Goal: Task Accomplishment & Management: Use online tool/utility

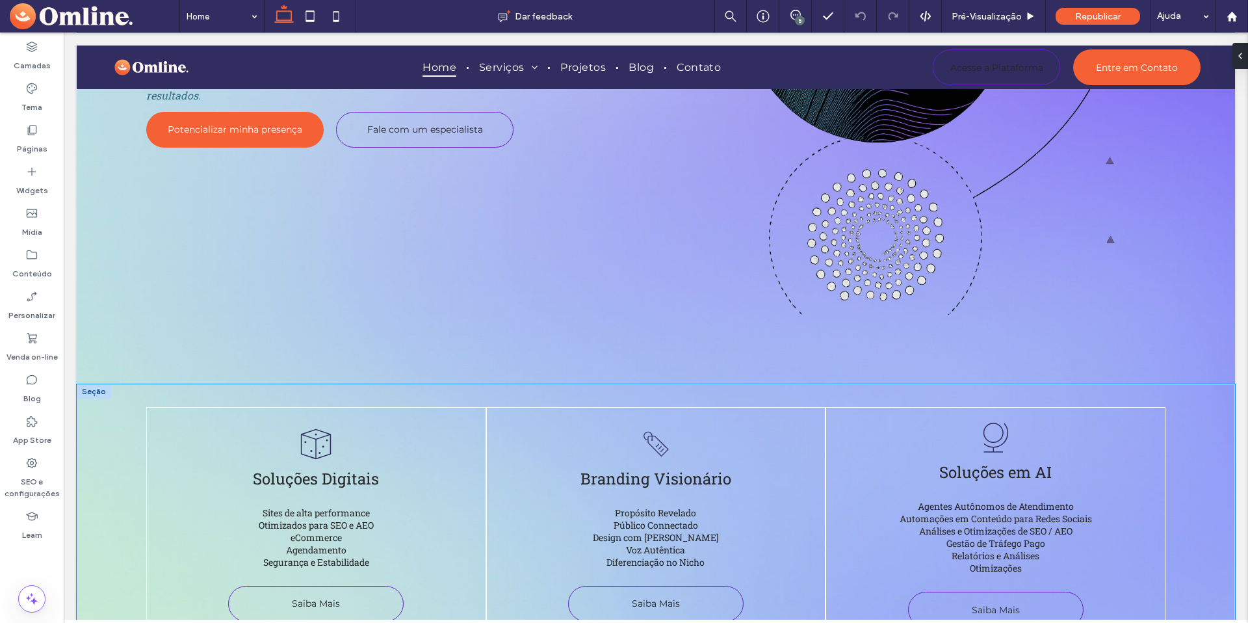
click at [109, 400] on div "Um desenho em preto e branco de um dado com três pontos. Soluções Digitais Site…" at bounding box center [656, 523] width 1158 height 278
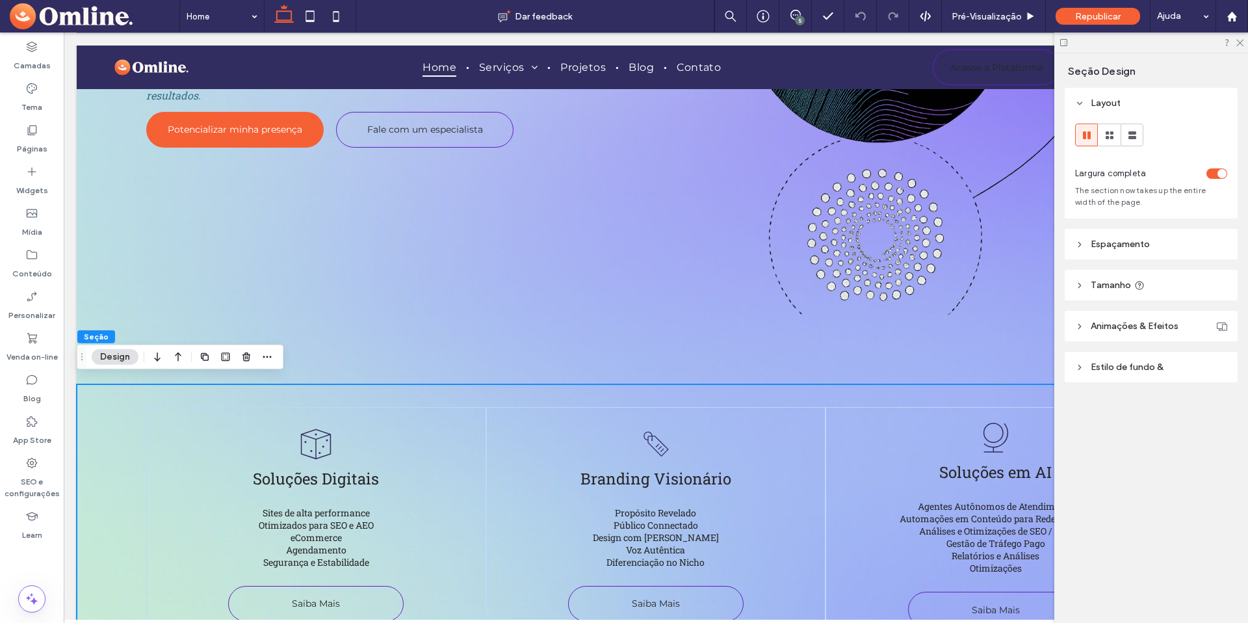
click at [1115, 359] on header "Estilo de fundo &" at bounding box center [1151, 367] width 173 height 31
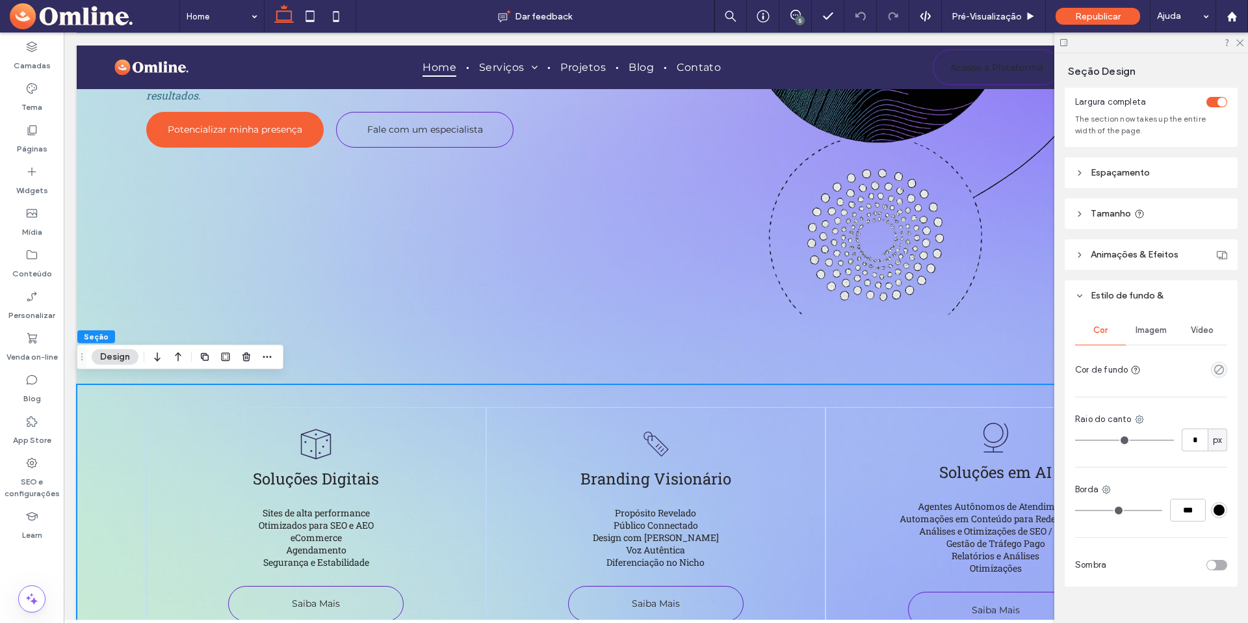
scroll to position [77, 0]
click at [1214, 363] on use "empty color" at bounding box center [1219, 364] width 10 height 10
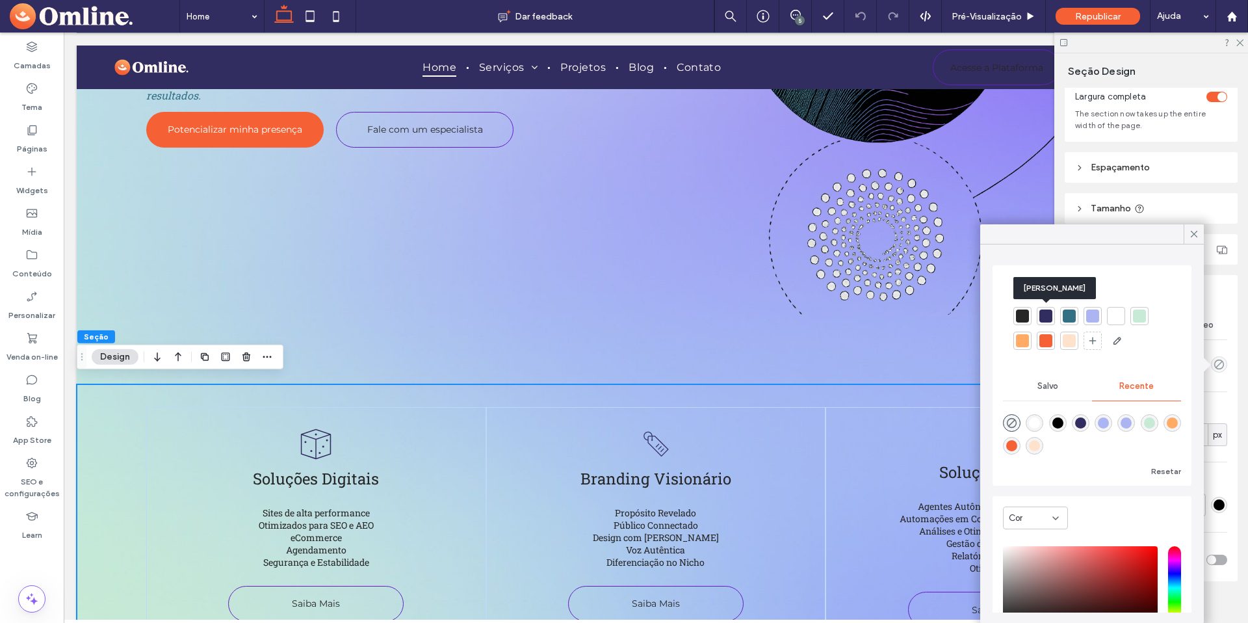
click at [1050, 318] on div at bounding box center [1045, 315] width 13 height 13
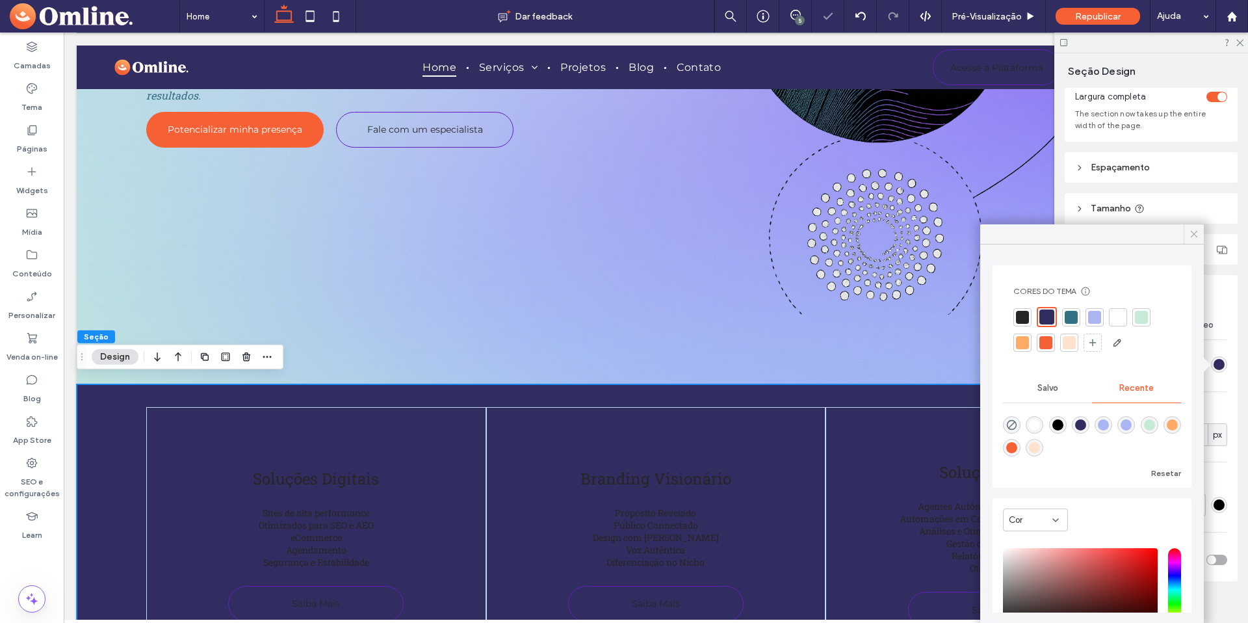
click at [1191, 229] on icon at bounding box center [1194, 234] width 12 height 12
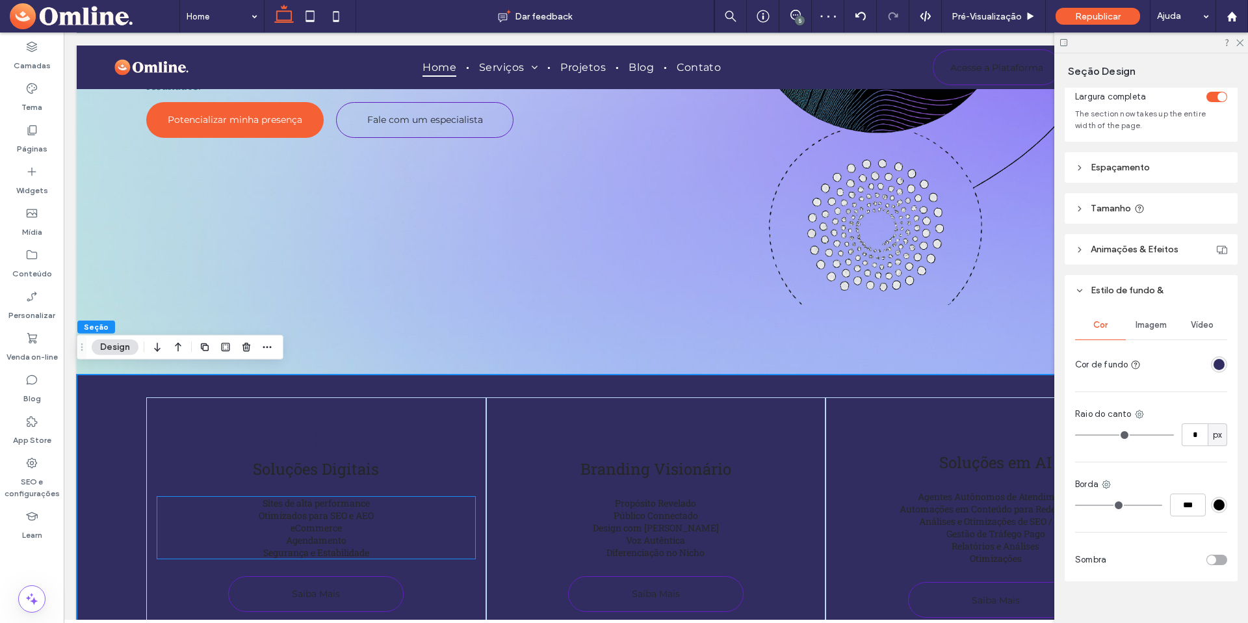
scroll to position [454, 0]
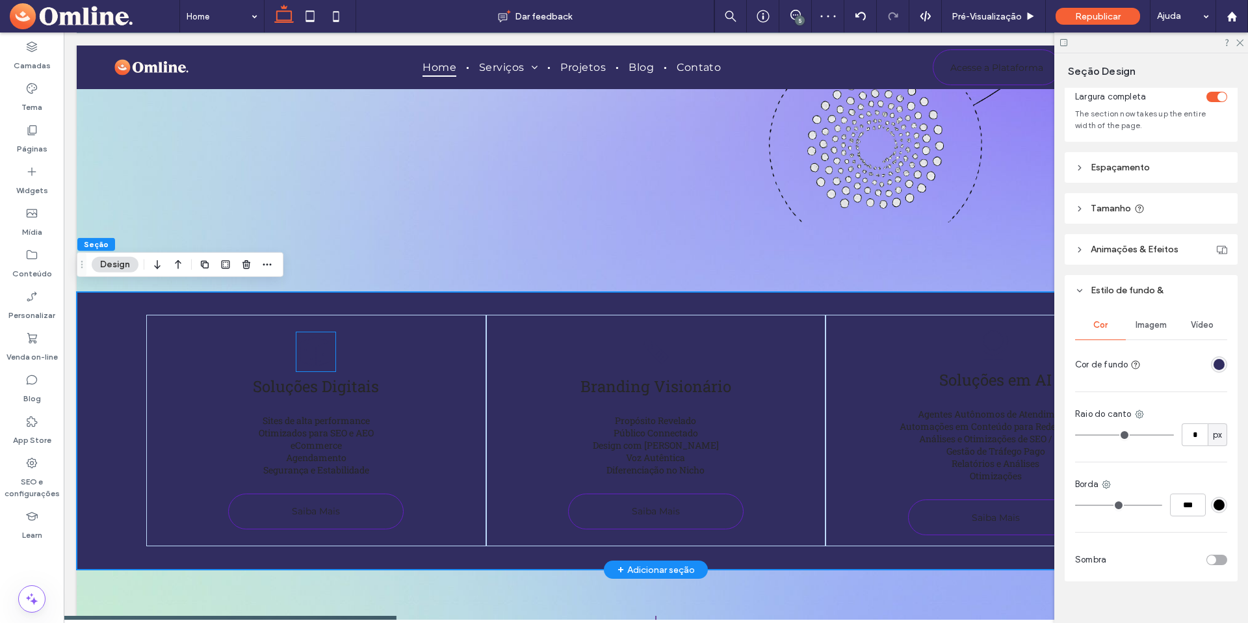
click at [324, 340] on icon "Um desenho em preto e branco de um dado com três pontos." at bounding box center [315, 351] width 39 height 39
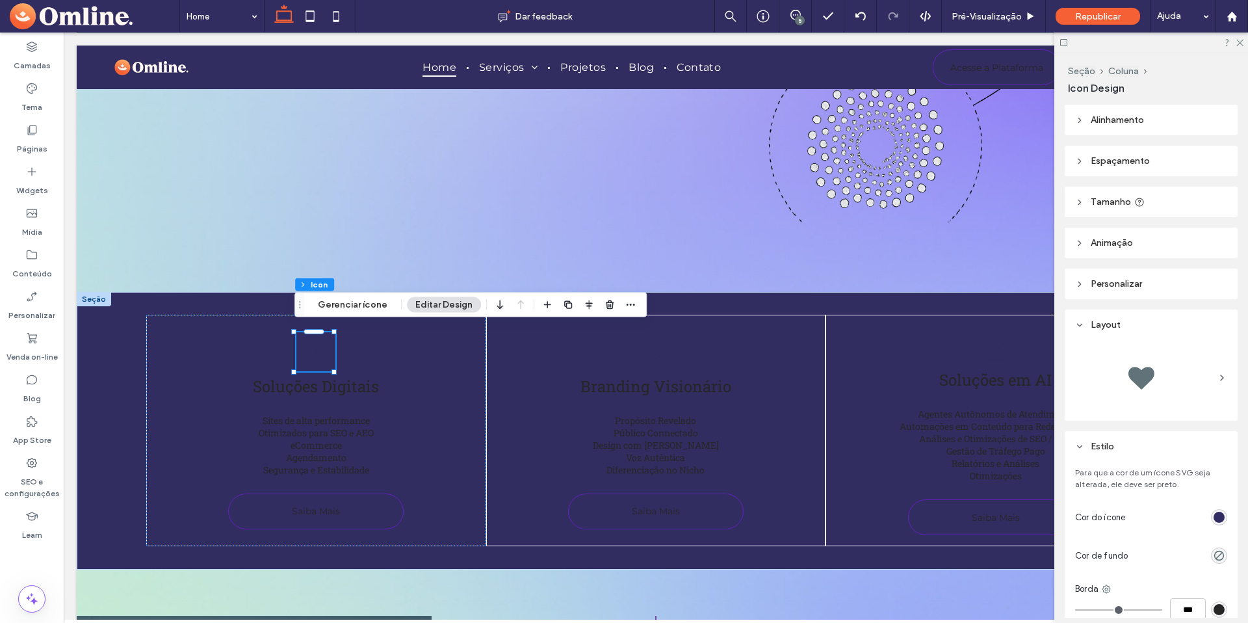
click at [1214, 518] on div "rgb(49, 45, 96)" at bounding box center [1219, 517] width 11 height 11
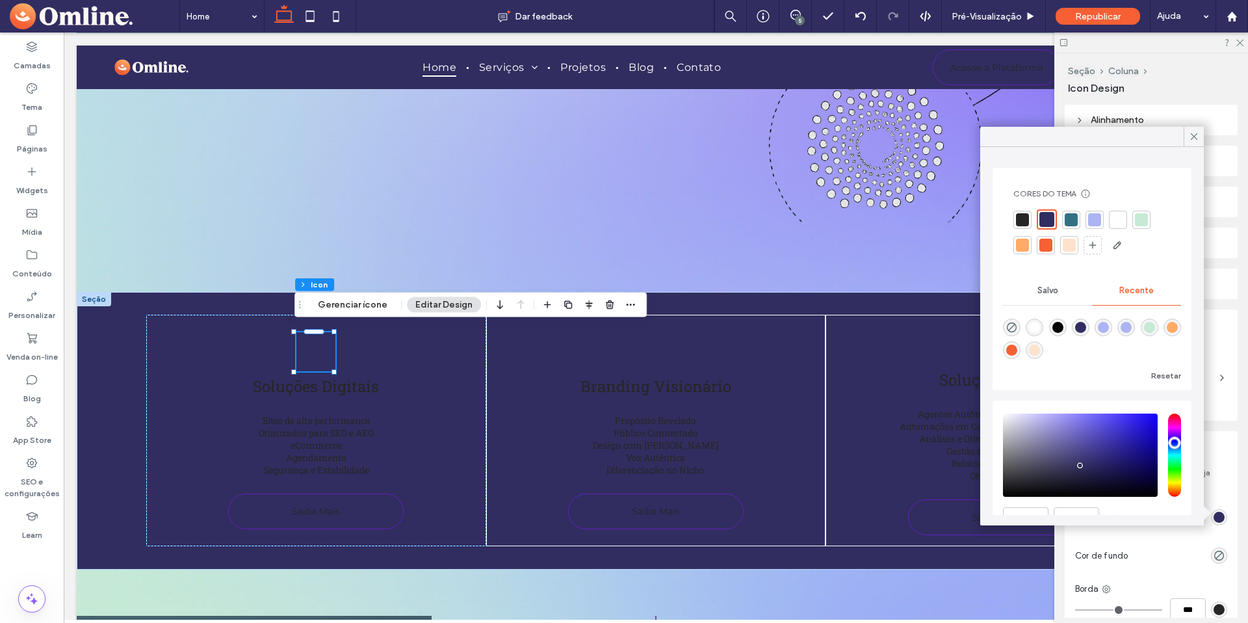
click at [1040, 327] on div "rgba(255, 255, 255, 1)" at bounding box center [1034, 327] width 11 height 11
type input "*******"
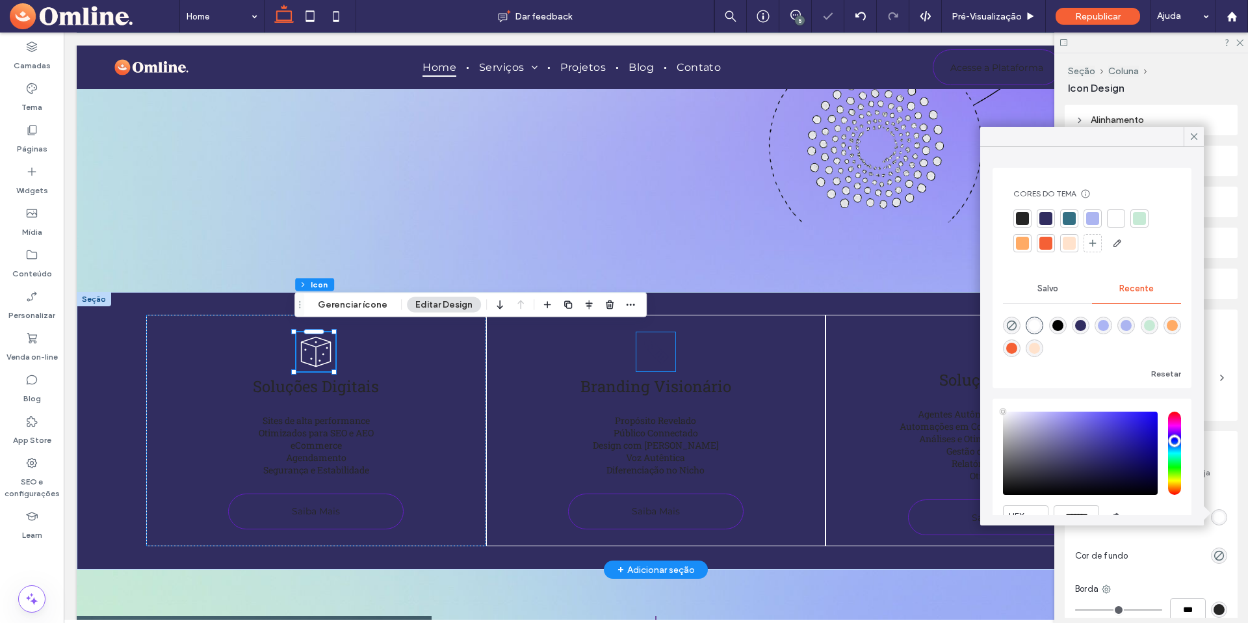
click at [636, 352] on icon "Um ícone preto e branco de uma tag em um fundo branco." at bounding box center [655, 351] width 39 height 39
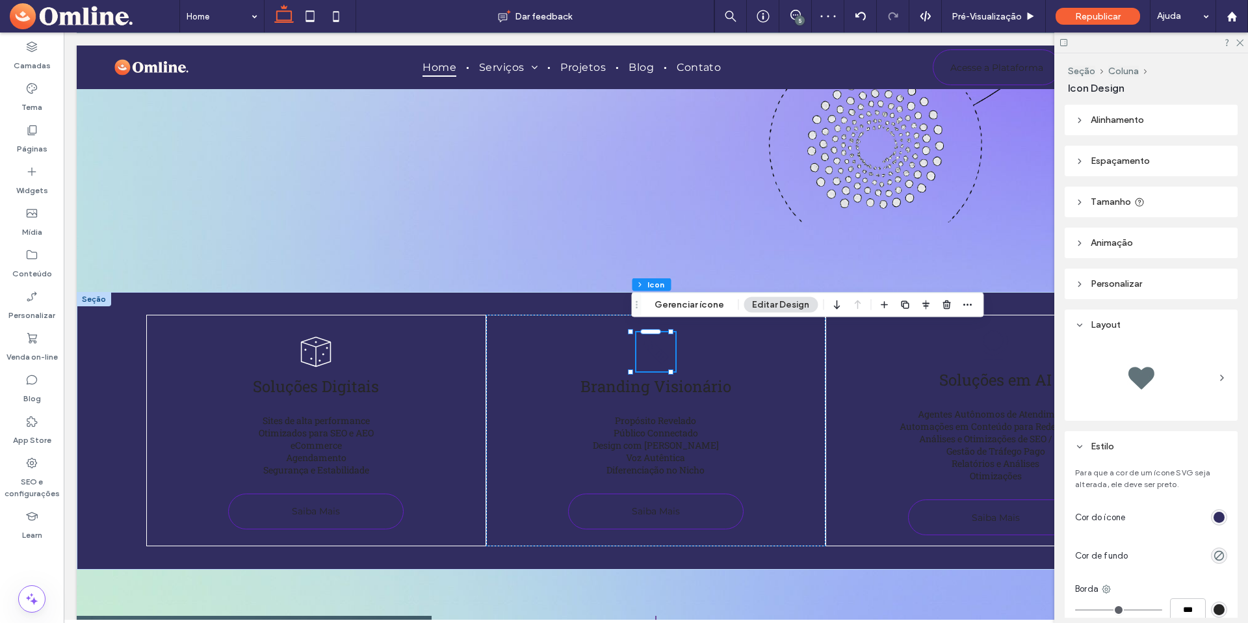
click at [1214, 515] on div "rgb(49, 45, 96)" at bounding box center [1219, 517] width 11 height 11
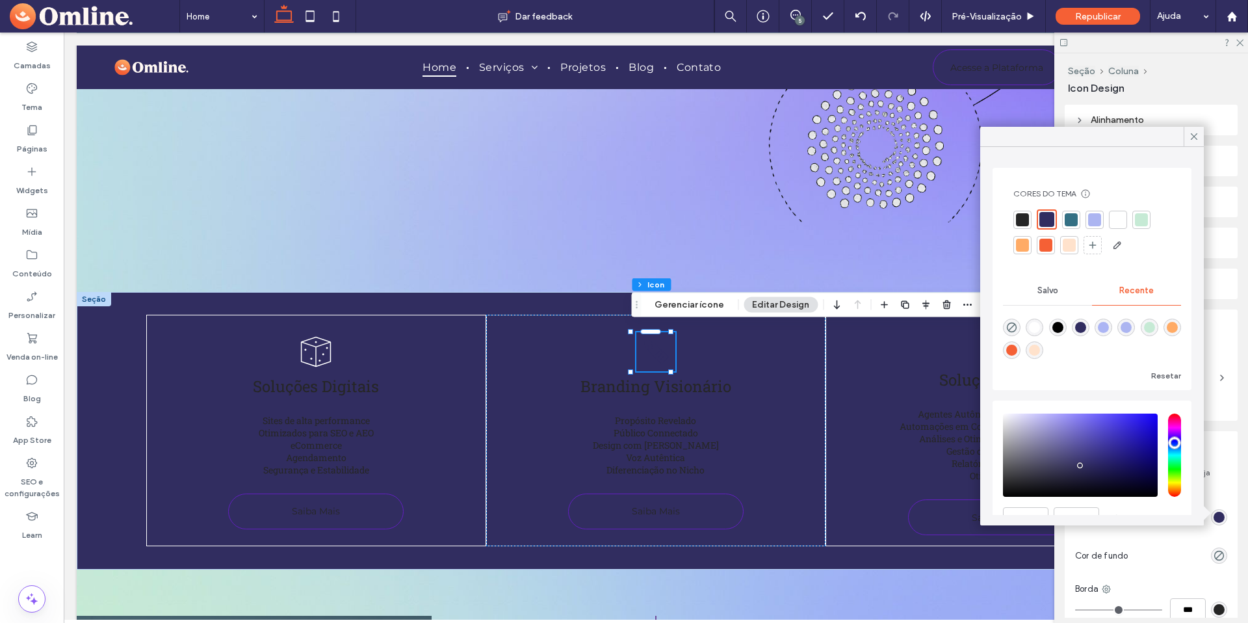
click at [1035, 322] on div "rgba(255, 255, 255, 1)" at bounding box center [1034, 327] width 11 height 11
type input "*******"
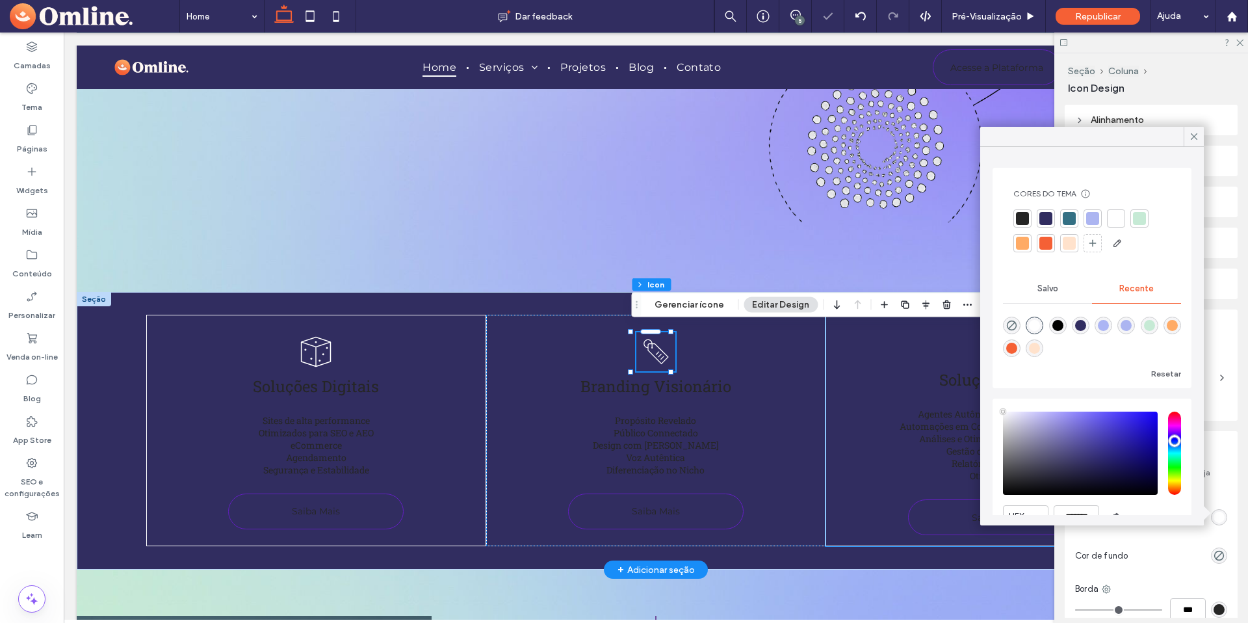
click at [948, 344] on div "Um desenho em preto e branco de um círculo em um fundo branco. Soluções em AI A…" at bounding box center [995, 430] width 340 height 231
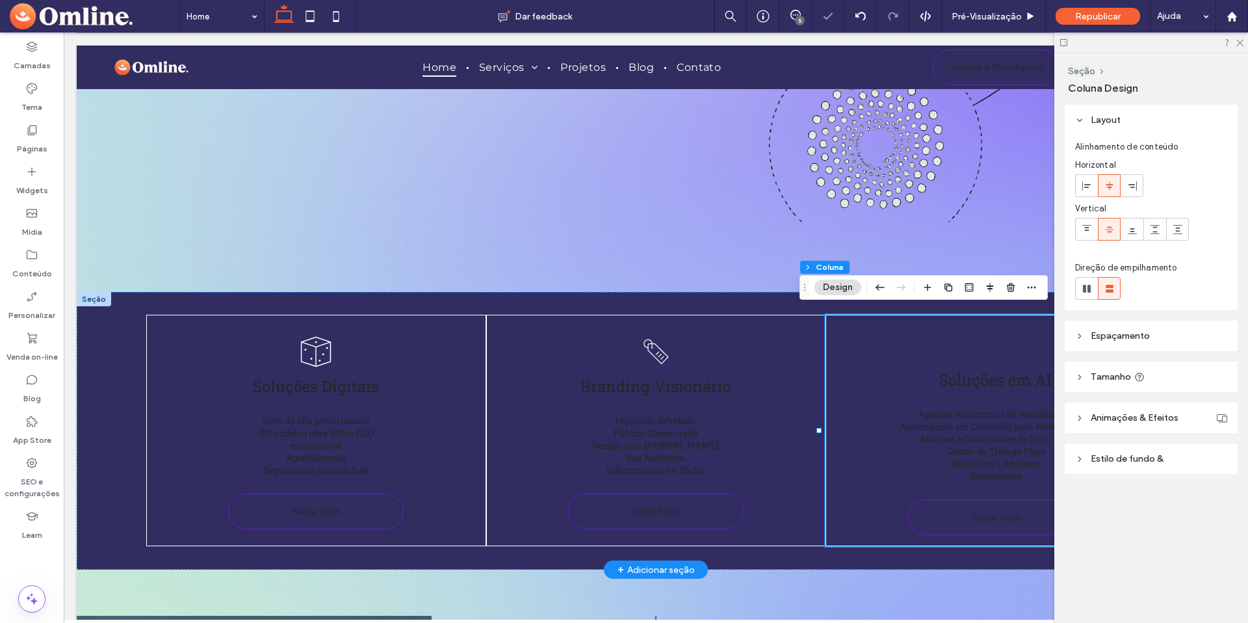
click at [956, 341] on div "Um desenho em preto e branco de um círculo em um fundo branco. Soluções em AI A…" at bounding box center [995, 430] width 340 height 231
click at [990, 335] on icon "Um desenho em preto e branco de um círculo em um fundo branco." at bounding box center [995, 345] width 39 height 39
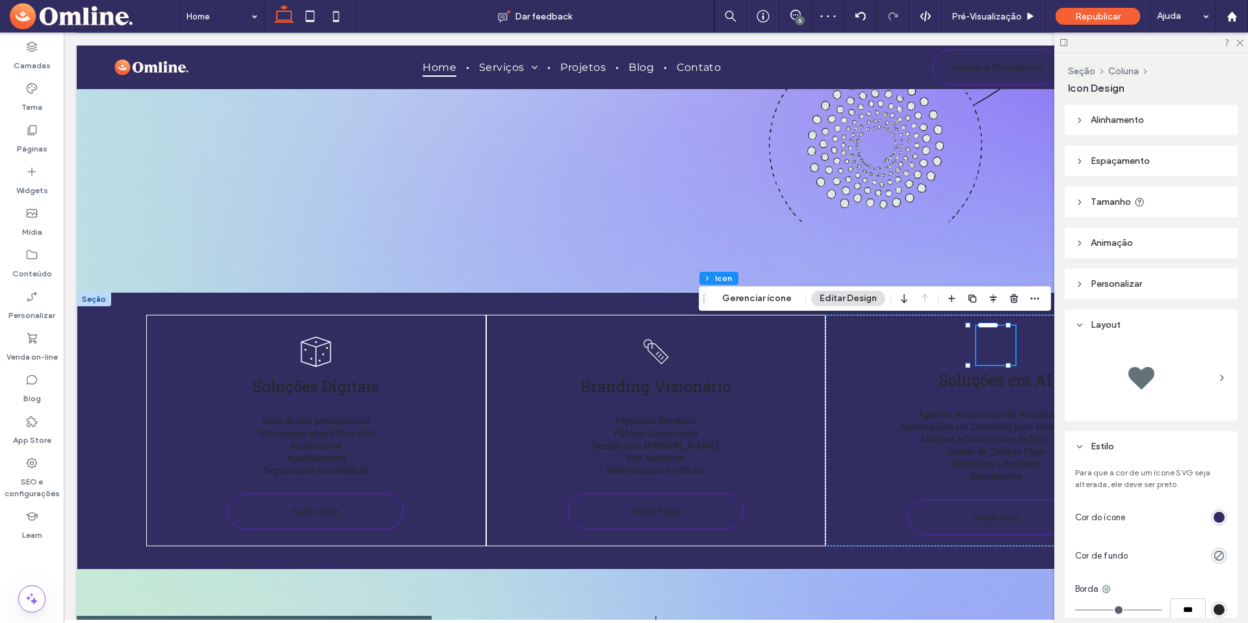
click at [1214, 516] on div "rgb(49, 45, 96)" at bounding box center [1219, 517] width 11 height 11
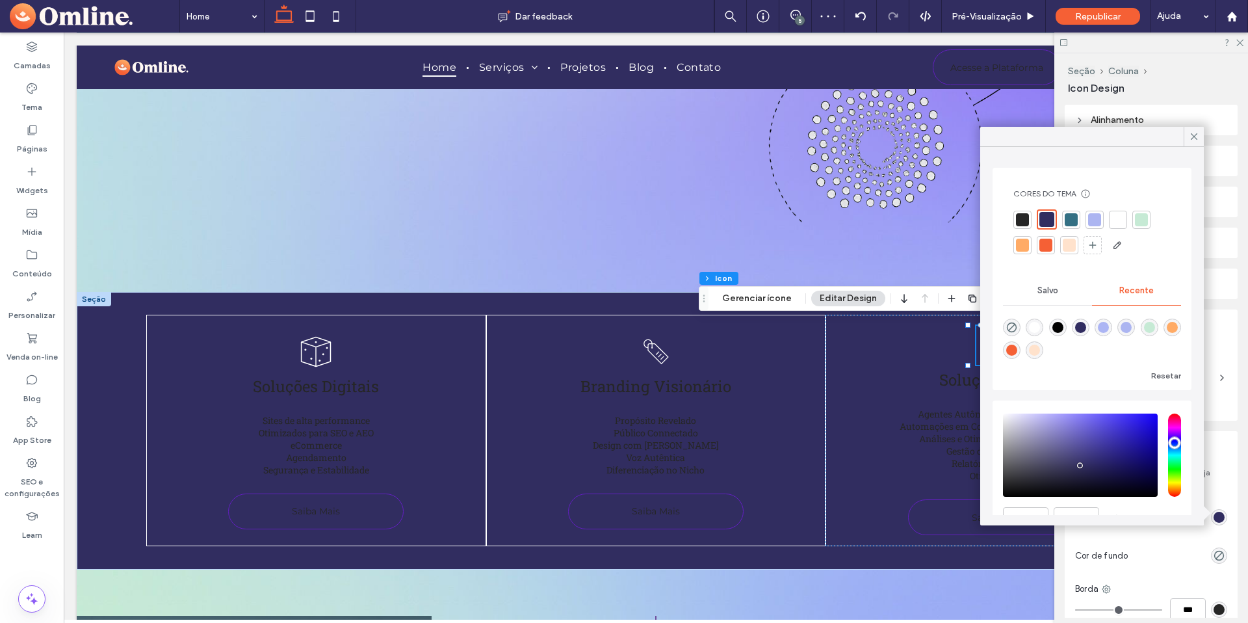
click at [1032, 324] on div "rgba(255, 255, 255, 1)" at bounding box center [1034, 327] width 11 height 11
type input "*******"
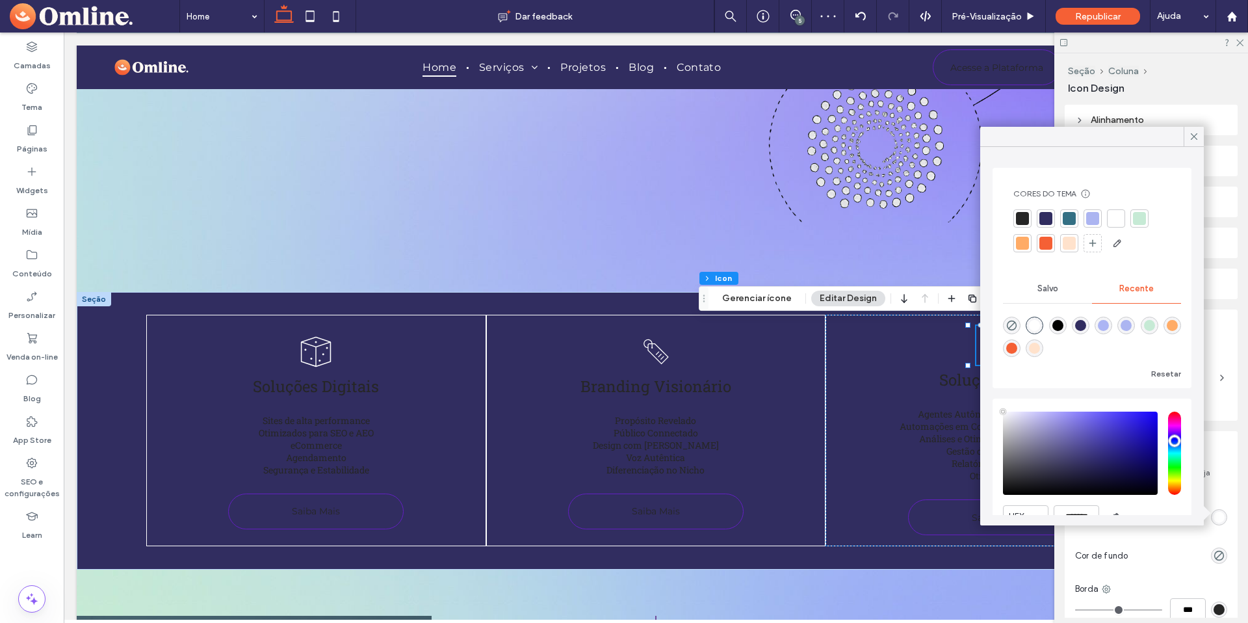
click at [1197, 131] on icon at bounding box center [1194, 137] width 12 height 12
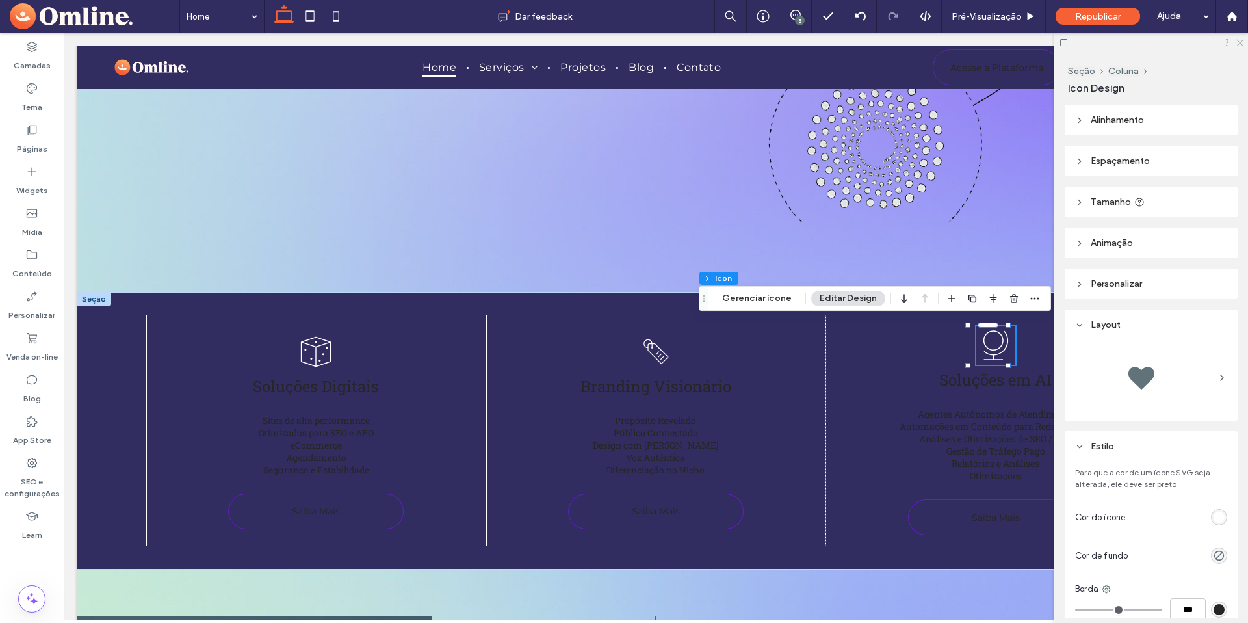
click at [1238, 38] on icon at bounding box center [1239, 42] width 8 height 8
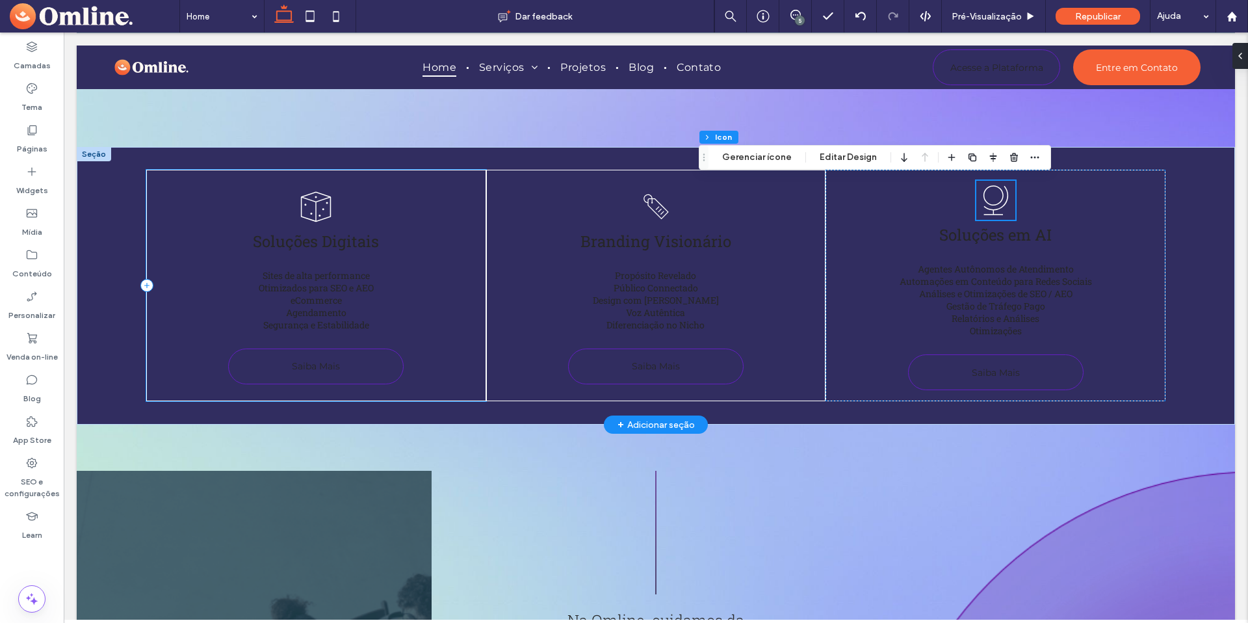
scroll to position [580, 0]
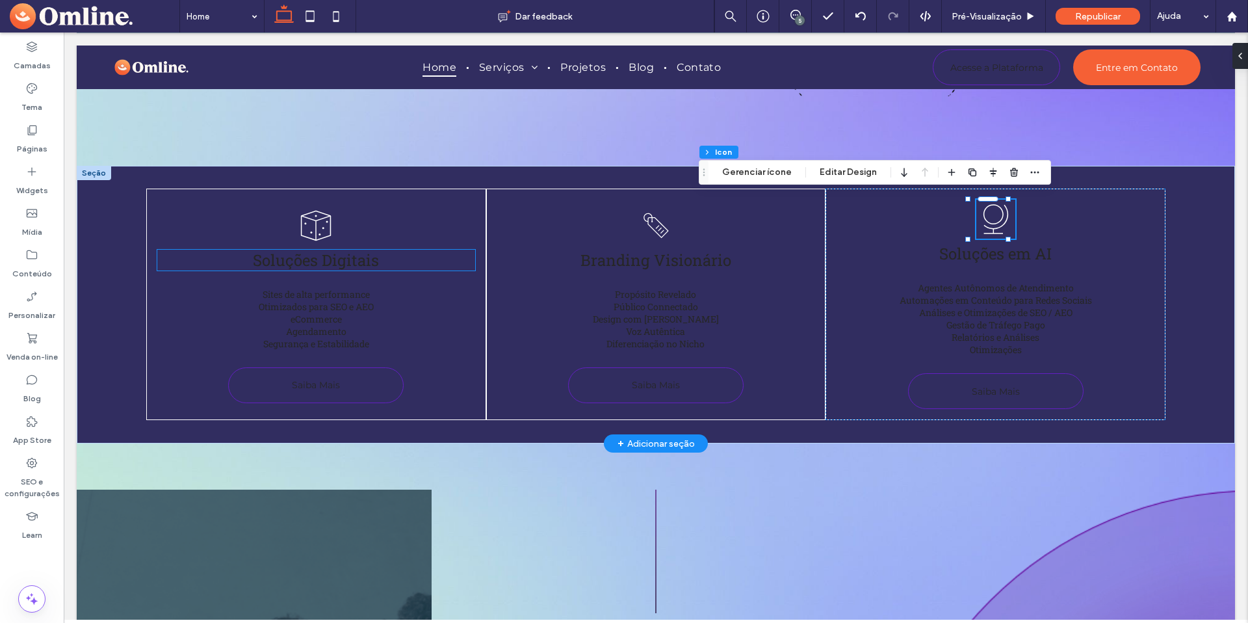
click at [305, 260] on span "Soluções Digitais" at bounding box center [316, 260] width 126 height 21
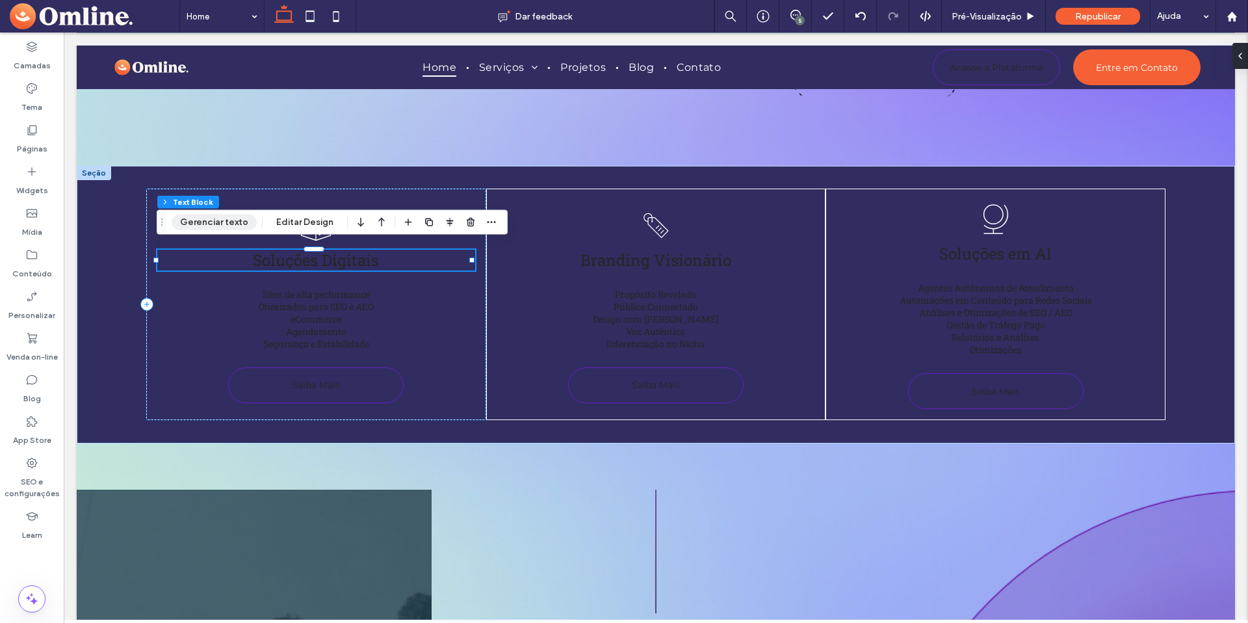
click at [215, 225] on button "Gerenciar texto" at bounding box center [214, 222] width 85 height 16
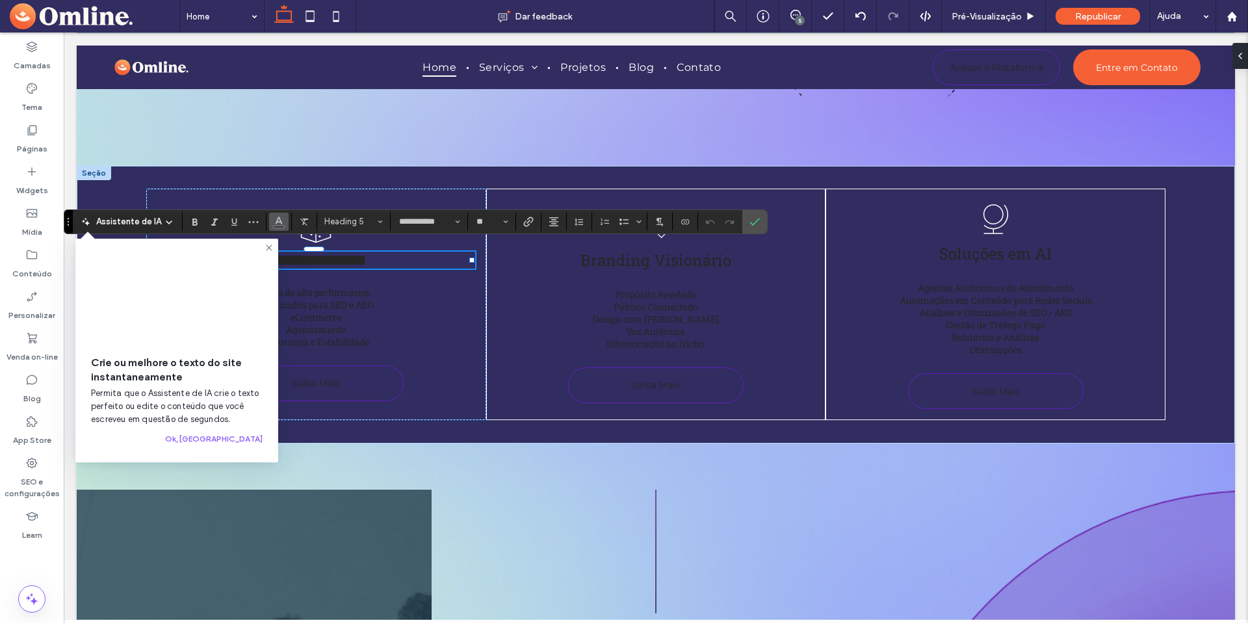
click at [281, 221] on icon "Cor" at bounding box center [279, 220] width 10 height 10
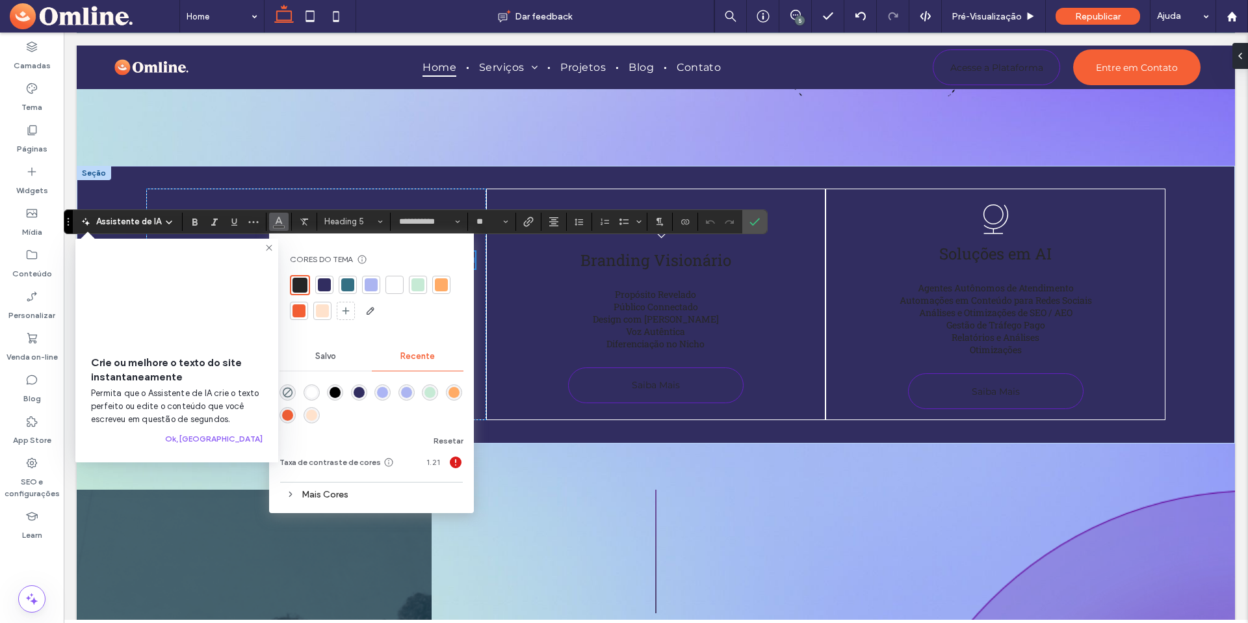
click at [397, 287] on div at bounding box center [394, 284] width 13 height 13
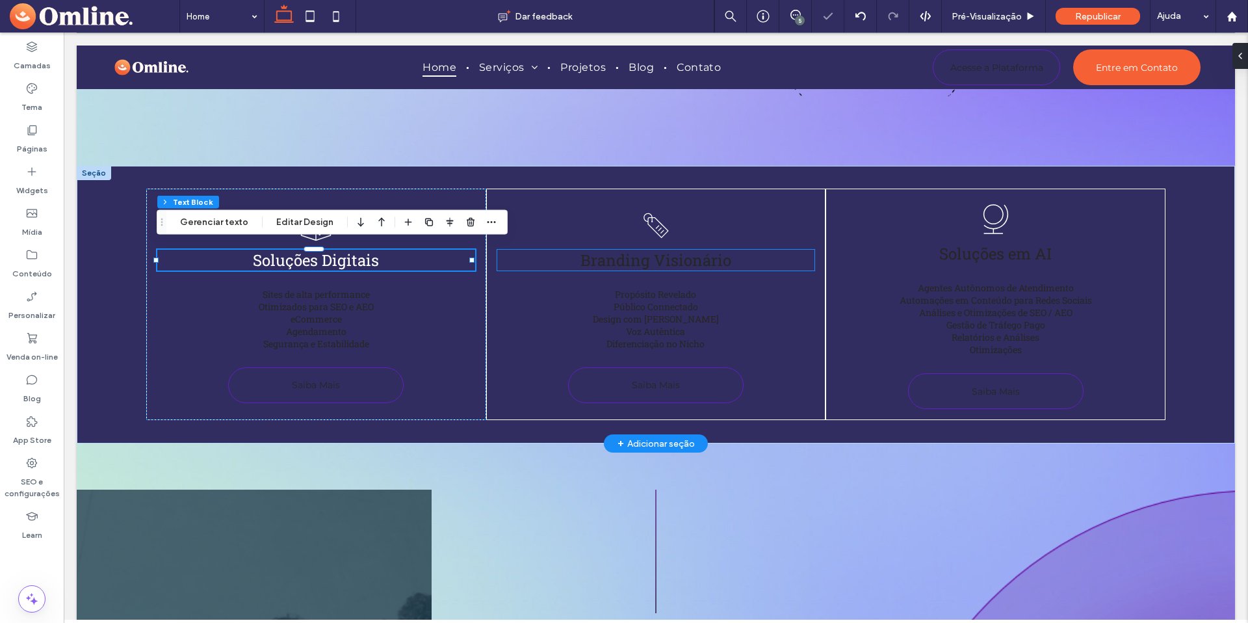
click at [692, 256] on span "Branding Visionário" at bounding box center [655, 260] width 151 height 21
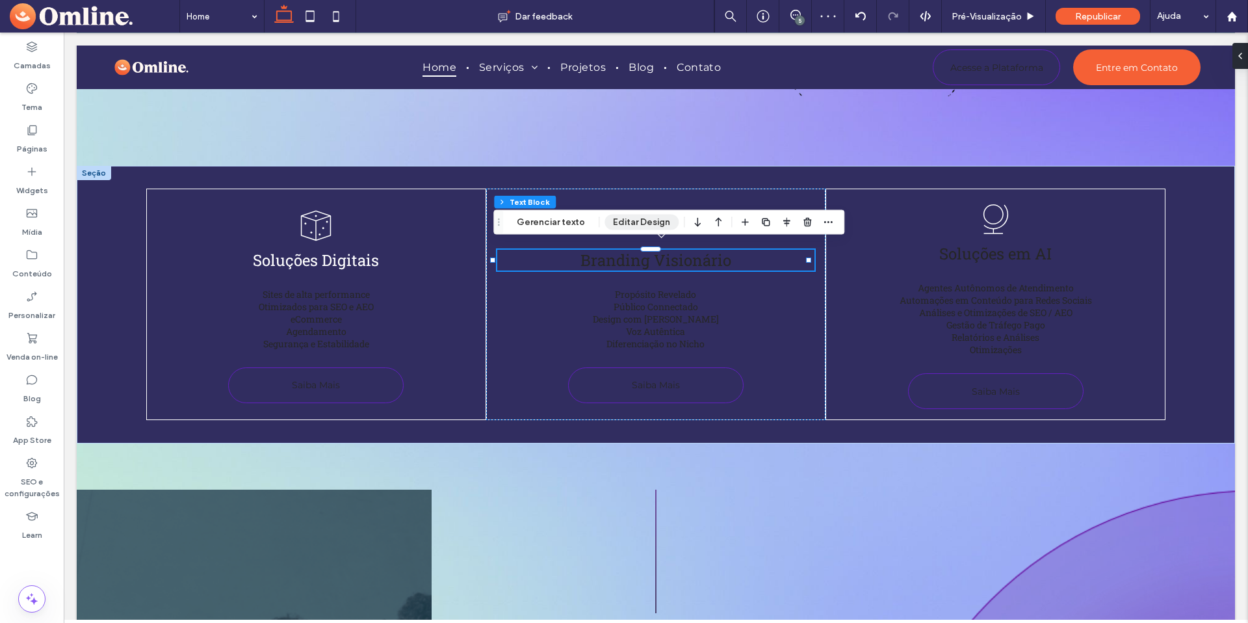
click at [640, 218] on button "Editar Design" at bounding box center [641, 222] width 74 height 16
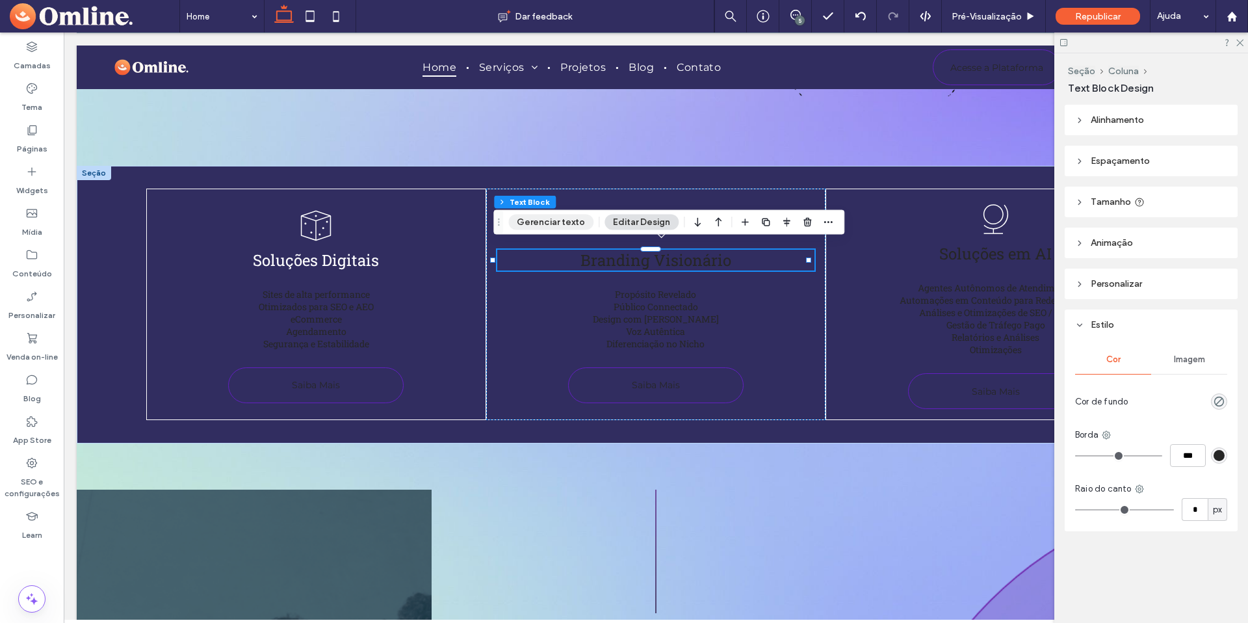
click at [560, 214] on button "Gerenciar texto" at bounding box center [550, 222] width 85 height 16
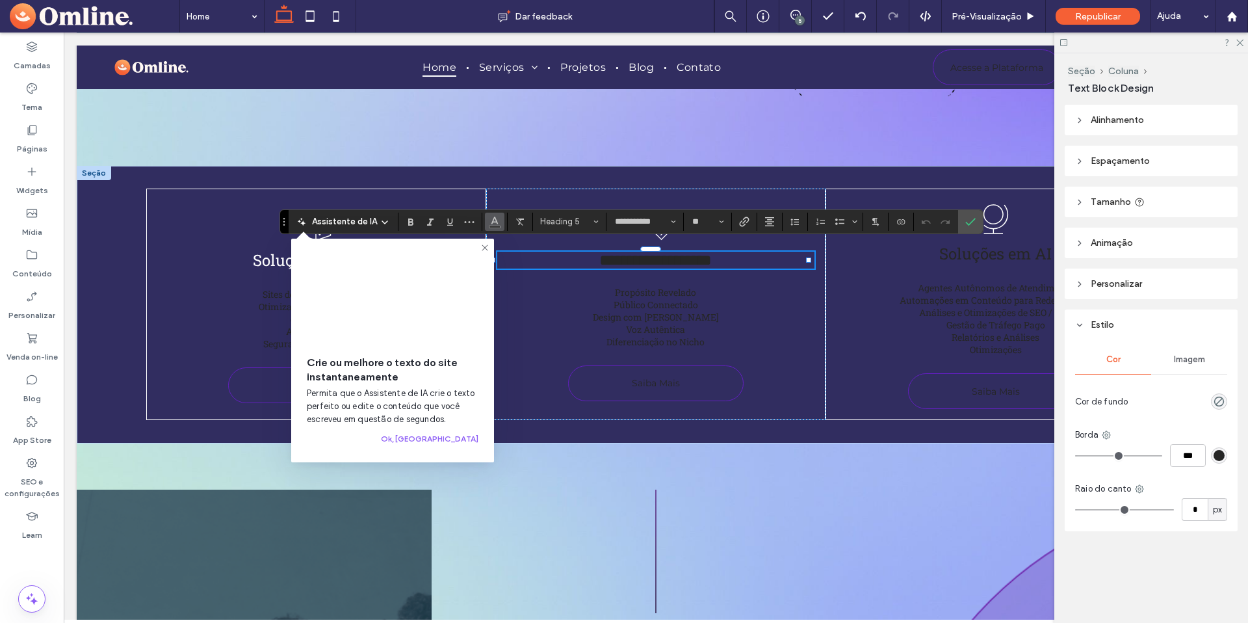
click at [489, 224] on icon "Cor" at bounding box center [494, 220] width 10 height 10
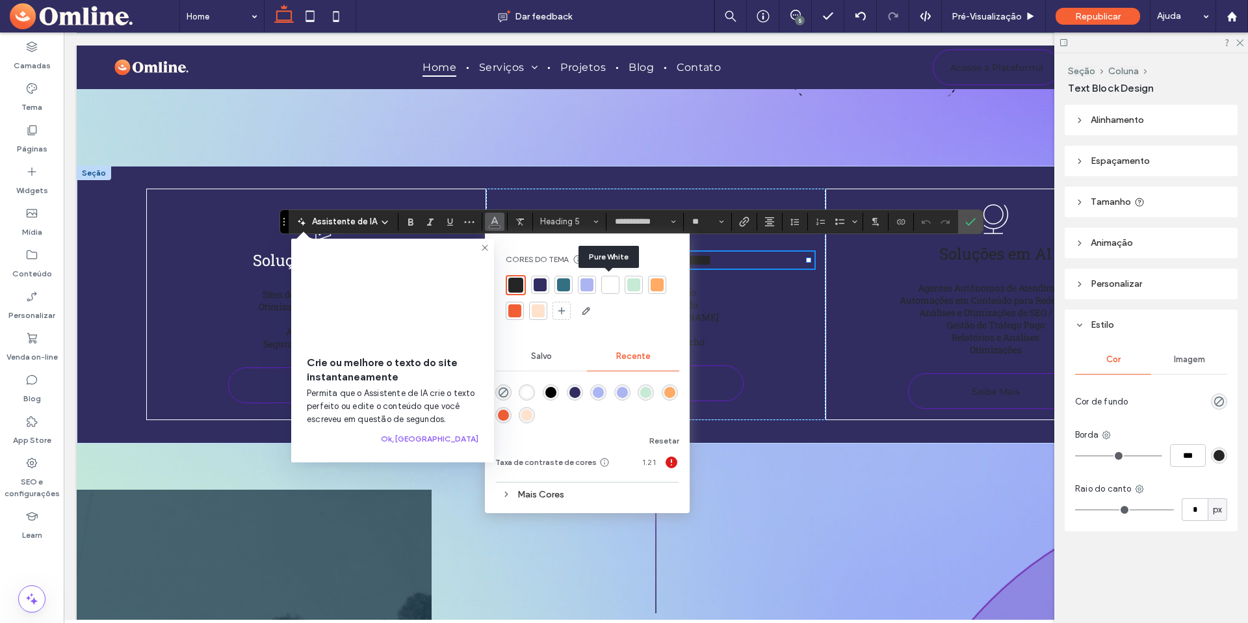
click at [605, 285] on div at bounding box center [610, 284] width 13 height 13
click at [1005, 248] on span "Soluções em AI" at bounding box center [995, 253] width 112 height 21
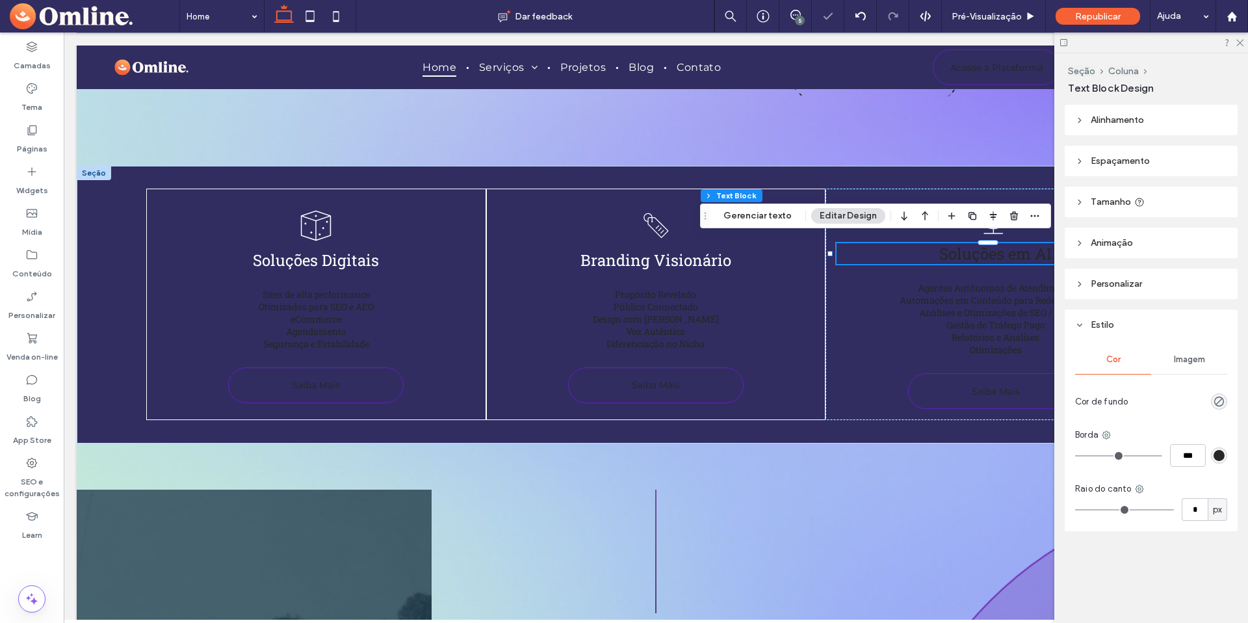
click at [855, 212] on button "Editar Design" at bounding box center [848, 216] width 74 height 16
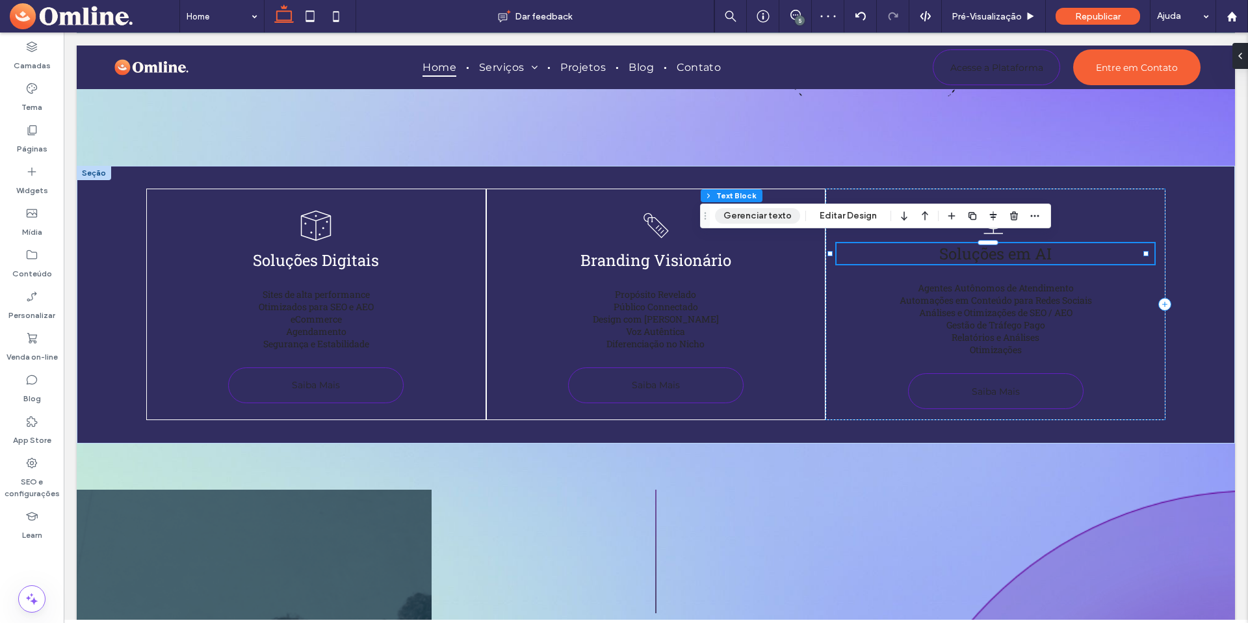
click at [795, 214] on button "Gerenciar texto" at bounding box center [757, 216] width 85 height 16
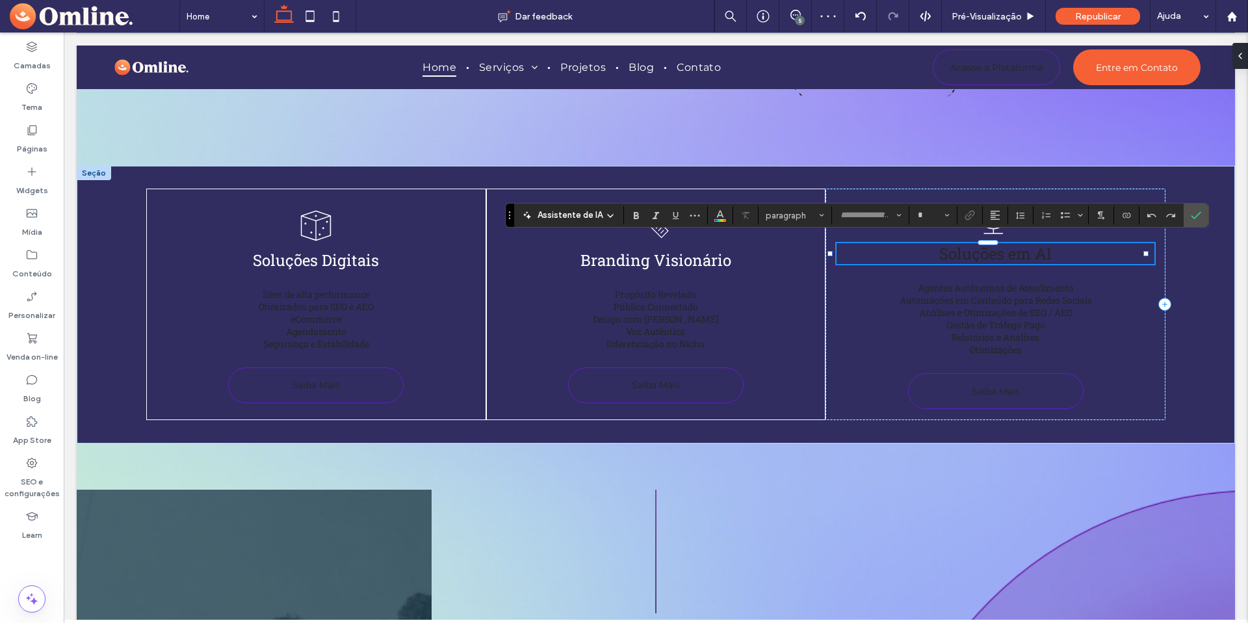
type input "**********"
type input "**"
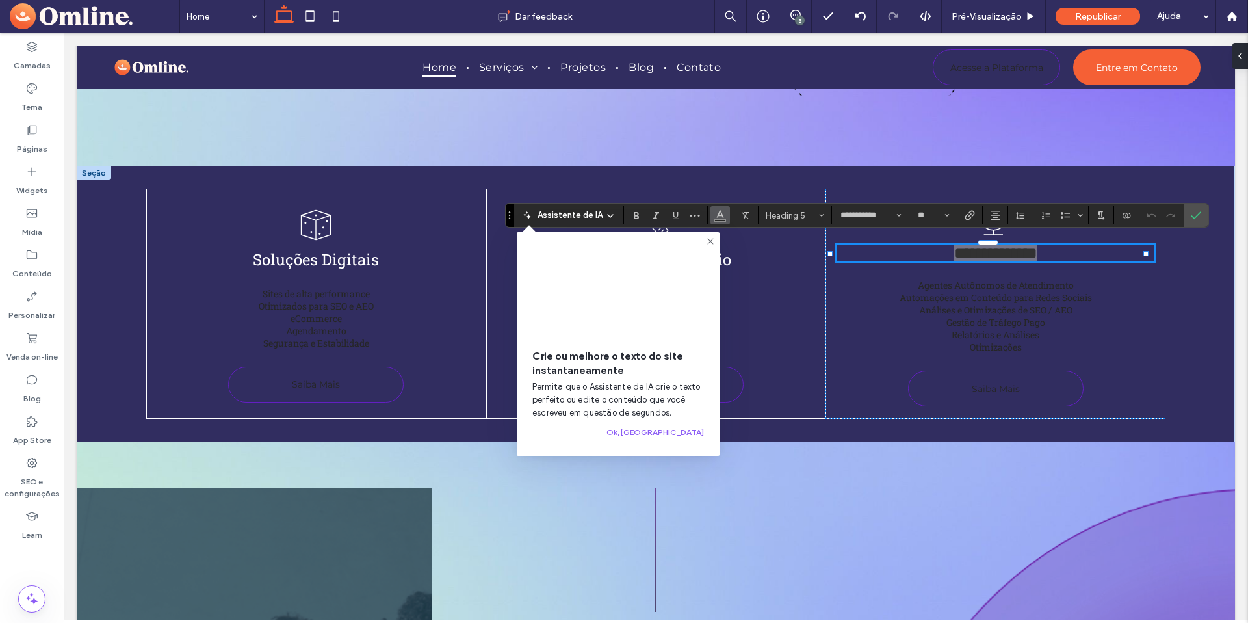
click at [718, 212] on use "Cor" at bounding box center [719, 214] width 7 height 7
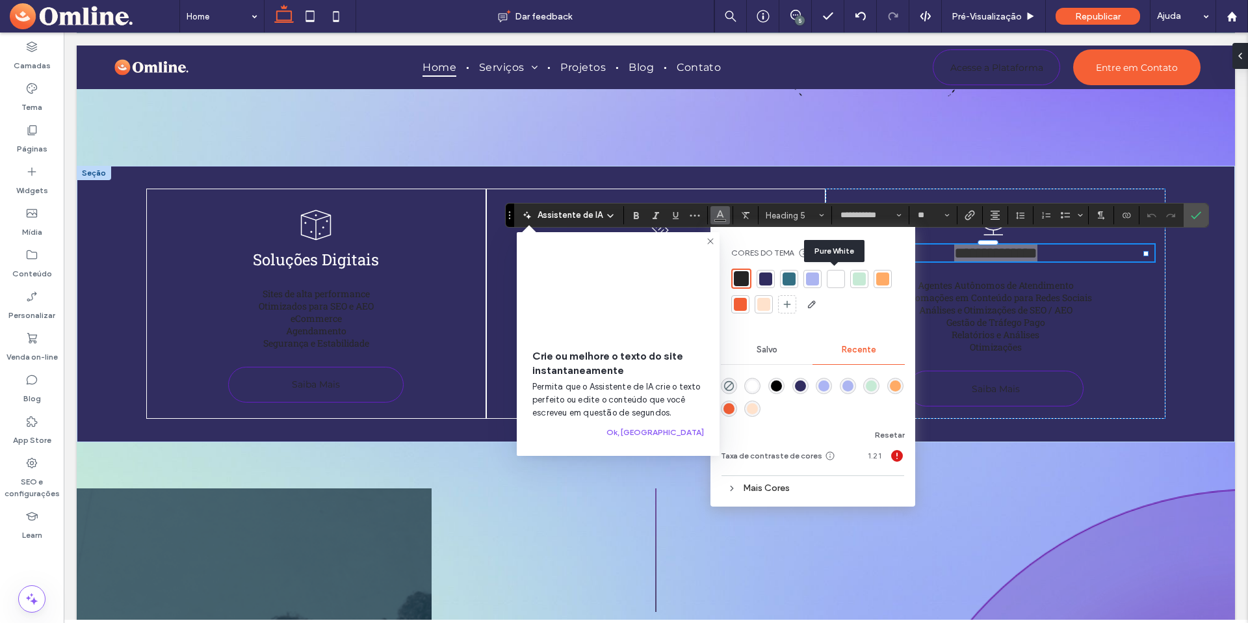
click at [838, 277] on div at bounding box center [835, 278] width 13 height 13
click at [1196, 213] on icon "Confirmar" at bounding box center [1196, 215] width 10 height 10
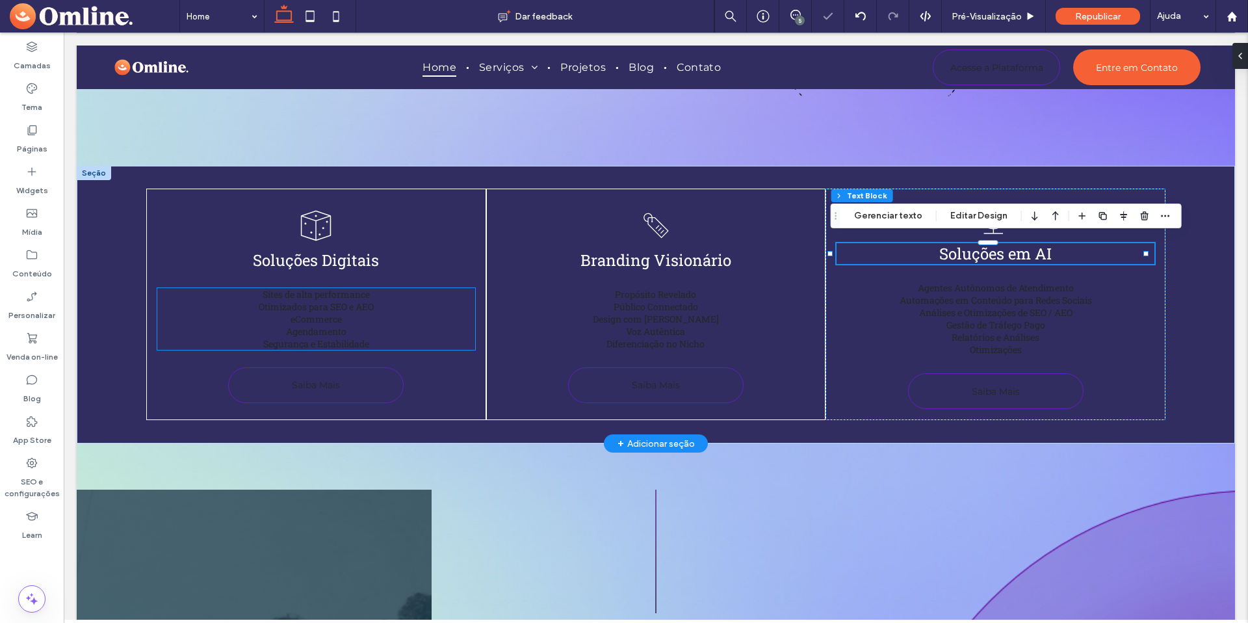
click at [353, 325] on h6 "Agendamento" at bounding box center [316, 331] width 318 height 12
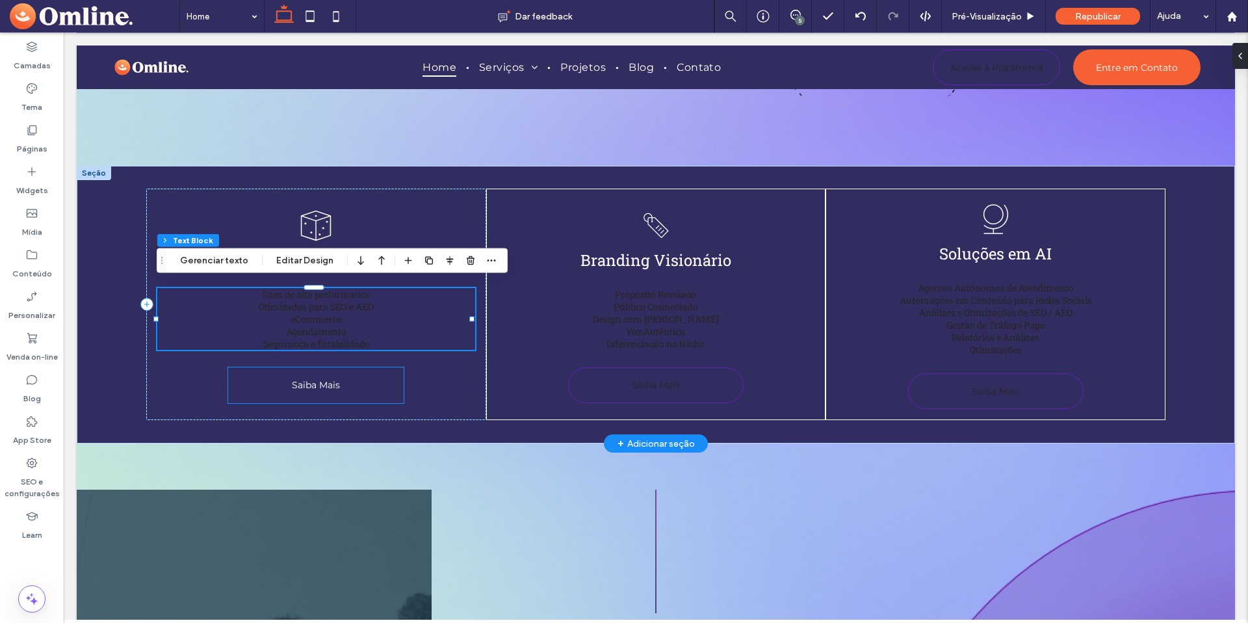
click at [330, 385] on span "Saiba Mais" at bounding box center [316, 384] width 48 height 25
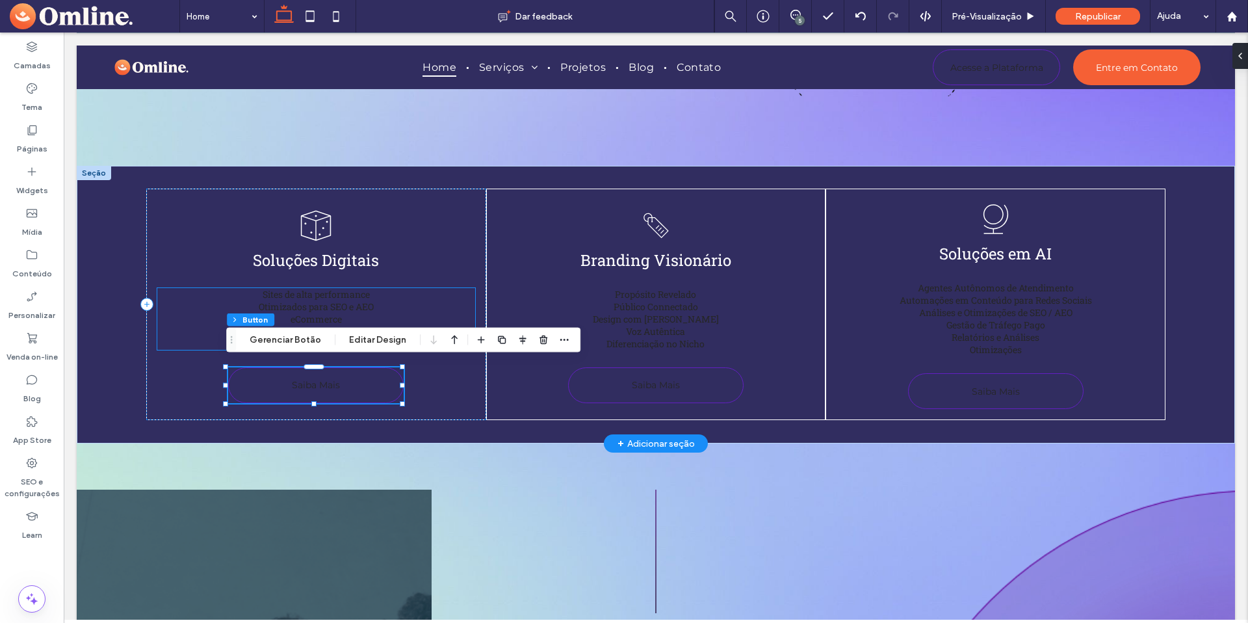
click at [309, 300] on span "Otimizados para SEO e AEO" at bounding box center [316, 306] width 115 height 12
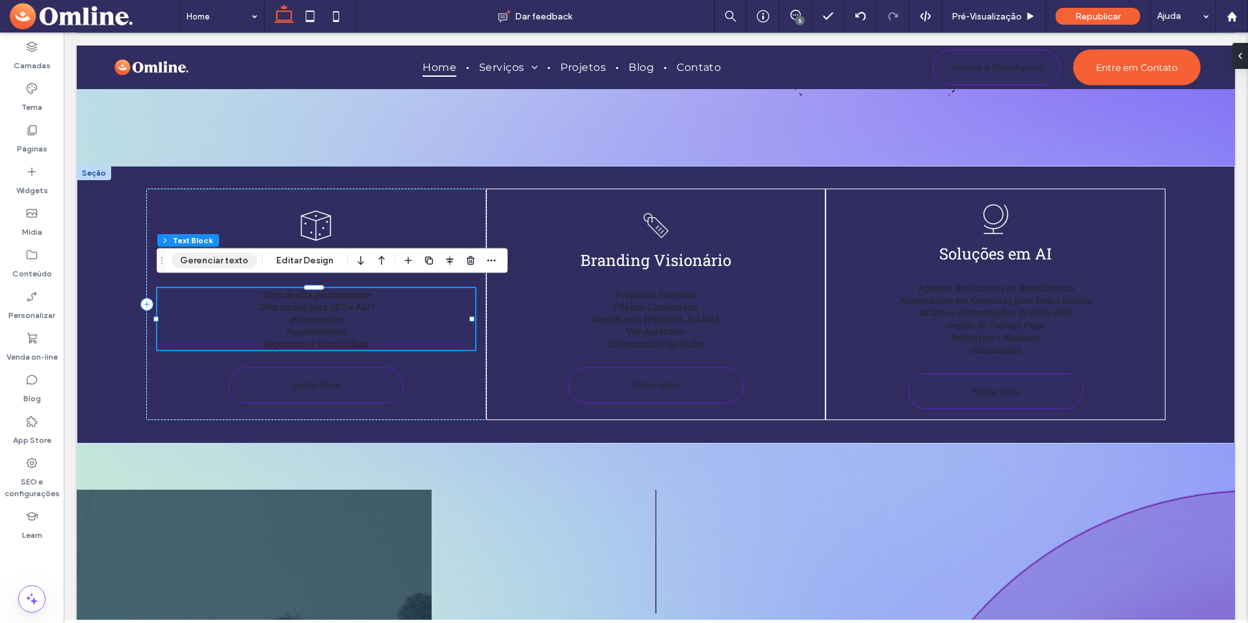
click at [230, 261] on button "Gerenciar texto" at bounding box center [214, 261] width 85 height 16
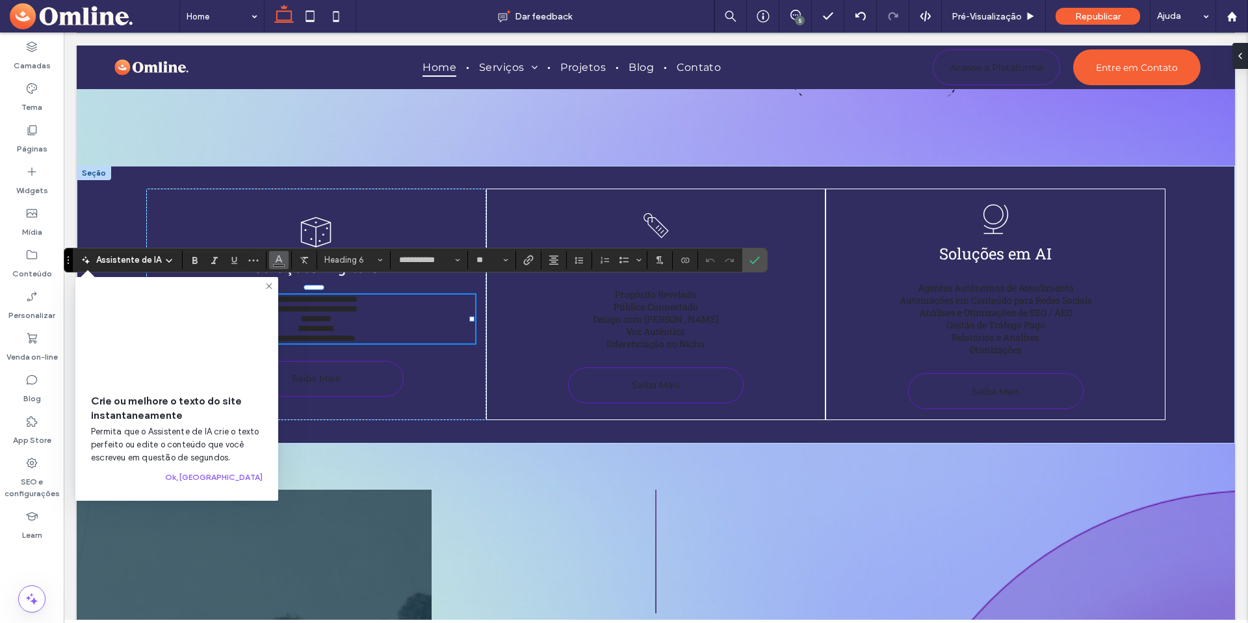
click at [271, 262] on button "Cor" at bounding box center [278, 260] width 19 height 18
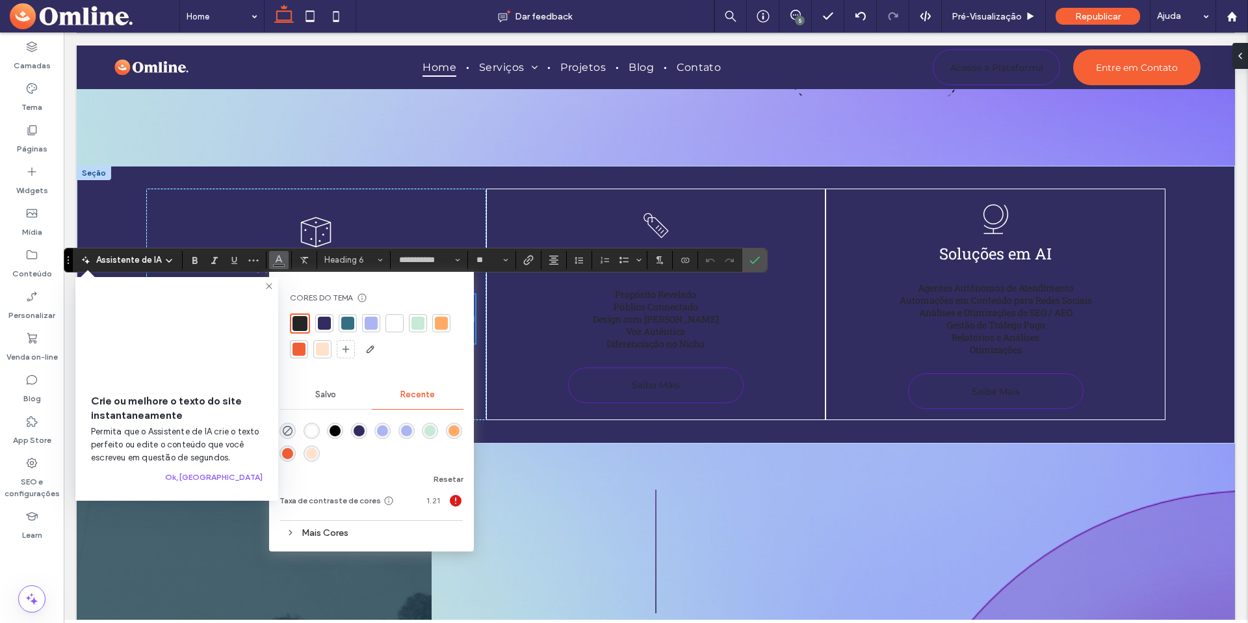
click at [393, 323] on div at bounding box center [394, 323] width 13 height 13
click at [751, 264] on icon "Confirmar" at bounding box center [754, 260] width 10 height 10
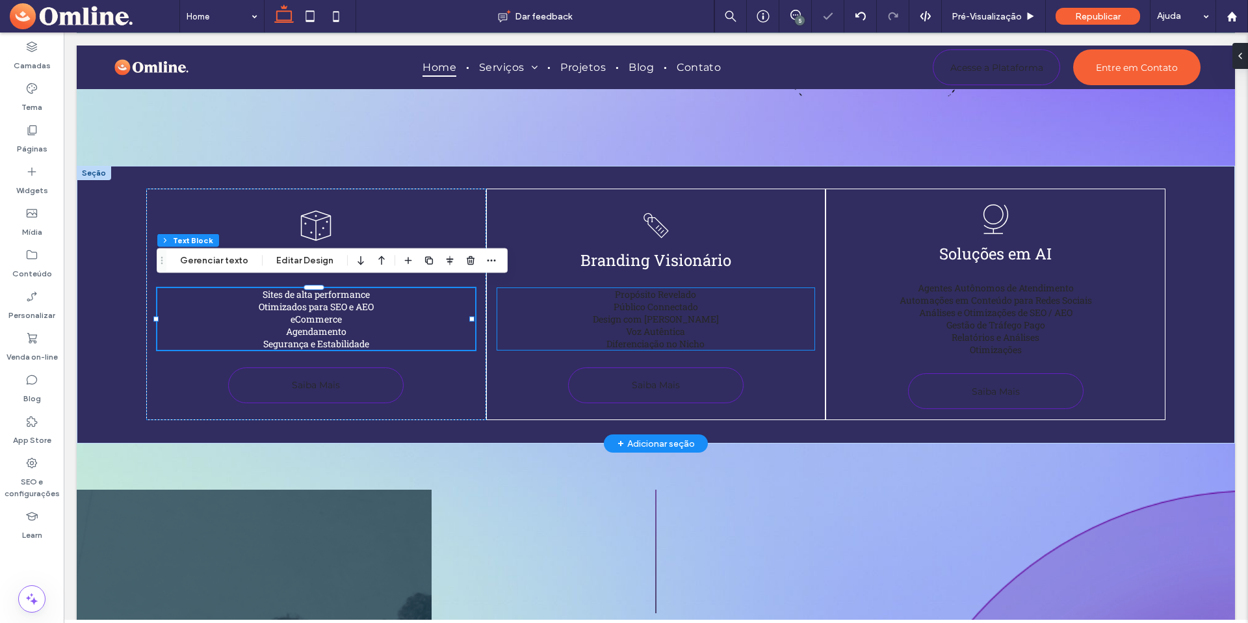
click at [653, 300] on span "Público Connectado" at bounding box center [656, 306] width 84 height 12
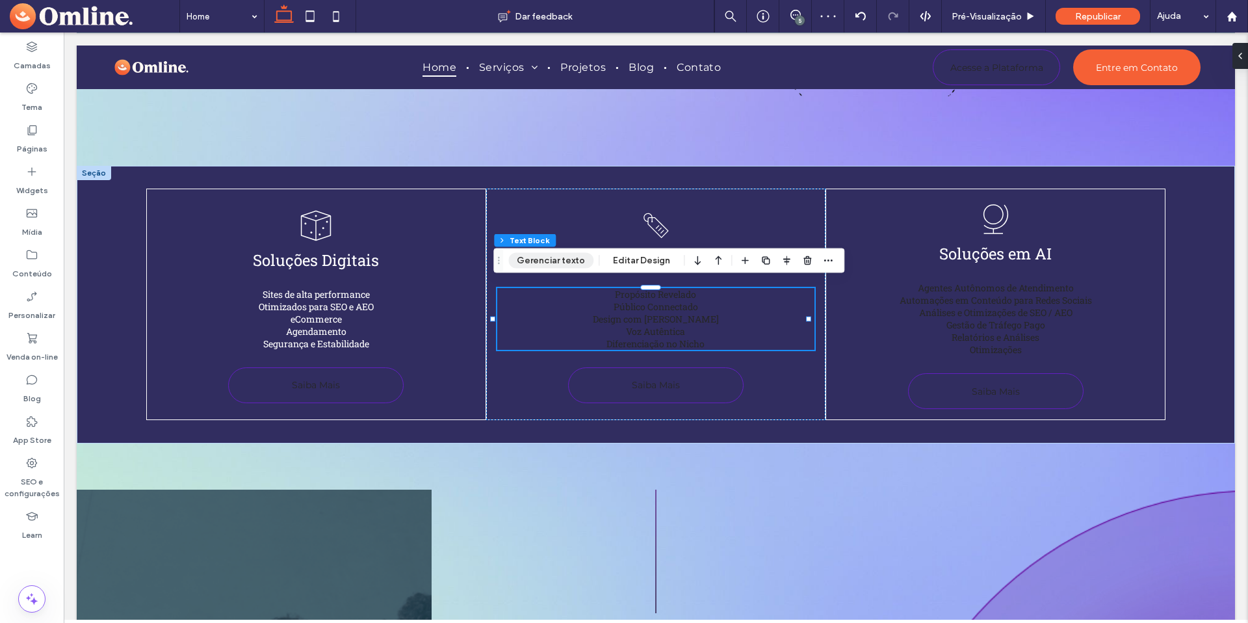
click at [590, 259] on button "Gerenciar texto" at bounding box center [550, 261] width 85 height 16
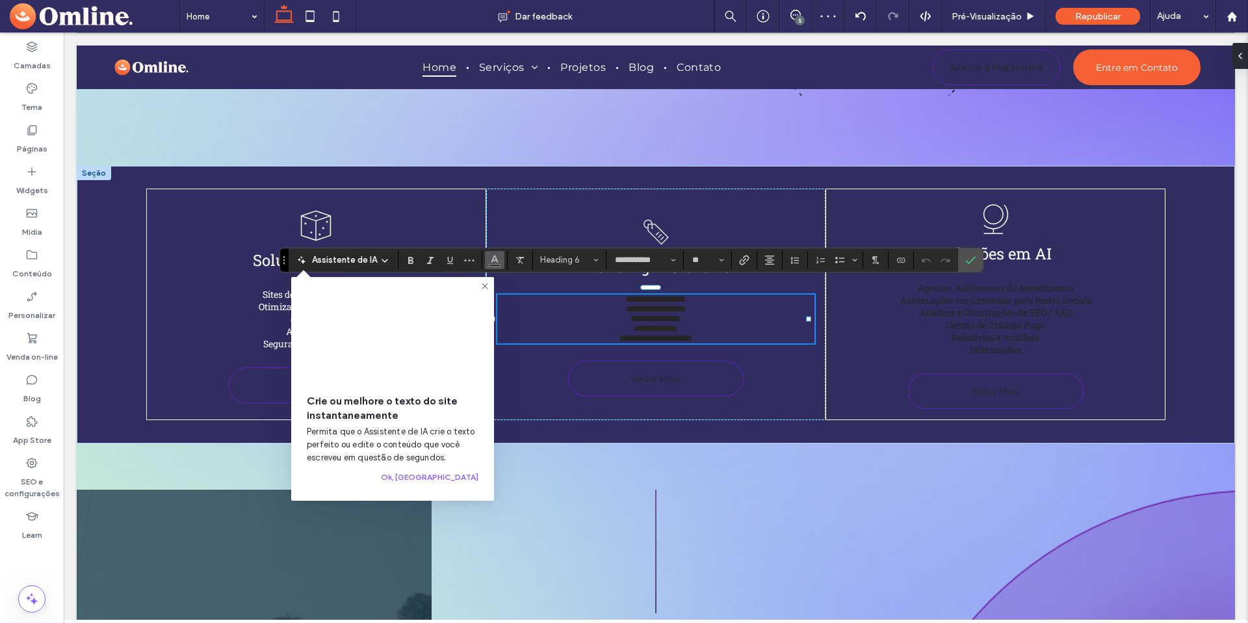
click at [499, 258] on button "Cor" at bounding box center [494, 260] width 19 height 18
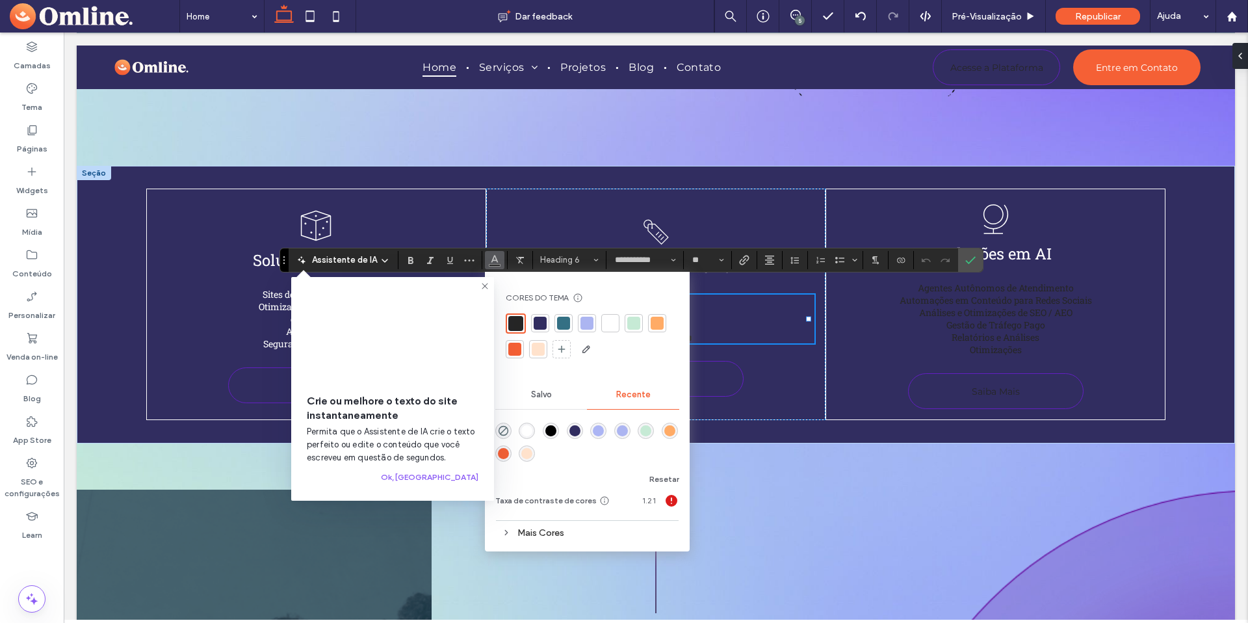
drag, startPoint x: 606, startPoint y: 329, endPoint x: 616, endPoint y: 325, distance: 9.9
click at [606, 329] on div at bounding box center [610, 323] width 13 height 13
click at [966, 265] on span "Confirmar" at bounding box center [968, 259] width 6 height 23
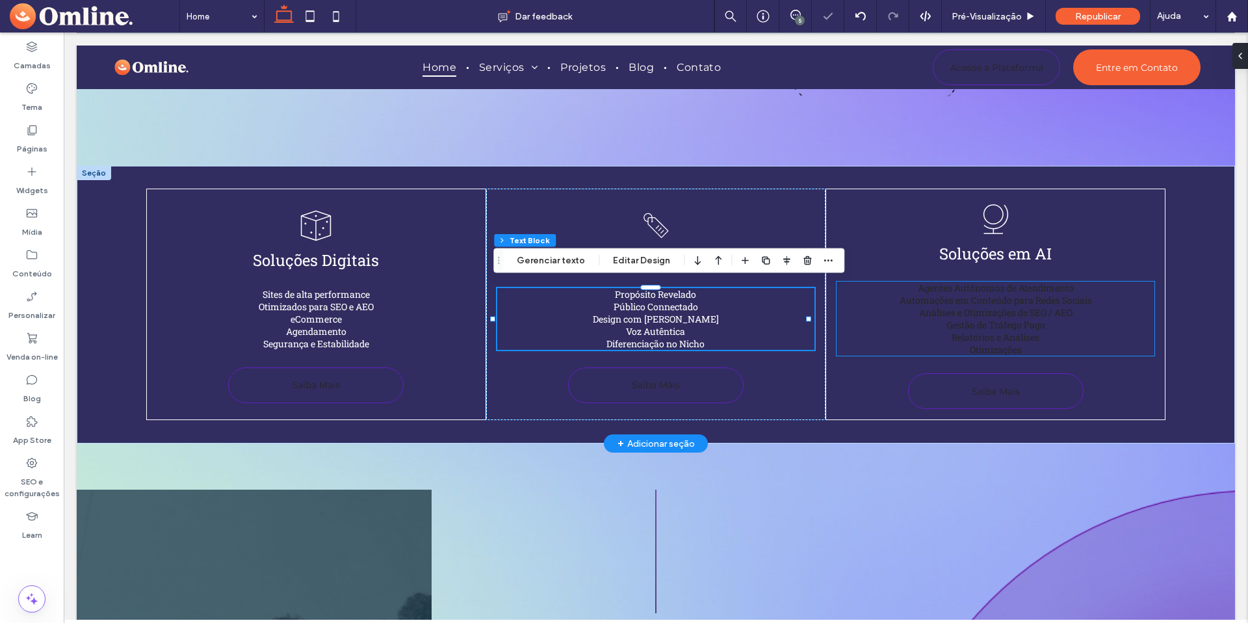
click at [956, 294] on span "Automações em Conteúdo para Redes Sociais" at bounding box center [996, 300] width 192 height 12
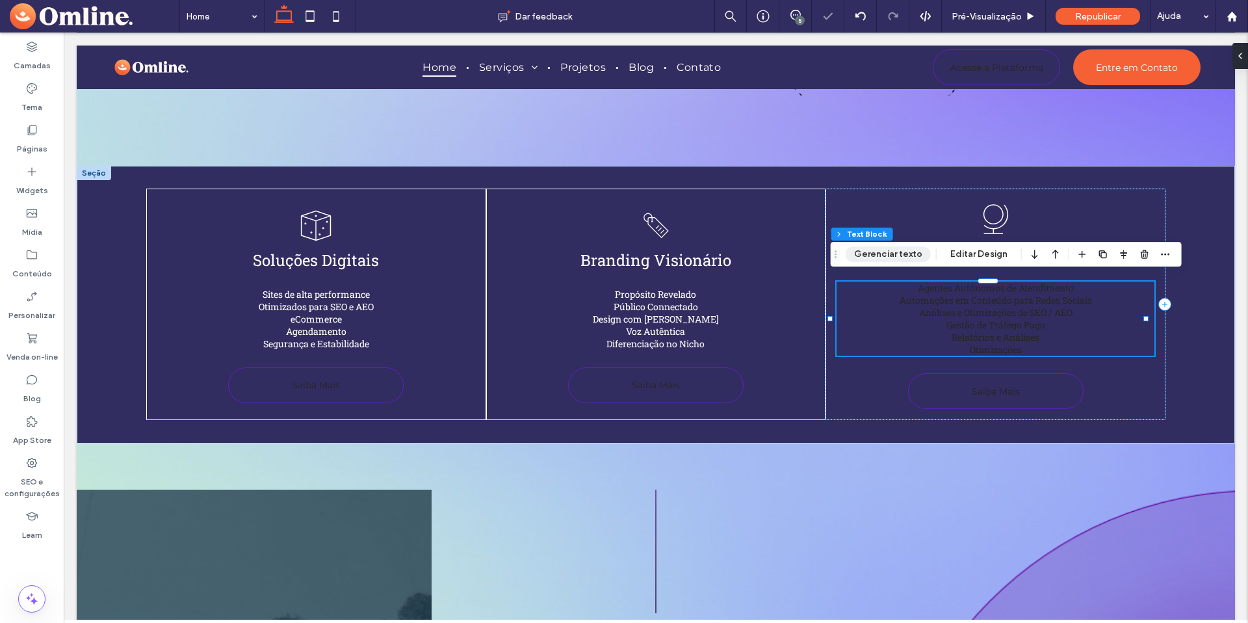
click at [902, 254] on button "Gerenciar texto" at bounding box center [888, 254] width 85 height 16
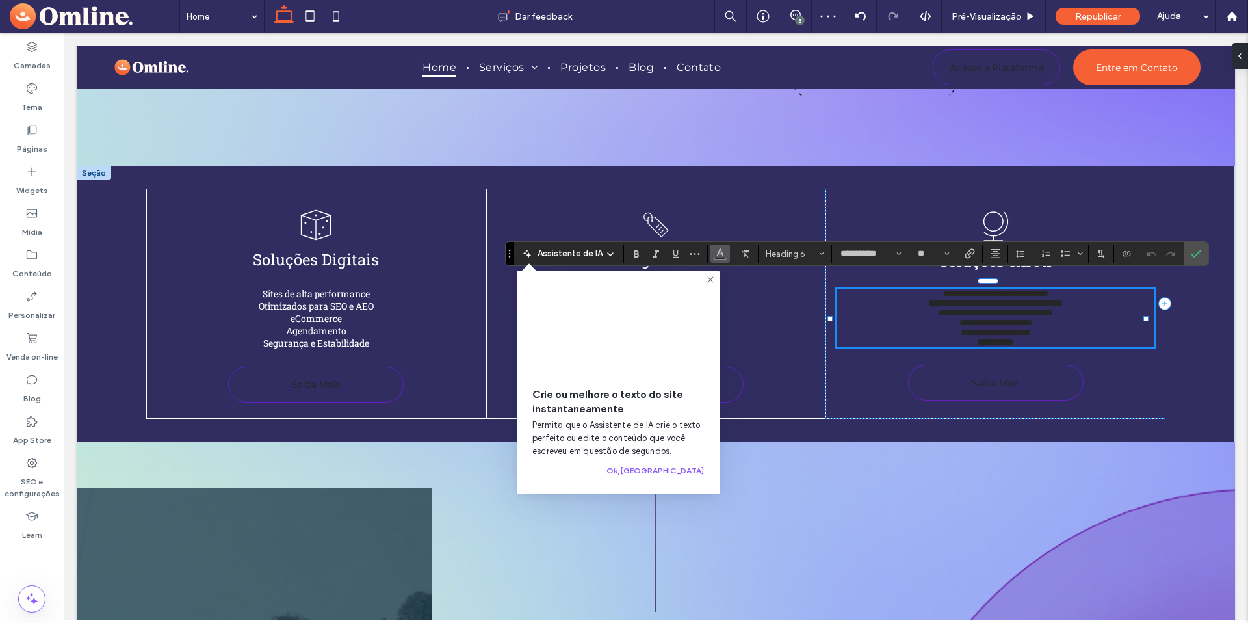
click at [726, 252] on button "Cor" at bounding box center [719, 253] width 19 height 18
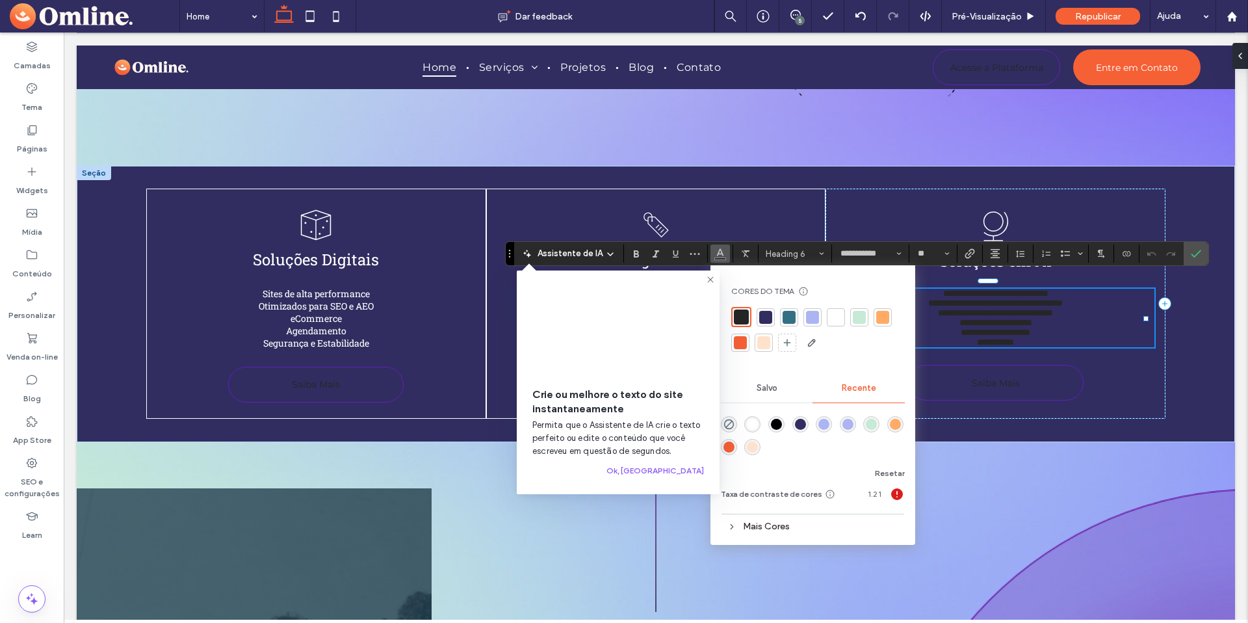
click at [829, 320] on div at bounding box center [835, 317] width 13 height 13
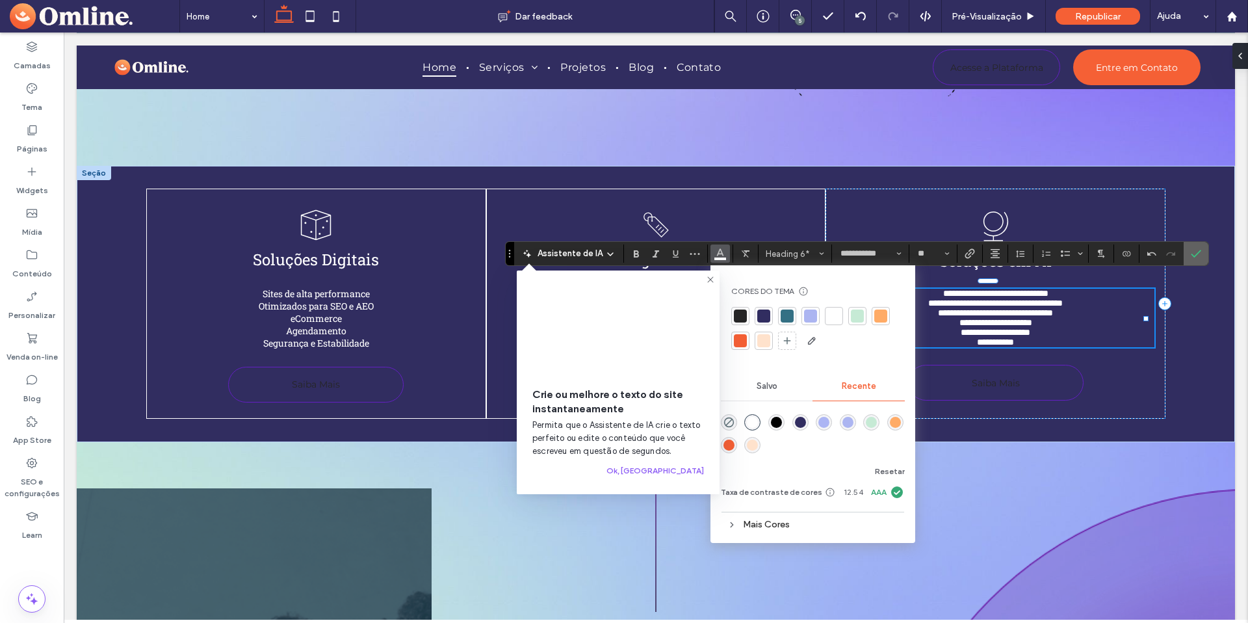
drag, startPoint x: 1190, startPoint y: 253, endPoint x: 978, endPoint y: 208, distance: 217.2
click at [1191, 253] on icon "Confirmar" at bounding box center [1196, 253] width 10 height 10
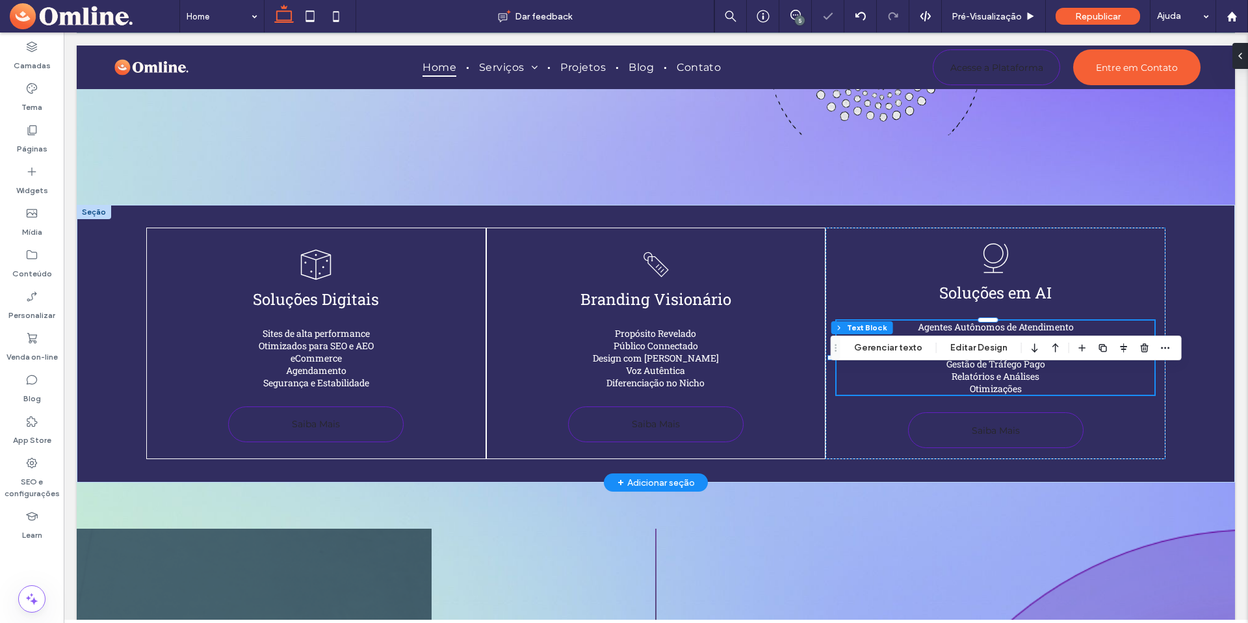
scroll to position [472, 0]
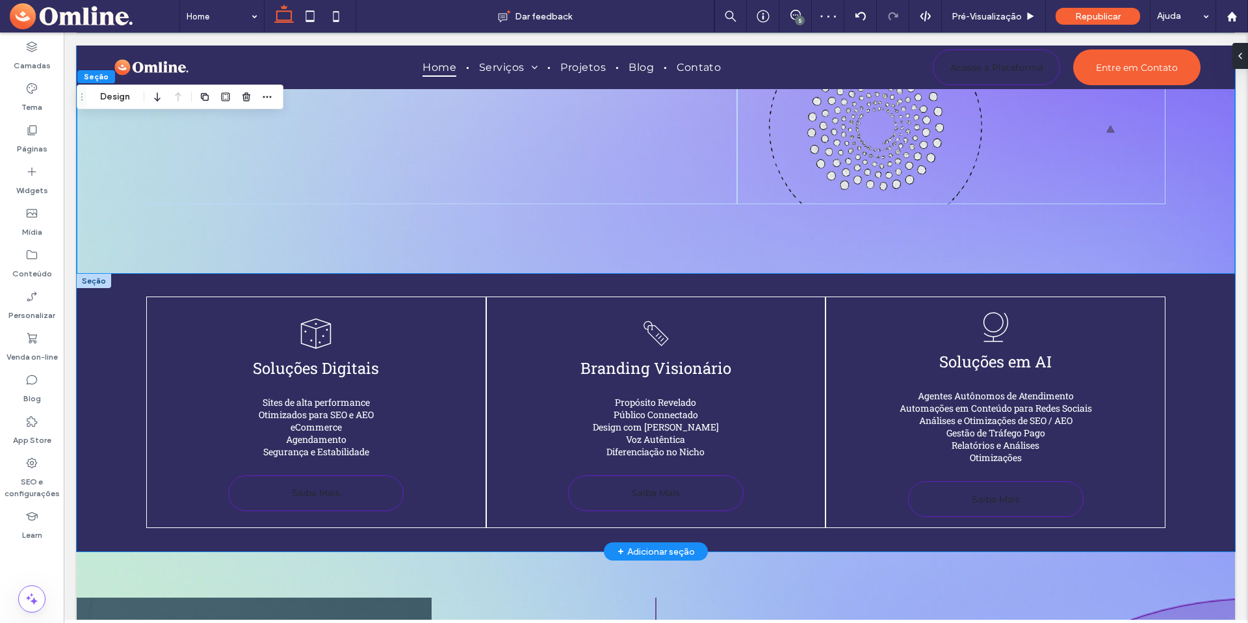
click at [95, 370] on div "Um desenho em preto e branco de um dado com três pontos. Soluções Digitais Site…" at bounding box center [656, 413] width 1158 height 278
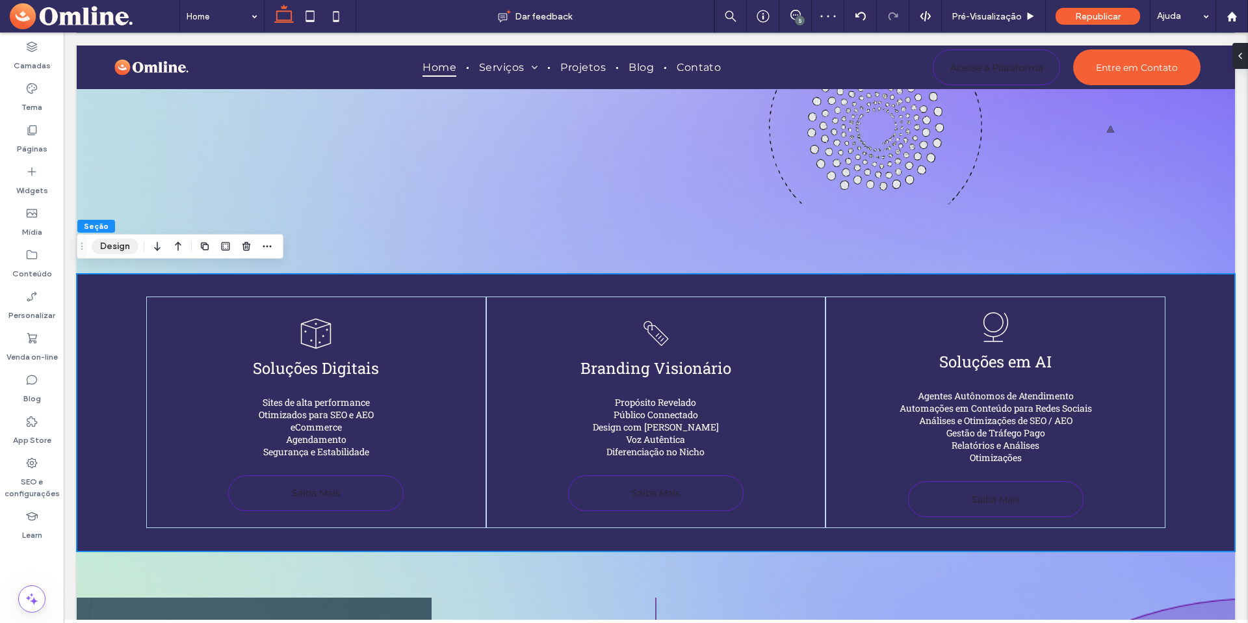
click at [123, 250] on button "Design" at bounding box center [115, 247] width 47 height 16
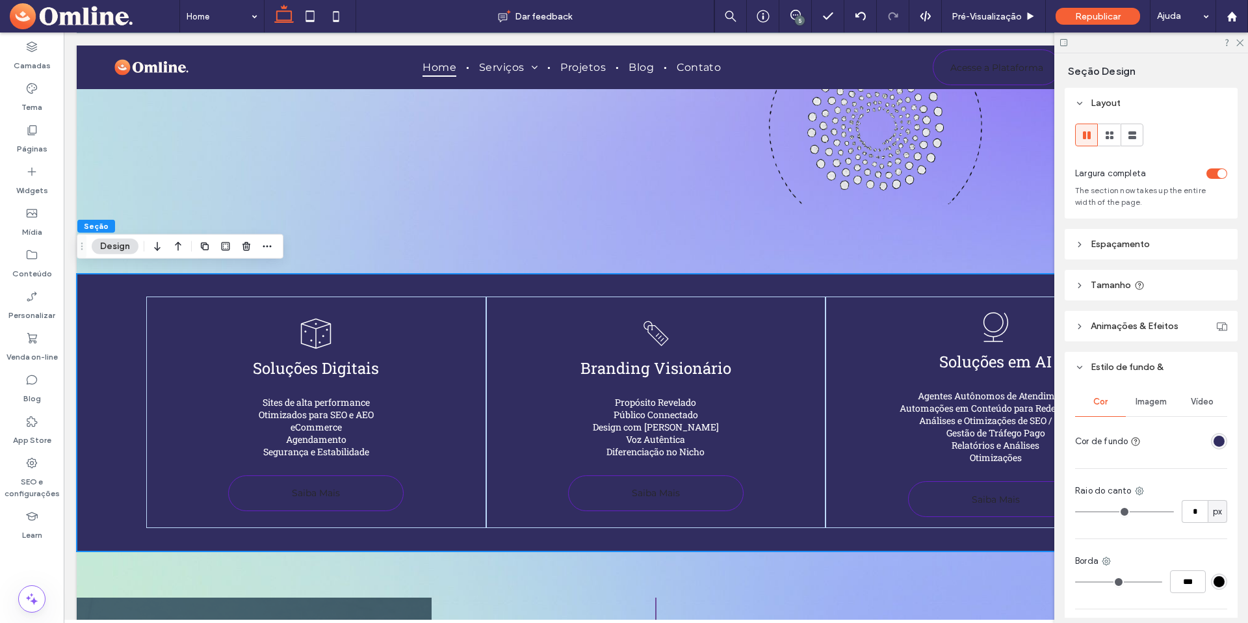
click at [1132, 239] on span "Espaçamento" at bounding box center [1120, 244] width 59 height 11
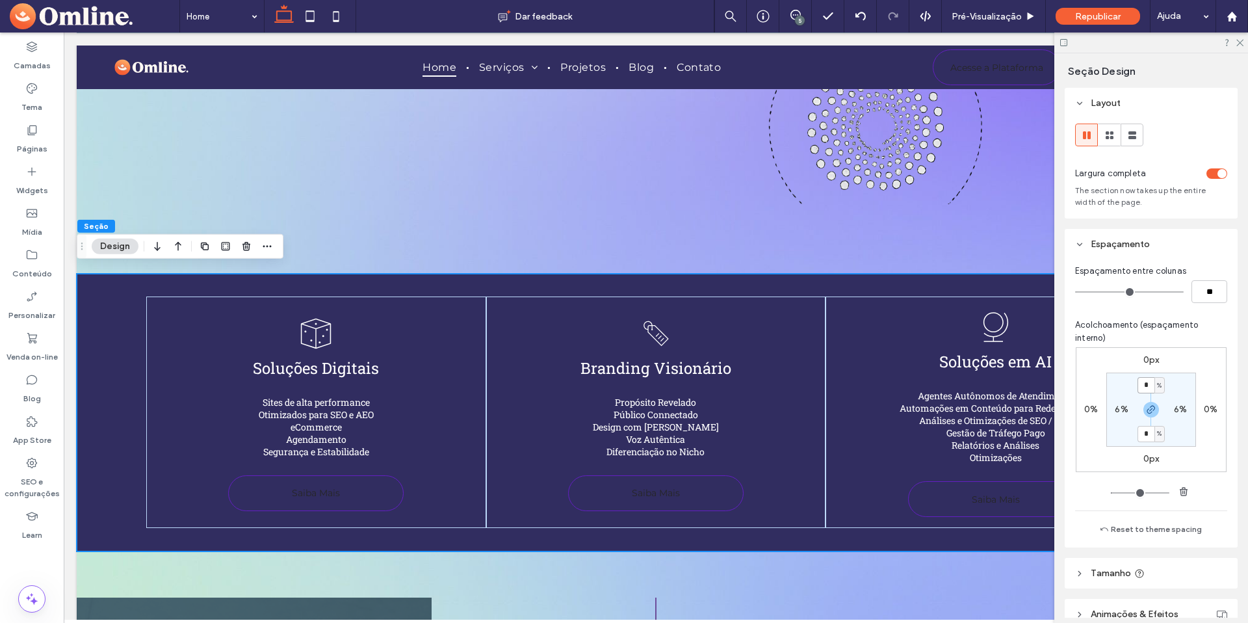
click at [1145, 383] on input "*" at bounding box center [1145, 385] width 17 height 16
type input "*"
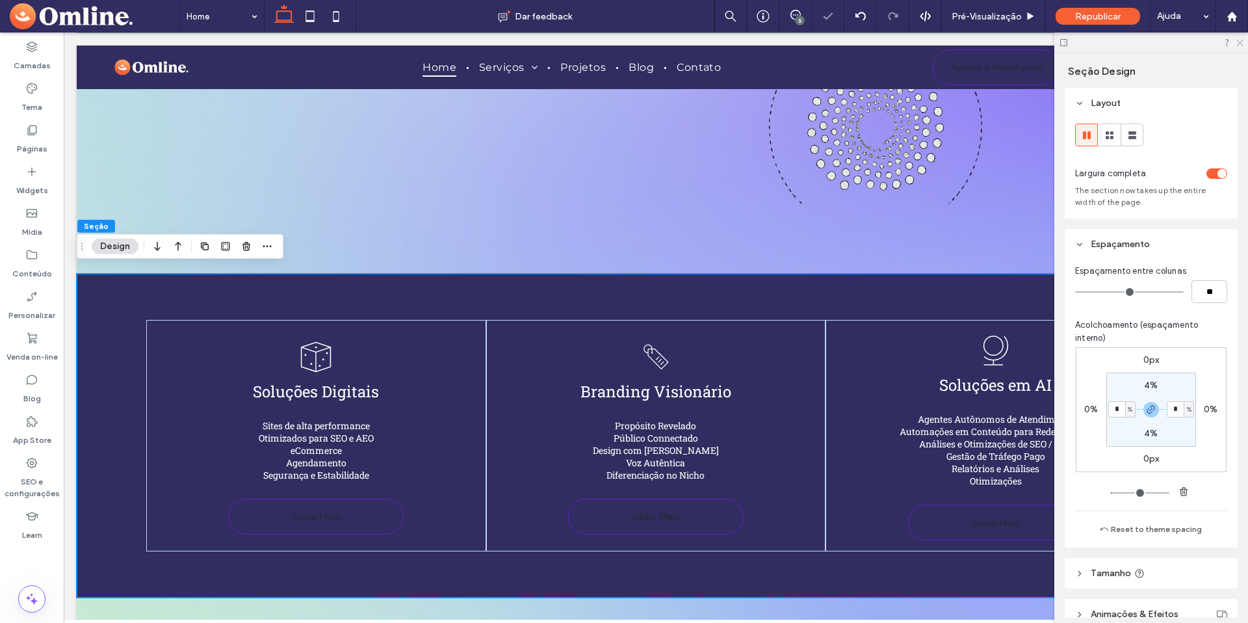
click at [1241, 39] on icon at bounding box center [1239, 42] width 8 height 8
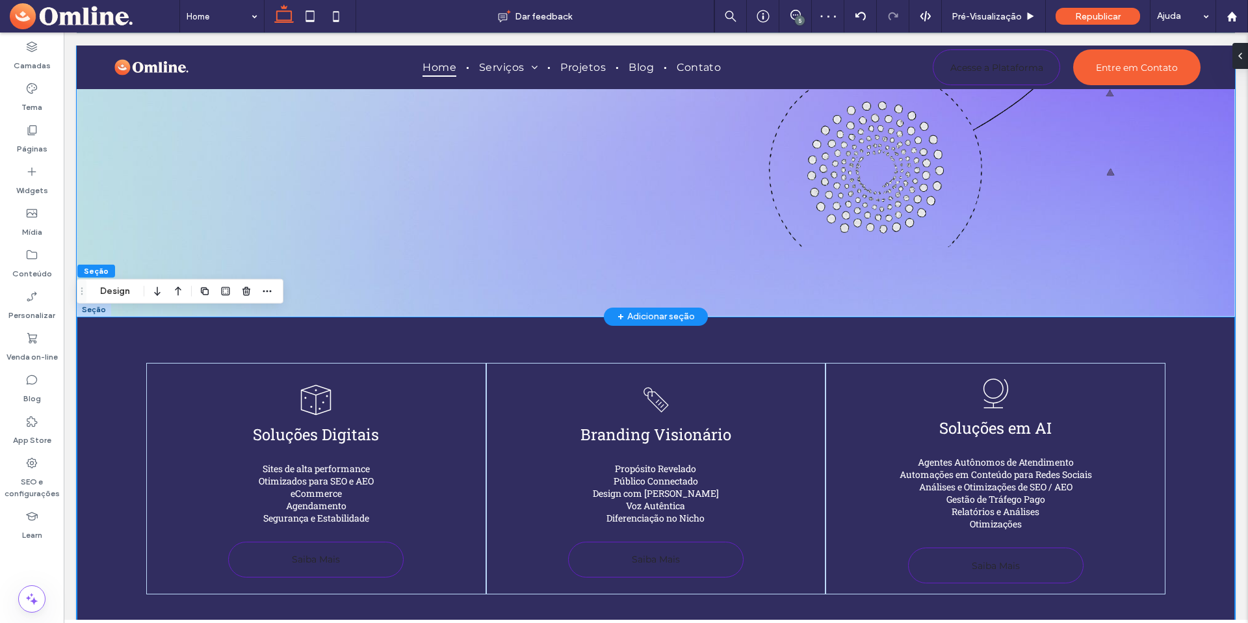
scroll to position [441, 0]
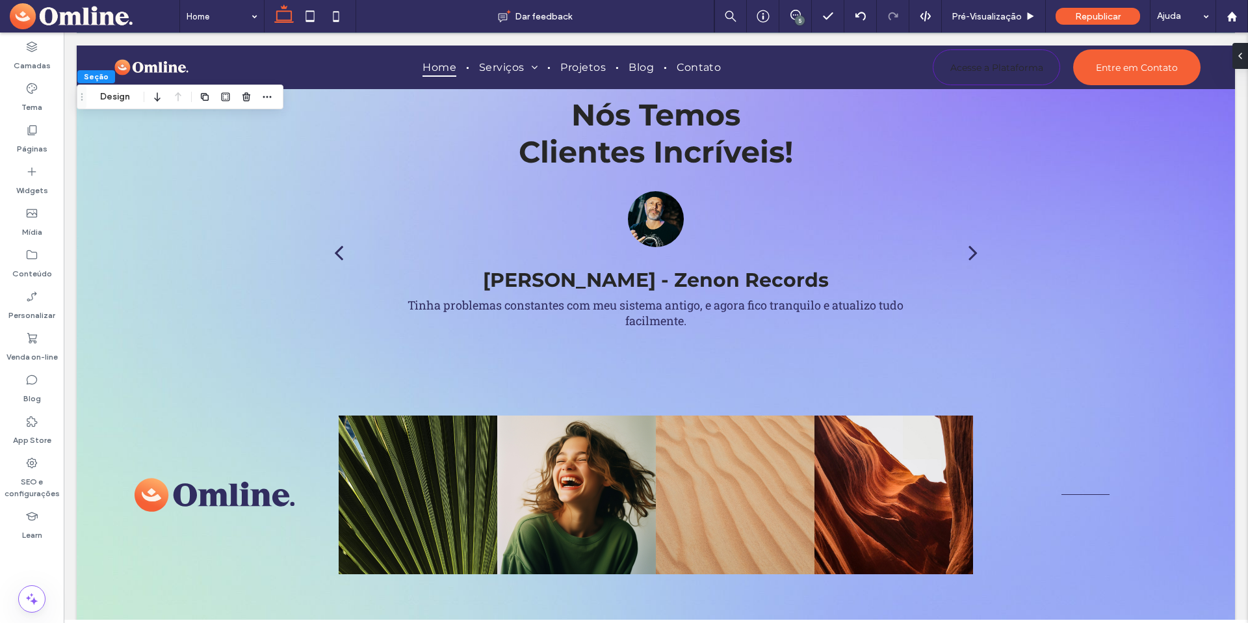
scroll to position [2449, 0]
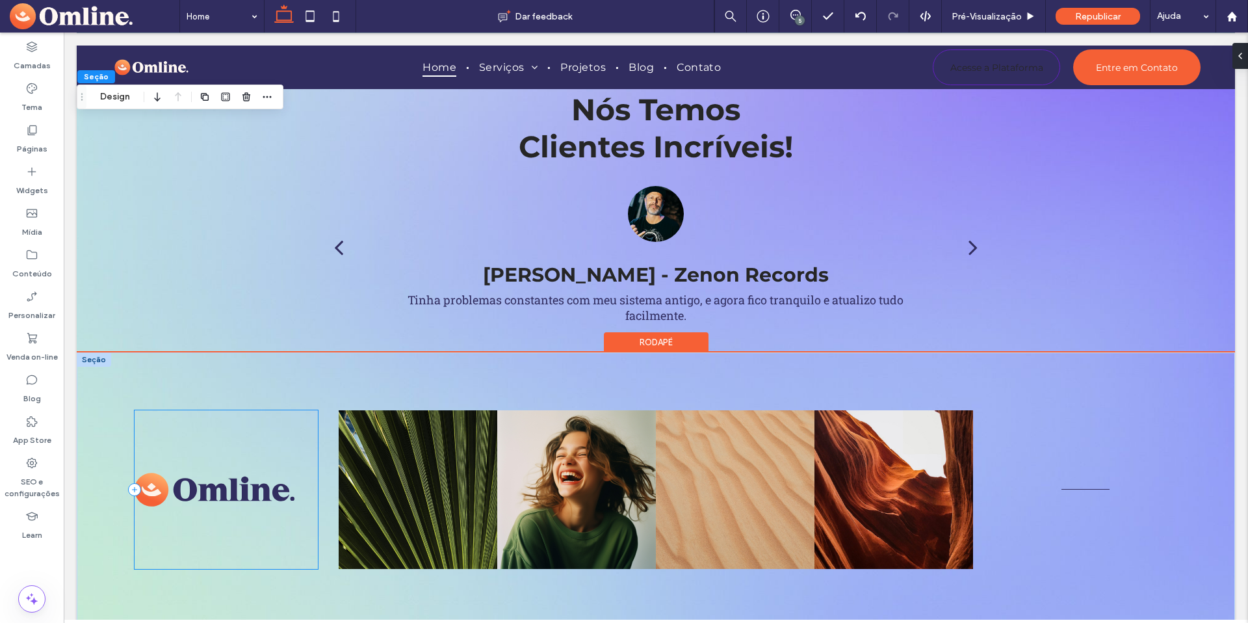
click at [263, 430] on div at bounding box center [226, 489] width 183 height 159
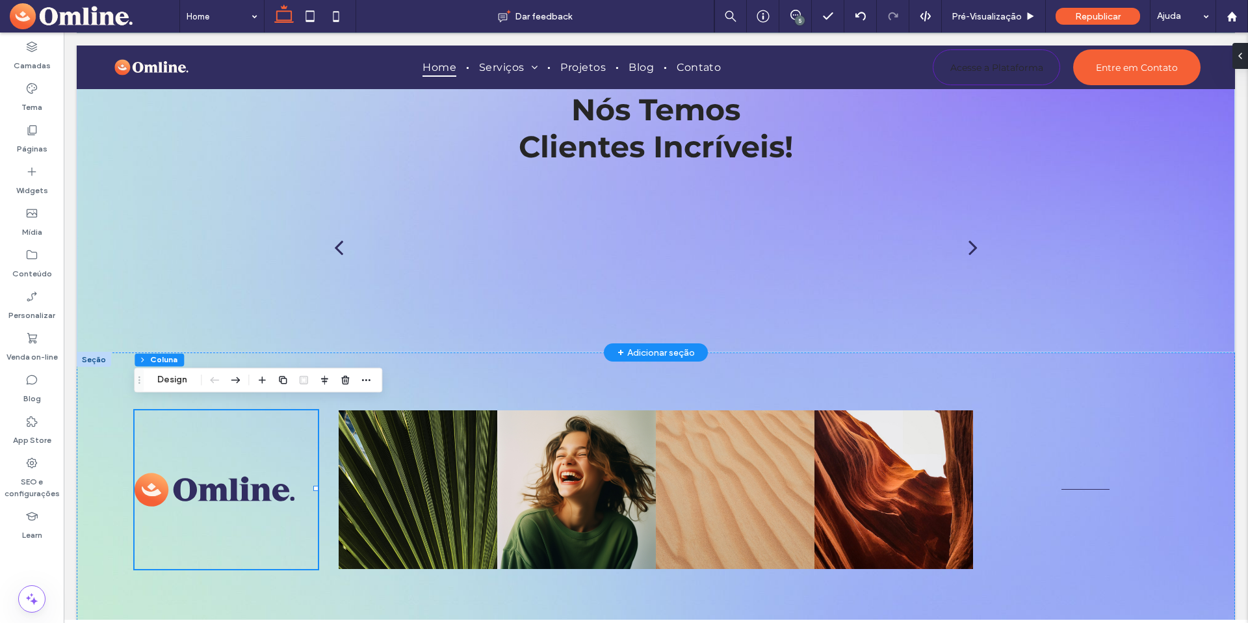
click at [634, 345] on div "+ Adicionar seção" at bounding box center [655, 352] width 77 height 14
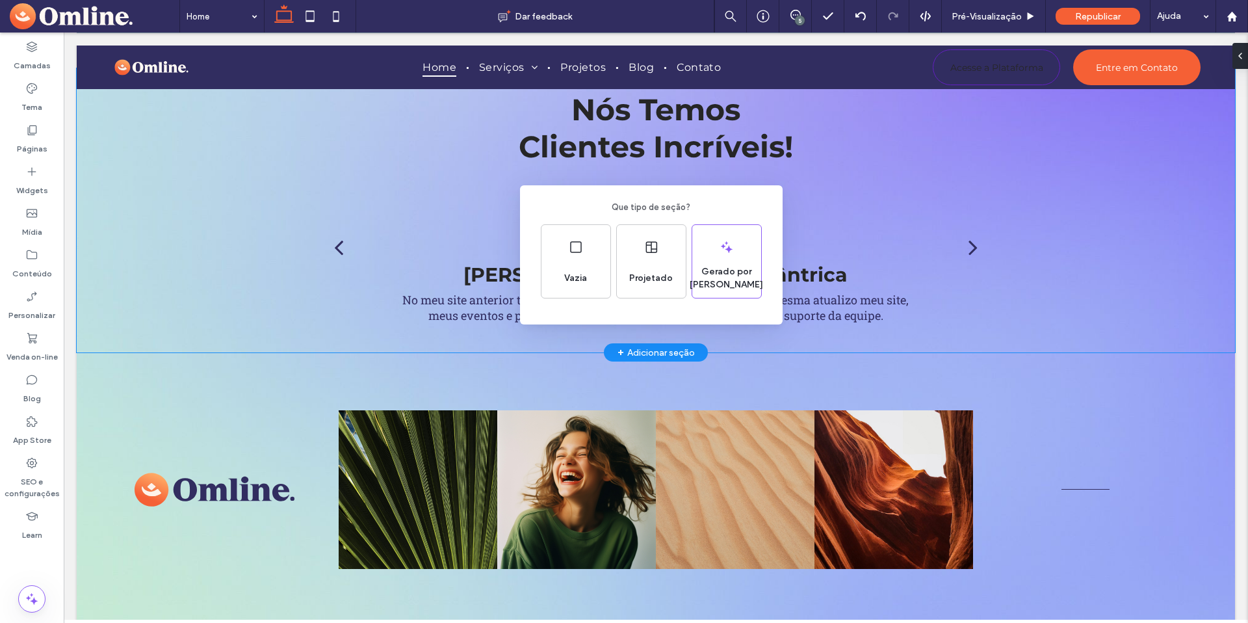
click at [291, 382] on div "Que tipo de seção? Vazia Projetado Gerado por IA" at bounding box center [624, 343] width 1248 height 686
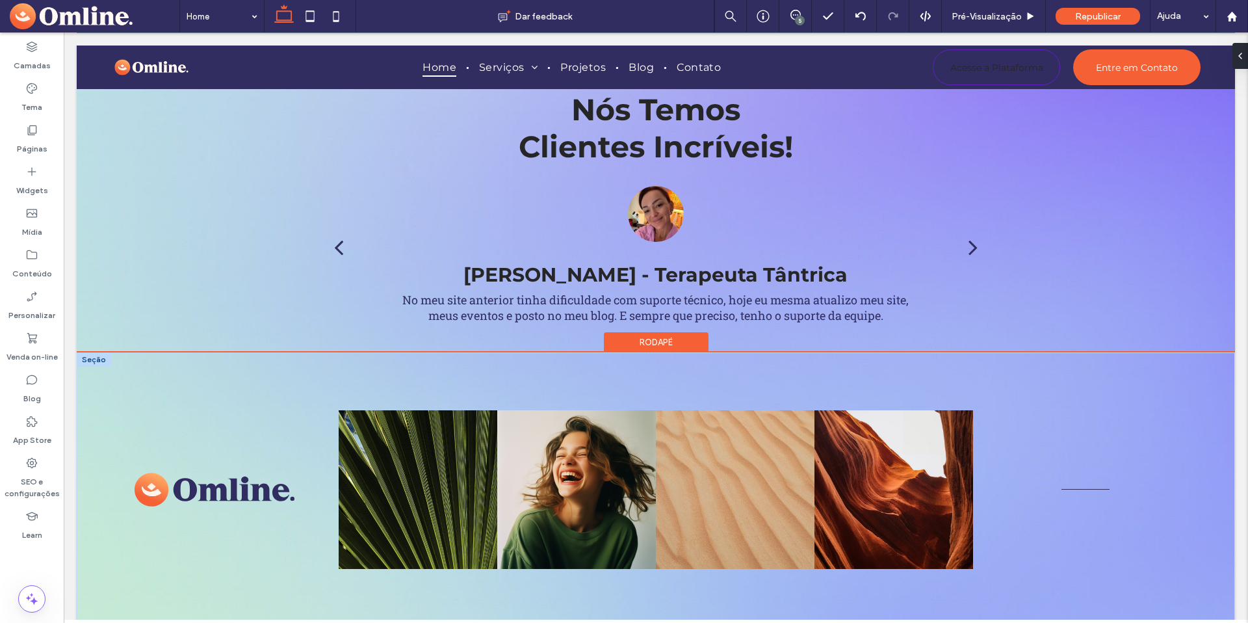
click at [94, 355] on div at bounding box center [94, 359] width 34 height 14
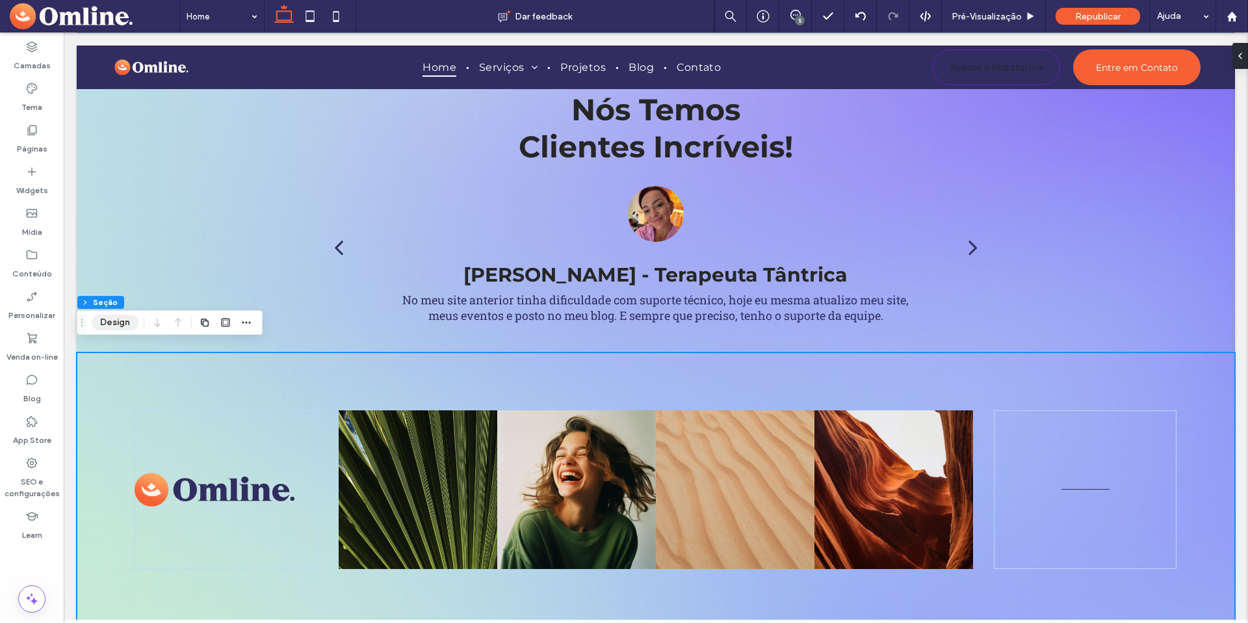
click at [119, 324] on button "Design" at bounding box center [115, 323] width 47 height 16
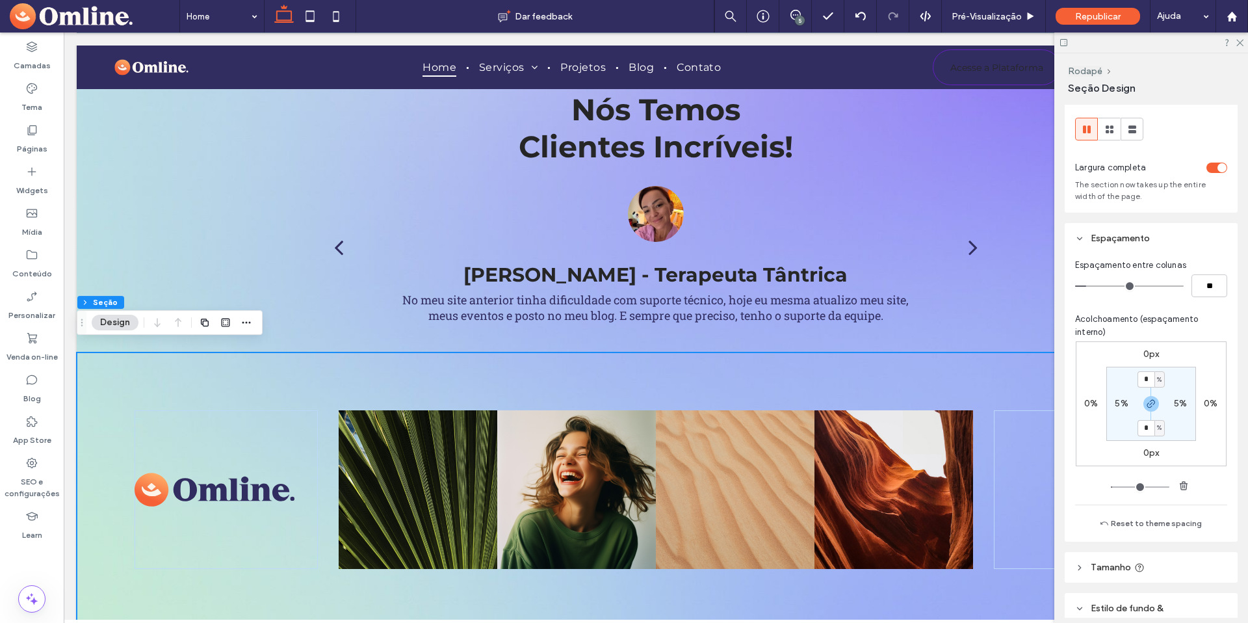
scroll to position [209, 0]
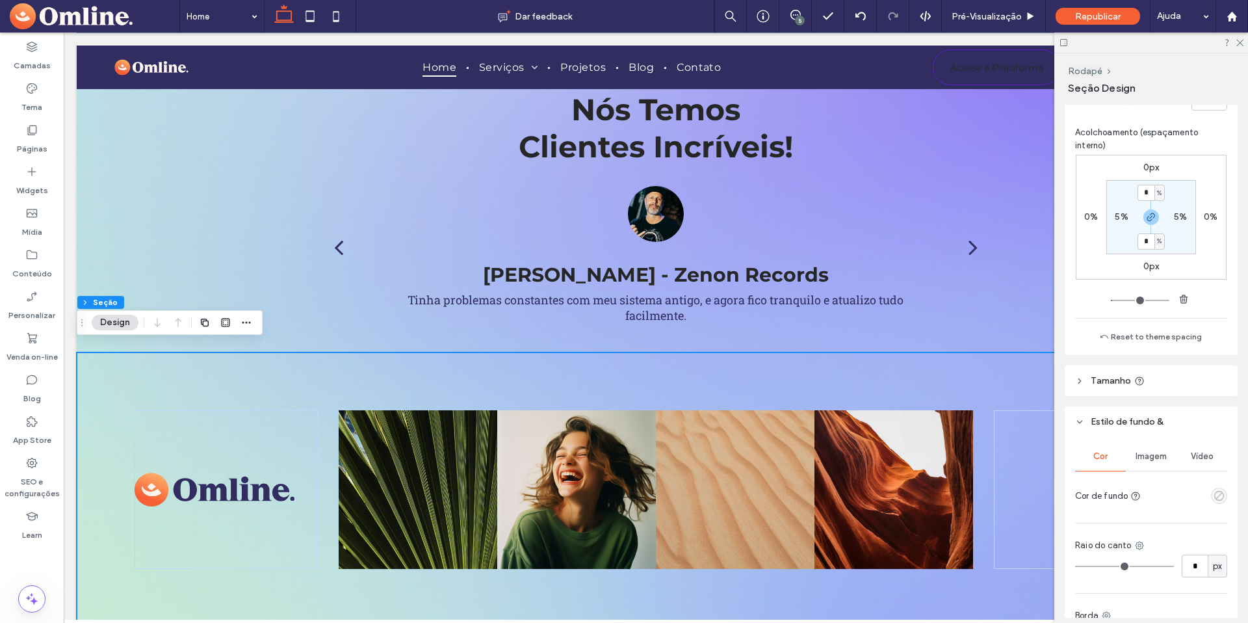
click at [1217, 495] on icon "empty color" at bounding box center [1219, 495] width 11 height 11
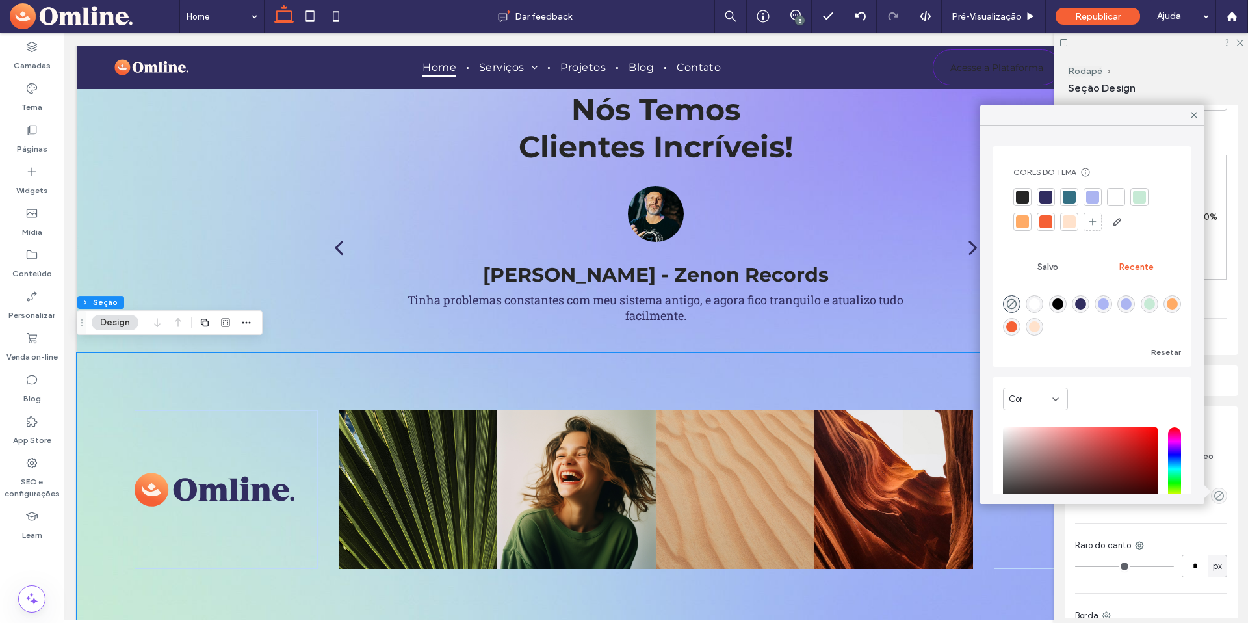
click at [1044, 203] on div at bounding box center [1045, 196] width 13 height 13
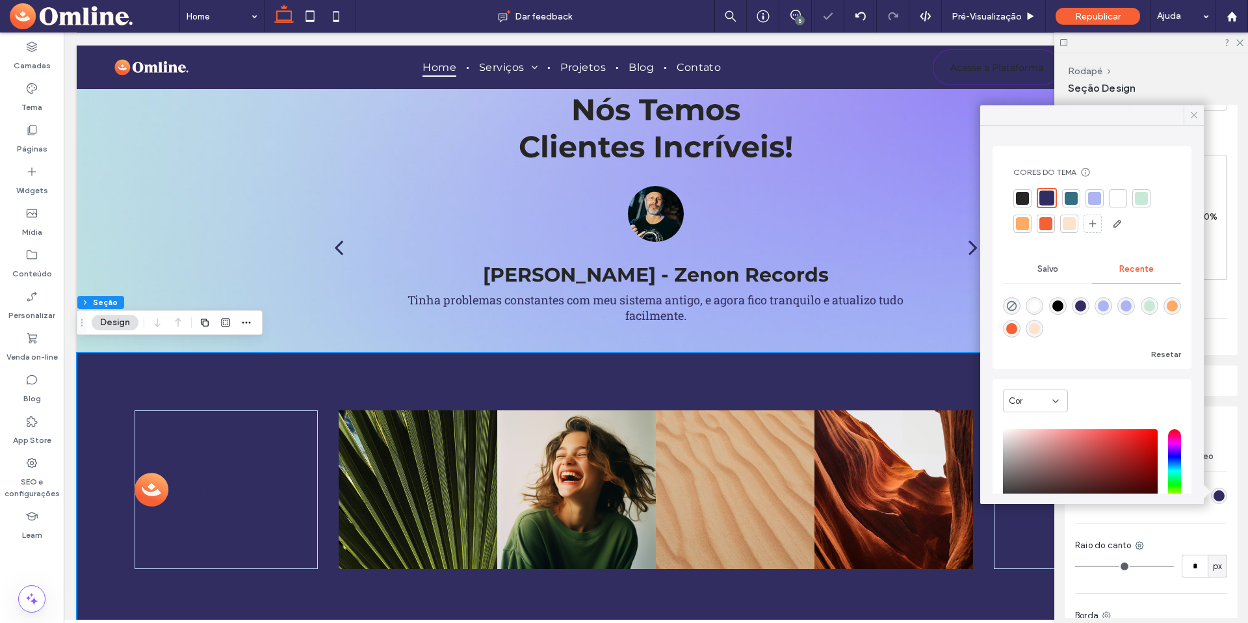
click at [1193, 115] on use at bounding box center [1194, 115] width 6 height 6
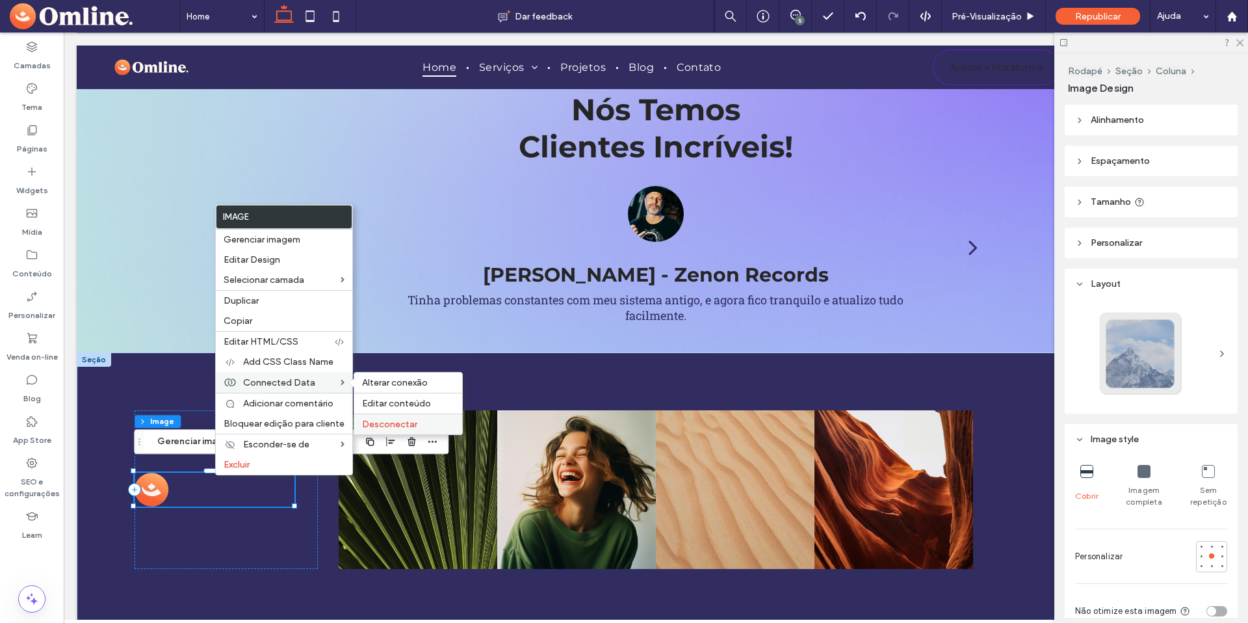
click at [393, 423] on span "Desconectar" at bounding box center [389, 424] width 55 height 11
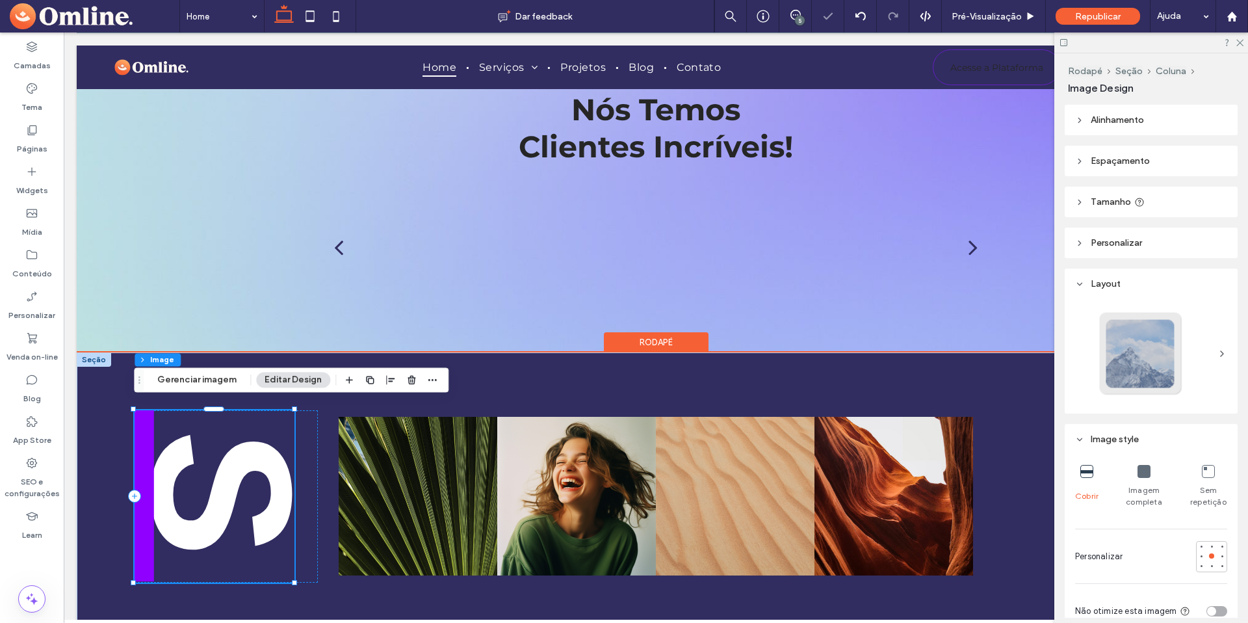
click at [211, 477] on img at bounding box center [215, 496] width 160 height 172
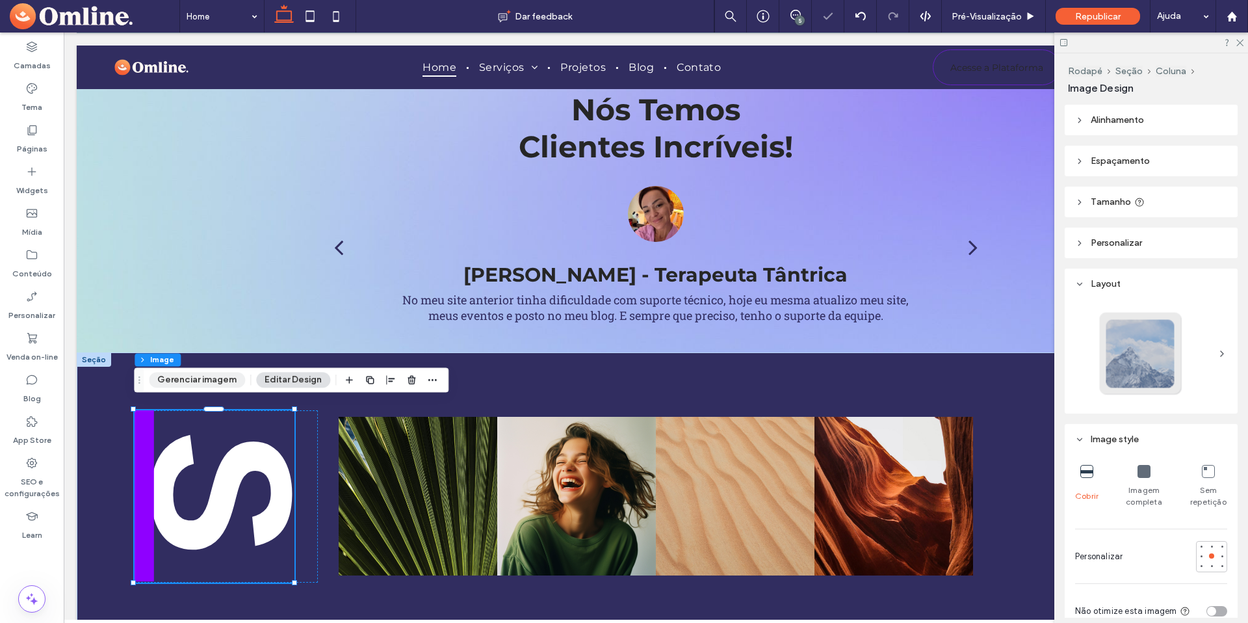
click at [201, 382] on button "Gerenciar imagem" at bounding box center [197, 380] width 96 height 16
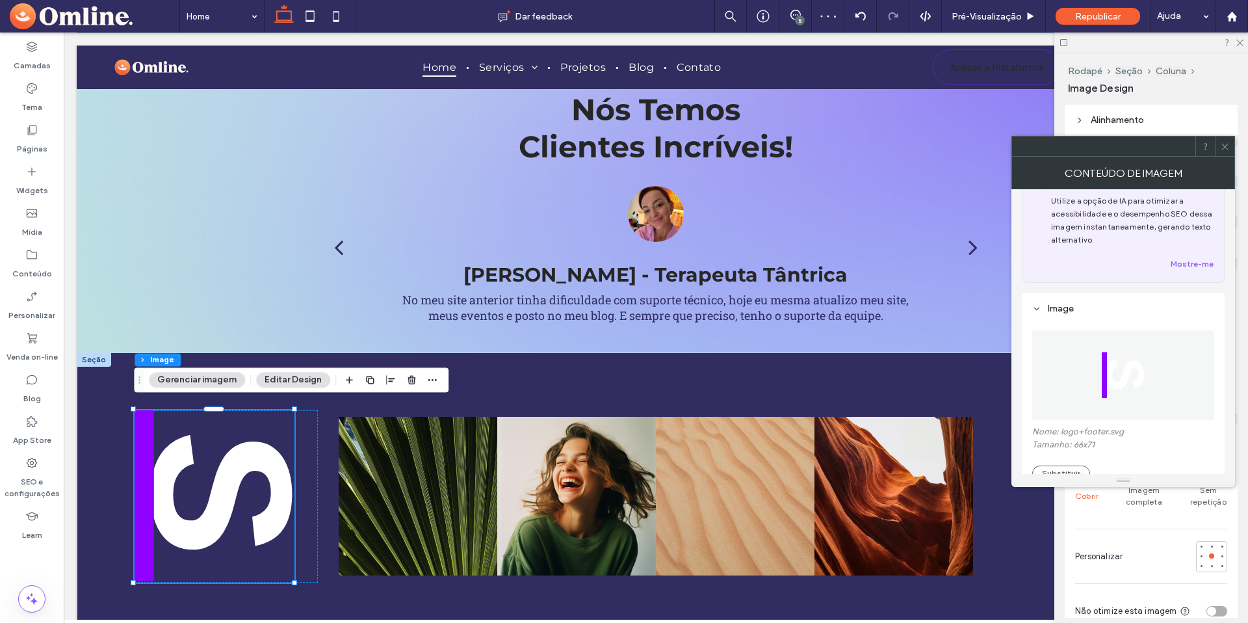
scroll to position [107, 0]
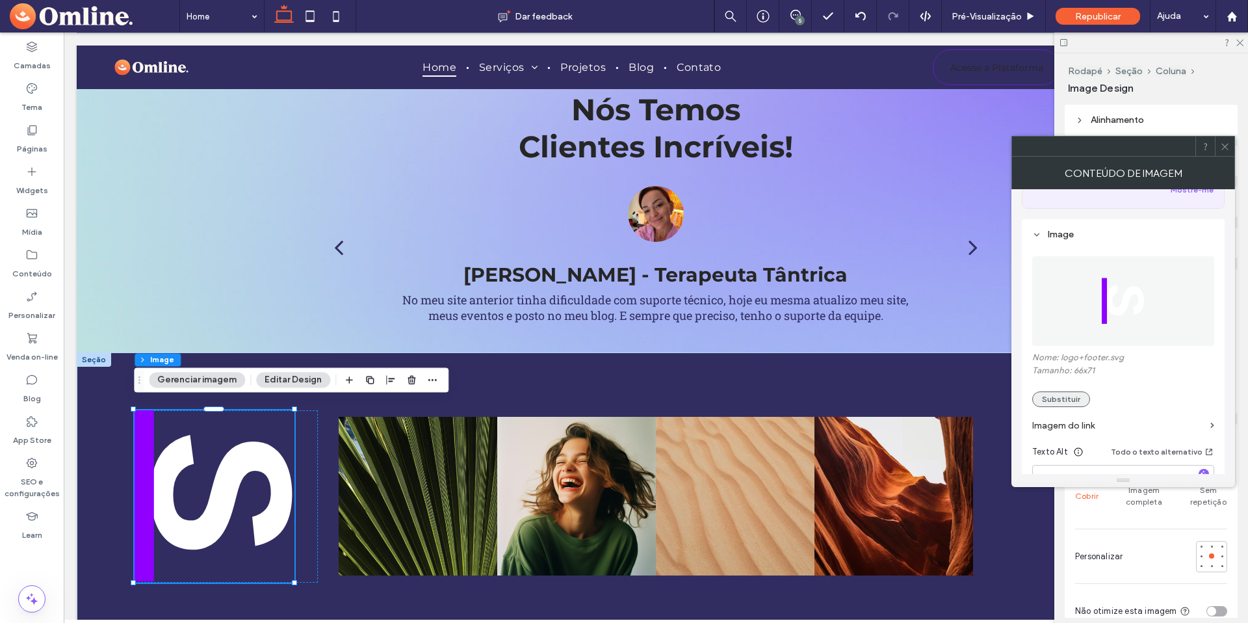
click at [1080, 395] on button "Substituir" at bounding box center [1061, 399] width 58 height 16
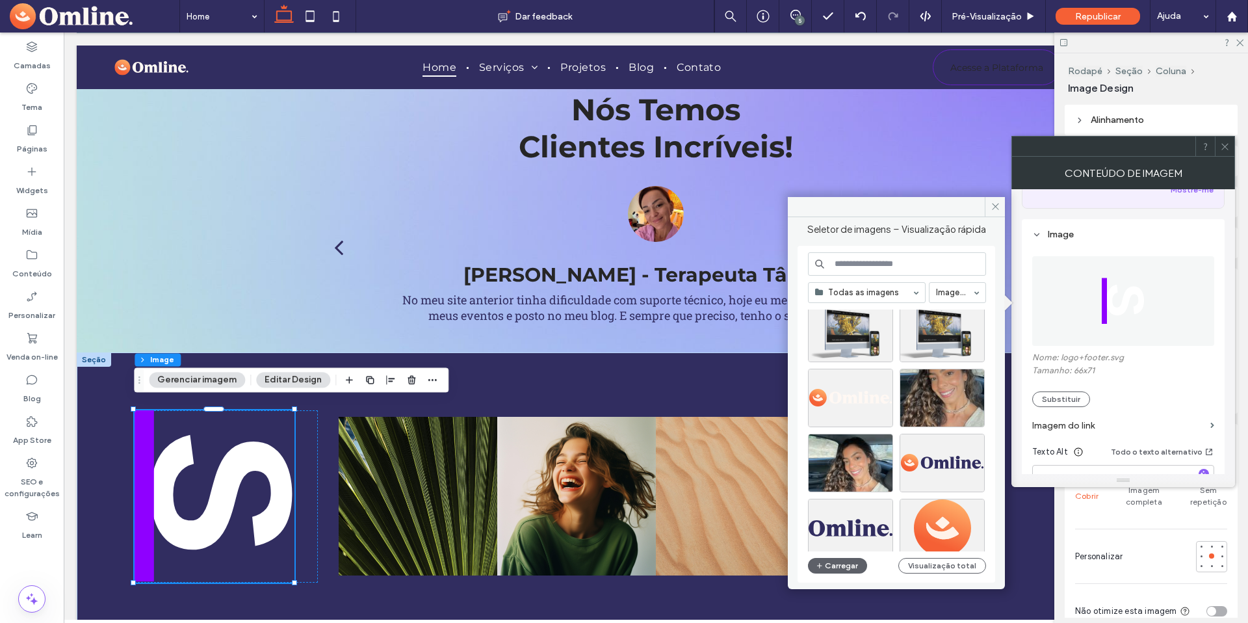
scroll to position [365, 0]
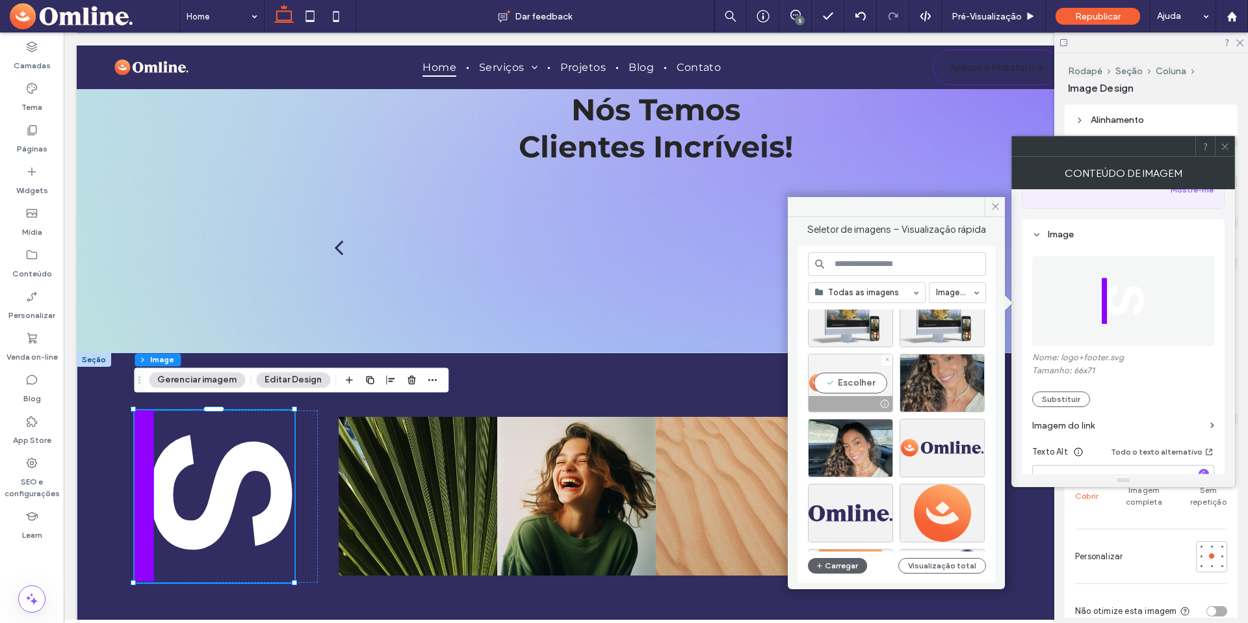
click at [855, 376] on div "Escolher" at bounding box center [850, 383] width 85 height 58
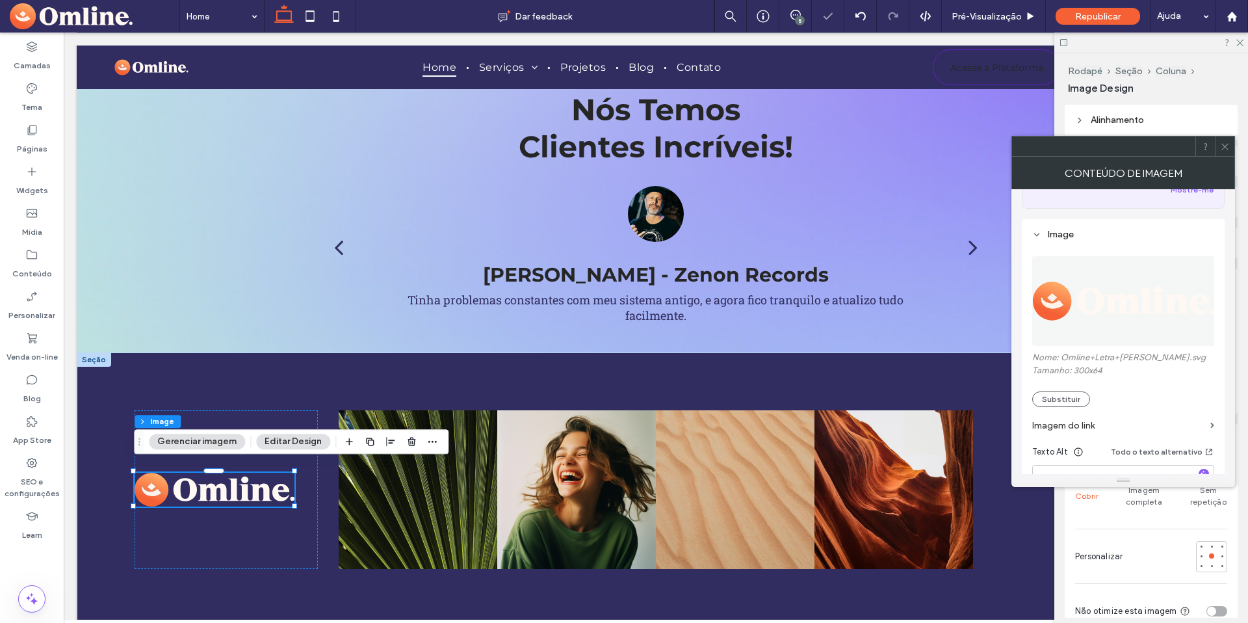
click at [1227, 151] on span at bounding box center [1225, 145] width 10 height 19
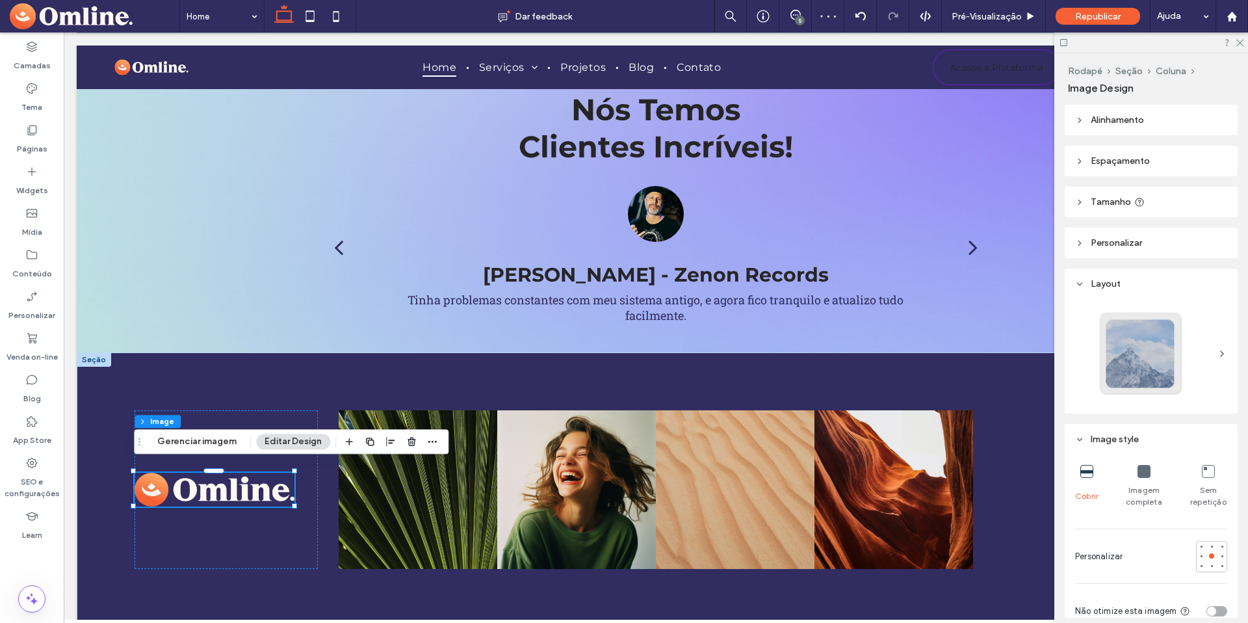
click at [1237, 46] on div at bounding box center [1151, 42] width 194 height 20
click at [1238, 42] on icon at bounding box center [1239, 42] width 8 height 8
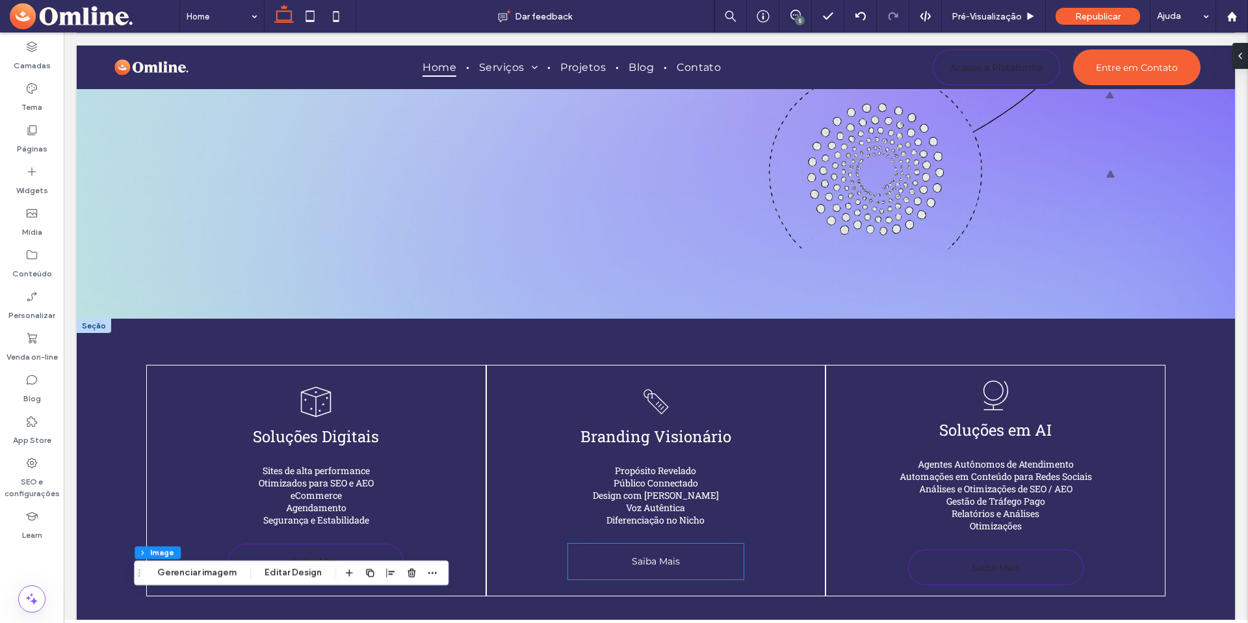
scroll to position [489, 0]
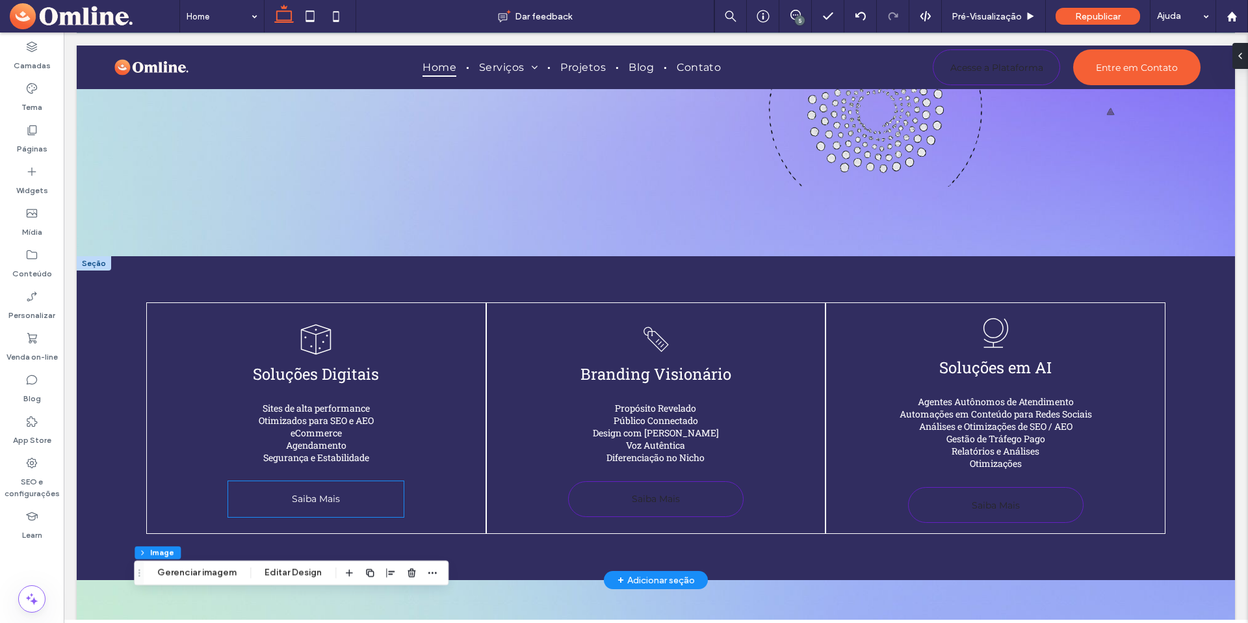
click at [337, 487] on span "Saiba Mais" at bounding box center [316, 498] width 48 height 25
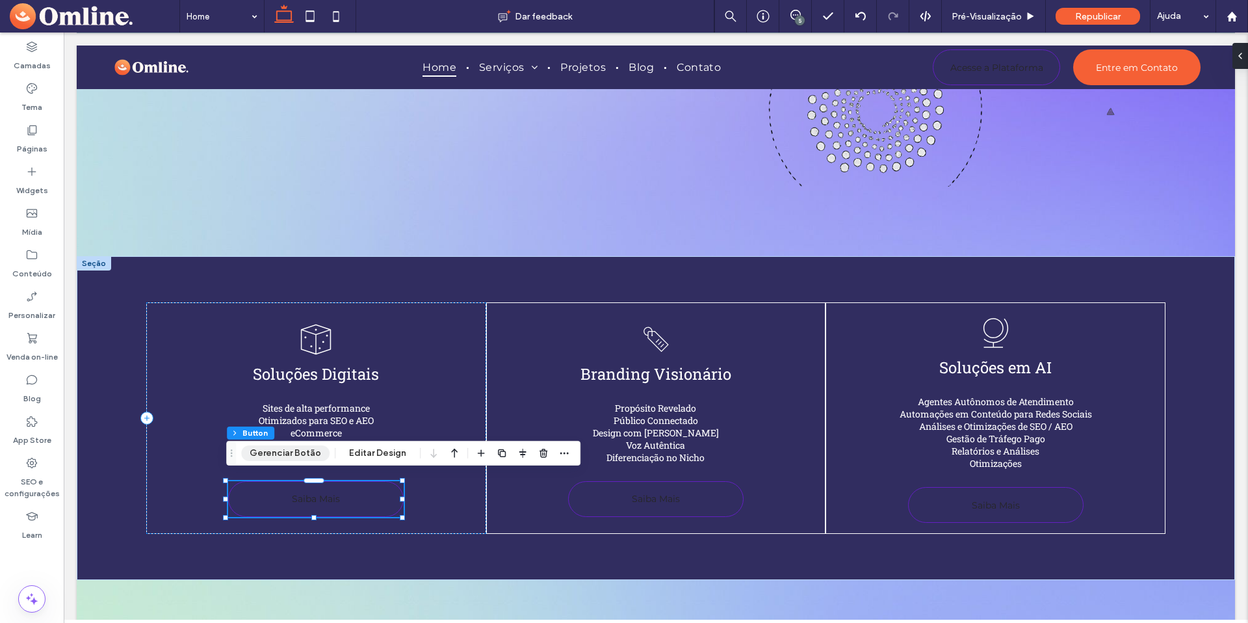
click at [289, 454] on button "Gerenciar Botão" at bounding box center [285, 453] width 88 height 16
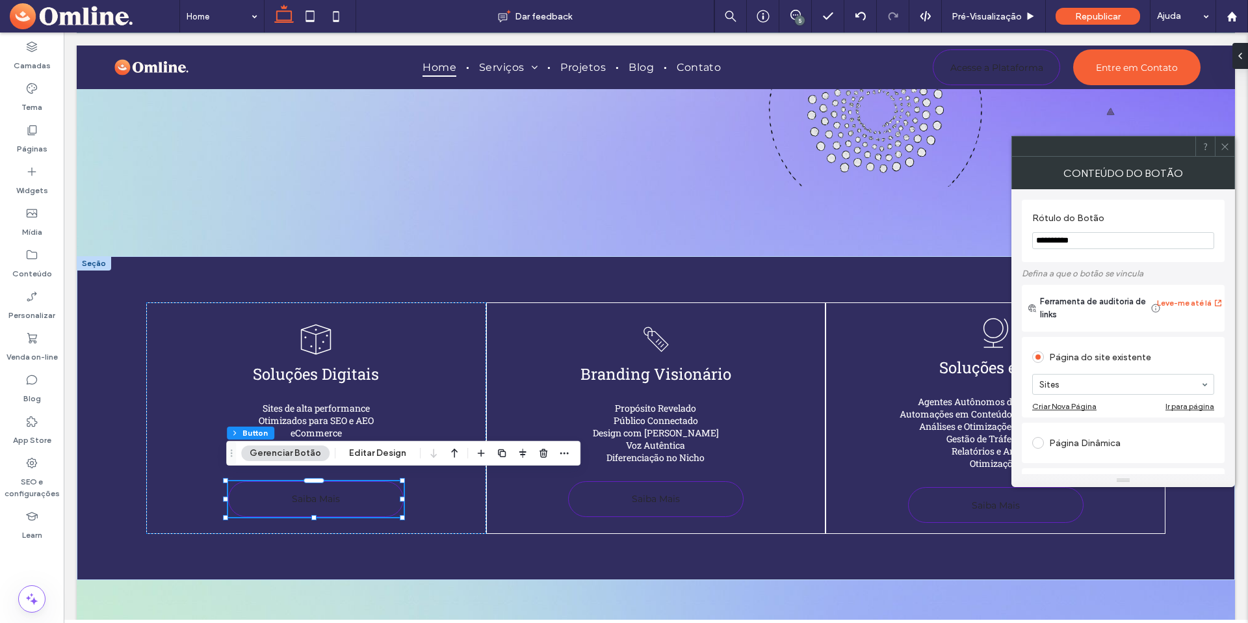
click at [1224, 149] on icon at bounding box center [1225, 147] width 10 height 10
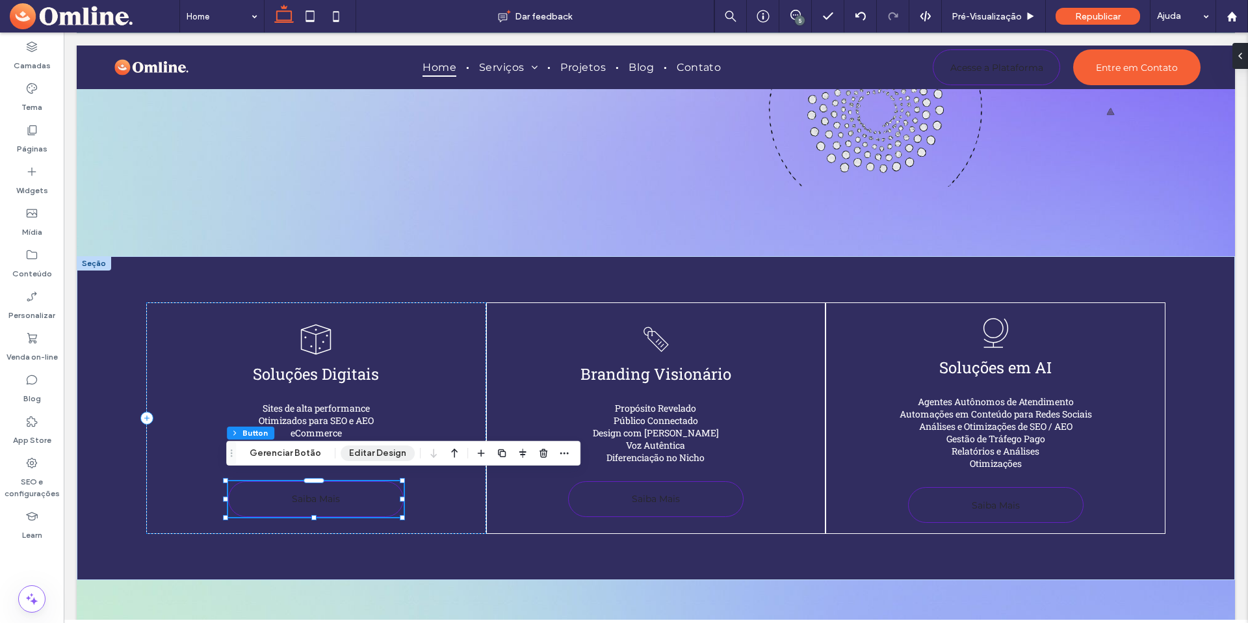
click at [395, 455] on button "Editar Design" at bounding box center [378, 453] width 74 height 16
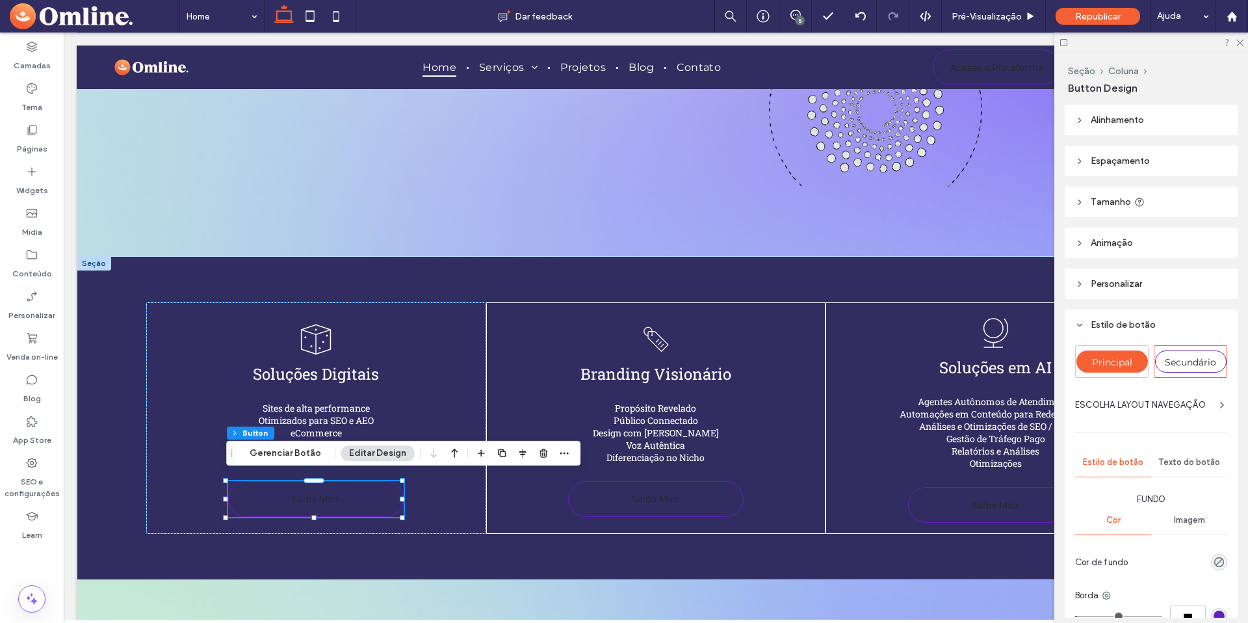
click at [1106, 360] on span "Principal" at bounding box center [1112, 362] width 40 height 12
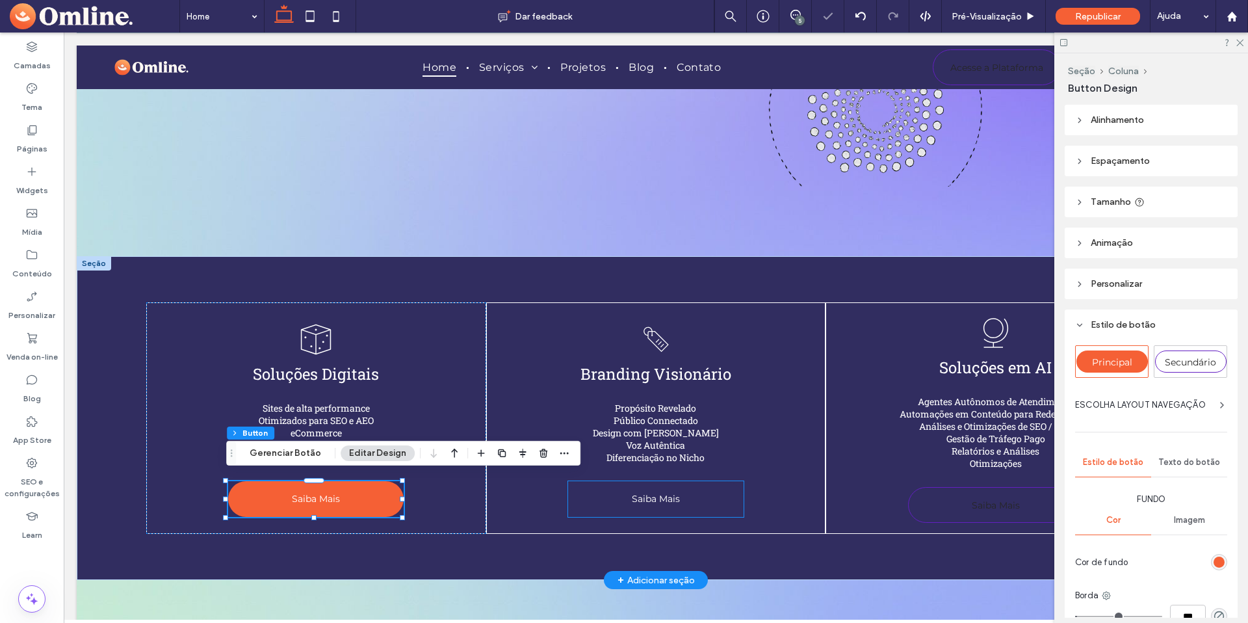
click at [701, 500] on link "Saiba Mais" at bounding box center [655, 499] width 175 height 36
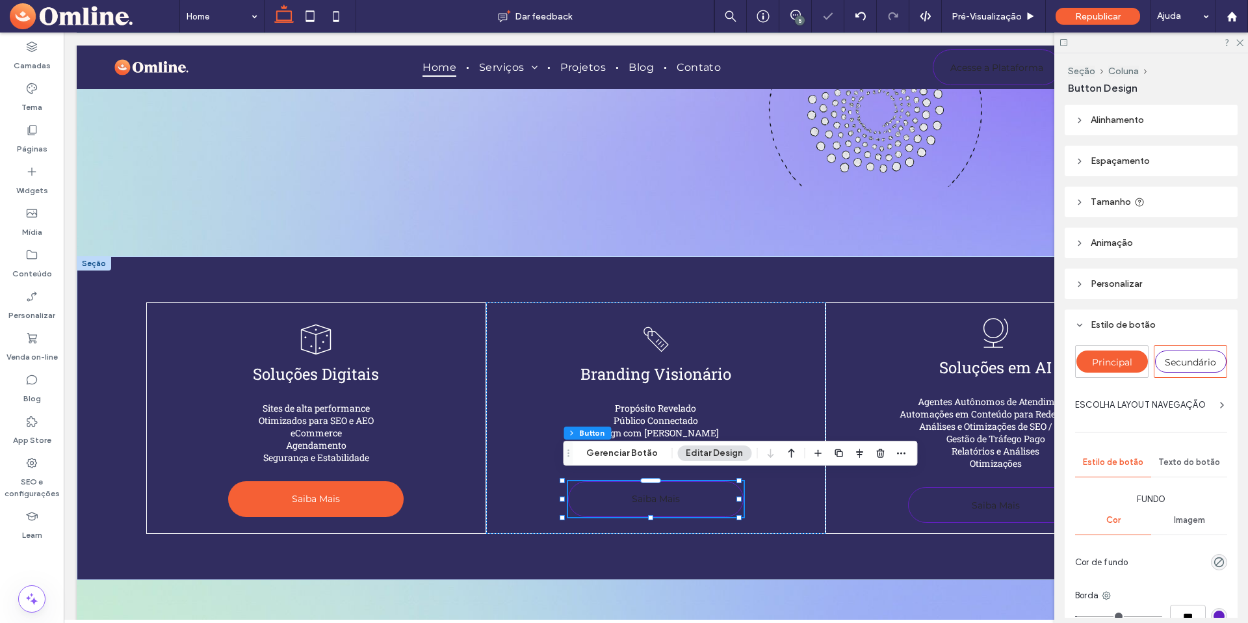
click at [1118, 354] on div "Principal" at bounding box center [1111, 361] width 71 height 22
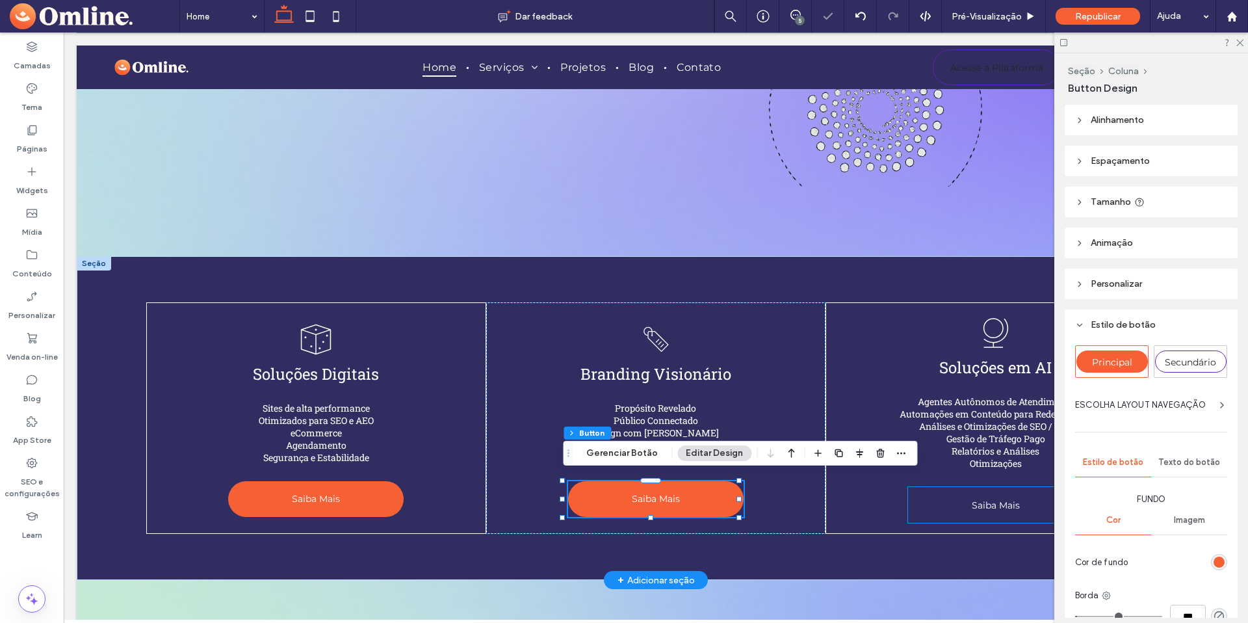
click at [972, 500] on span "Saiba Mais" at bounding box center [996, 505] width 48 height 25
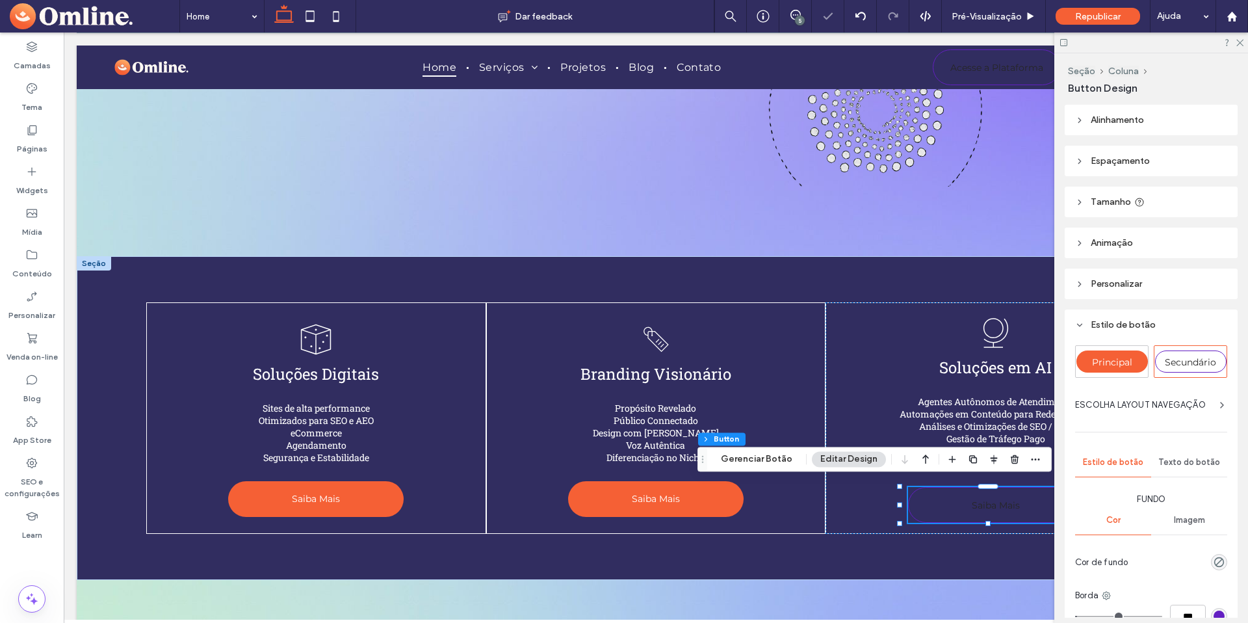
click at [1103, 370] on div "Principal" at bounding box center [1111, 361] width 71 height 22
click at [1239, 41] on icon at bounding box center [1239, 42] width 8 height 8
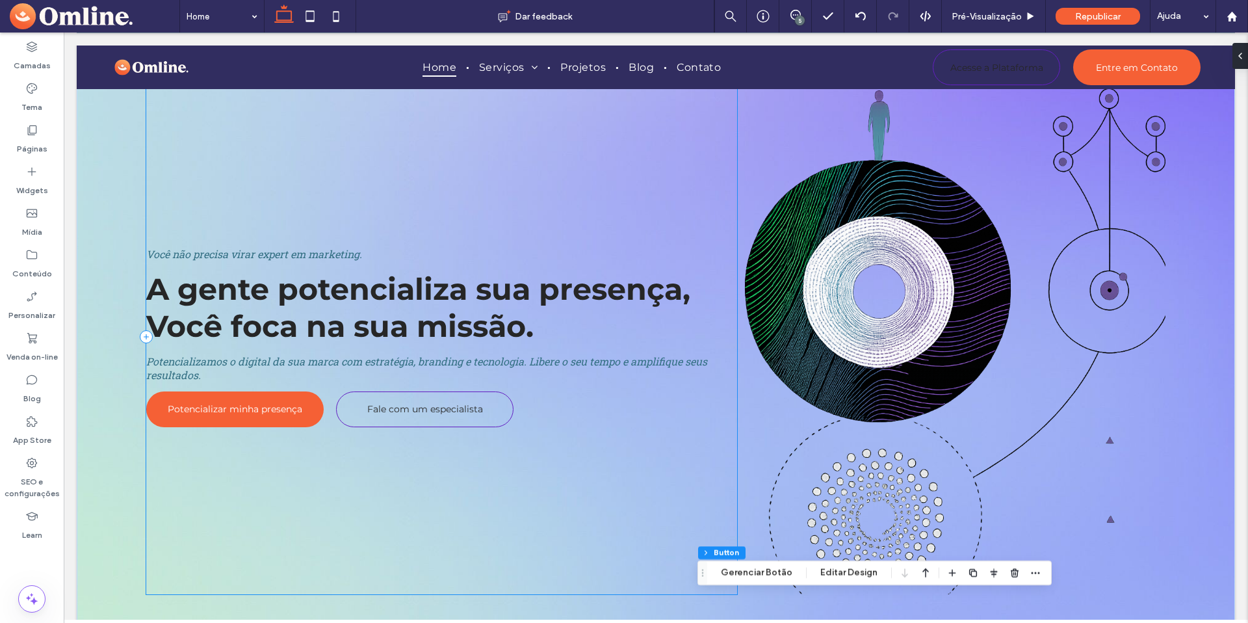
scroll to position [0, 0]
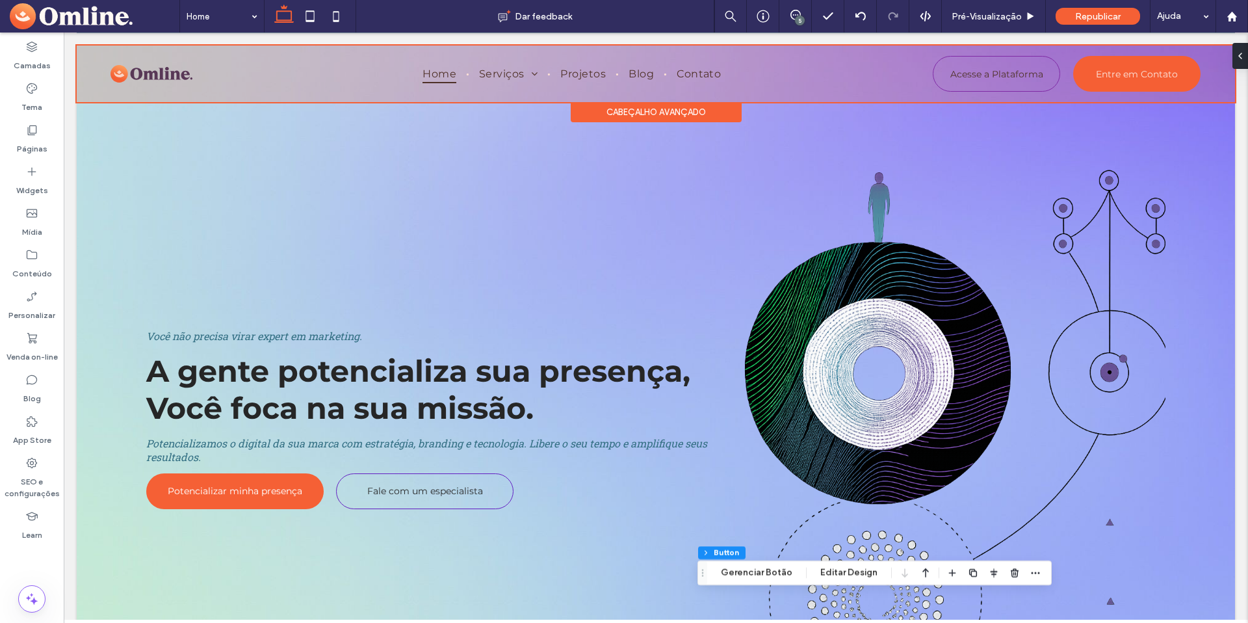
click at [1006, 78] on div at bounding box center [656, 73] width 1158 height 57
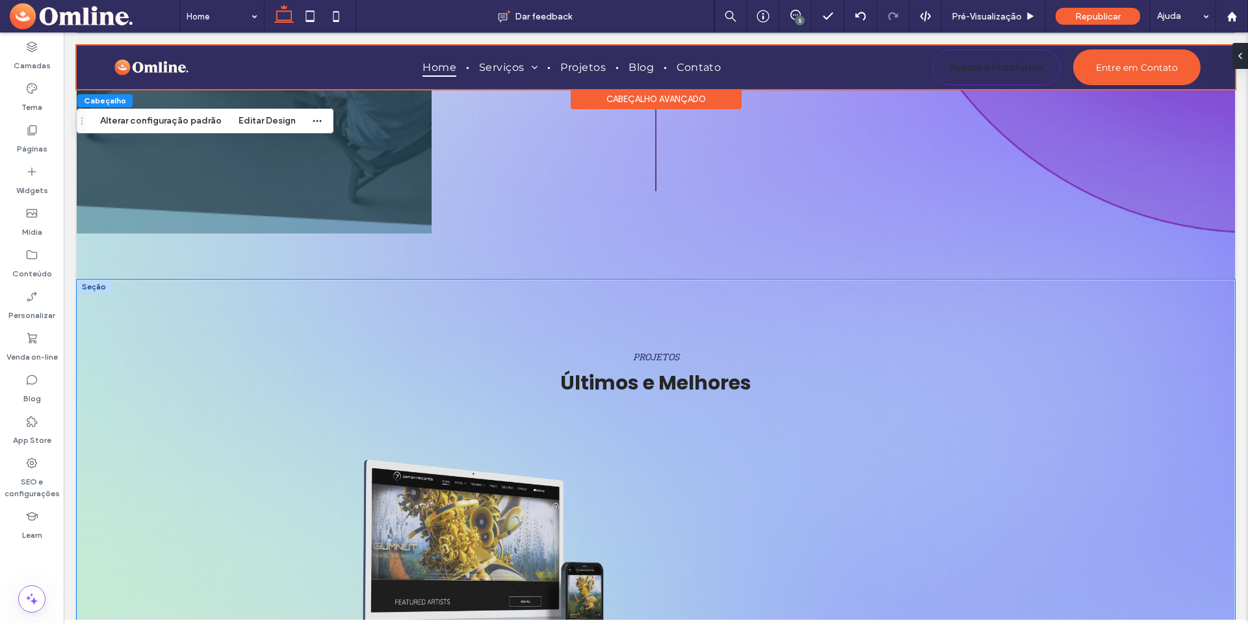
scroll to position [1659, 0]
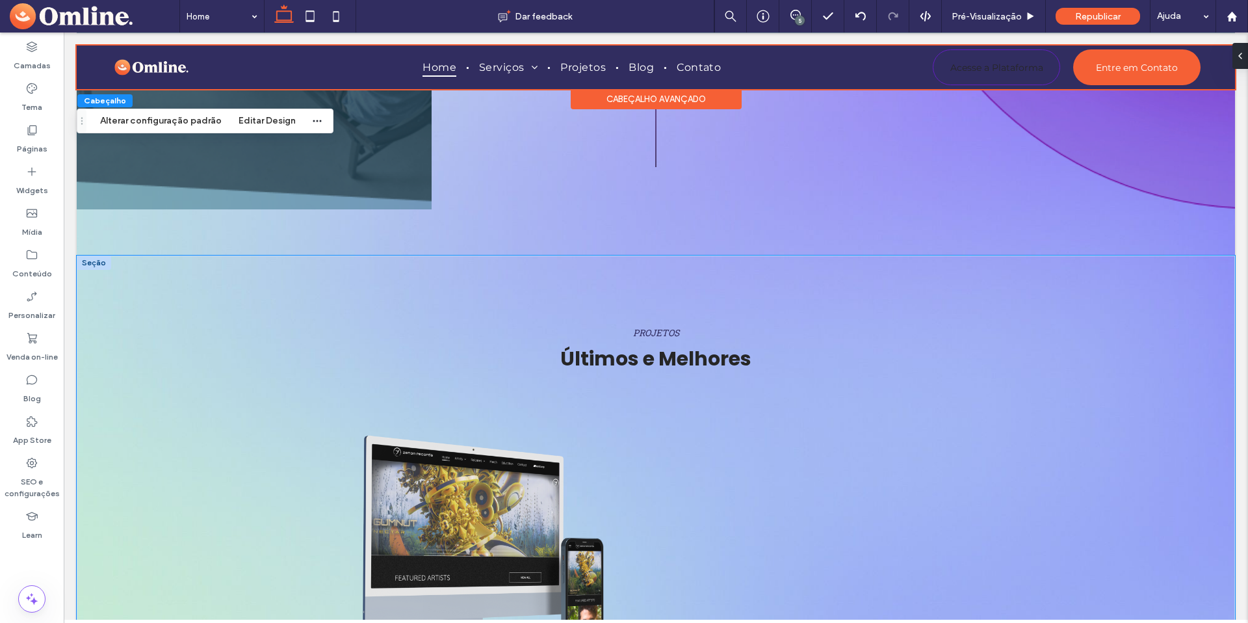
click at [145, 331] on div "PROJETOS Últimos e Melhores Zenon Records Button Ver Mais Conheça Mais Projetos" at bounding box center [656, 556] width 1158 height 603
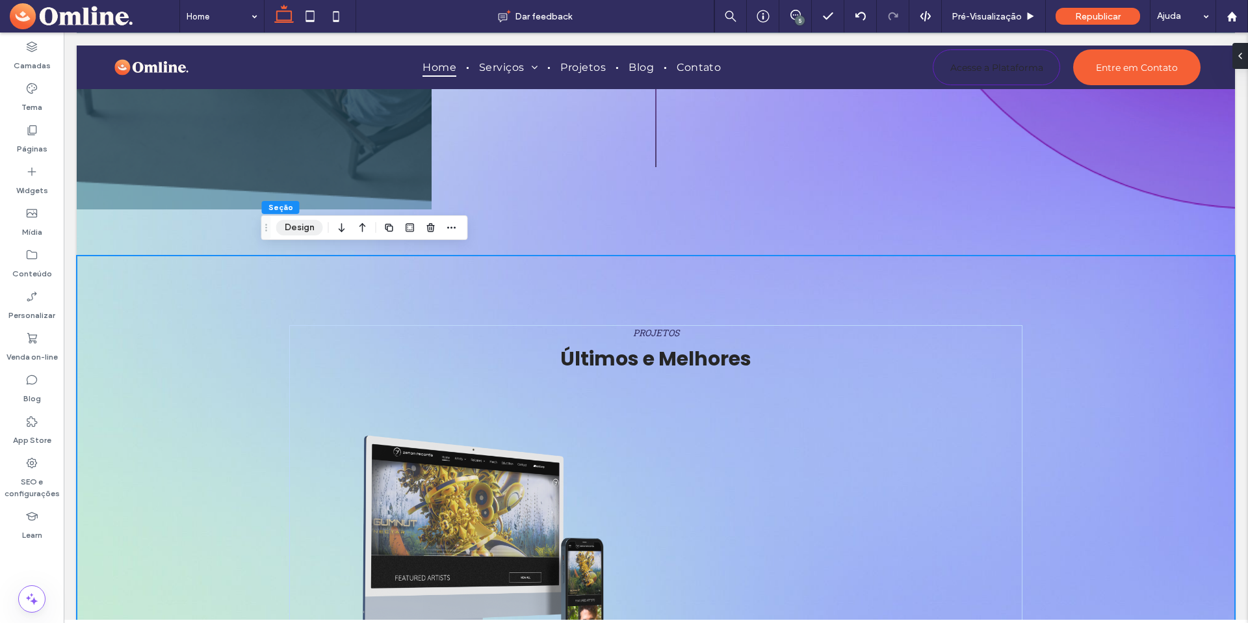
click at [285, 227] on button "Design" at bounding box center [299, 228] width 47 height 16
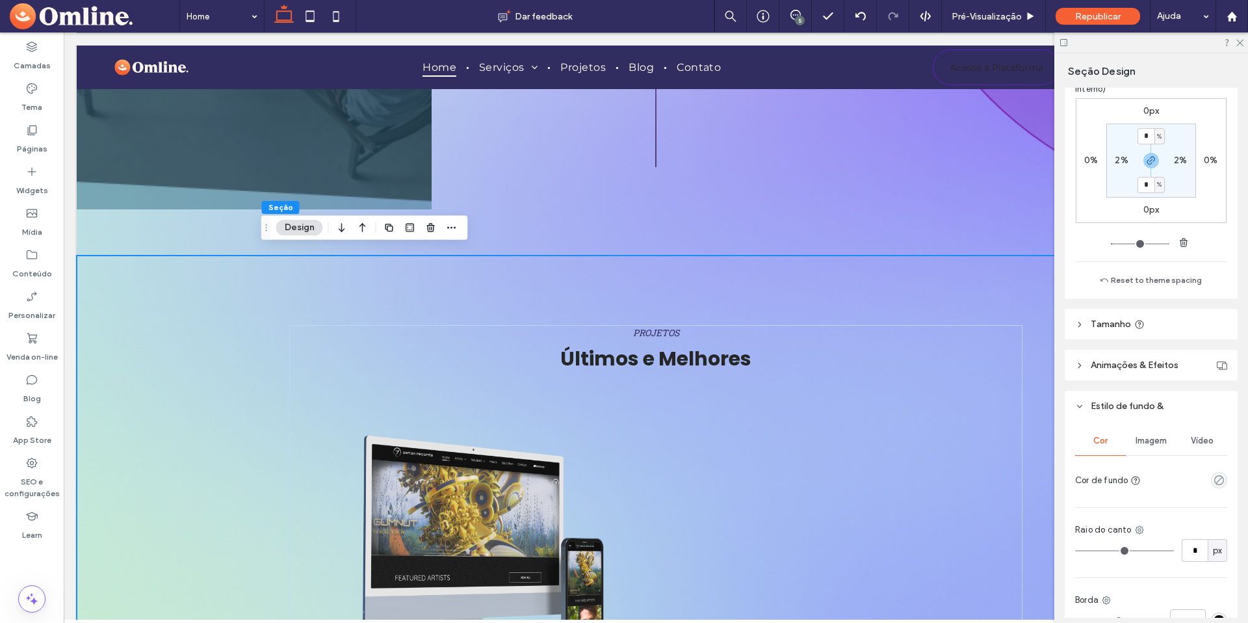
scroll to position [303, 0]
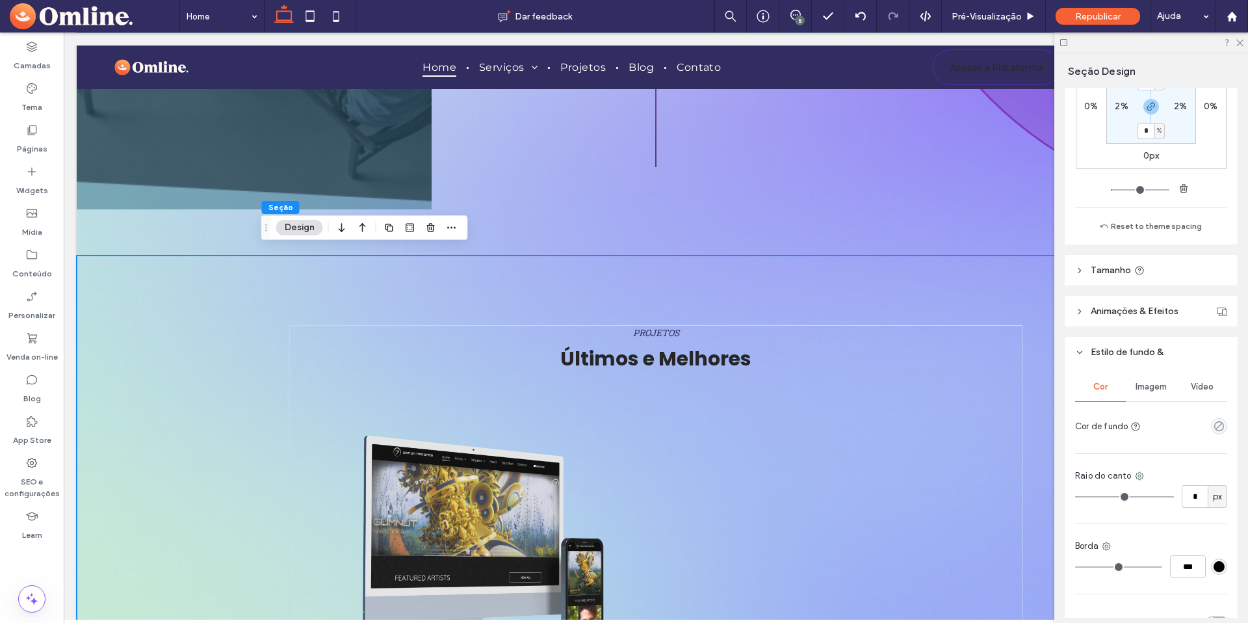
click at [1222, 424] on div "Cor Imagem Vídeo Cor de fundo Raio do canto * px Borda *** Sombra" at bounding box center [1151, 505] width 173 height 276
click at [1219, 424] on div "empty color" at bounding box center [1219, 426] width 16 height 16
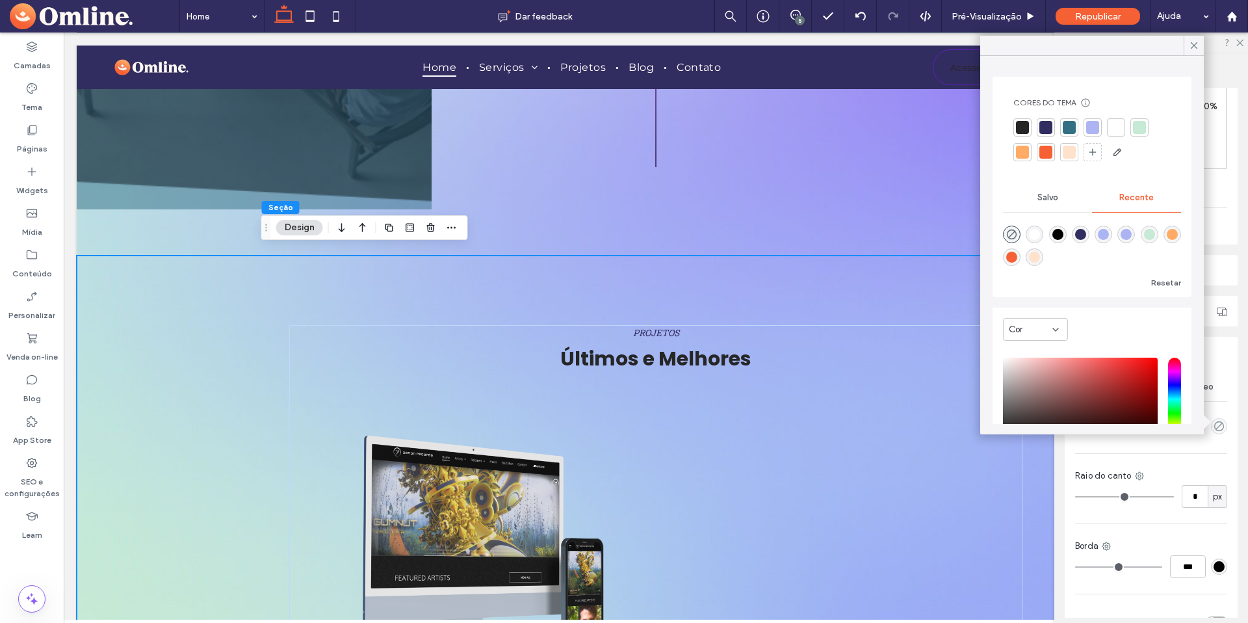
click at [1086, 237] on div "rgba(49, 45, 96, 1)" at bounding box center [1080, 234] width 11 height 11
type input "*******"
type input "***"
type input "****"
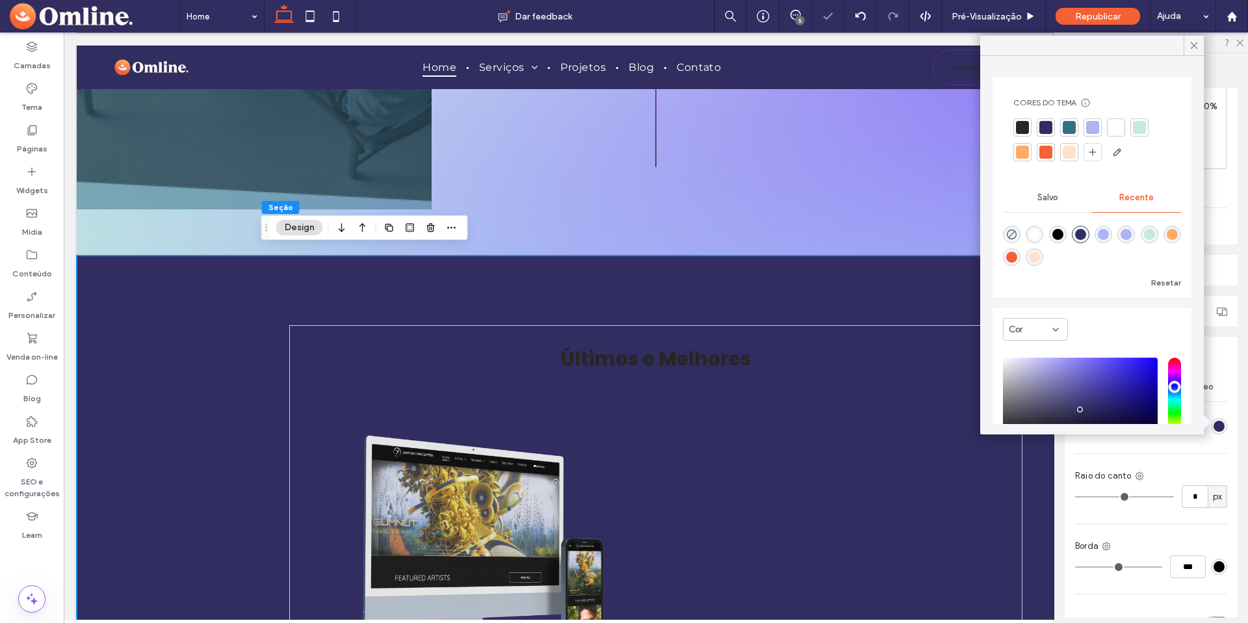
click at [1199, 44] on icon at bounding box center [1194, 46] width 12 height 12
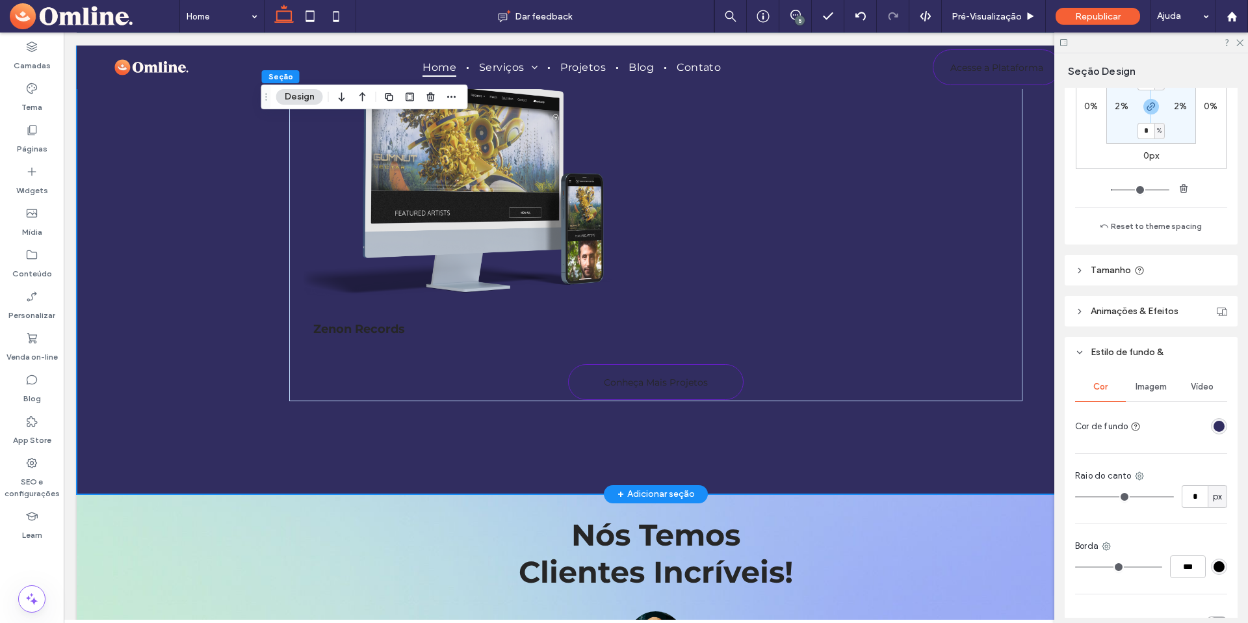
scroll to position [1780, 0]
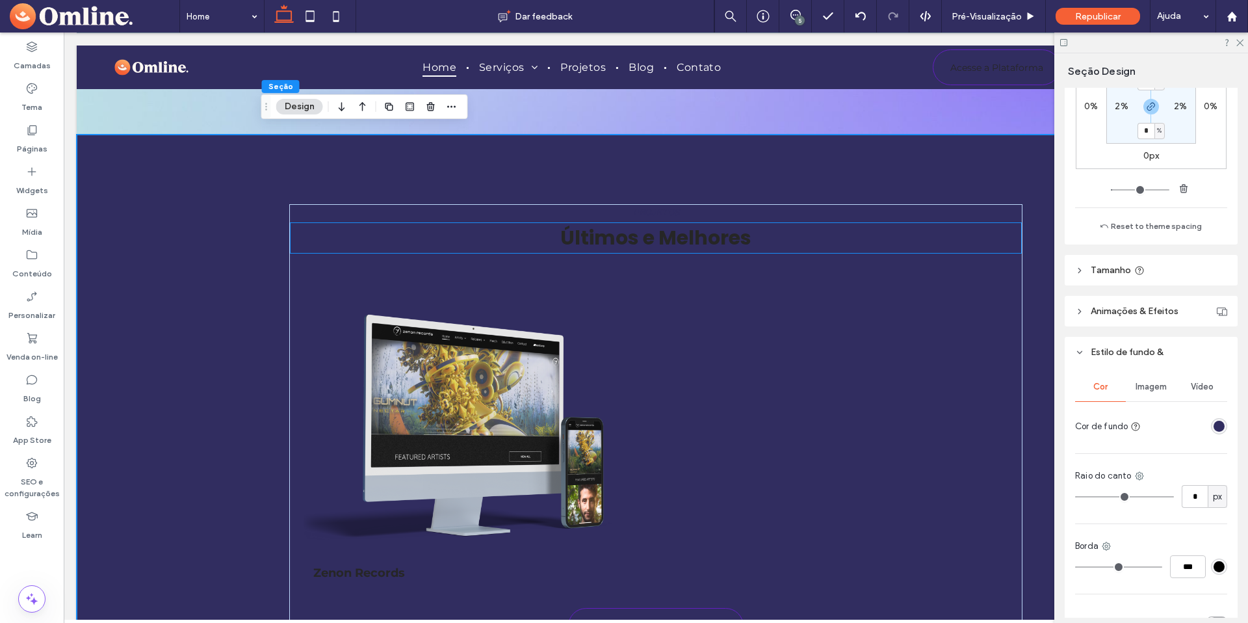
click at [666, 233] on span "Últimos e Melhores" at bounding box center [655, 238] width 191 height 28
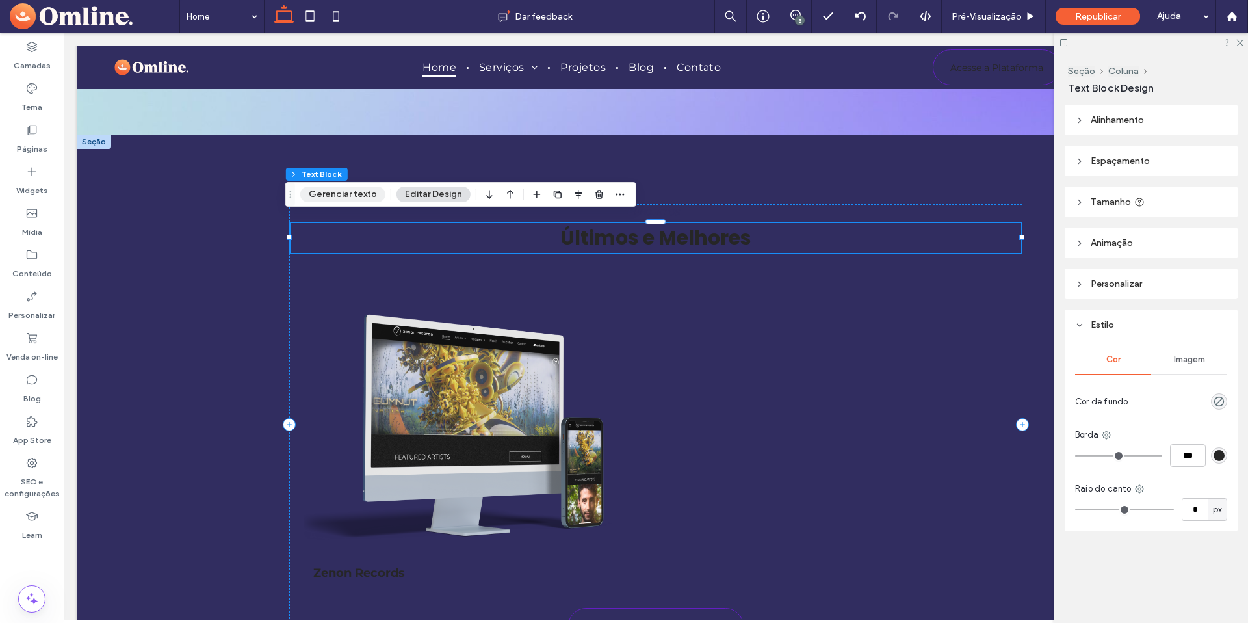
click at [354, 196] on button "Gerenciar texto" at bounding box center [342, 195] width 85 height 16
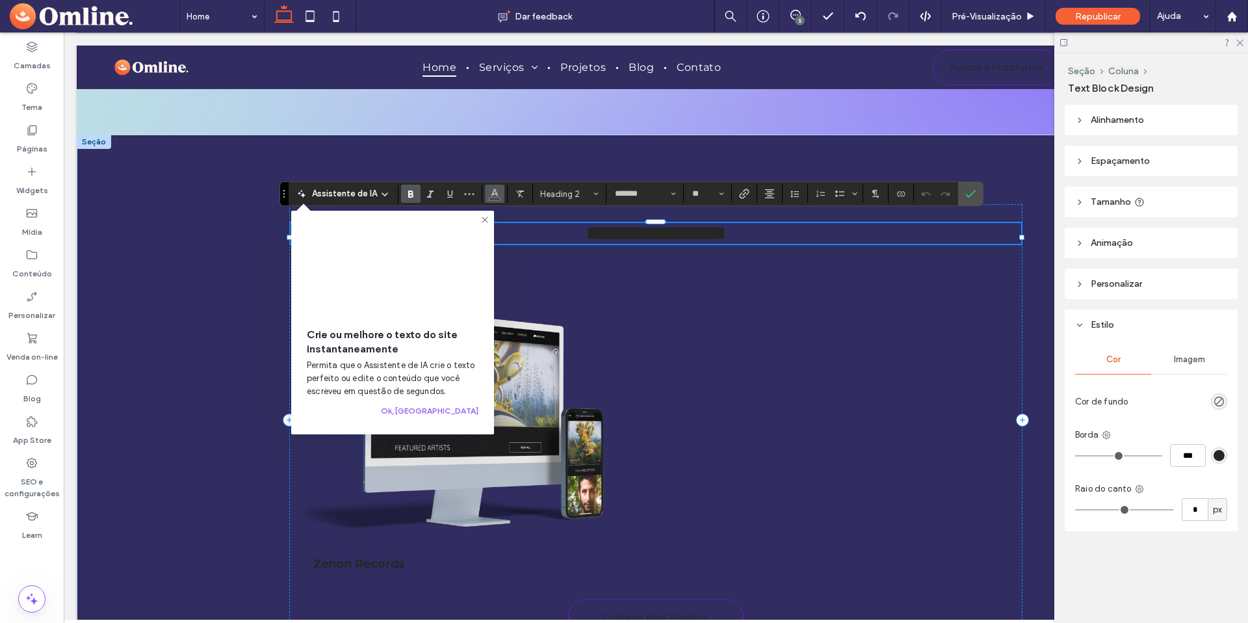
click at [500, 189] on button "Cor" at bounding box center [494, 194] width 19 height 18
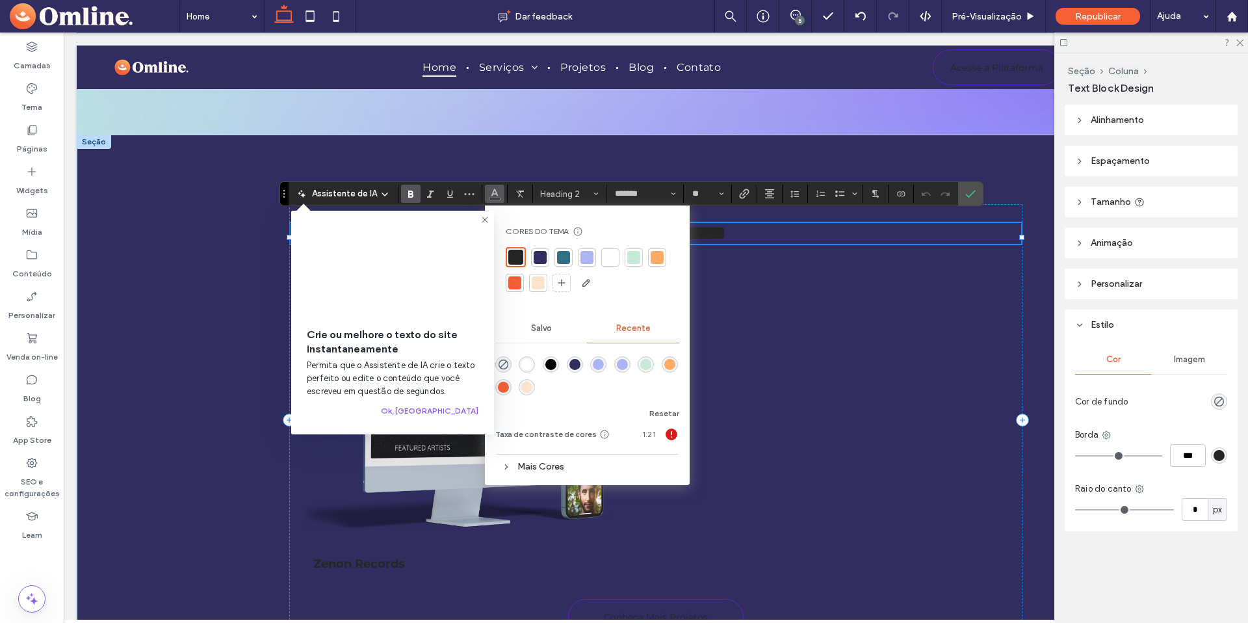
click at [604, 257] on div at bounding box center [610, 257] width 13 height 13
drag, startPoint x: 969, startPoint y: 193, endPoint x: 770, endPoint y: 205, distance: 199.3
click at [969, 193] on icon "Confirmar" at bounding box center [970, 193] width 10 height 10
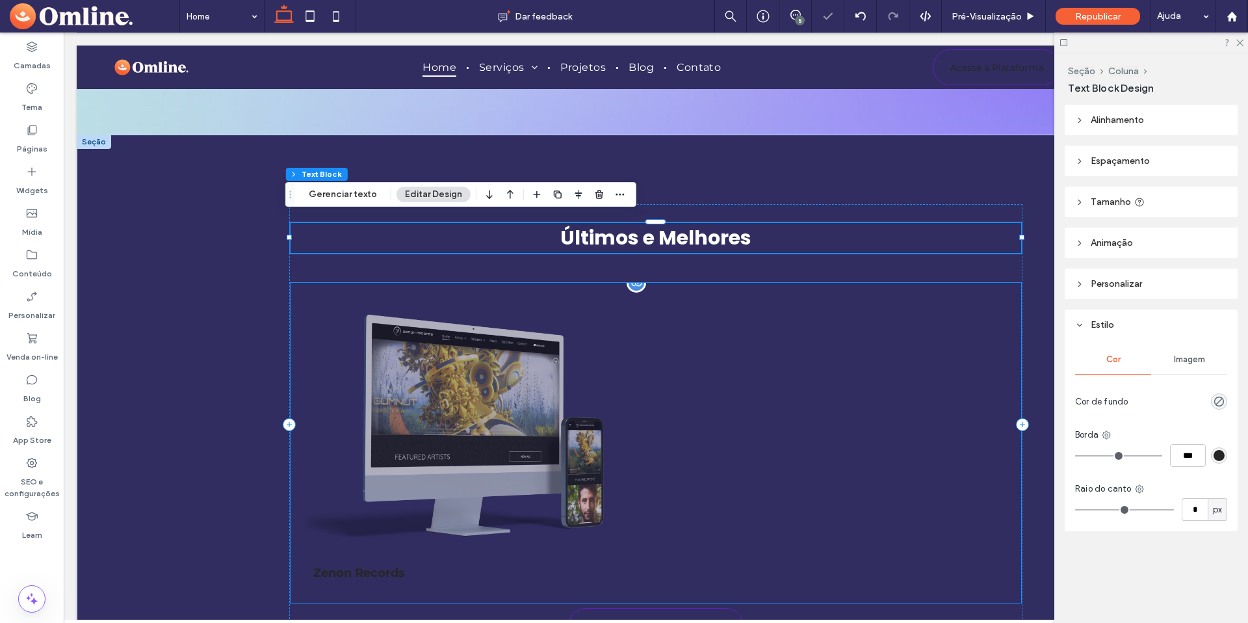
click at [422, 448] on link at bounding box center [477, 426] width 346 height 260
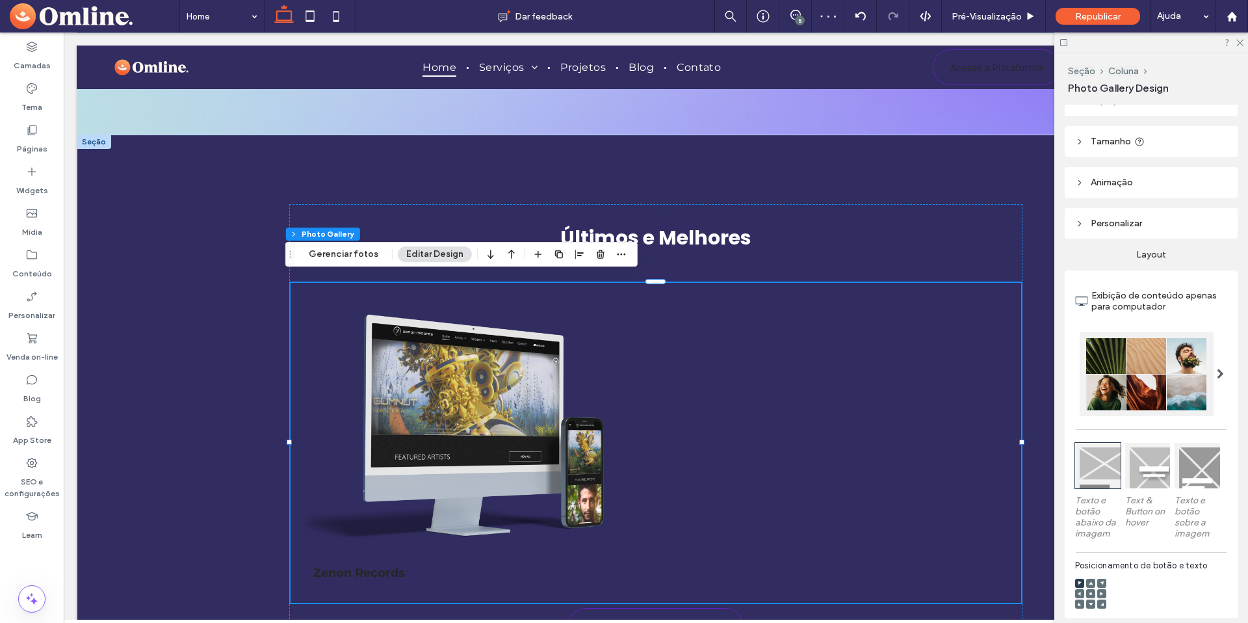
scroll to position [72, 0]
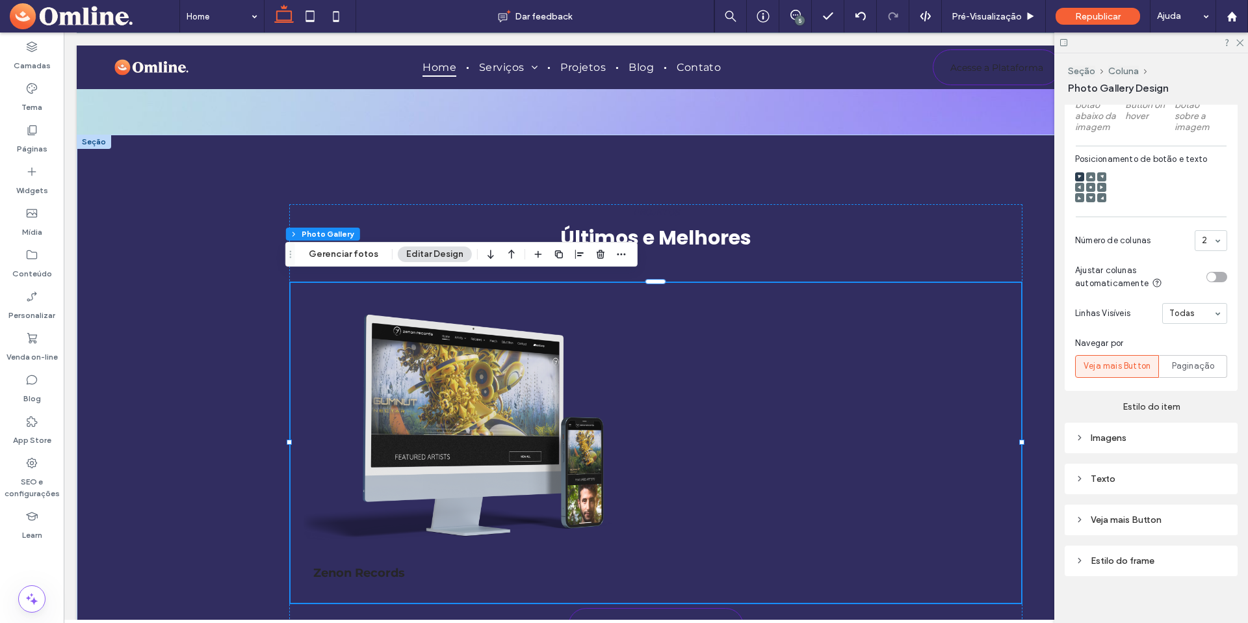
click at [1150, 441] on div "Imagens" at bounding box center [1151, 438] width 152 height 18
click at [1112, 499] on section "Espaço entre imagens ****" at bounding box center [1159, 525] width 136 height 52
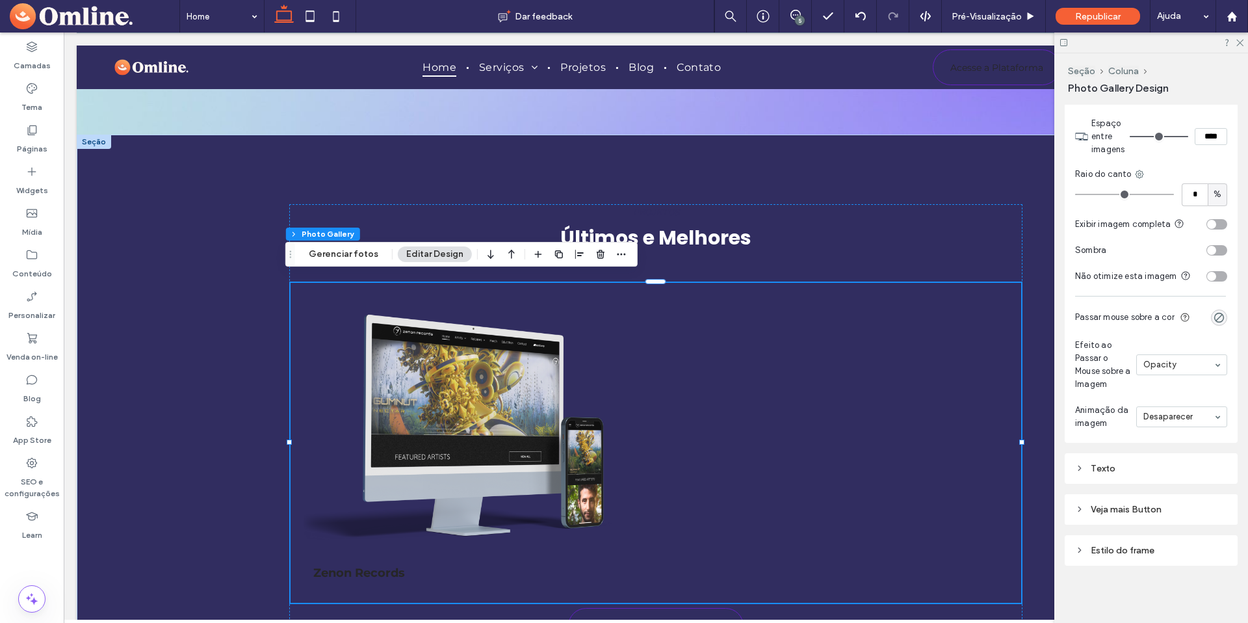
scroll to position [865, 0]
click at [1115, 460] on div "Texto" at bounding box center [1151, 469] width 152 height 18
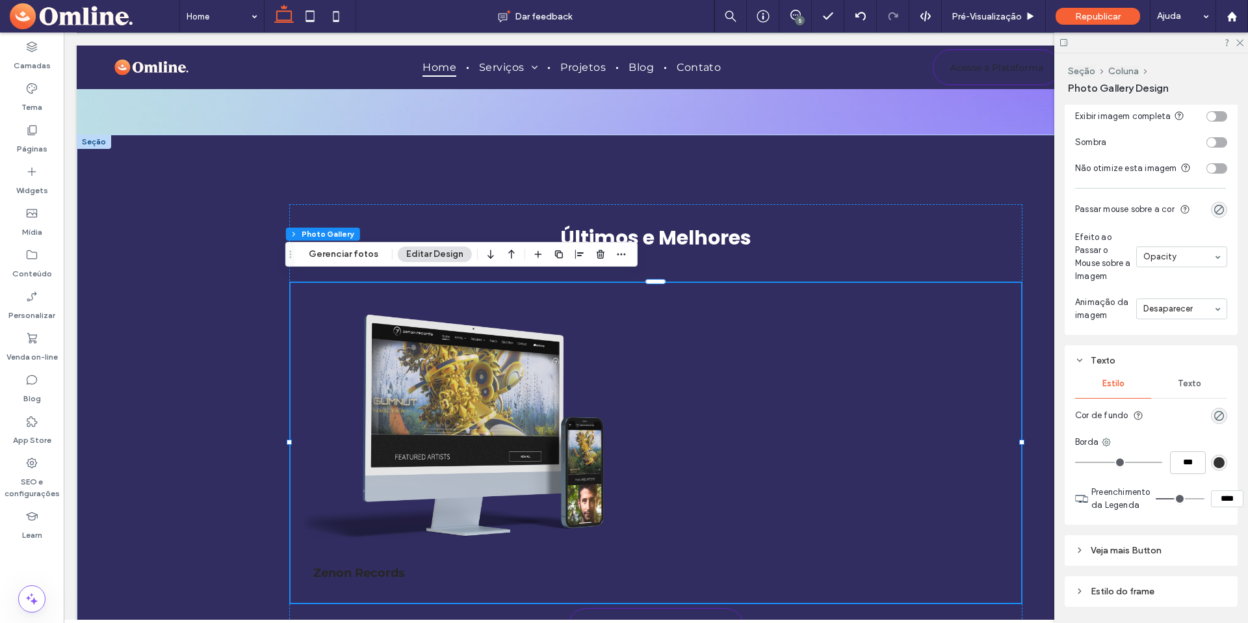
scroll to position [1018, 0]
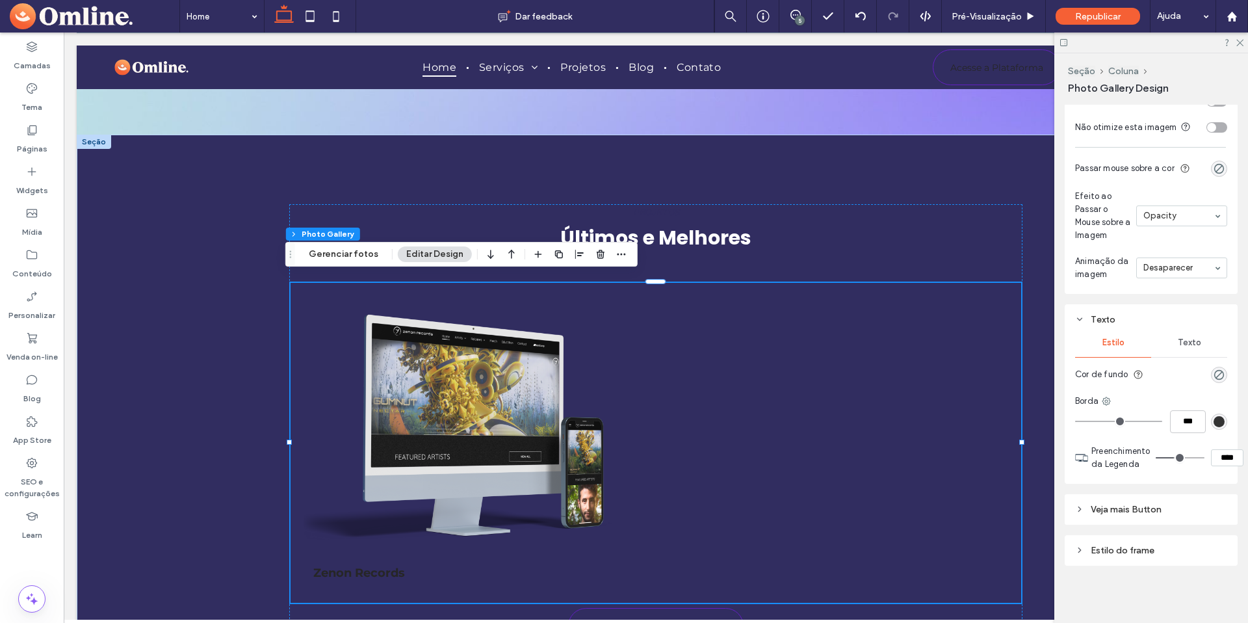
click at [1214, 419] on div "rgb(51, 51, 51)" at bounding box center [1219, 421] width 11 height 11
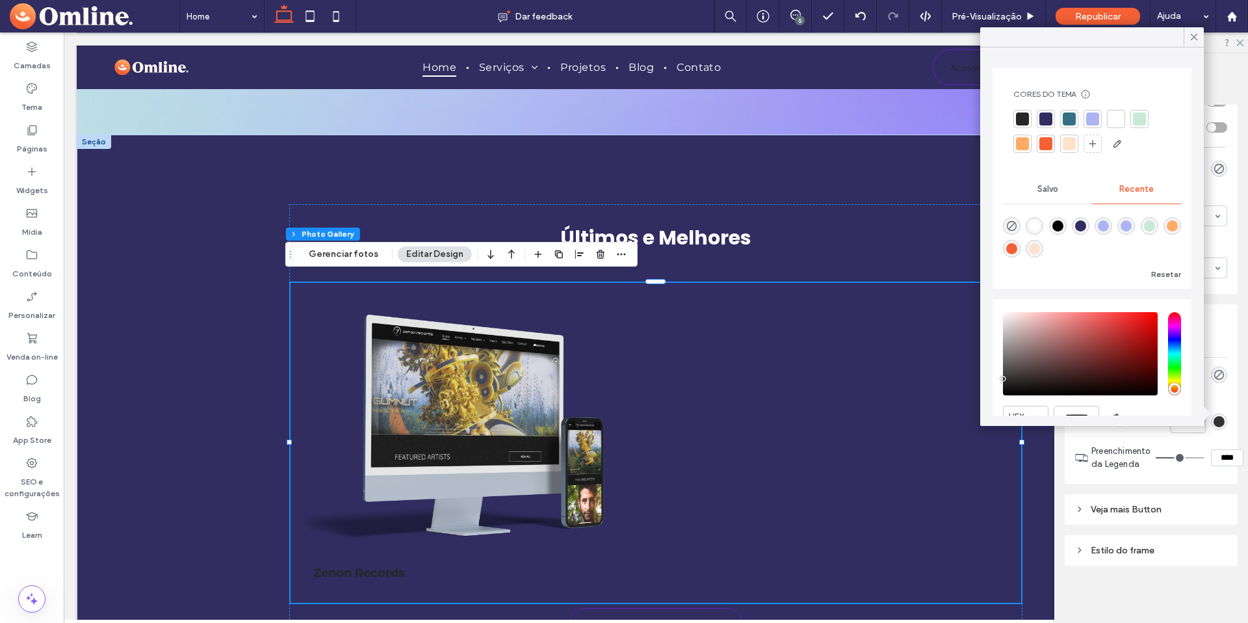
click at [1205, 438] on section "Preenchimento da Legenda ****" at bounding box center [1167, 457] width 152 height 39
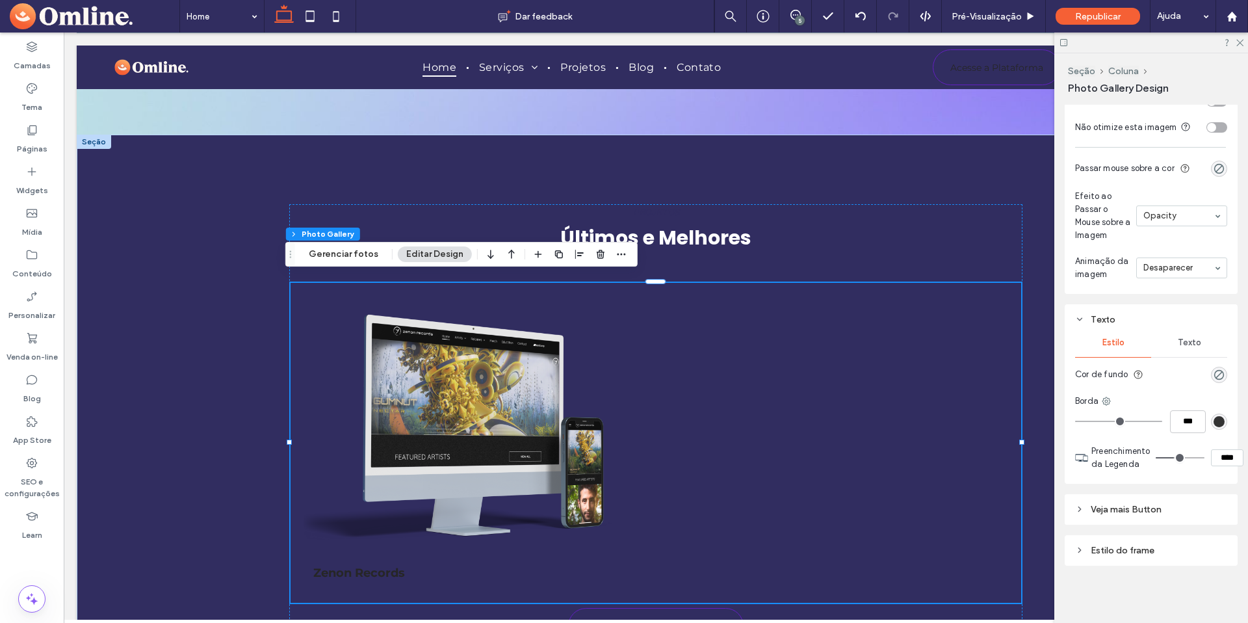
click at [1186, 343] on span "Texto" at bounding box center [1189, 342] width 23 height 10
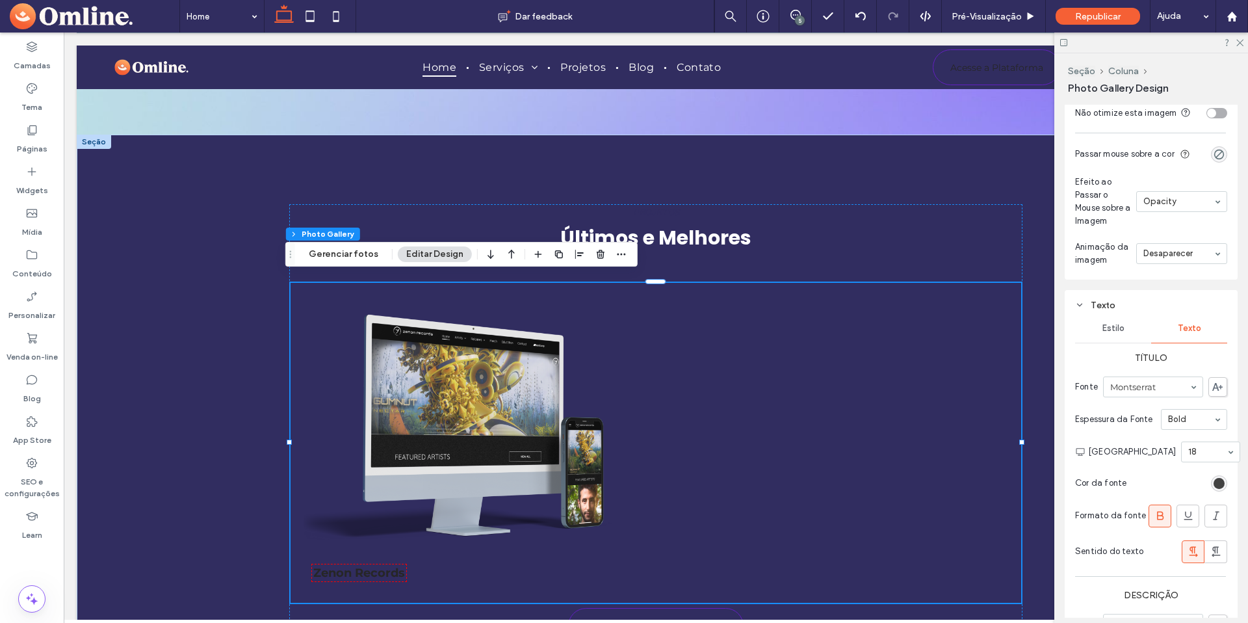
click at [1214, 489] on div "rgb(38, 38, 38)" at bounding box center [1219, 483] width 11 height 11
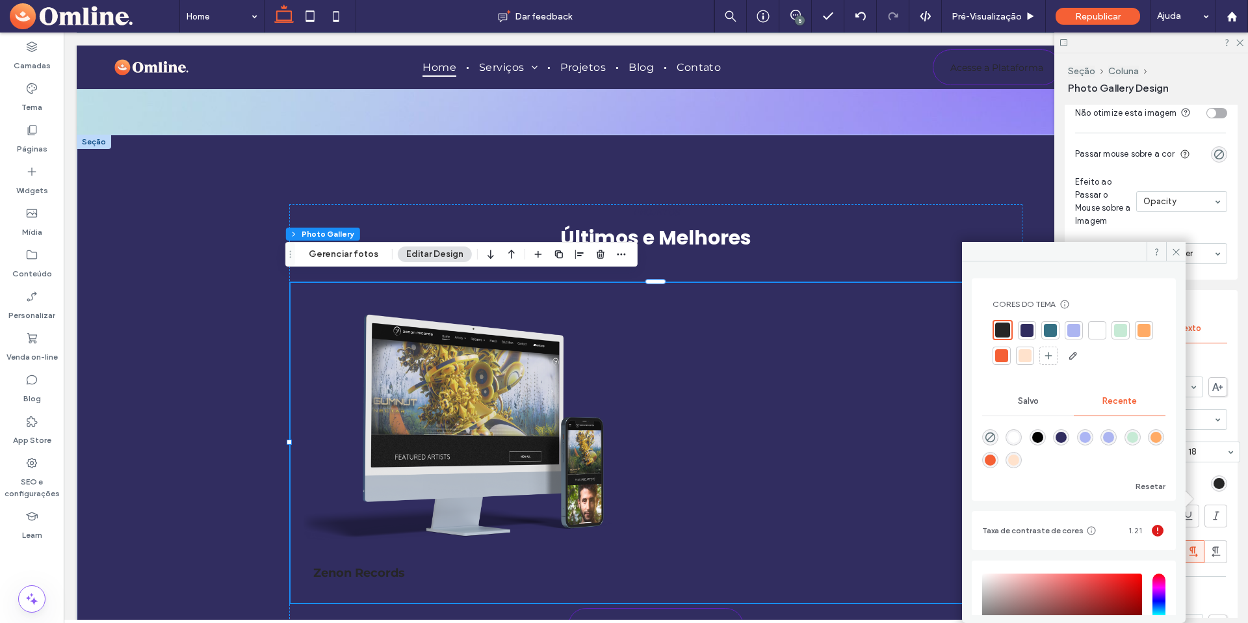
click at [1092, 329] on div at bounding box center [1097, 330] width 13 height 13
click at [1173, 250] on icon at bounding box center [1176, 252] width 10 height 10
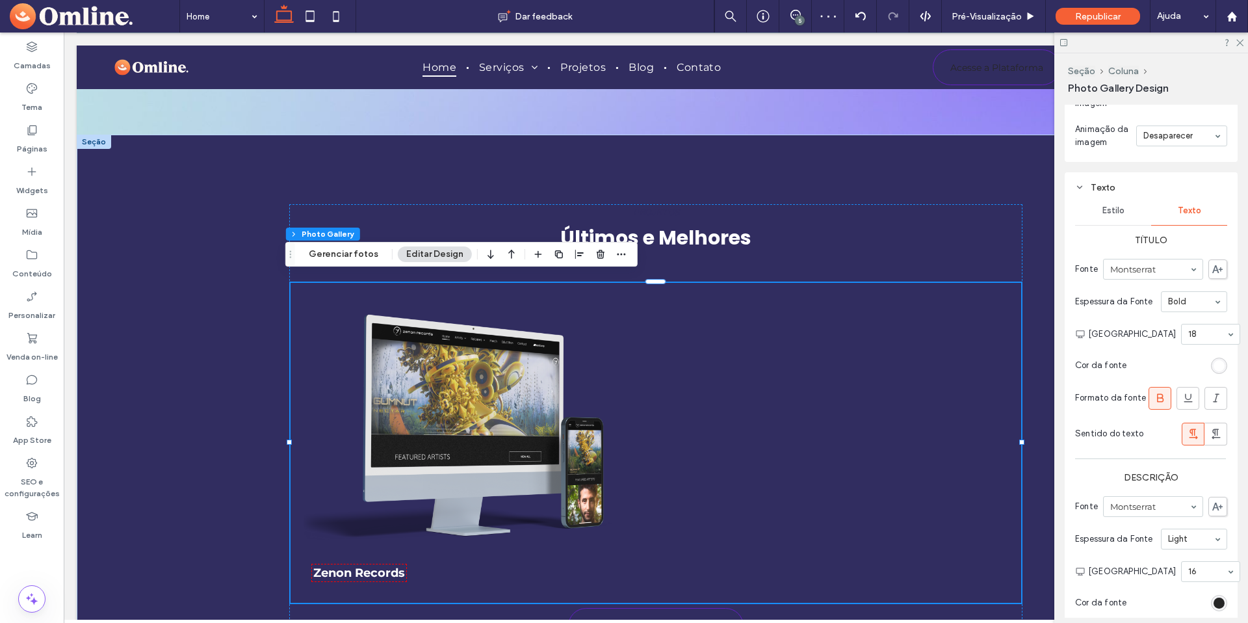
scroll to position [1311, 0]
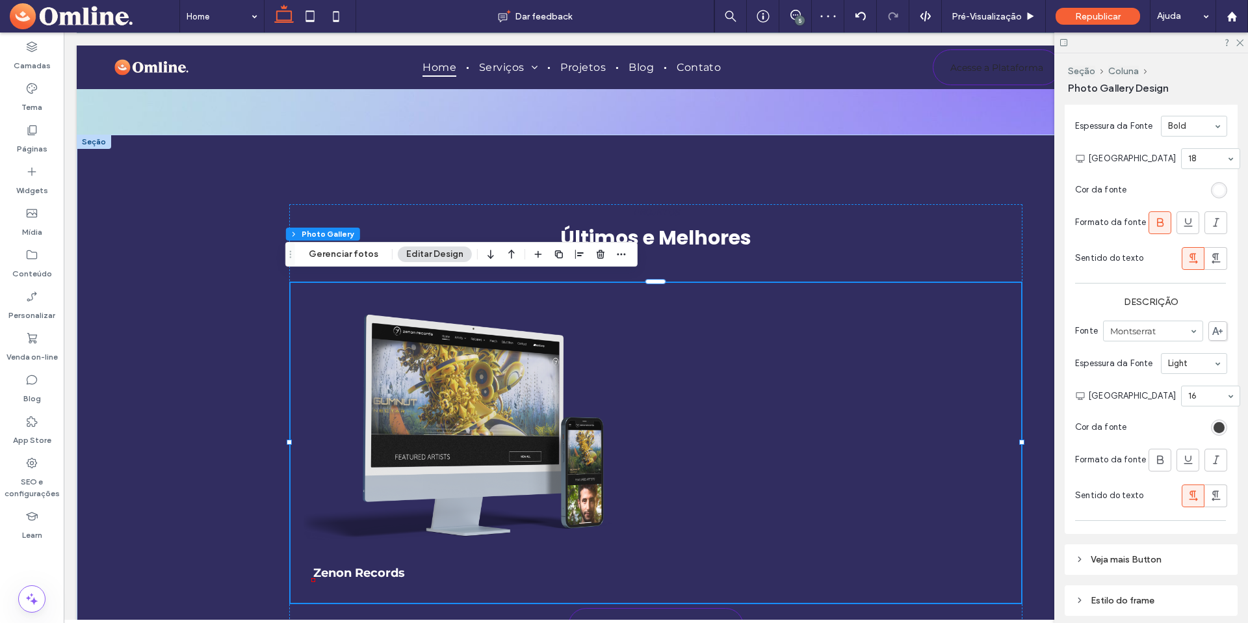
click at [1214, 433] on div "rgb(38, 38, 38)" at bounding box center [1219, 427] width 11 height 11
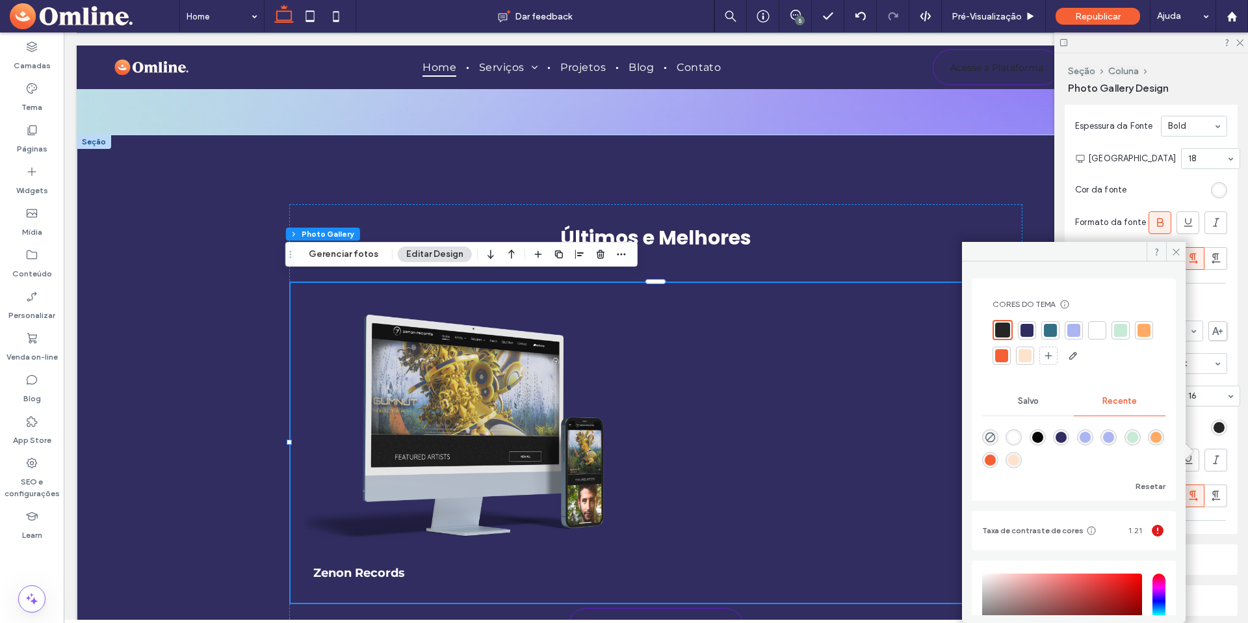
click at [1094, 332] on div at bounding box center [1097, 330] width 13 height 13
click at [1174, 254] on icon at bounding box center [1176, 252] width 10 height 10
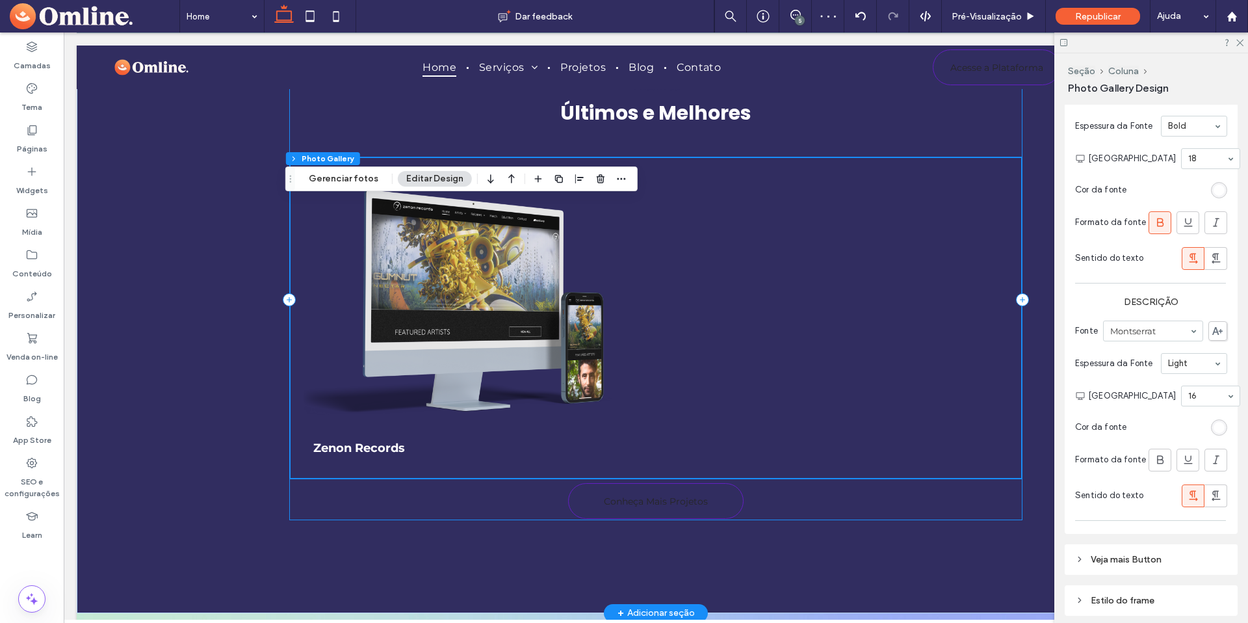
scroll to position [1949, 0]
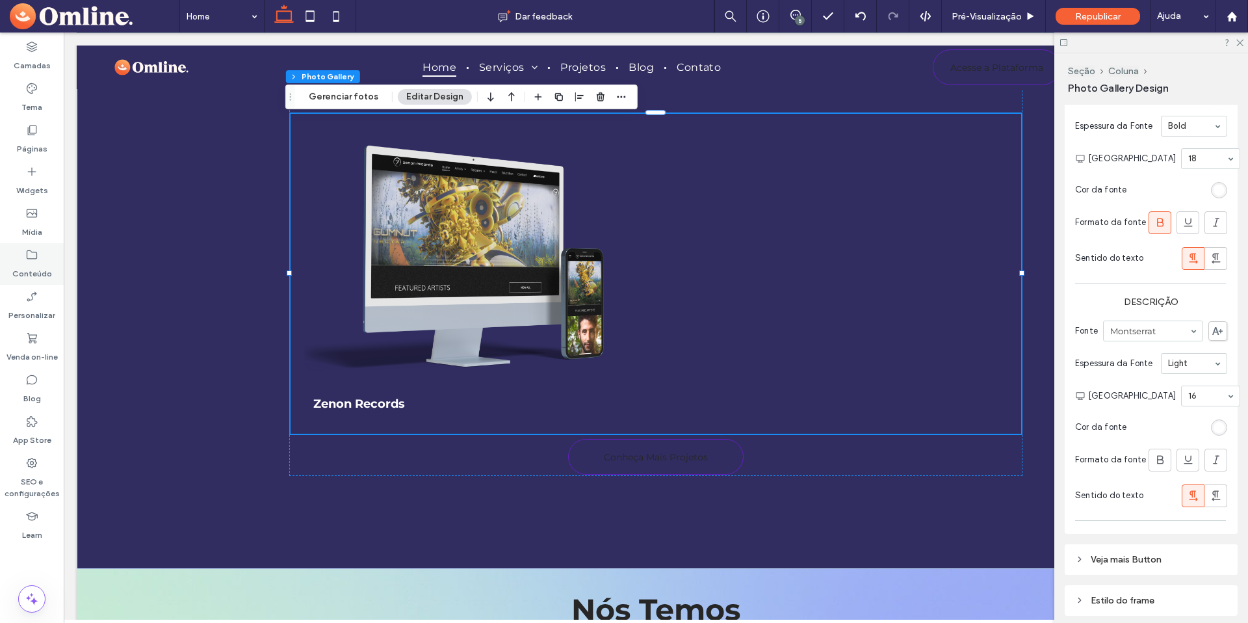
click at [23, 254] on div "Conteúdo" at bounding box center [32, 264] width 64 height 42
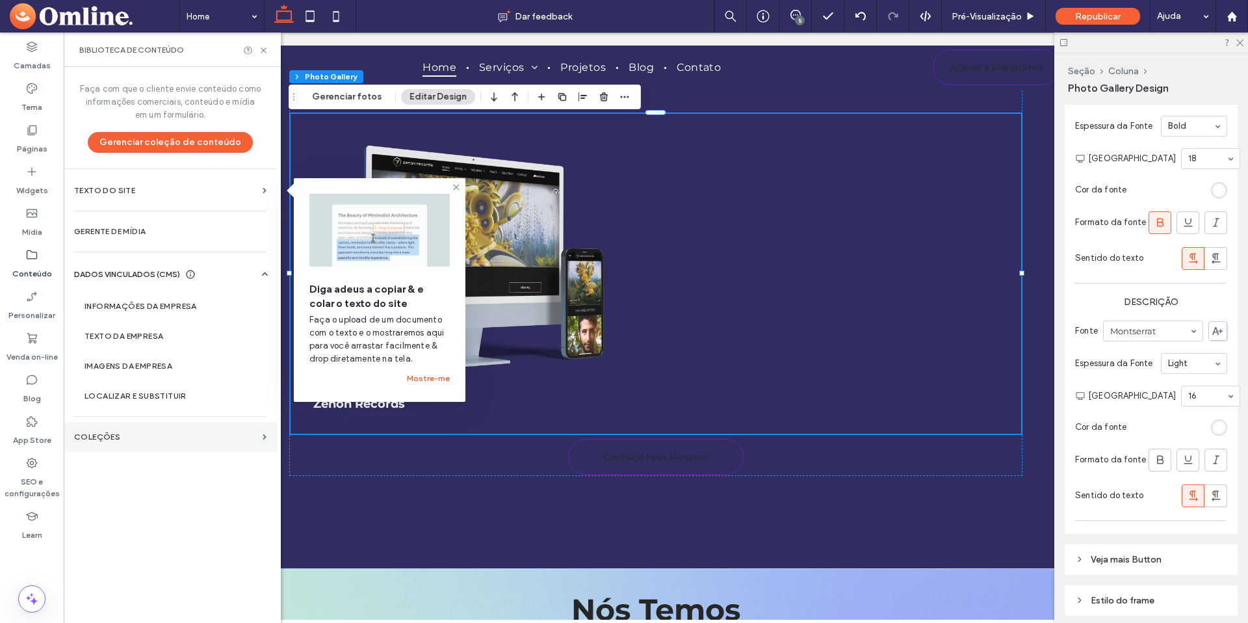
click at [141, 427] on section "COLEÇÕES" at bounding box center [170, 437] width 213 height 30
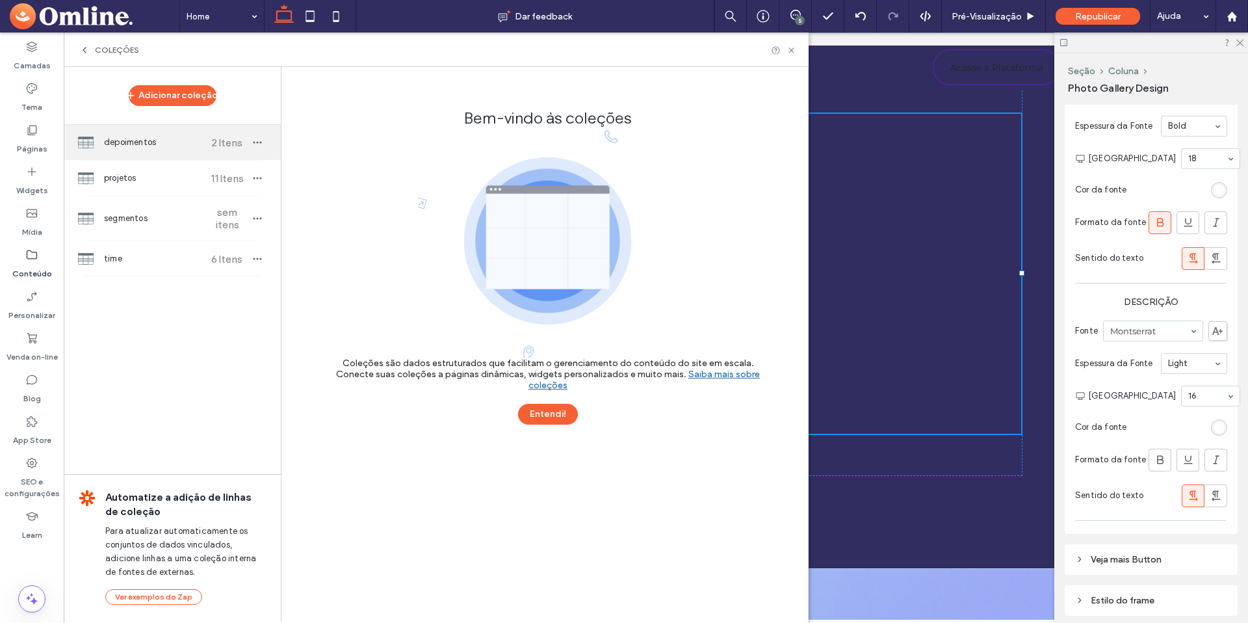
click at [146, 139] on span "depoimentos" at bounding box center [152, 142] width 97 height 13
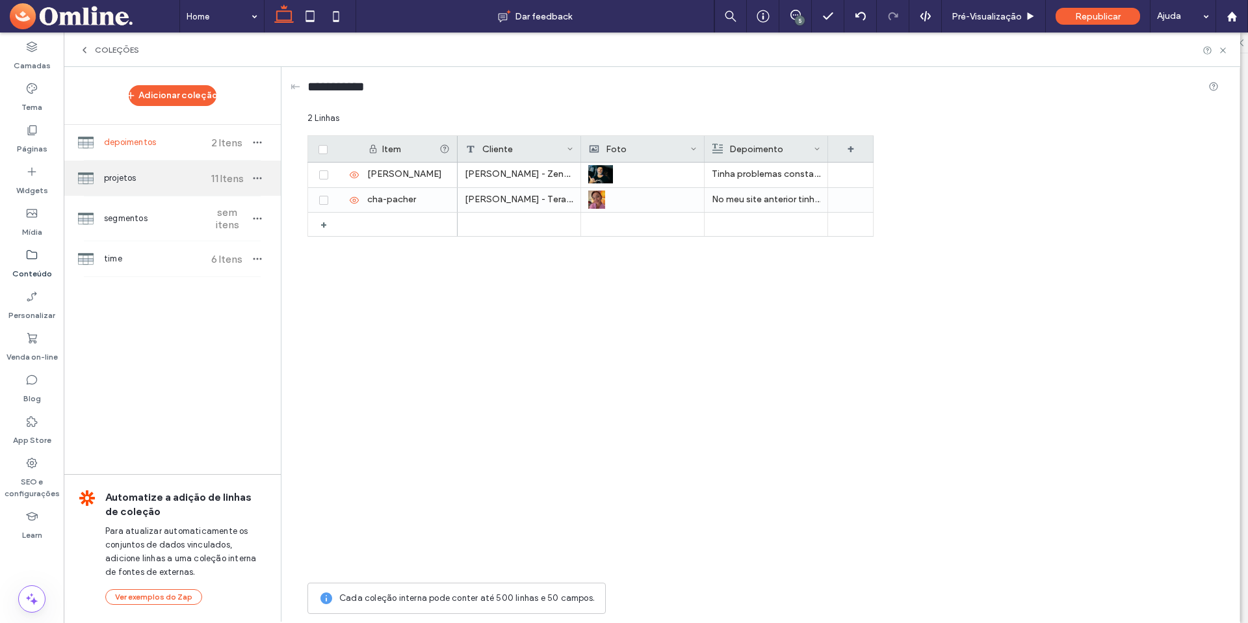
click at [132, 181] on span "projetos" at bounding box center [152, 178] width 97 height 13
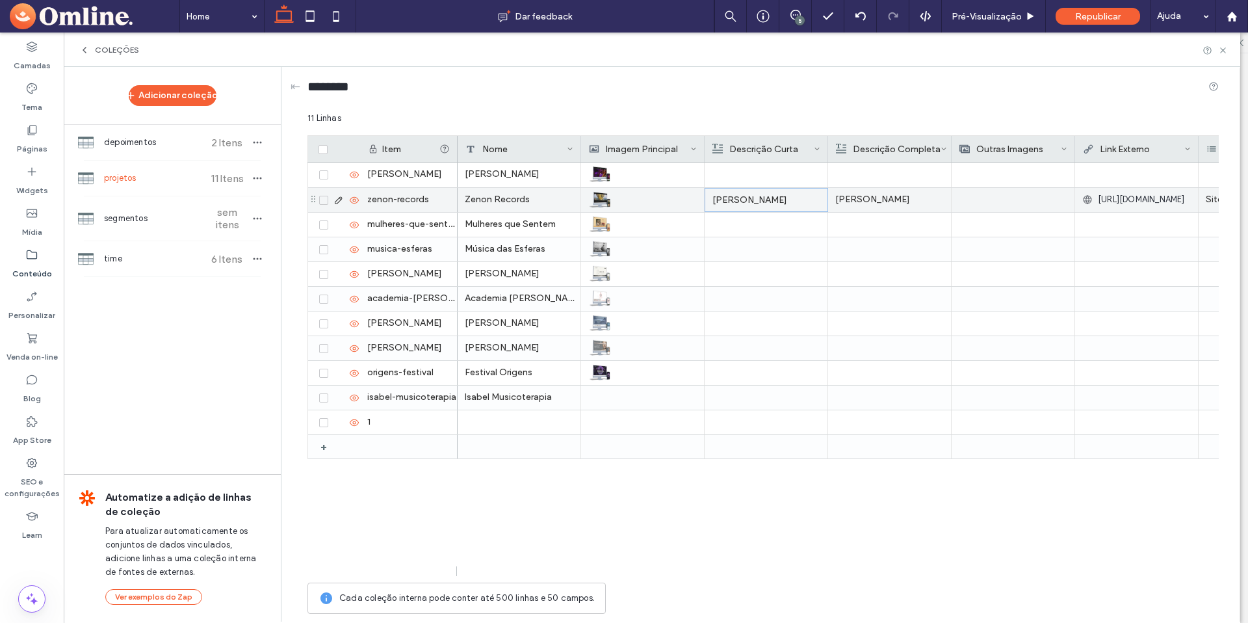
click at [750, 199] on p "Loren Ipsun" at bounding box center [766, 199] width 108 height 23
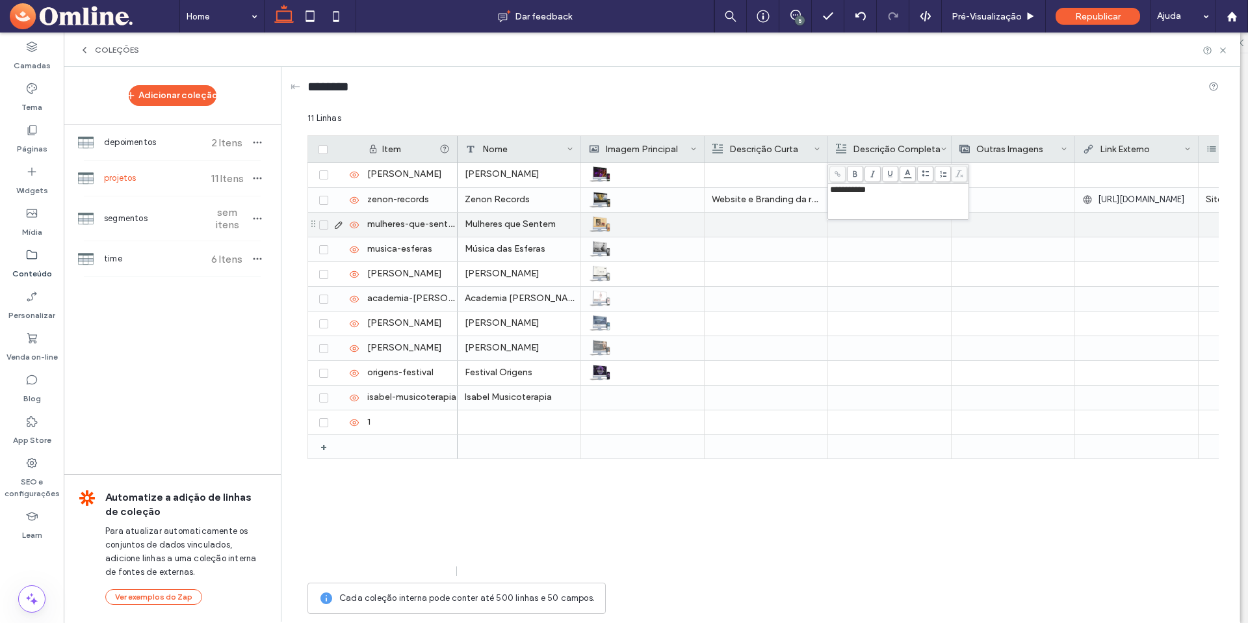
click at [742, 229] on div at bounding box center [766, 225] width 109 height 24
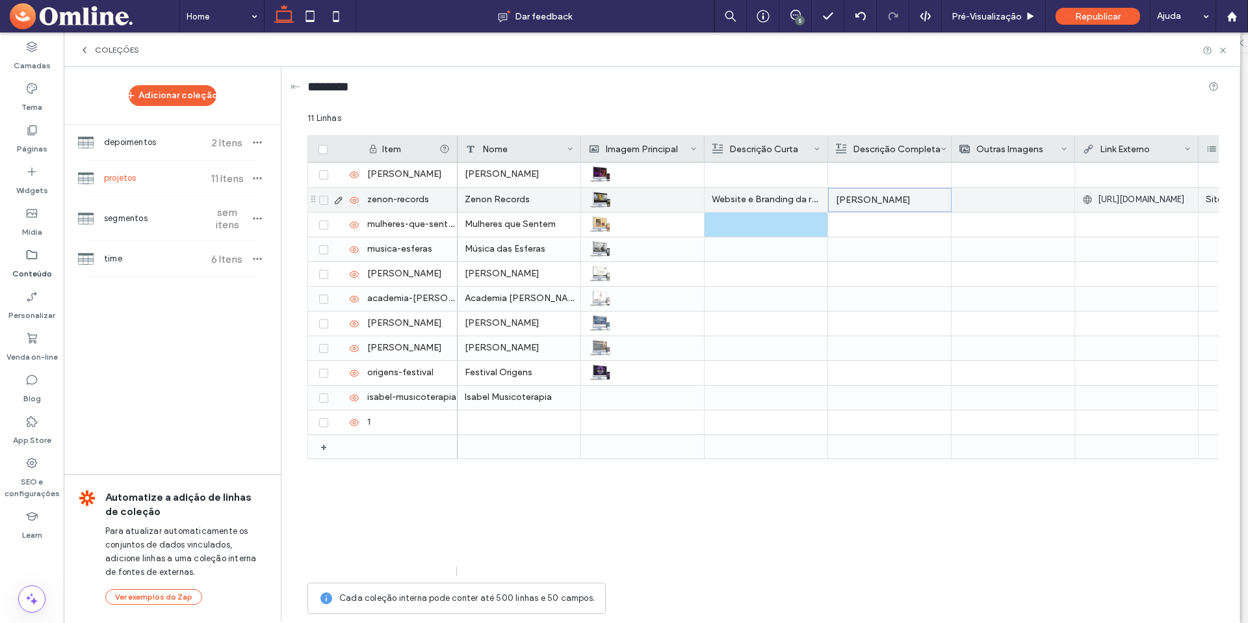
click at [740, 207] on p "Website e Branding da renomada gravadora australiana" at bounding box center [766, 199] width 109 height 23
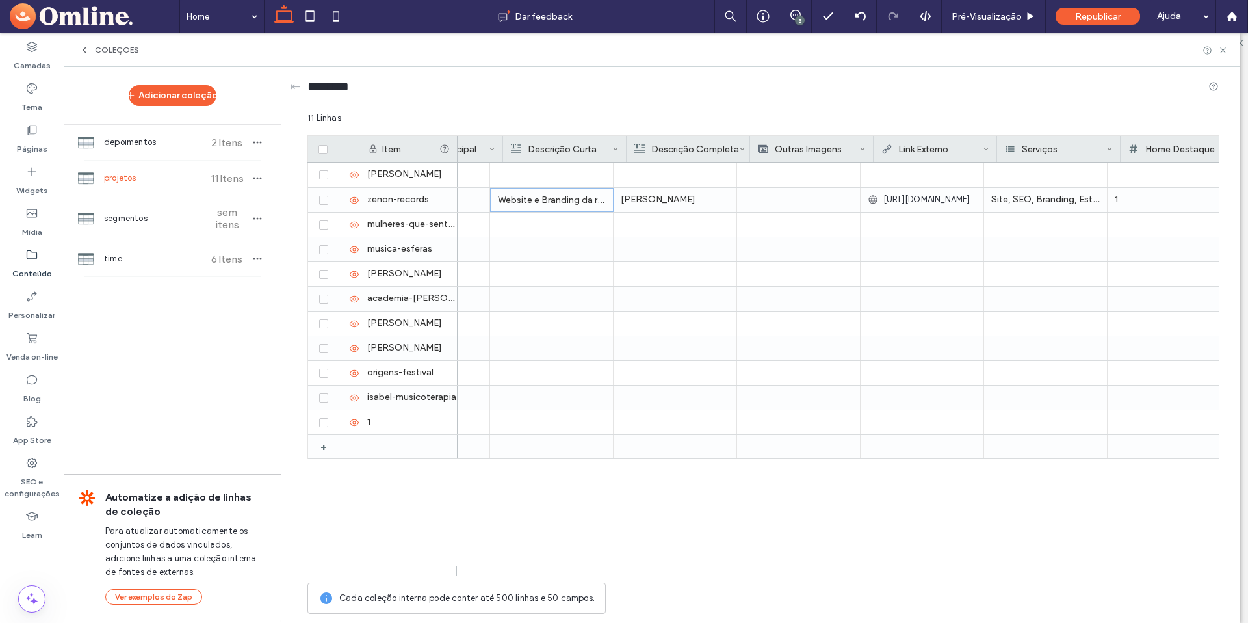
scroll to position [0, 244]
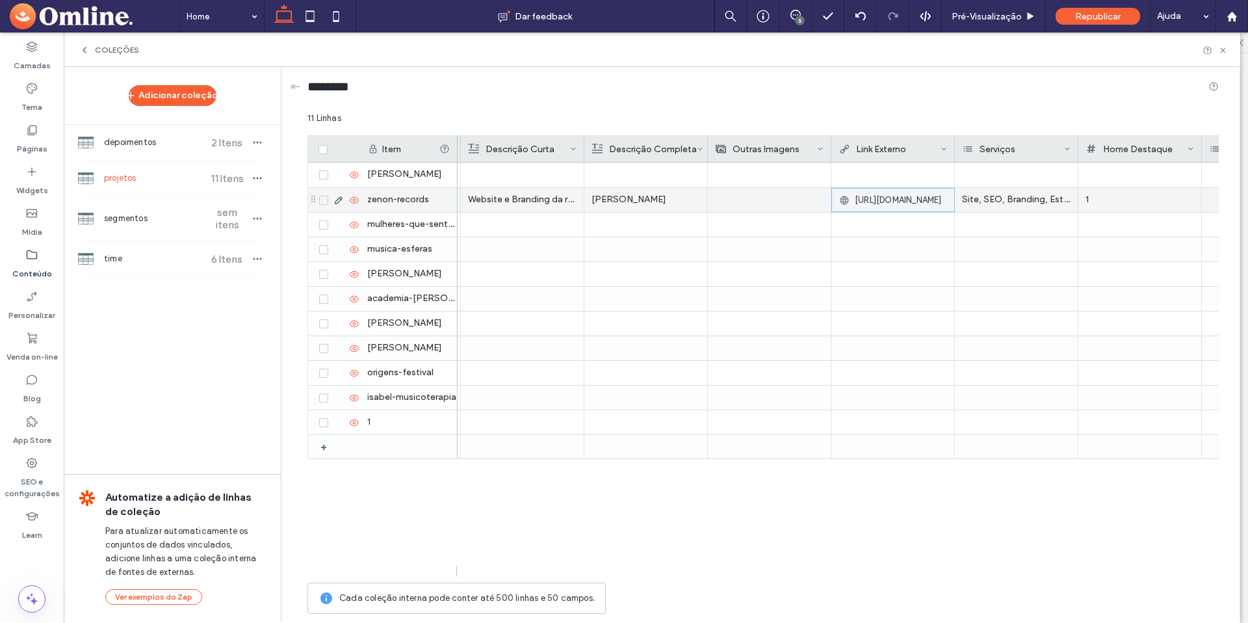
click at [920, 199] on span "https://editor.ohmline.com.br/preview/b7777b52?t=1750257941106" at bounding box center [898, 200] width 87 height 13
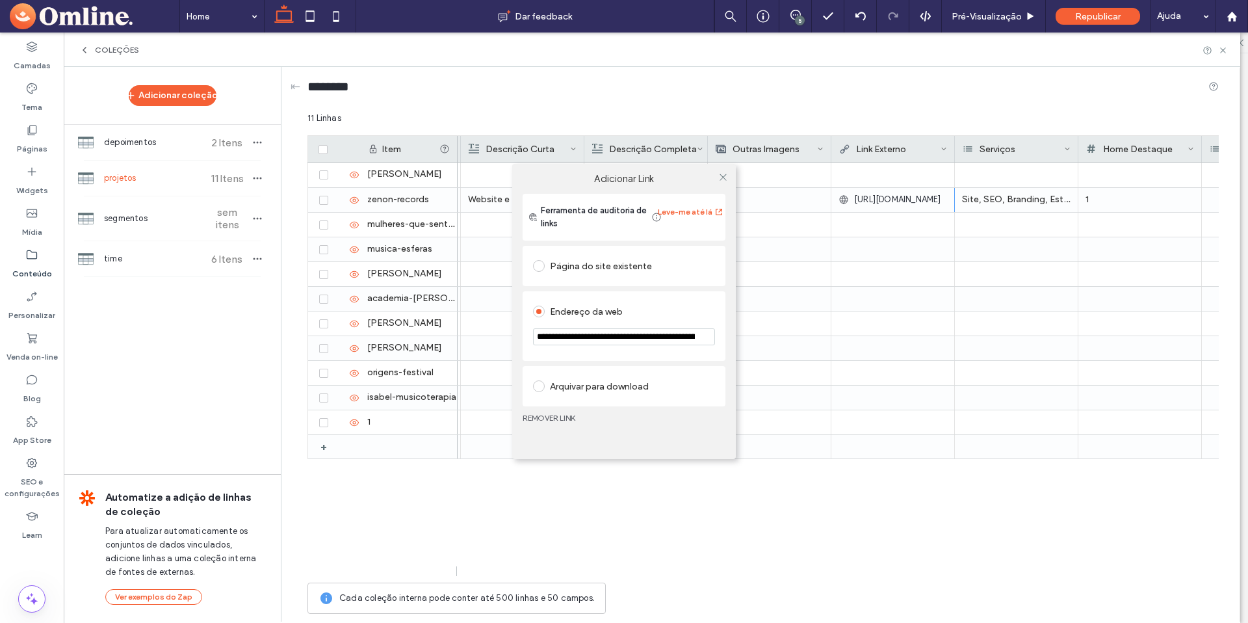
click at [920, 199] on div "**********" at bounding box center [624, 311] width 1248 height 623
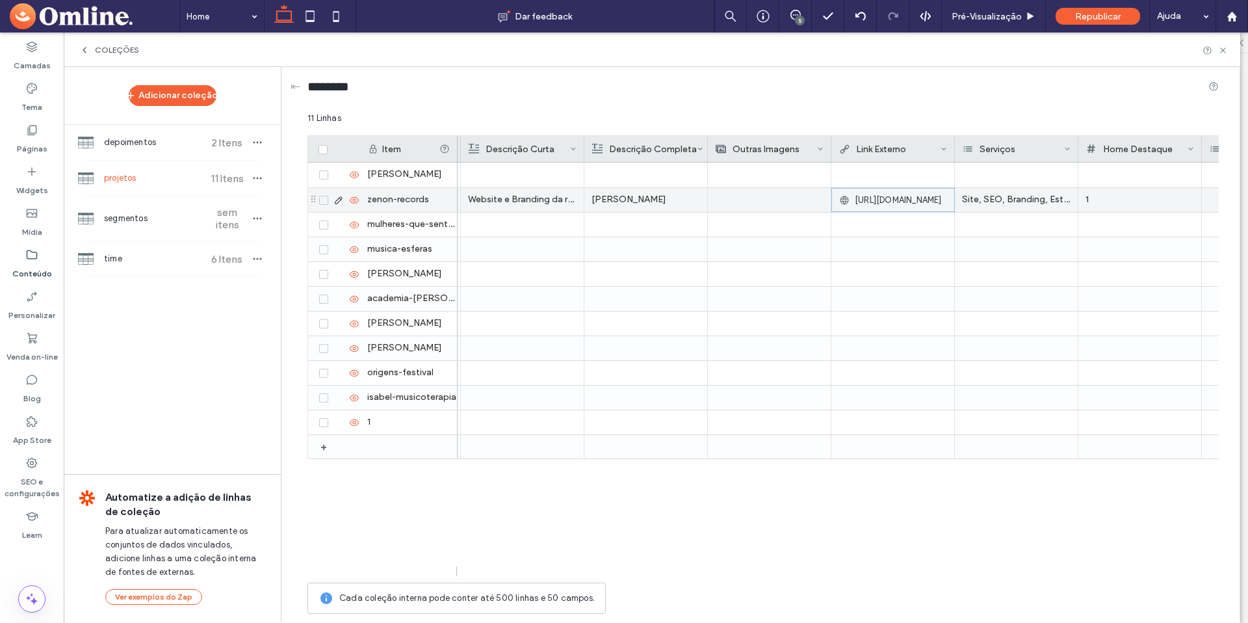
click at [887, 203] on span "https://editor.ohmline.com.br/preview/b7777b52?t=1750257941106" at bounding box center [898, 200] width 87 height 13
click at [889, 201] on span "https://editor.ohmline.com.br/preview/b7777b52?t=1750257941106" at bounding box center [897, 199] width 87 height 13
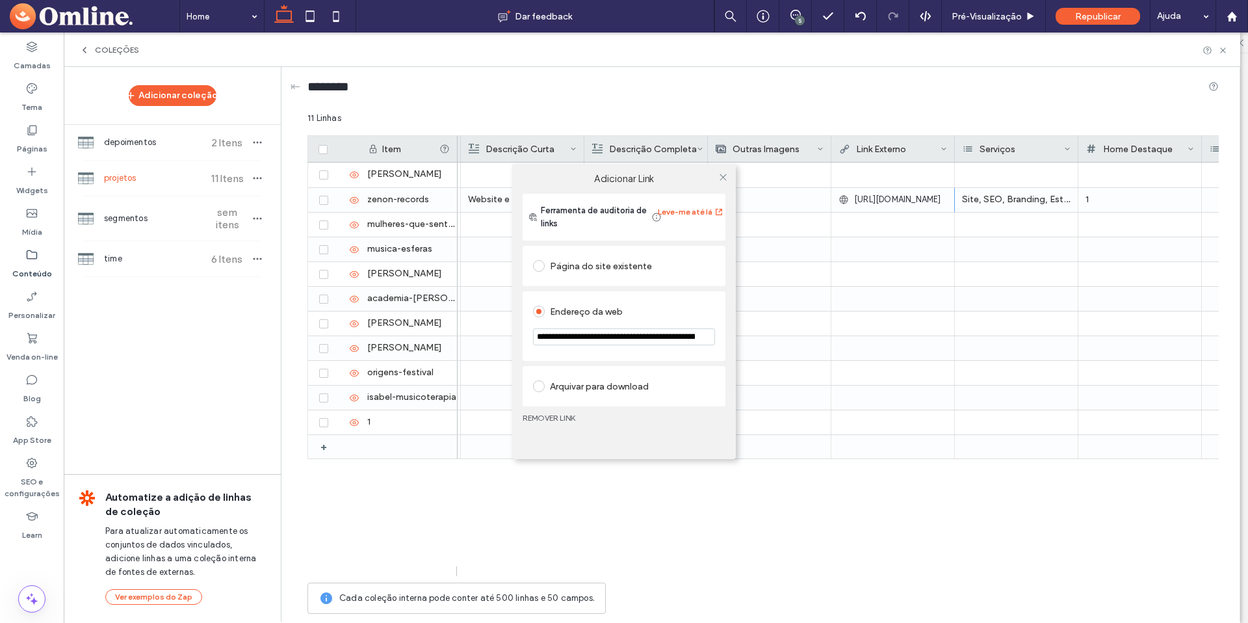
click at [580, 336] on input "**********" at bounding box center [624, 336] width 182 height 17
click at [611, 340] on input "**********" at bounding box center [624, 336] width 182 height 17
type input "**********"
click at [726, 177] on icon at bounding box center [723, 177] width 10 height 10
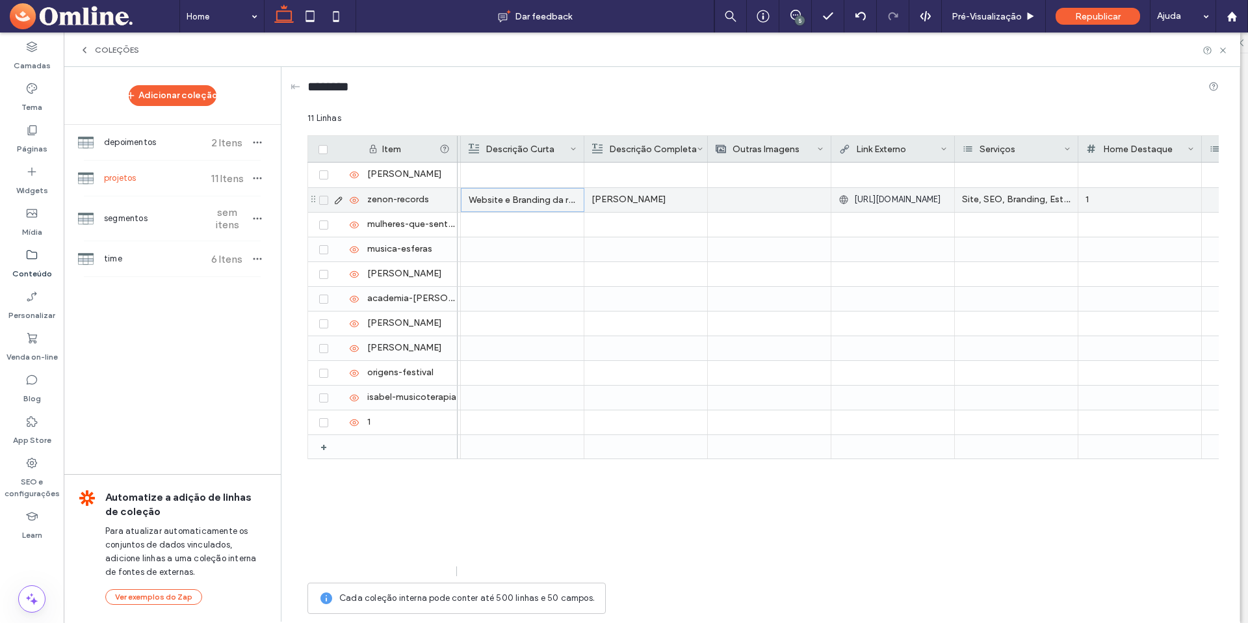
click at [529, 200] on p "Website e Branding da renomada gravadora australiana" at bounding box center [523, 199] width 108 height 23
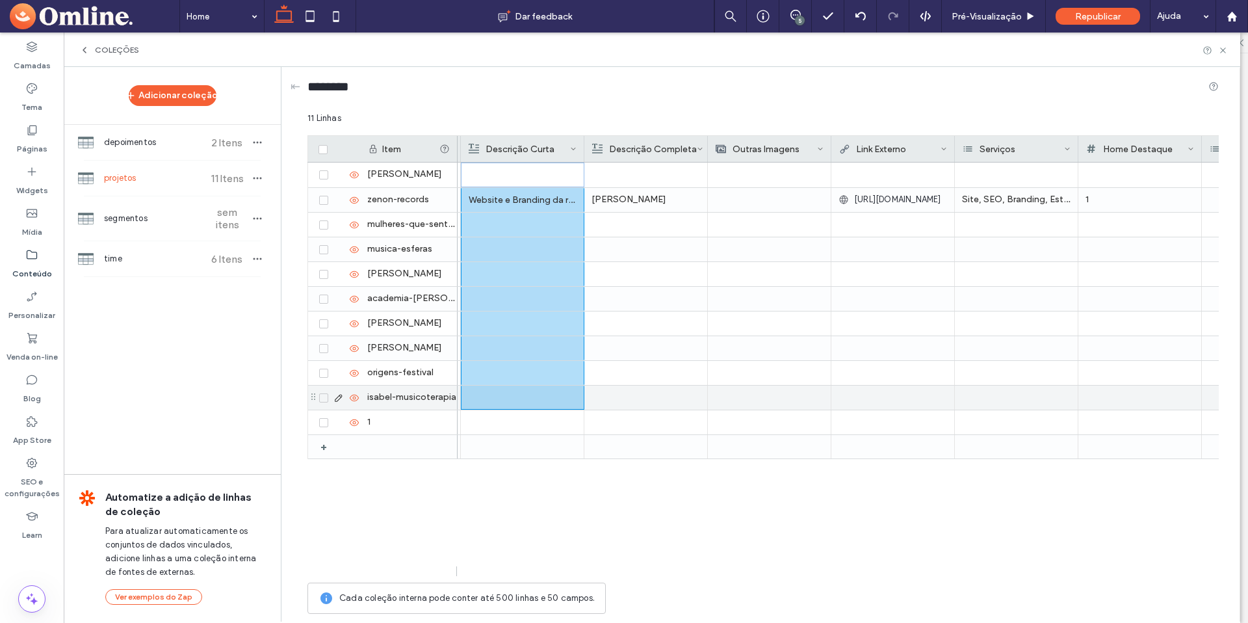
drag, startPoint x: 528, startPoint y: 175, endPoint x: 500, endPoint y: 393, distance: 219.5
click at [500, 393] on div "Charlene Pacher Zenon Records Website e Branding da renomada gravadora australi…" at bounding box center [792, 310] width 1157 height 296
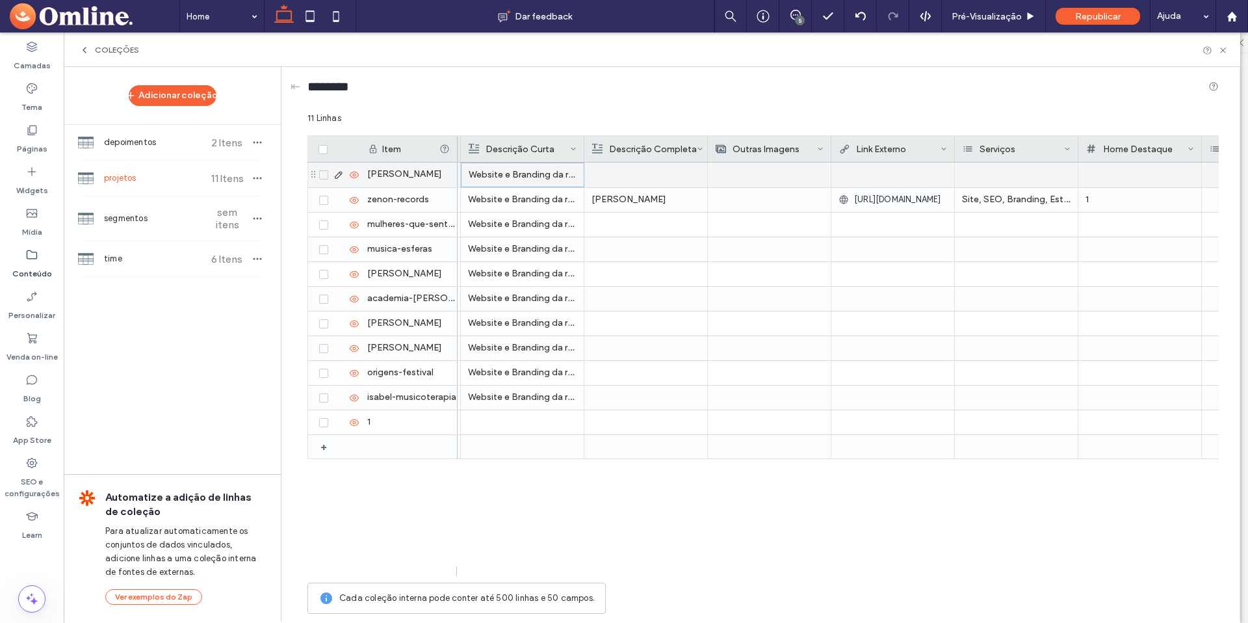
click at [511, 176] on p "Website e Branding da renomada gravadora australiana" at bounding box center [523, 174] width 108 height 23
click at [514, 164] on span "**********" at bounding box center [547, 164] width 169 height 8
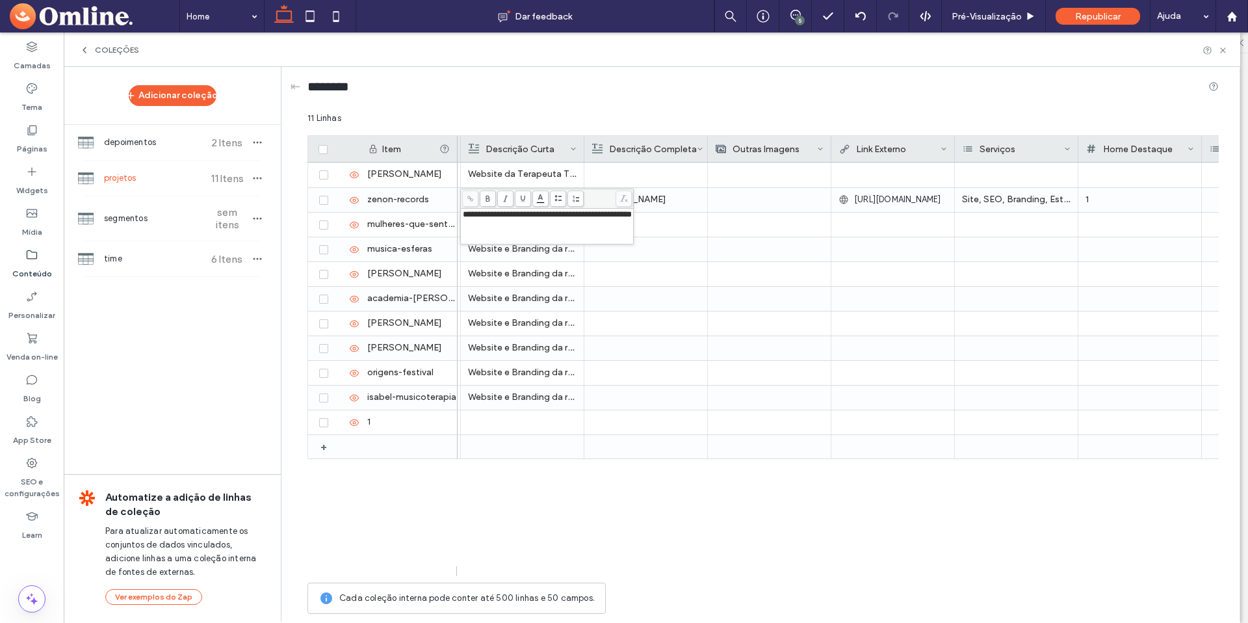
click at [556, 214] on span "**********" at bounding box center [547, 214] width 169 height 8
click at [557, 211] on span "**********" at bounding box center [541, 214] width 156 height 8
click at [508, 240] on span "**********" at bounding box center [547, 239] width 169 height 8
click at [508, 263] on span "**********" at bounding box center [547, 263] width 169 height 8
click at [507, 292] on span "**********" at bounding box center [547, 288] width 169 height 8
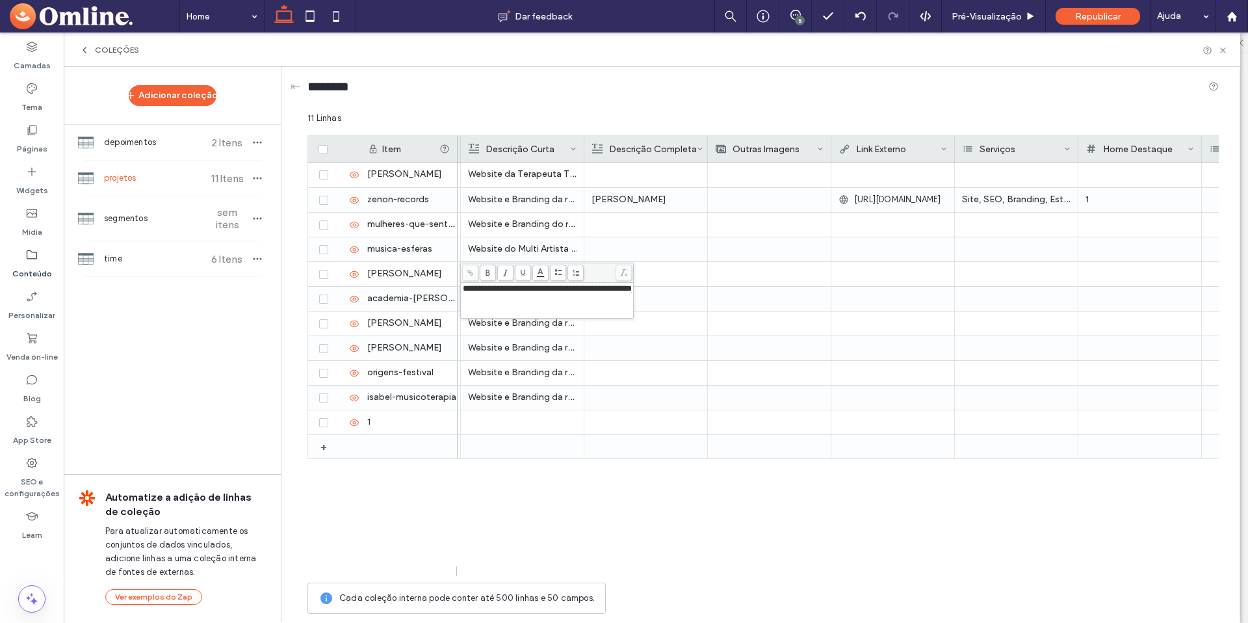
click at [496, 291] on span "**********" at bounding box center [547, 288] width 169 height 8
click at [503, 314] on span "**********" at bounding box center [547, 313] width 169 height 8
click at [517, 354] on p "Website e Branding da renomada gravadora australiana" at bounding box center [522, 347] width 109 height 23
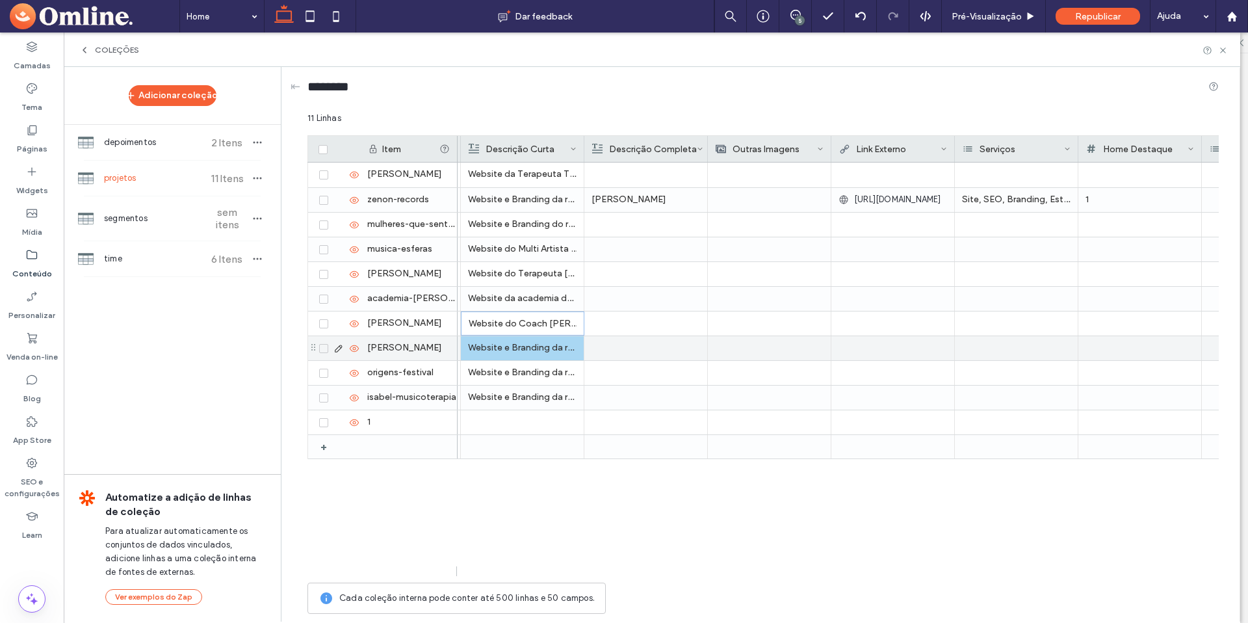
click at [525, 347] on p "Website e Branding da renomada gravadora australiana" at bounding box center [522, 347] width 109 height 23
click at [525, 347] on p "Website e Branding da renomada gravadora australiana" at bounding box center [523, 348] width 108 height 23
click at [502, 341] on span "**********" at bounding box center [547, 337] width 169 height 8
click at [497, 339] on span "**********" at bounding box center [547, 337] width 169 height 8
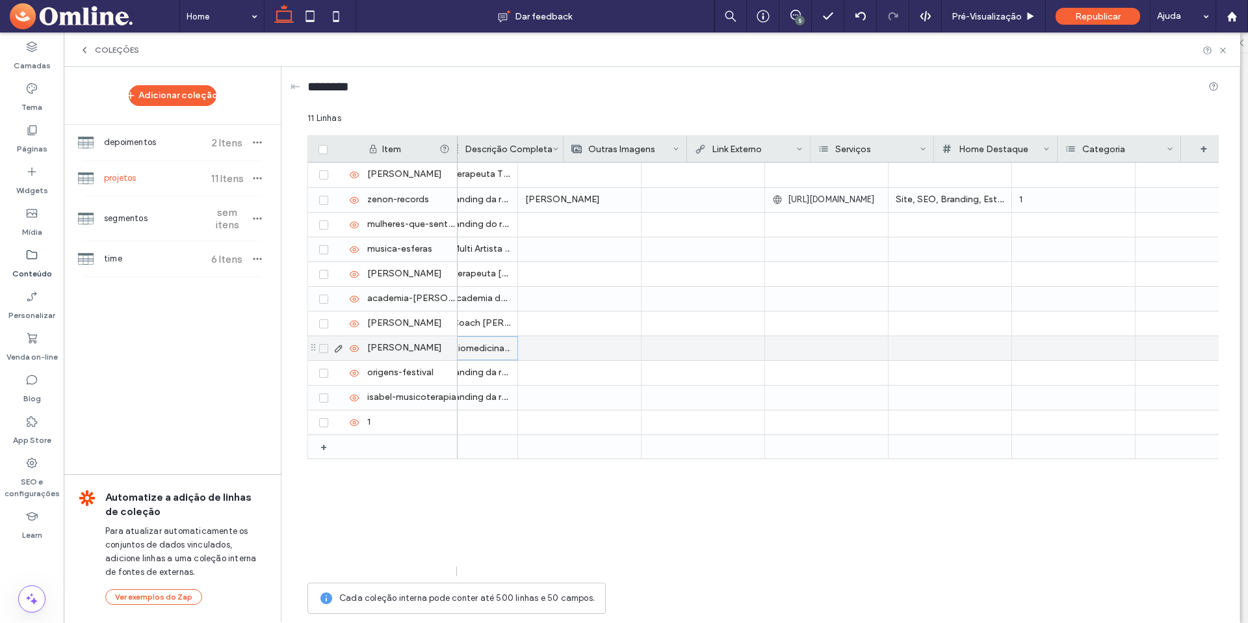
scroll to position [0, 395]
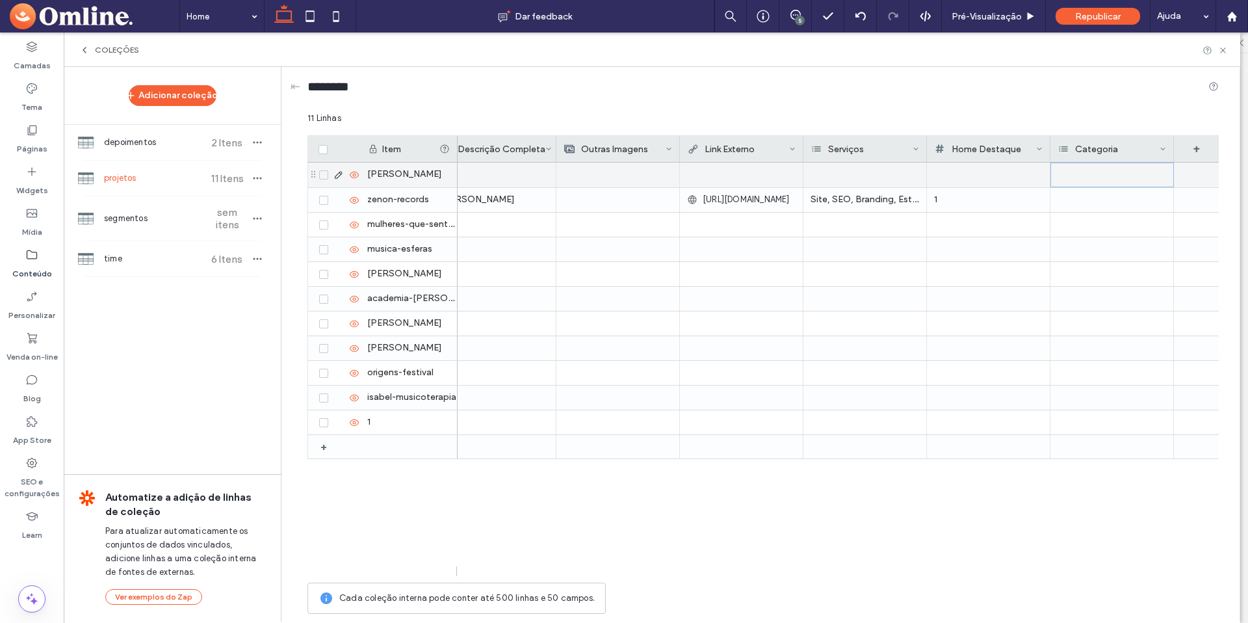
click at [1160, 166] on div at bounding box center [1111, 174] width 123 height 25
click at [1156, 174] on div at bounding box center [1111, 174] width 123 height 25
click at [1162, 153] on span at bounding box center [1163, 149] width 6 height 26
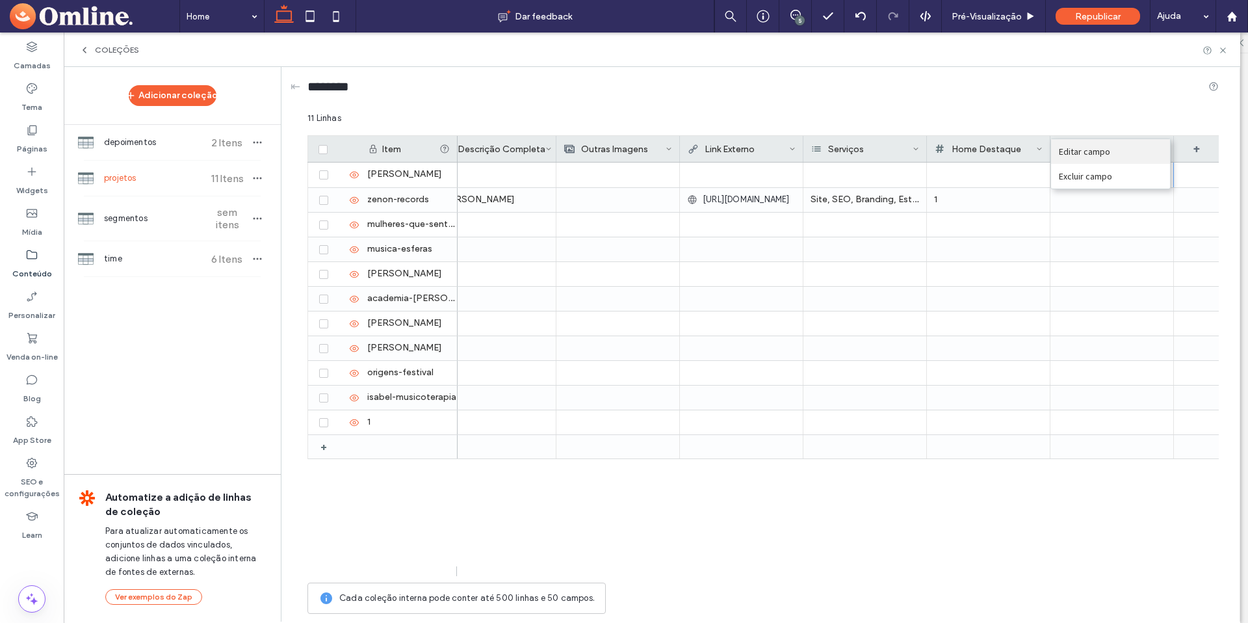
click at [1096, 157] on div "Editar campo" at bounding box center [1110, 151] width 119 height 25
click at [1152, 148] on div "Categoria" at bounding box center [1108, 149] width 101 height 26
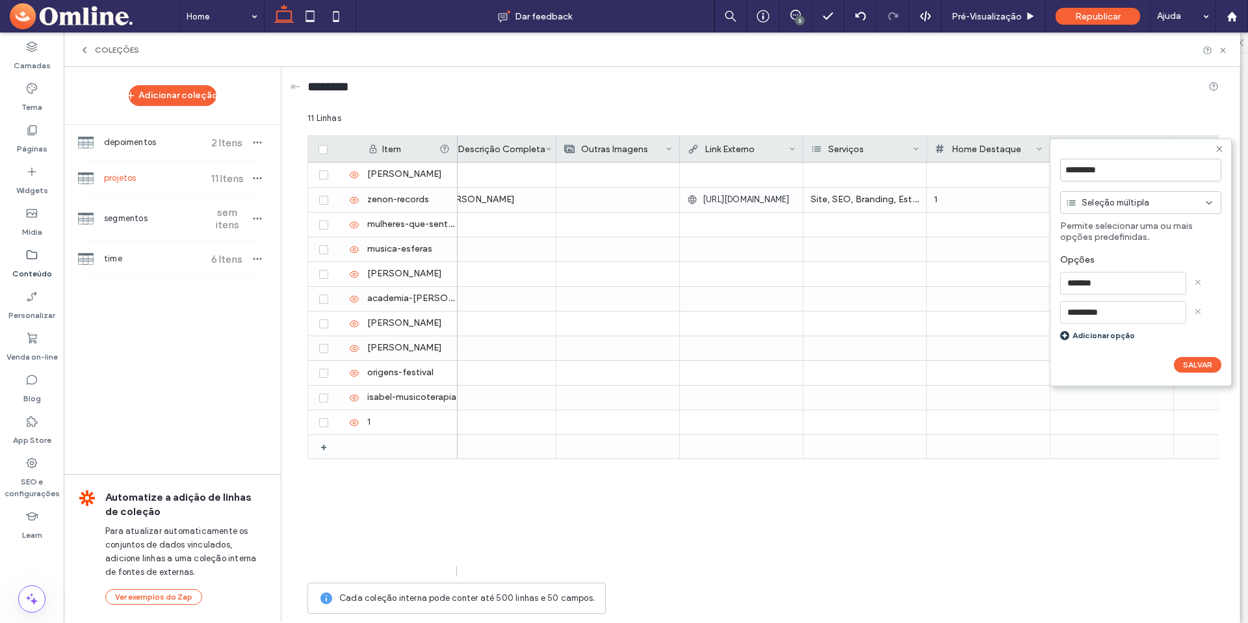
click at [1086, 332] on div "Adicionar opção" at bounding box center [1140, 335] width 161 height 10
click at [1085, 335] on input at bounding box center [1123, 341] width 126 height 23
type input "**********"
click at [1098, 363] on div "Adicionar opção" at bounding box center [1140, 364] width 161 height 10
click at [1098, 363] on input at bounding box center [1123, 370] width 126 height 23
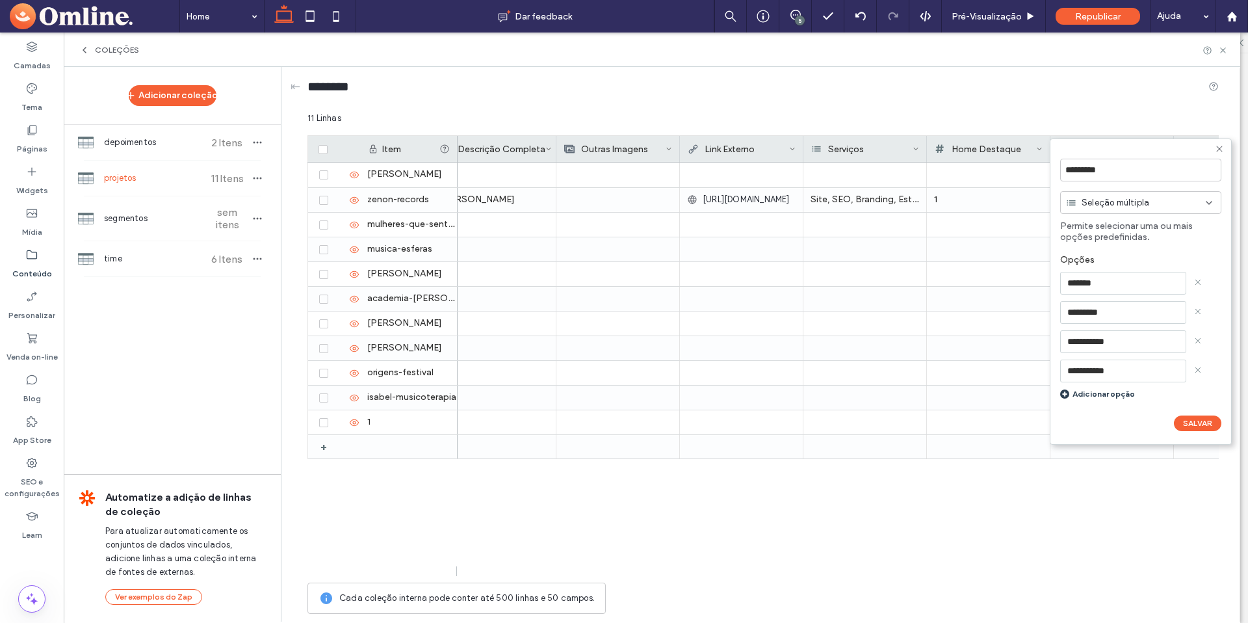
type input "**********"
click at [1110, 395] on div "Adicionar opção" at bounding box center [1140, 394] width 161 height 10
click at [1108, 395] on input at bounding box center [1123, 400] width 126 height 23
type input "**********"
click at [1117, 426] on div "Adicionar opção" at bounding box center [1140, 423] width 161 height 10
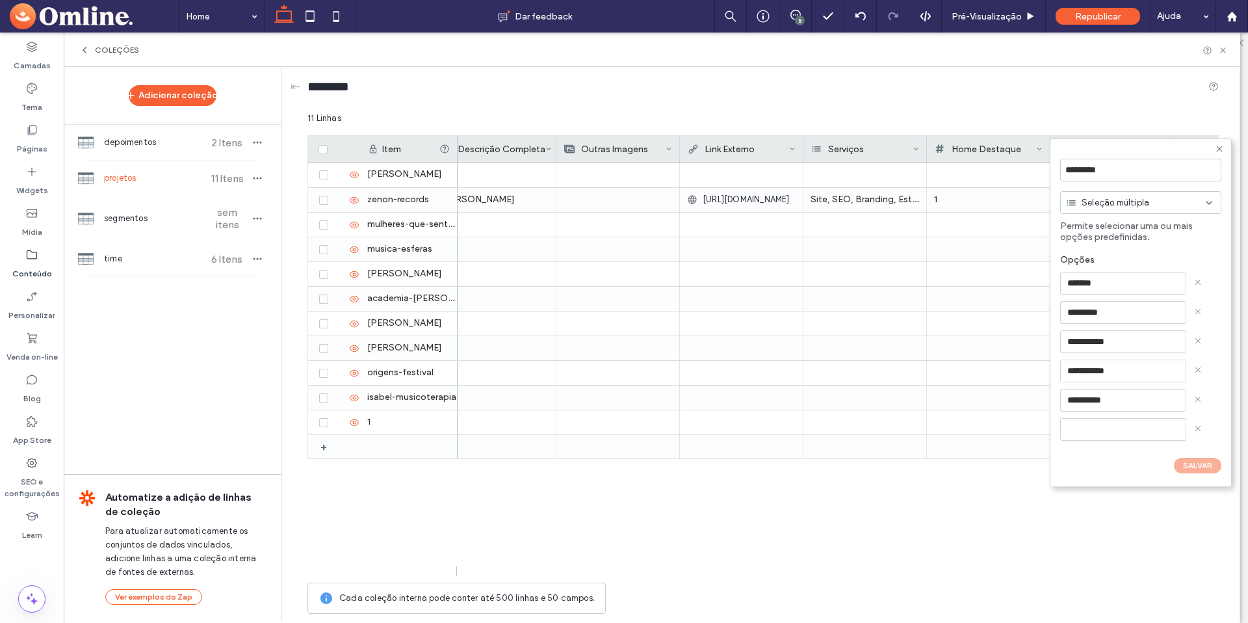
click at [1116, 423] on input at bounding box center [1123, 429] width 126 height 23
type input "****"
click at [1202, 478] on button "SALVAR" at bounding box center [1197, 482] width 47 height 16
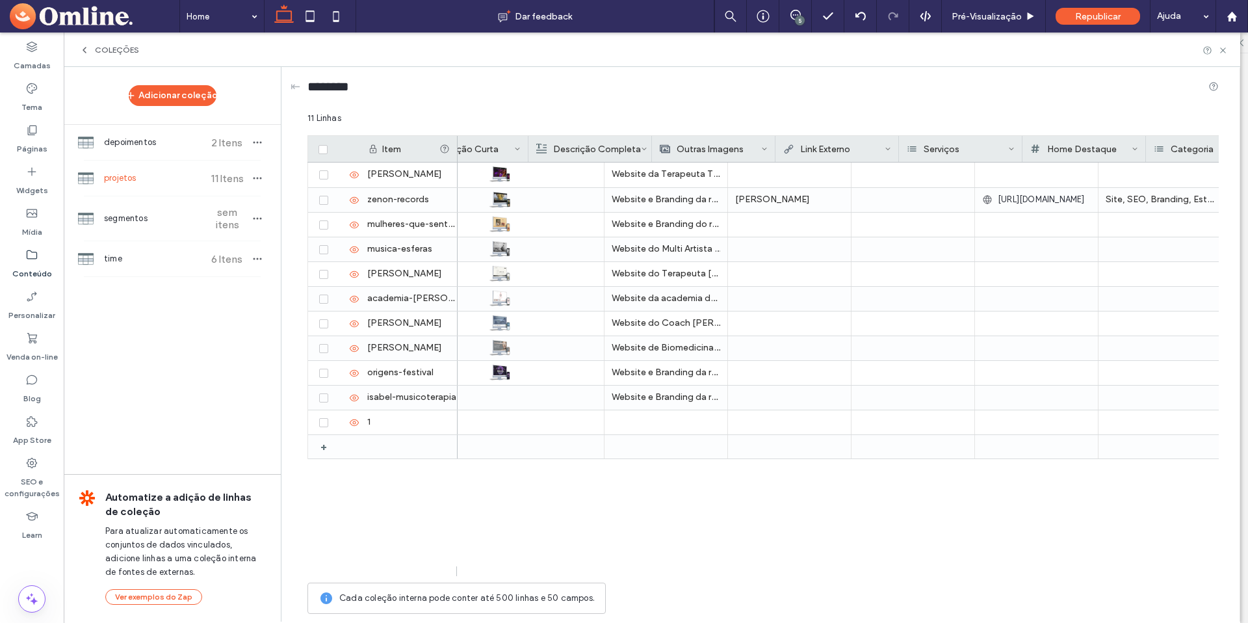
scroll to position [0, 0]
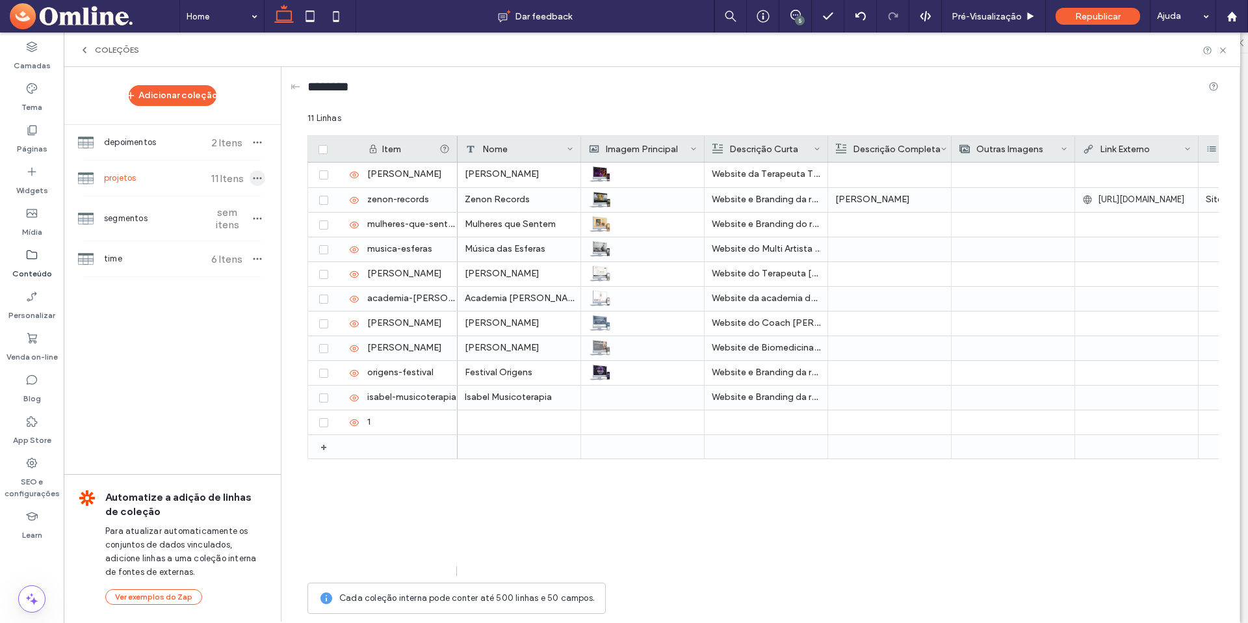
click at [253, 179] on icon "button" at bounding box center [257, 178] width 10 height 10
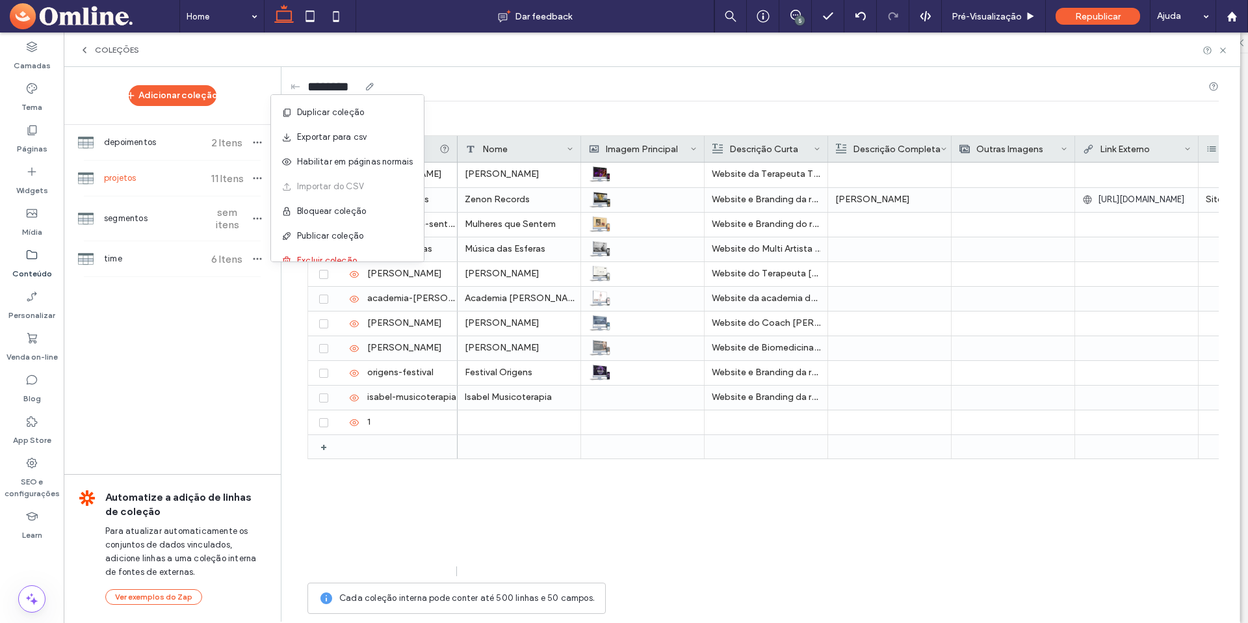
click at [486, 98] on div "********" at bounding box center [762, 89] width 911 height 24
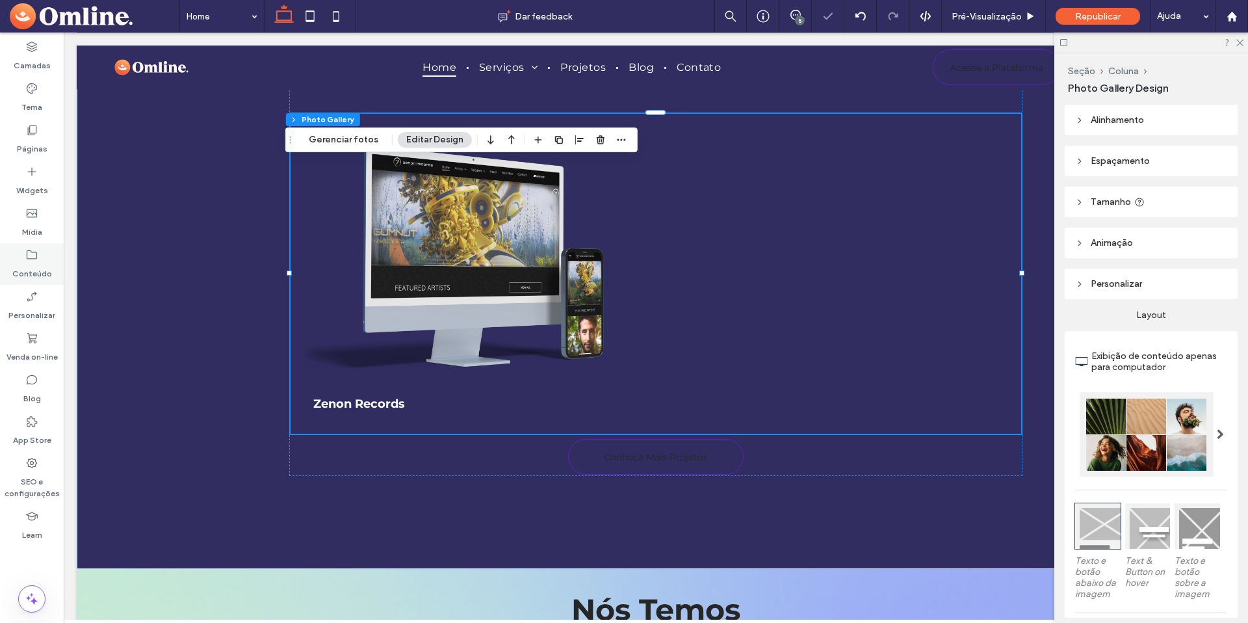
click at [27, 266] on label "Conteúdo" at bounding box center [32, 270] width 40 height 18
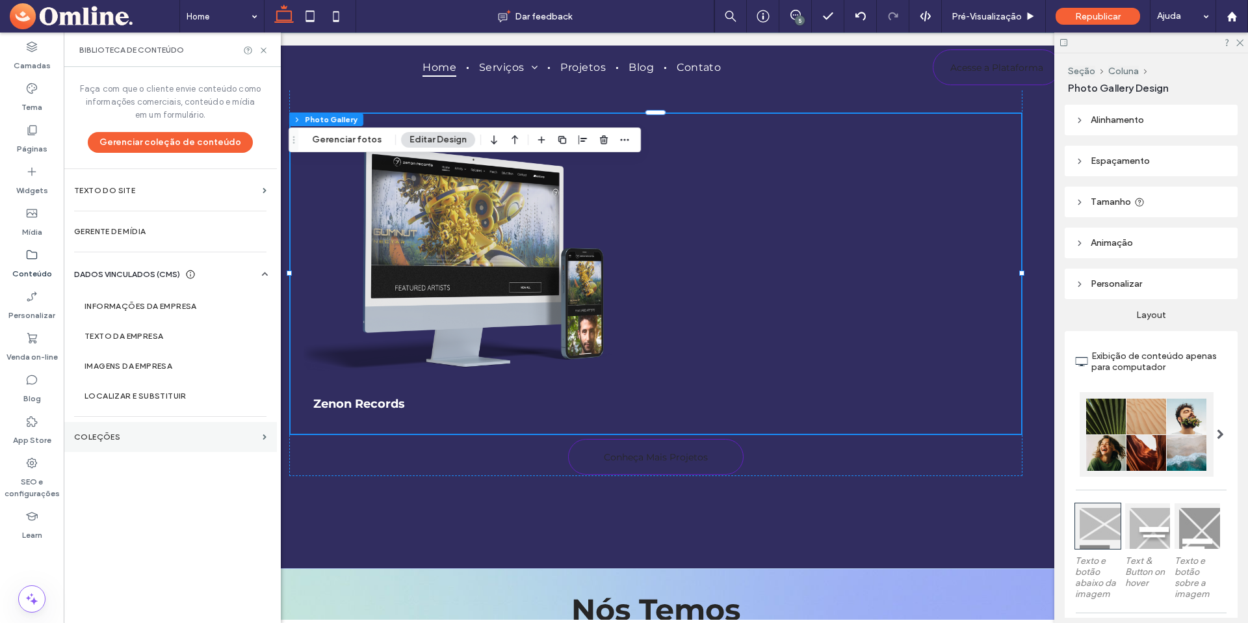
click at [98, 432] on label "COLEÇÕES" at bounding box center [165, 436] width 183 height 9
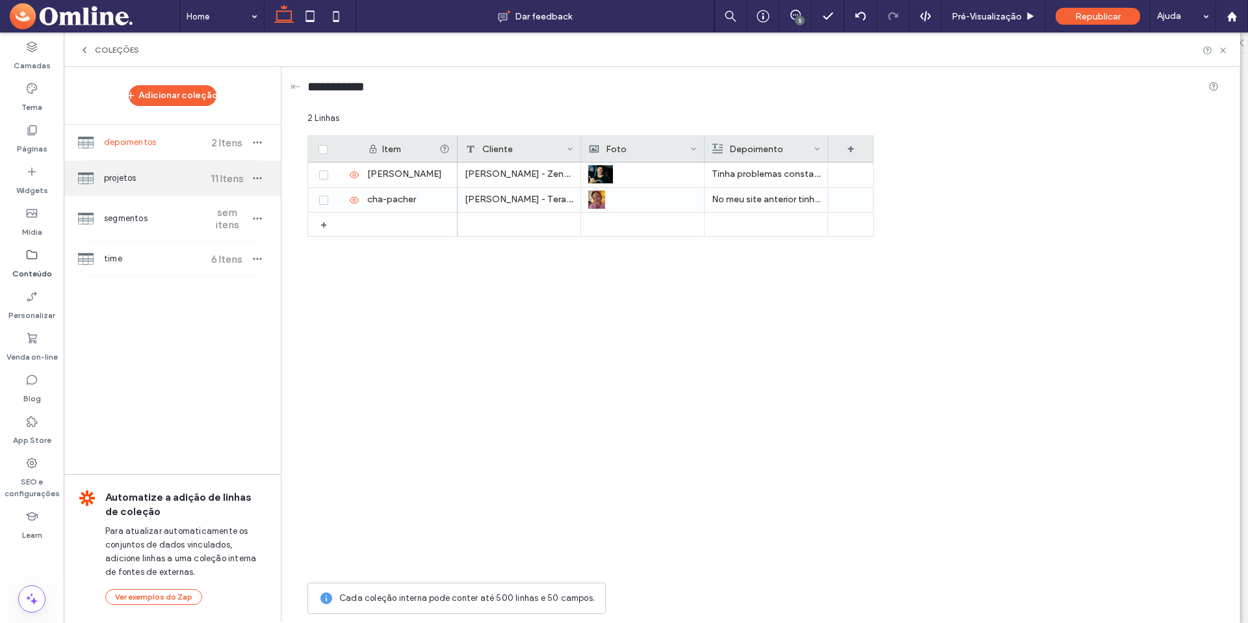
click at [141, 179] on span "projetos" at bounding box center [152, 178] width 97 height 13
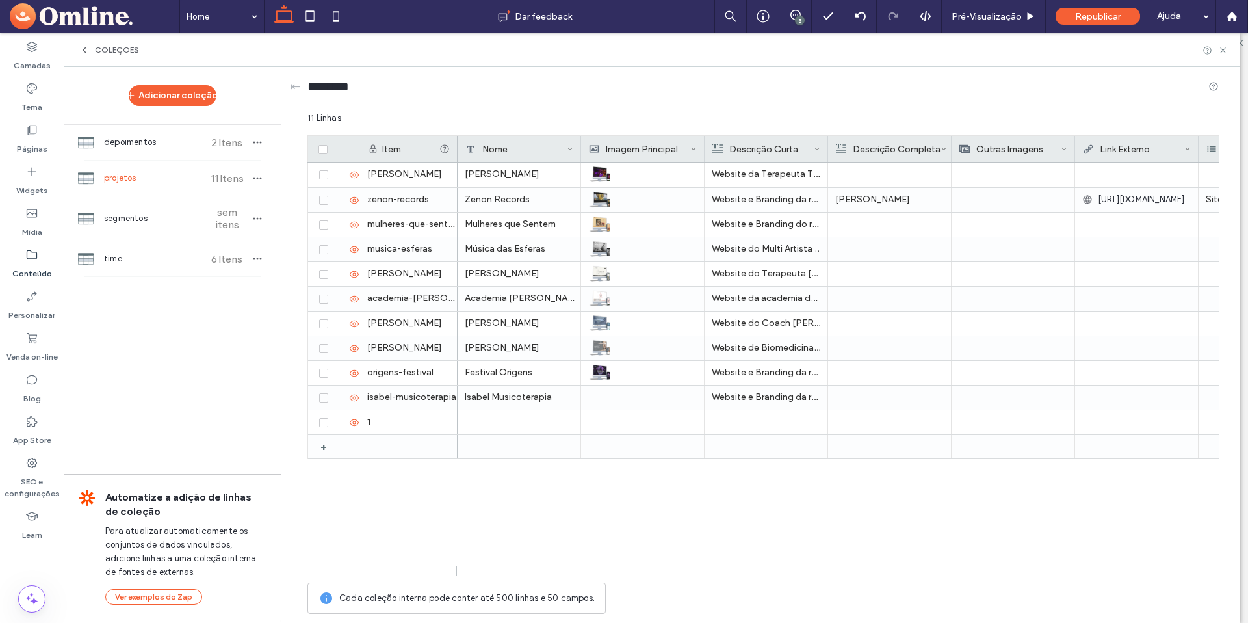
click at [1130, 138] on div "Link Externo" at bounding box center [1133, 149] width 101 height 26
click at [1041, 289] on div at bounding box center [1013, 299] width 109 height 24
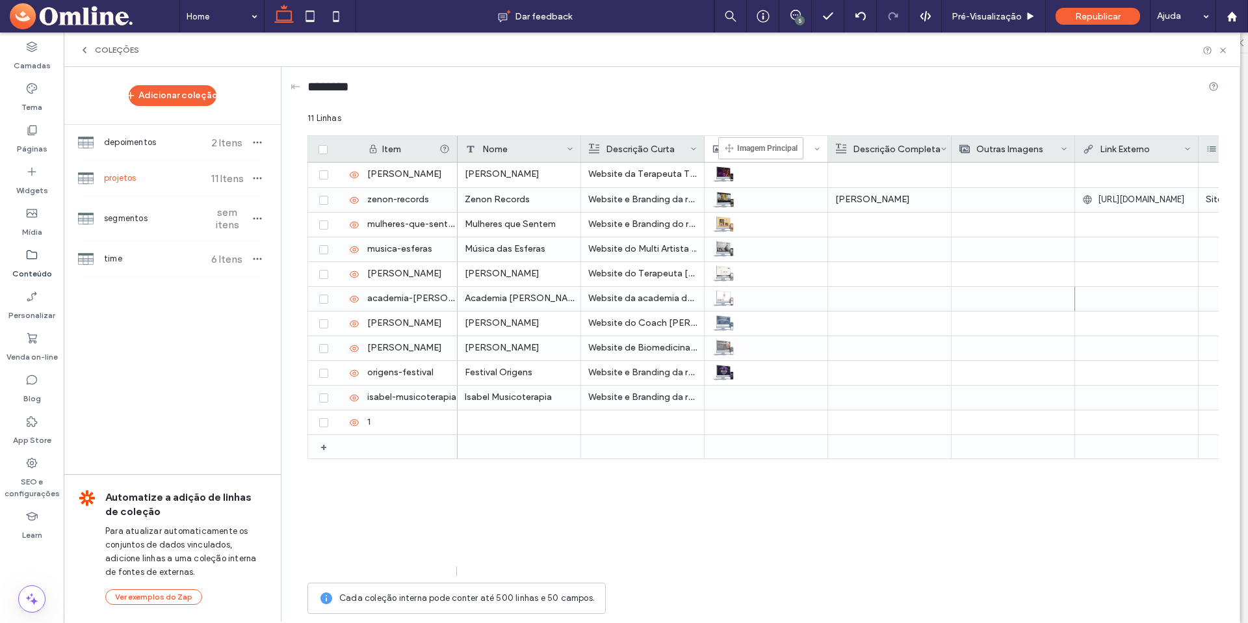
drag, startPoint x: 638, startPoint y: 142, endPoint x: 738, endPoint y: 143, distance: 99.5
click at [1127, 139] on div "Link Externo" at bounding box center [1133, 149] width 101 height 26
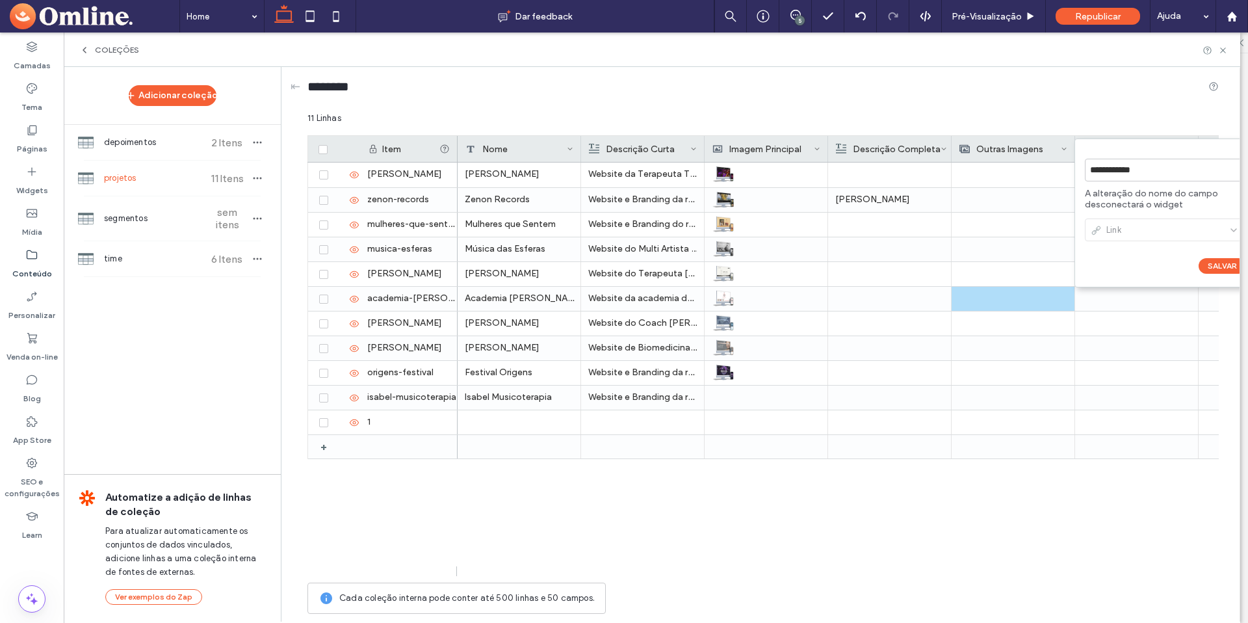
click at [1132, 144] on form "**********" at bounding box center [1165, 212] width 182 height 149
click at [1126, 339] on div at bounding box center [1136, 347] width 109 height 23
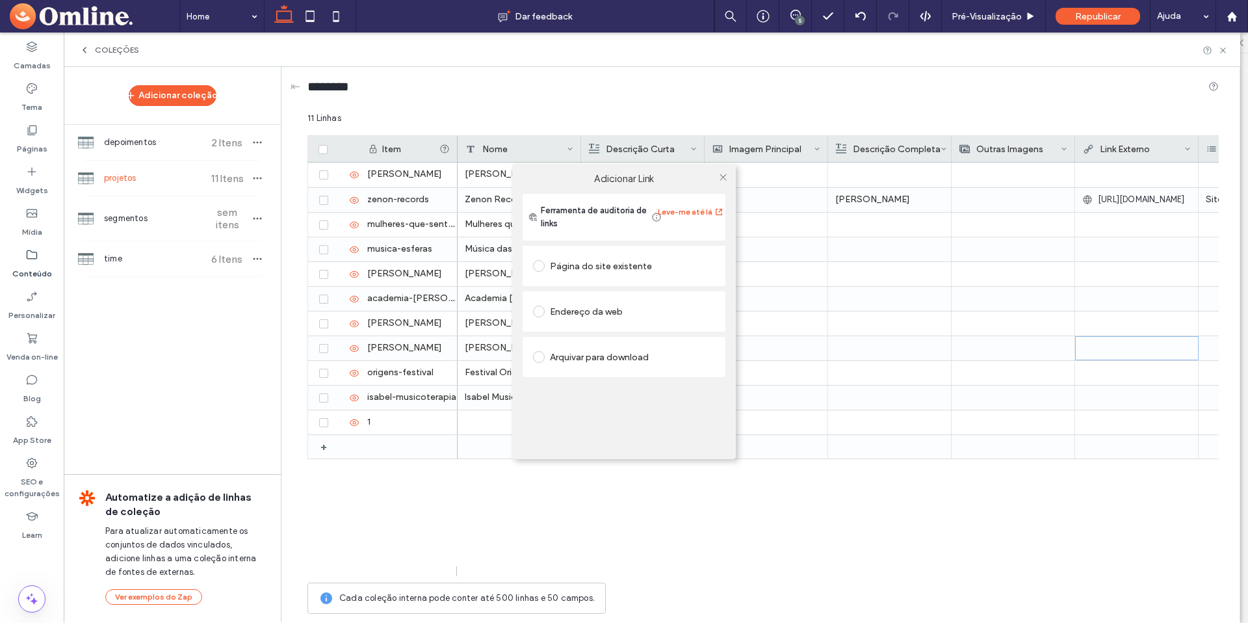
click at [1128, 146] on div "Adicionar Link Ferramenta de auditoria de links Leve-me até lá Página do site e…" at bounding box center [624, 311] width 1248 height 623
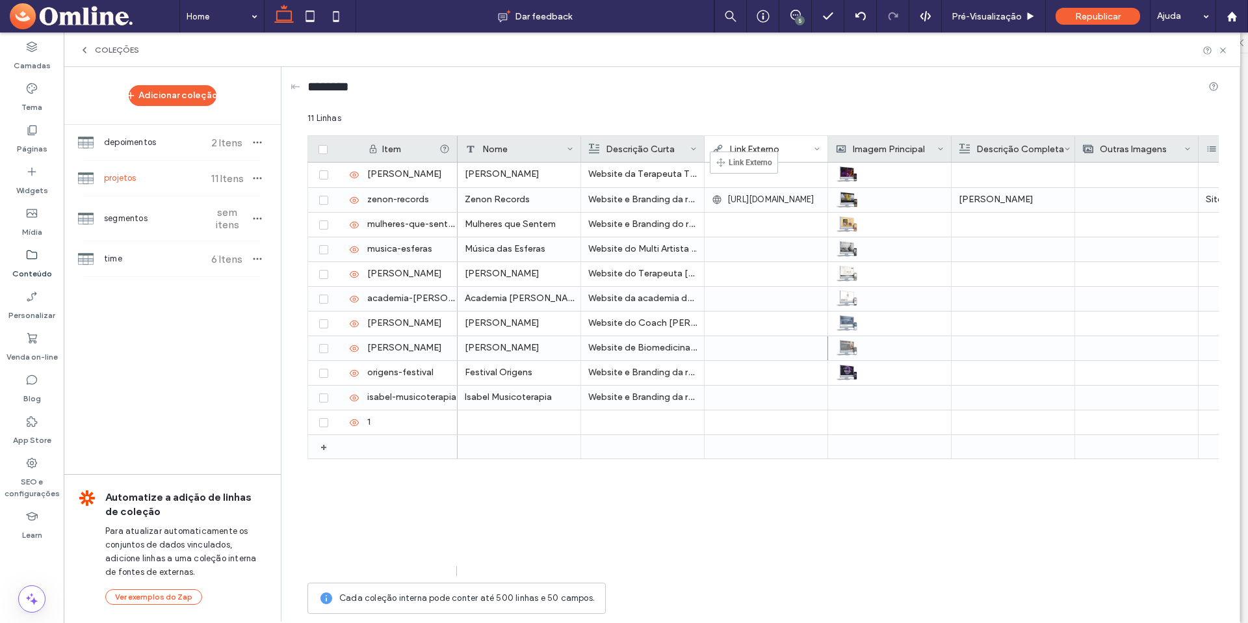
drag, startPoint x: 1141, startPoint y: 148, endPoint x: 729, endPoint y: 157, distance: 411.5
click at [764, 198] on span "https://editor.omline.me/preview/b7777b52?t=1750257941106" at bounding box center [770, 199] width 87 height 13
click at [772, 200] on span "https://editor.omline.me/preview/b7777b52?t=1750257941106" at bounding box center [770, 199] width 87 height 13
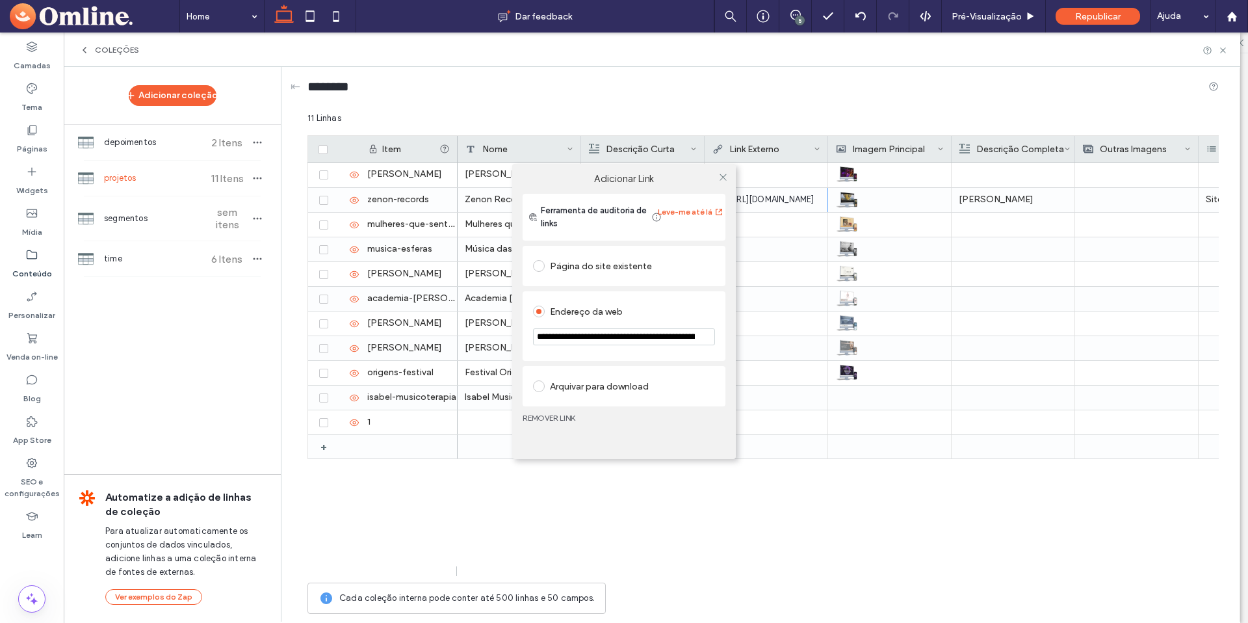
click at [772, 200] on div "**********" at bounding box center [624, 311] width 1248 height 623
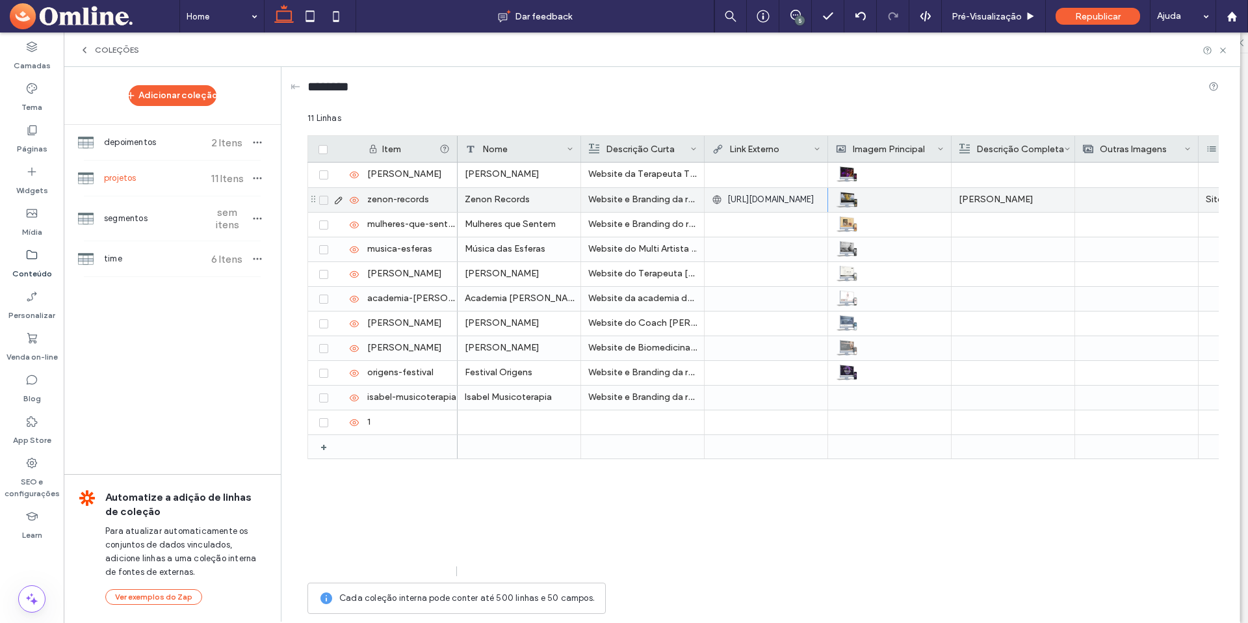
click at [770, 202] on span "https://editor.omline.me/preview/b7777b52?t=1750257941106" at bounding box center [770, 199] width 87 height 13
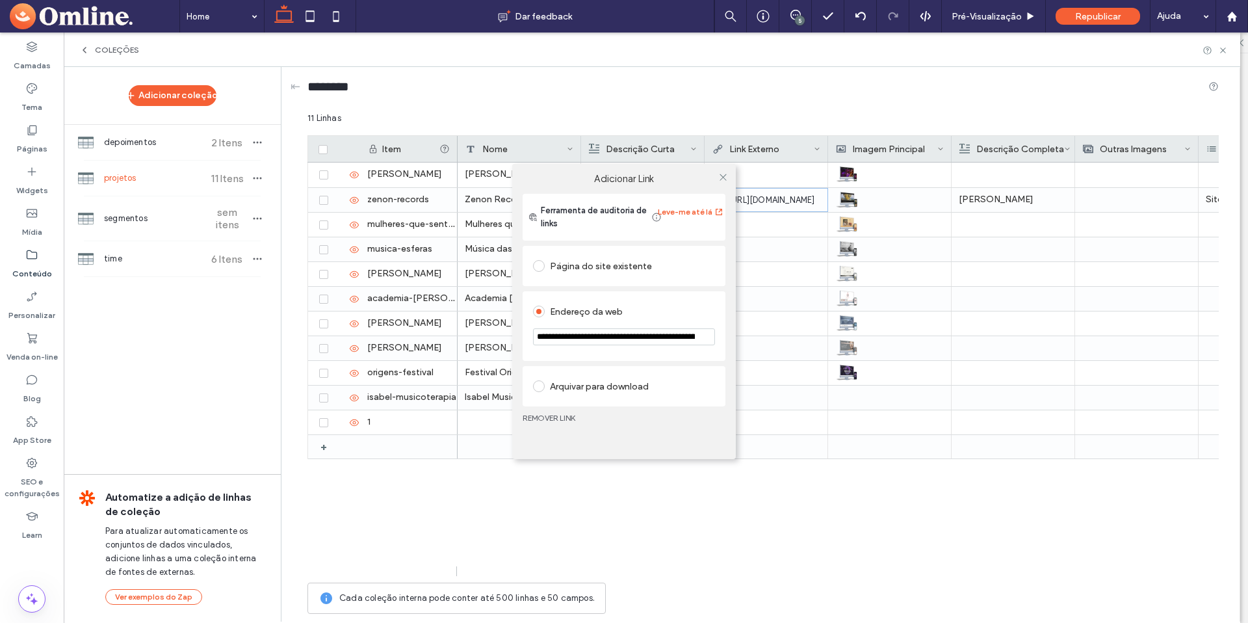
click at [646, 335] on input "**********" at bounding box center [624, 336] width 182 height 17
drag, startPoint x: 672, startPoint y: 335, endPoint x: 521, endPoint y: 335, distance: 150.8
click at [521, 335] on div "**********" at bounding box center [624, 326] width 224 height 265
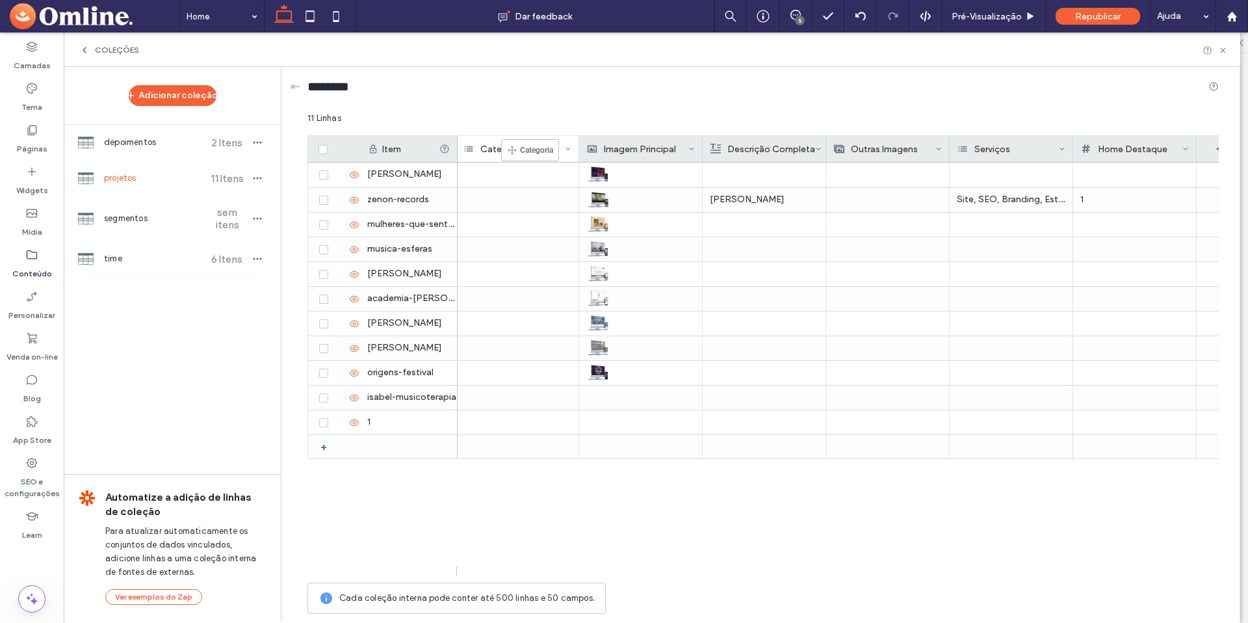
drag, startPoint x: 1098, startPoint y: 153, endPoint x: 521, endPoint y: 145, distance: 577.9
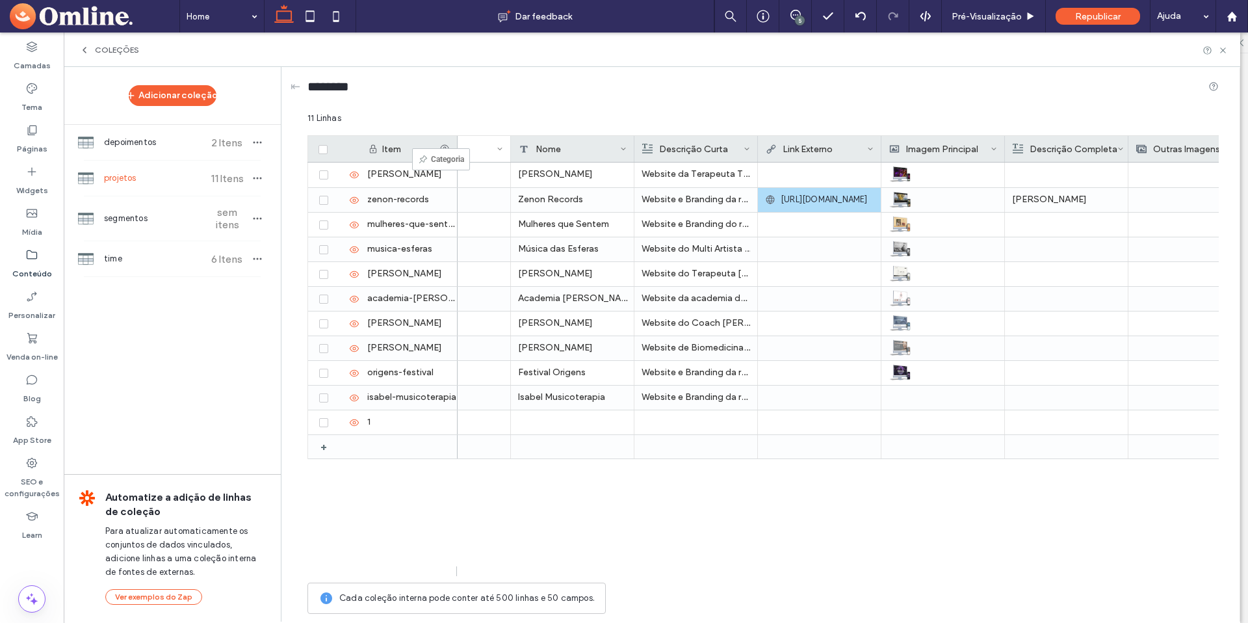
drag, startPoint x: 815, startPoint y: 144, endPoint x: 443, endPoint y: 152, distance: 371.9
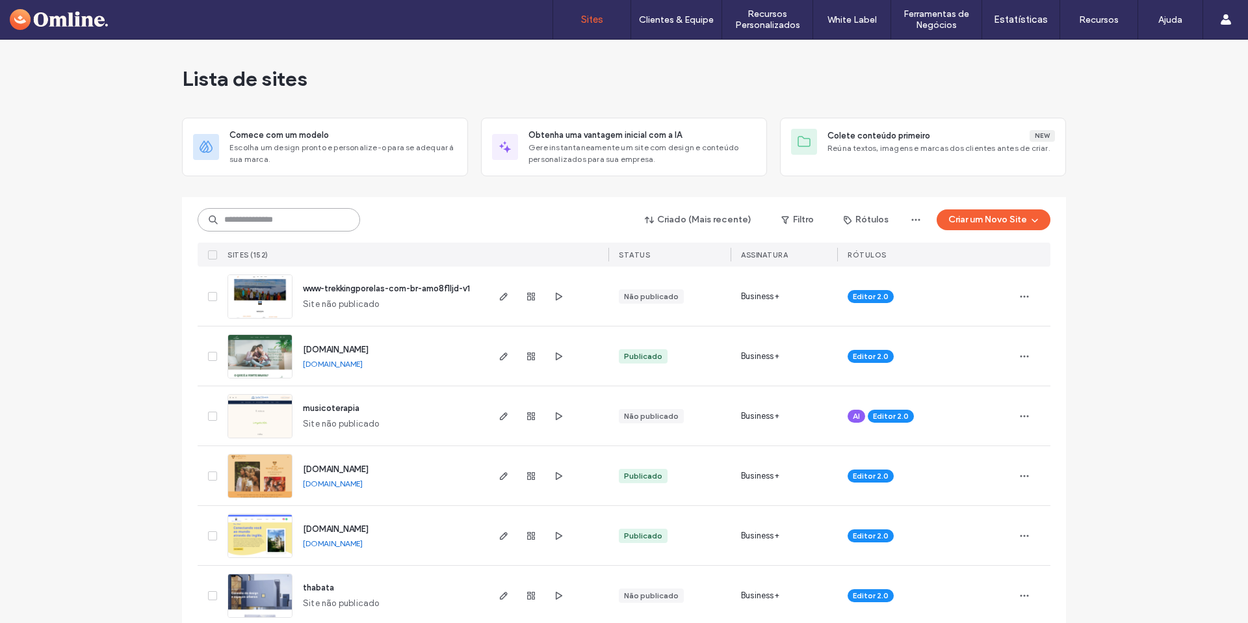
click at [304, 218] on input at bounding box center [279, 219] width 162 height 23
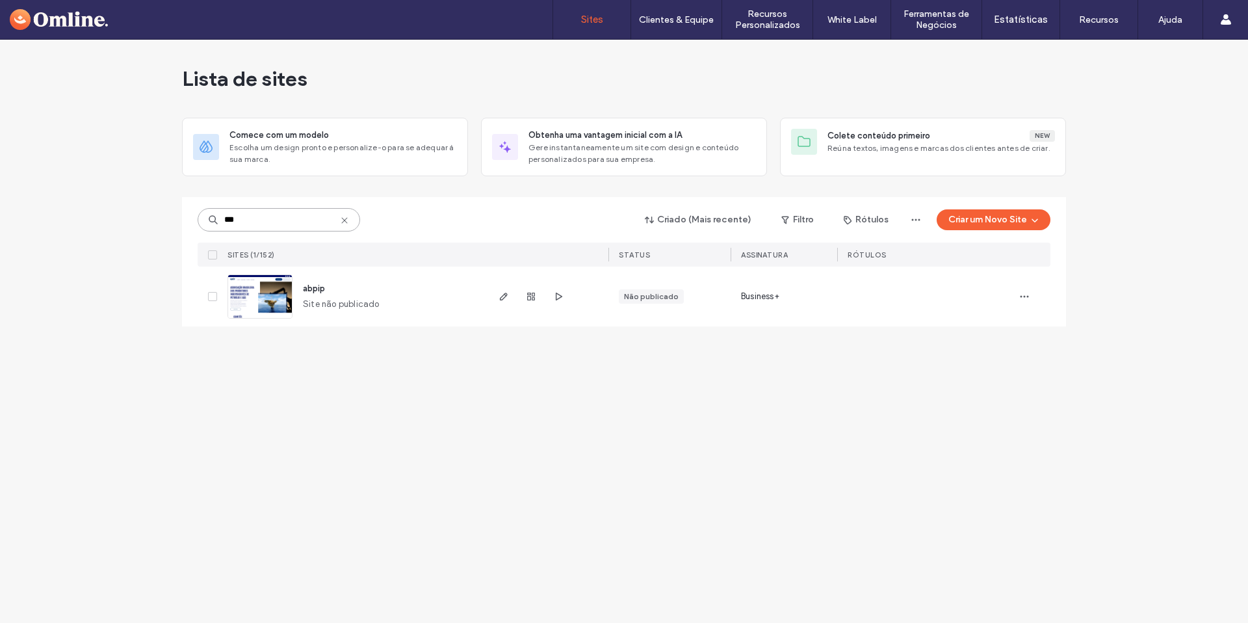
click at [265, 226] on input "***" at bounding box center [279, 219] width 162 height 23
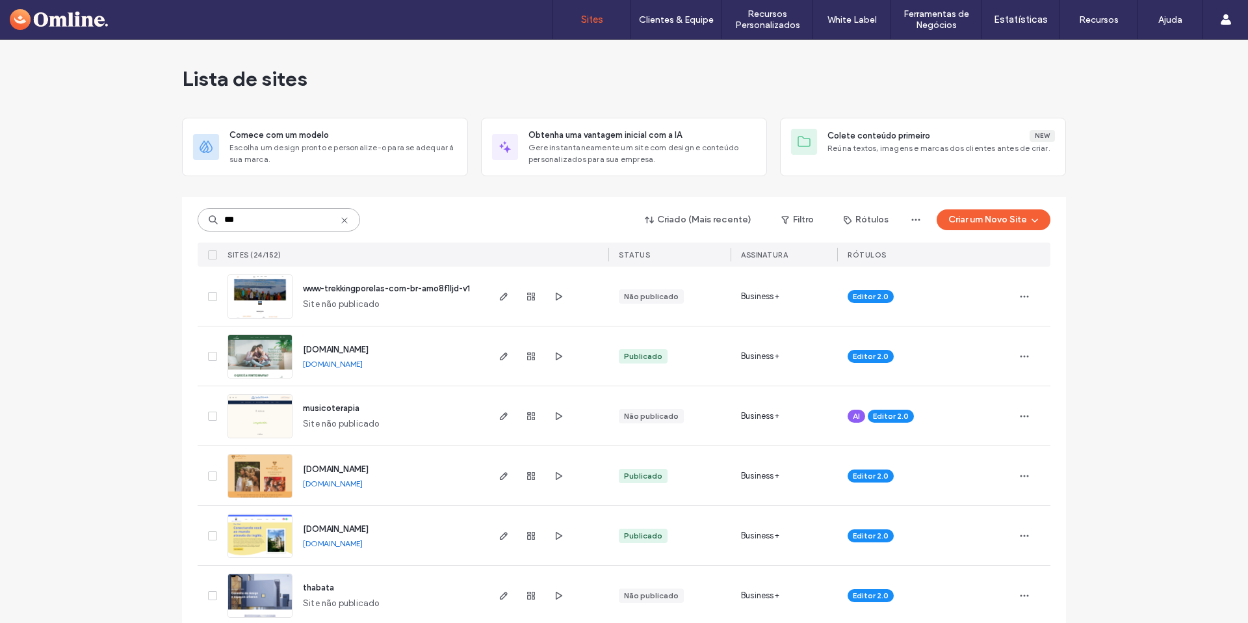
click at [270, 226] on input "***" at bounding box center [279, 219] width 162 height 23
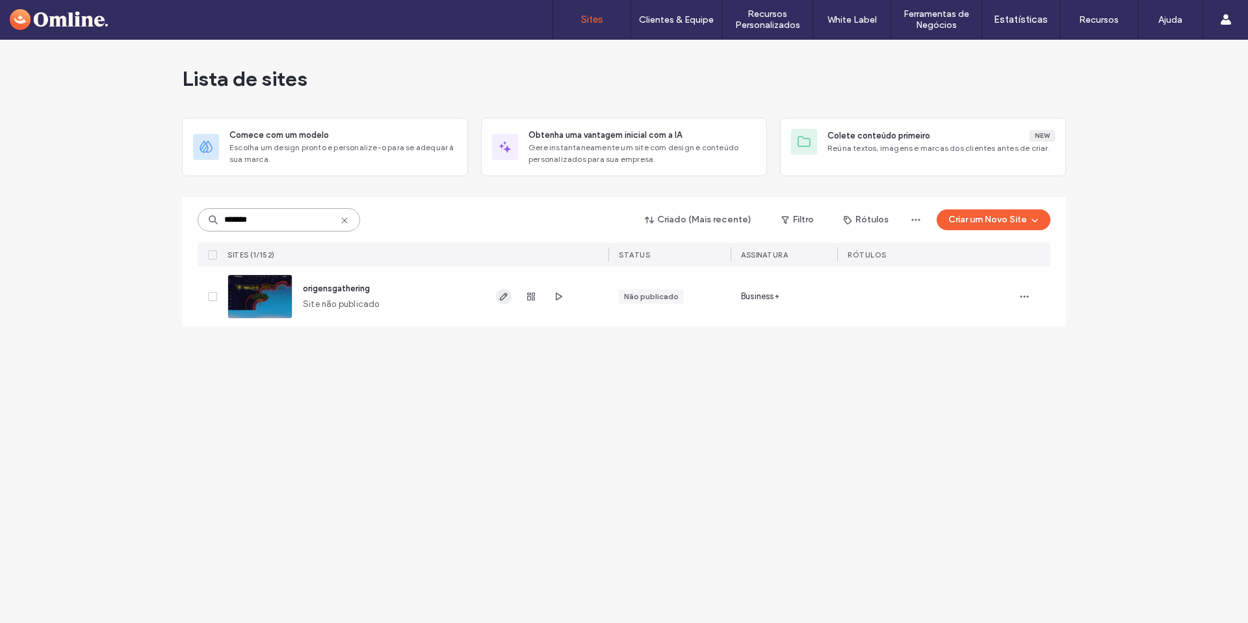
type input "*******"
click at [504, 297] on use "button" at bounding box center [504, 296] width 8 height 8
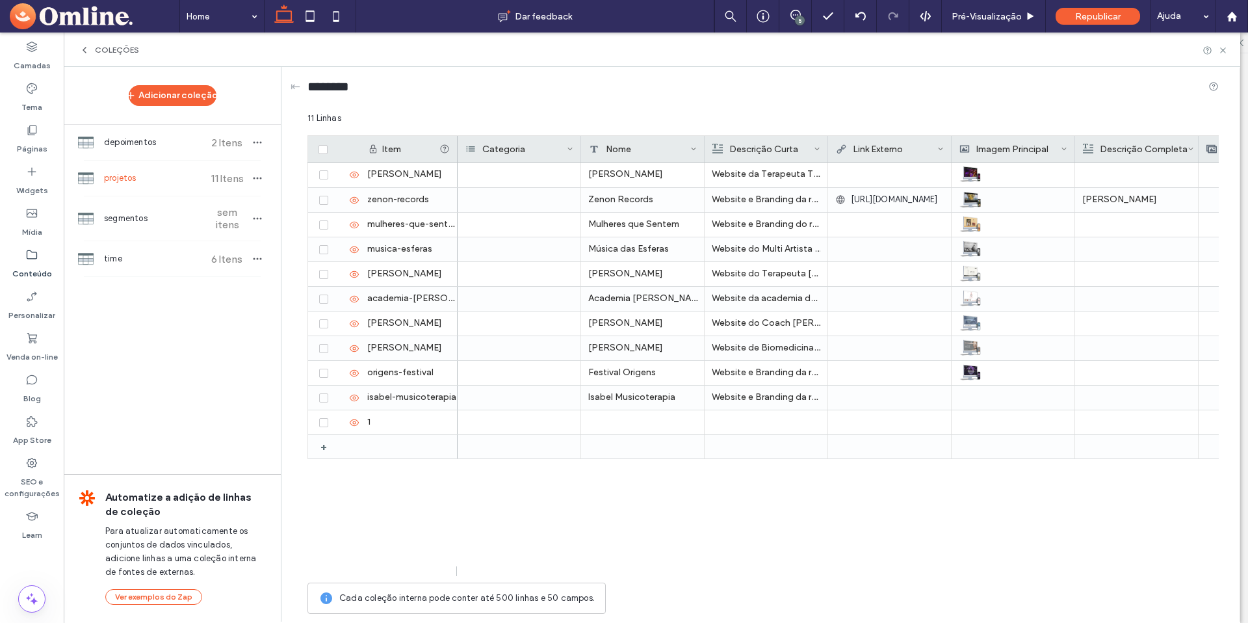
scroll to position [1895, 0]
click at [403, 420] on div "1" at bounding box center [408, 422] width 97 height 24
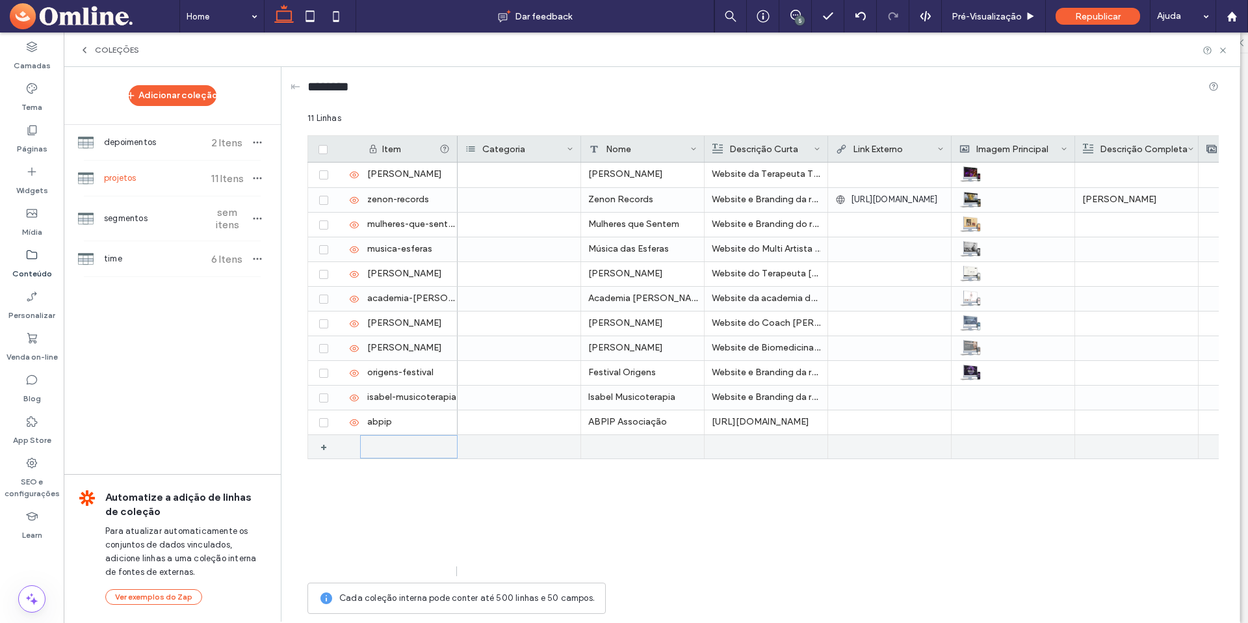
click at [406, 447] on div at bounding box center [408, 446] width 97 height 23
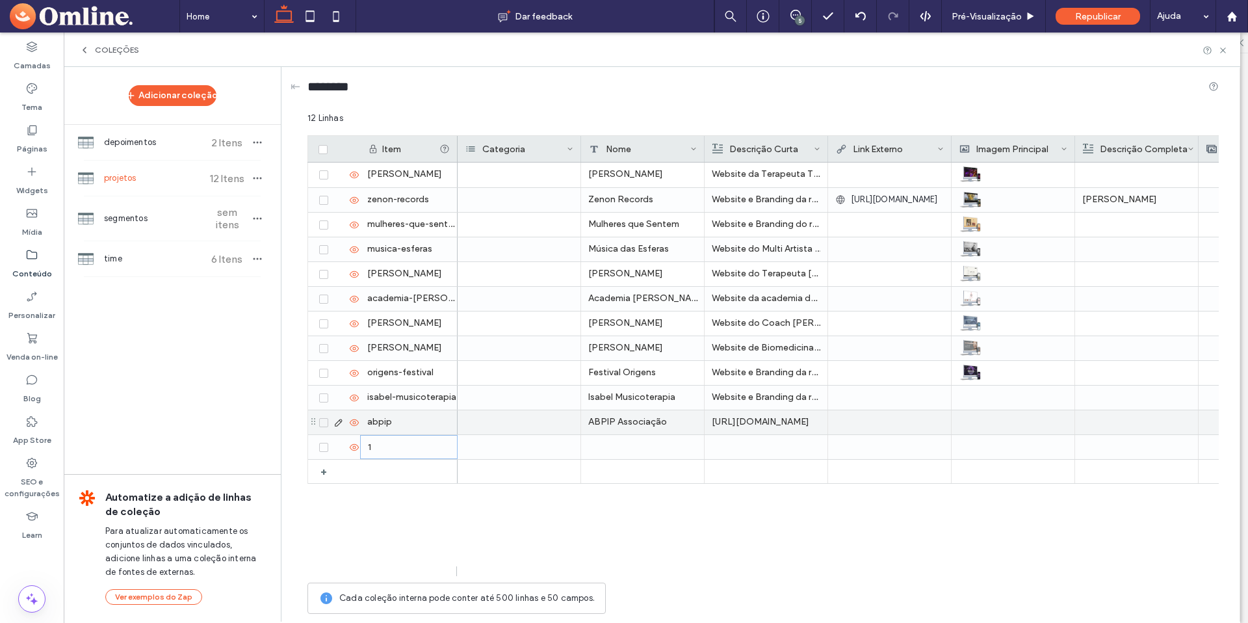
click at [522, 426] on div at bounding box center [519, 422] width 123 height 24
click at [506, 415] on div at bounding box center [519, 422] width 123 height 24
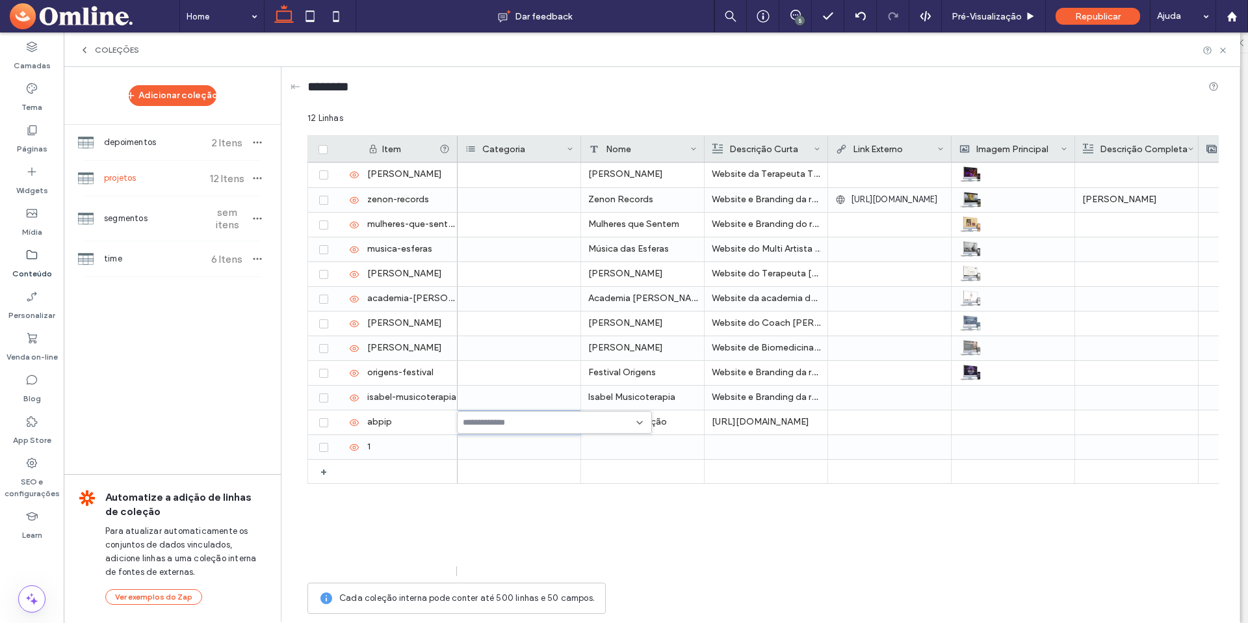
click at [518, 421] on input at bounding box center [508, 422] width 90 height 10
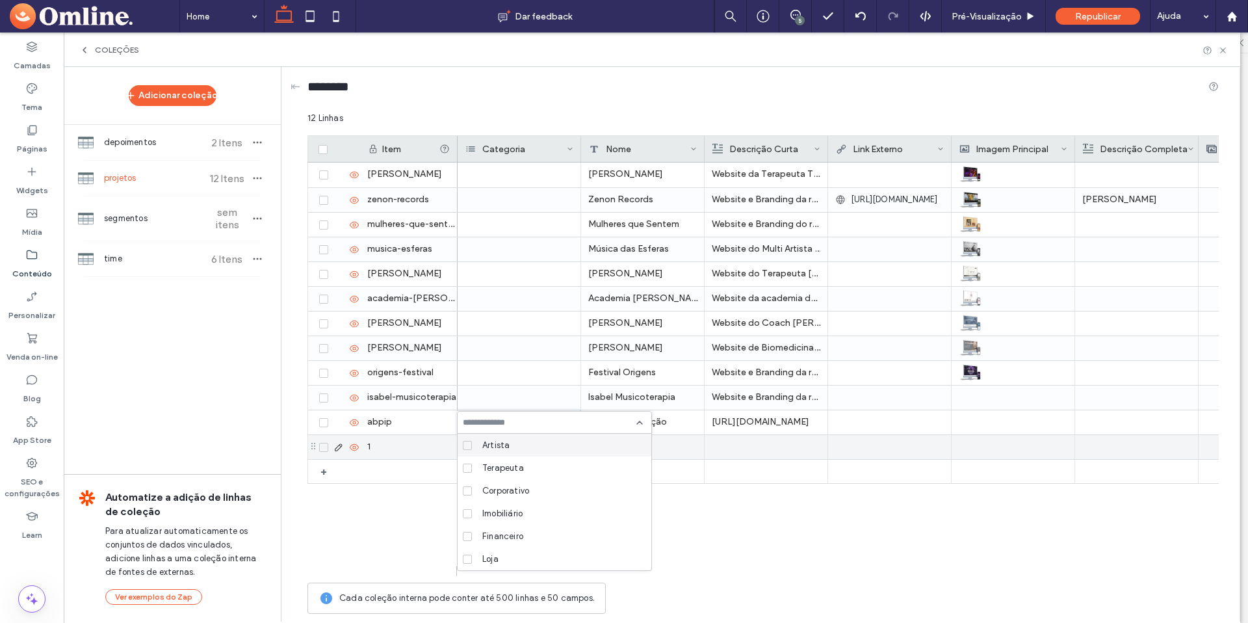
click at [400, 434] on div "abpip" at bounding box center [408, 422] width 97 height 24
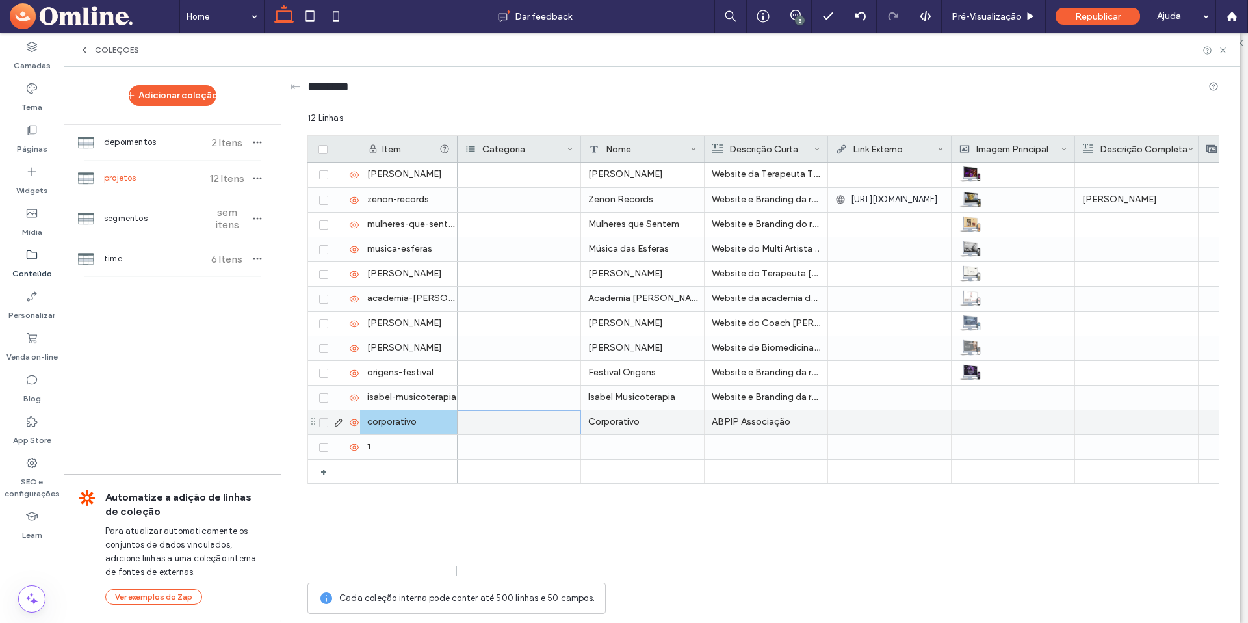
click at [499, 426] on div at bounding box center [519, 422] width 123 height 24
click at [519, 419] on div at bounding box center [519, 422] width 123 height 24
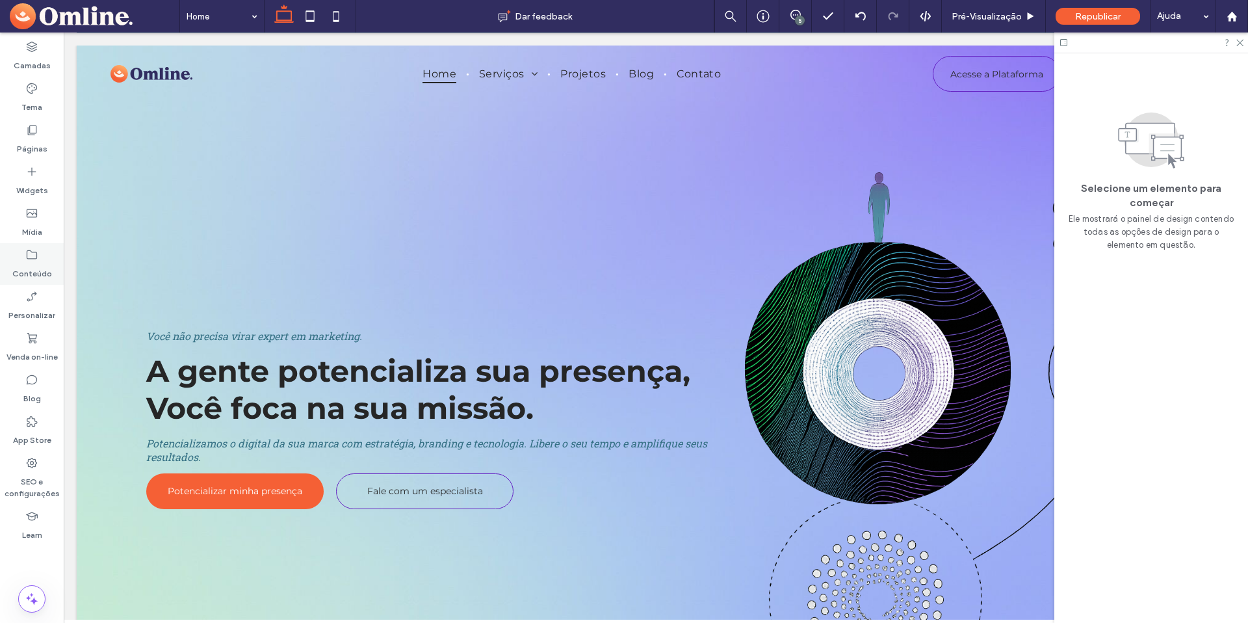
click at [32, 265] on label "Conteúdo" at bounding box center [32, 270] width 40 height 18
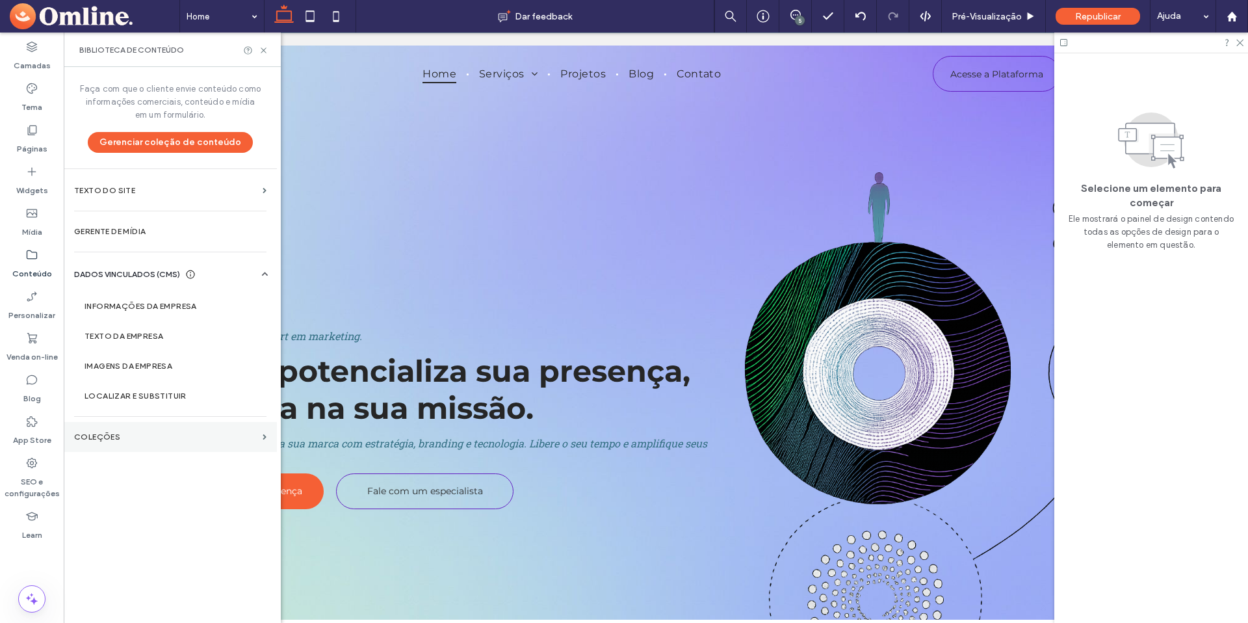
click at [114, 435] on label "COLEÇÕES" at bounding box center [165, 436] width 183 height 9
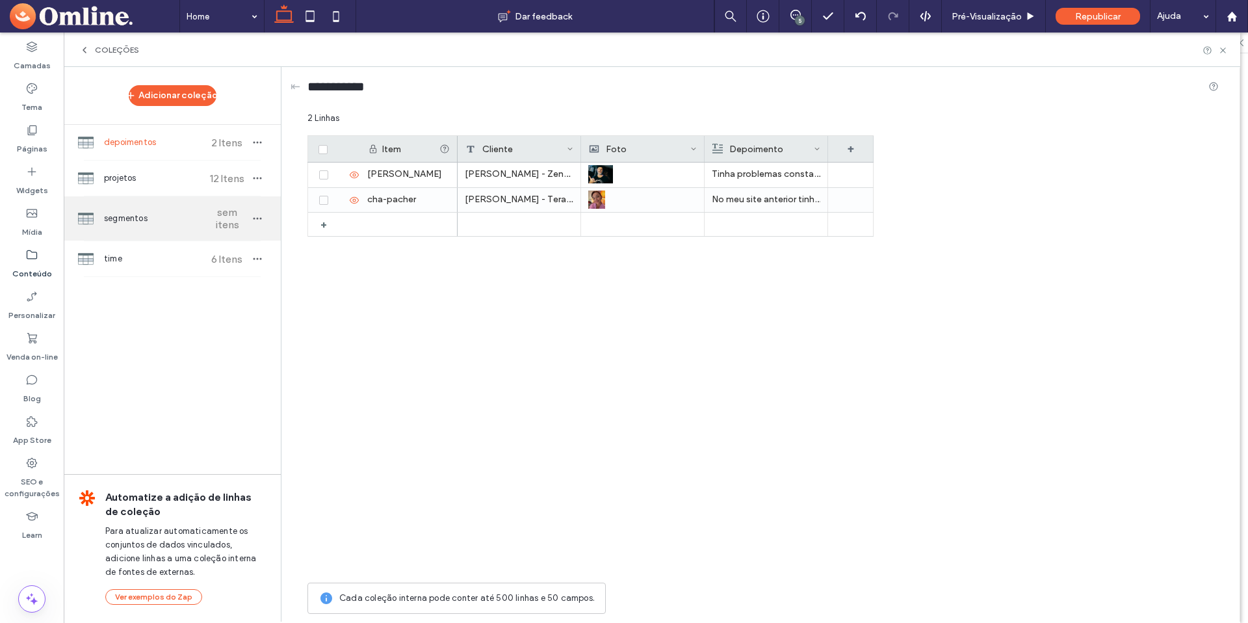
click at [135, 220] on span "segmentos" at bounding box center [152, 218] width 97 height 13
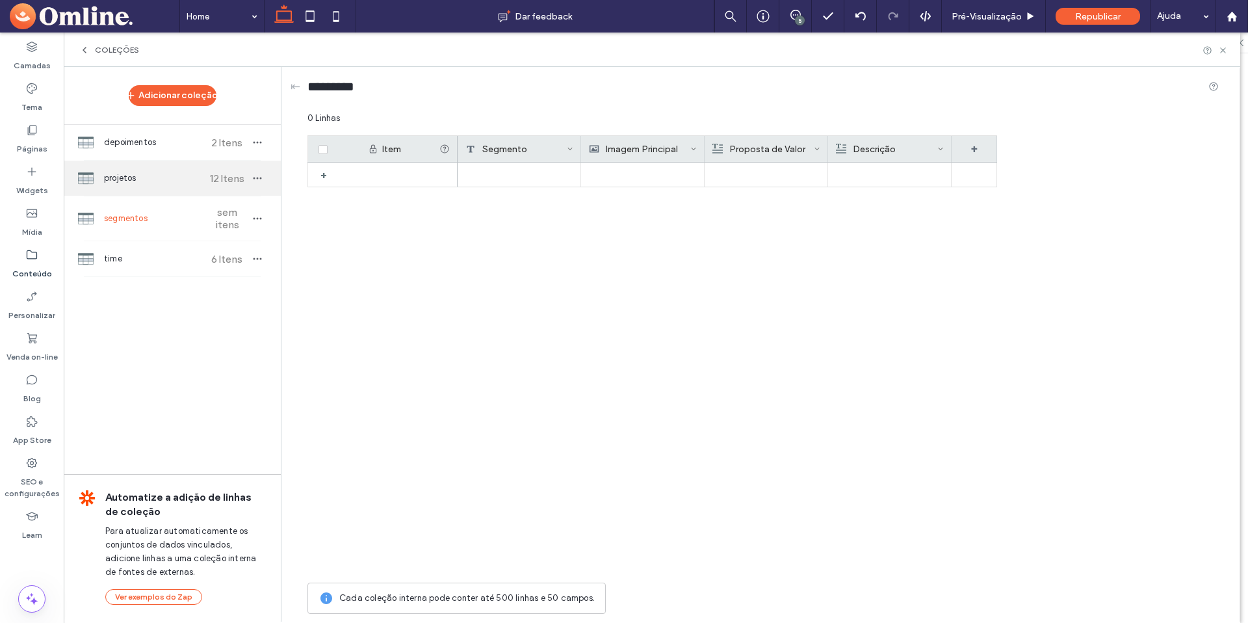
click at [125, 179] on span "projetos" at bounding box center [152, 178] width 97 height 13
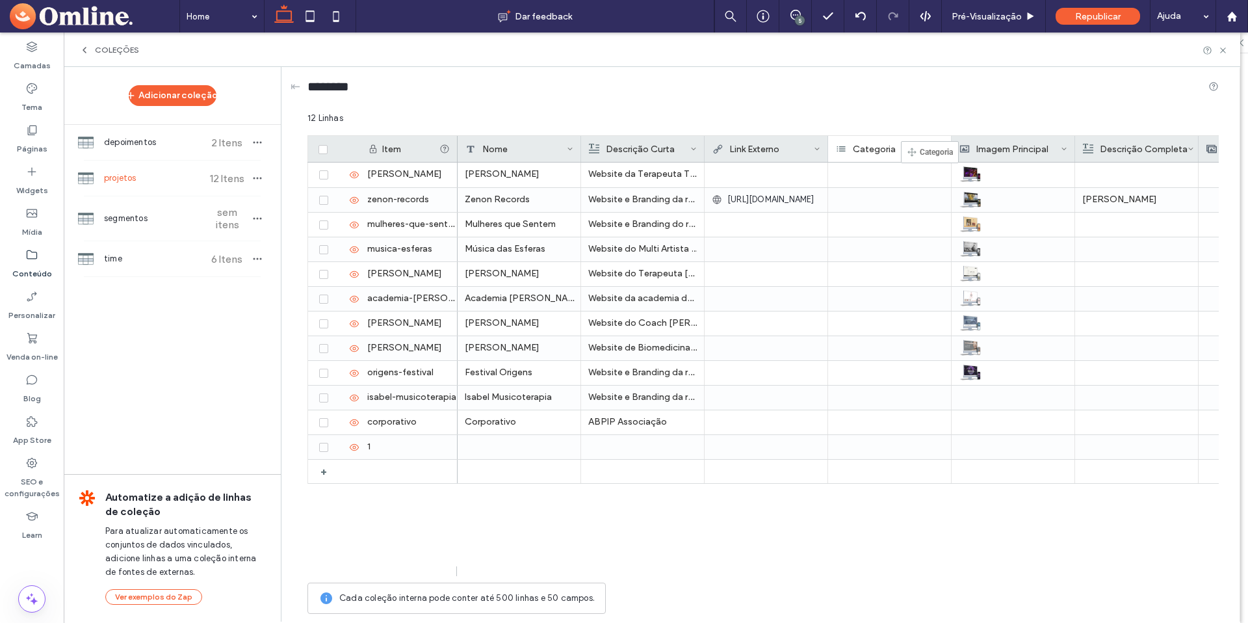
drag, startPoint x: 510, startPoint y: 145, endPoint x: 920, endPoint y: 147, distance: 410.2
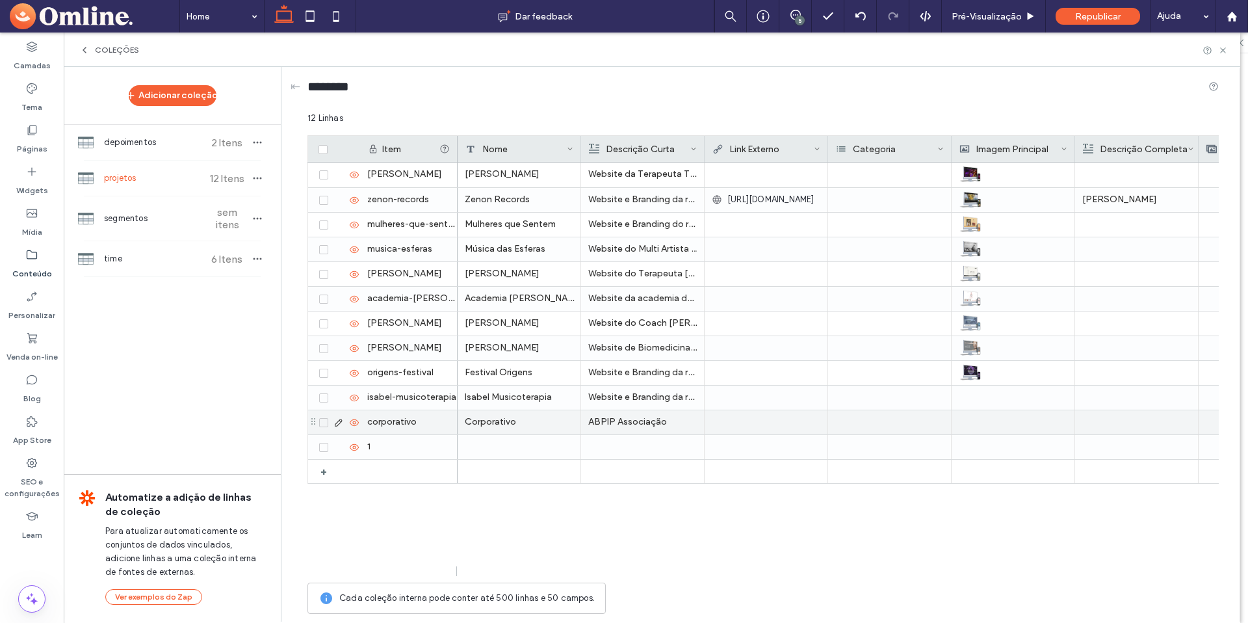
click at [395, 418] on div "corporativo" at bounding box center [408, 422] width 97 height 24
click at [767, 424] on div at bounding box center [766, 422] width 108 height 23
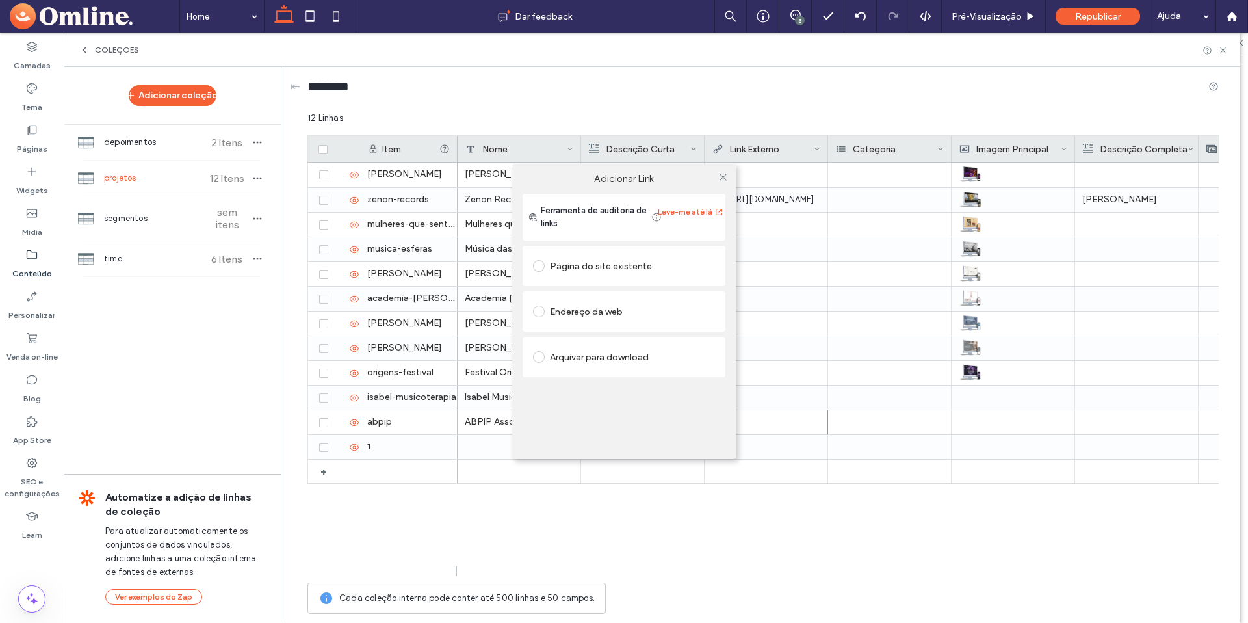
click at [785, 409] on div "Adicionar Link Ferramenta de auditoria de links Leve-me até lá Página do site e…" at bounding box center [624, 311] width 1248 height 623
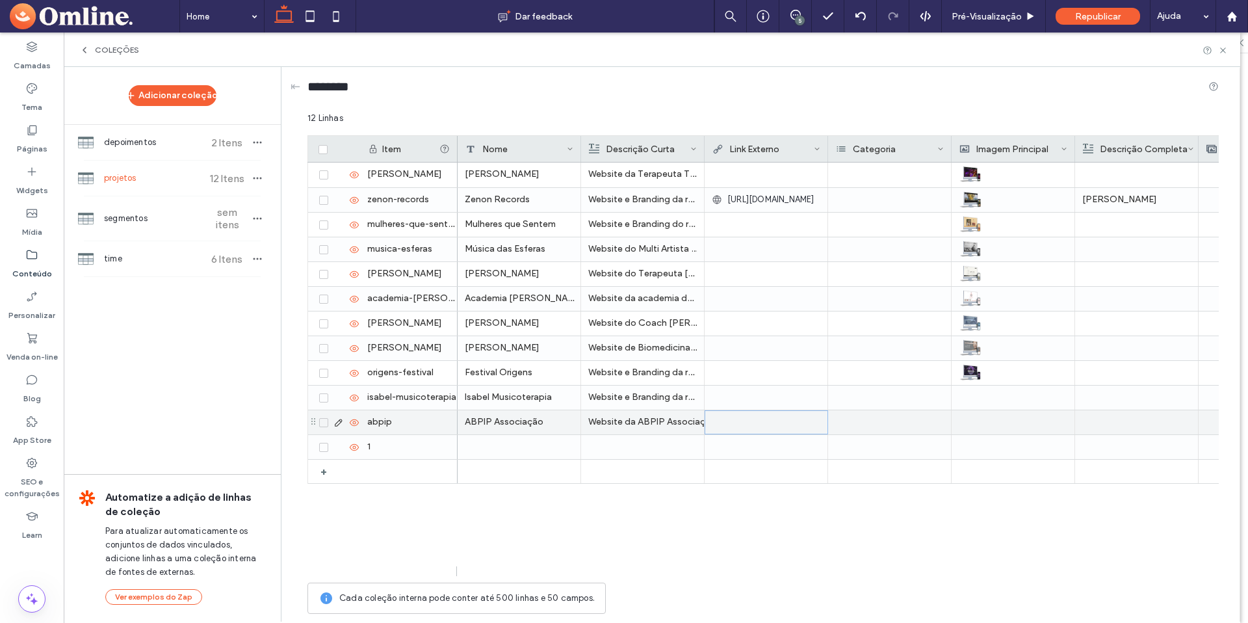
click at [784, 424] on div at bounding box center [766, 422] width 108 height 23
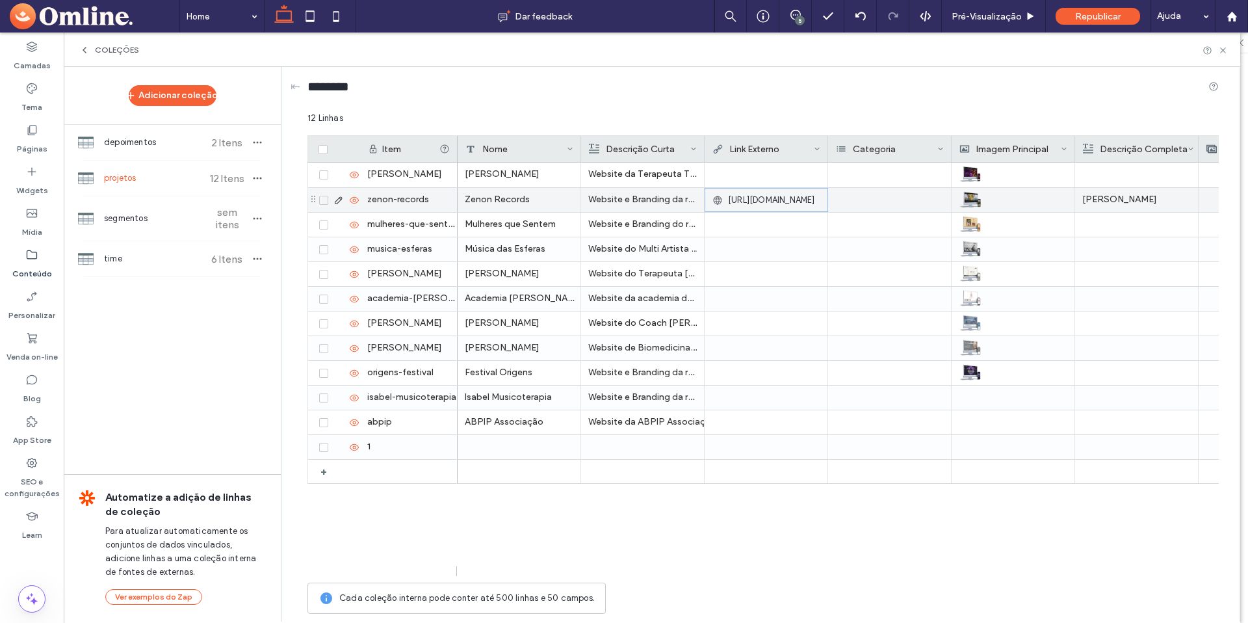
click at [738, 202] on span "https://editor.omline.me/preview/b7777b52?t=1750257941106" at bounding box center [771, 200] width 87 height 13
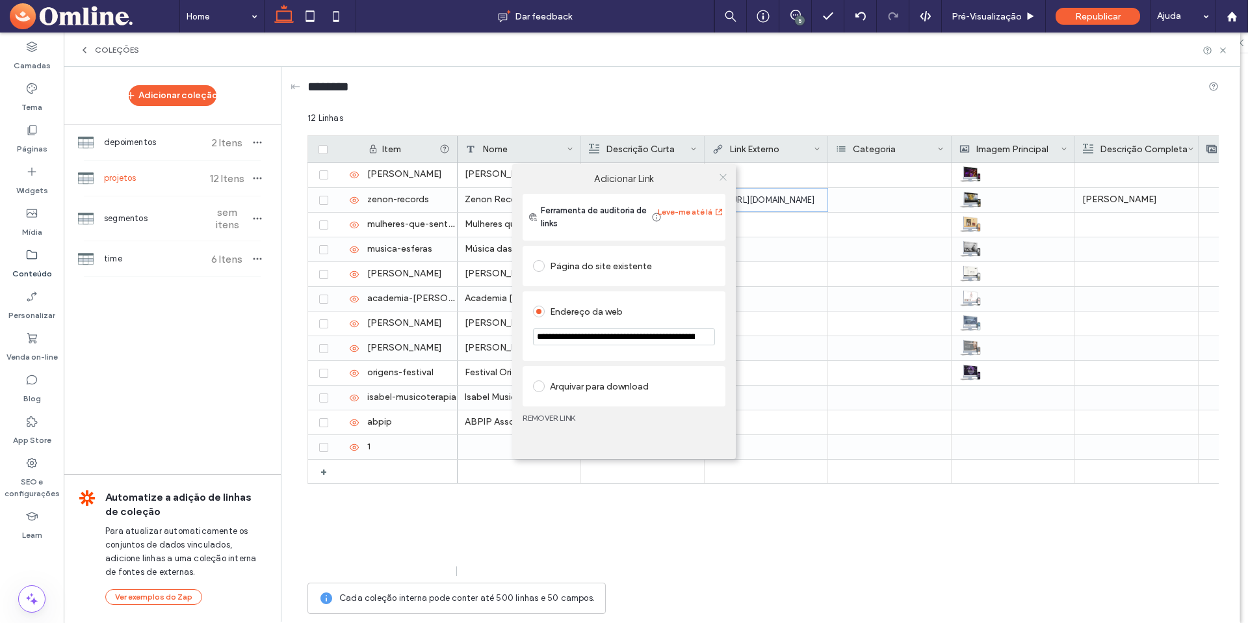
click at [718, 180] on icon at bounding box center [723, 177] width 10 height 10
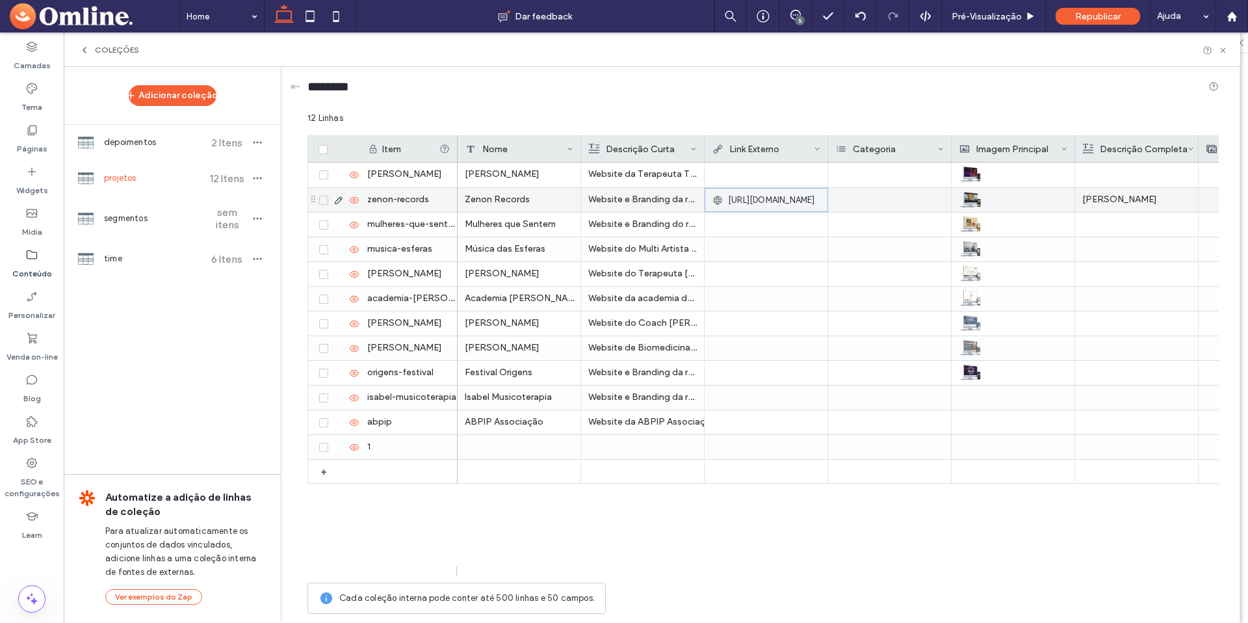
click at [758, 198] on span "https://editor.omline.me/preview/b7777b52?t=1750257941106" at bounding box center [771, 200] width 87 height 13
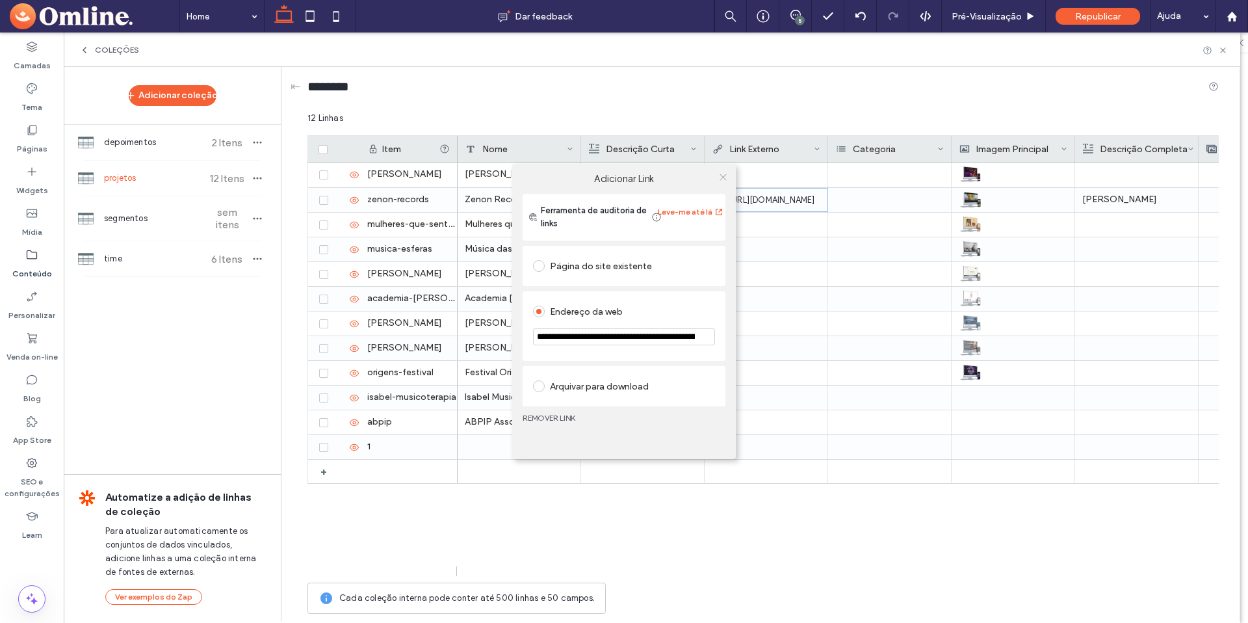
click at [723, 176] on icon at bounding box center [723, 177] width 10 height 10
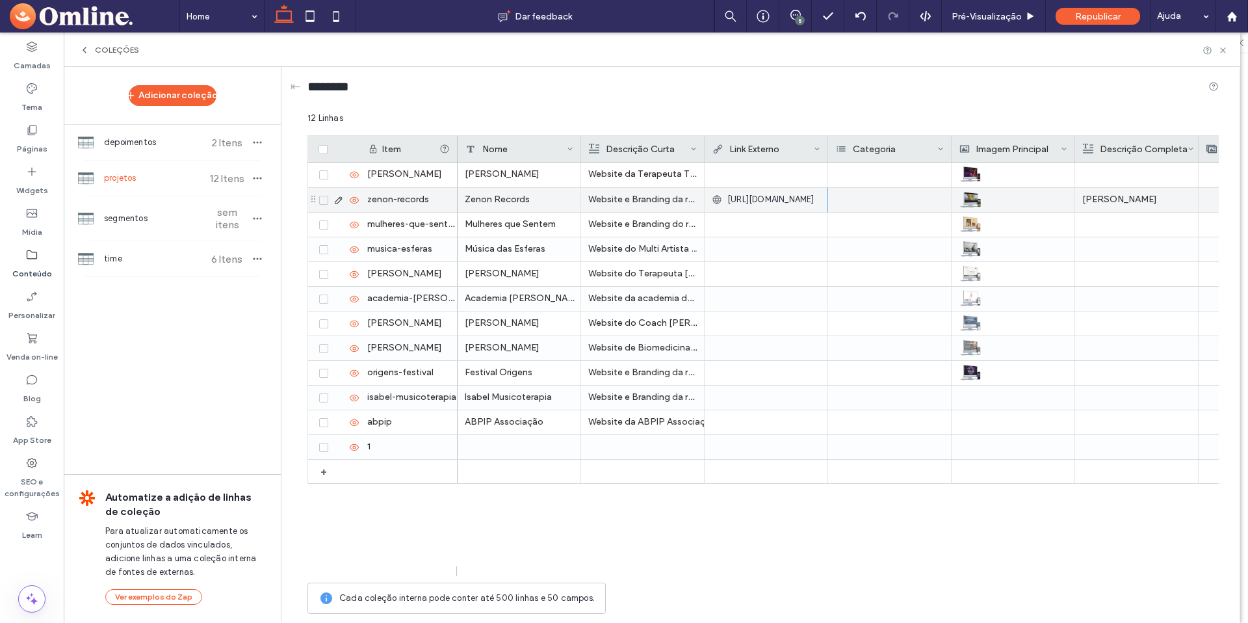
click at [814, 203] on span "https://editor.omline.me/preview/b7777b52?t=1750257941106" at bounding box center [770, 199] width 87 height 13
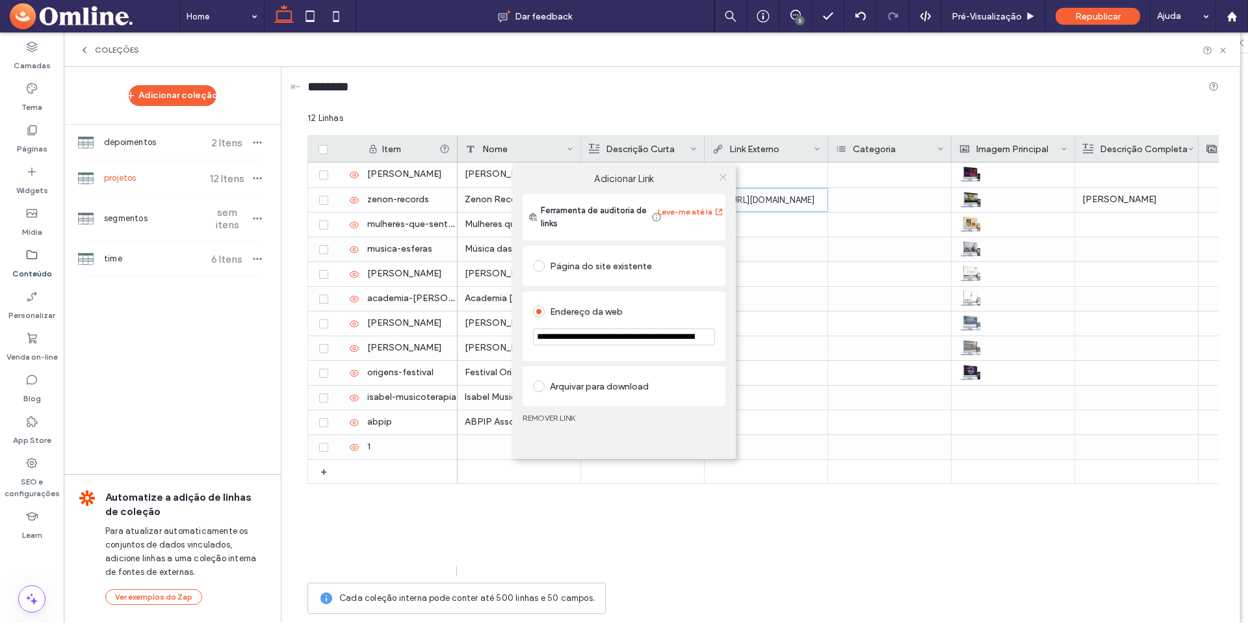
click at [720, 179] on icon at bounding box center [723, 177] width 10 height 10
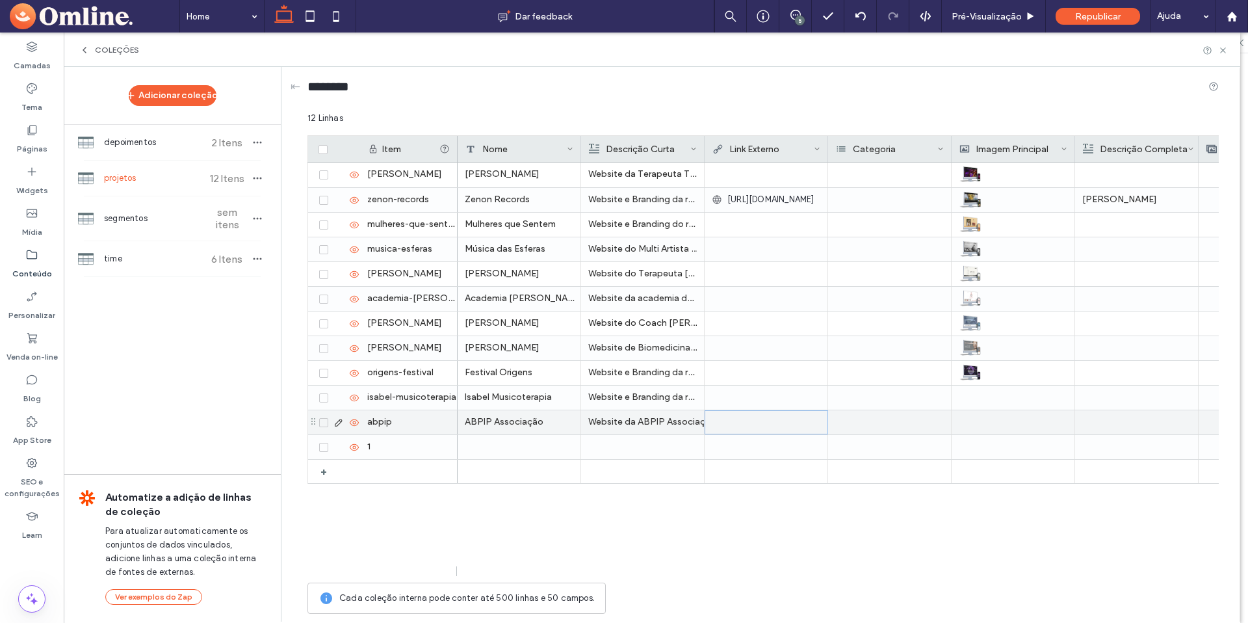
click at [747, 427] on div at bounding box center [766, 422] width 108 height 23
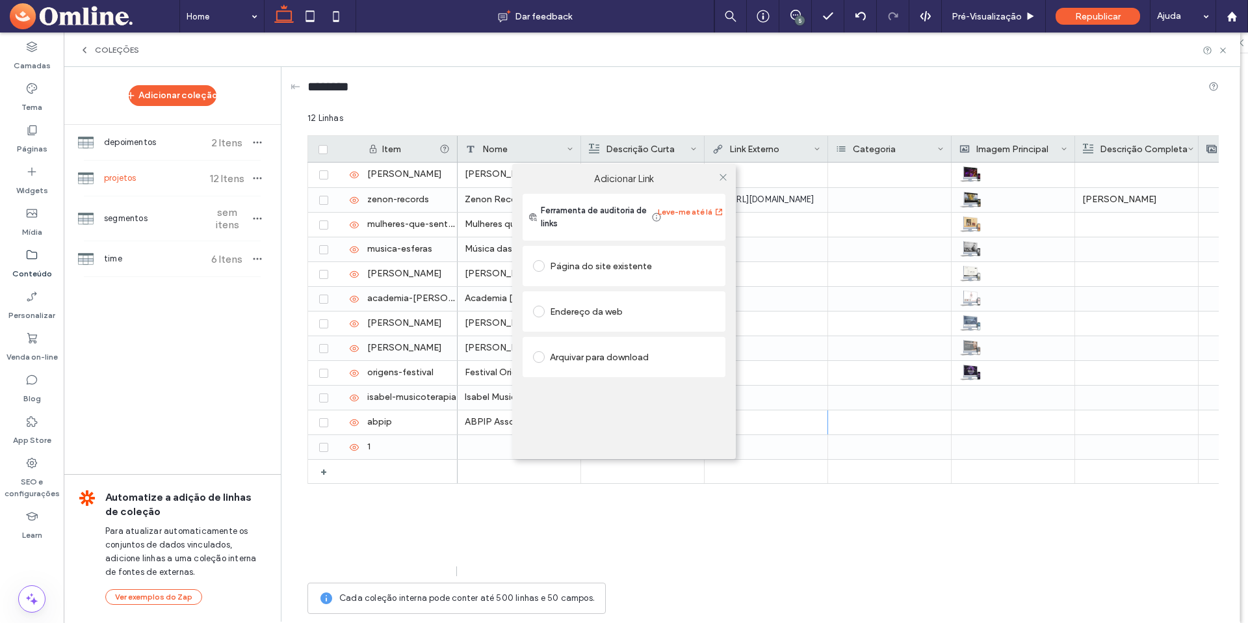
scroll to position [443, 6]
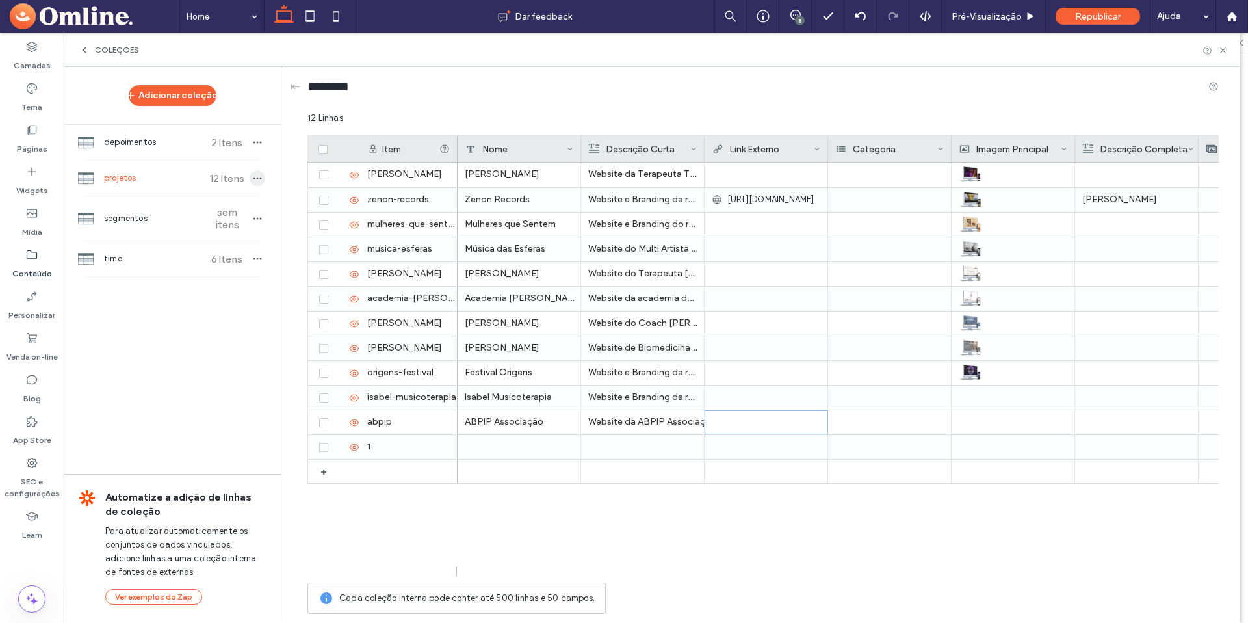
click at [255, 174] on icon "button" at bounding box center [257, 178] width 10 height 10
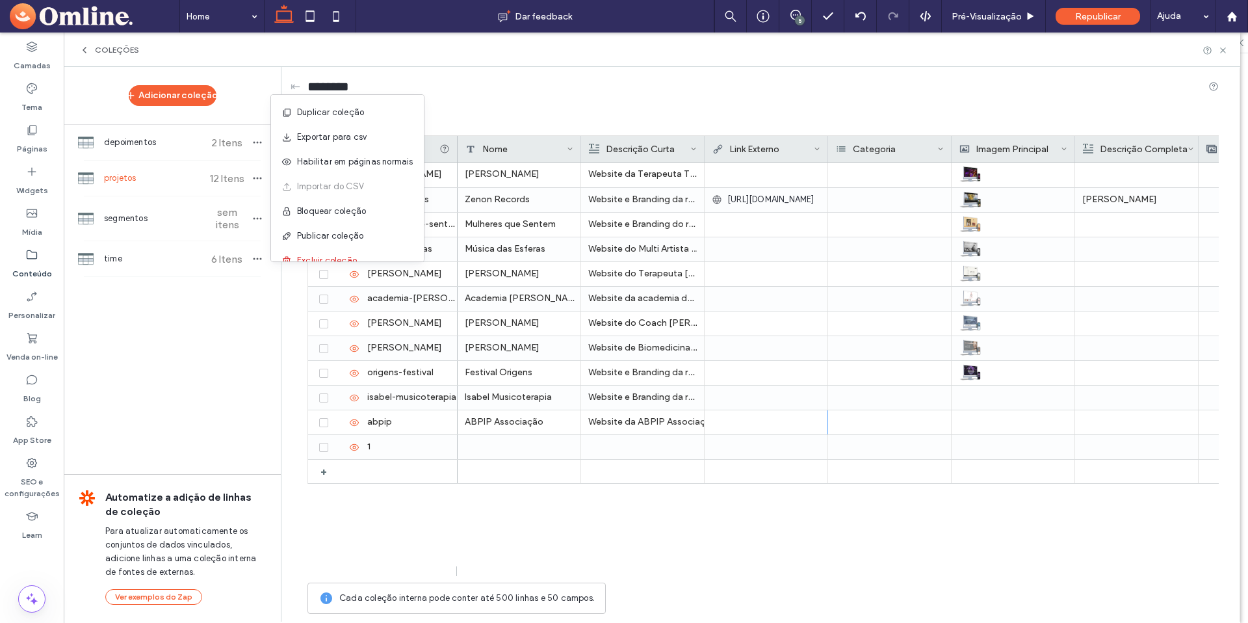
click at [137, 363] on div "Adicionar coleção depoimentos 2 Itens projetos 12 Itens segmentos sem itens tim…" at bounding box center [172, 343] width 217 height 553
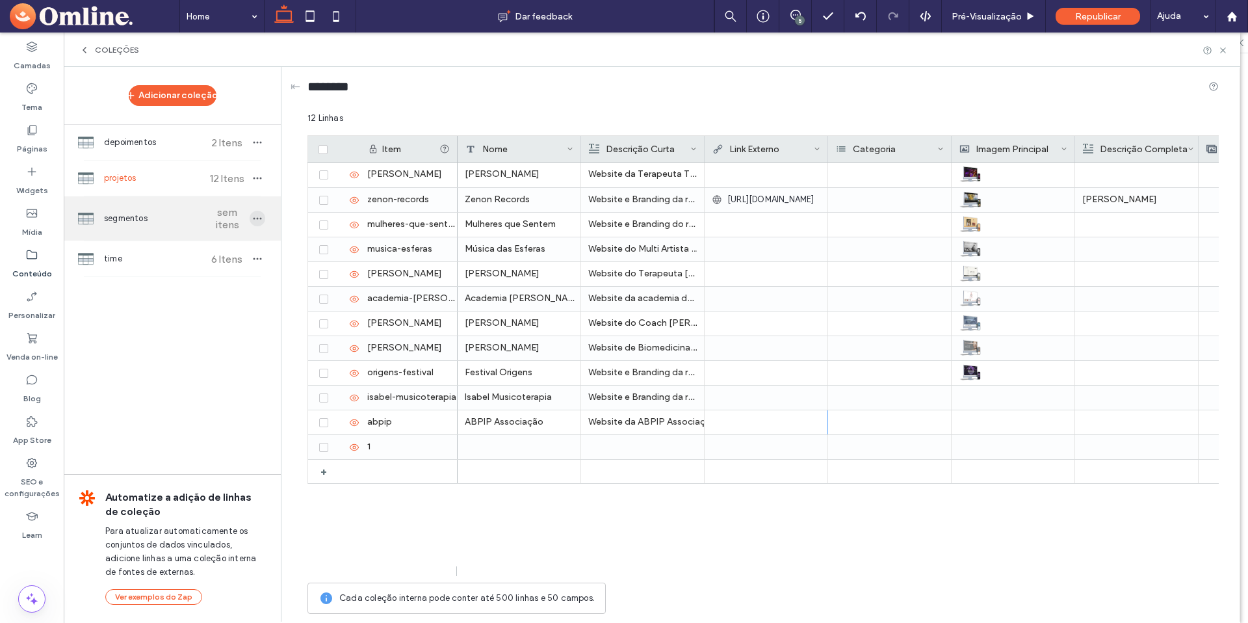
click at [254, 218] on use "button" at bounding box center [257, 219] width 8 height 2
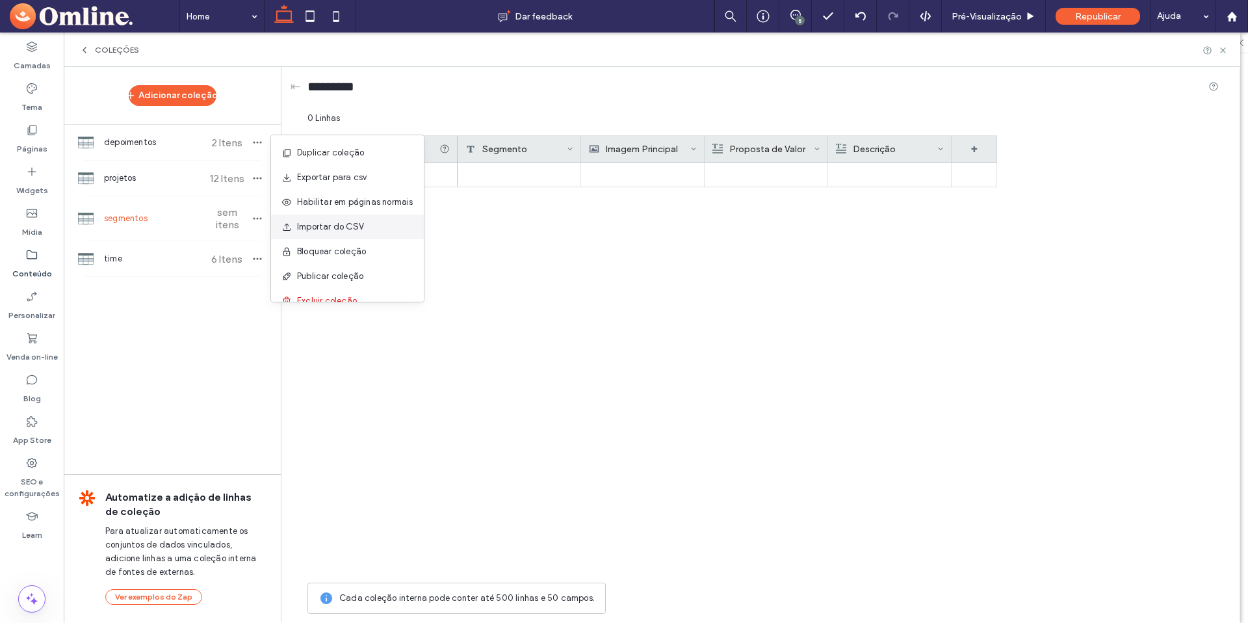
click at [304, 227] on span "Importar do CSV" at bounding box center [330, 226] width 67 height 13
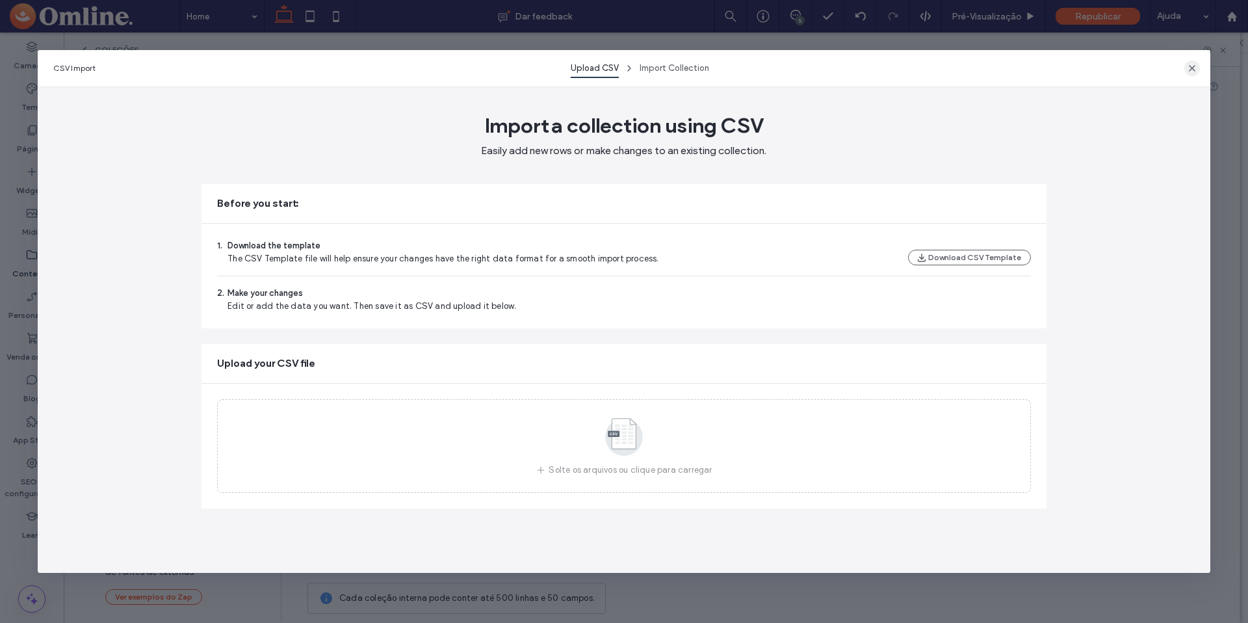
click at [1188, 68] on icon "button" at bounding box center [1192, 68] width 10 height 10
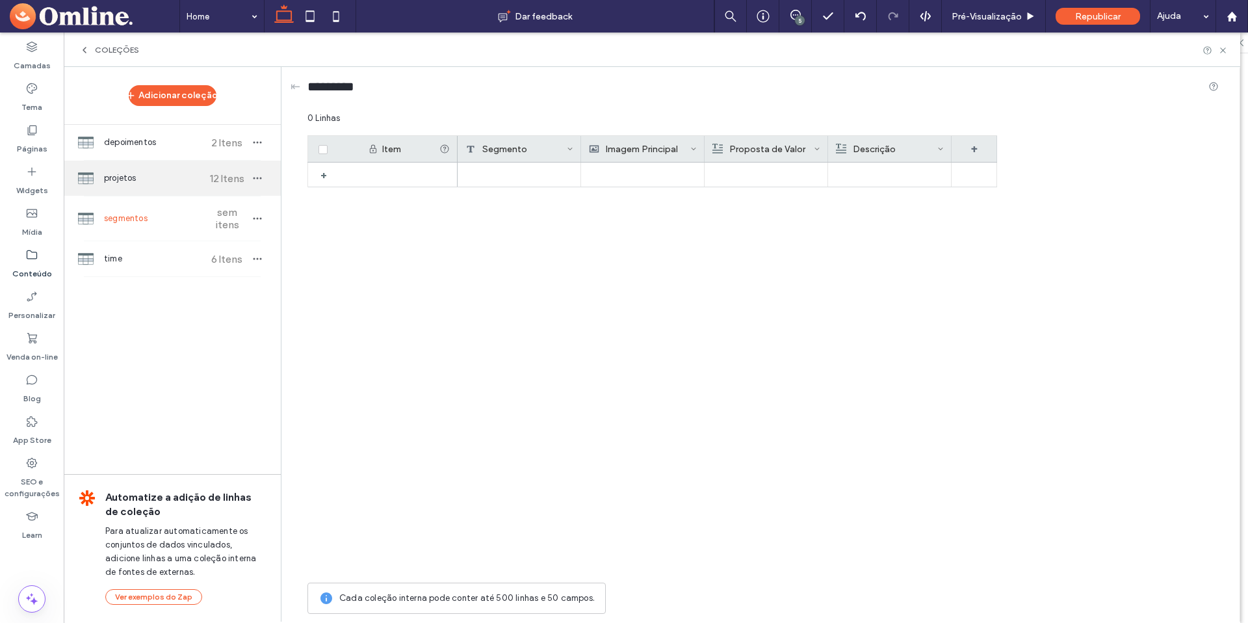
click at [144, 180] on span "projetos" at bounding box center [152, 178] width 97 height 13
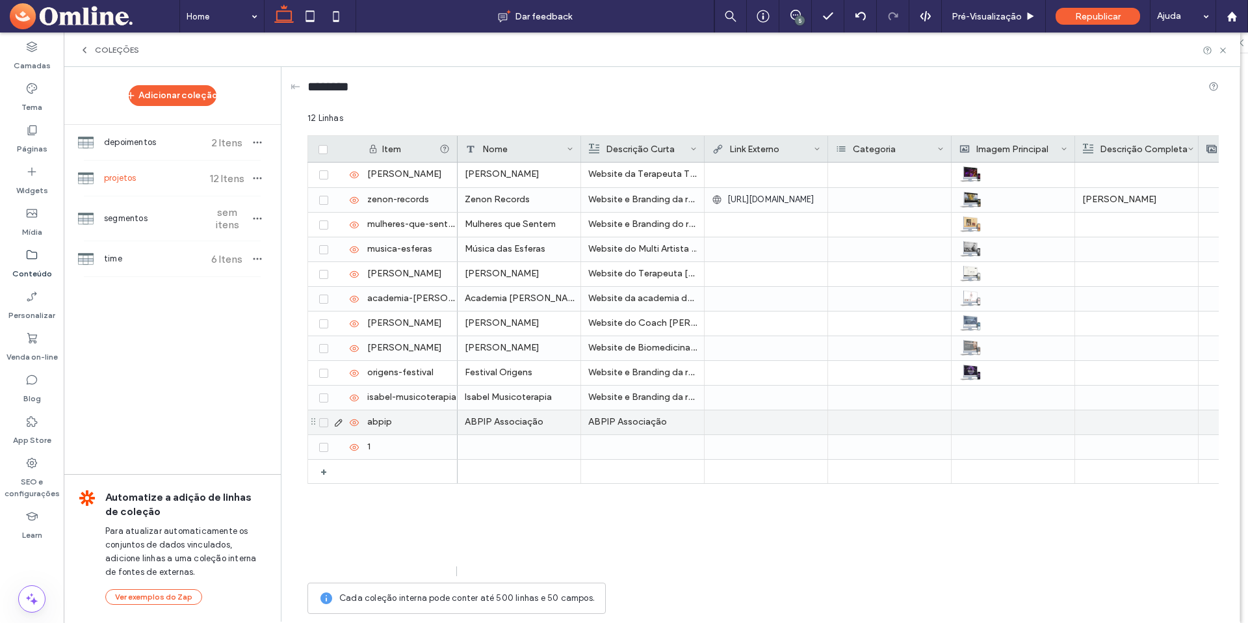
click at [636, 422] on div "ABPIP Associação" at bounding box center [642, 421] width 109 height 23
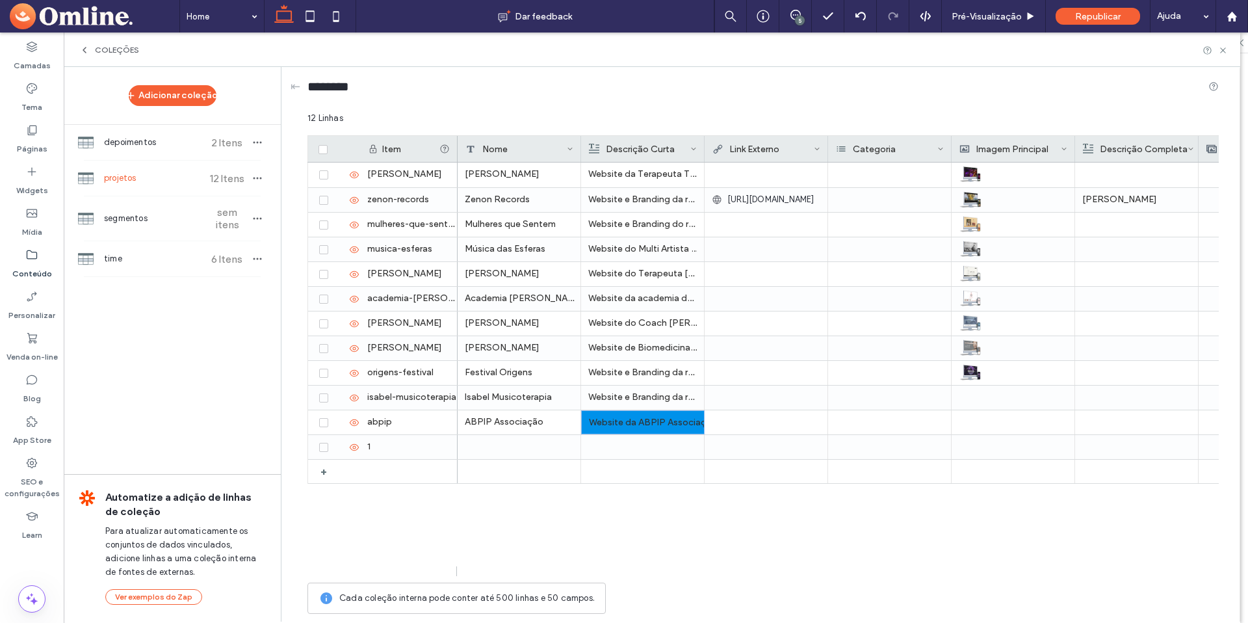
click at [614, 506] on div "Charlene Pacher Website da Terapeuta Tântrica Charlene Pacher Zenon Records Web…" at bounding box center [838, 368] width 761 height 413
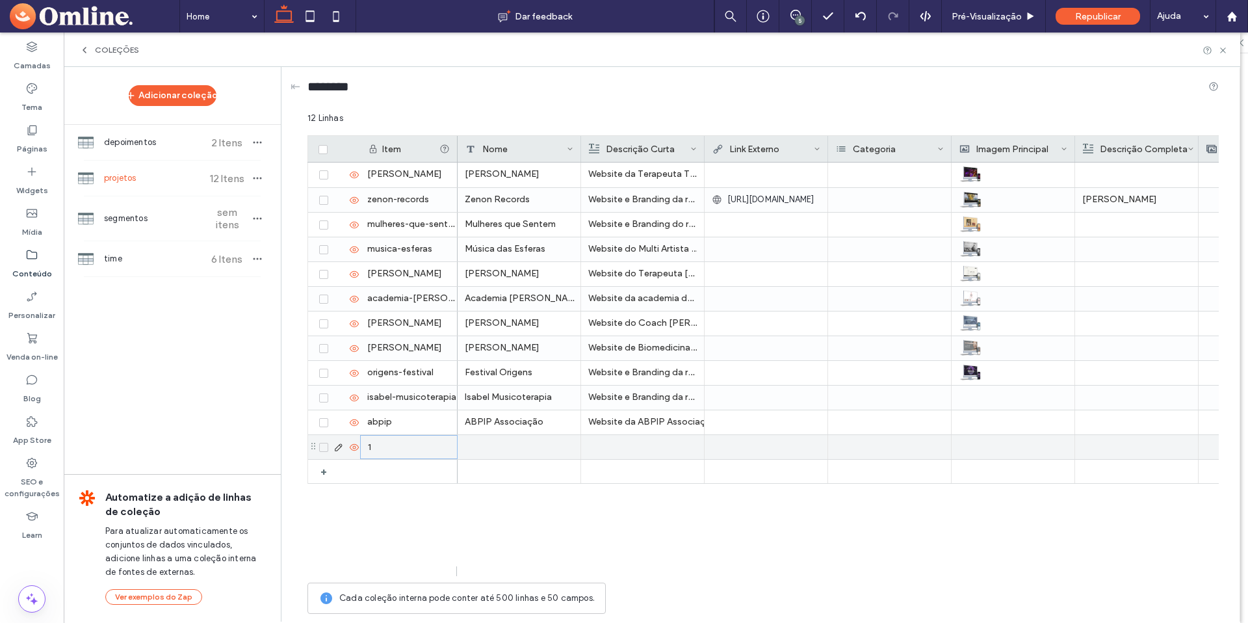
click at [387, 443] on div "1" at bounding box center [408, 447] width 97 height 24
click at [298, 498] on div "⇤ ******** 12 Linhas Drag here to set row groups Drag here to set column labels…" at bounding box center [764, 343] width 952 height 553
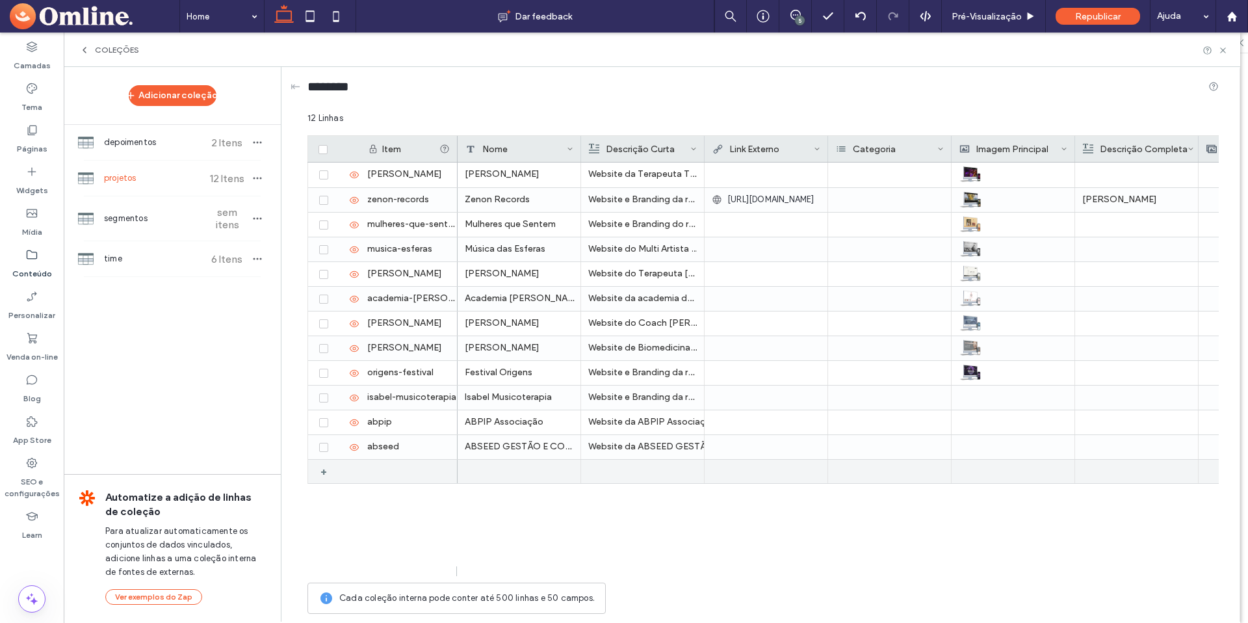
click at [321, 471] on div "+" at bounding box center [328, 471] width 16 height 23
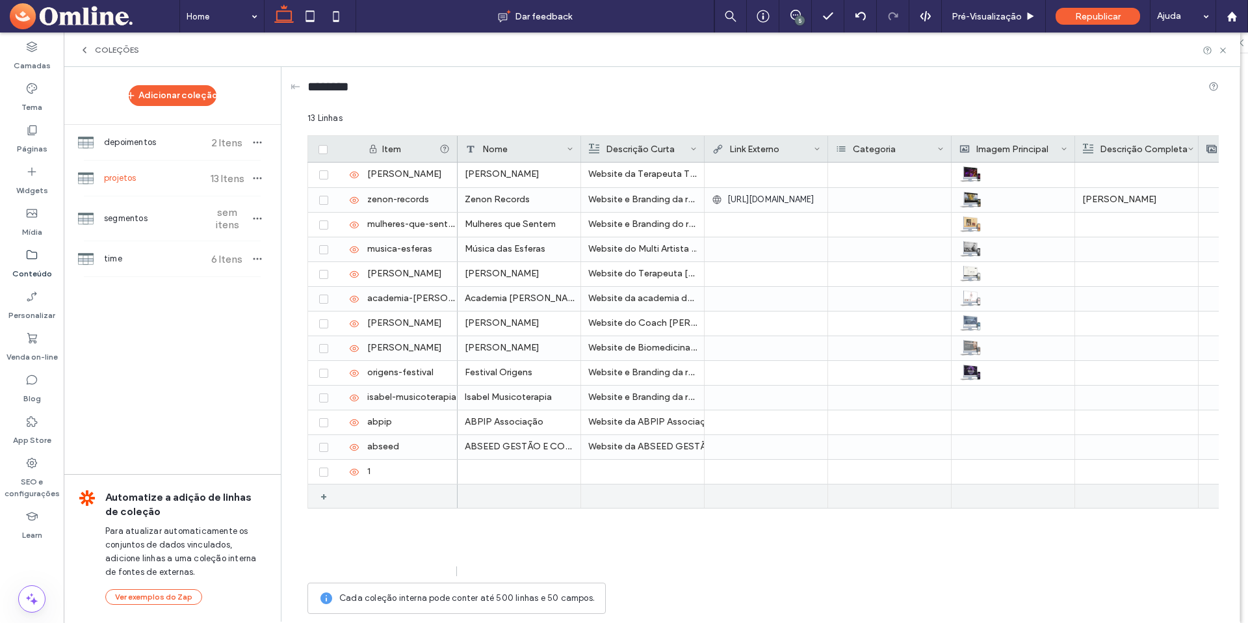
click at [322, 495] on div "+" at bounding box center [328, 495] width 16 height 23
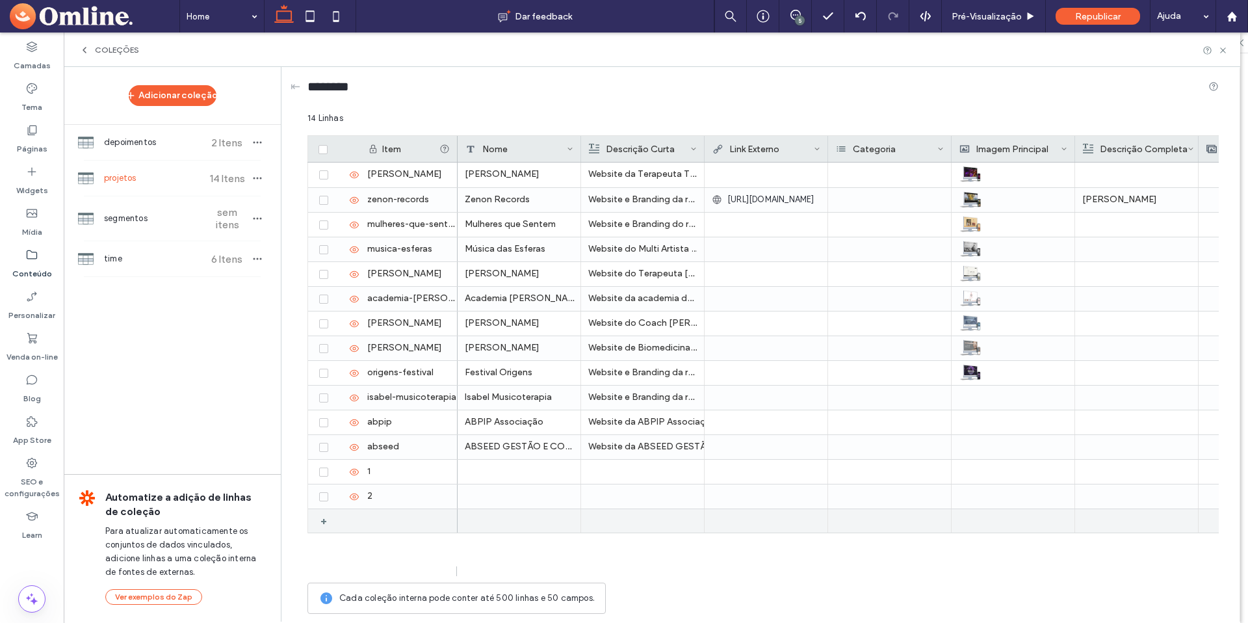
click at [326, 523] on div "+" at bounding box center [328, 520] width 16 height 23
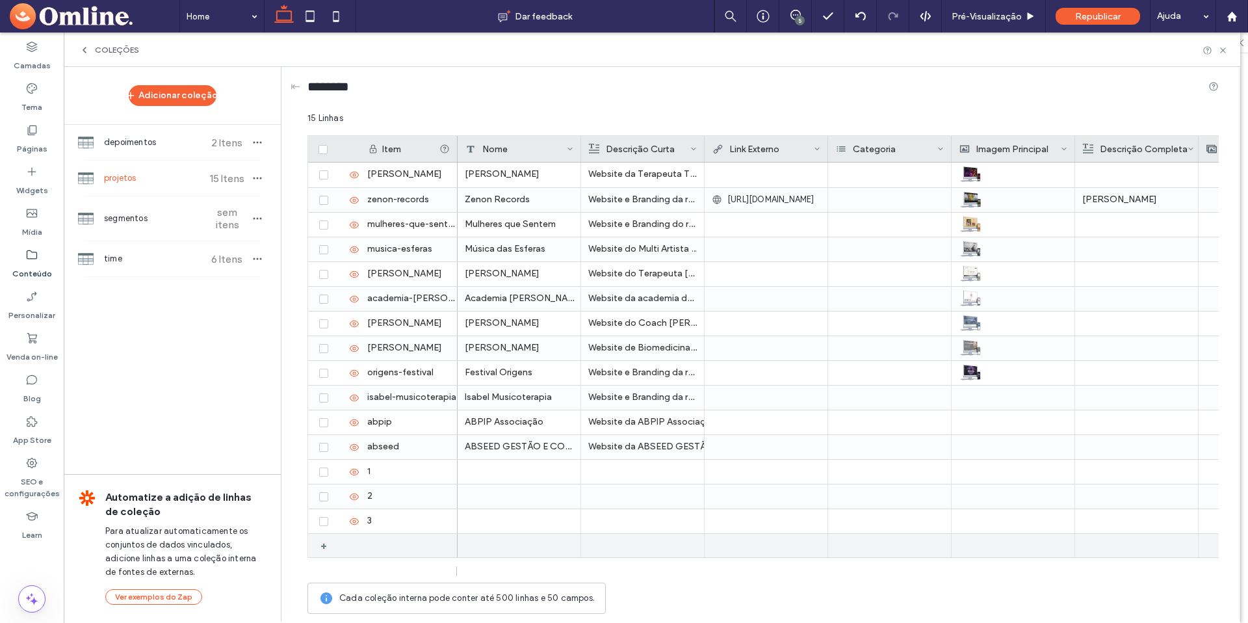
click at [324, 543] on div "+" at bounding box center [328, 545] width 16 height 23
click at [326, 562] on div "+" at bounding box center [328, 569] width 16 height 23
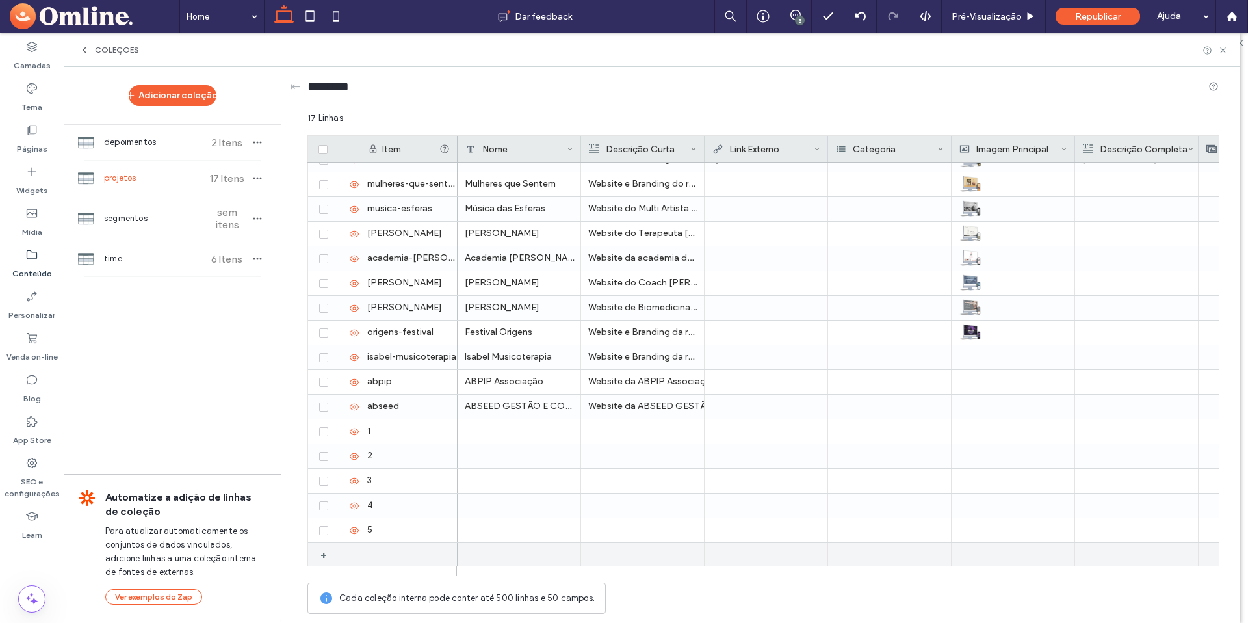
scroll to position [41, 0]
click at [328, 552] on div "+" at bounding box center [328, 553] width 16 height 23
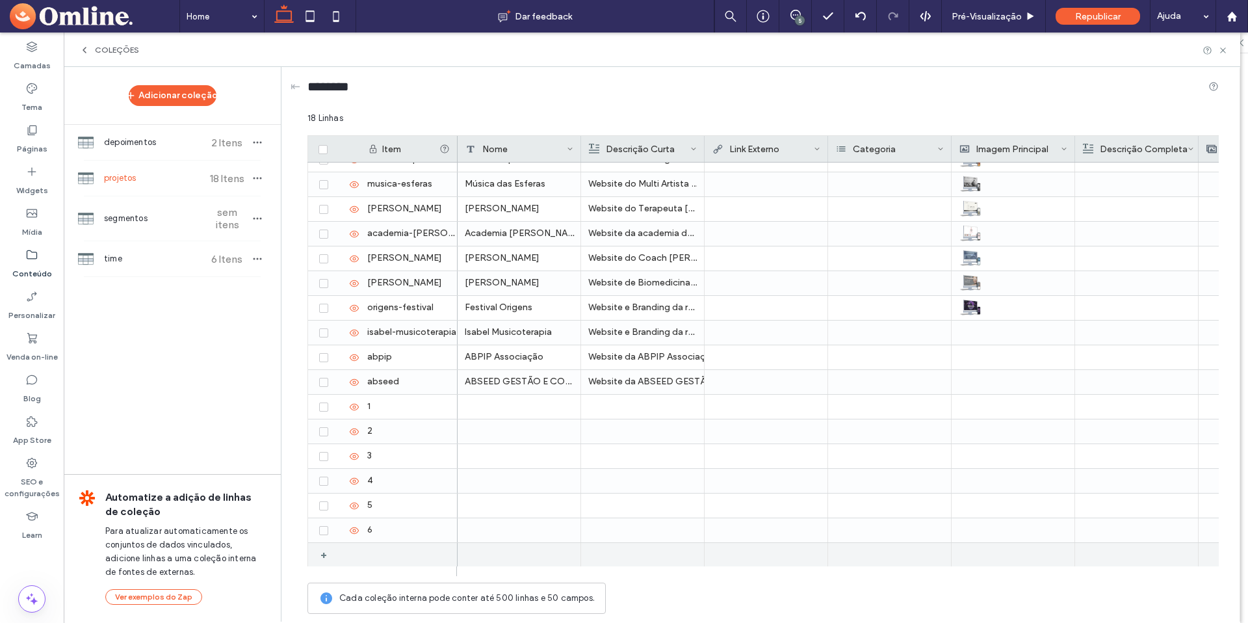
scroll to position [66, 0]
click at [327, 554] on div "+" at bounding box center [328, 553] width 16 height 23
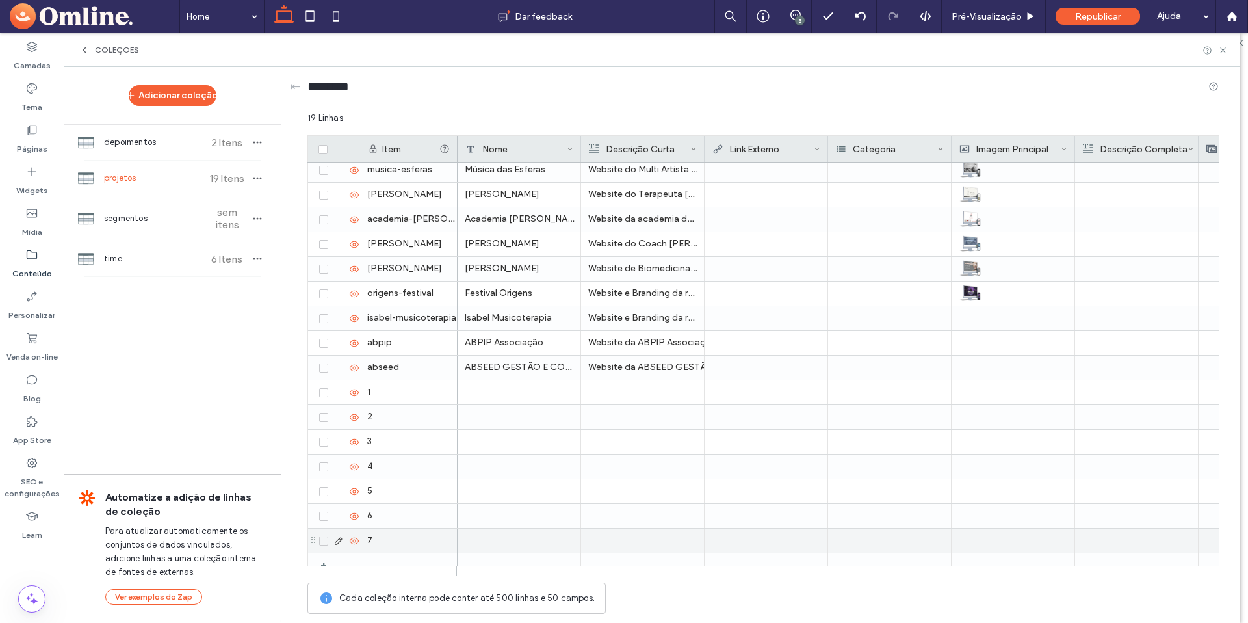
scroll to position [90, 0]
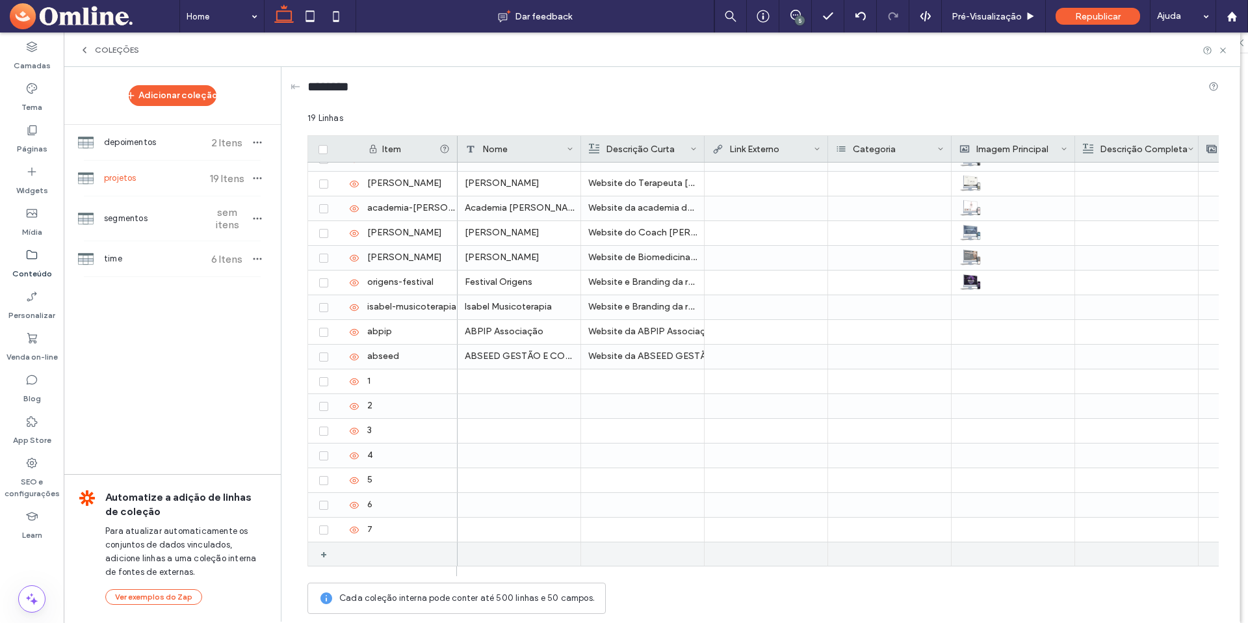
click at [326, 551] on div "+" at bounding box center [328, 553] width 16 height 23
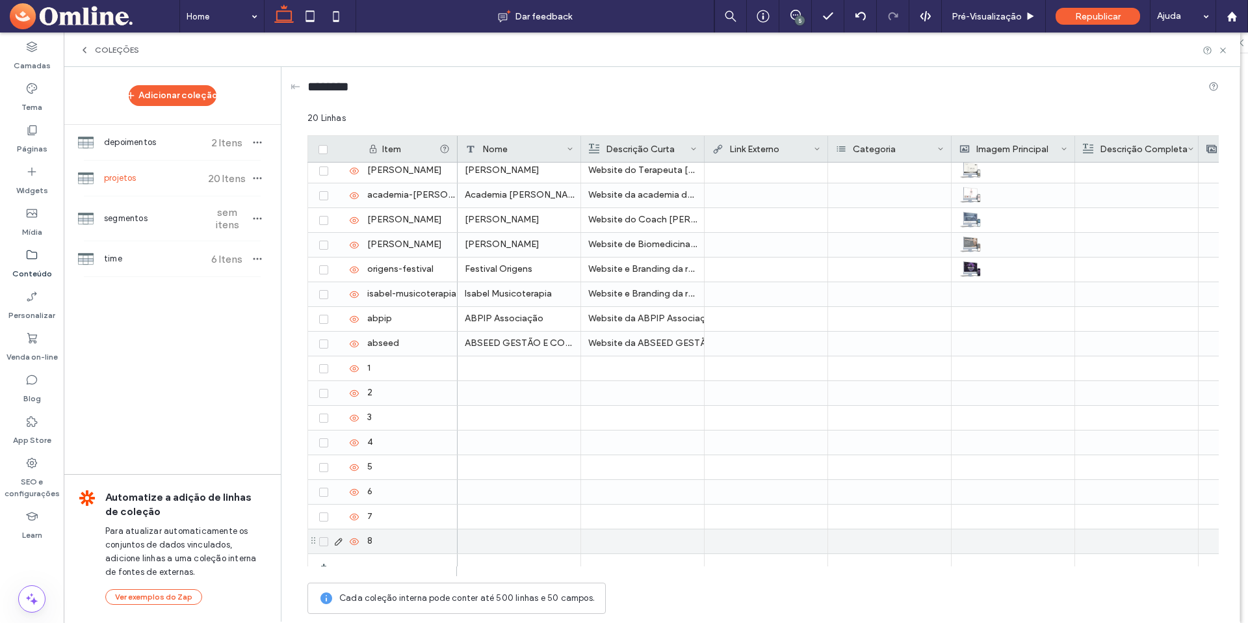
scroll to position [115, 0]
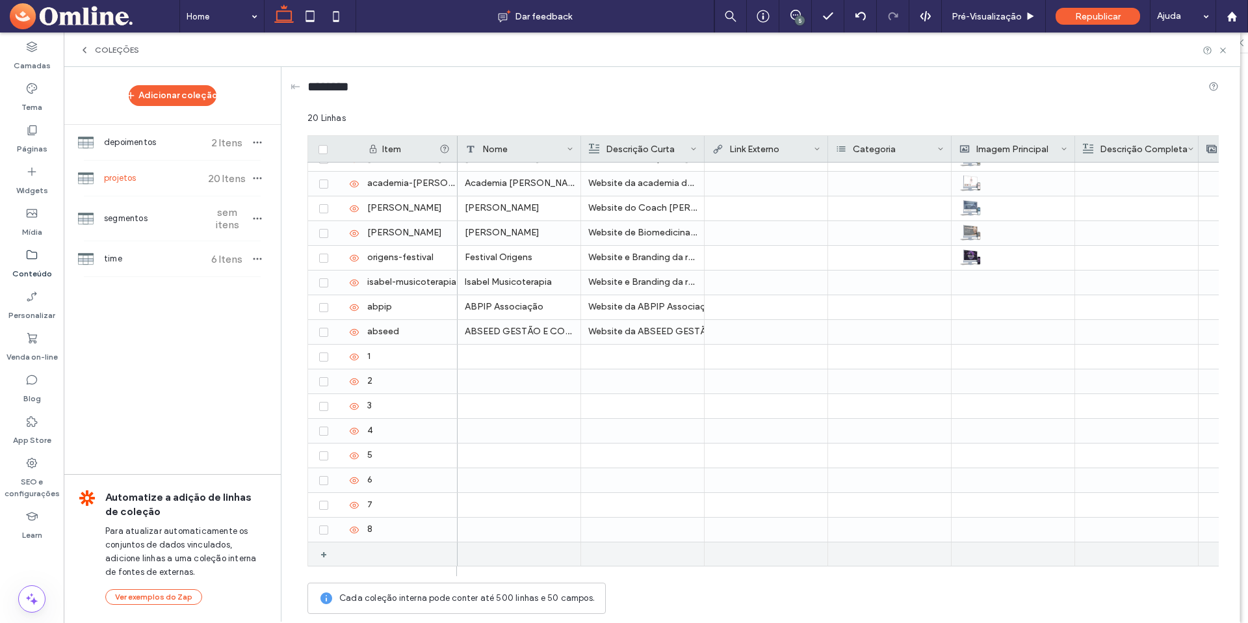
click at [325, 553] on div "+" at bounding box center [328, 553] width 16 height 23
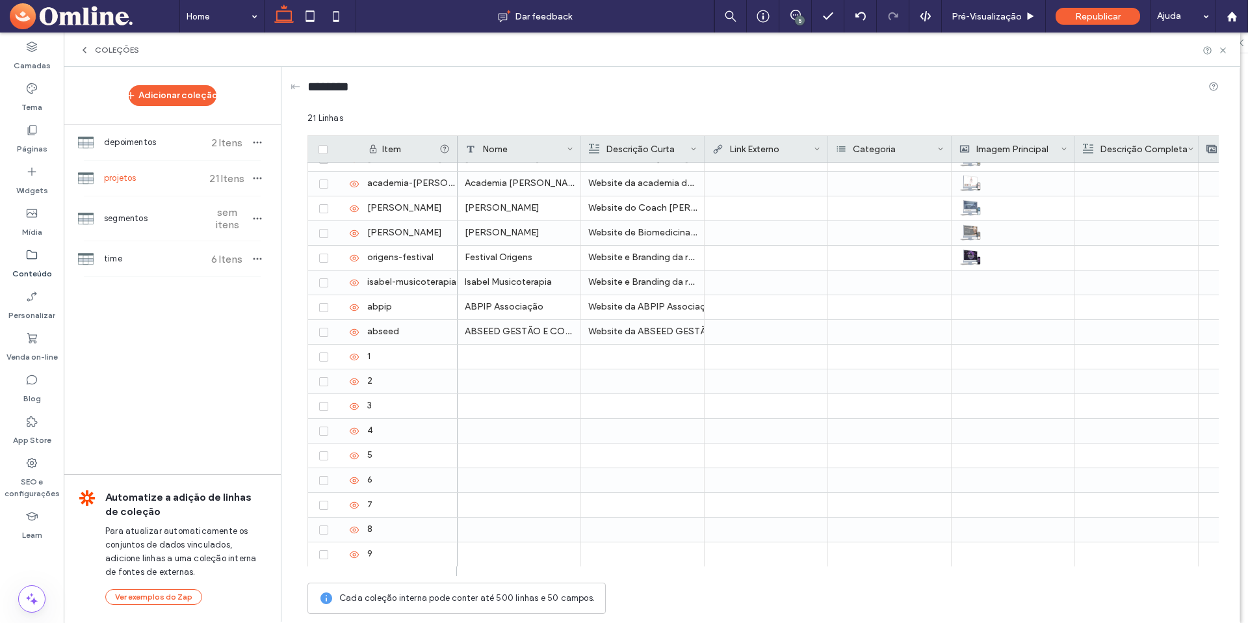
scroll to position [0, 0]
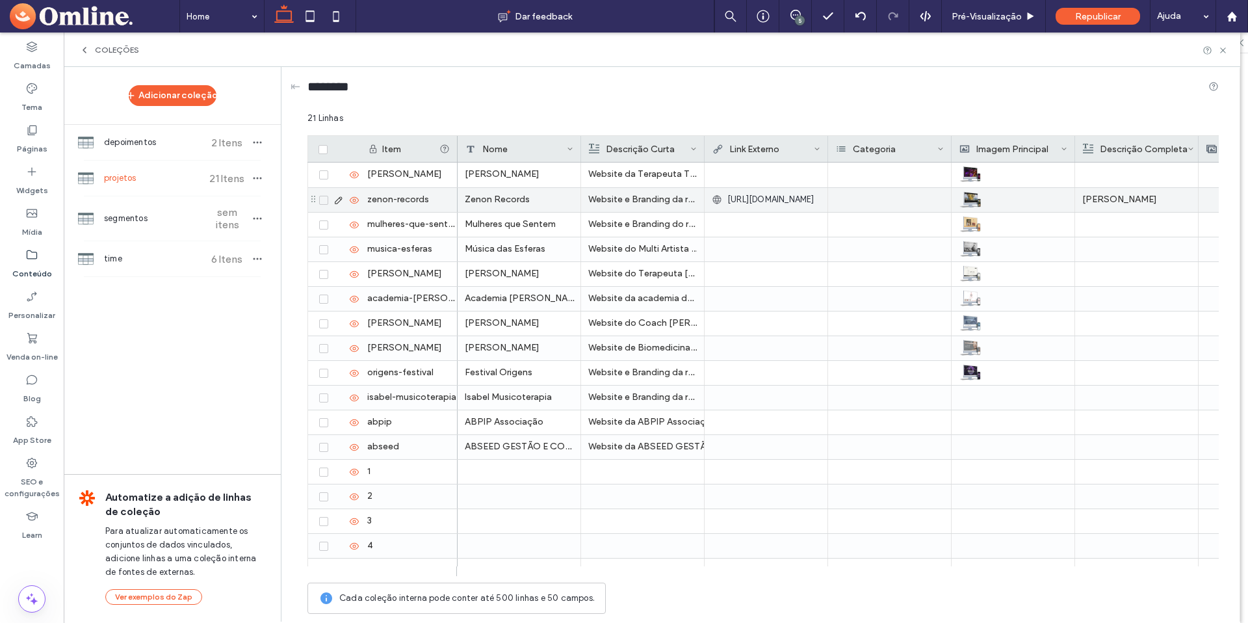
click at [809, 201] on span "https://editor.omline.me/preview/b7777b52?t=1750257941106" at bounding box center [770, 199] width 87 height 13
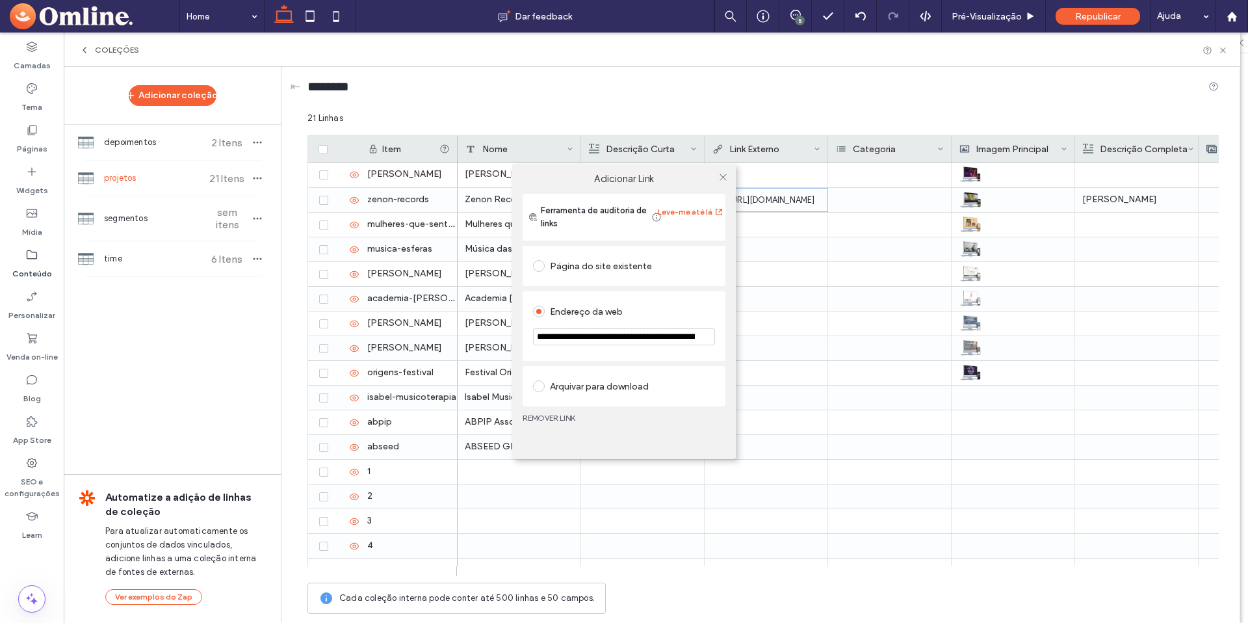
click at [813, 174] on div "**********" at bounding box center [624, 311] width 1248 height 623
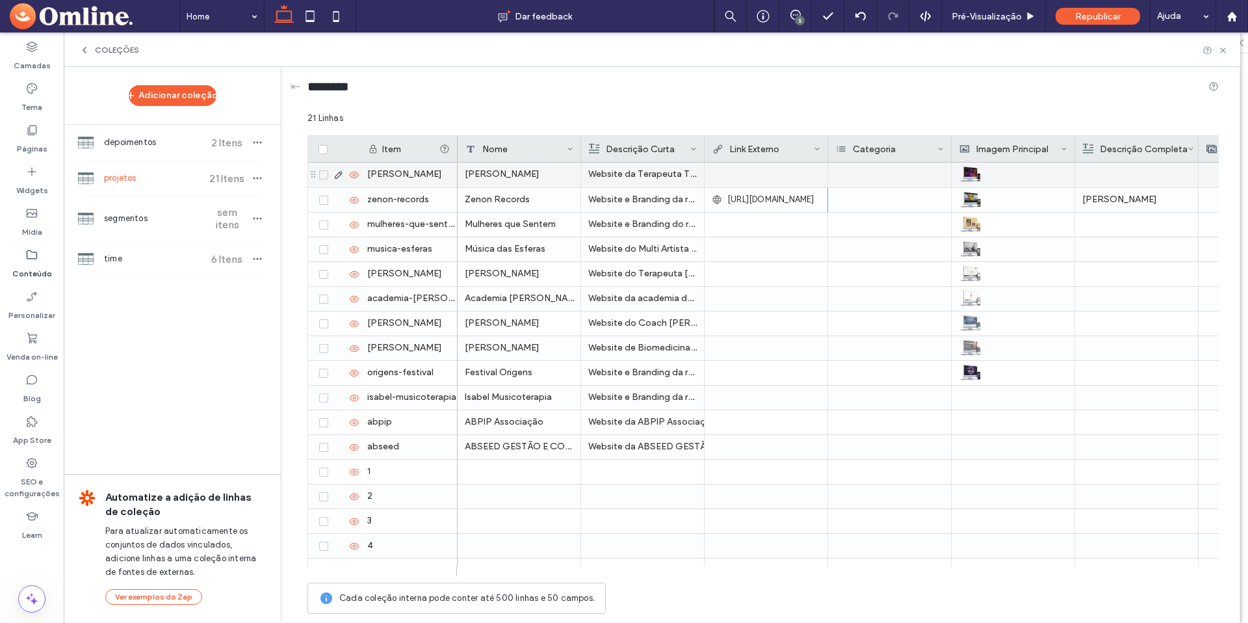
click at [803, 177] on div at bounding box center [766, 173] width 109 height 23
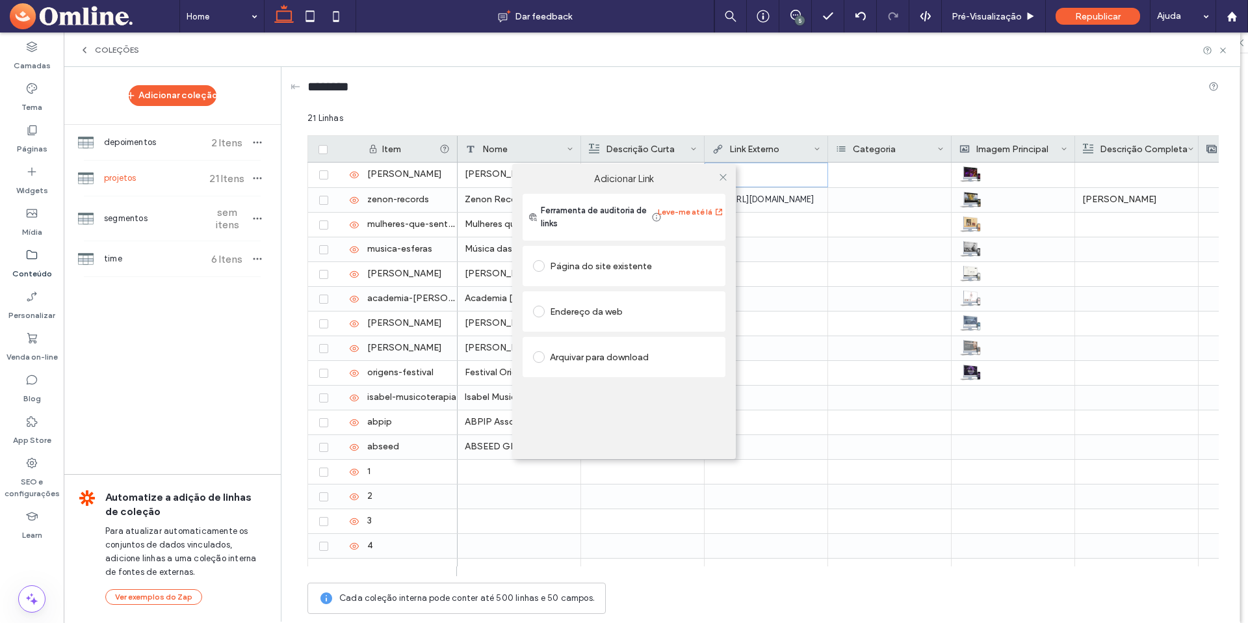
click at [814, 213] on div "Adicionar Link Ferramenta de auditoria de links Leve-me até lá Página do site e…" at bounding box center [624, 311] width 1248 height 623
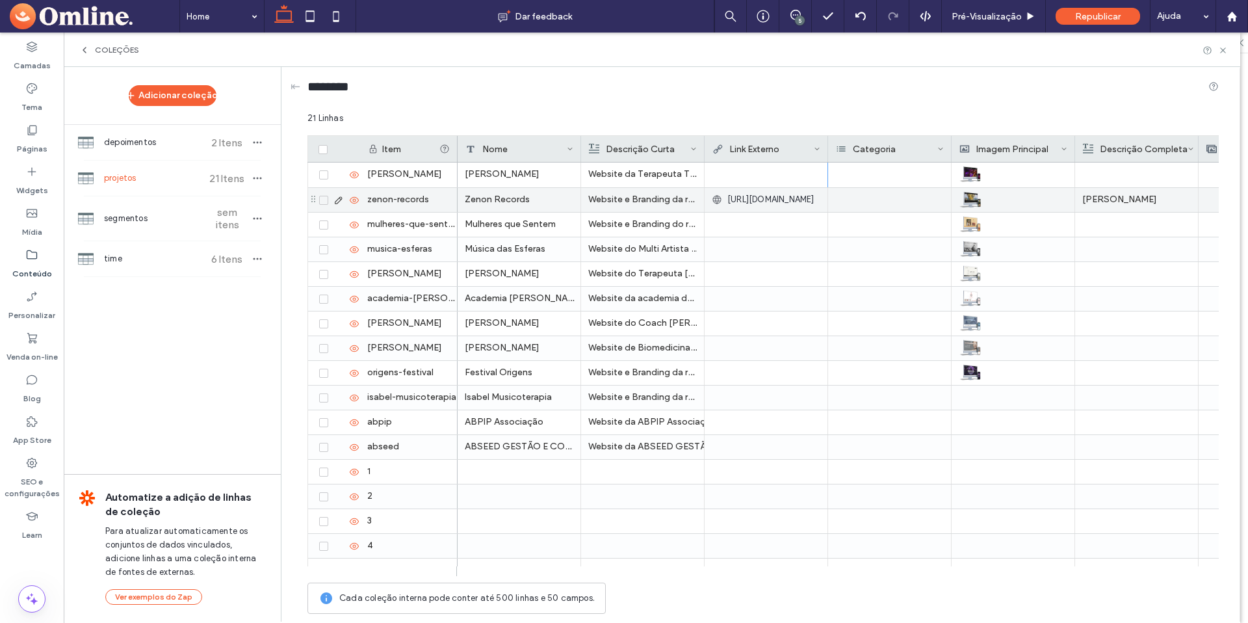
click at [815, 209] on div "https://editor.omline.me/preview/b7777b52?t=1750257941106" at bounding box center [766, 199] width 109 height 23
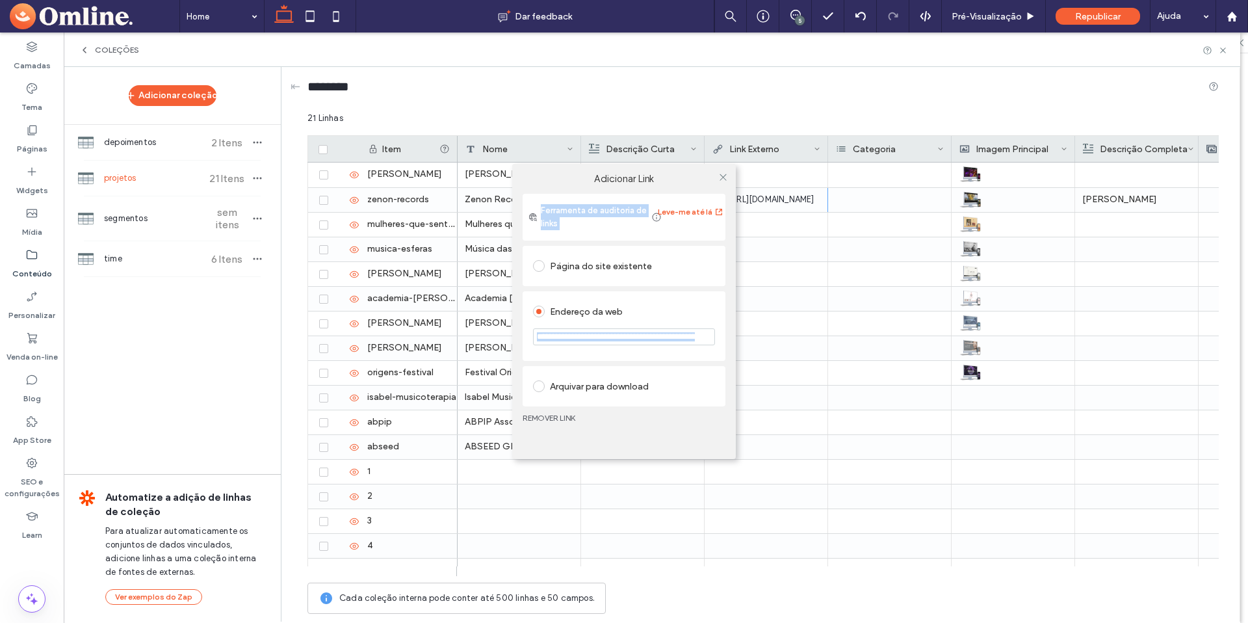
drag, startPoint x: 797, startPoint y: 177, endPoint x: 797, endPoint y: 374, distance: 196.9
click at [797, 374] on div "**********" at bounding box center [624, 311] width 1248 height 623
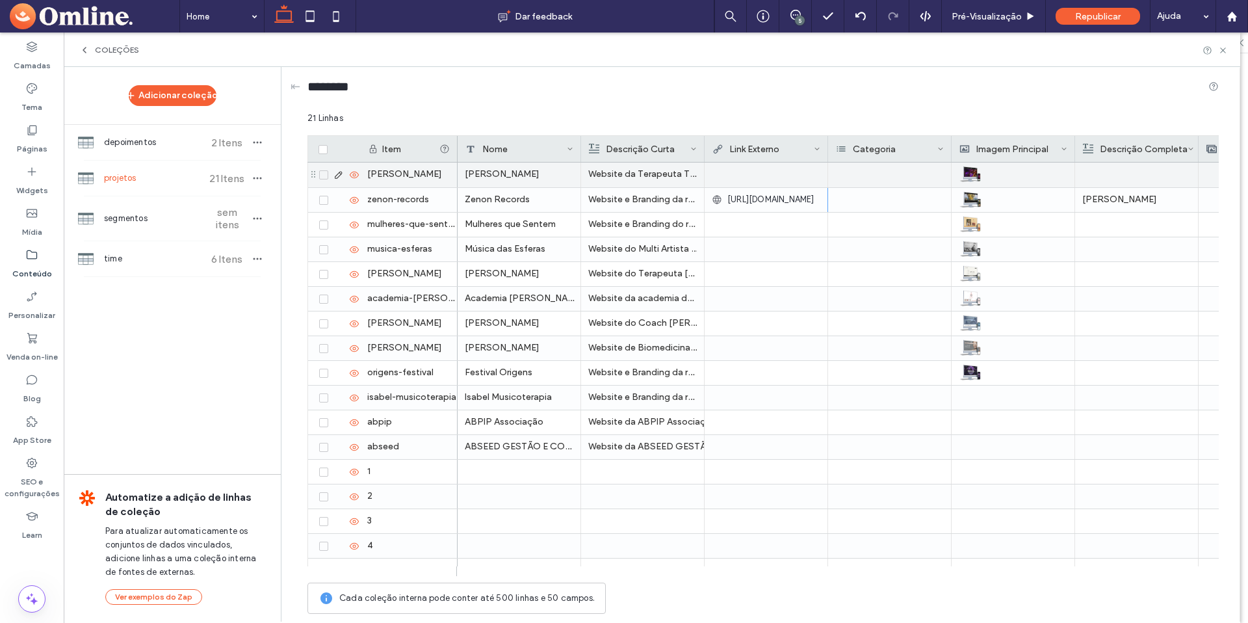
click at [799, 172] on div at bounding box center [766, 173] width 109 height 23
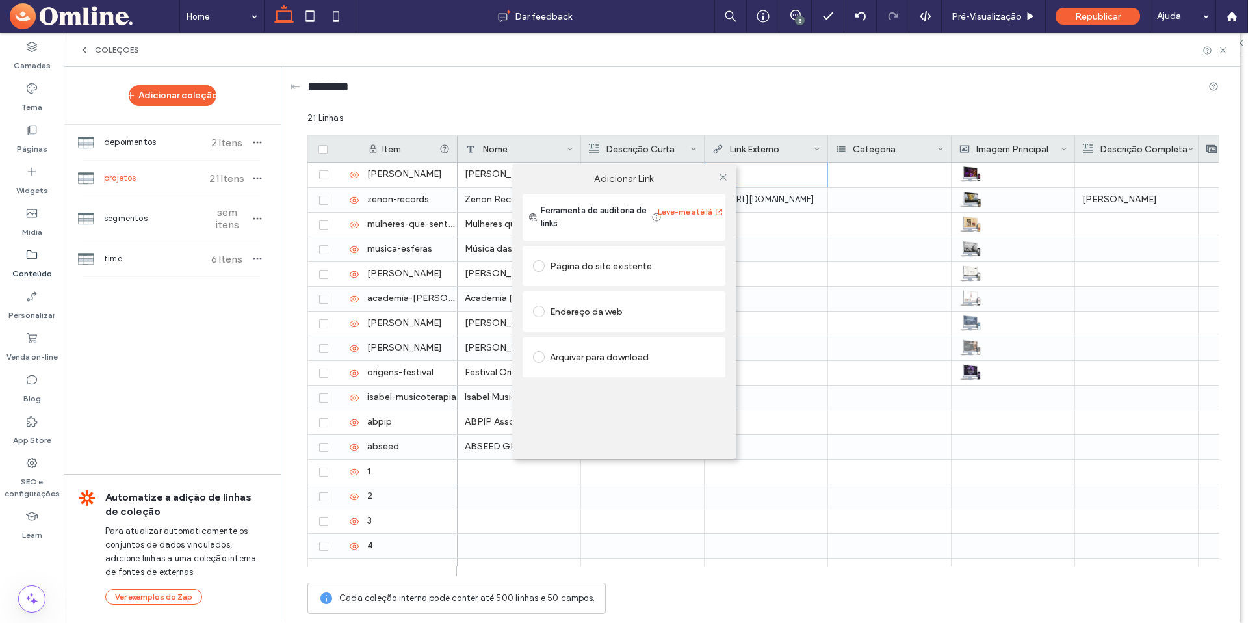
click at [725, 179] on use at bounding box center [723, 177] width 6 height 6
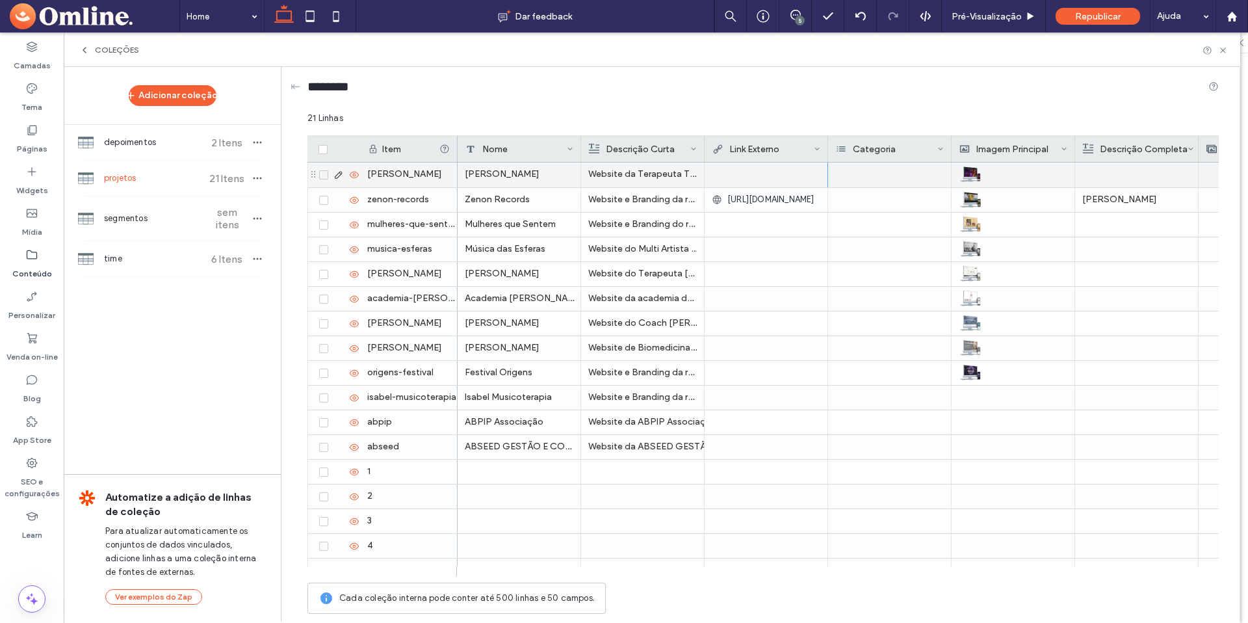
click at [771, 176] on div at bounding box center [766, 173] width 109 height 23
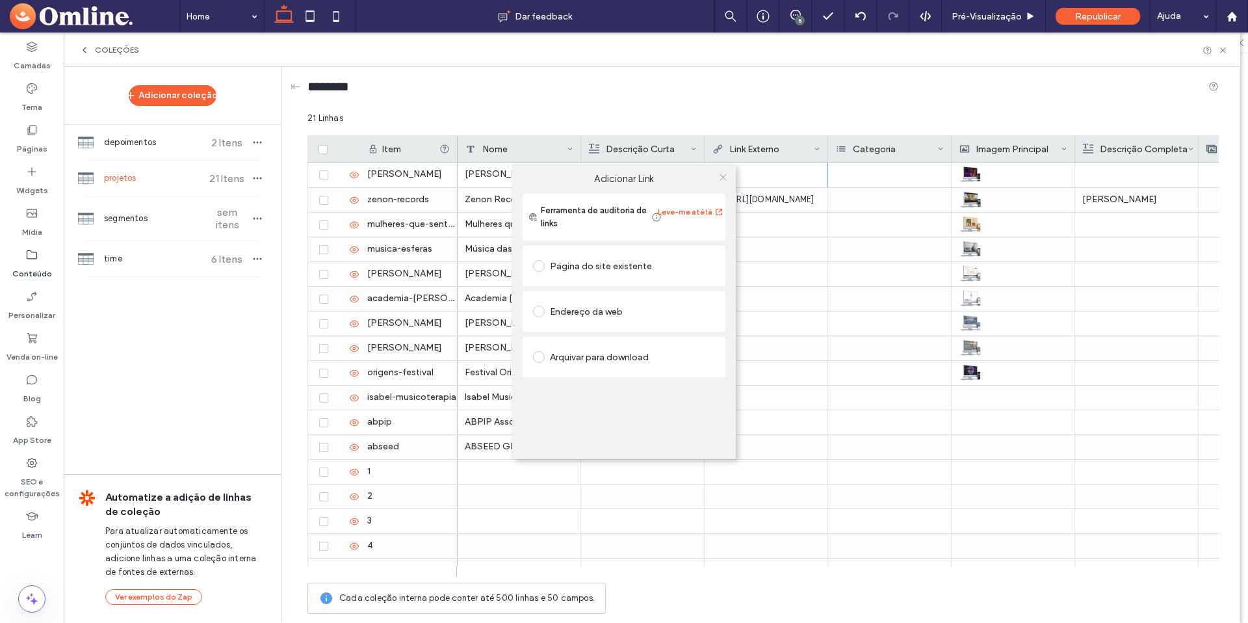
click at [725, 176] on icon at bounding box center [723, 177] width 10 height 10
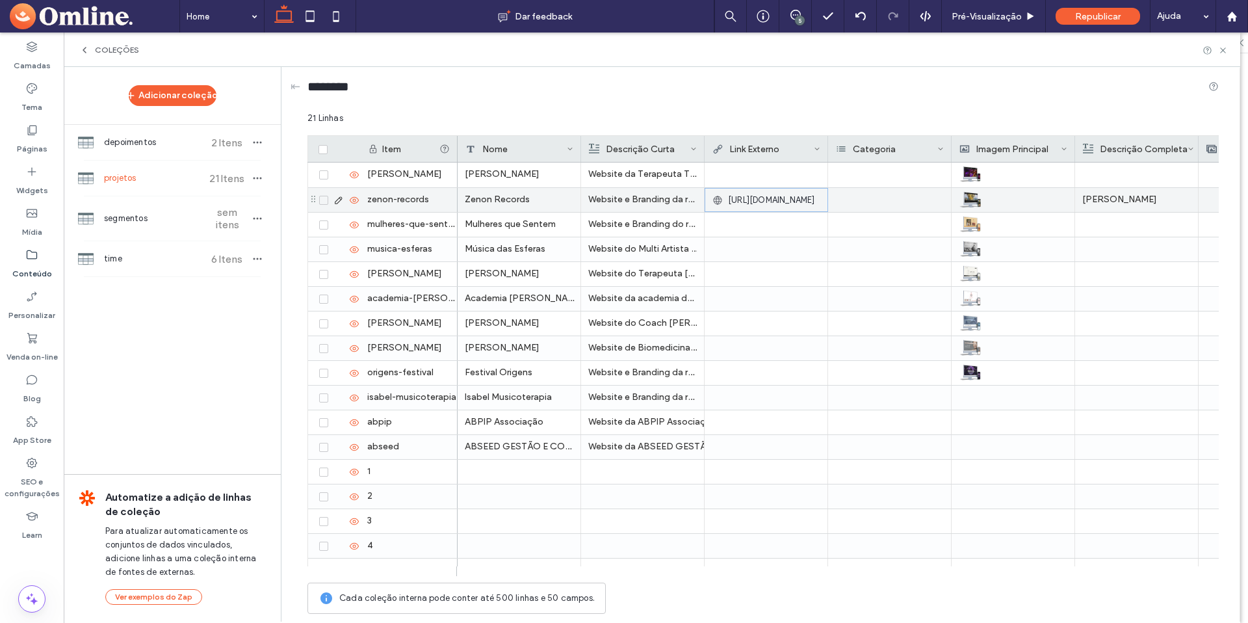
click at [790, 201] on span "https://editor.omline.me/preview/b7777b52?t=1750257941106" at bounding box center [771, 200] width 87 height 13
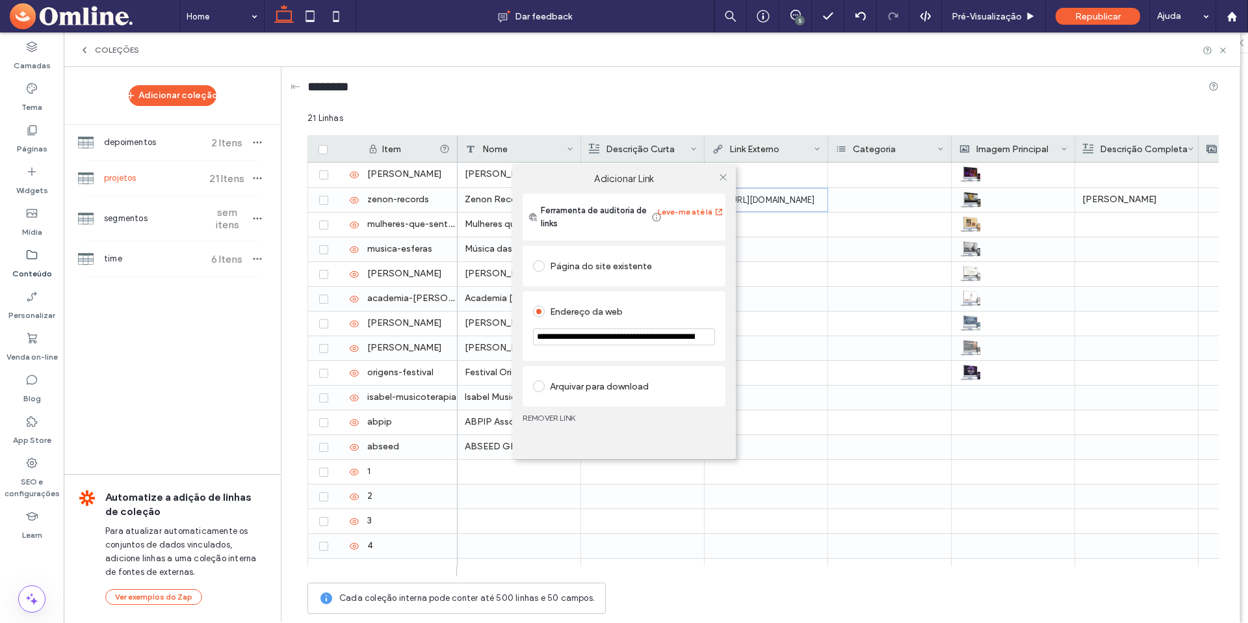
click at [631, 342] on input "**********" at bounding box center [624, 336] width 182 height 17
click at [723, 174] on icon at bounding box center [723, 177] width 10 height 10
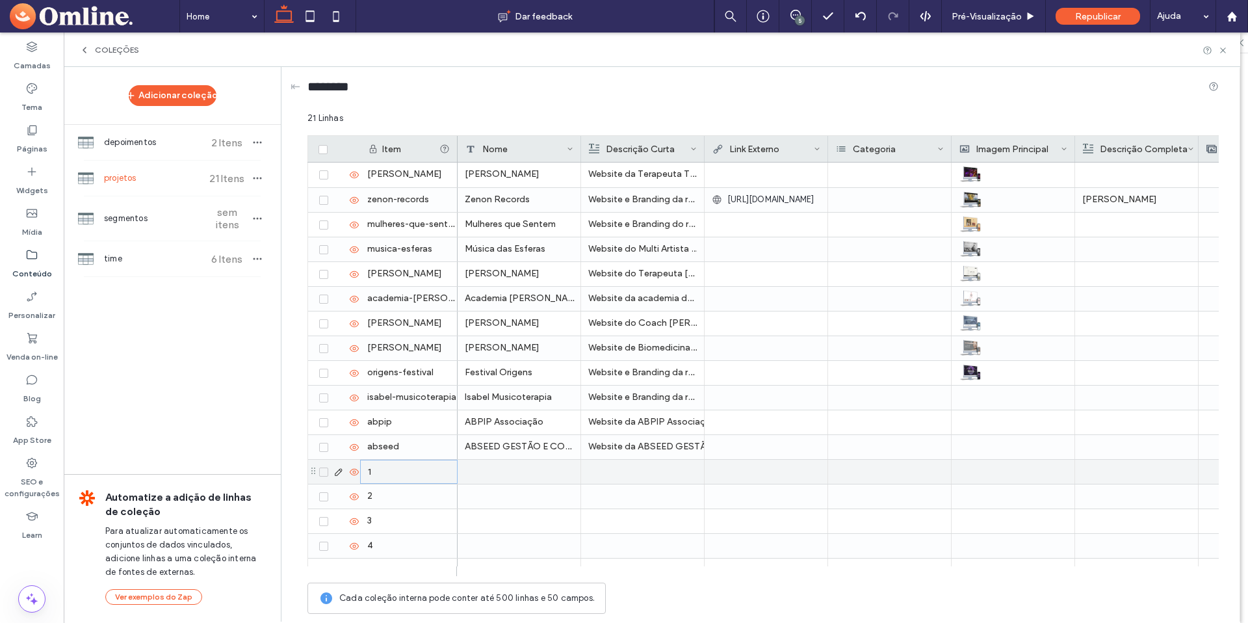
click at [387, 471] on div "1" at bounding box center [408, 472] width 97 height 24
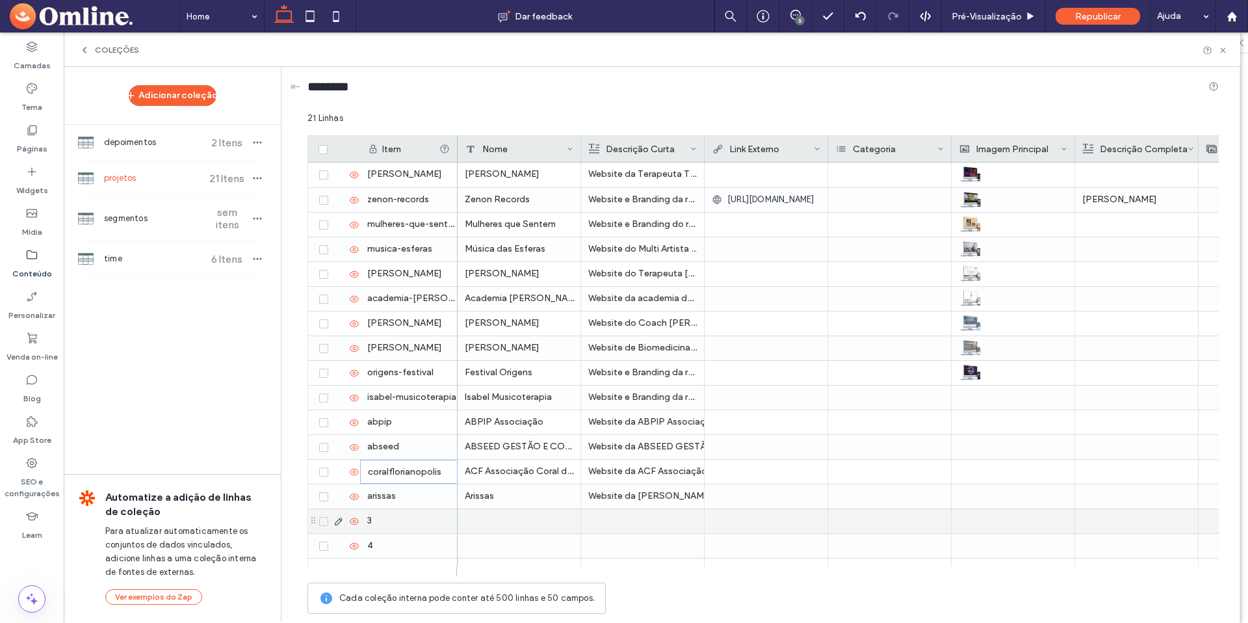
click at [386, 523] on div "3" at bounding box center [408, 521] width 97 height 24
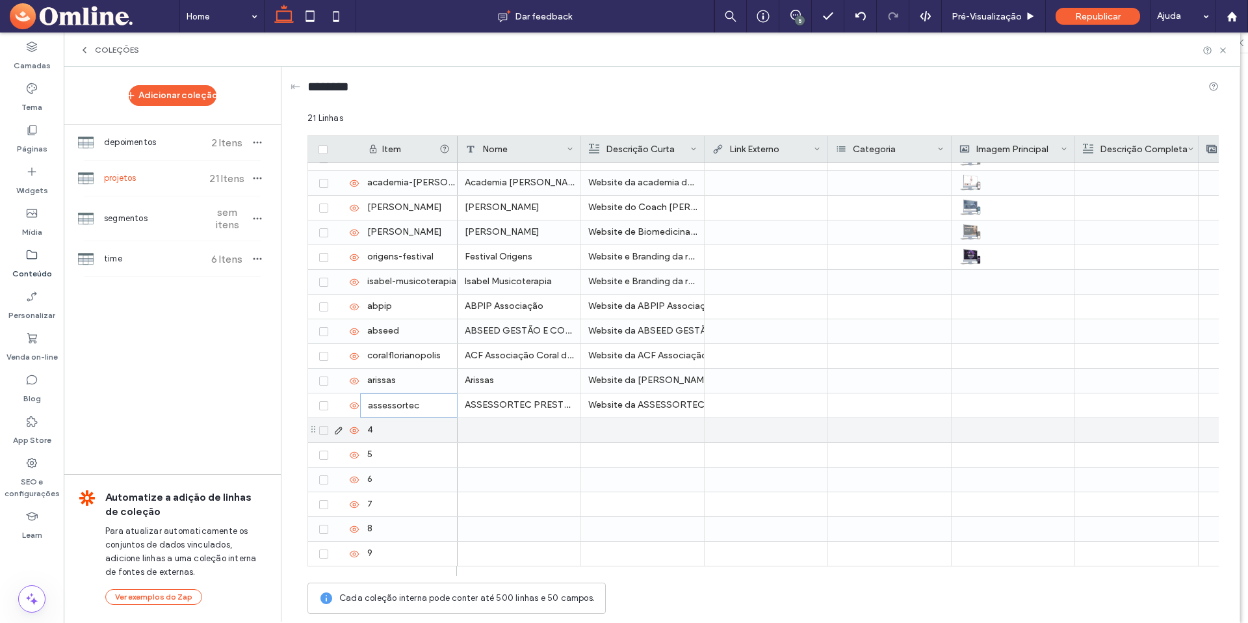
scroll to position [140, 0]
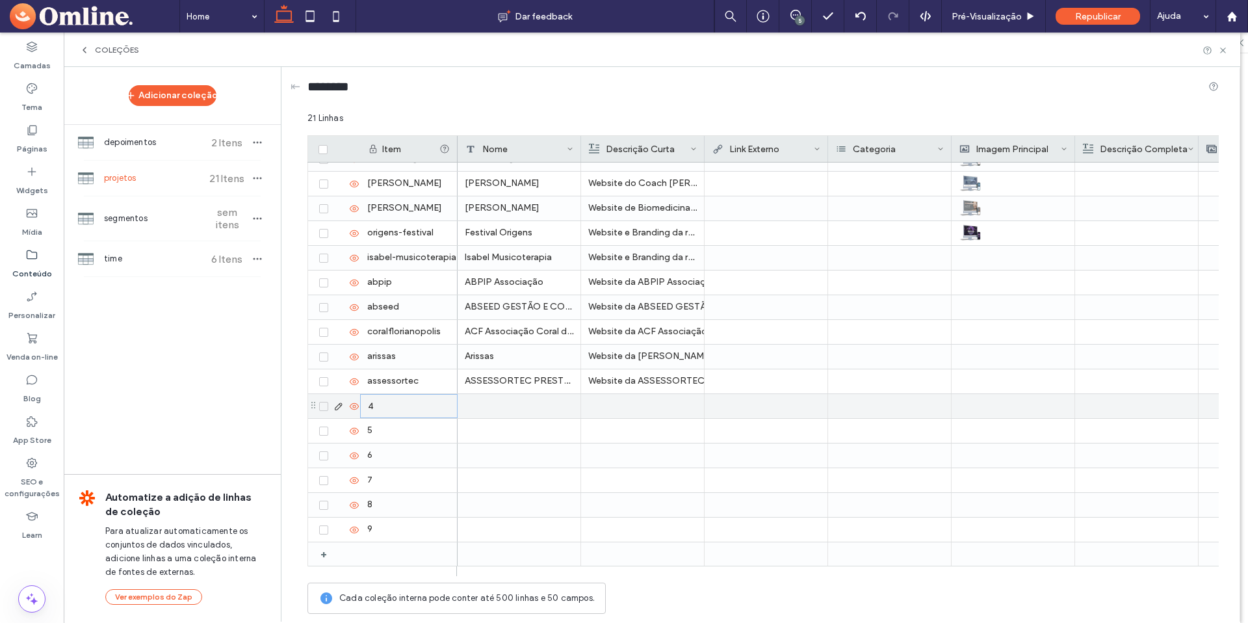
click at [385, 406] on div "4" at bounding box center [408, 406] width 97 height 24
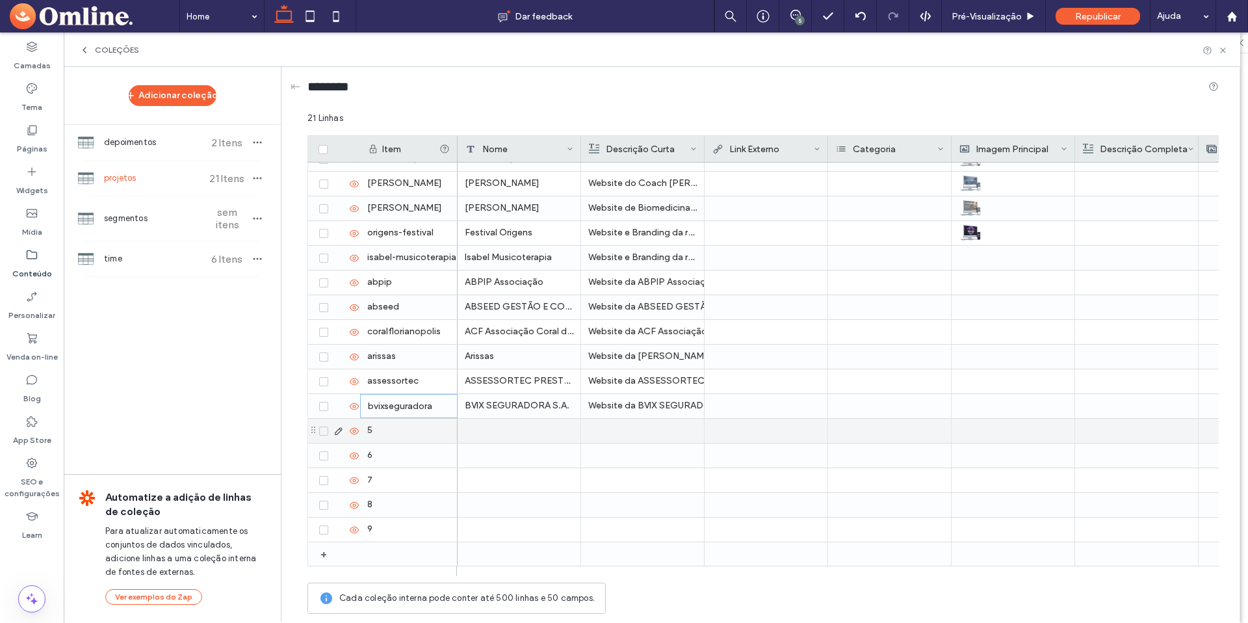
click at [393, 435] on div "5" at bounding box center [408, 431] width 97 height 24
click at [394, 456] on div "6" at bounding box center [408, 455] width 97 height 24
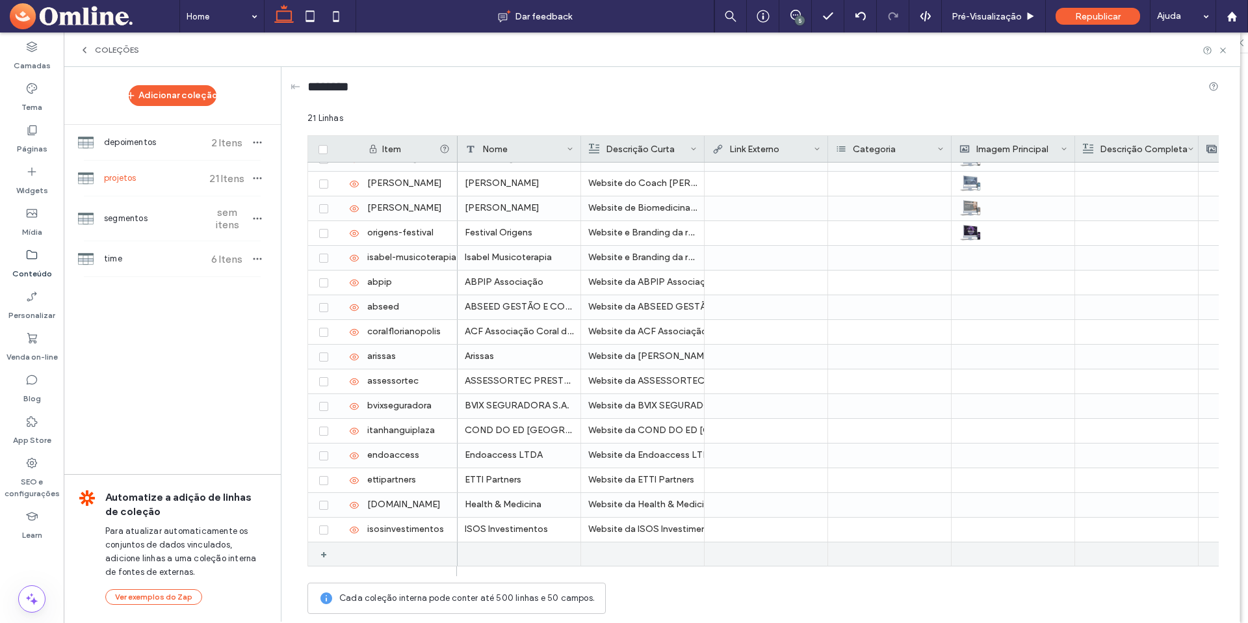
click at [326, 555] on div "+" at bounding box center [328, 553] width 16 height 23
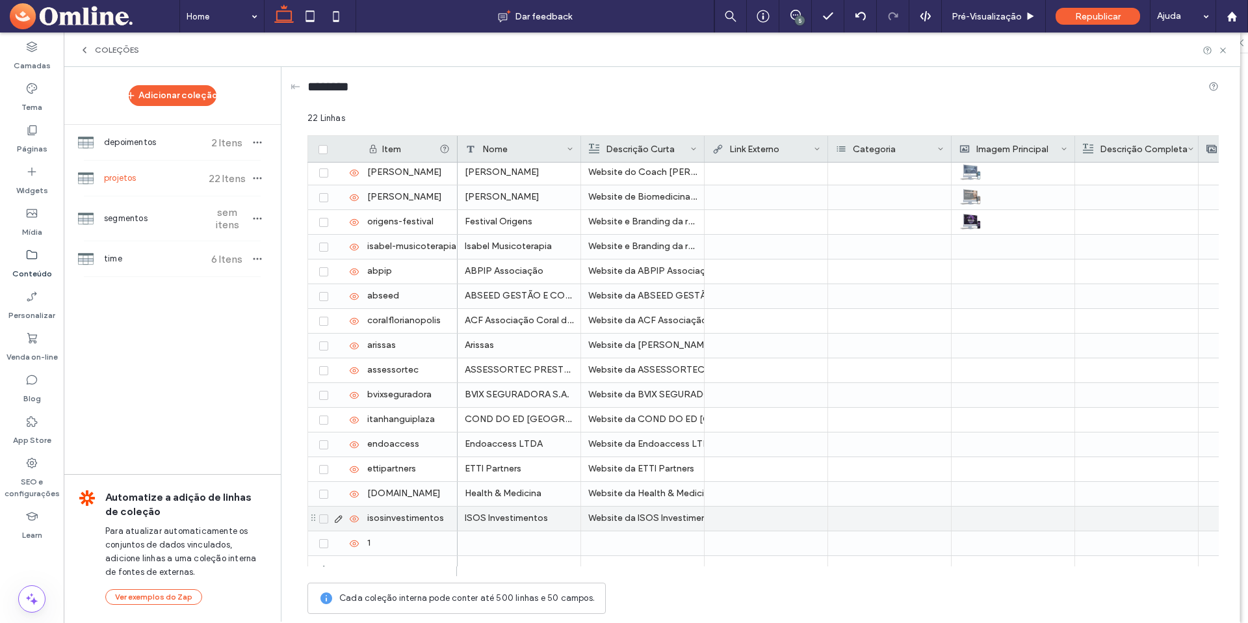
scroll to position [161, 0]
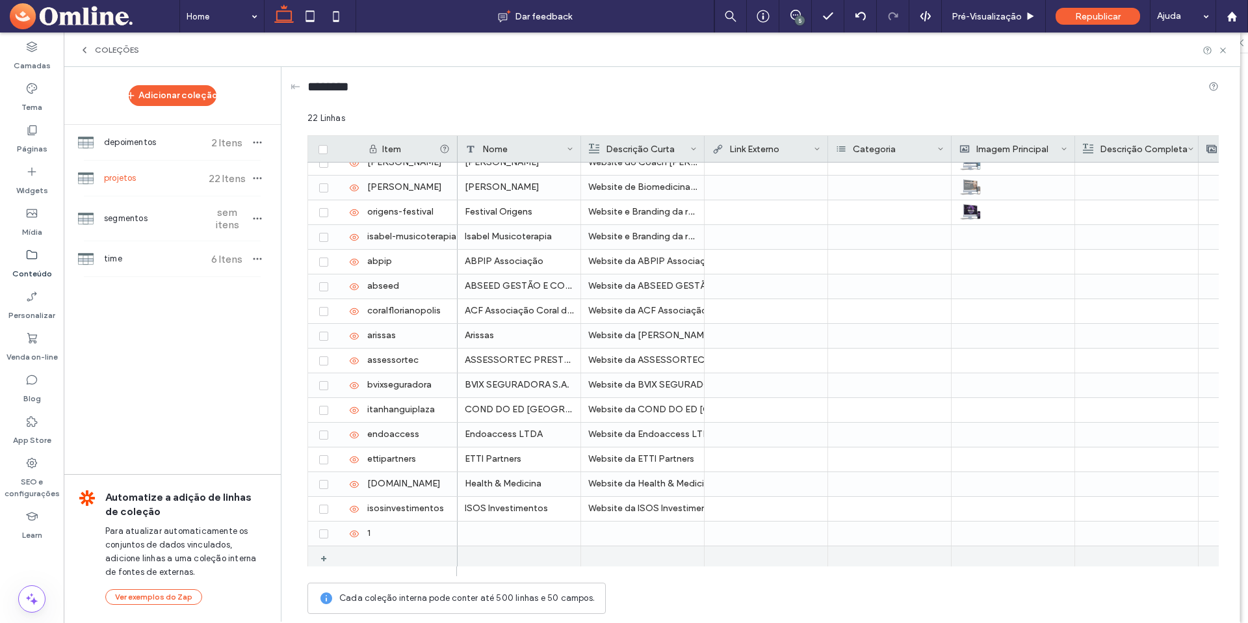
click at [325, 554] on div "+" at bounding box center [328, 557] width 16 height 23
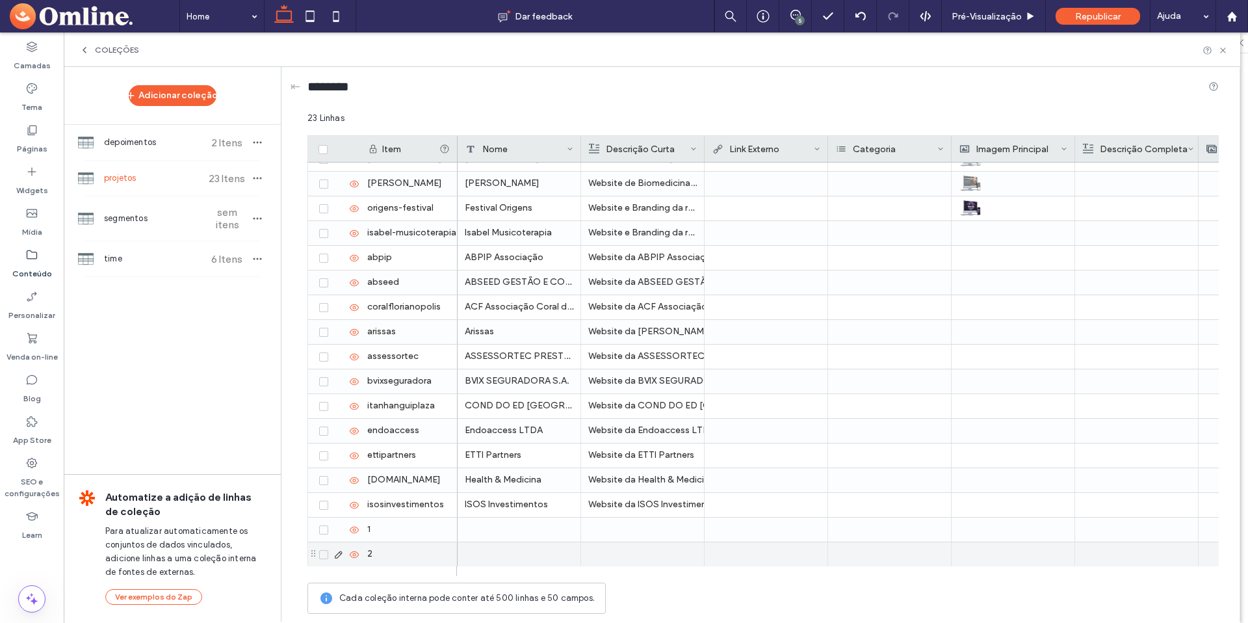
scroll to position [189, 0]
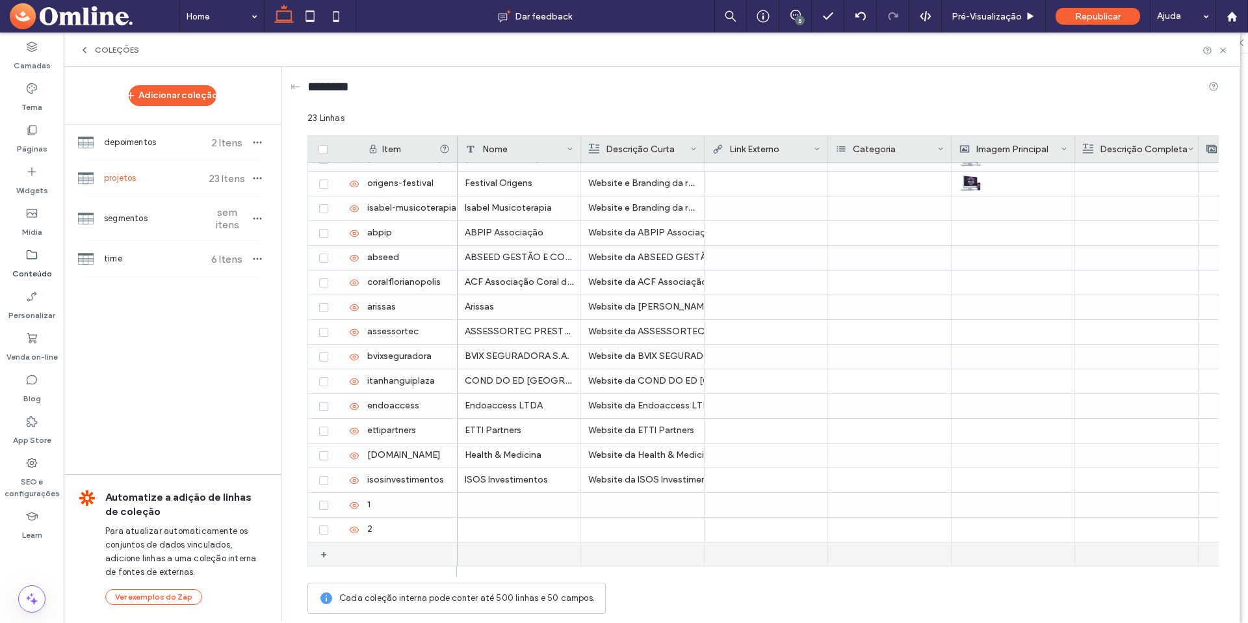
click at [326, 556] on div "+" at bounding box center [328, 553] width 16 height 23
click at [324, 573] on div at bounding box center [381, 571] width 149 height 10
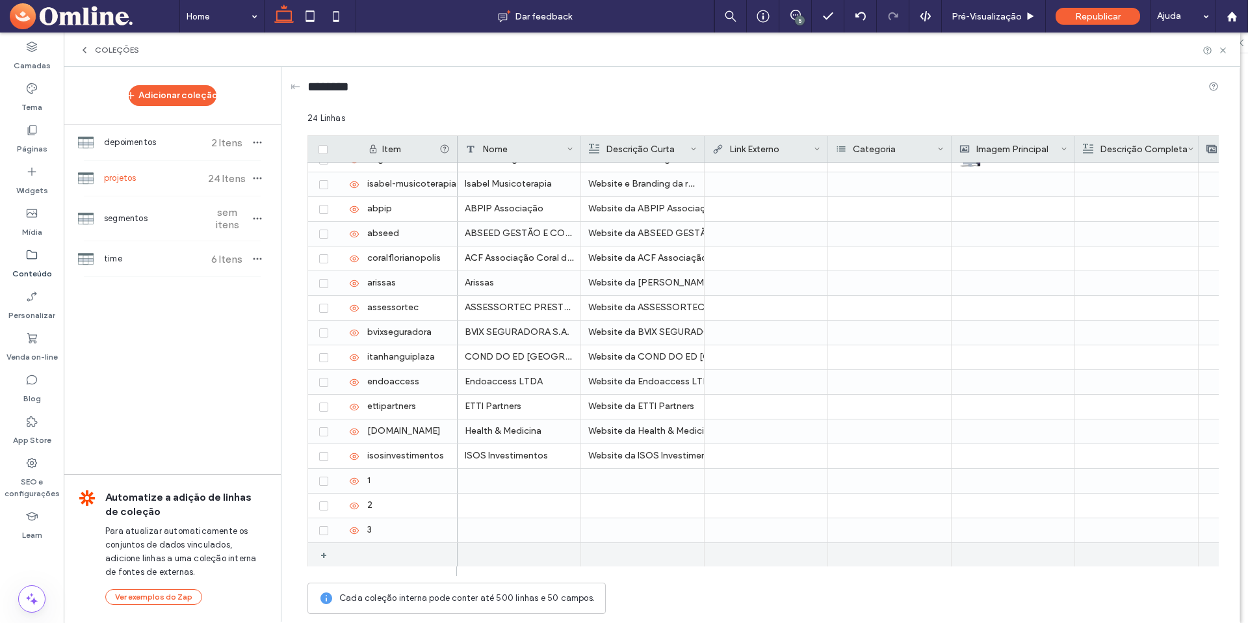
scroll to position [214, 0]
click at [325, 558] on div "+" at bounding box center [328, 553] width 16 height 23
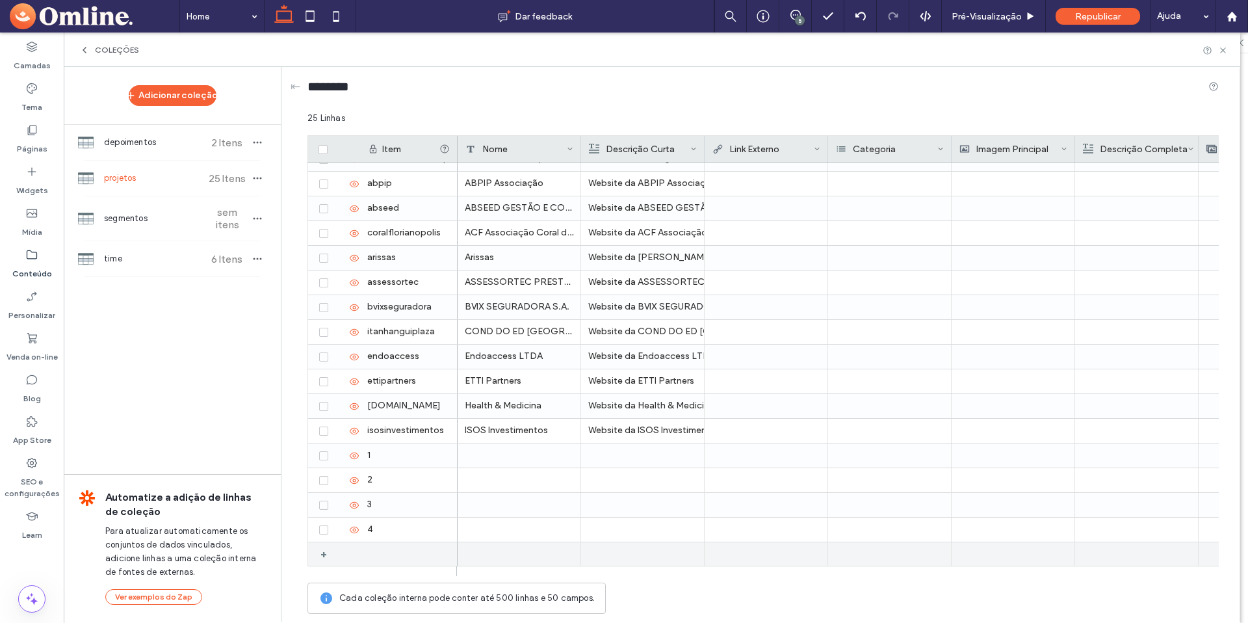
click at [322, 557] on div "+" at bounding box center [328, 553] width 16 height 23
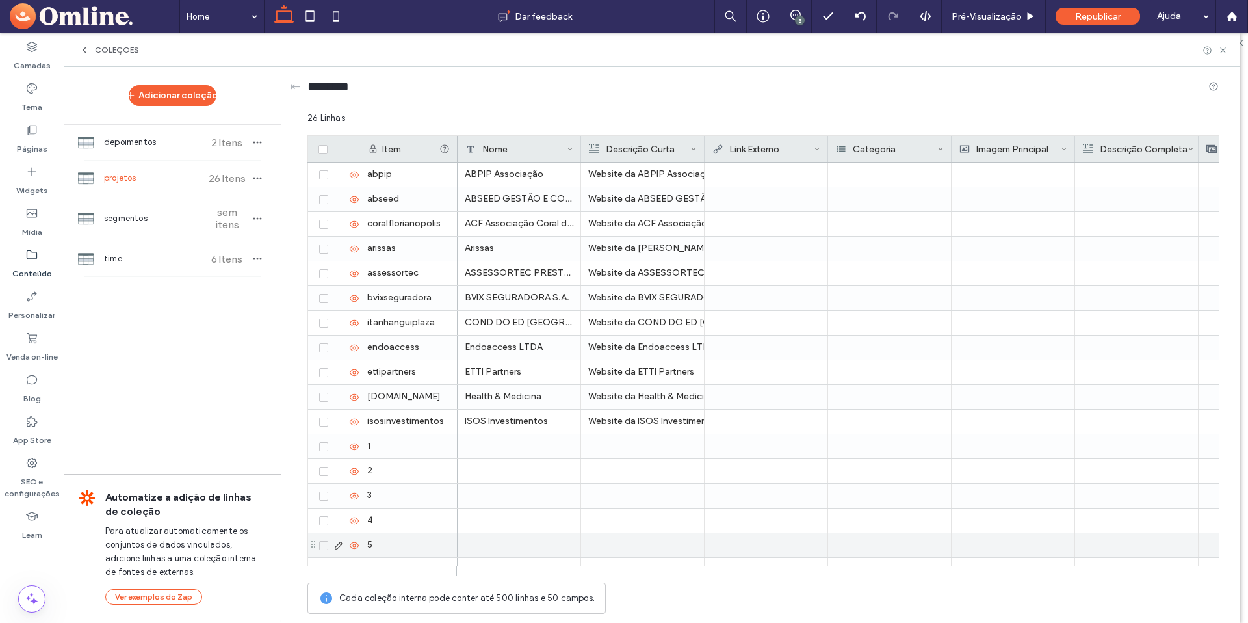
scroll to position [263, 0]
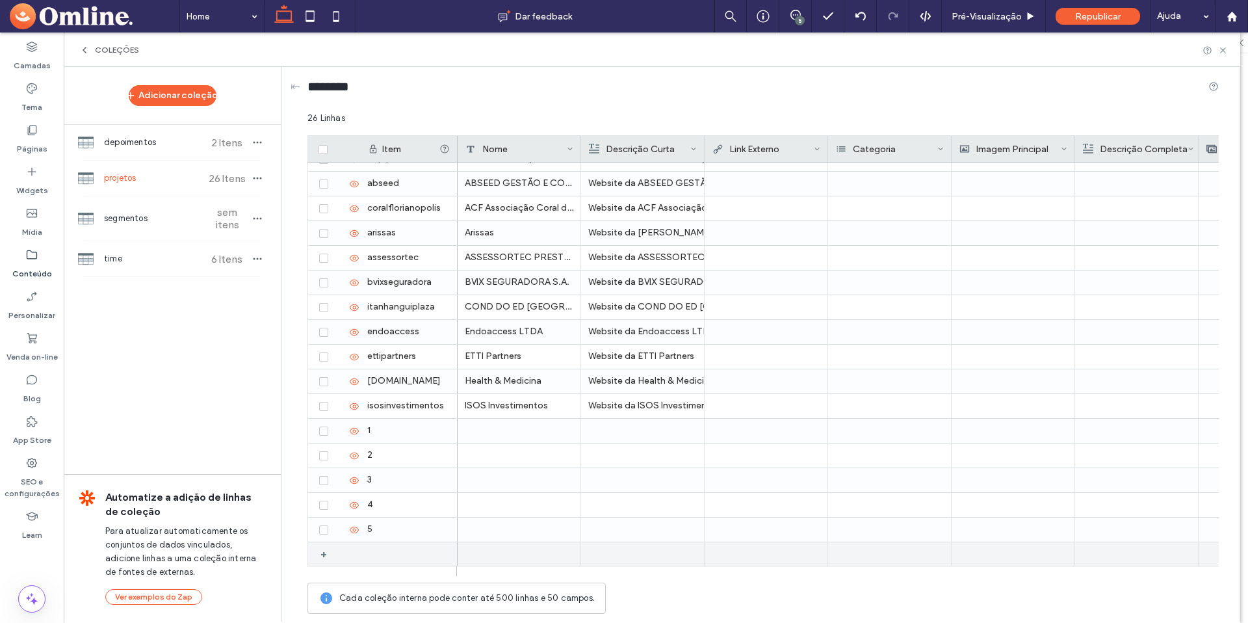
click at [326, 554] on div "+" at bounding box center [328, 553] width 16 height 23
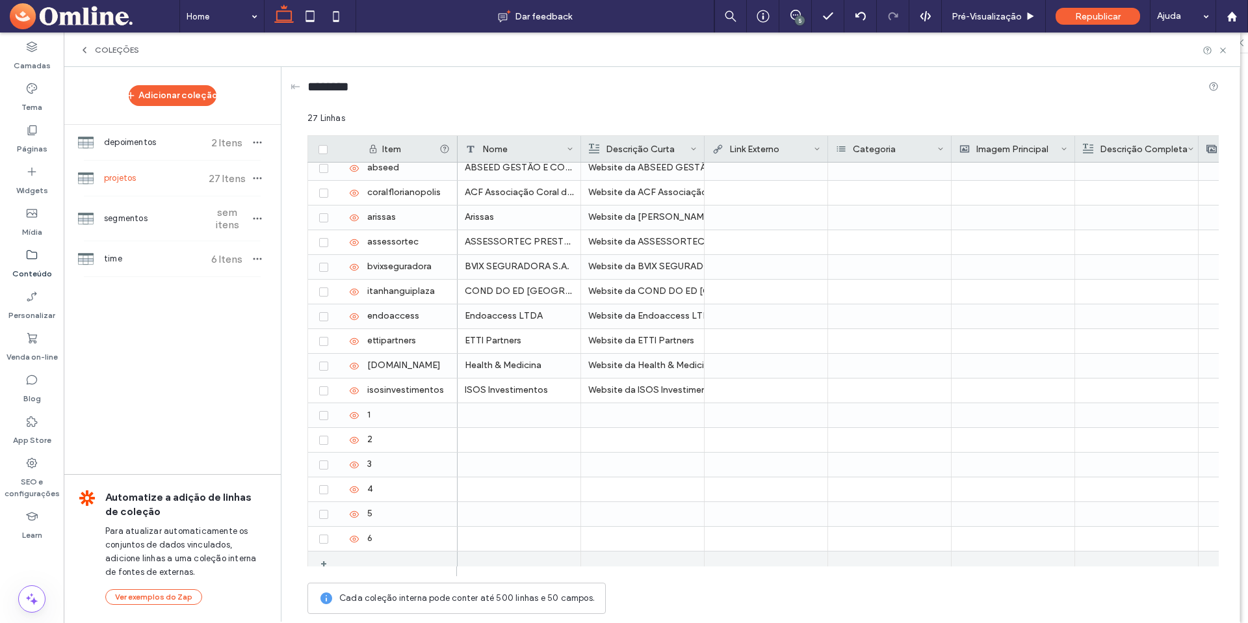
scroll to position [288, 0]
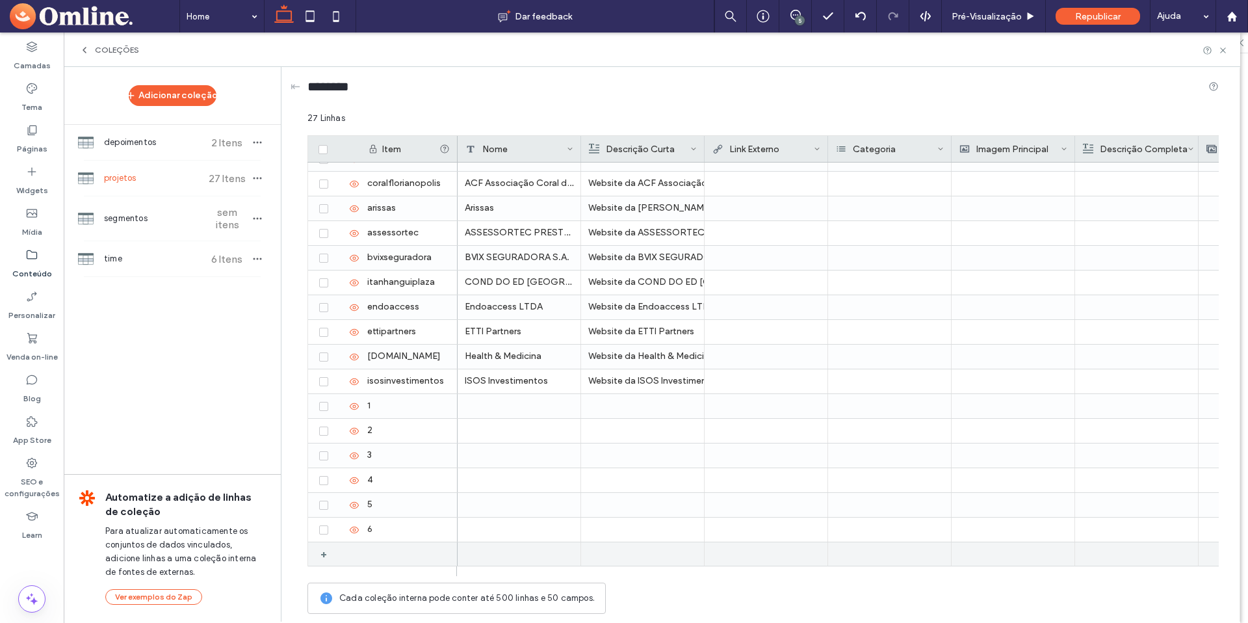
click at [324, 552] on div "+" at bounding box center [328, 553] width 16 height 23
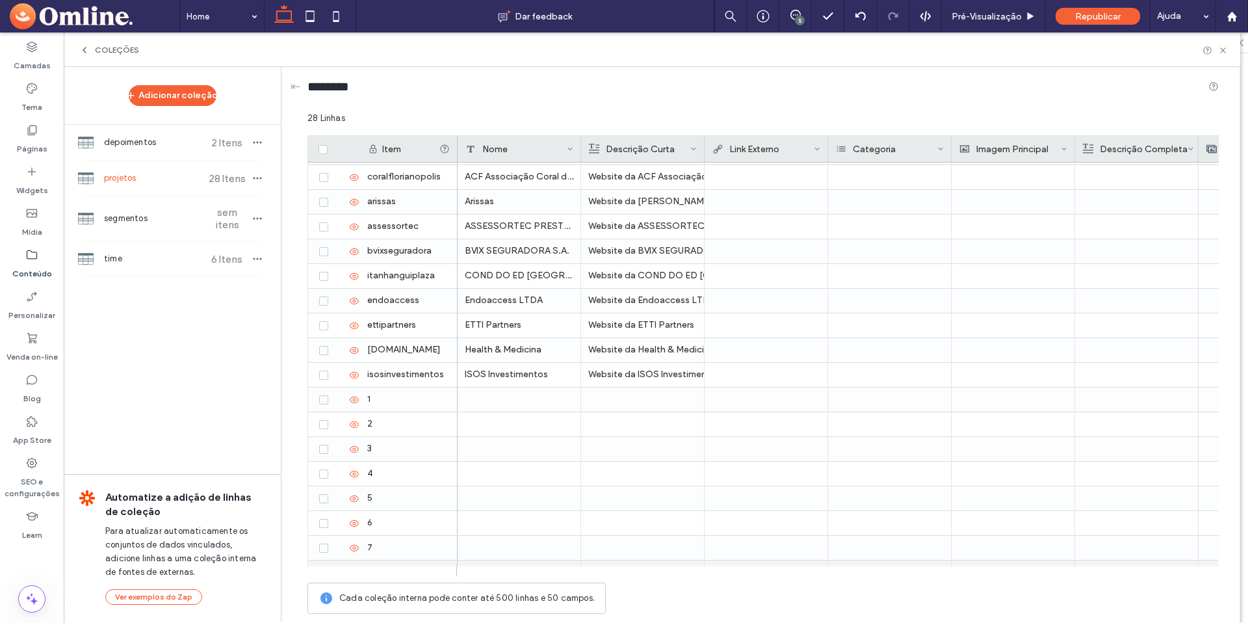
scroll to position [313, 0]
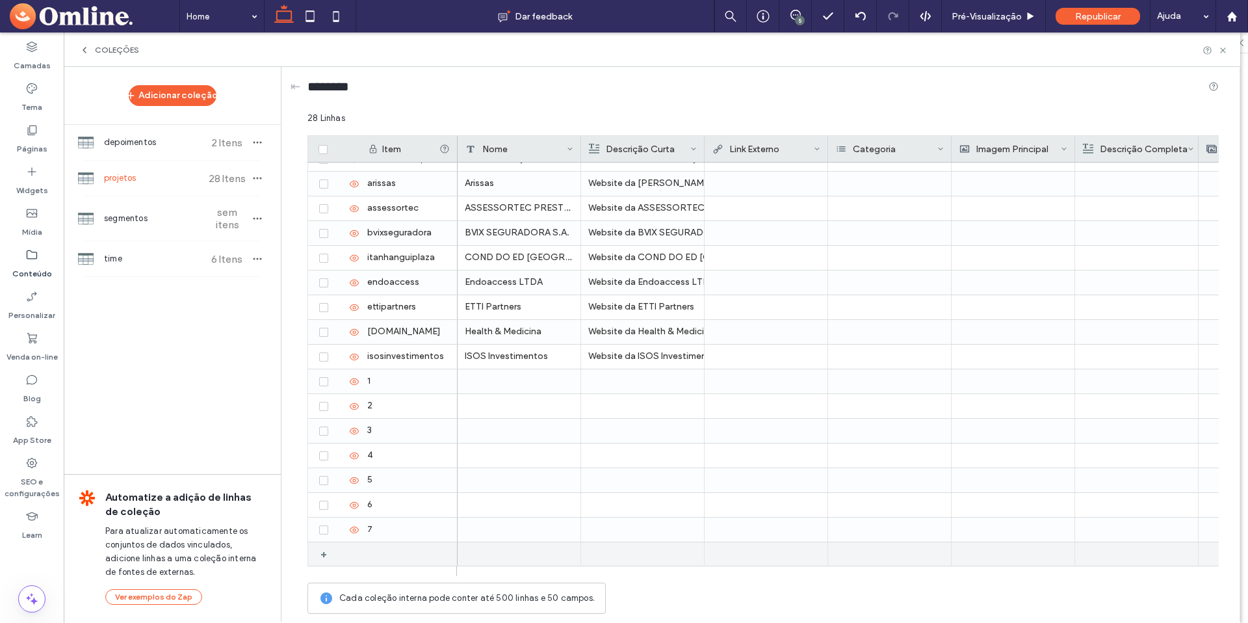
click at [324, 553] on div "+" at bounding box center [328, 553] width 16 height 23
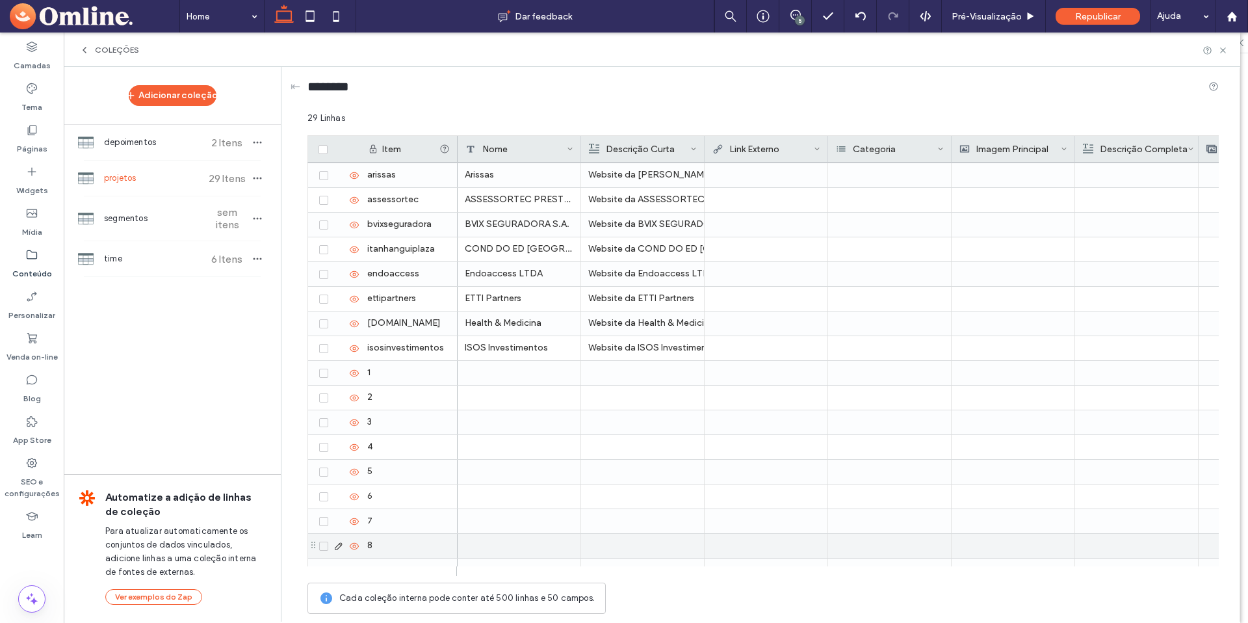
scroll to position [337, 0]
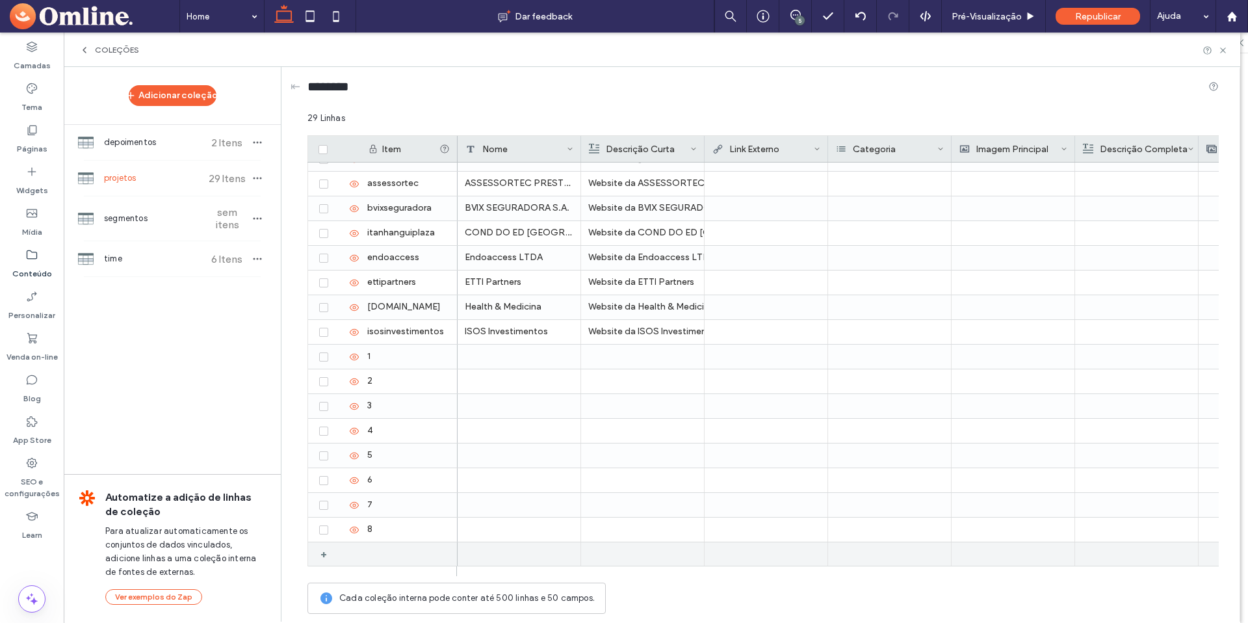
click at [326, 553] on div "+" at bounding box center [328, 553] width 16 height 23
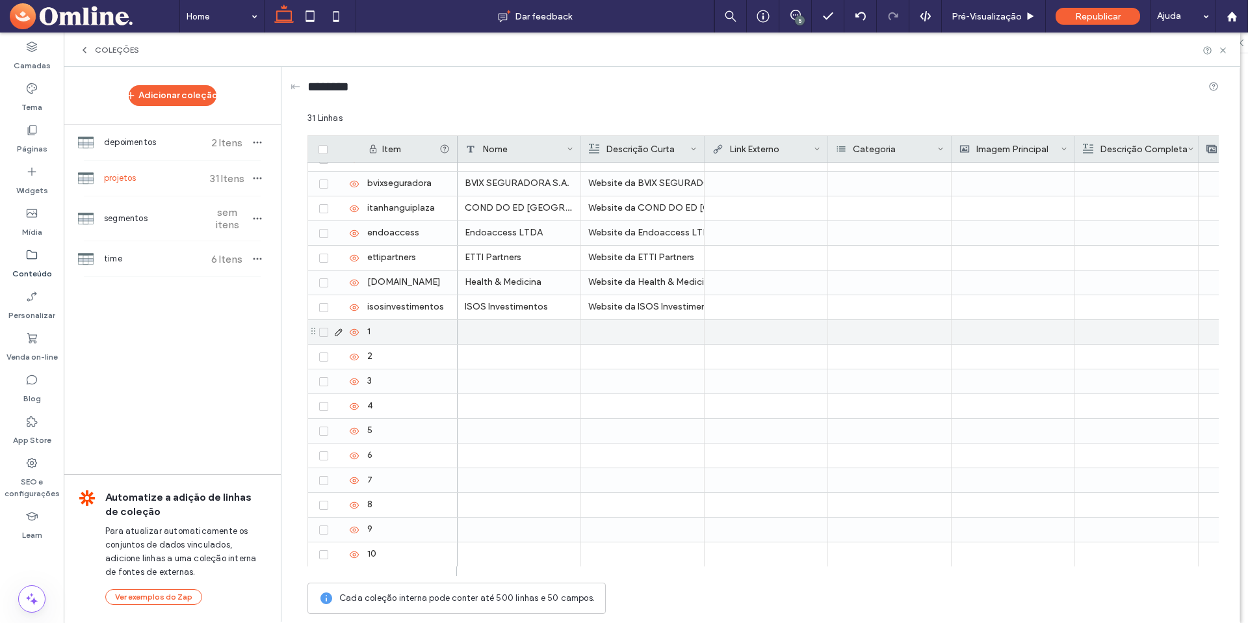
click at [409, 331] on div "1" at bounding box center [408, 332] width 97 height 24
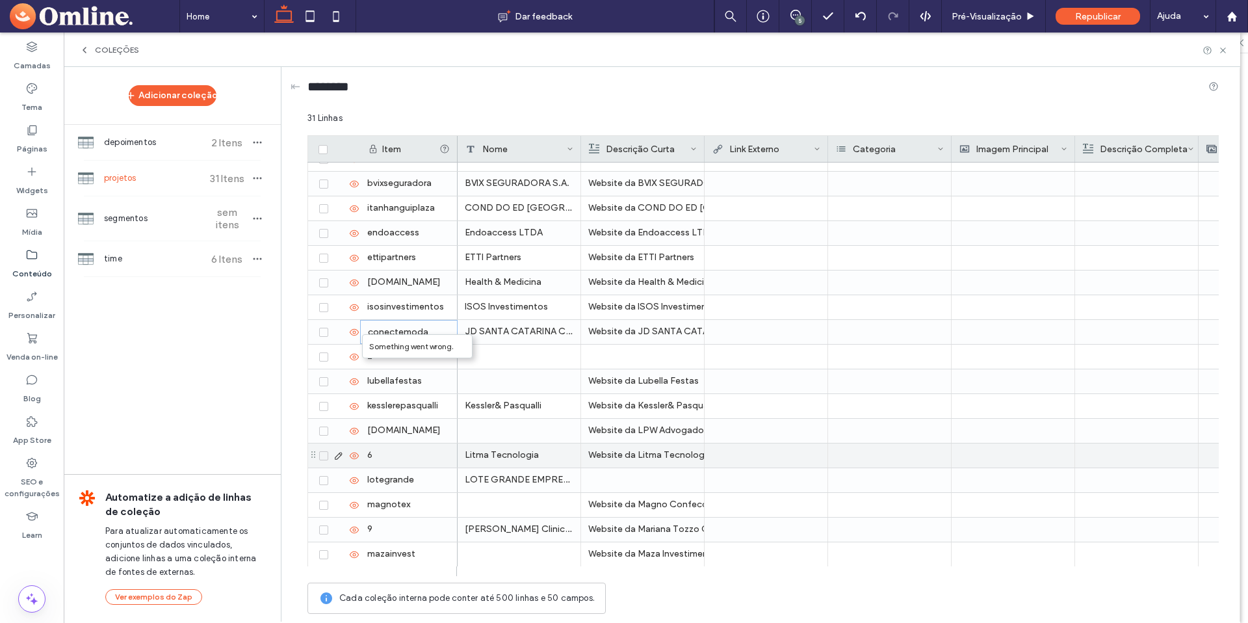
click at [409, 464] on div "6" at bounding box center [408, 455] width 97 height 24
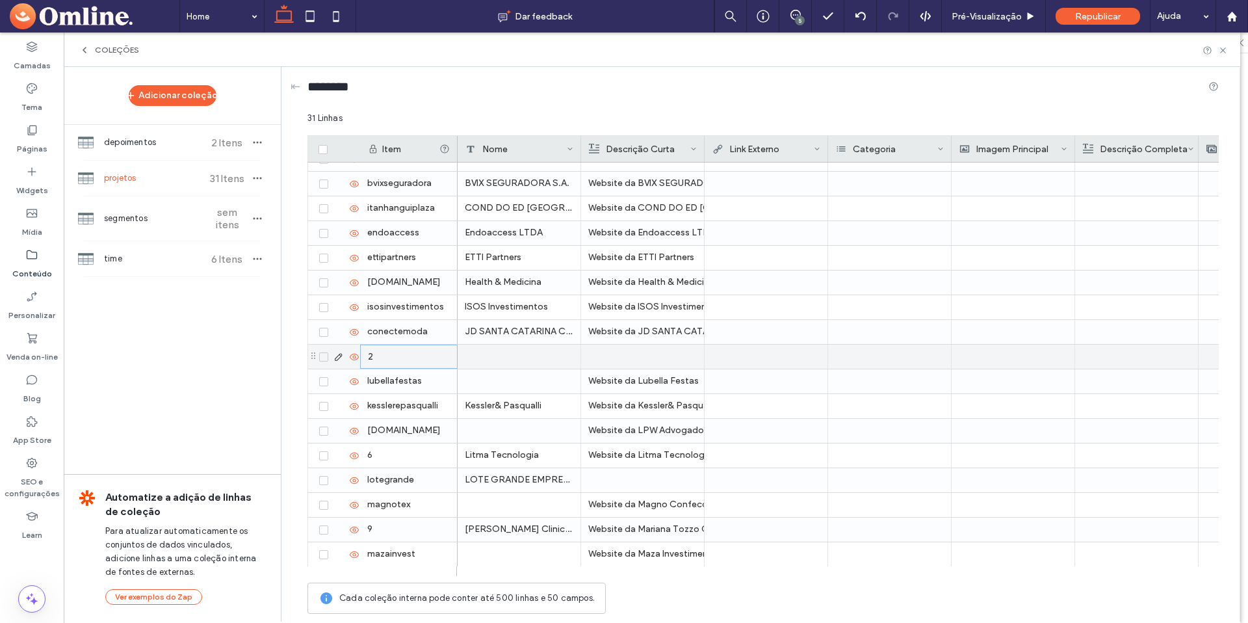
click at [400, 357] on div "2" at bounding box center [408, 356] width 97 height 24
click at [406, 356] on div "2" at bounding box center [408, 356] width 97 height 24
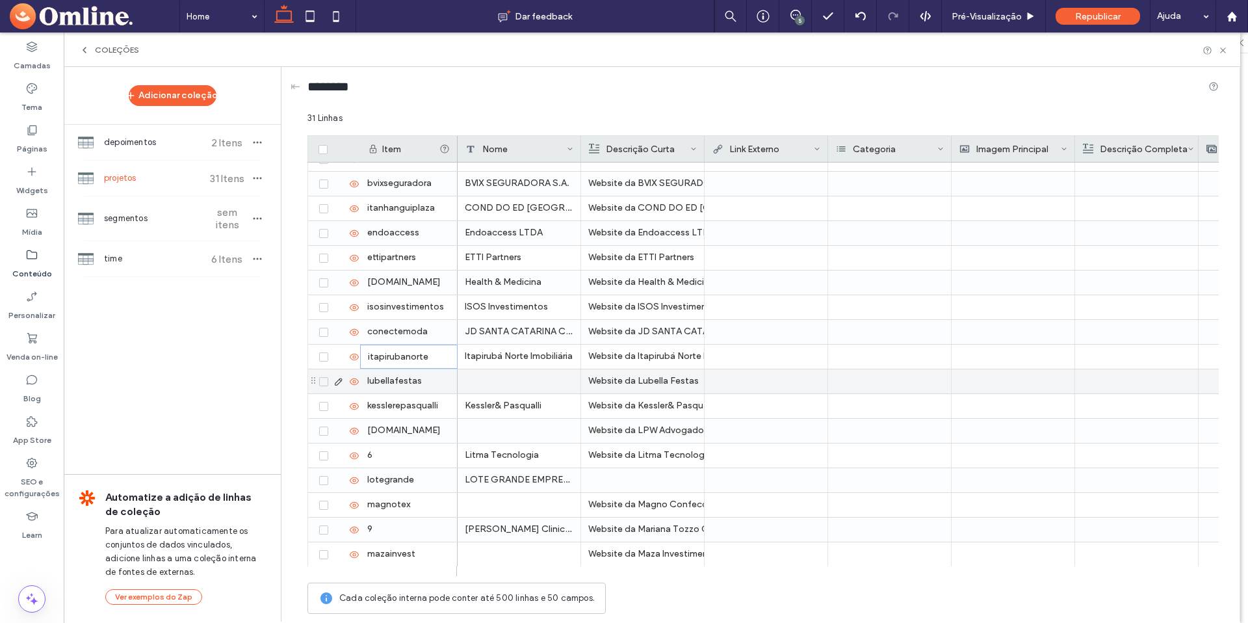
click at [500, 381] on div at bounding box center [519, 381] width 123 height 24
click at [513, 431] on div at bounding box center [519, 431] width 123 height 24
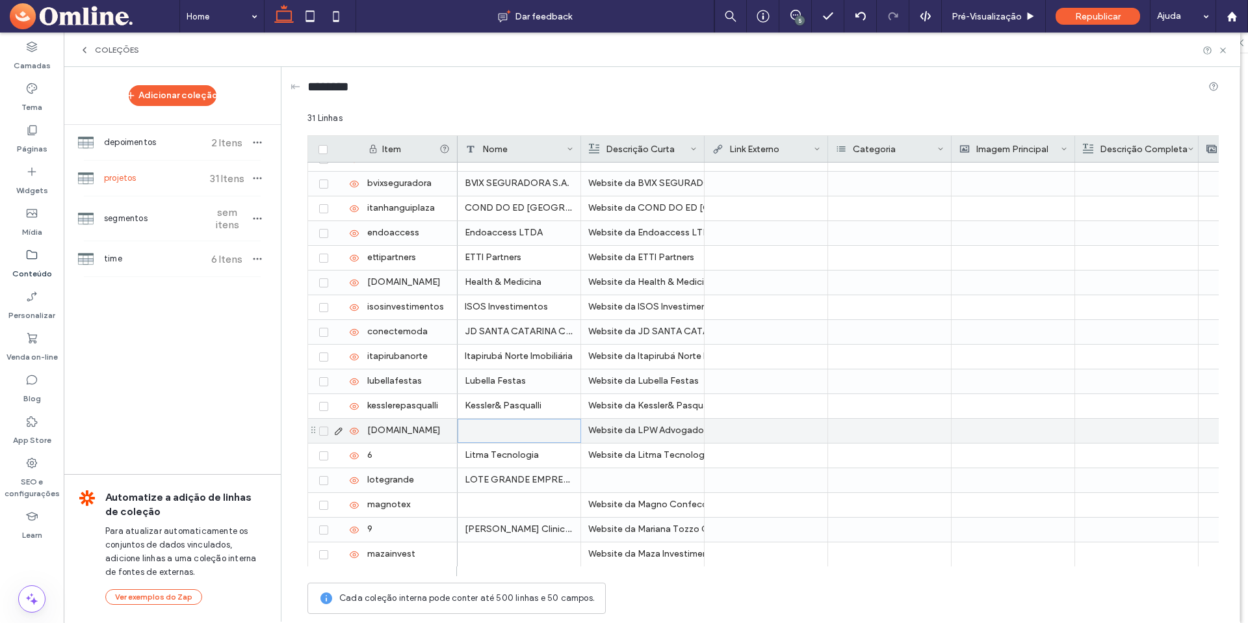
click at [440, 433] on div "lpwadvogados.adv.br" at bounding box center [408, 431] width 97 height 24
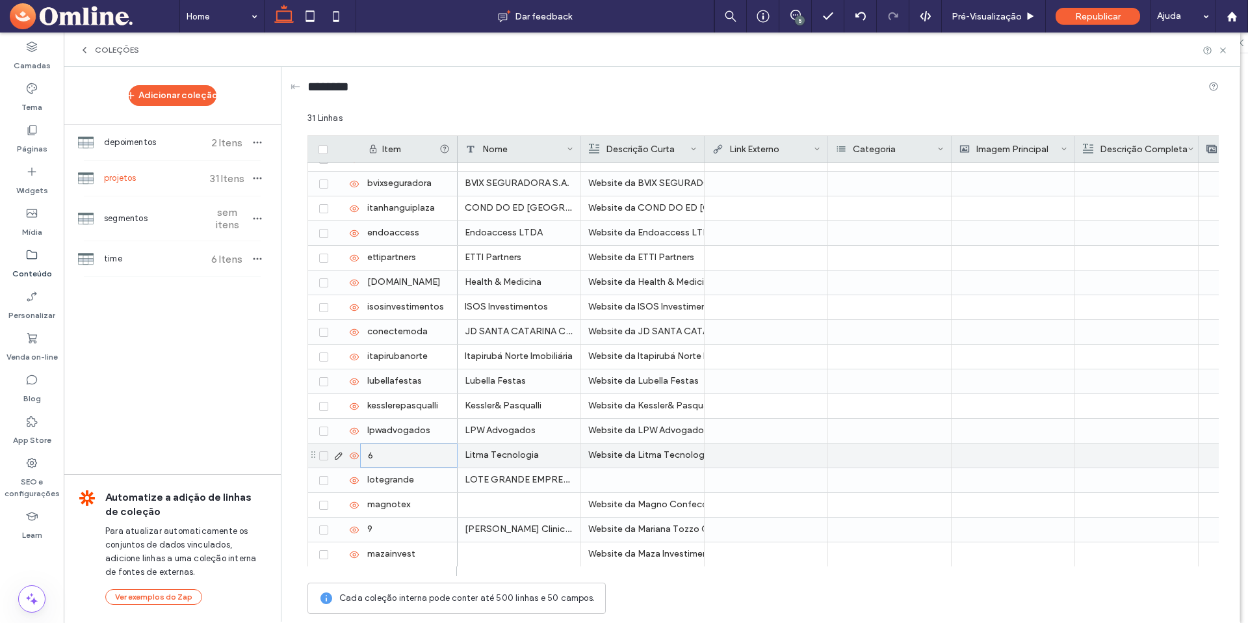
click at [423, 454] on div "6" at bounding box center [408, 455] width 97 height 24
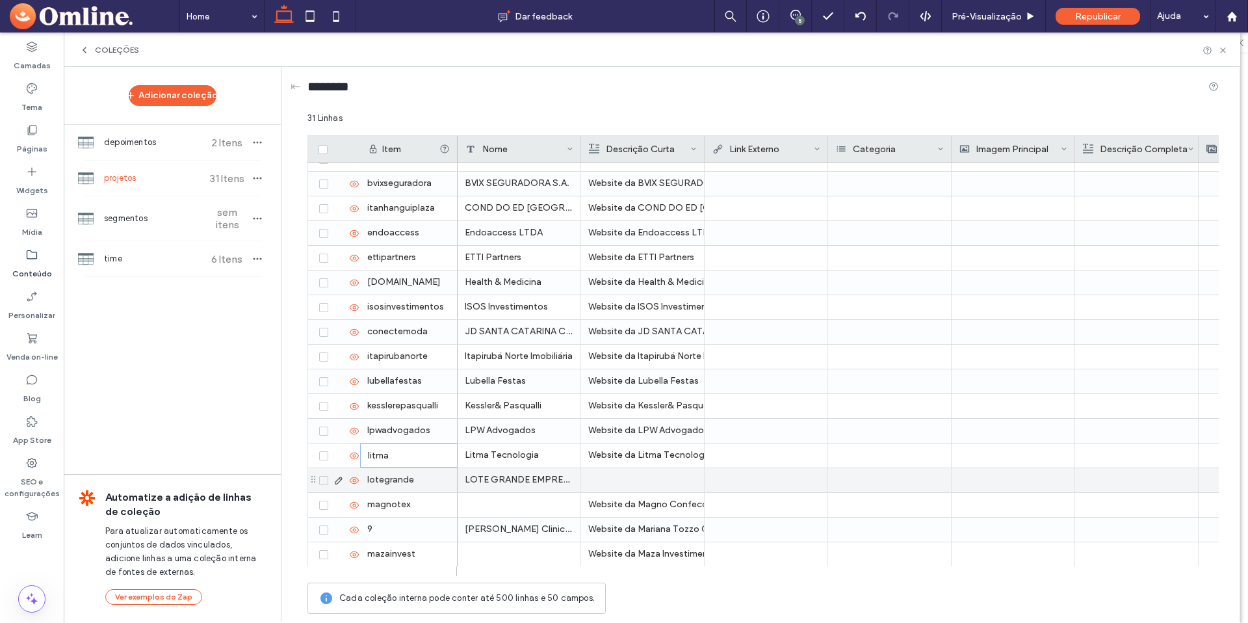
click at [614, 479] on div at bounding box center [642, 480] width 109 height 24
click at [613, 478] on div at bounding box center [643, 480] width 108 height 23
click at [619, 541] on div "Website da Mariana Tozzo Clinica Biomedica Ltda." at bounding box center [642, 529] width 109 height 24
click at [505, 499] on div at bounding box center [519, 505] width 123 height 24
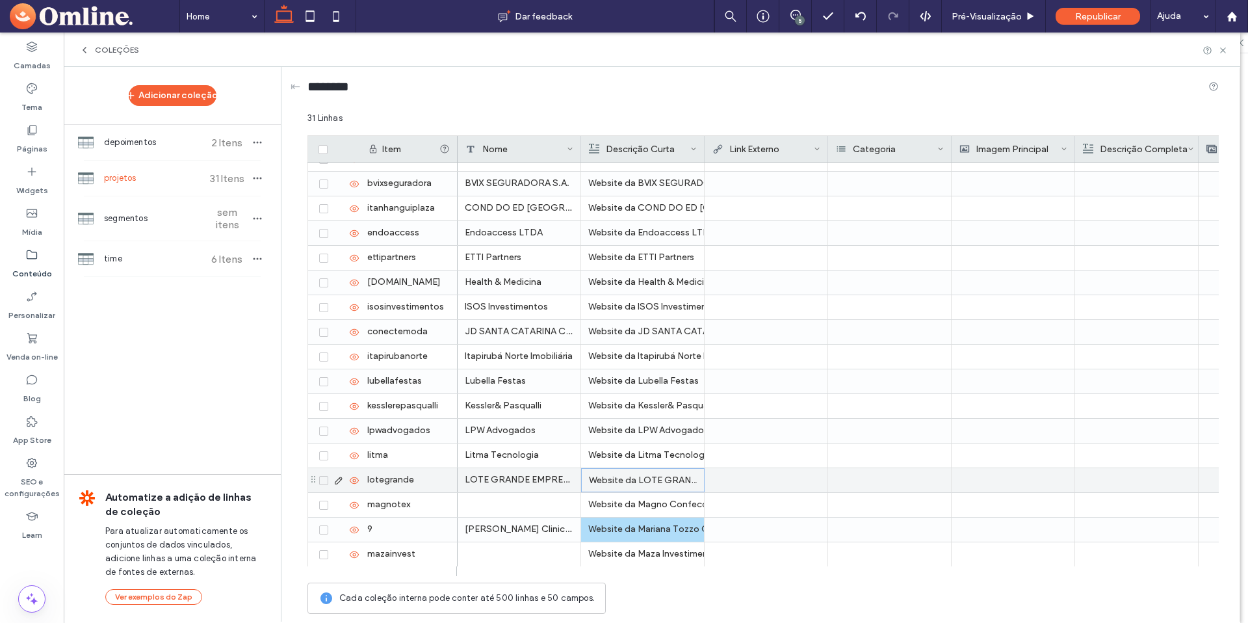
click at [505, 499] on div at bounding box center [519, 505] width 123 height 24
click at [502, 493] on textarea "plain-text-cell" at bounding box center [528, 488] width 143 height 39
paste textarea "**********"
type textarea "**********"
click at [531, 525] on div "[PERSON_NAME] Clinica Biomedica Ltda." at bounding box center [519, 529] width 123 height 24
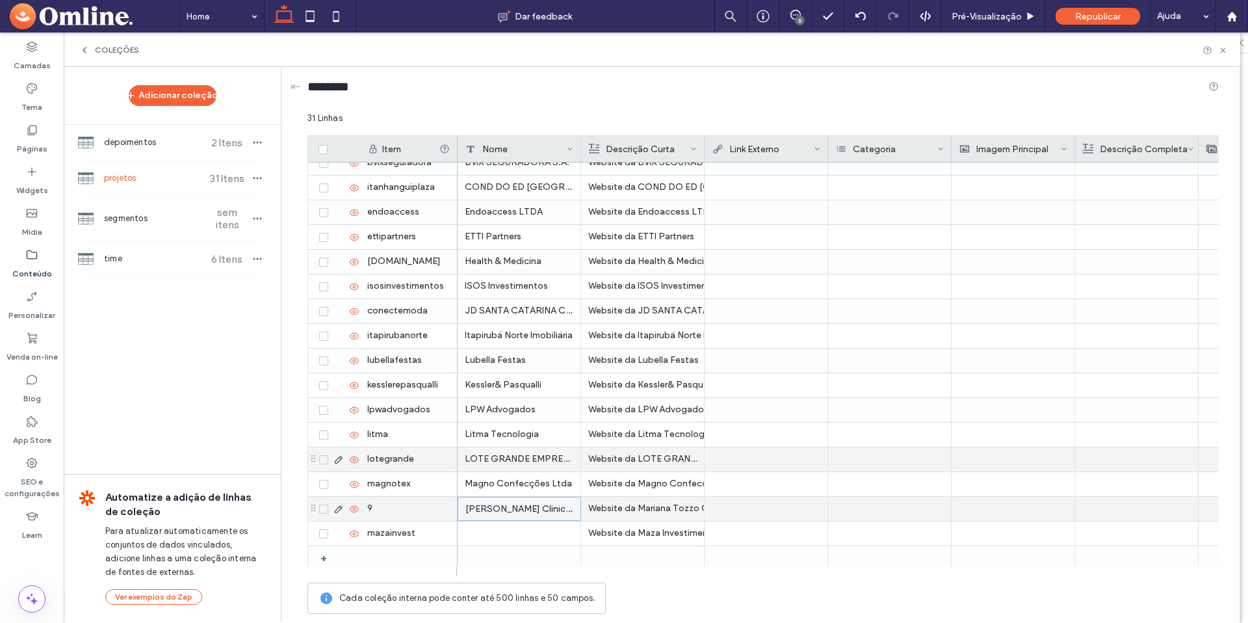
scroll to position [387, 0]
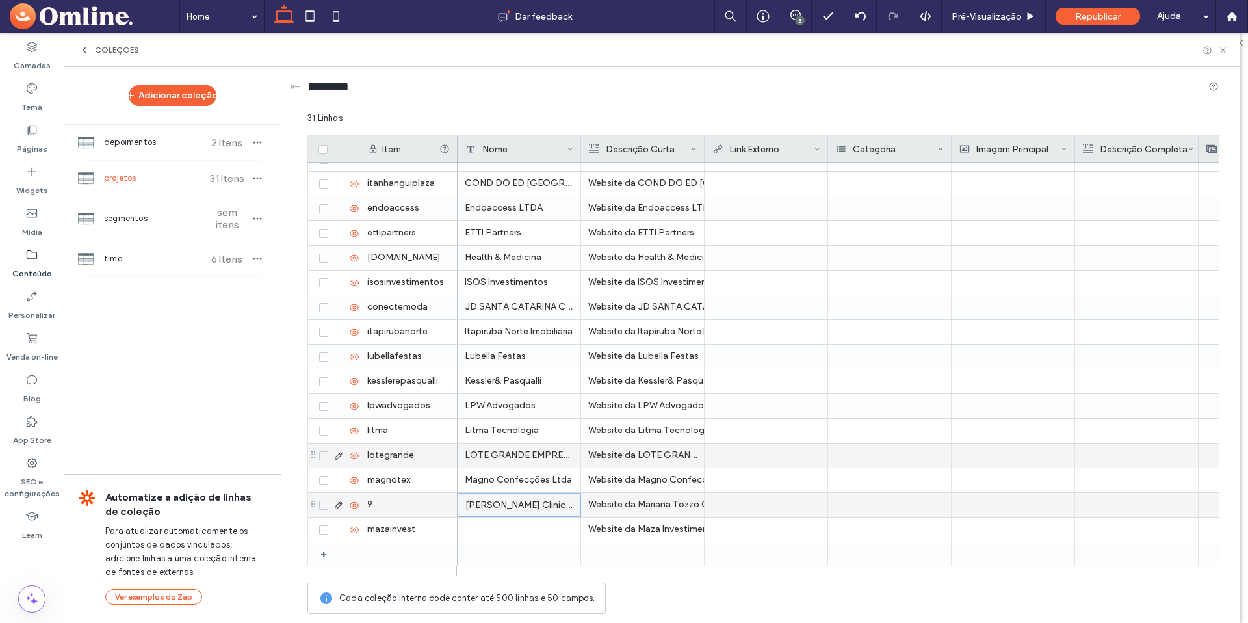
click at [406, 506] on div "9" at bounding box center [408, 505] width 97 height 24
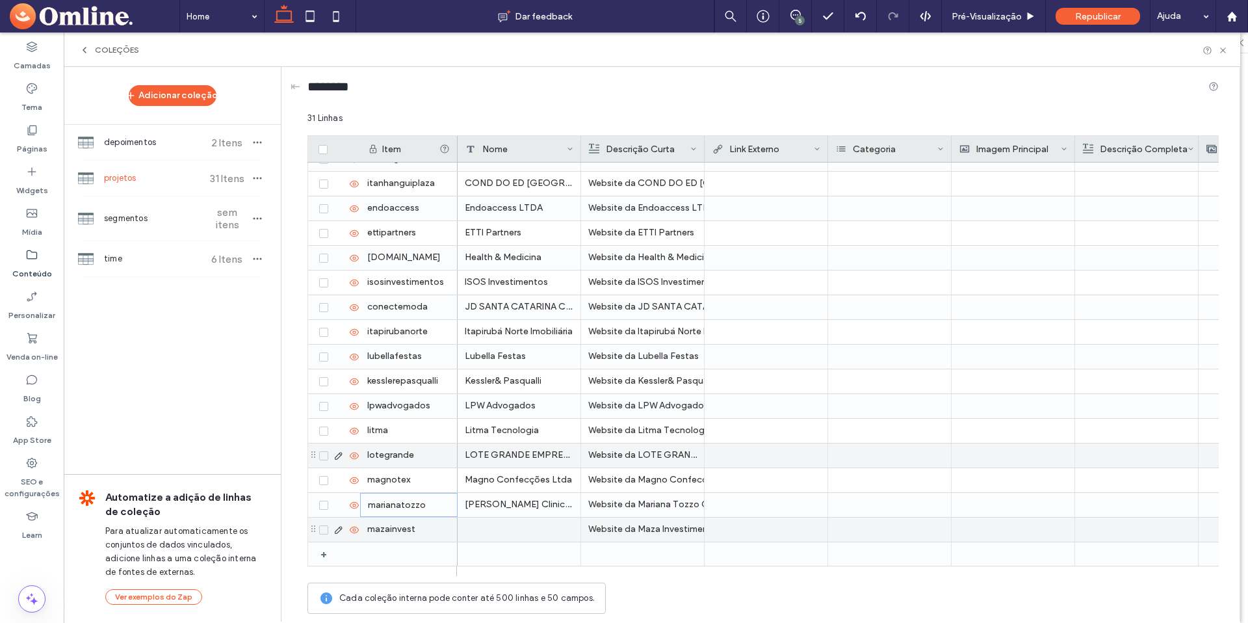
click at [495, 529] on div at bounding box center [519, 529] width 123 height 24
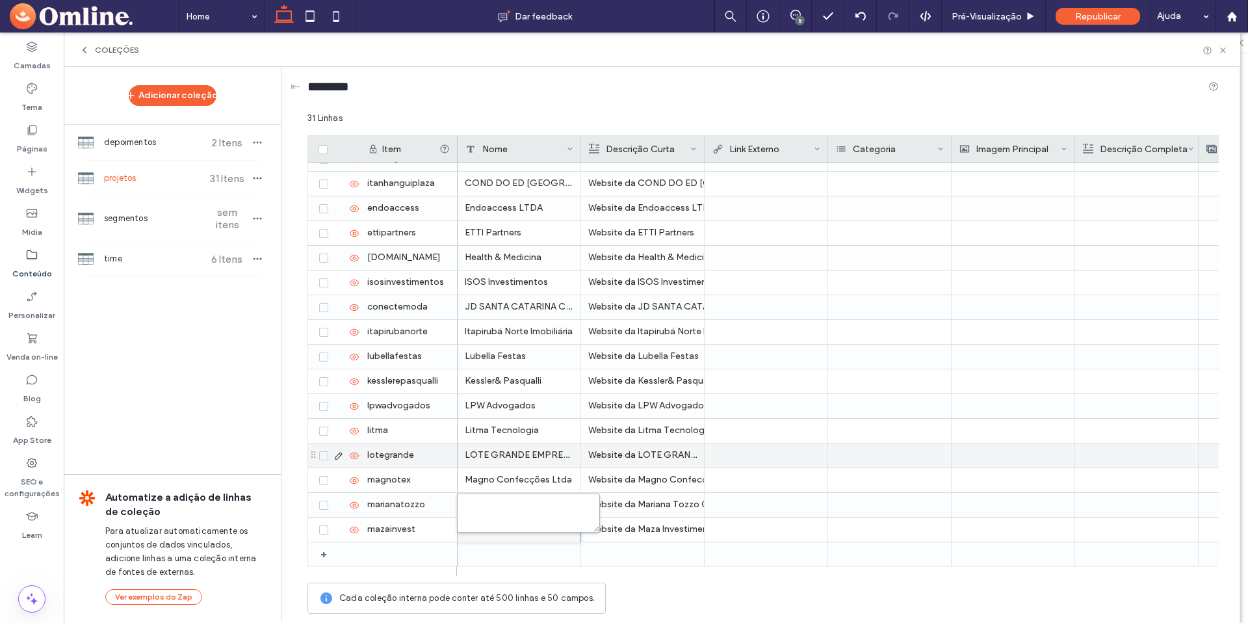
click at [494, 516] on textarea "plain-text-cell" at bounding box center [528, 512] width 143 height 39
paste textarea "**********"
type textarea "**********"
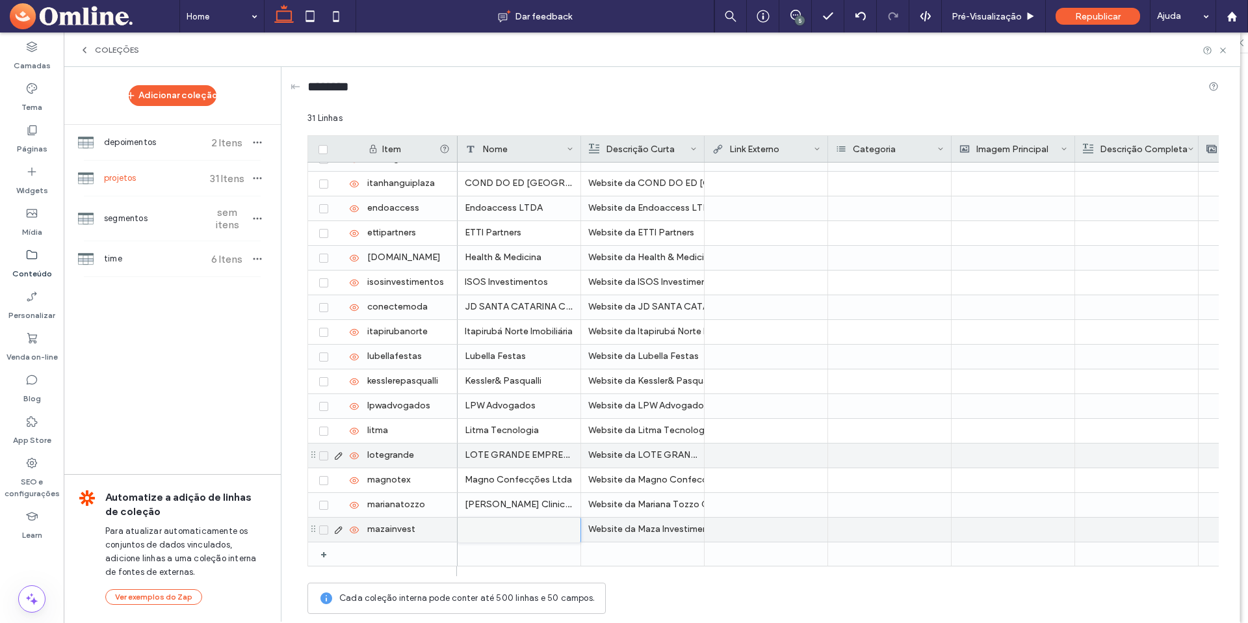
click at [538, 523] on div at bounding box center [519, 529] width 123 height 25
click at [541, 530] on div at bounding box center [519, 529] width 122 height 23
click at [502, 525] on div at bounding box center [519, 529] width 122 height 23
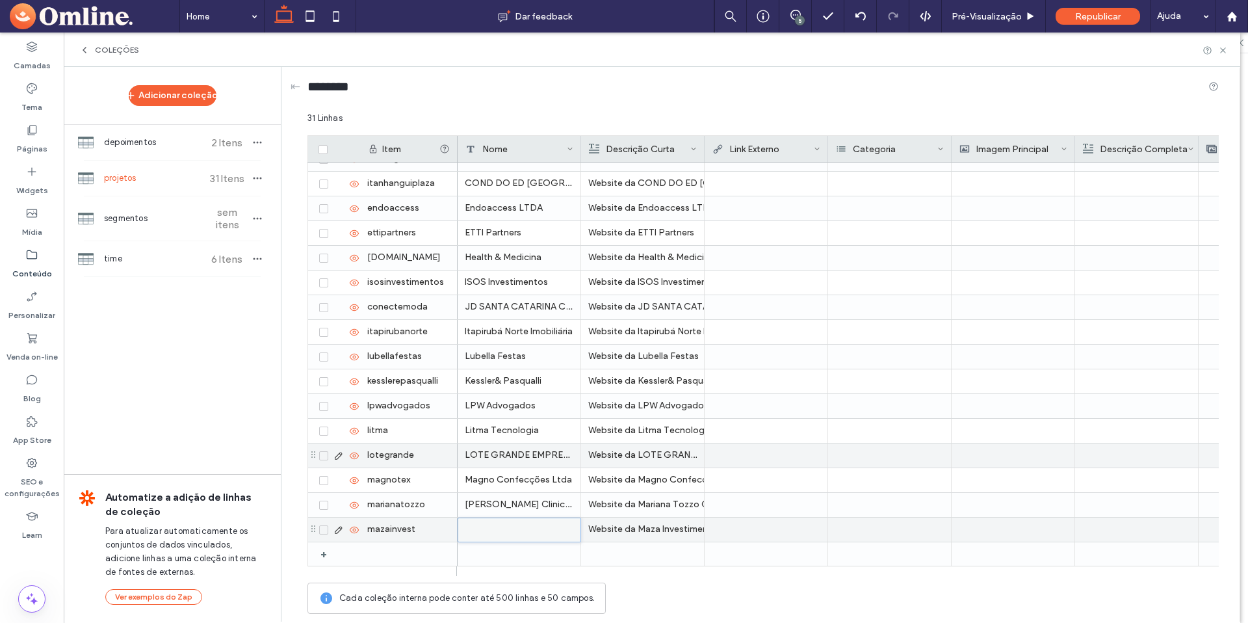
click at [540, 536] on div at bounding box center [519, 529] width 122 height 23
click at [553, 528] on div at bounding box center [519, 529] width 122 height 23
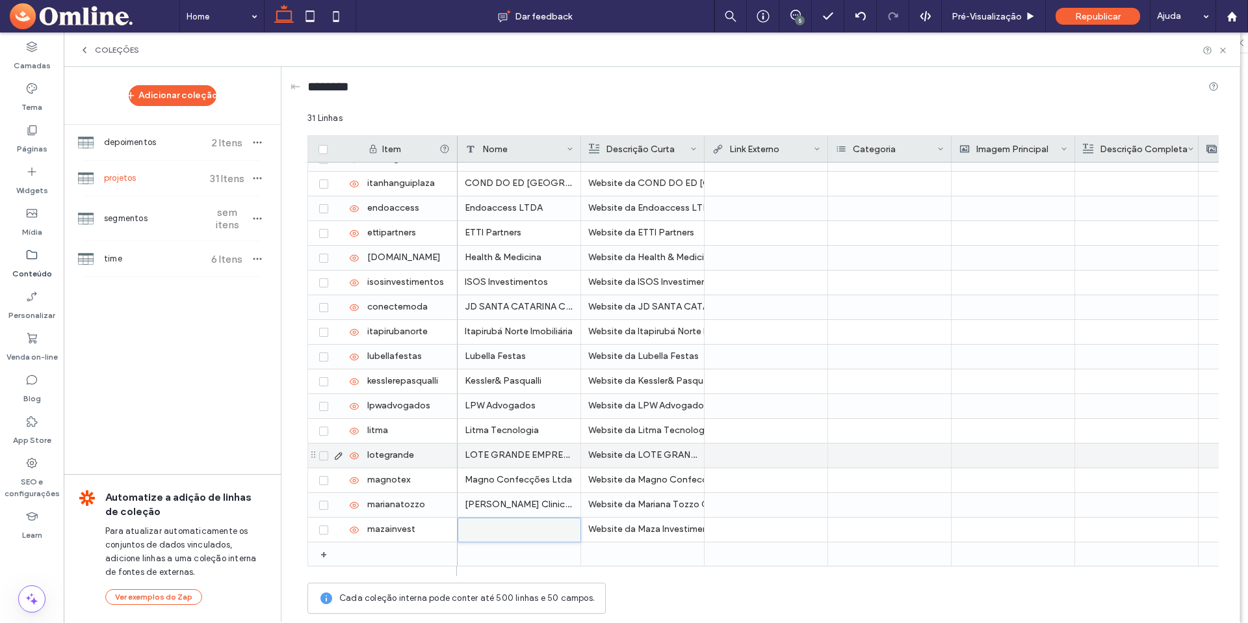
click at [389, 556] on div at bounding box center [408, 553] width 97 height 23
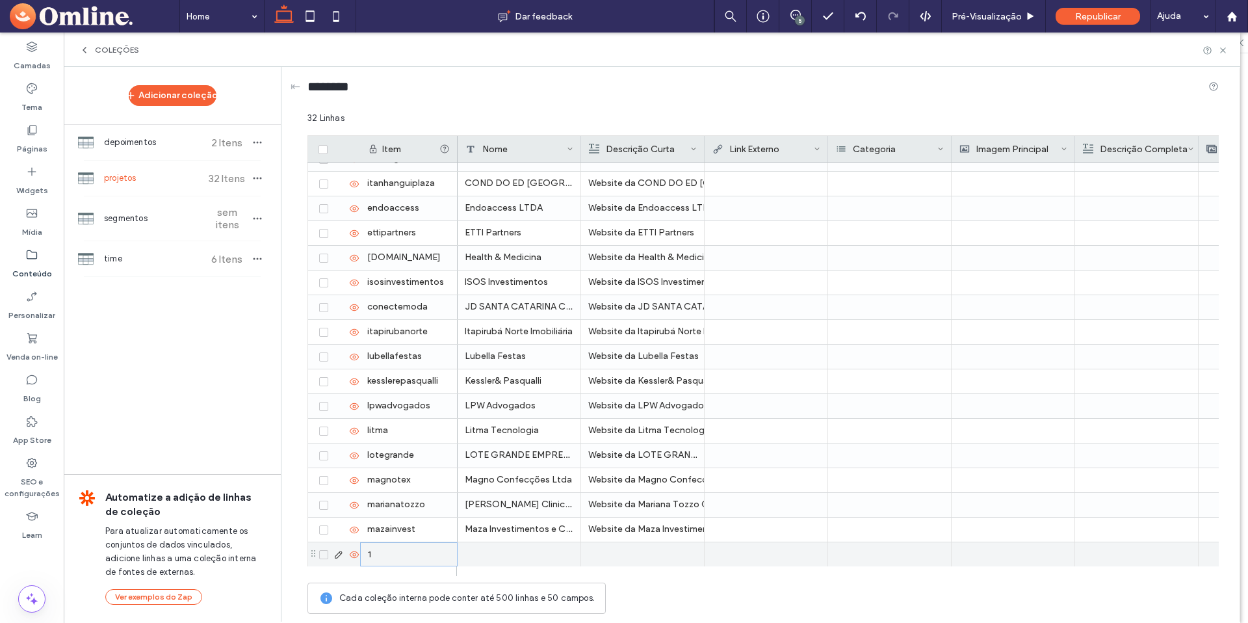
click at [491, 560] on div at bounding box center [519, 554] width 123 height 24
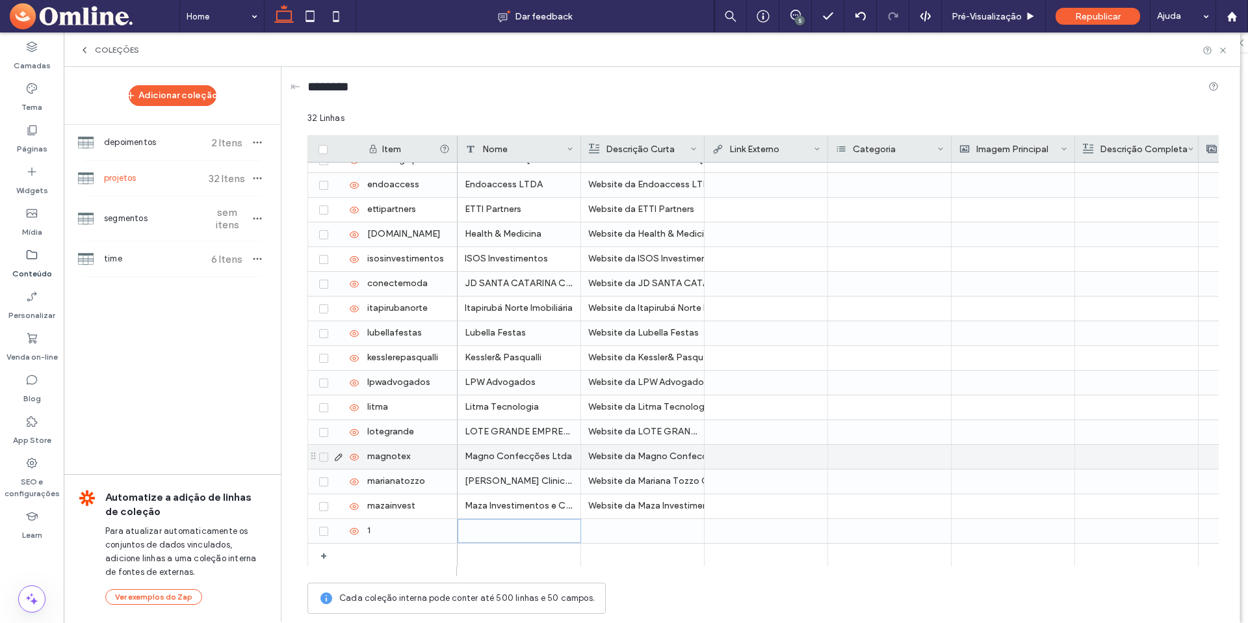
scroll to position [411, 0]
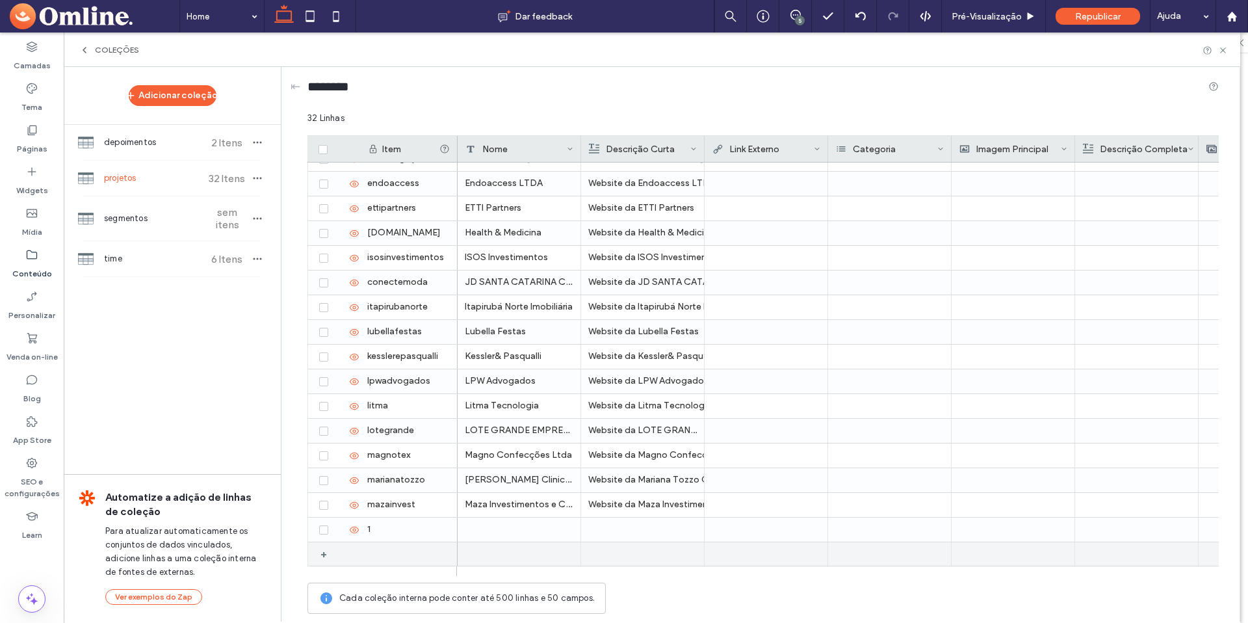
click at [325, 551] on div "+" at bounding box center [328, 553] width 16 height 23
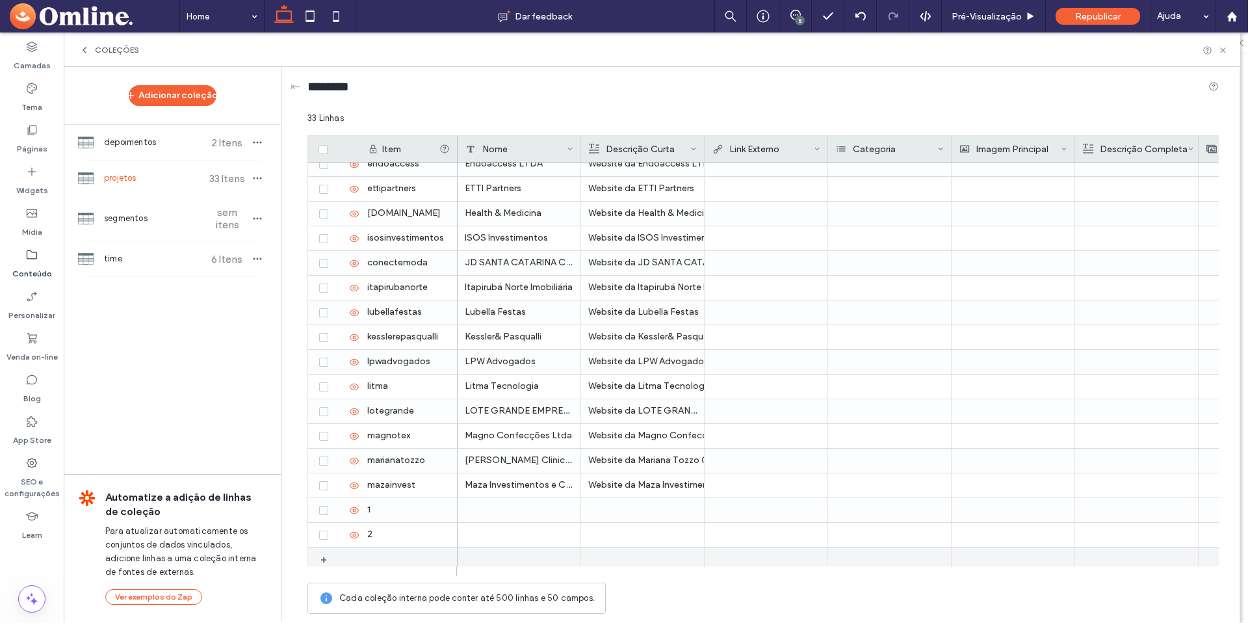
scroll to position [436, 0]
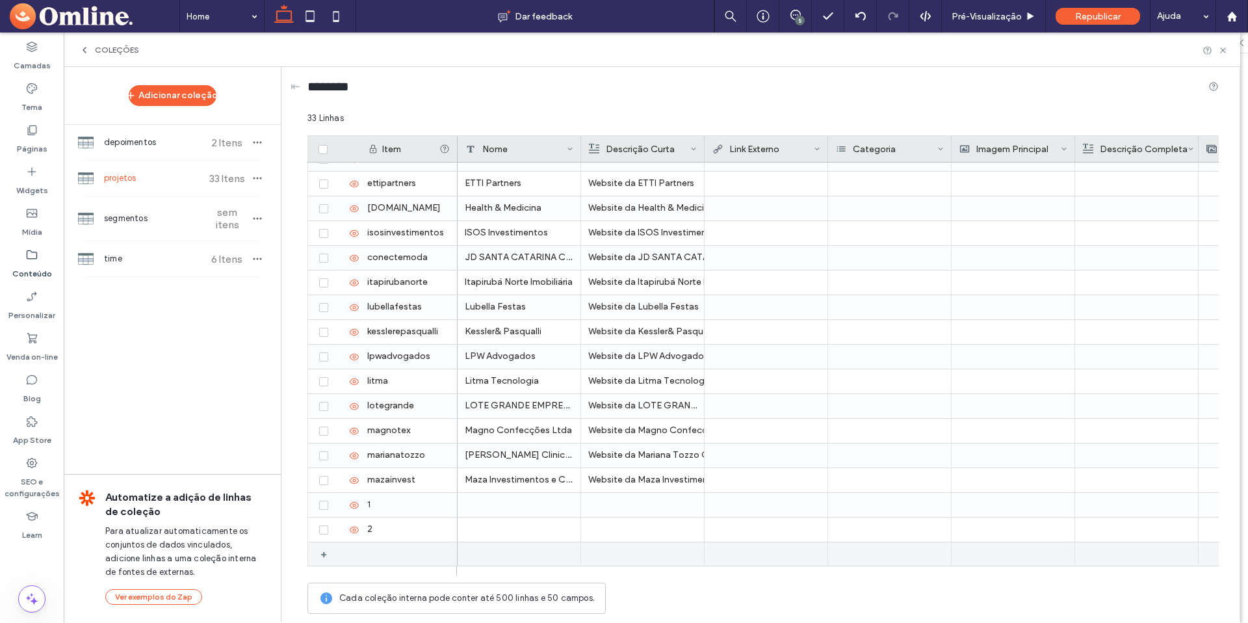
click at [324, 552] on div "+" at bounding box center [328, 553] width 16 height 23
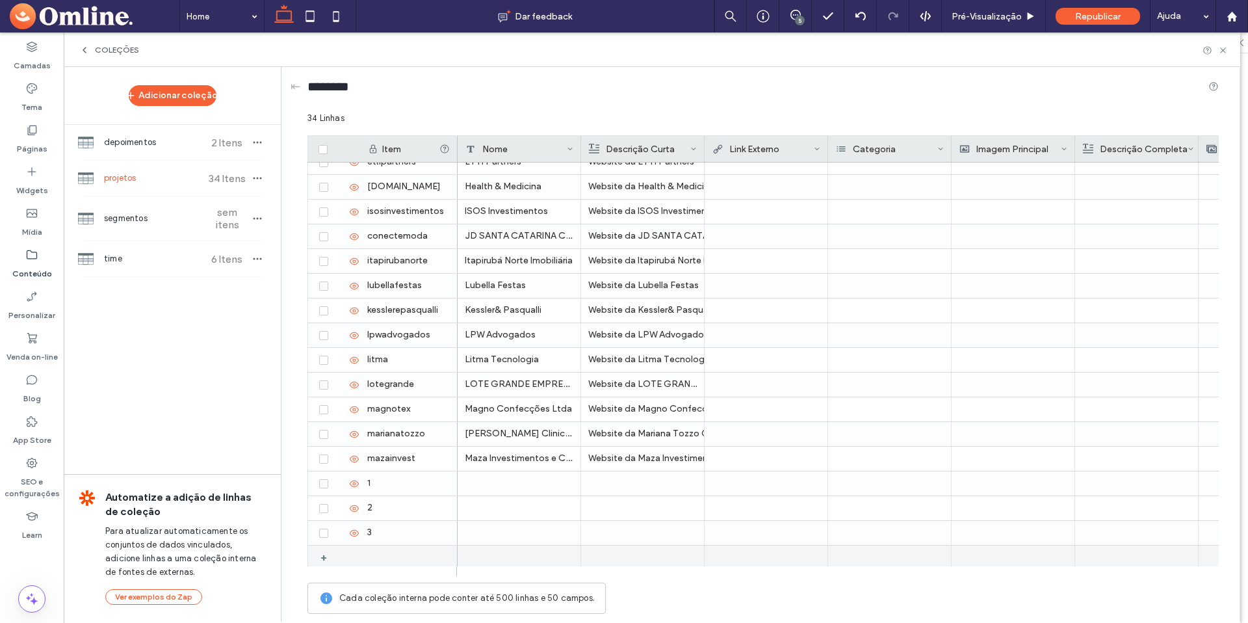
scroll to position [461, 0]
click at [322, 552] on div "+" at bounding box center [328, 553] width 16 height 23
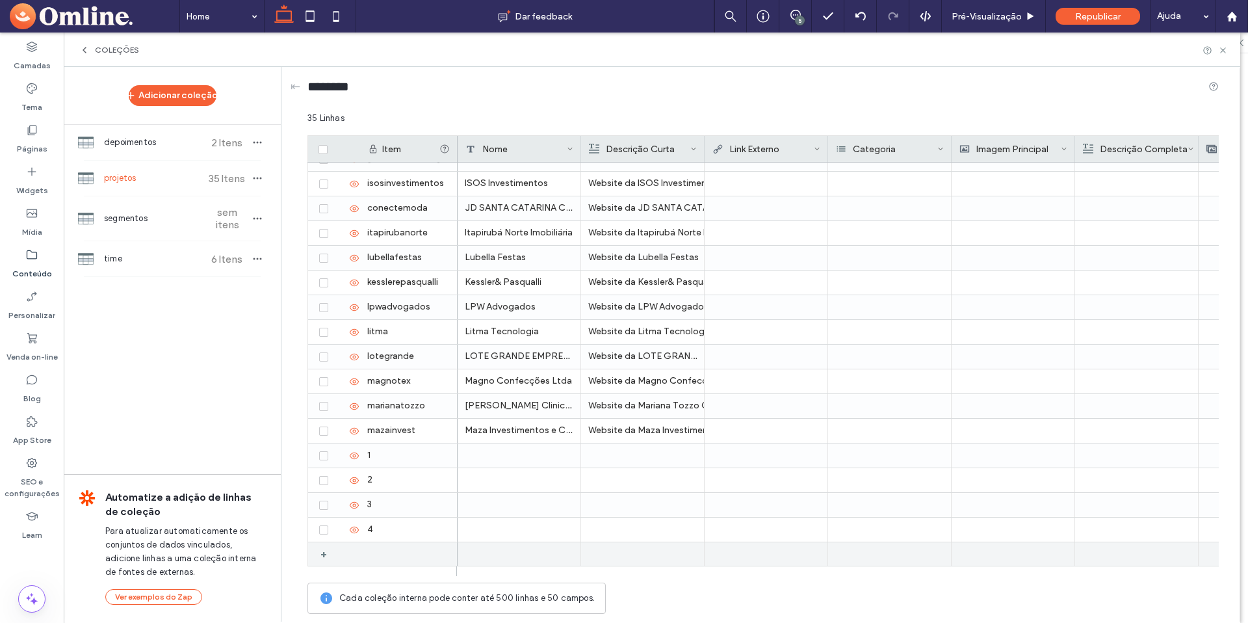
click at [322, 555] on div "+" at bounding box center [328, 553] width 16 height 23
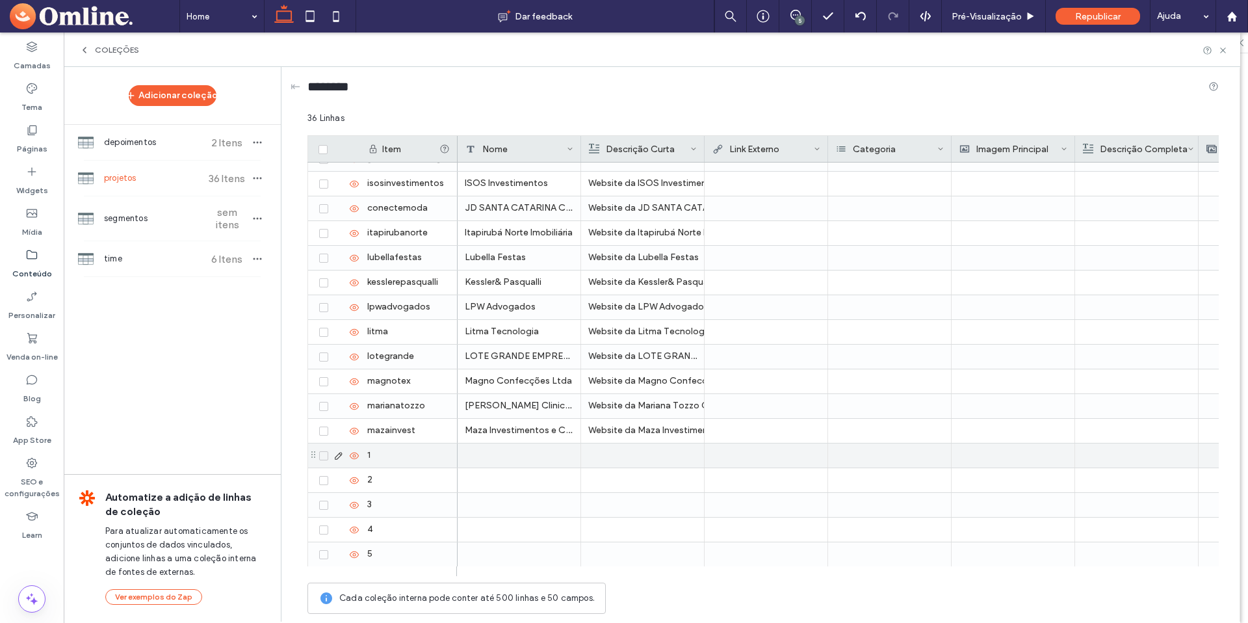
click at [389, 456] on div "1" at bounding box center [408, 455] width 97 height 24
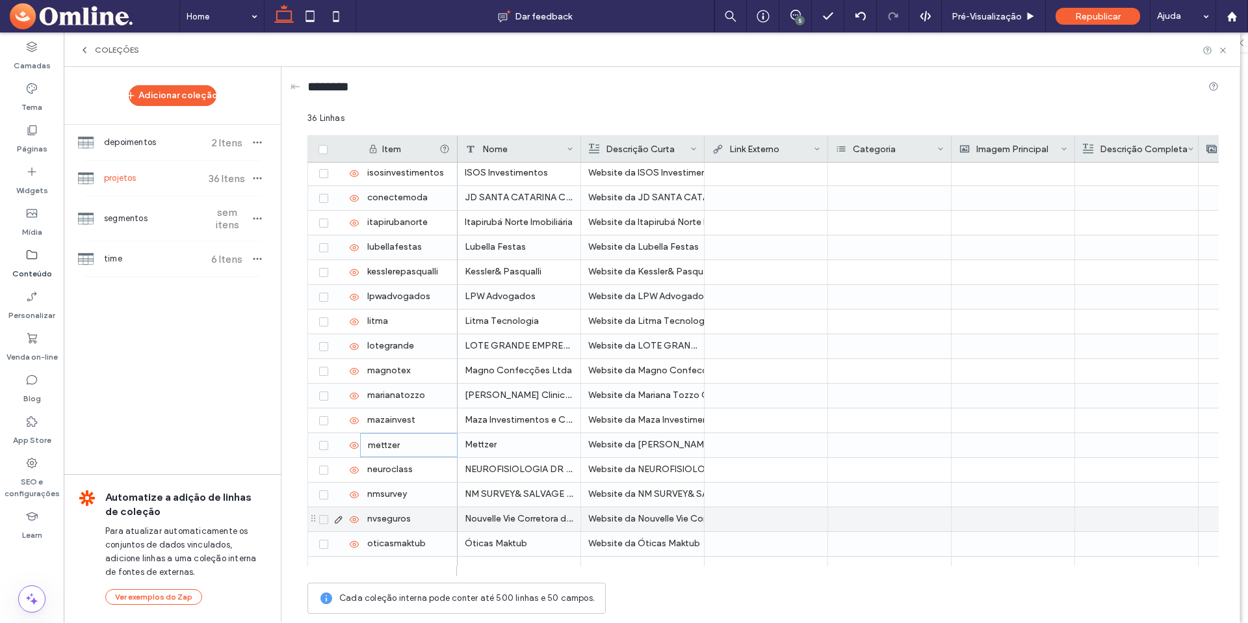
scroll to position [510, 0]
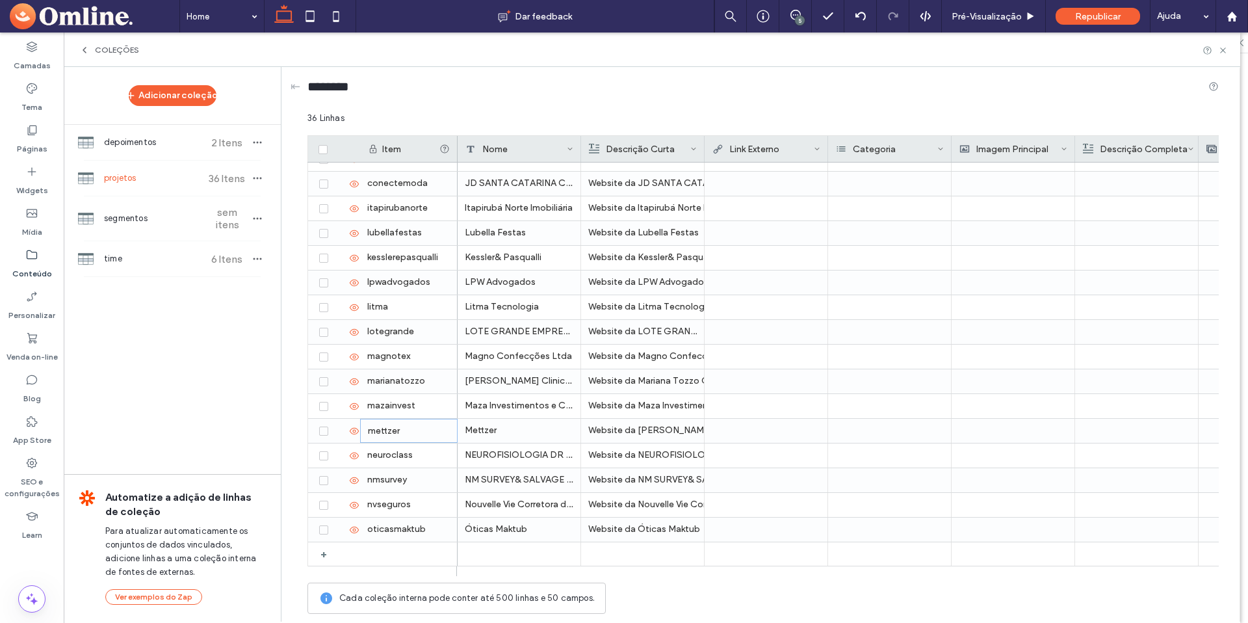
click at [331, 555] on div "+" at bounding box center [328, 553] width 16 height 23
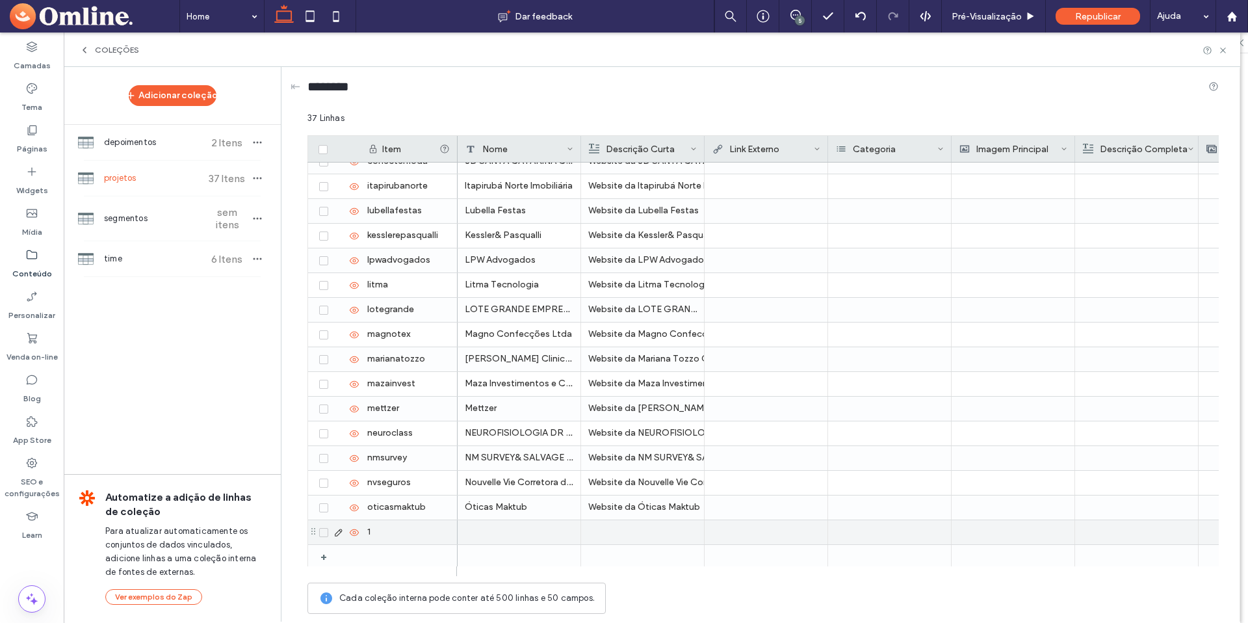
scroll to position [535, 0]
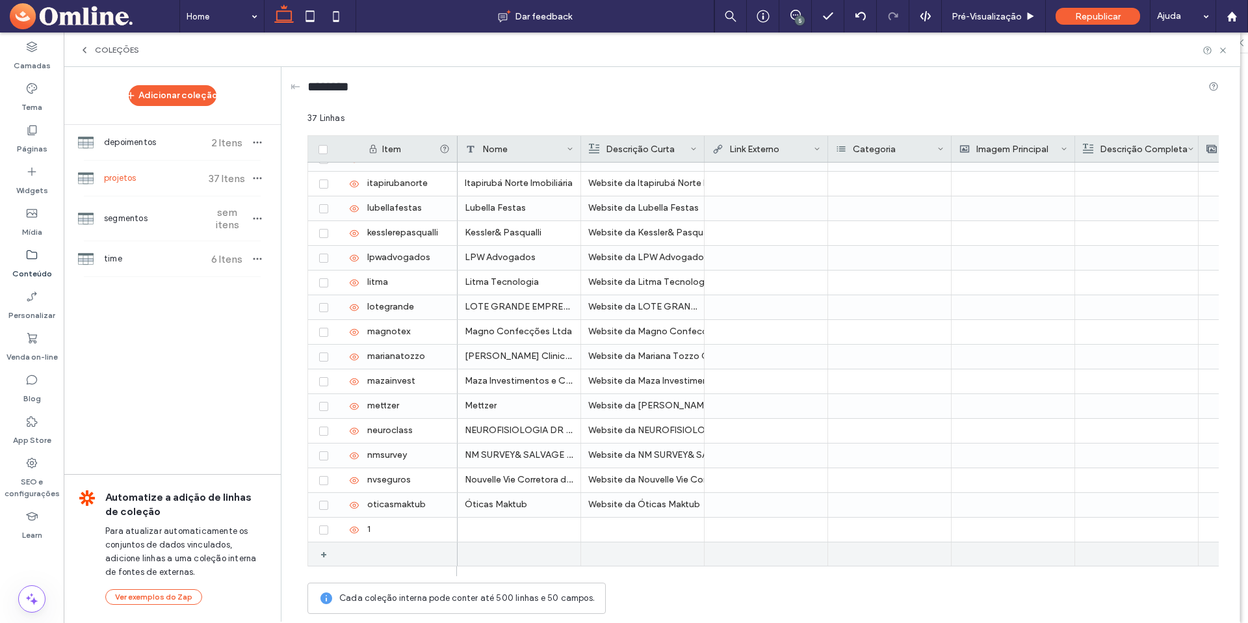
click at [324, 555] on div "+" at bounding box center [328, 553] width 16 height 23
click at [324, 568] on div at bounding box center [381, 571] width 149 height 10
click at [392, 566] on div at bounding box center [381, 571] width 149 height 10
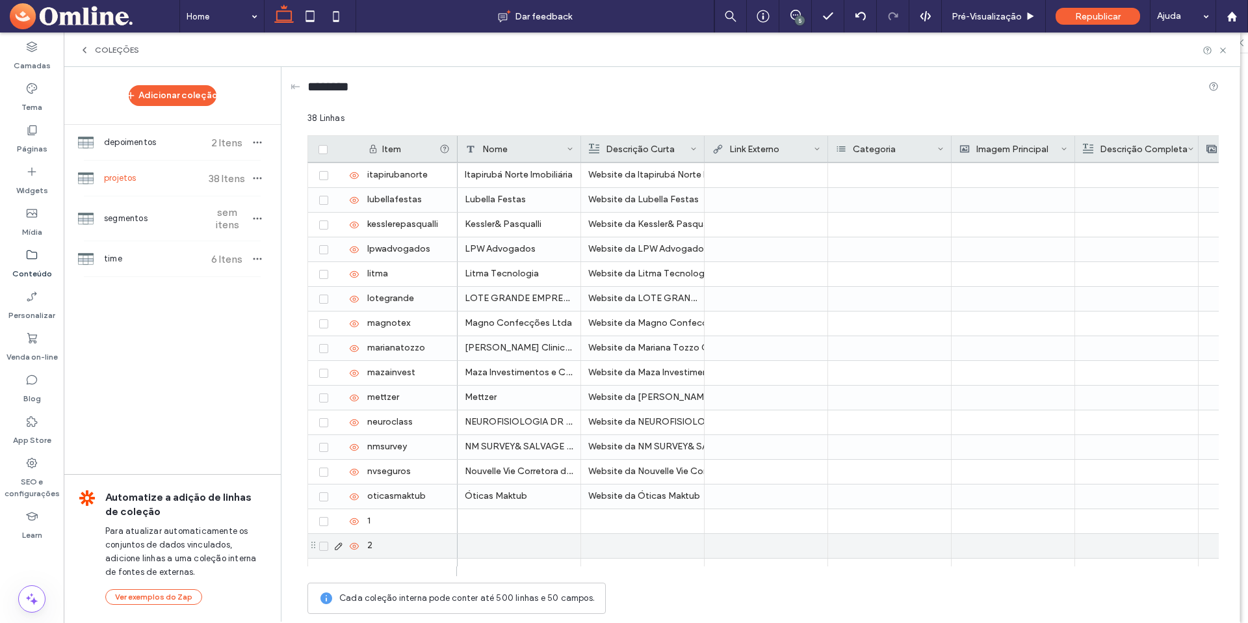
scroll to position [560, 0]
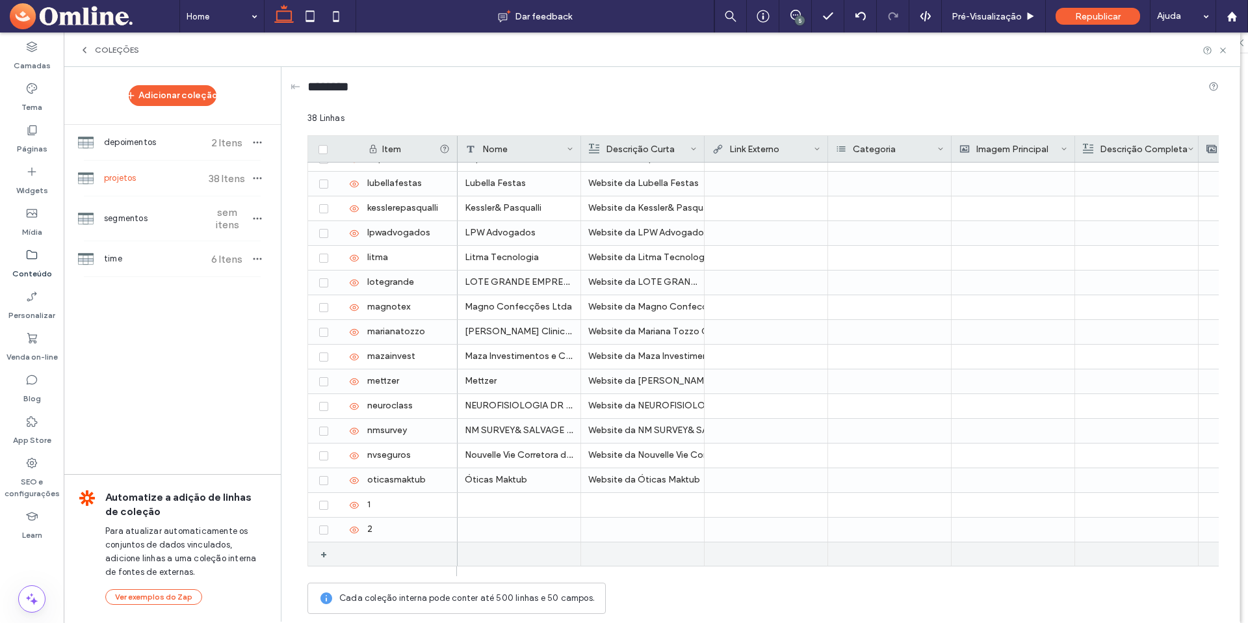
click at [318, 552] on div "+" at bounding box center [325, 553] width 21 height 23
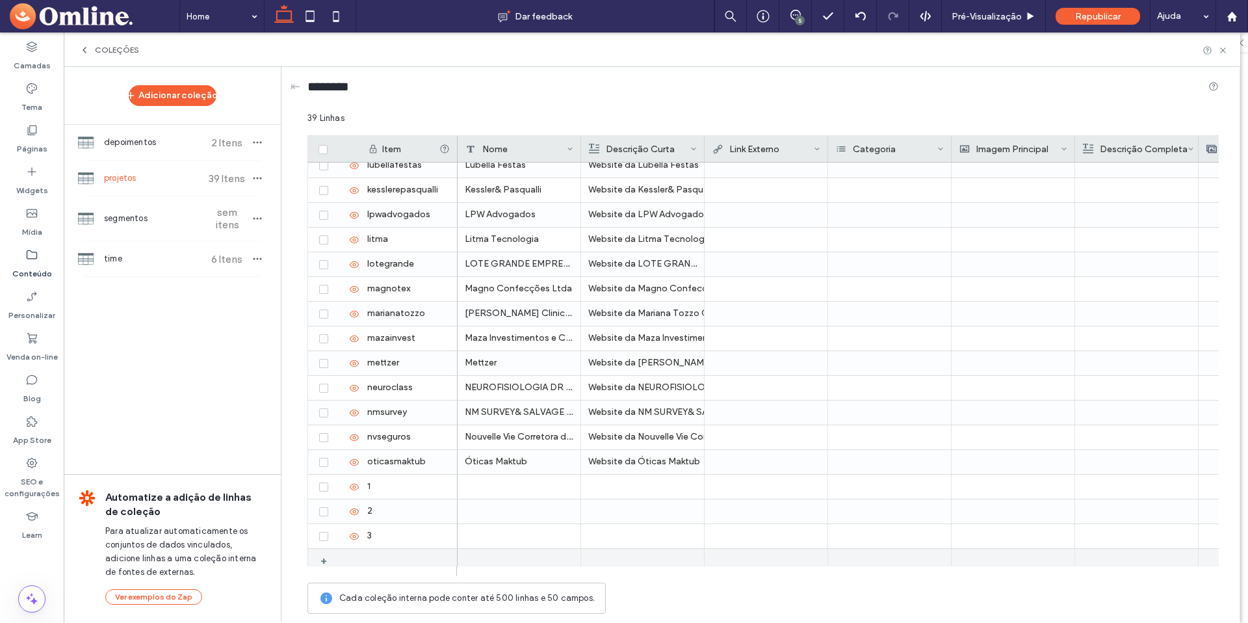
scroll to position [584, 0]
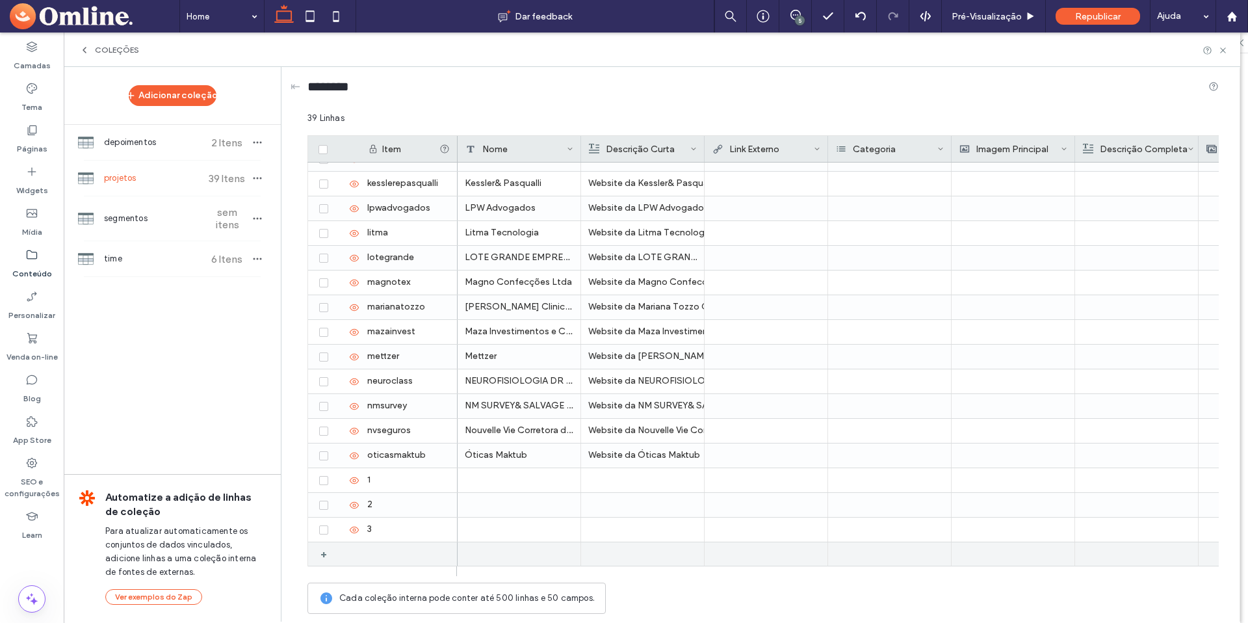
click at [325, 556] on div "+" at bounding box center [328, 553] width 16 height 23
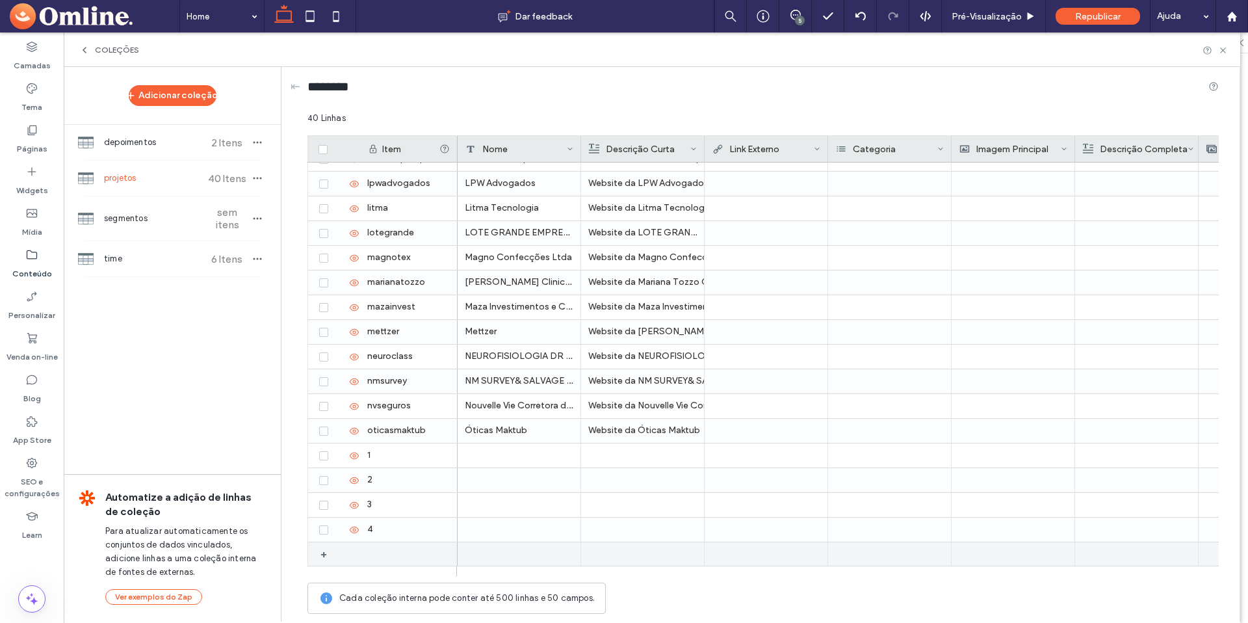
click at [319, 554] on div "+" at bounding box center [325, 553] width 21 height 23
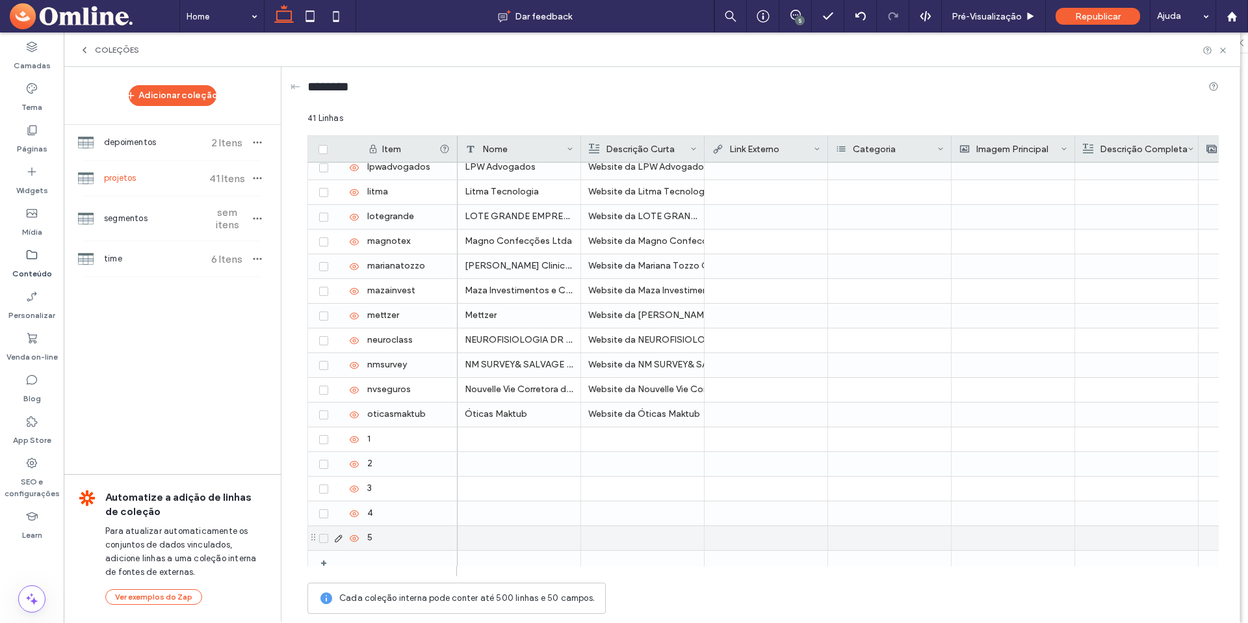
scroll to position [634, 0]
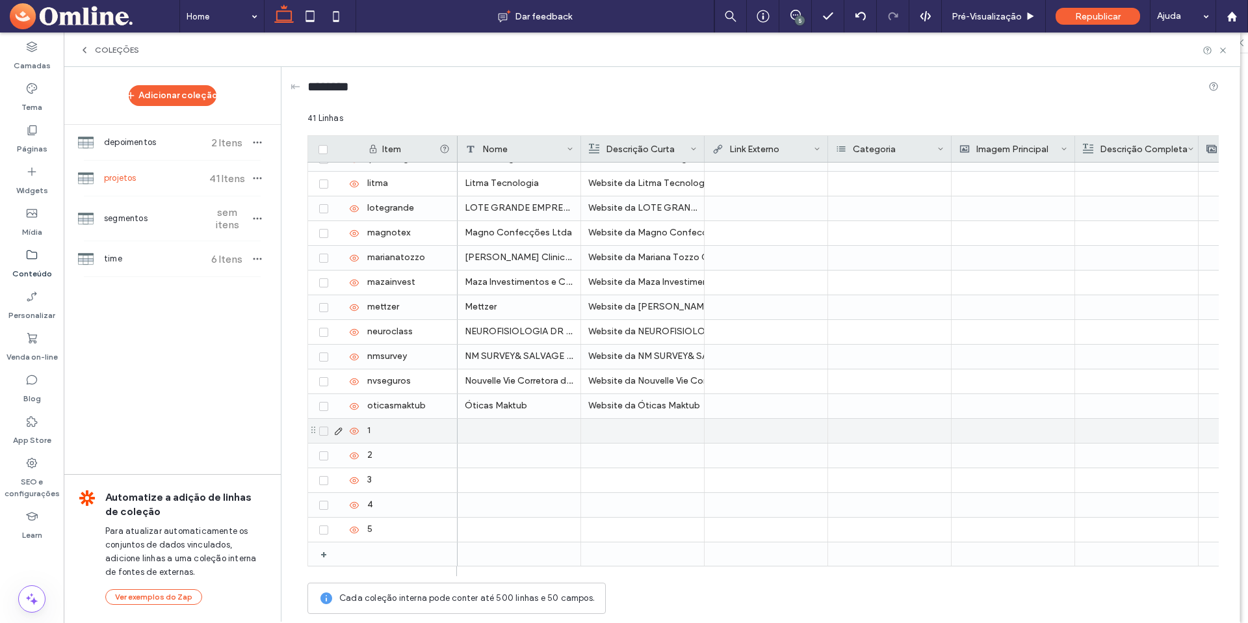
click at [370, 429] on div "1" at bounding box center [408, 431] width 97 height 24
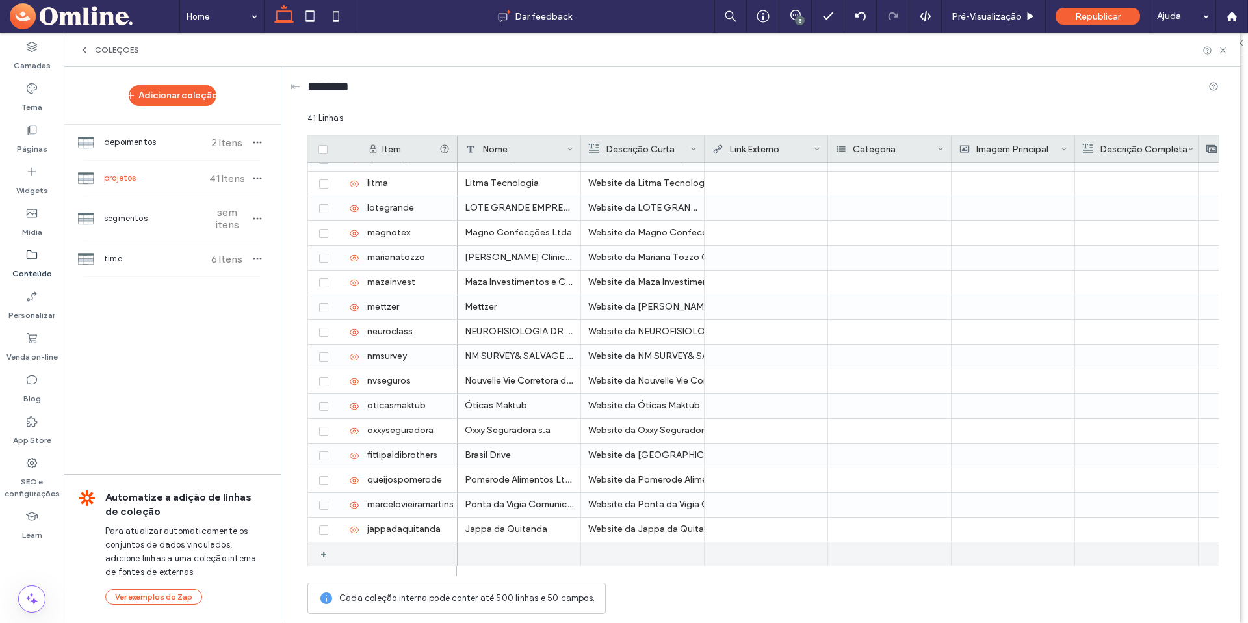
drag, startPoint x: 352, startPoint y: 549, endPoint x: 335, endPoint y: 550, distance: 16.3
click at [351, 549] on div "+" at bounding box center [337, 553] width 45 height 23
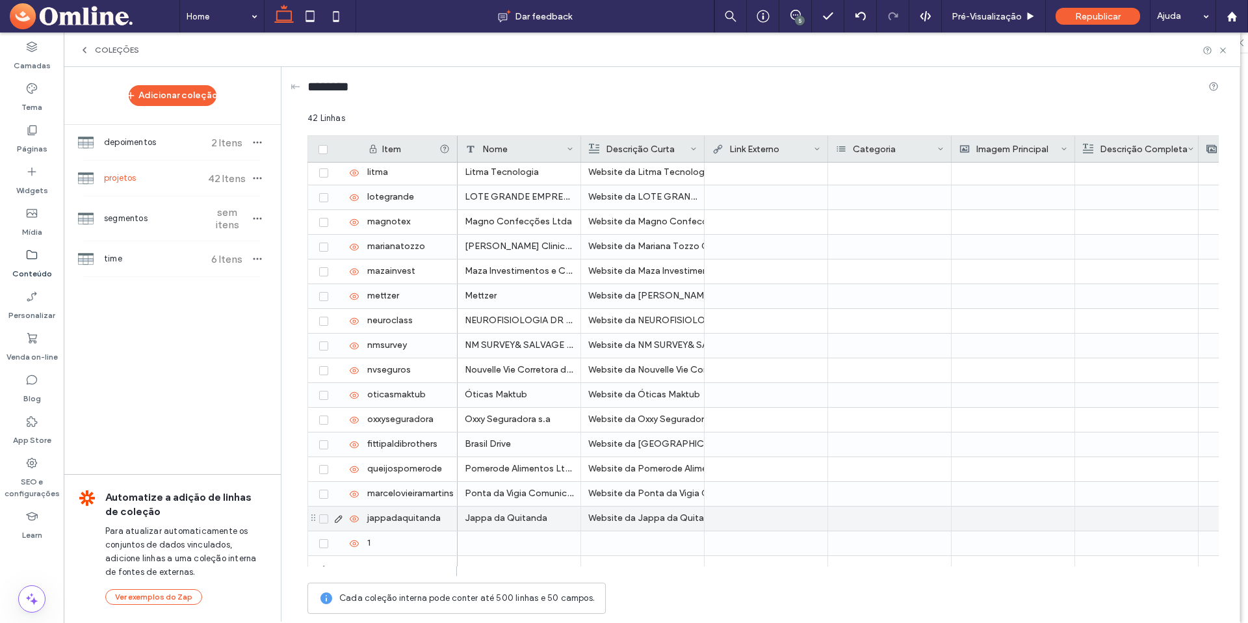
scroll to position [658, 0]
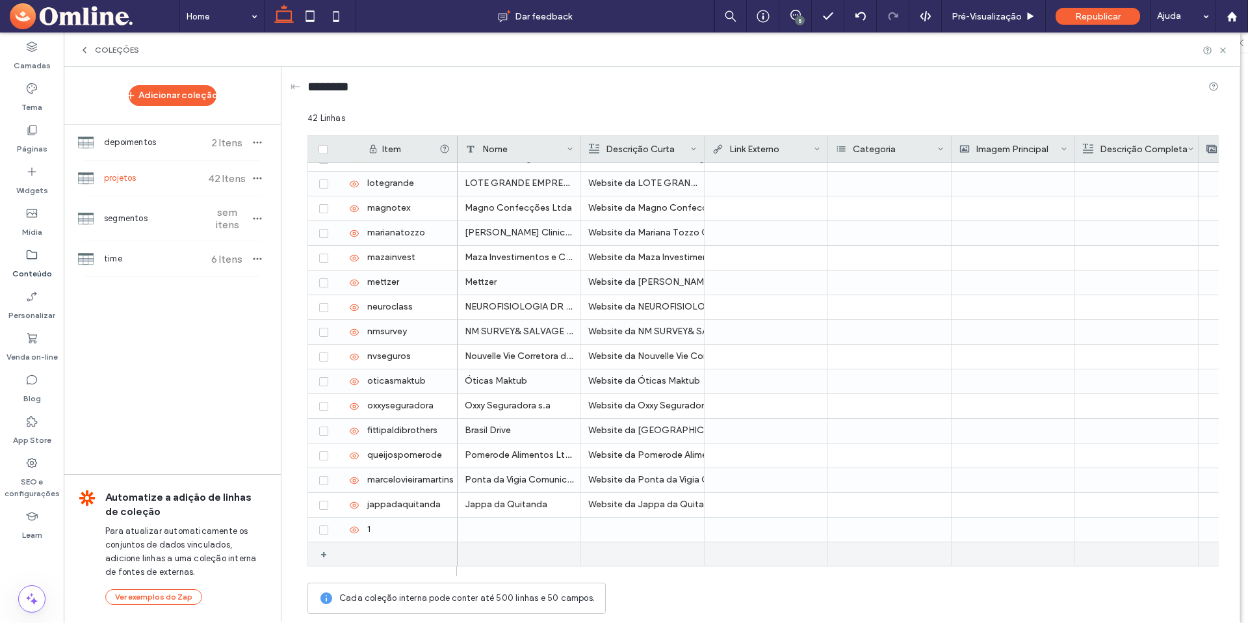
click at [326, 555] on div "+" at bounding box center [328, 553] width 16 height 23
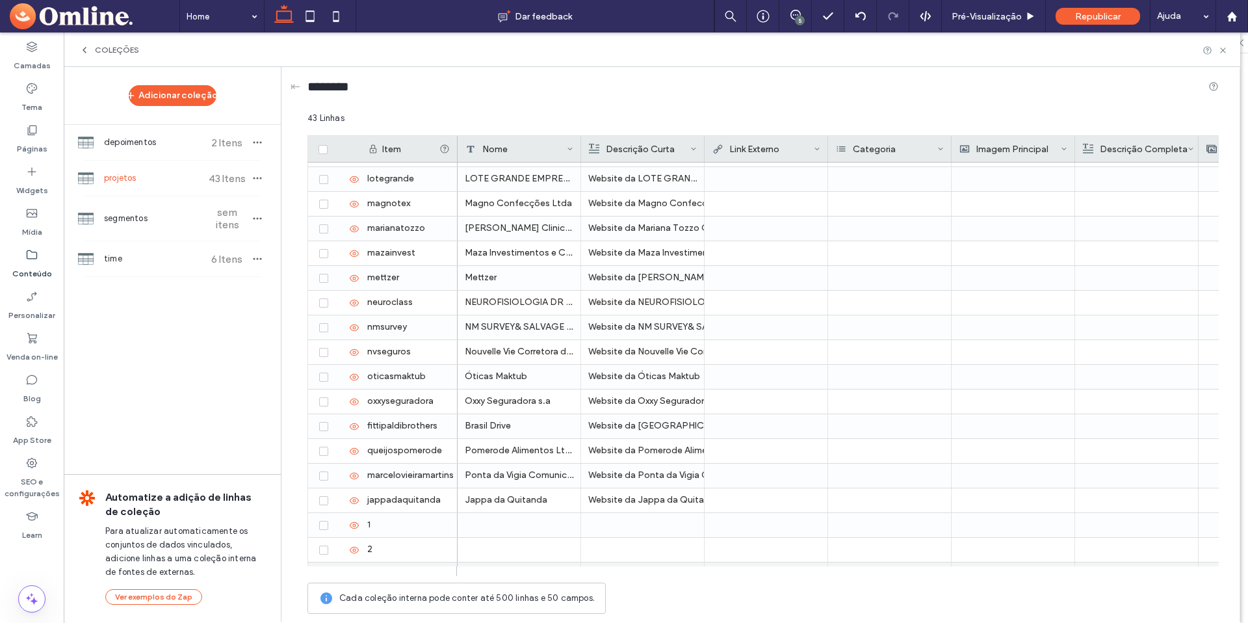
scroll to position [683, 0]
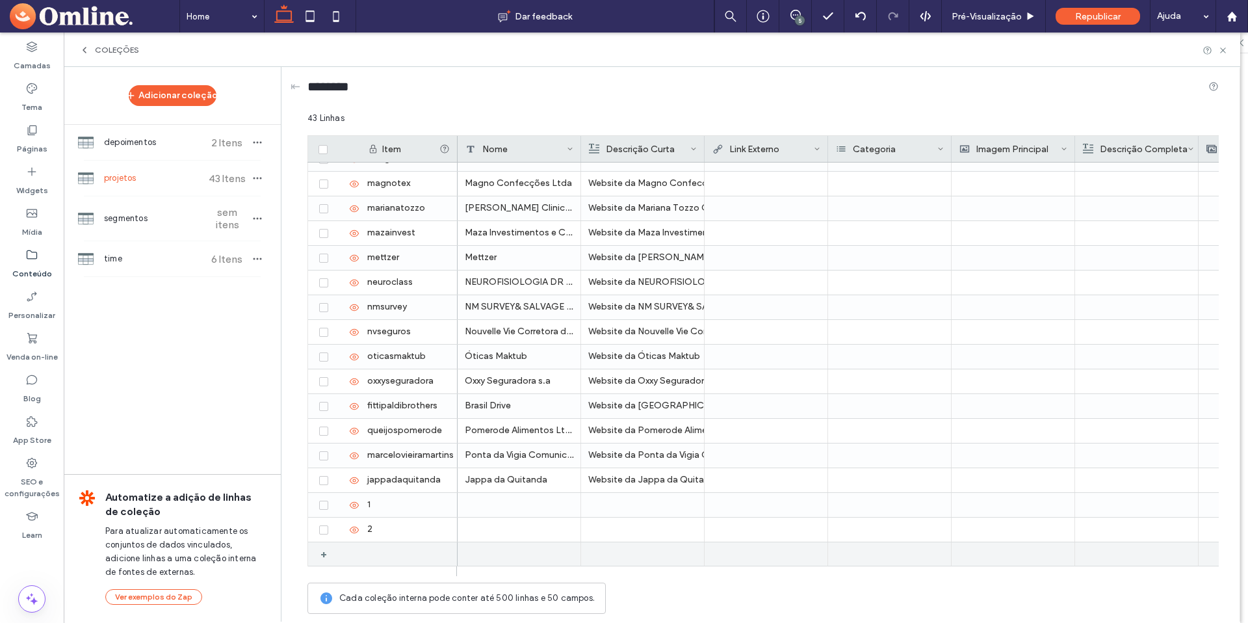
click at [326, 552] on div "+" at bounding box center [328, 553] width 16 height 23
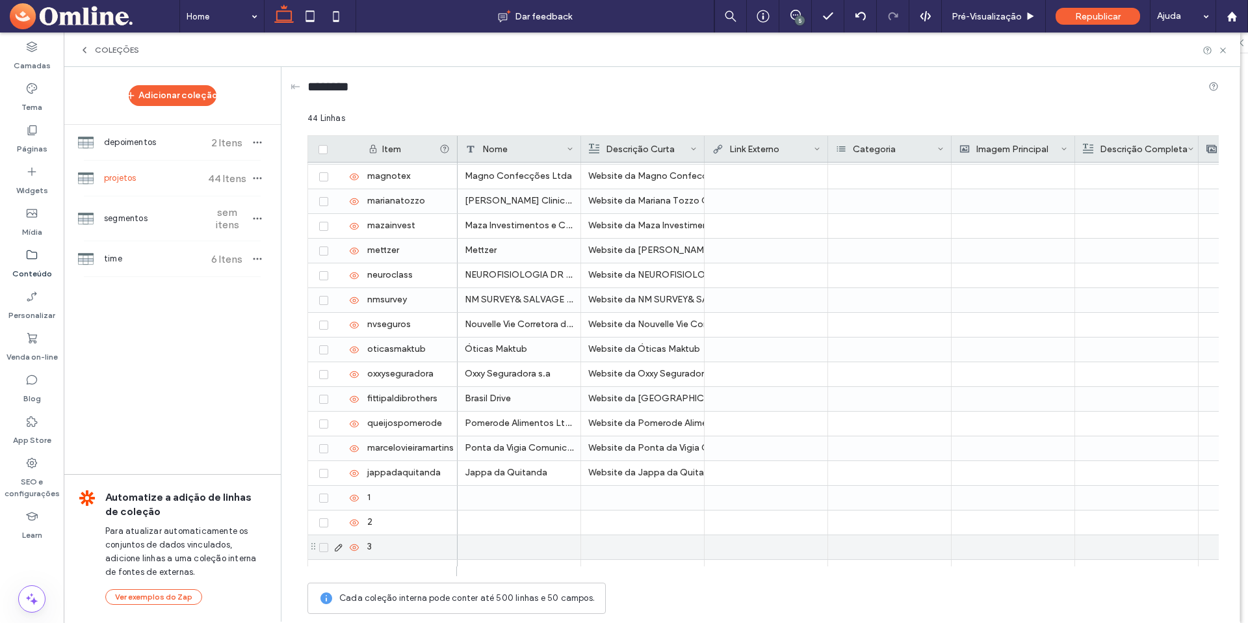
scroll to position [708, 0]
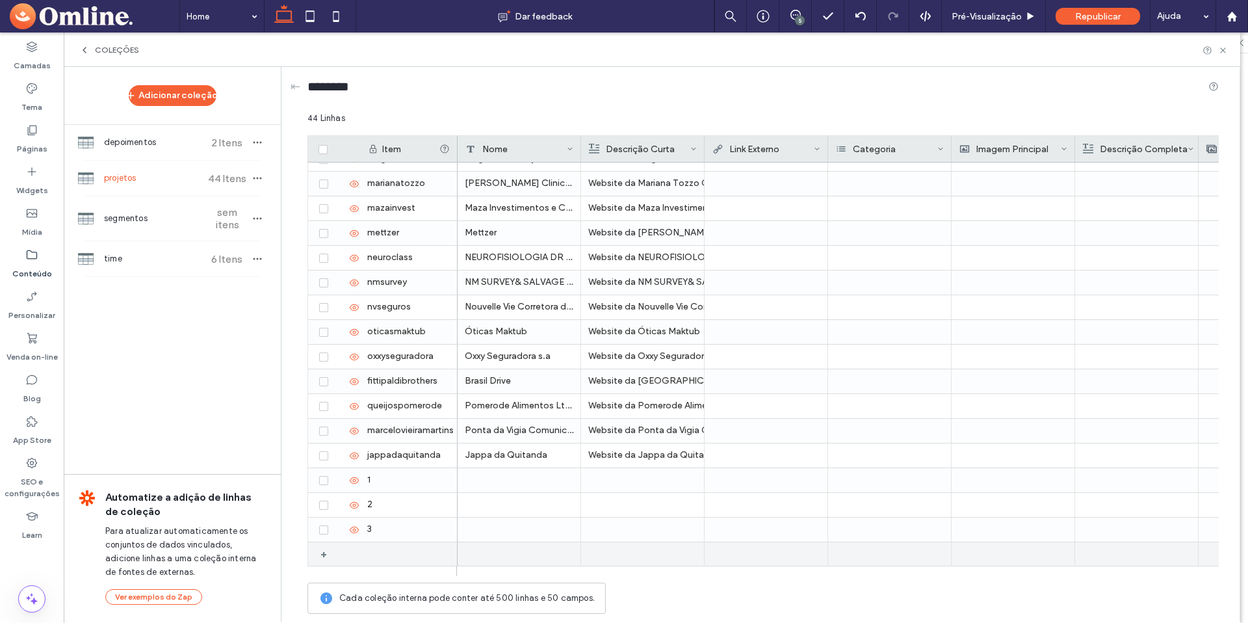
click at [326, 553] on div "+" at bounding box center [328, 553] width 16 height 23
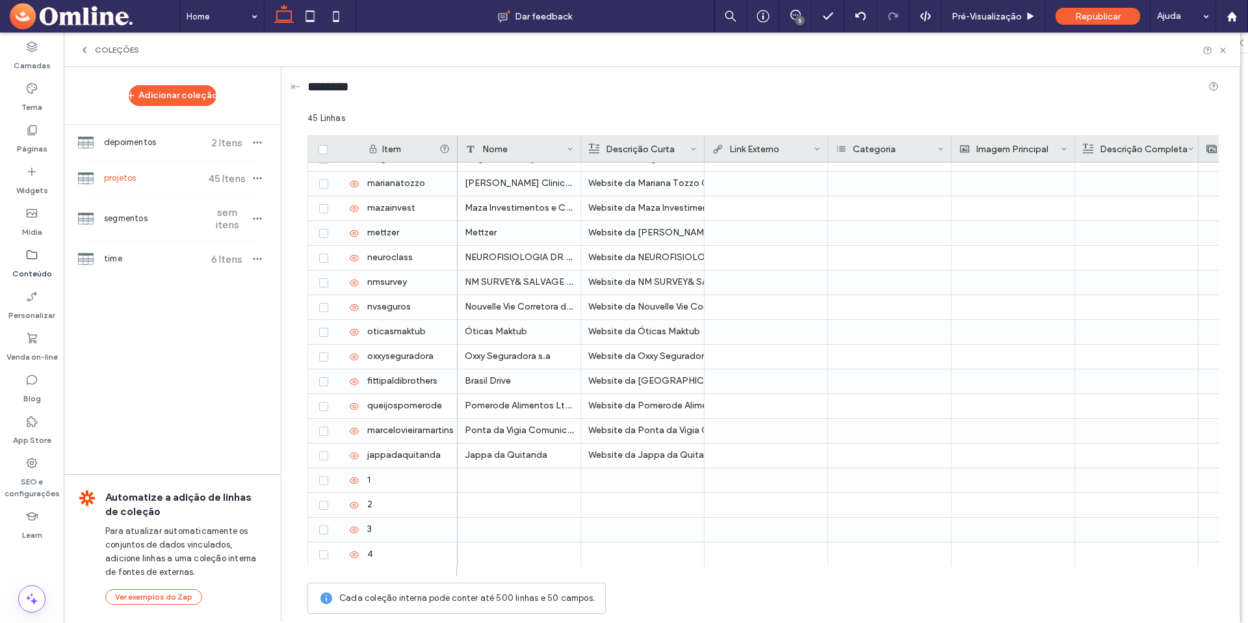
click at [322, 570] on div at bounding box center [381, 571] width 149 height 10
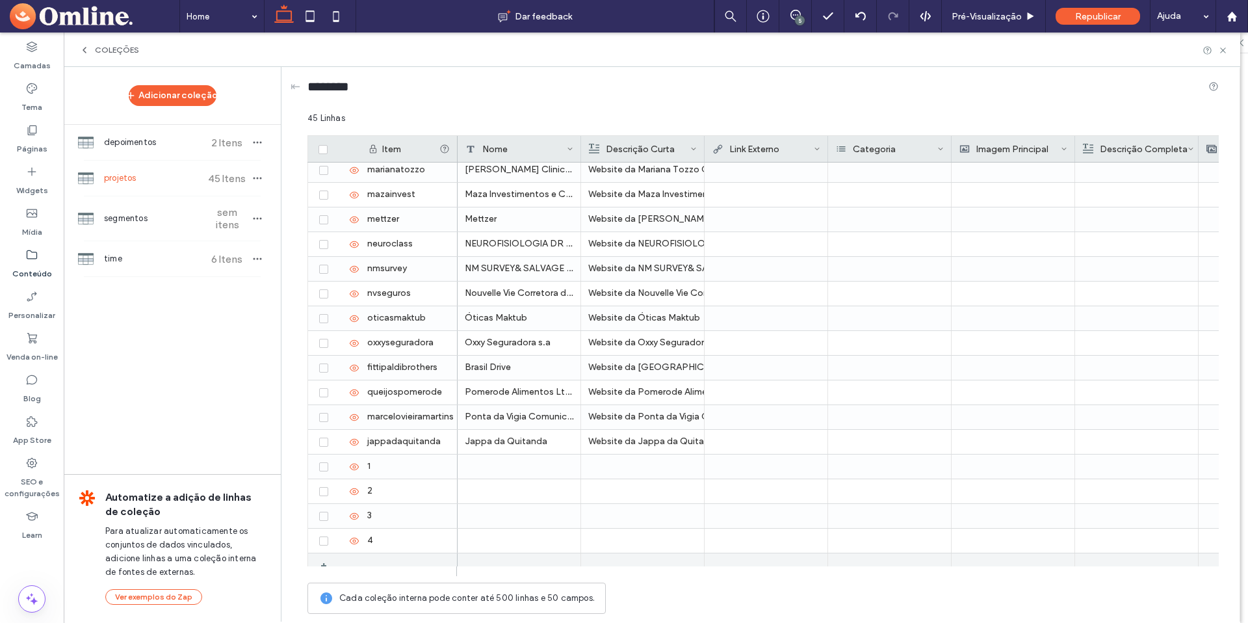
scroll to position [733, 0]
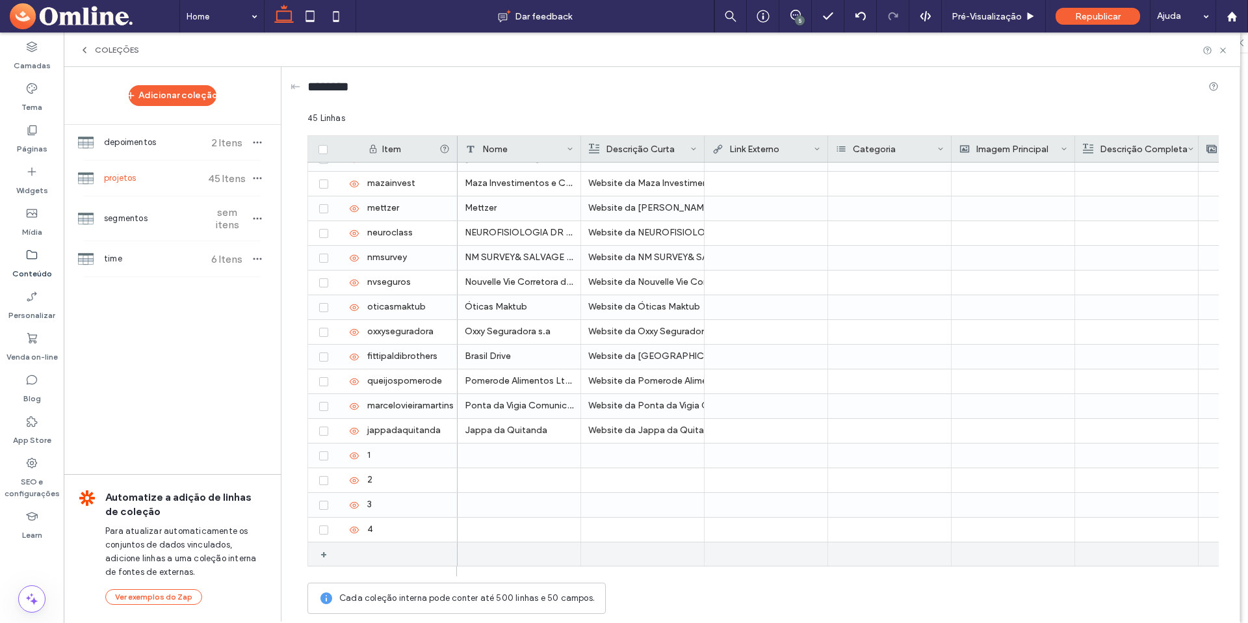
click at [326, 554] on div "+" at bounding box center [328, 553] width 16 height 23
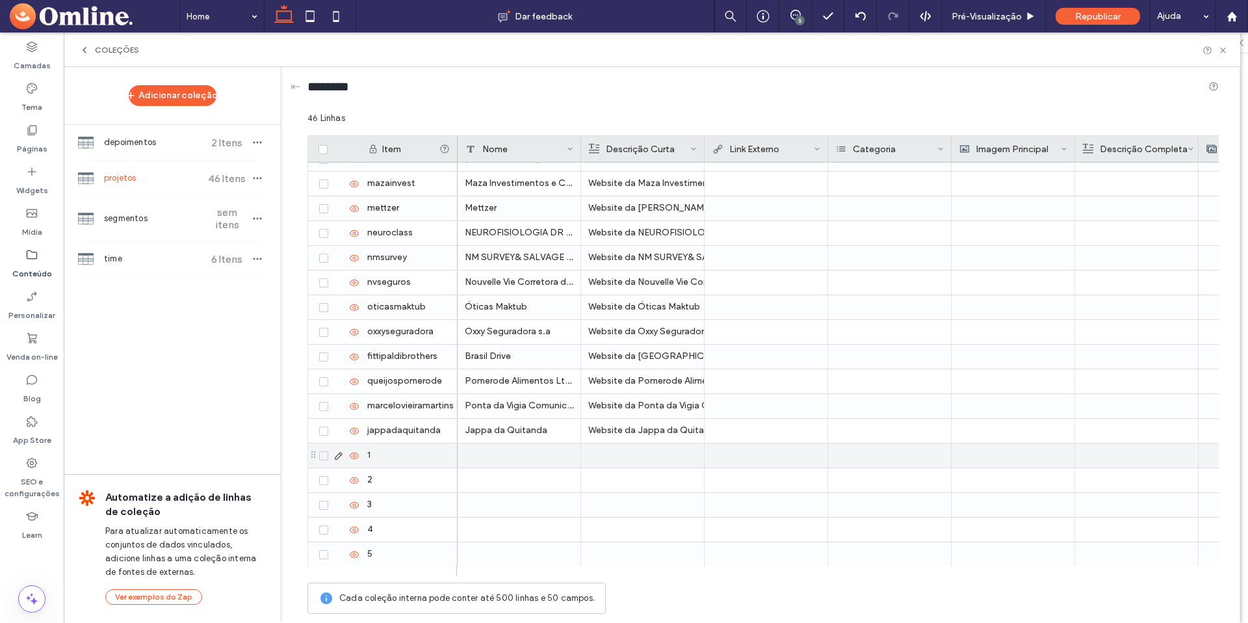
click at [380, 445] on div "1" at bounding box center [408, 455] width 97 height 24
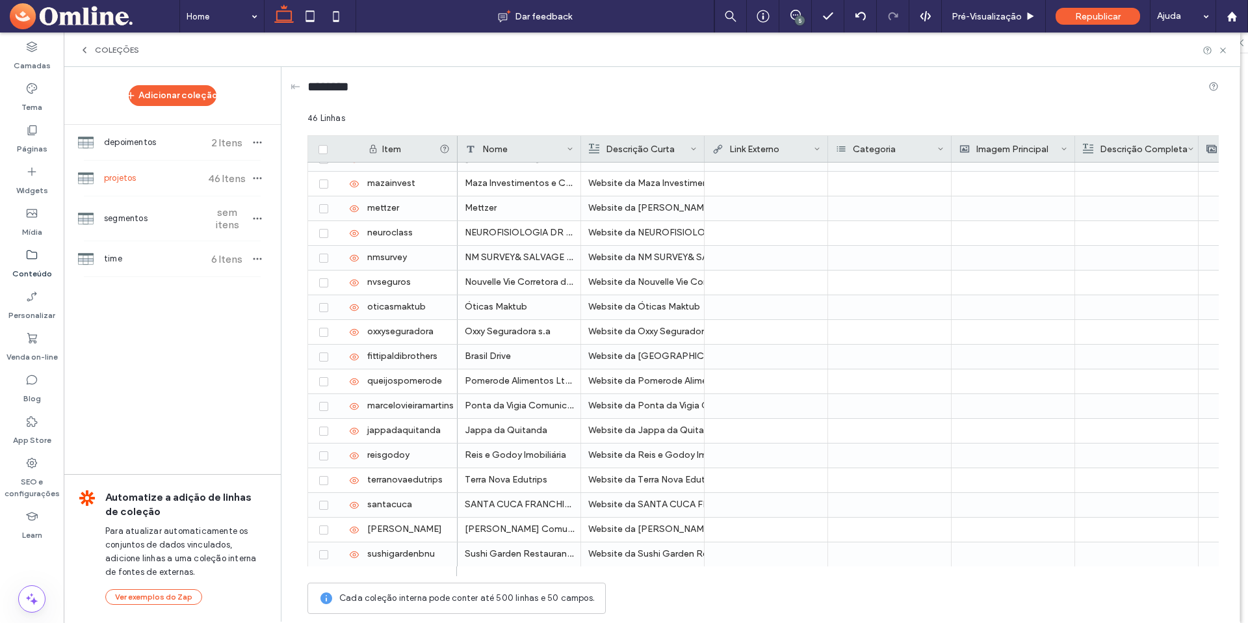
scroll to position [757, 0]
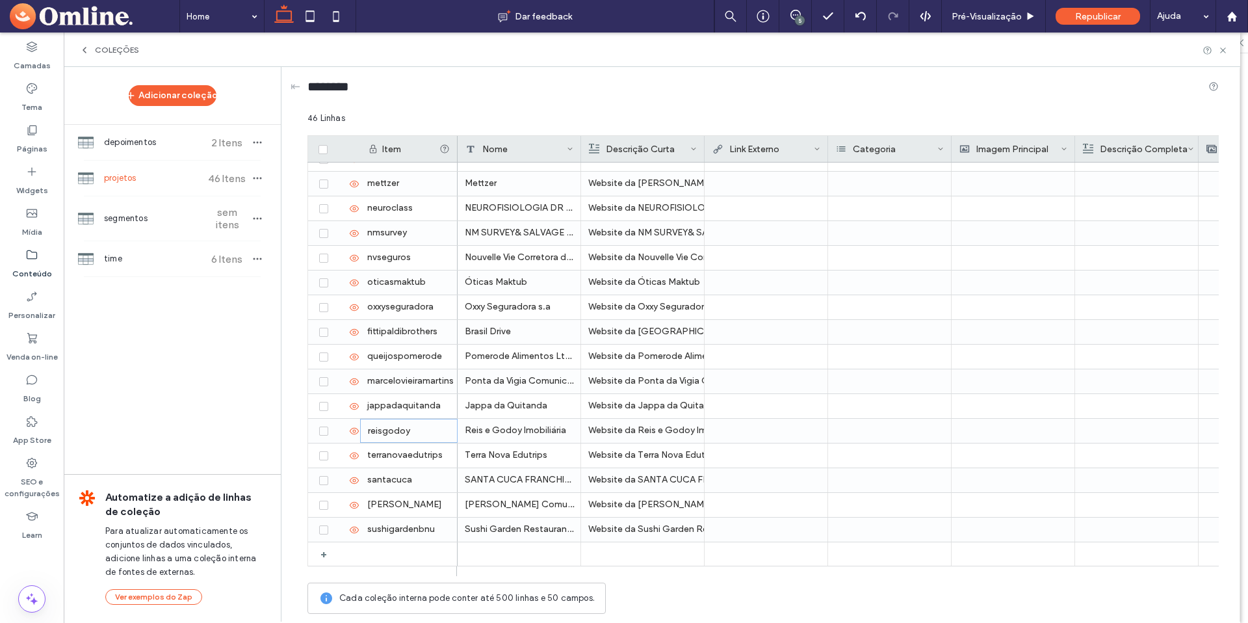
click at [323, 554] on div "+" at bounding box center [328, 553] width 16 height 23
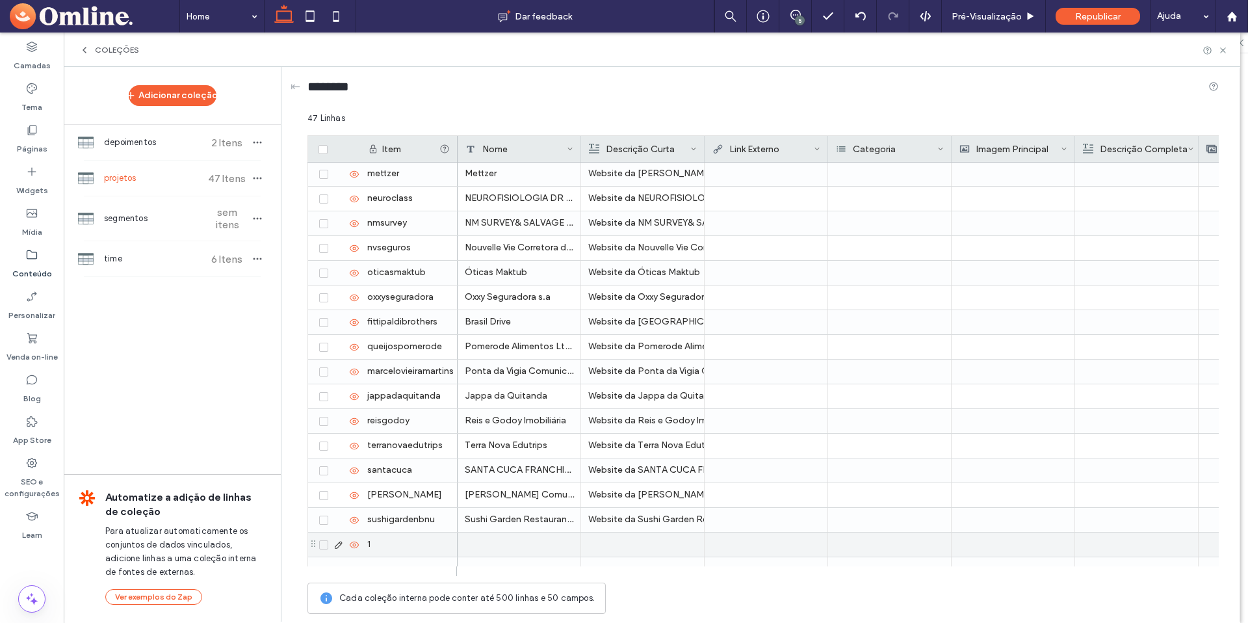
scroll to position [782, 0]
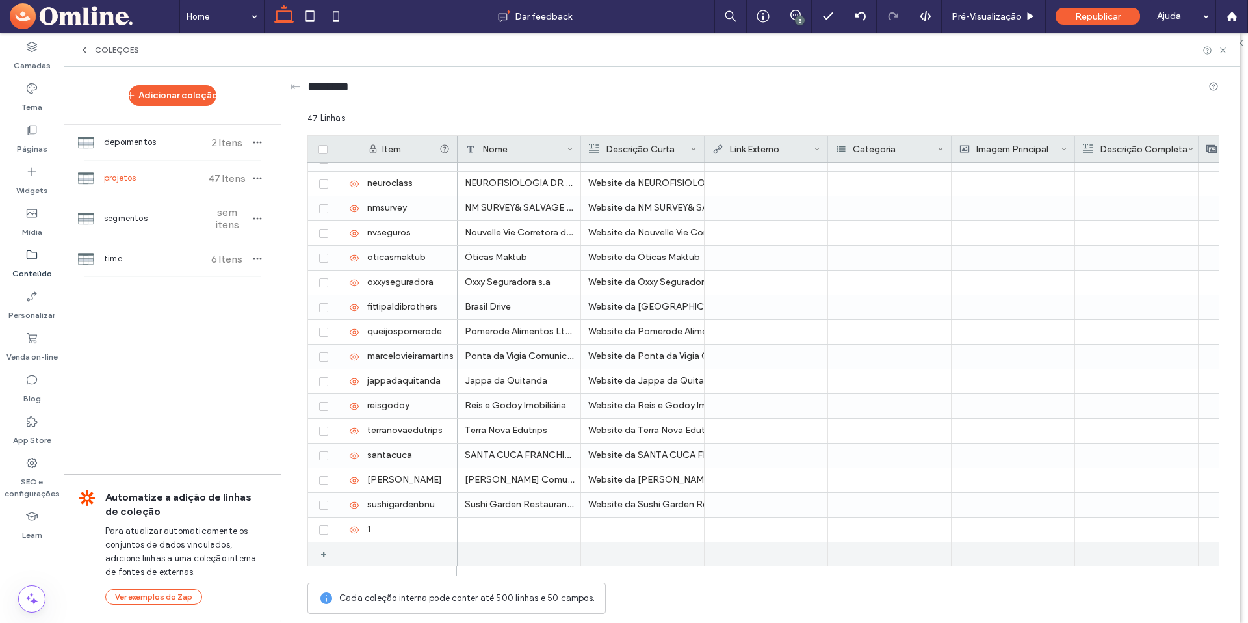
click at [325, 554] on div "+" at bounding box center [328, 553] width 16 height 23
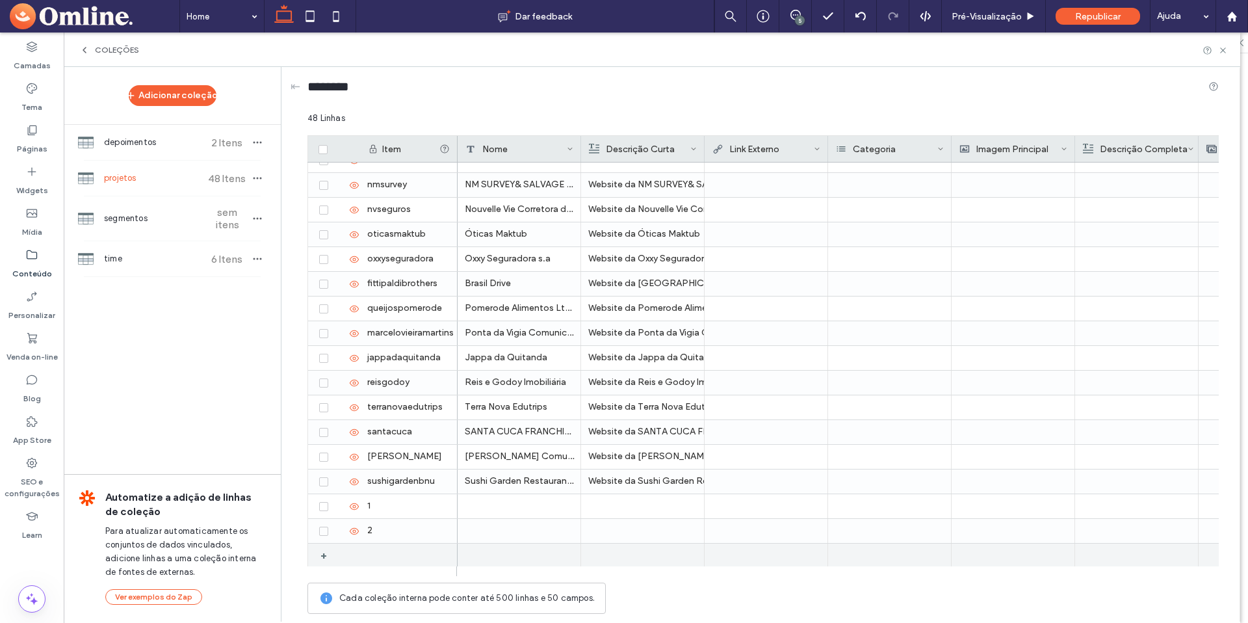
scroll to position [807, 0]
click at [322, 553] on div "+" at bounding box center [328, 553] width 16 height 23
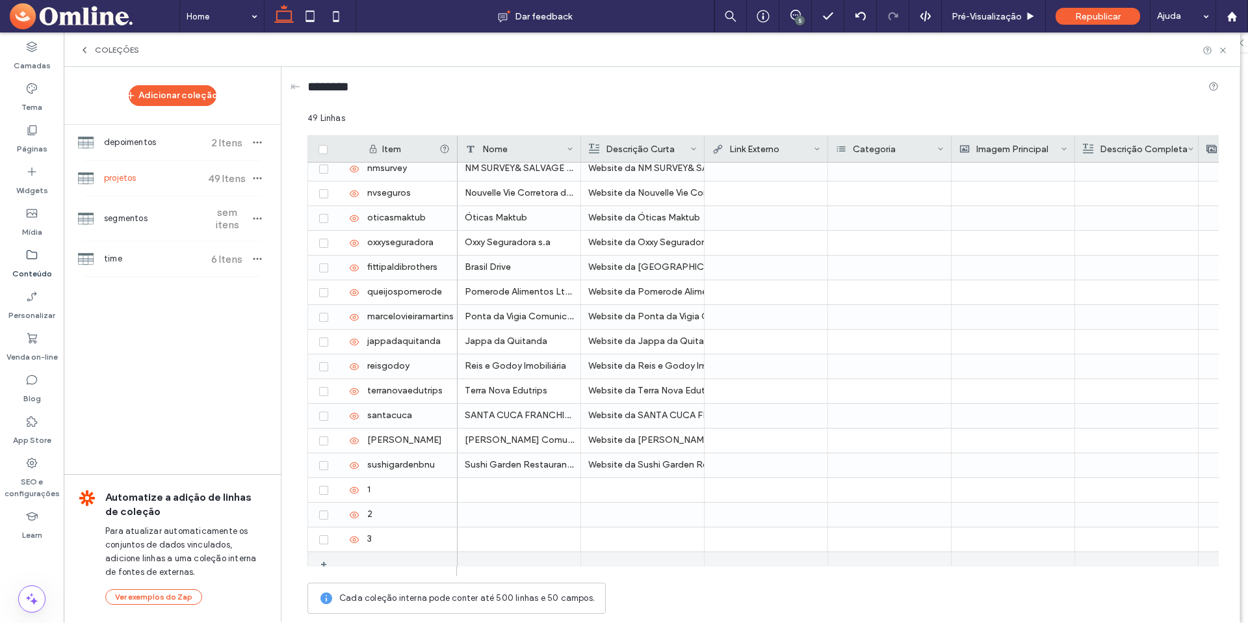
scroll to position [831, 0]
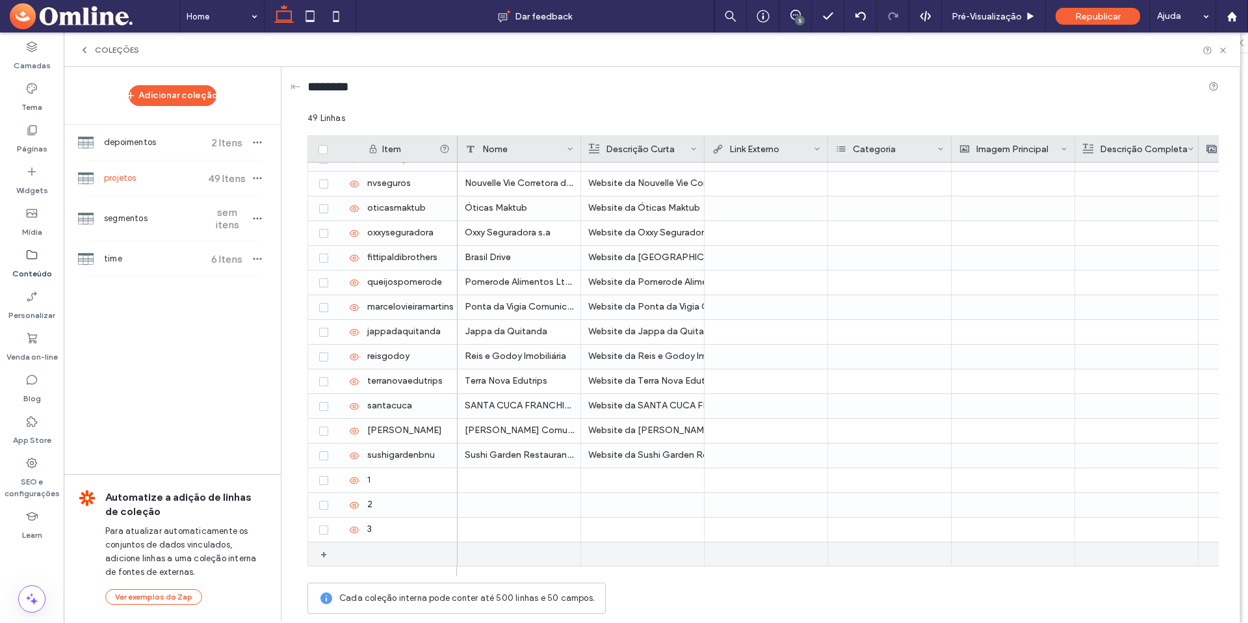
click at [325, 551] on div "+" at bounding box center [328, 553] width 16 height 23
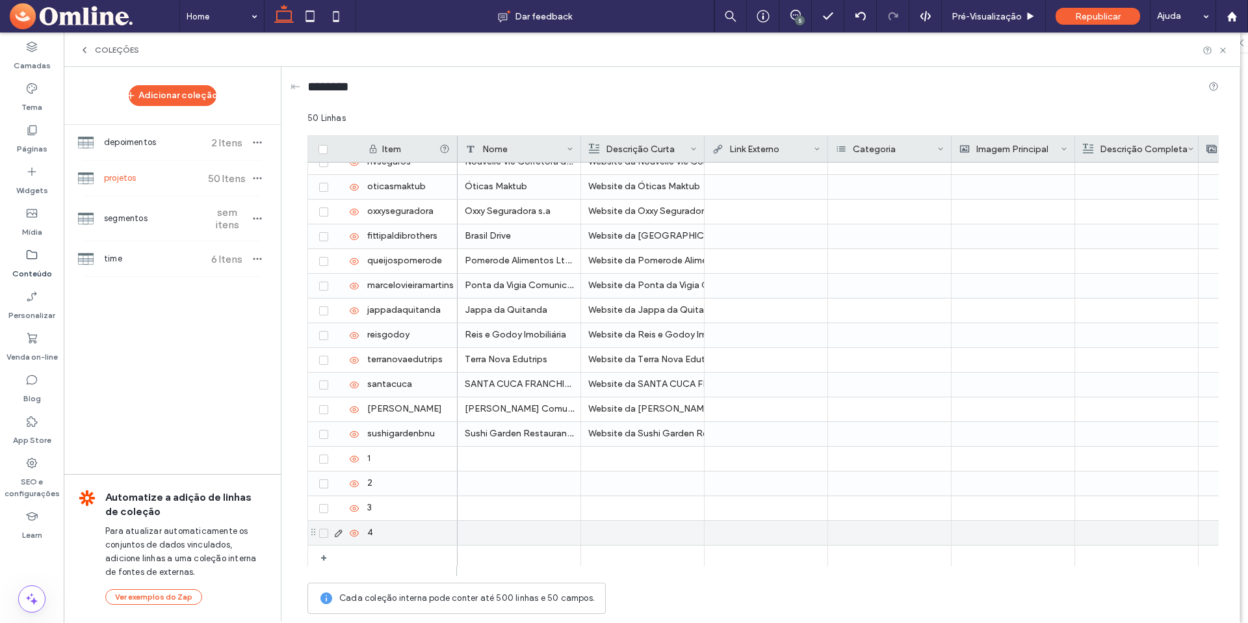
scroll to position [856, 0]
click at [325, 551] on div "+" at bounding box center [328, 553] width 16 height 23
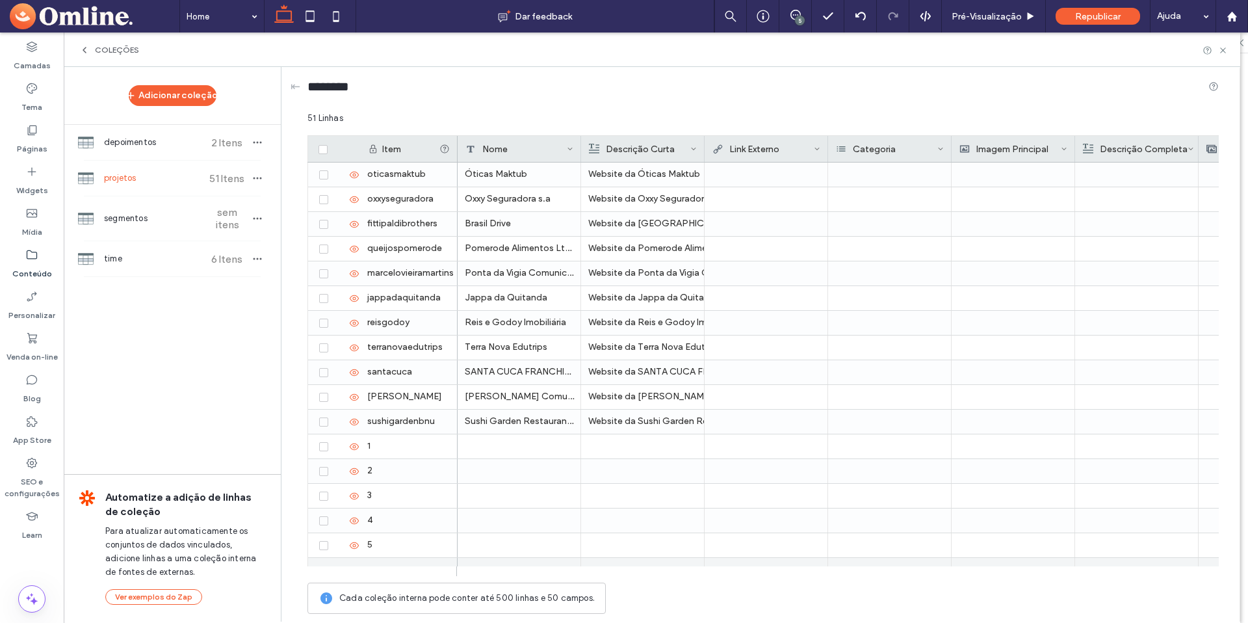
scroll to position [881, 0]
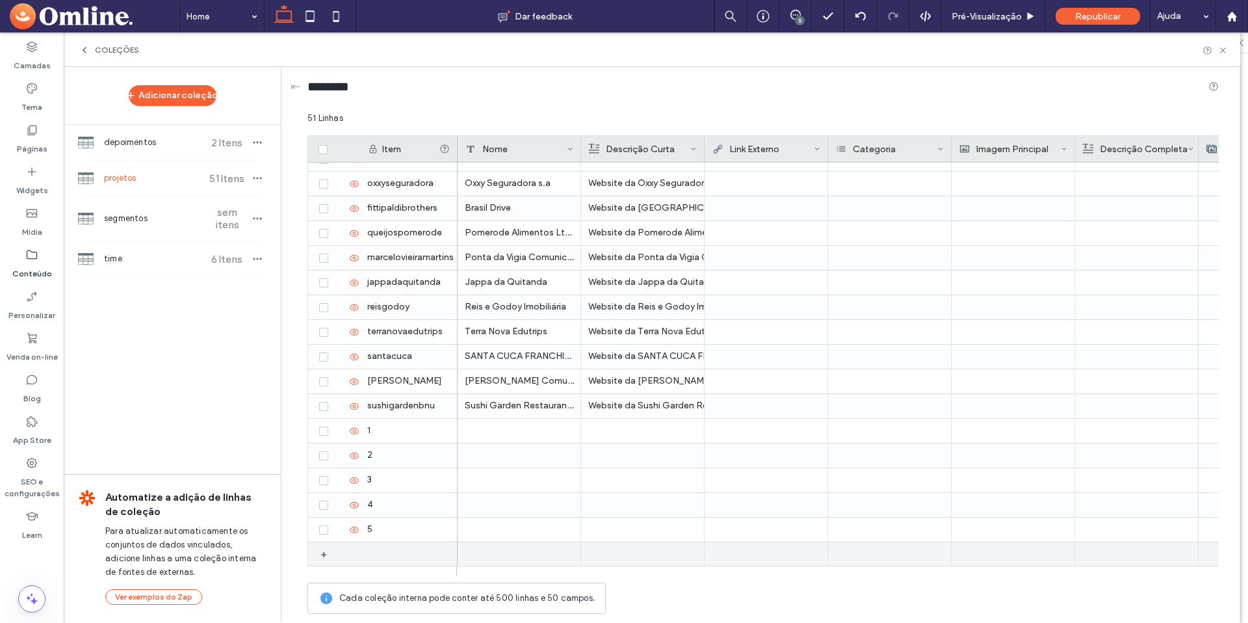
click at [324, 556] on div "+" at bounding box center [328, 553] width 16 height 23
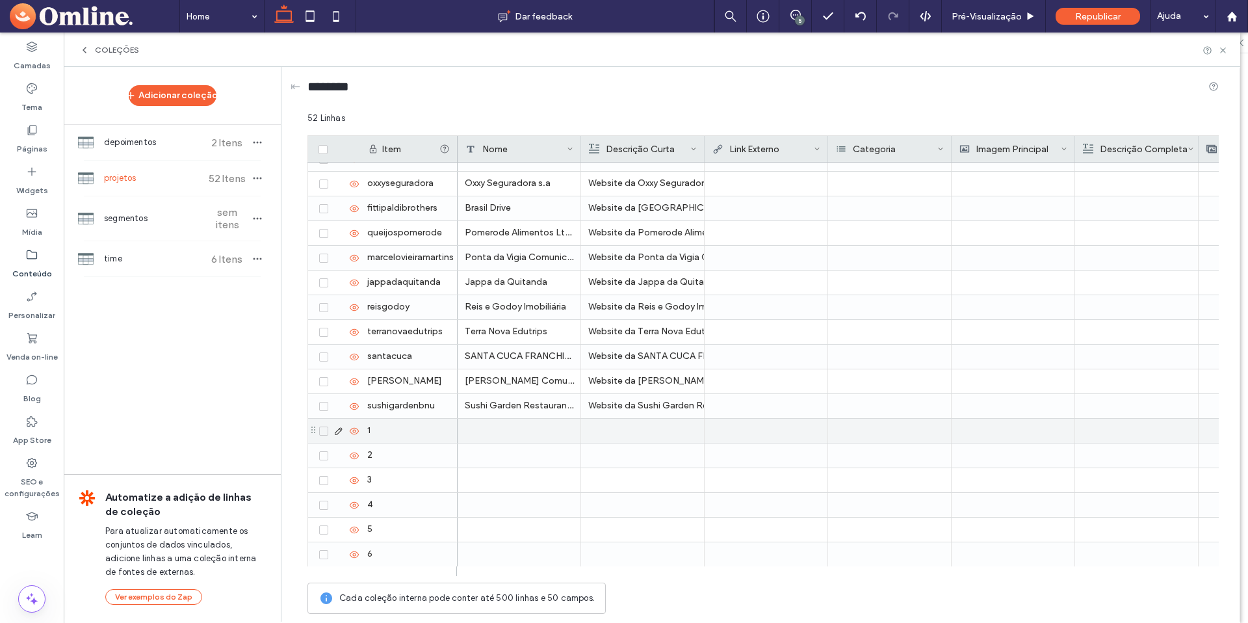
click at [398, 434] on div "1" at bounding box center [408, 431] width 97 height 24
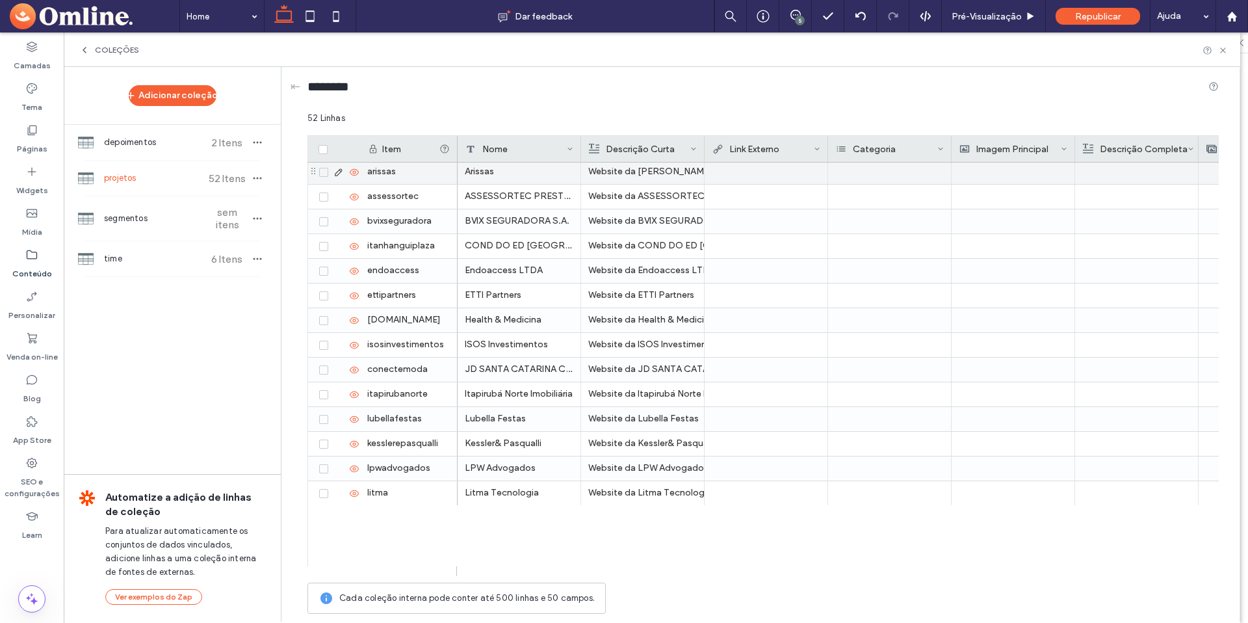
scroll to position [0, 0]
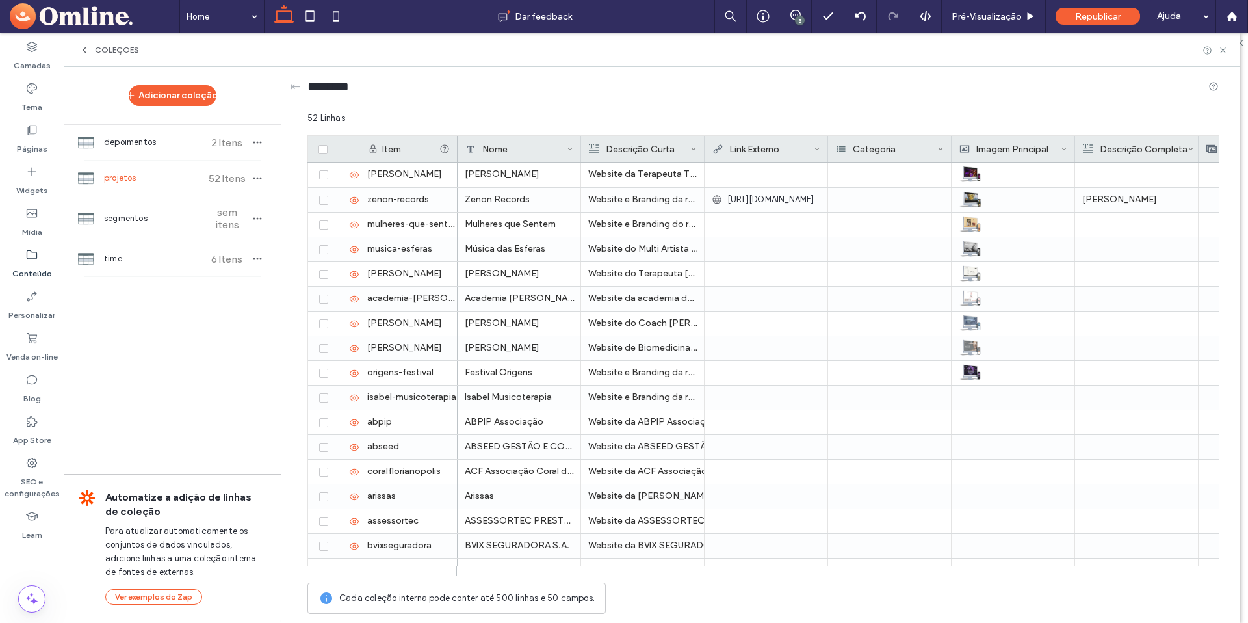
click at [989, 143] on div "Imagem Principal" at bounding box center [1009, 149] width 101 height 26
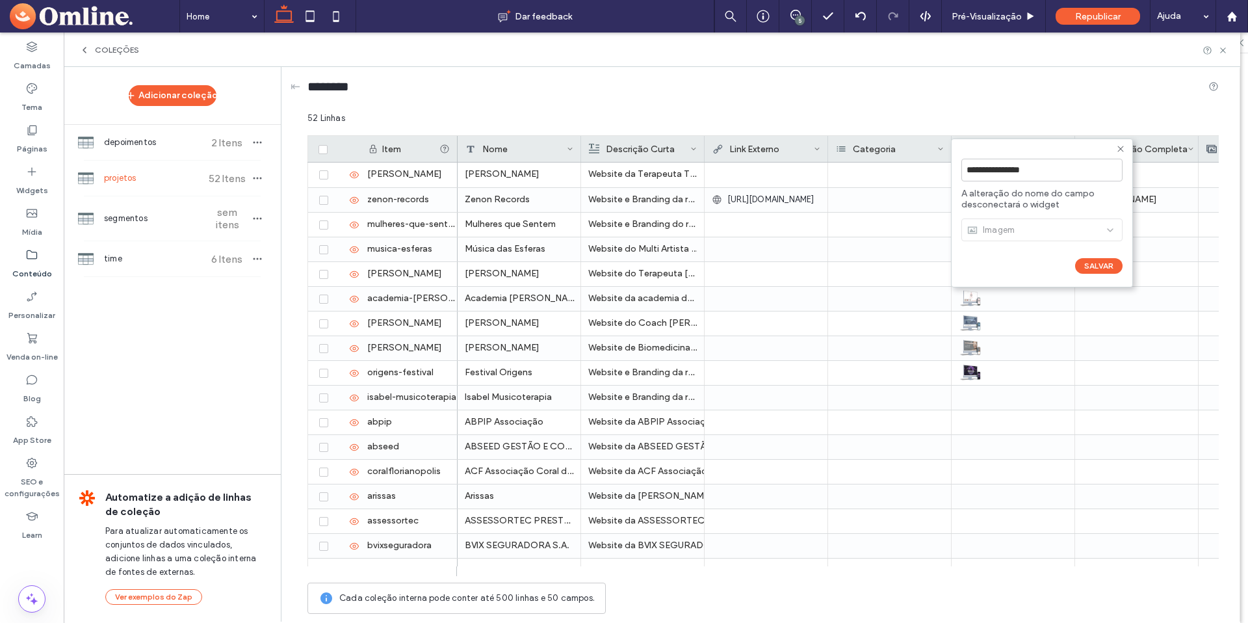
click at [1121, 148] on icon at bounding box center [1120, 149] width 10 height 10
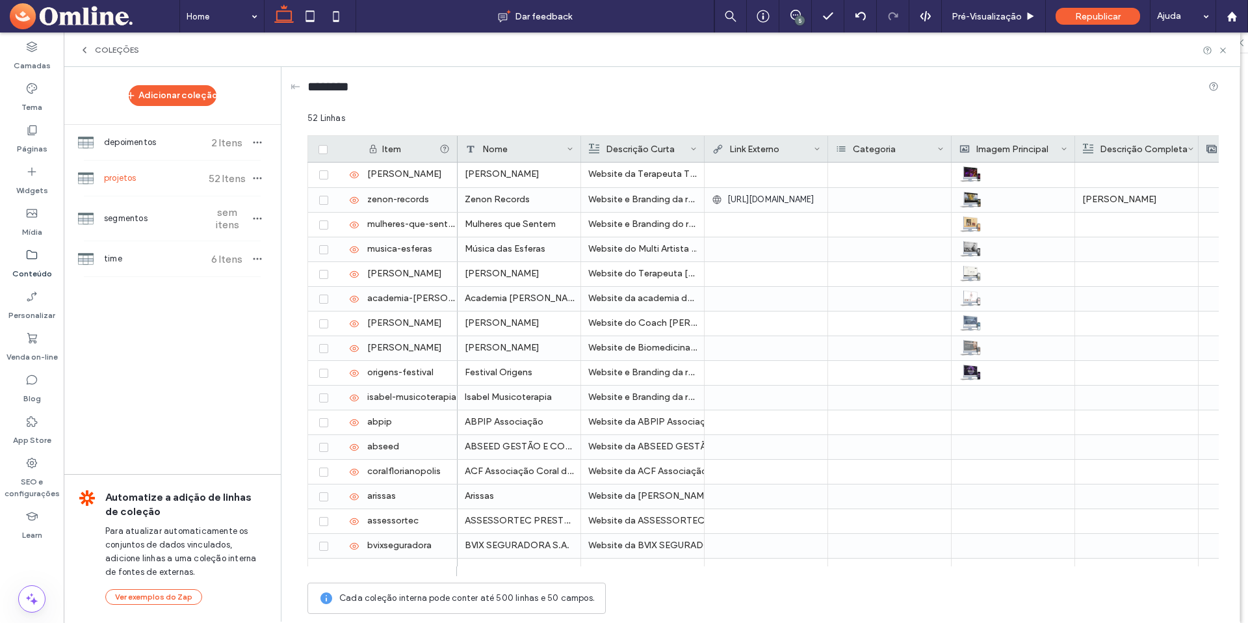
click at [1008, 120] on div "52 Linhas" at bounding box center [762, 123] width 911 height 23
click at [881, 180] on div at bounding box center [889, 174] width 123 height 25
click at [877, 176] on div at bounding box center [889, 174] width 123 height 25
click at [878, 175] on input at bounding box center [878, 175] width 90 height 10
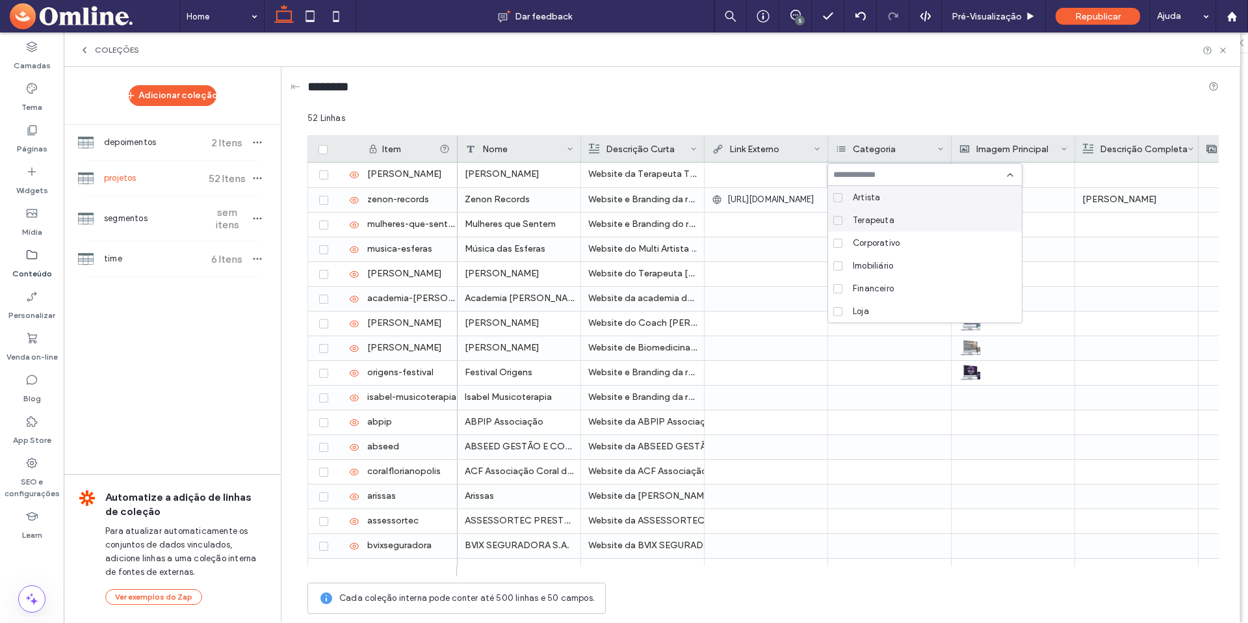
click at [875, 218] on span "Terapeuta" at bounding box center [874, 220] width 42 height 13
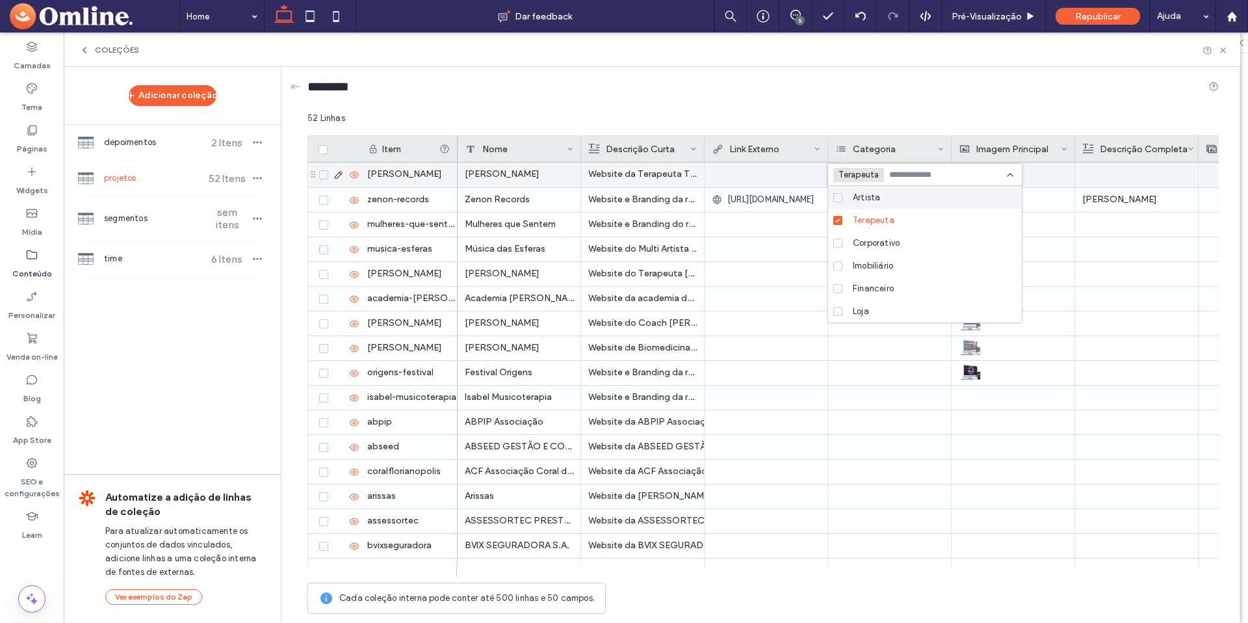
click at [790, 194] on span "https://editor.omline.me/preview/b7777b52?t=1750257941106" at bounding box center [770, 199] width 87 height 13
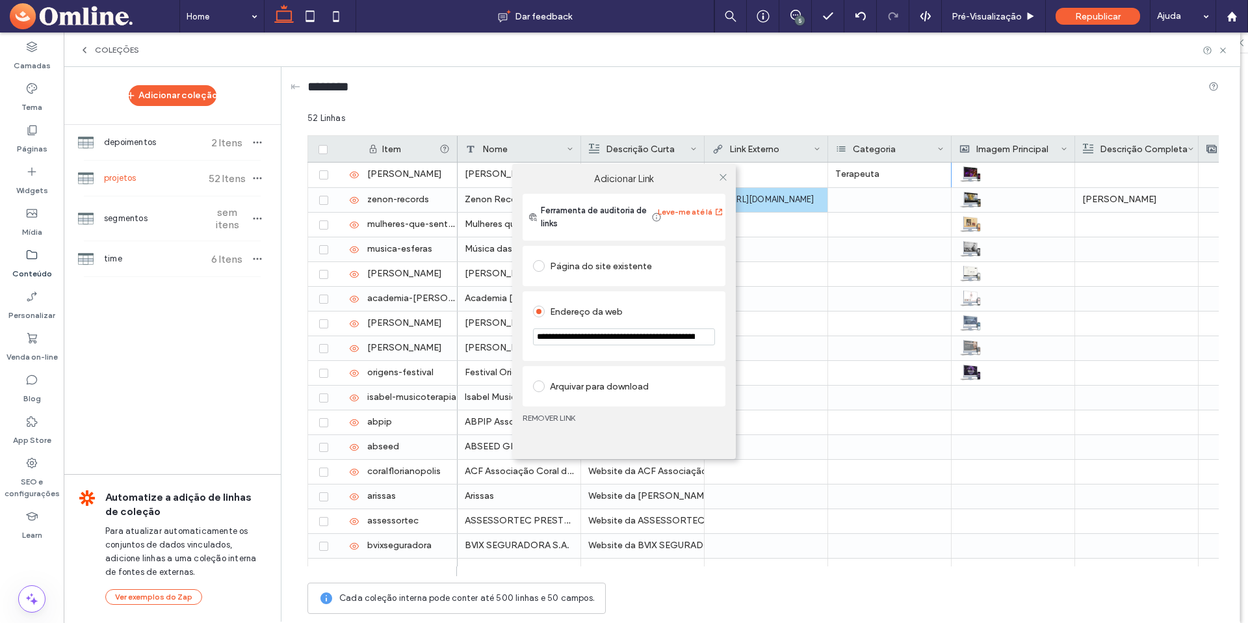
click at [883, 209] on div "**********" at bounding box center [624, 311] width 1248 height 623
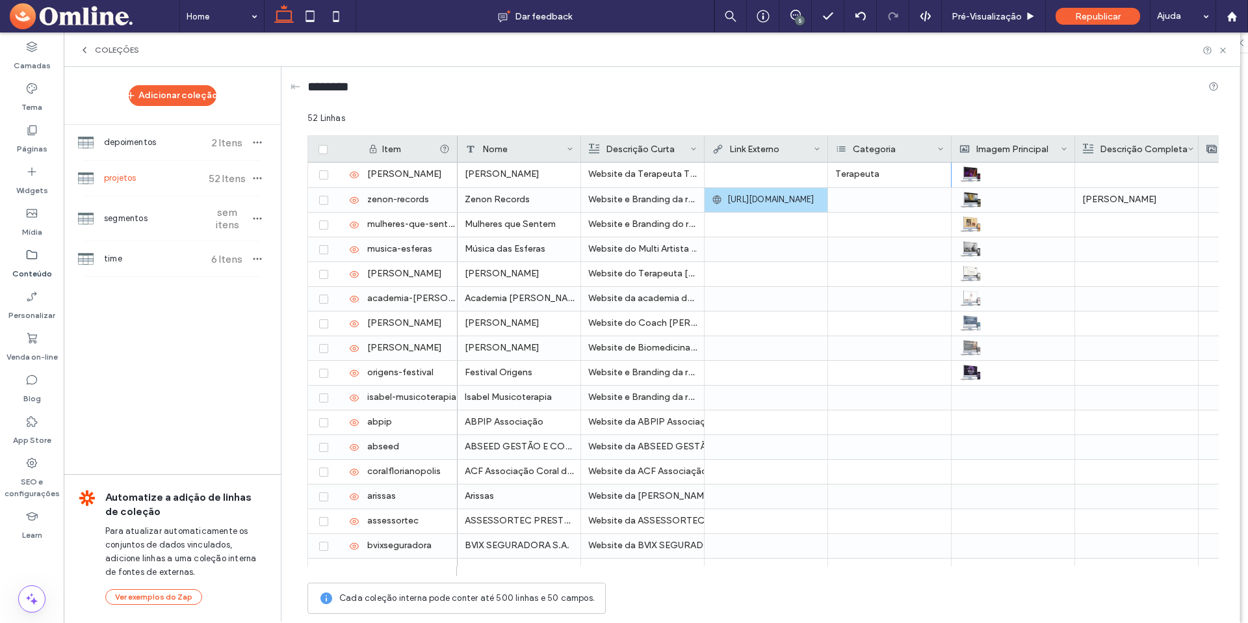
click at [881, 205] on div at bounding box center [889, 200] width 123 height 24
click at [881, 201] on input at bounding box center [878, 200] width 90 height 10
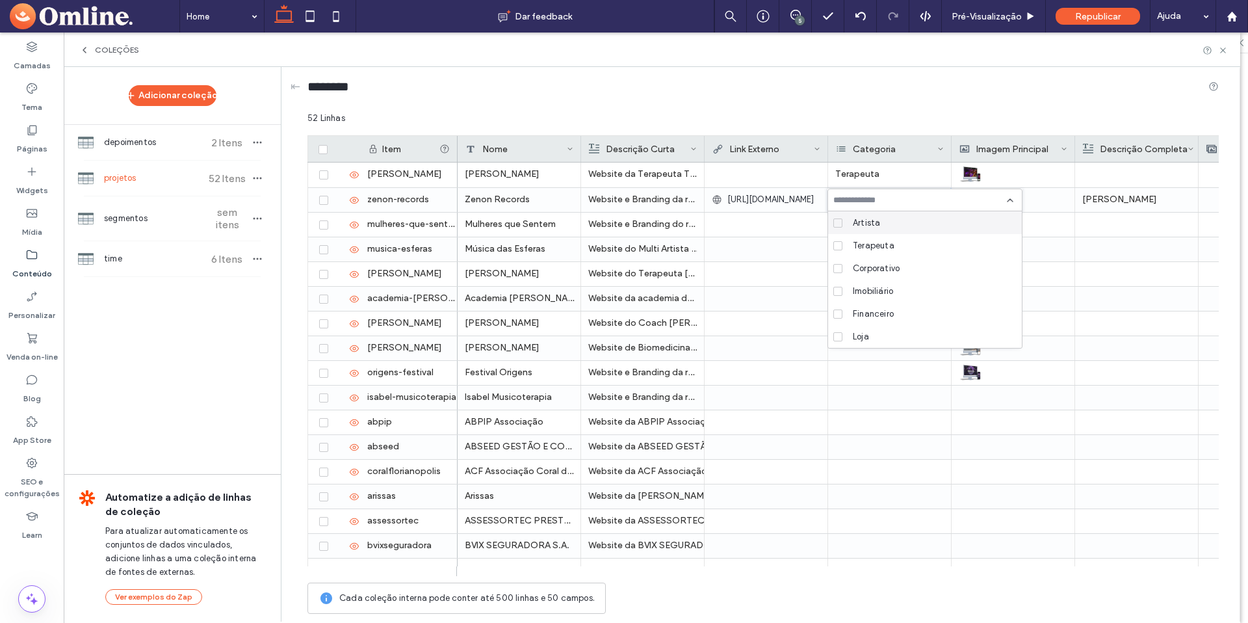
click at [874, 223] on span "Artista" at bounding box center [866, 222] width 27 height 13
click at [792, 220] on div at bounding box center [766, 224] width 109 height 23
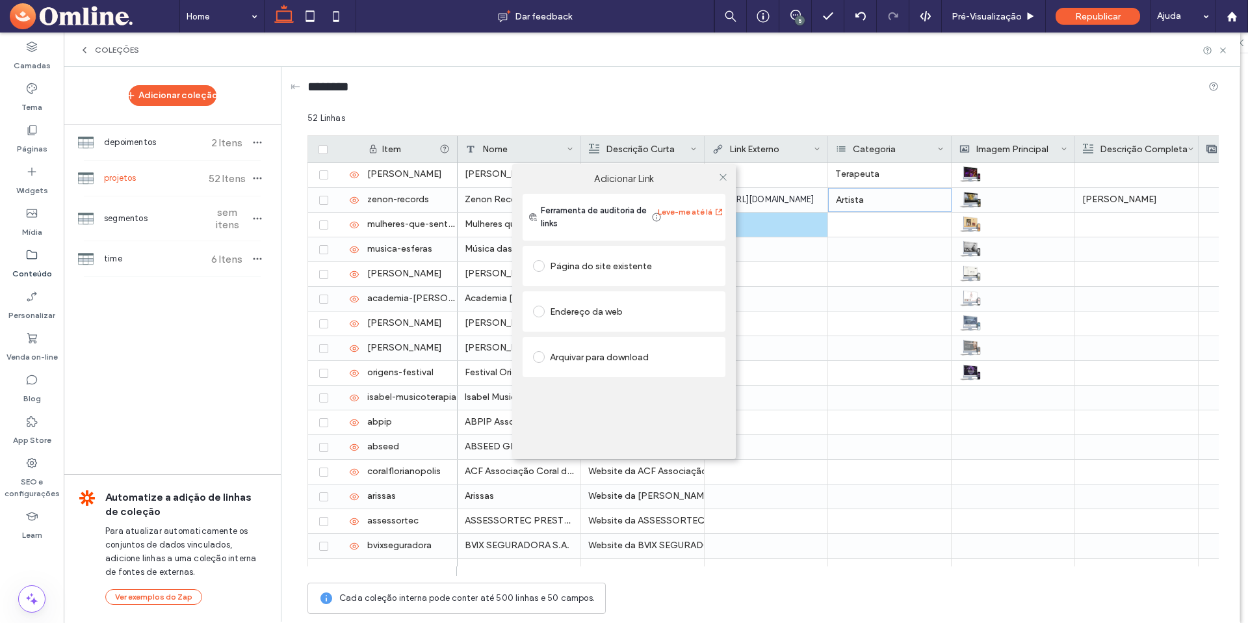
click at [863, 231] on div "Adicionar Link Ferramenta de auditoria de links Leve-me até lá Página do site e…" at bounding box center [624, 311] width 1248 height 623
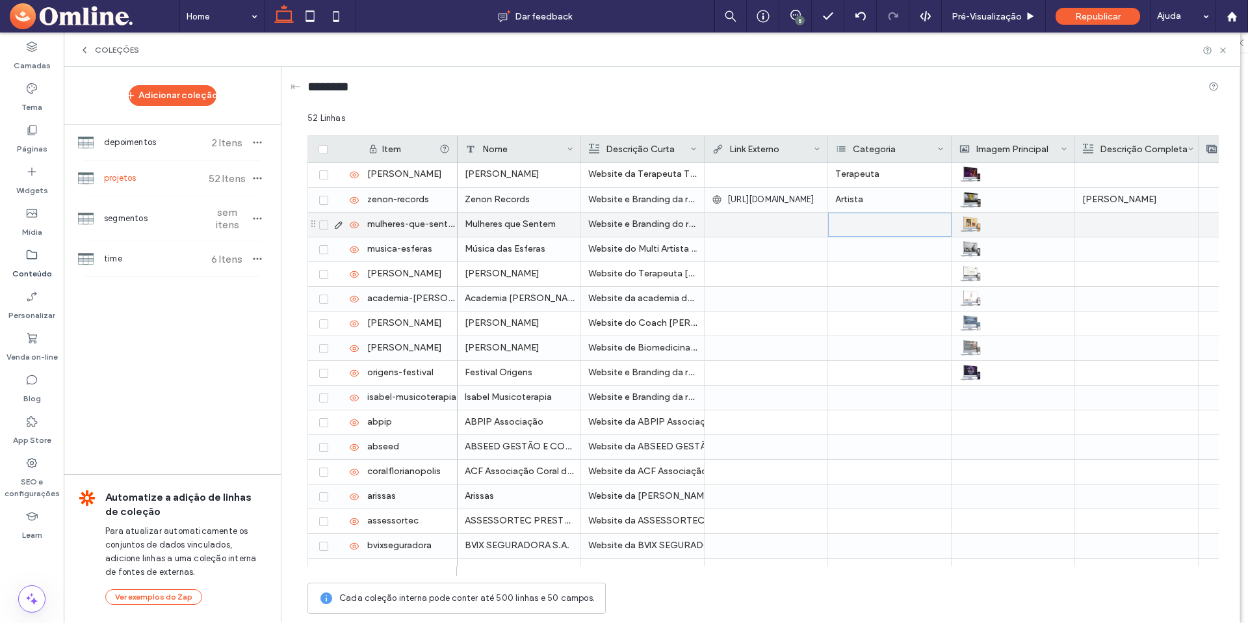
click at [863, 231] on div at bounding box center [889, 225] width 123 height 24
click at [861, 227] on input at bounding box center [878, 225] width 90 height 10
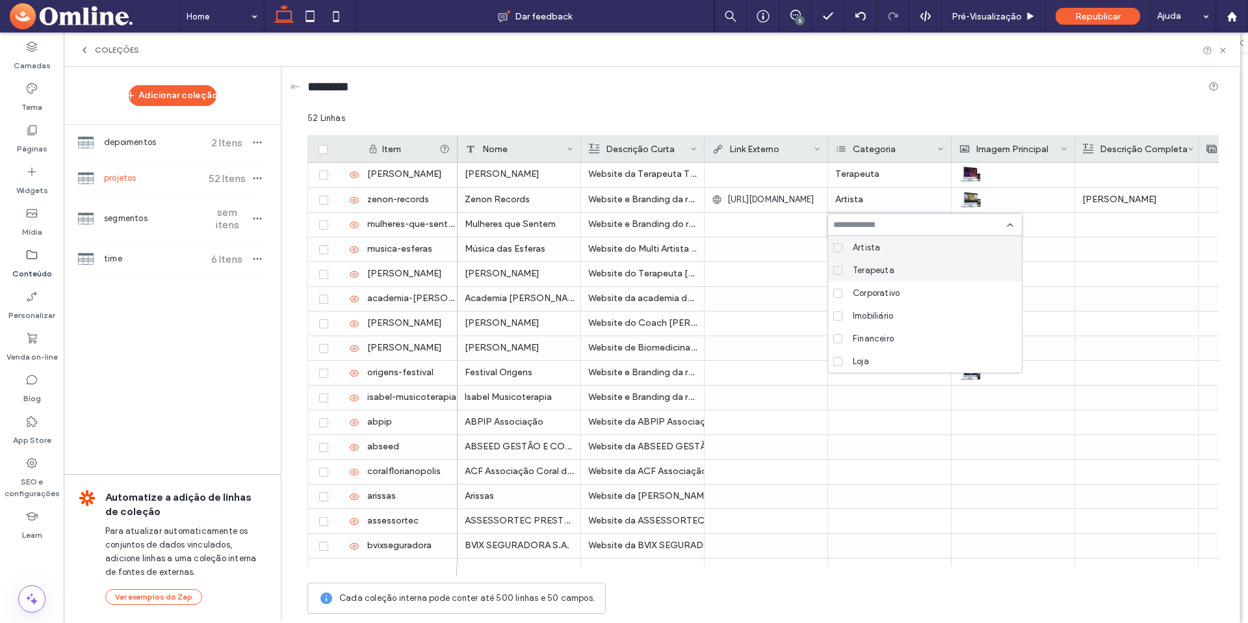
click at [861, 270] on span "Terapeuta" at bounding box center [874, 270] width 42 height 13
click at [782, 252] on div at bounding box center [766, 248] width 109 height 23
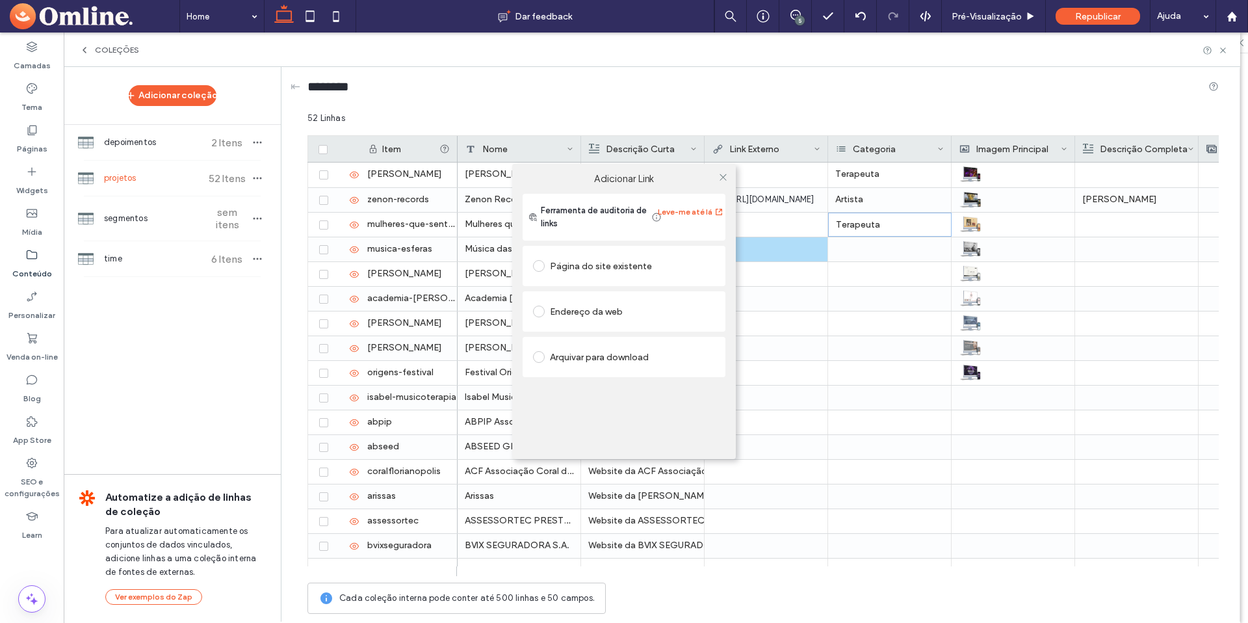
click at [859, 246] on div "Adicionar Link Ferramenta de auditoria de links Leve-me até lá Página do site e…" at bounding box center [624, 311] width 1248 height 623
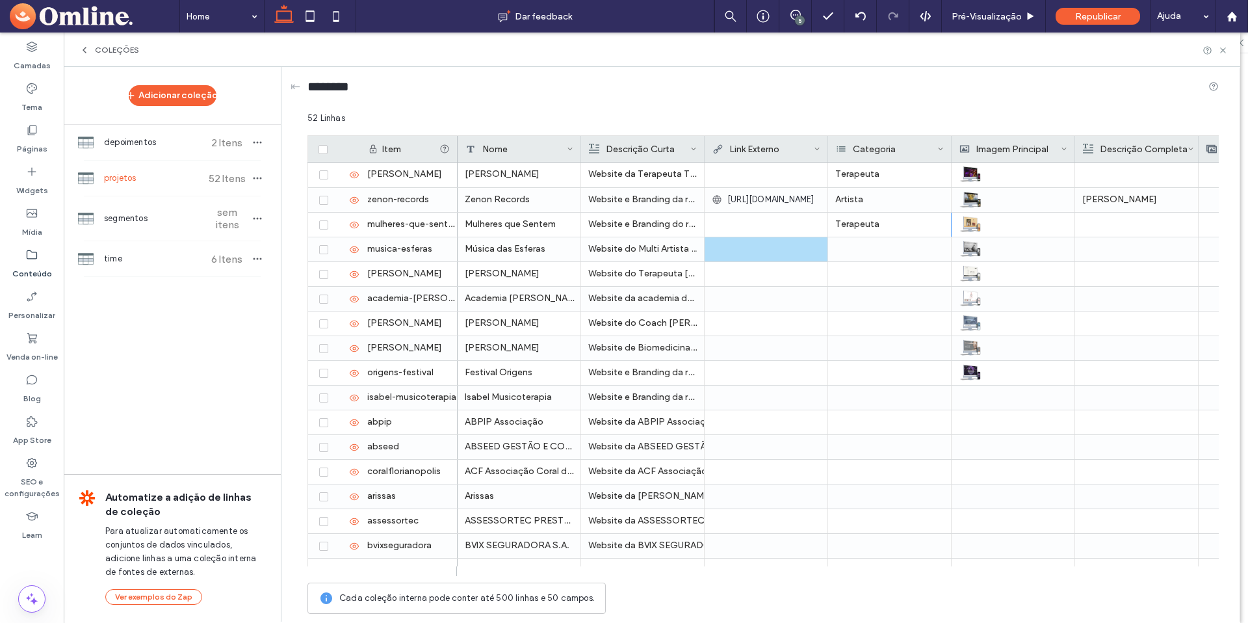
click at [859, 247] on div "Adicionar Link Ferramenta de auditoria de links Leve-me até lá Página do site e…" at bounding box center [624, 311] width 1248 height 623
click at [858, 250] on div at bounding box center [889, 249] width 123 height 24
click at [859, 249] on input at bounding box center [878, 249] width 90 height 10
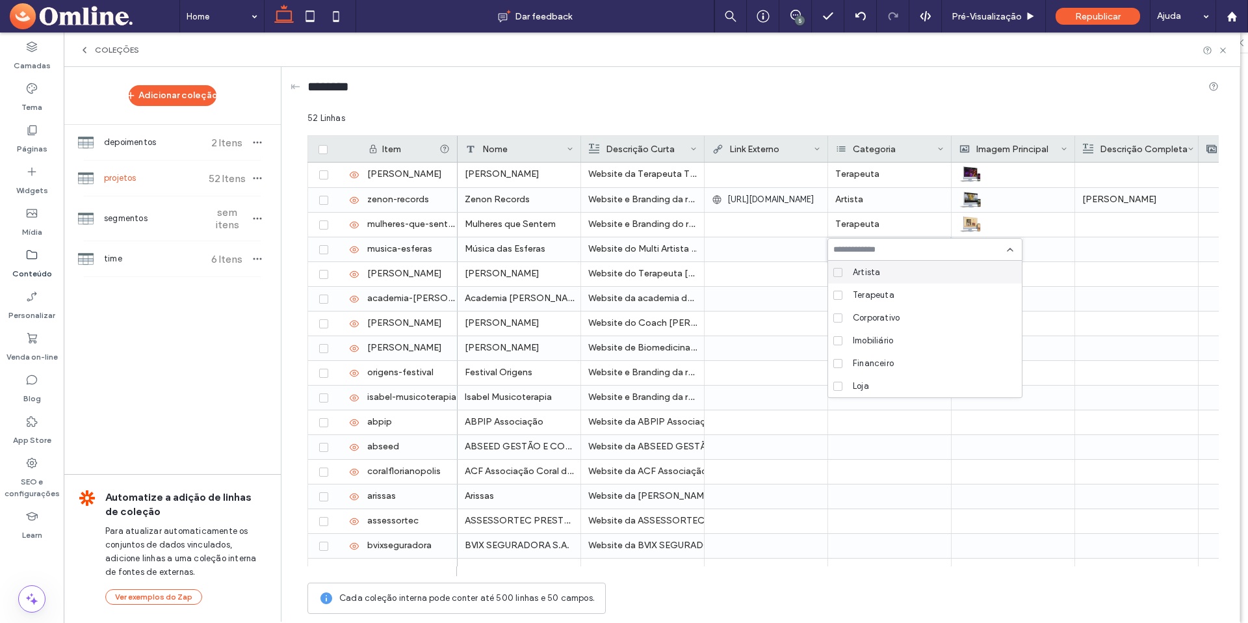
click at [858, 272] on span "Artista" at bounding box center [866, 272] width 27 height 13
click at [797, 259] on div at bounding box center [766, 248] width 109 height 23
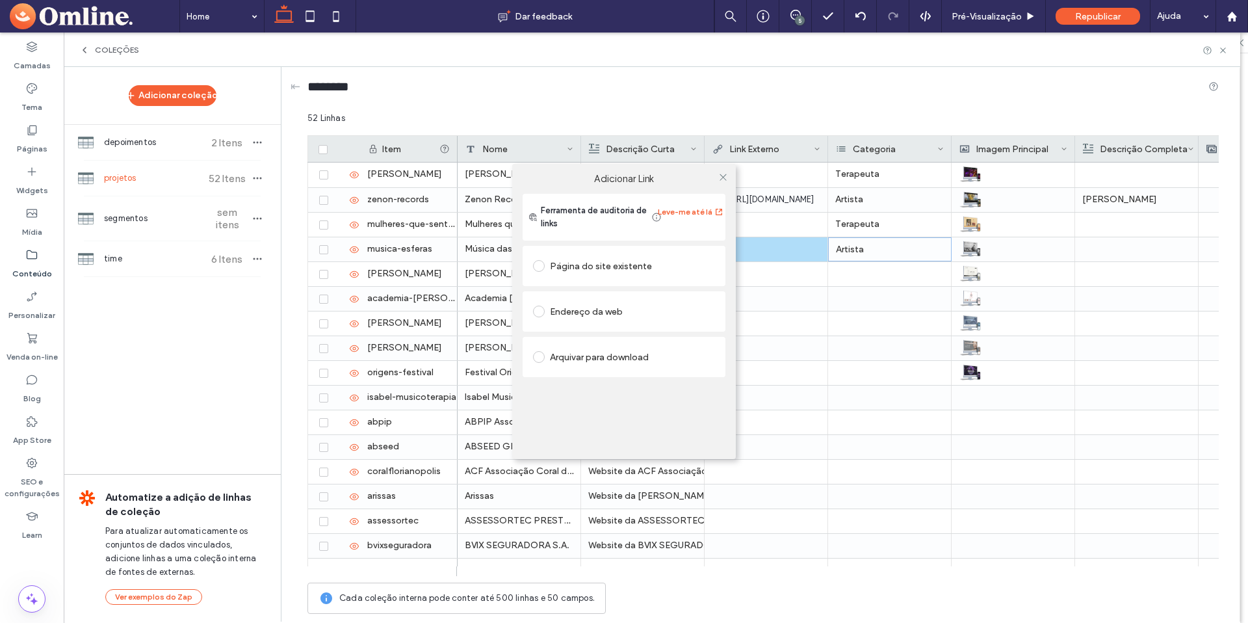
click at [839, 273] on div "Adicionar Link Ferramenta de auditoria de links Leve-me até lá Página do site e…" at bounding box center [624, 311] width 1248 height 623
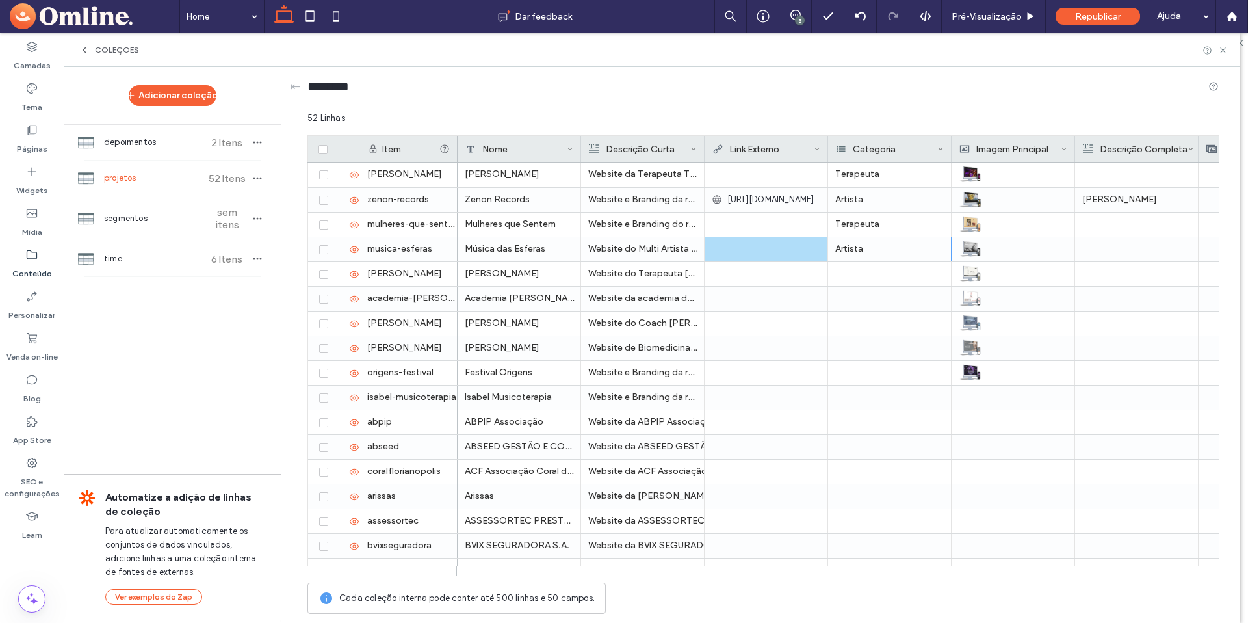
click at [839, 273] on div "Adicionar Link Ferramenta de auditoria de links Leve-me até lá Página do site e…" at bounding box center [624, 311] width 1248 height 623
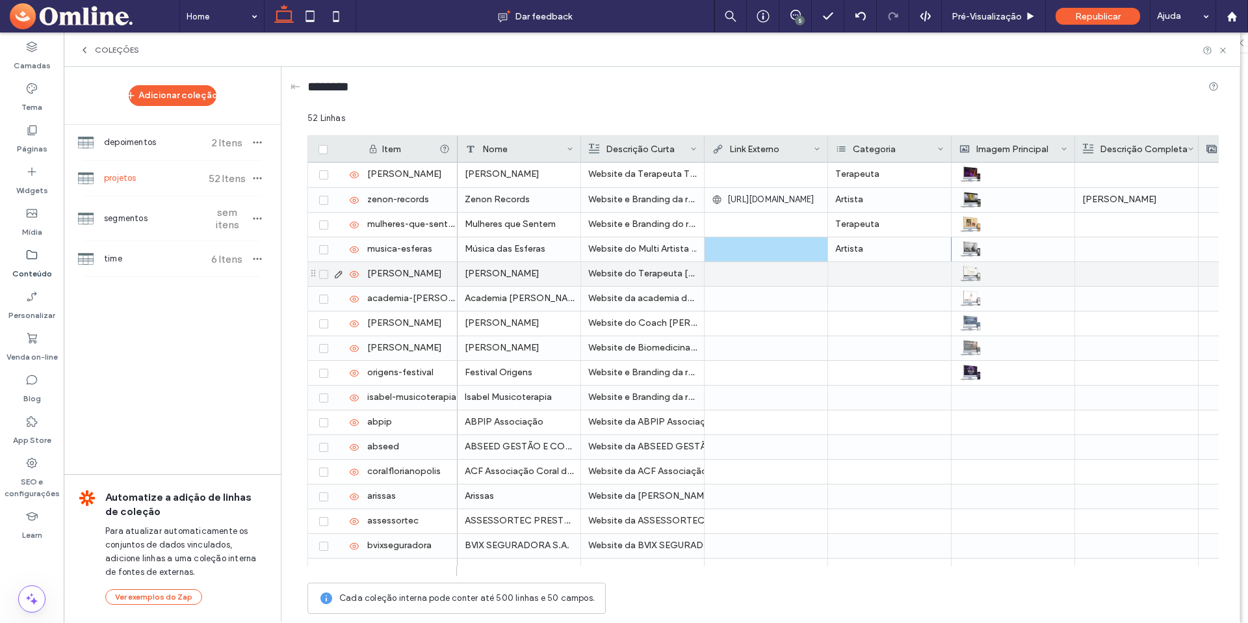
click at [844, 276] on div at bounding box center [889, 274] width 123 height 24
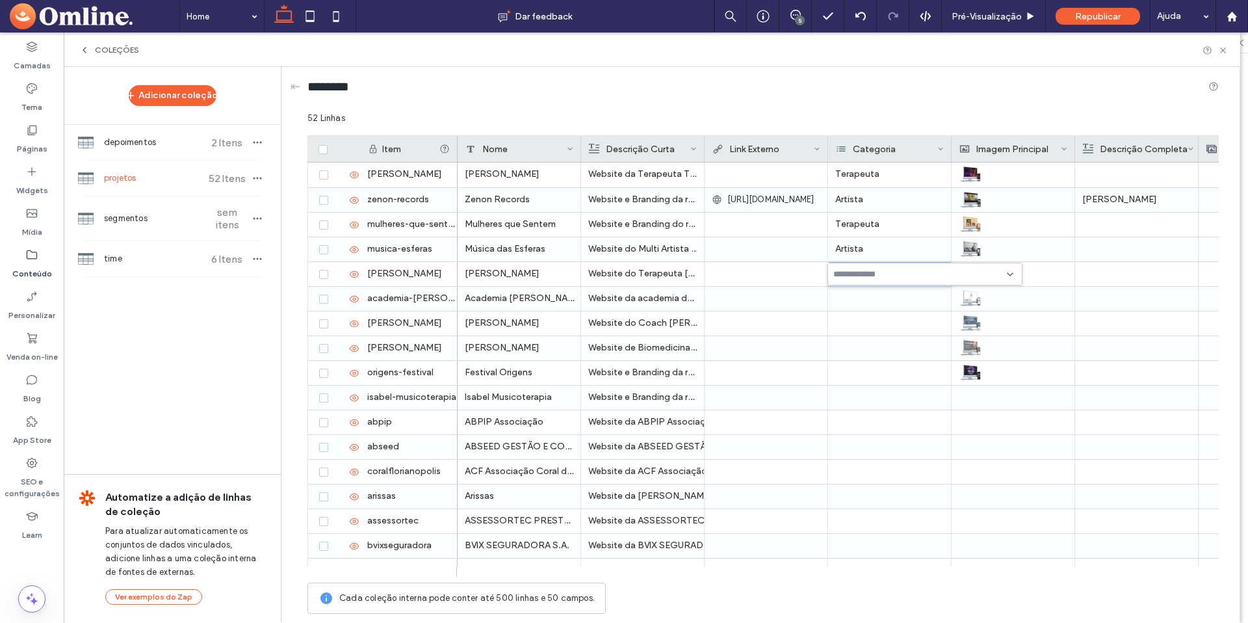
click at [848, 280] on div at bounding box center [924, 274] width 195 height 23
click at [858, 317] on span "Terapeuta" at bounding box center [874, 319] width 42 height 13
click at [840, 253] on div "Terapeuta +0 Terapeuta +0" at bounding box center [927, 268] width 192 height 33
click at [847, 298] on div at bounding box center [889, 299] width 123 height 24
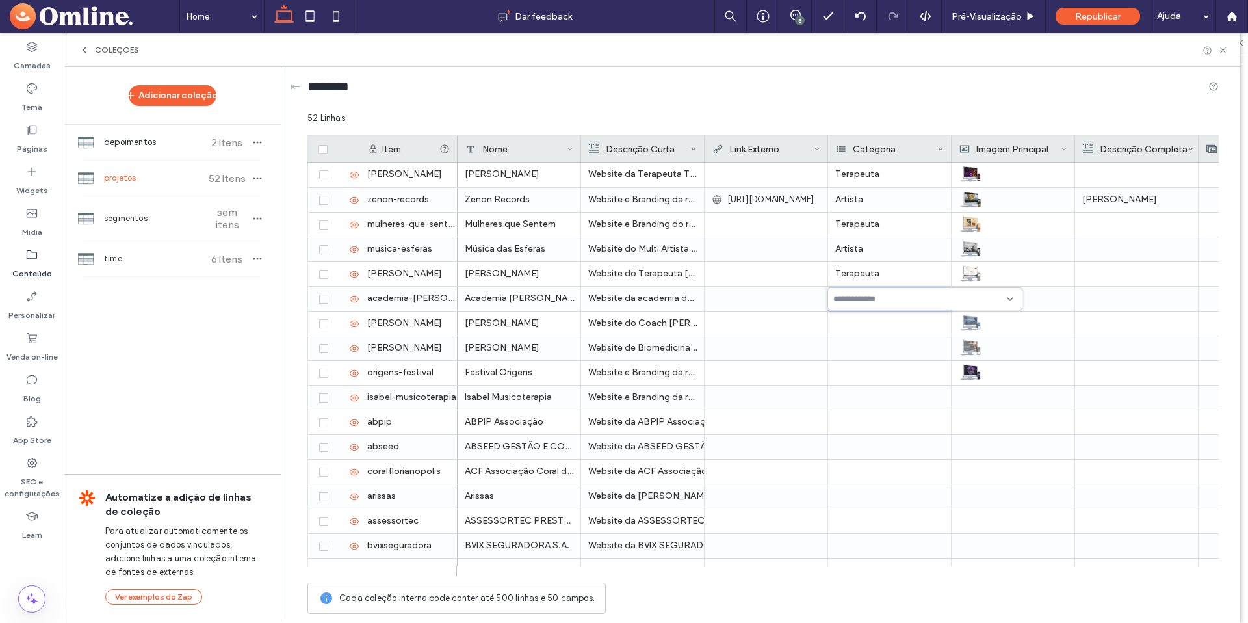
click at [851, 299] on input at bounding box center [878, 299] width 90 height 10
click at [866, 344] on span "Terapeuta" at bounding box center [874, 344] width 42 height 13
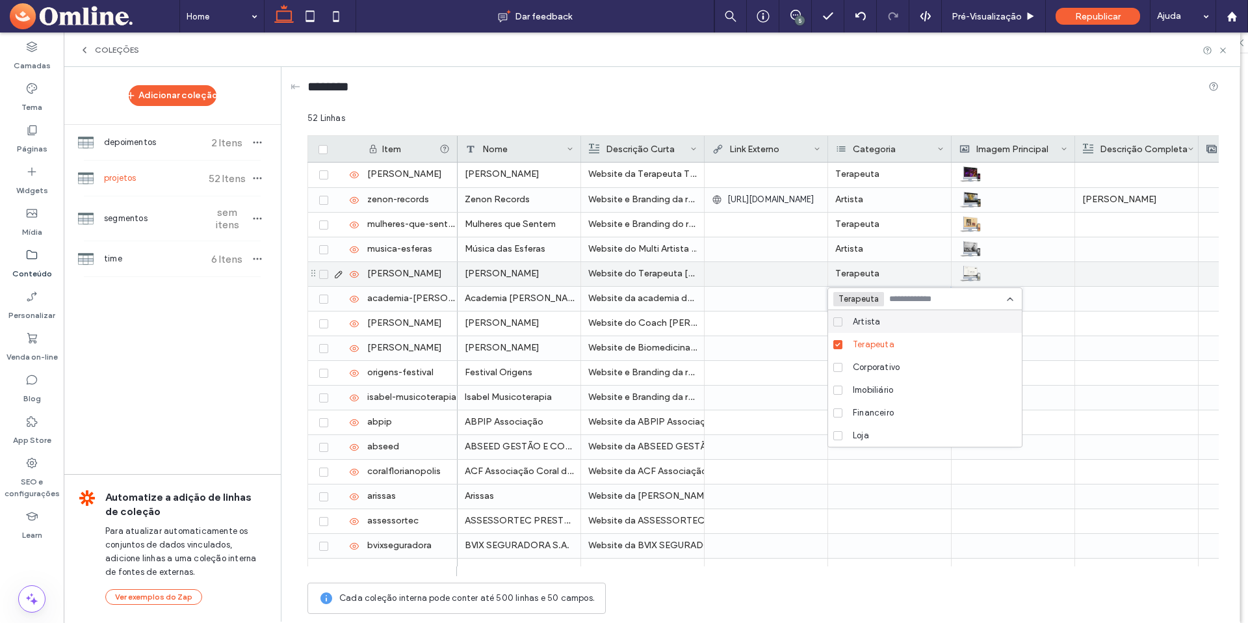
click at [857, 271] on div "Terapeuta" at bounding box center [889, 274] width 123 height 24
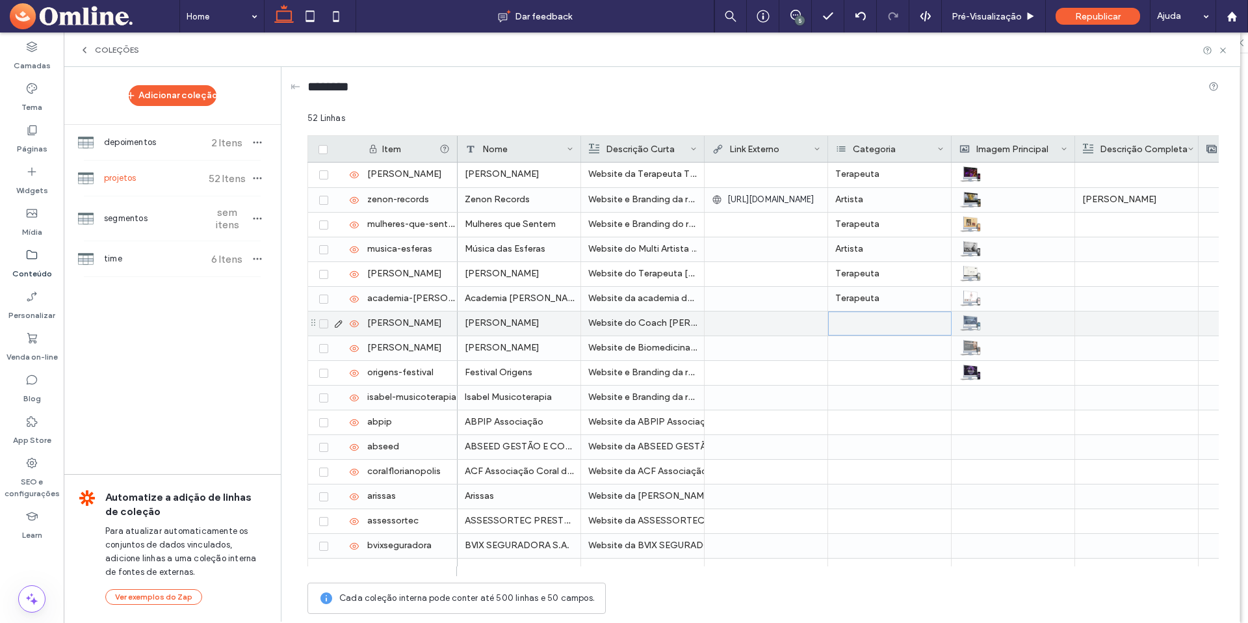
click at [845, 318] on div at bounding box center [889, 323] width 123 height 24
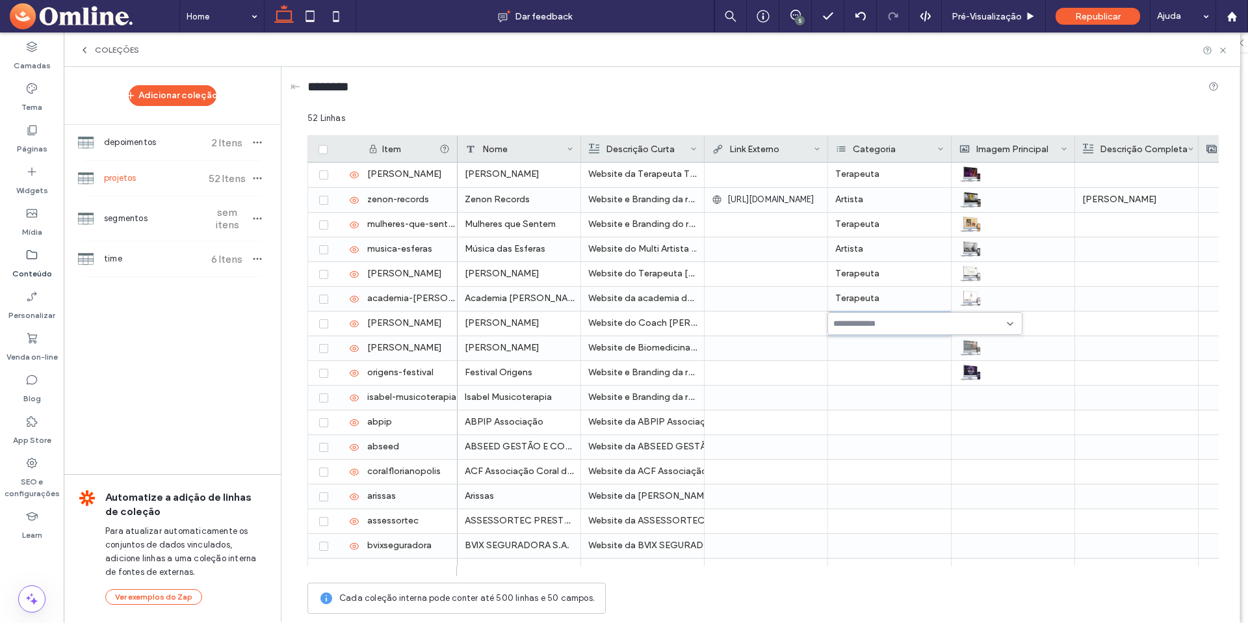
click at [844, 319] on input at bounding box center [878, 323] width 90 height 10
click at [859, 387] on span "Corporativo" at bounding box center [876, 391] width 47 height 13
click at [881, 278] on div "Terapeuta" at bounding box center [889, 274] width 123 height 24
click at [866, 350] on div at bounding box center [889, 348] width 123 height 24
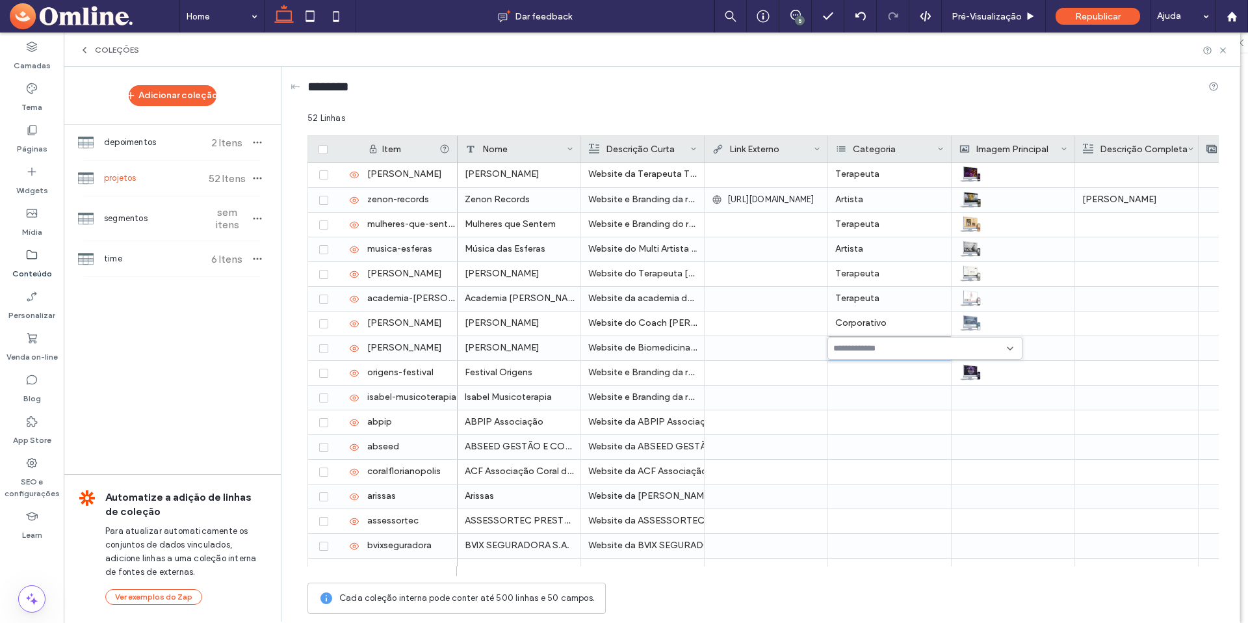
click at [866, 350] on input at bounding box center [878, 348] width 90 height 10
click at [866, 414] on span "Corporativo" at bounding box center [876, 416] width 47 height 13
click at [805, 308] on div at bounding box center [766, 298] width 109 height 23
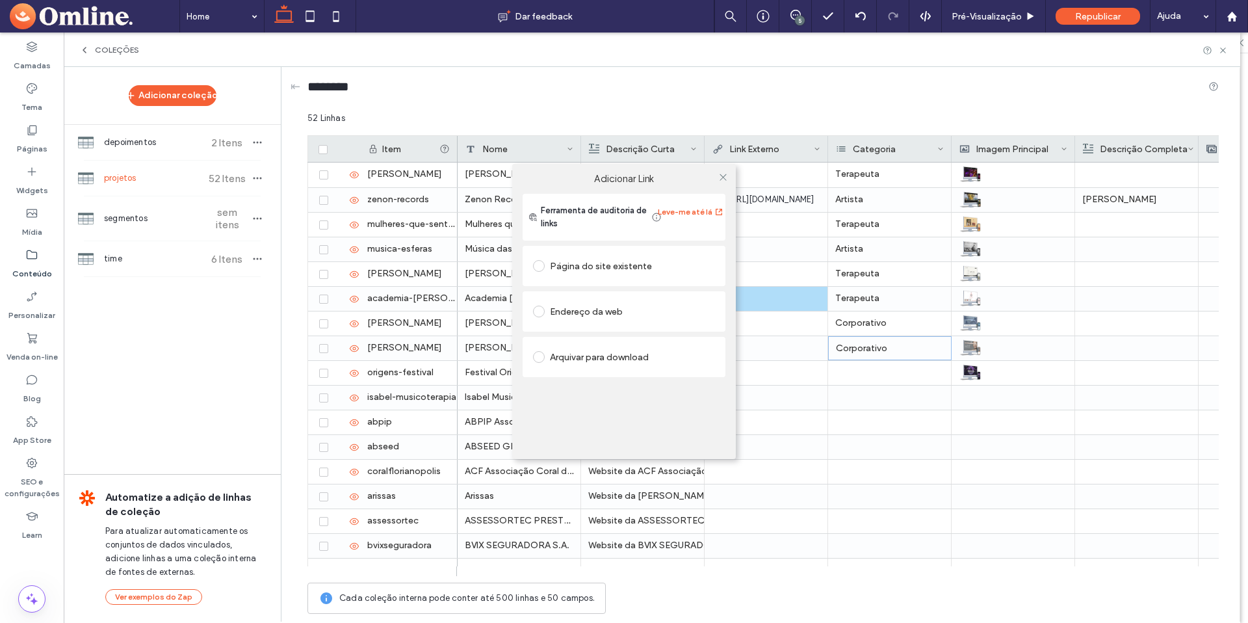
click at [860, 371] on div "Adicionar Link Ferramenta de auditoria de links Leve-me até lá Página do site e…" at bounding box center [624, 311] width 1248 height 623
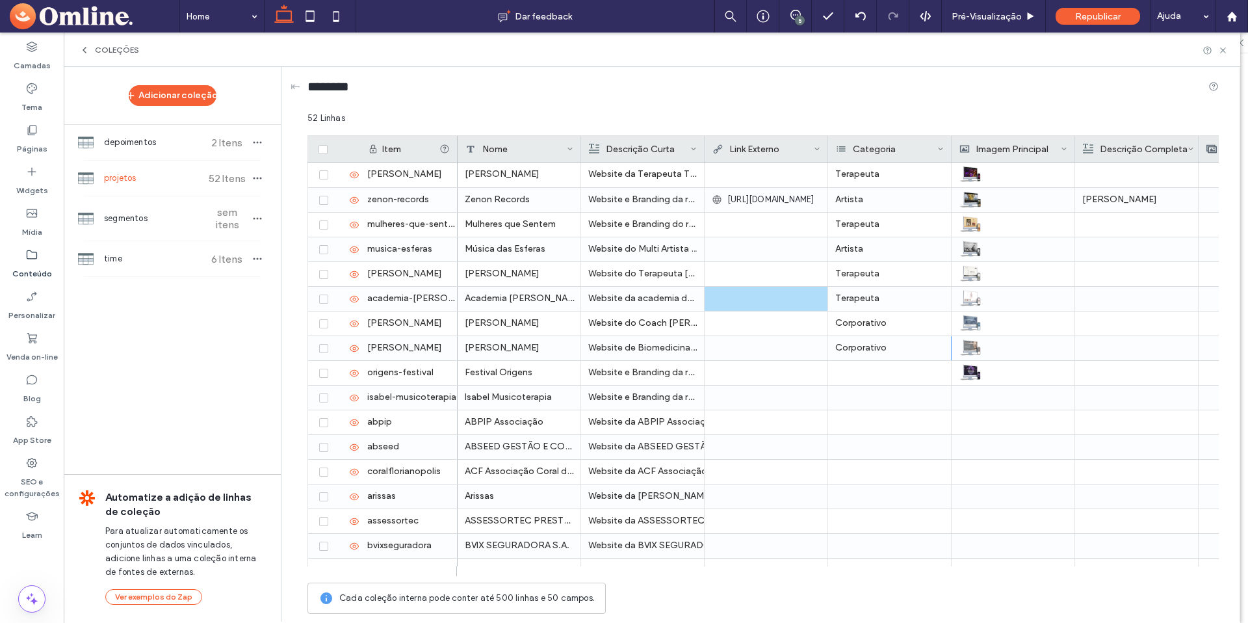
click at [860, 371] on div "Adicionar Link Ferramenta de auditoria de links Leve-me até lá Página do site e…" at bounding box center [624, 311] width 1248 height 623
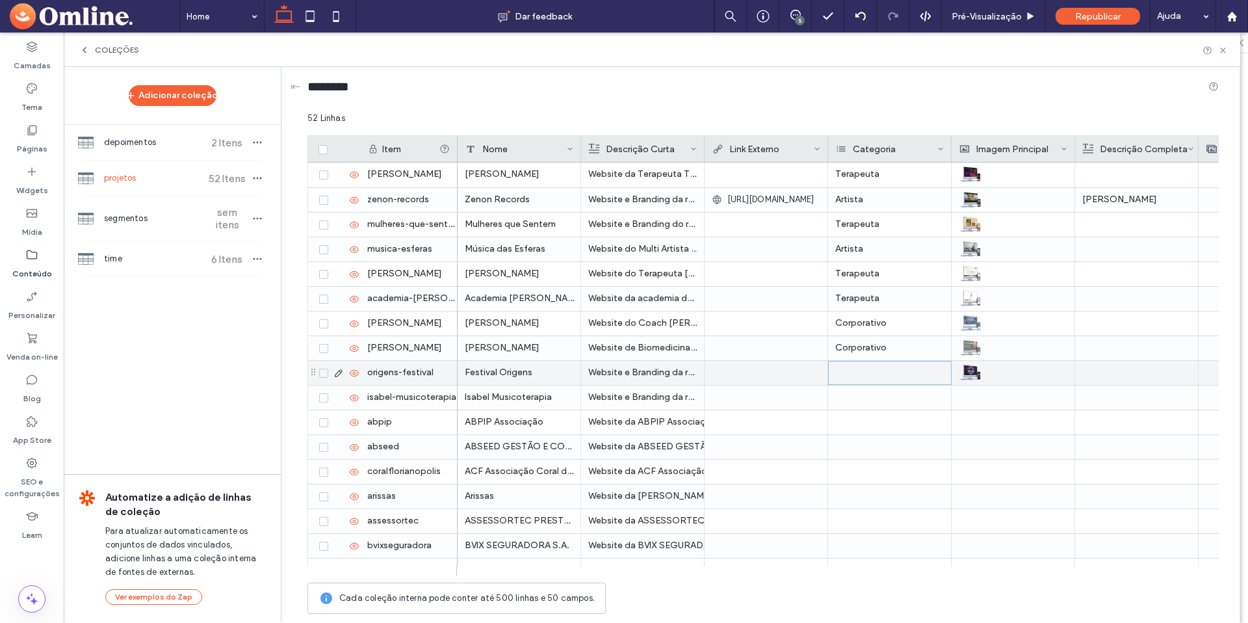
click at [859, 371] on div at bounding box center [889, 373] width 123 height 24
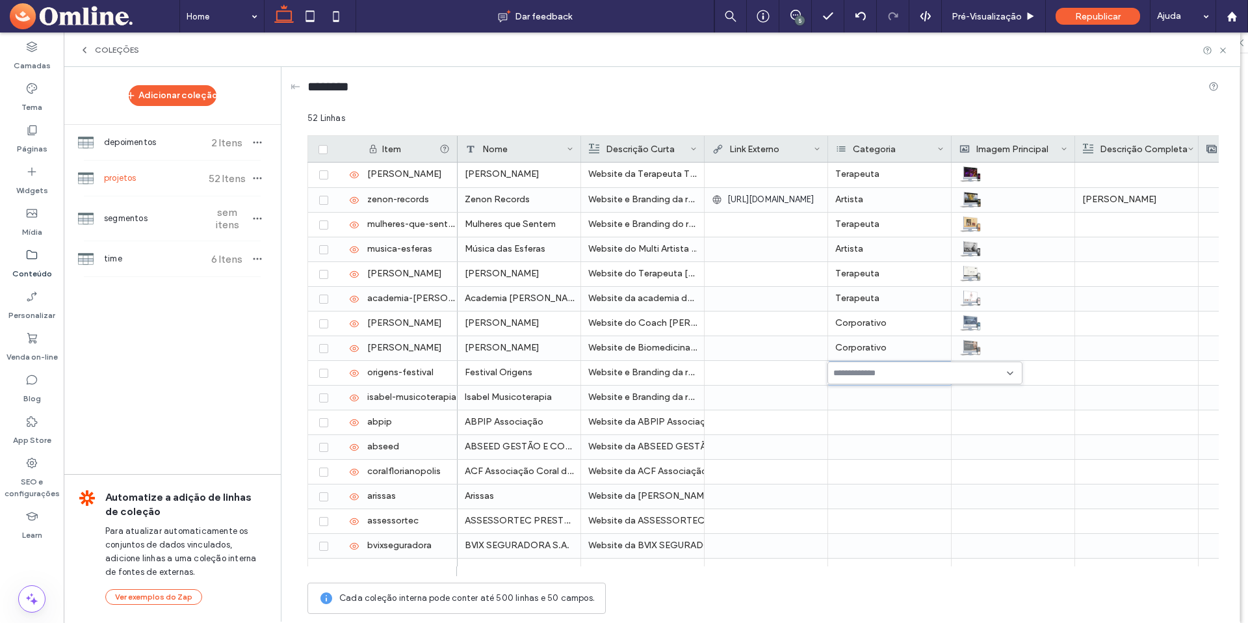
click at [859, 373] on input at bounding box center [878, 373] width 90 height 10
click at [777, 352] on div at bounding box center [766, 347] width 109 height 23
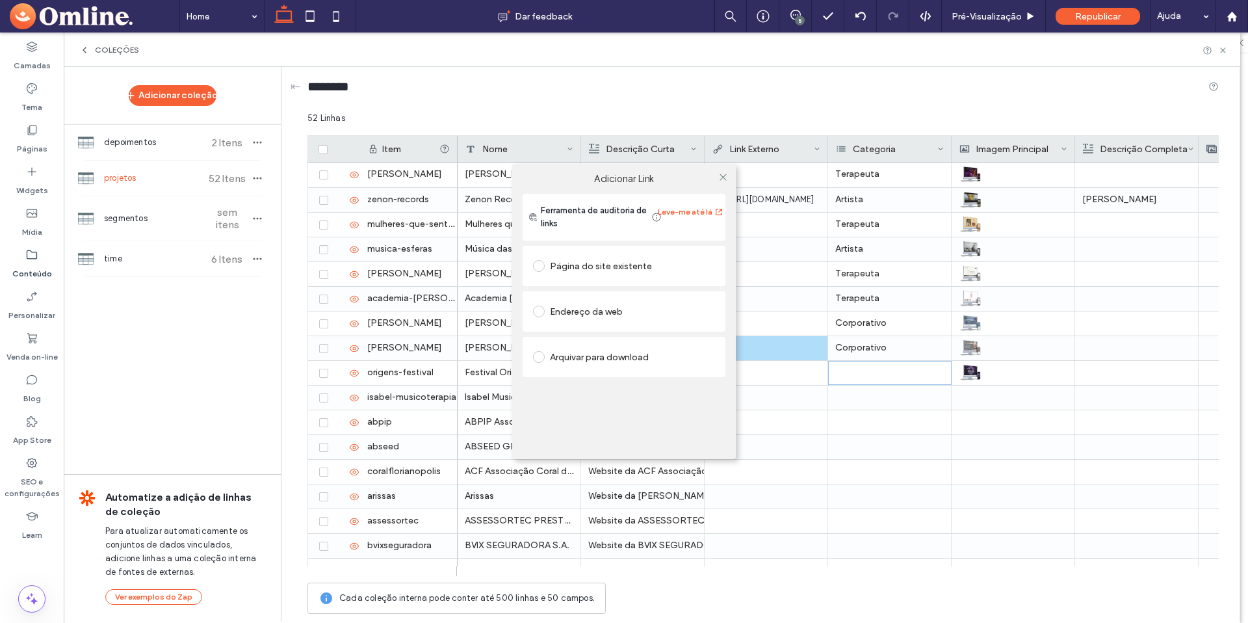
click at [865, 378] on div "Adicionar Link Ferramenta de auditoria de links Leve-me até lá Página do site e…" at bounding box center [624, 311] width 1248 height 623
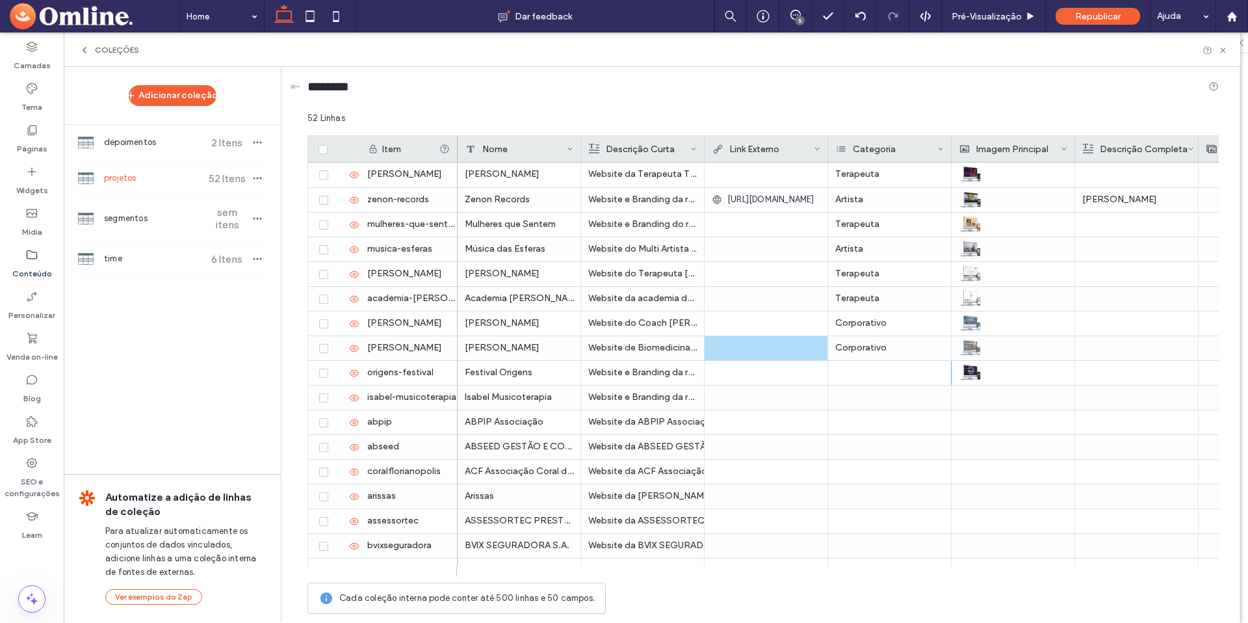
click at [865, 378] on div "Adicionar Link Ferramenta de auditoria de links Leve-me até lá Página do site e…" at bounding box center [624, 311] width 1248 height 623
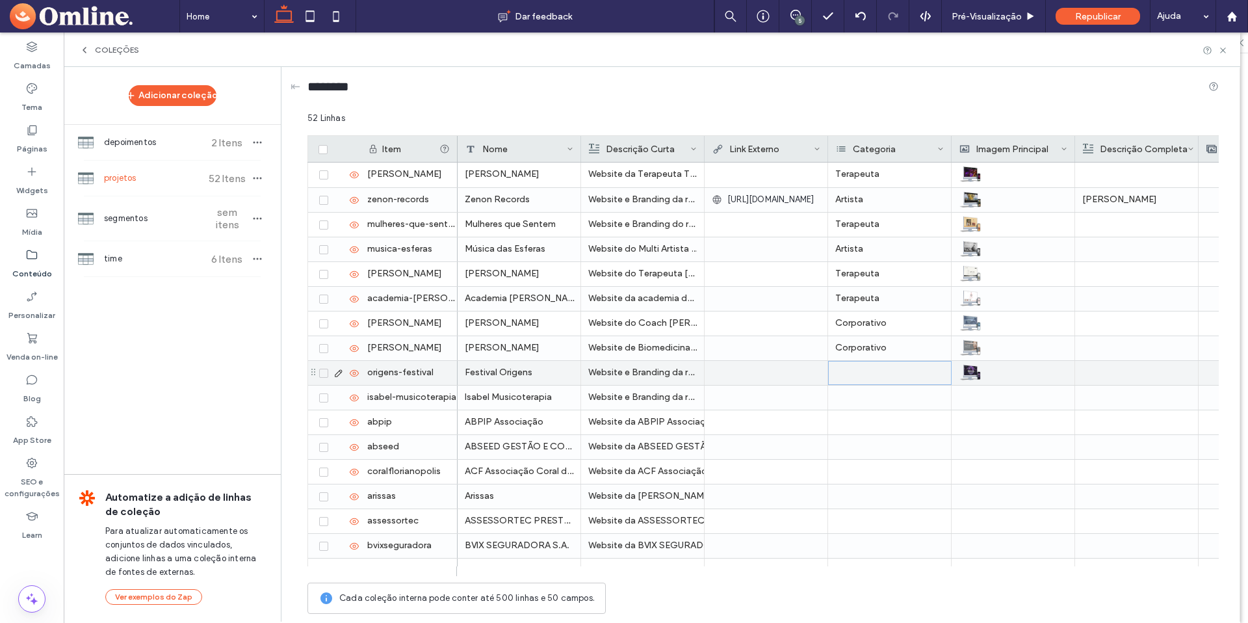
click at [865, 377] on div at bounding box center [889, 373] width 123 height 24
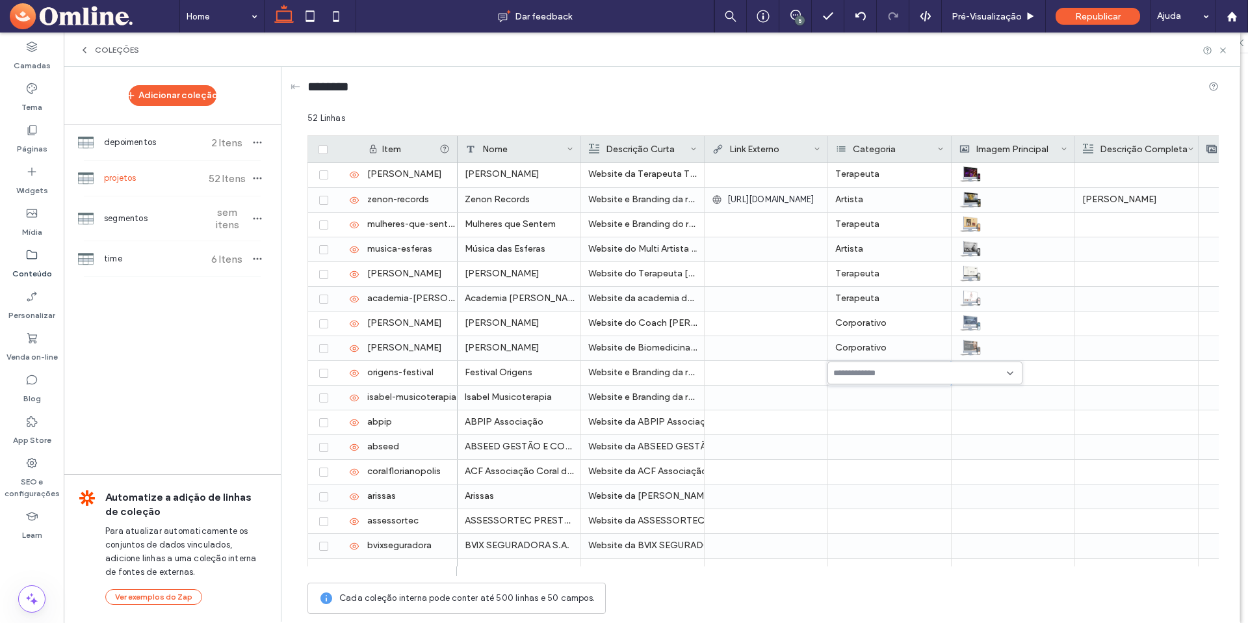
click at [861, 370] on input at bounding box center [878, 373] width 90 height 10
click at [866, 393] on span "Artista" at bounding box center [866, 395] width 27 height 13
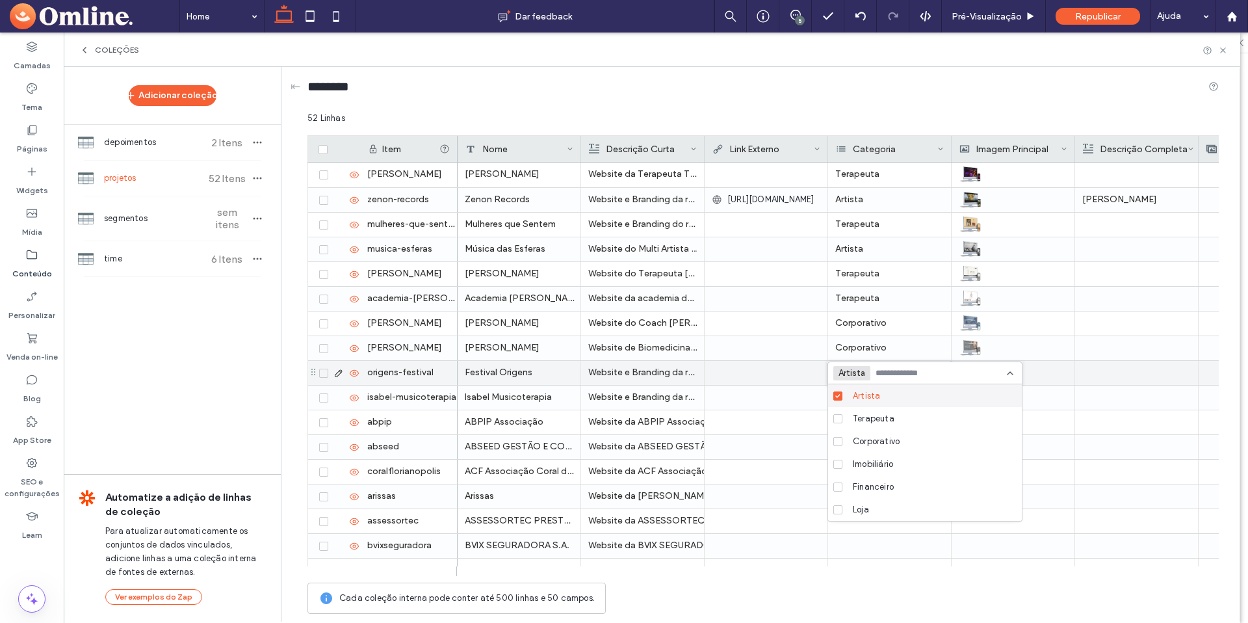
click at [786, 369] on div at bounding box center [766, 372] width 109 height 23
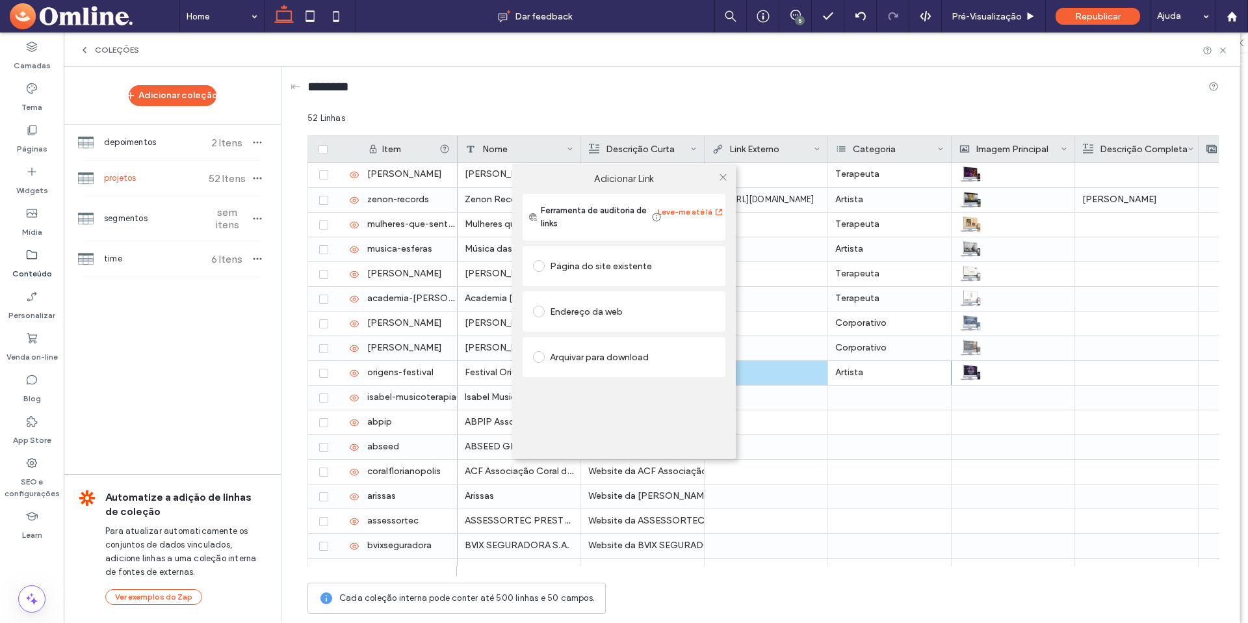
click at [870, 403] on div "Adicionar Link Ferramenta de auditoria de links Leve-me até lá Página do site e…" at bounding box center [624, 311] width 1248 height 623
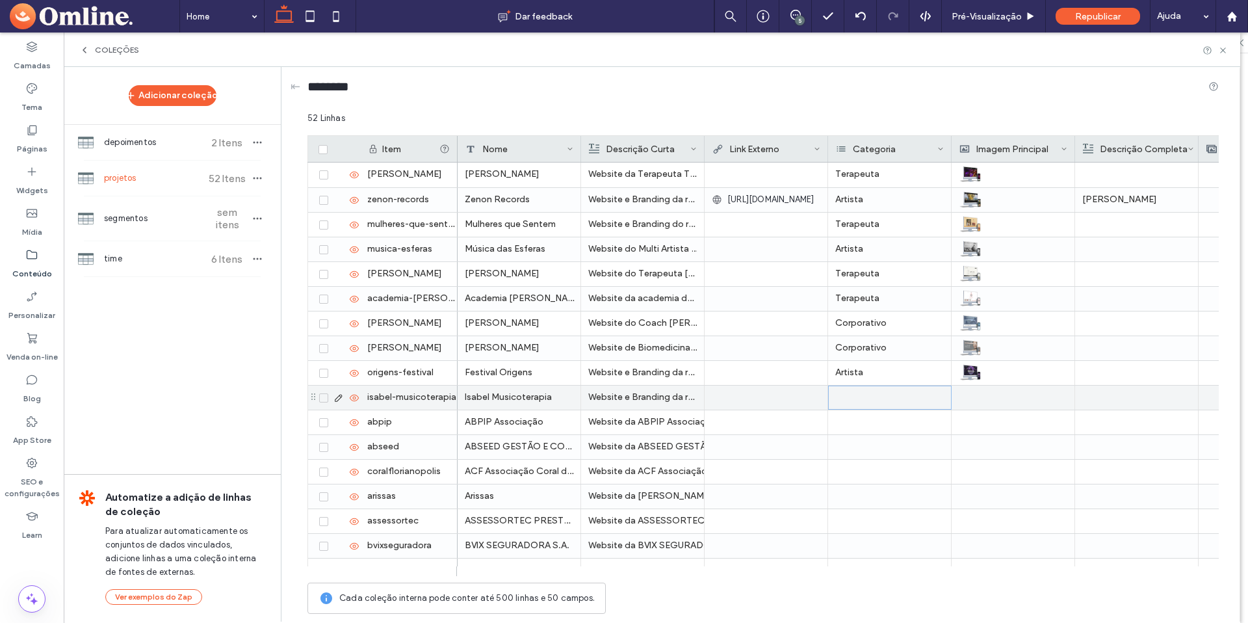
click at [870, 402] on div at bounding box center [889, 397] width 123 height 24
click at [870, 402] on input at bounding box center [878, 398] width 90 height 10
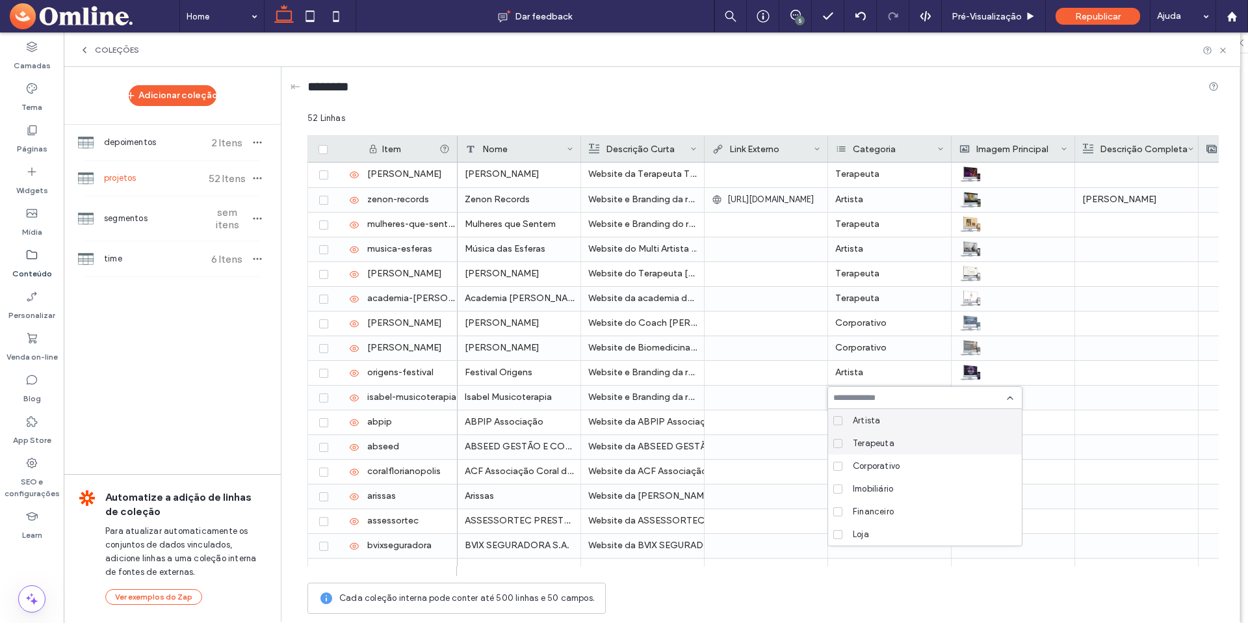
click at [866, 435] on div "Terapeuta" at bounding box center [930, 443] width 164 height 23
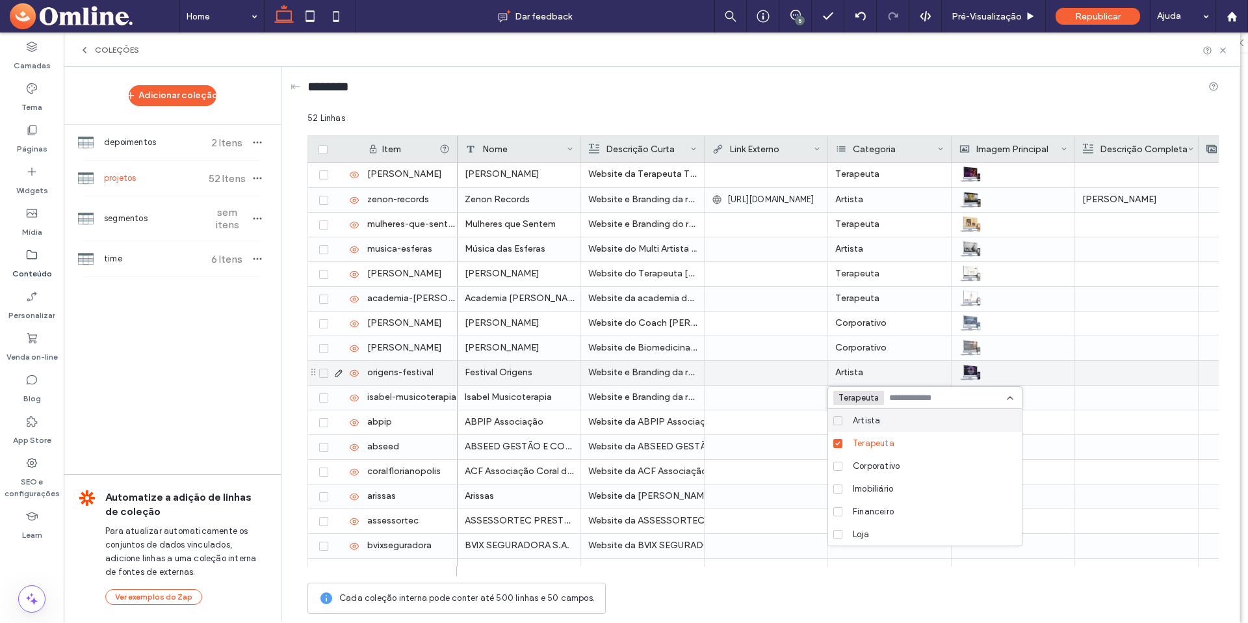
click at [774, 374] on div at bounding box center [766, 372] width 109 height 23
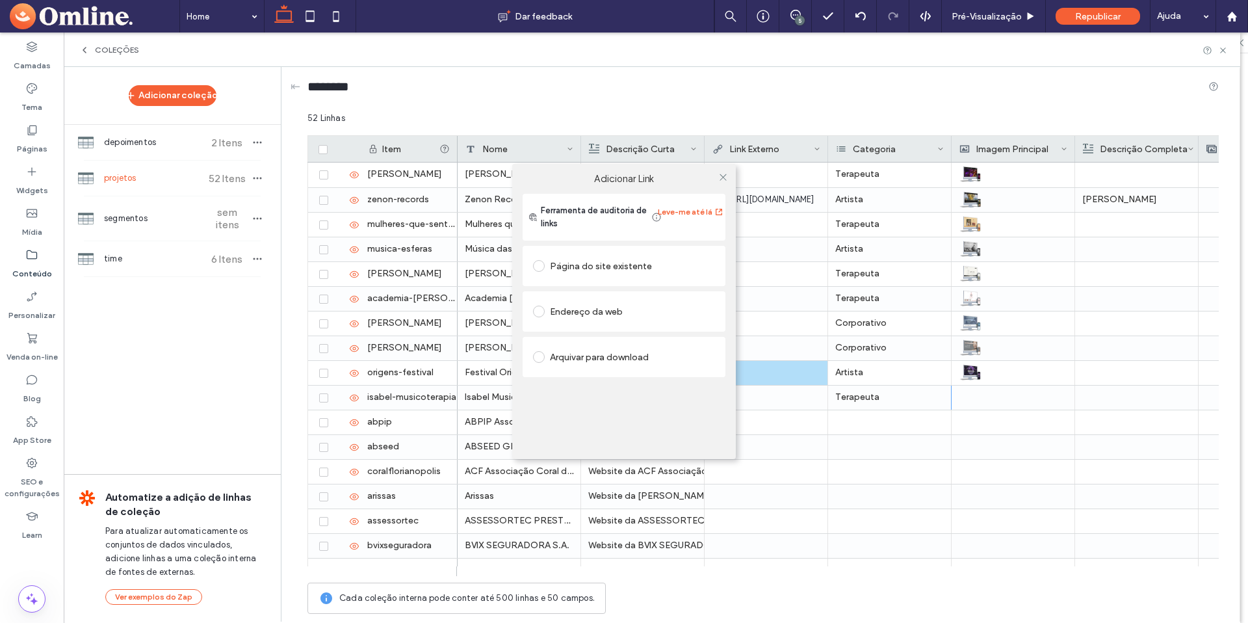
click at [857, 424] on div "Adicionar Link Ferramenta de auditoria de links Leve-me até lá Página do site e…" at bounding box center [624, 311] width 1248 height 623
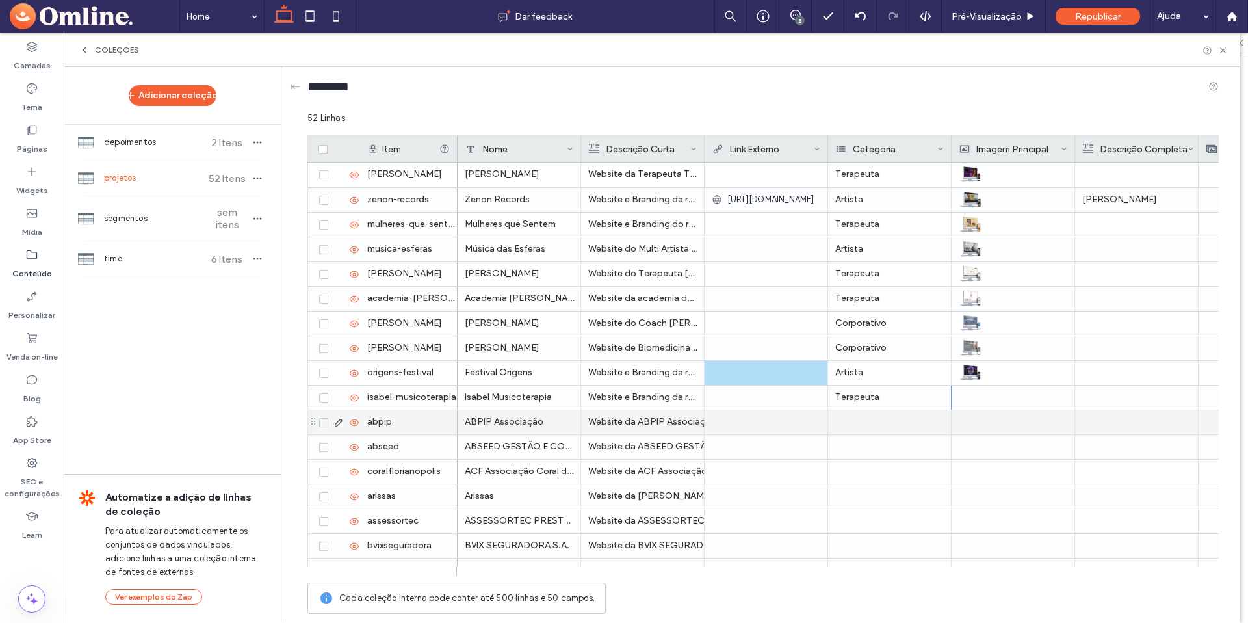
click at [855, 419] on div at bounding box center [889, 422] width 123 height 24
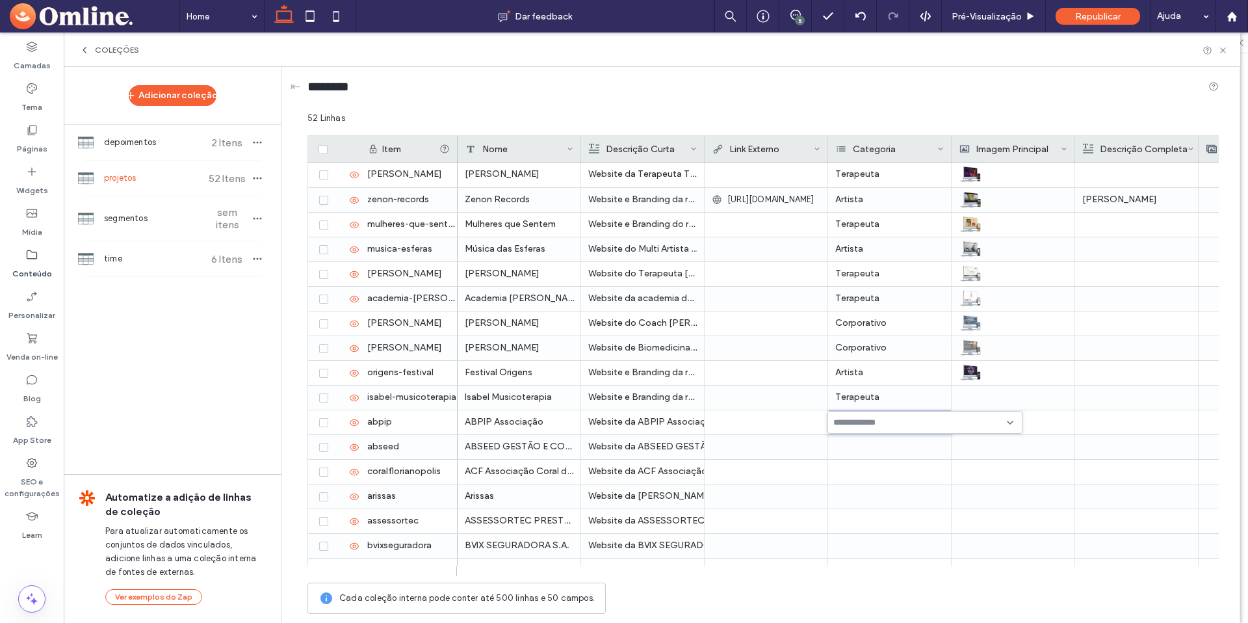
click at [857, 421] on input at bounding box center [878, 422] width 90 height 10
click at [876, 486] on span "Corporativo" at bounding box center [876, 490] width 47 height 13
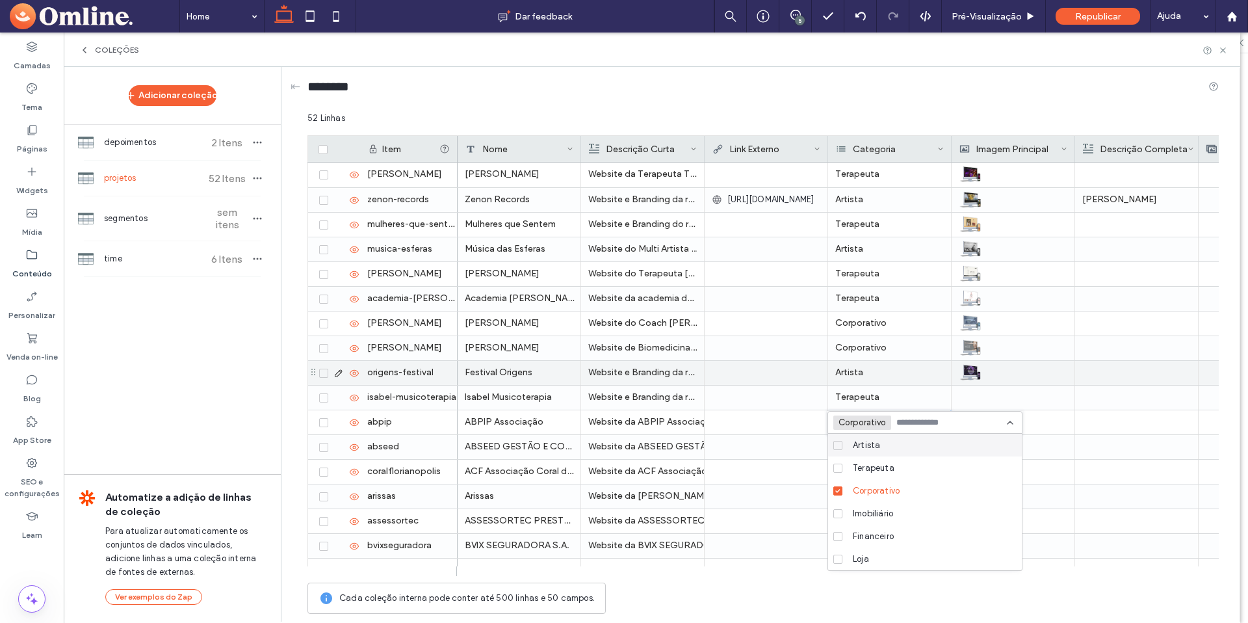
click at [756, 372] on div at bounding box center [766, 372] width 109 height 23
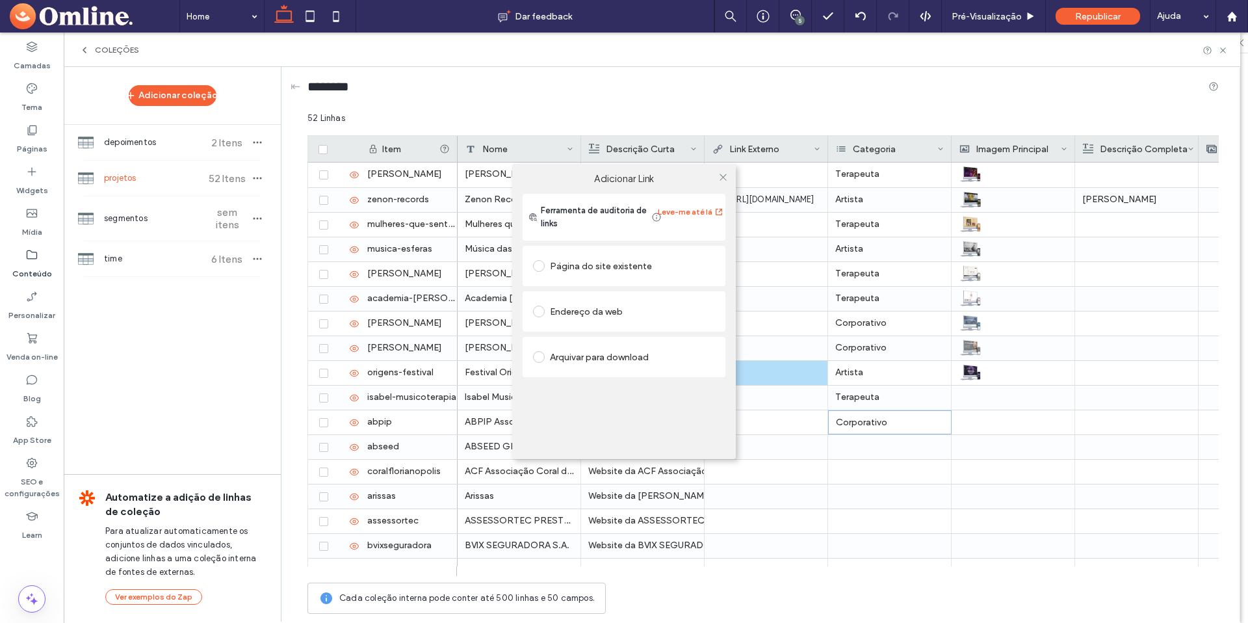
click at [799, 407] on div "Adicionar Link Ferramenta de auditoria de links Leve-me até lá Página do site e…" at bounding box center [624, 311] width 1248 height 623
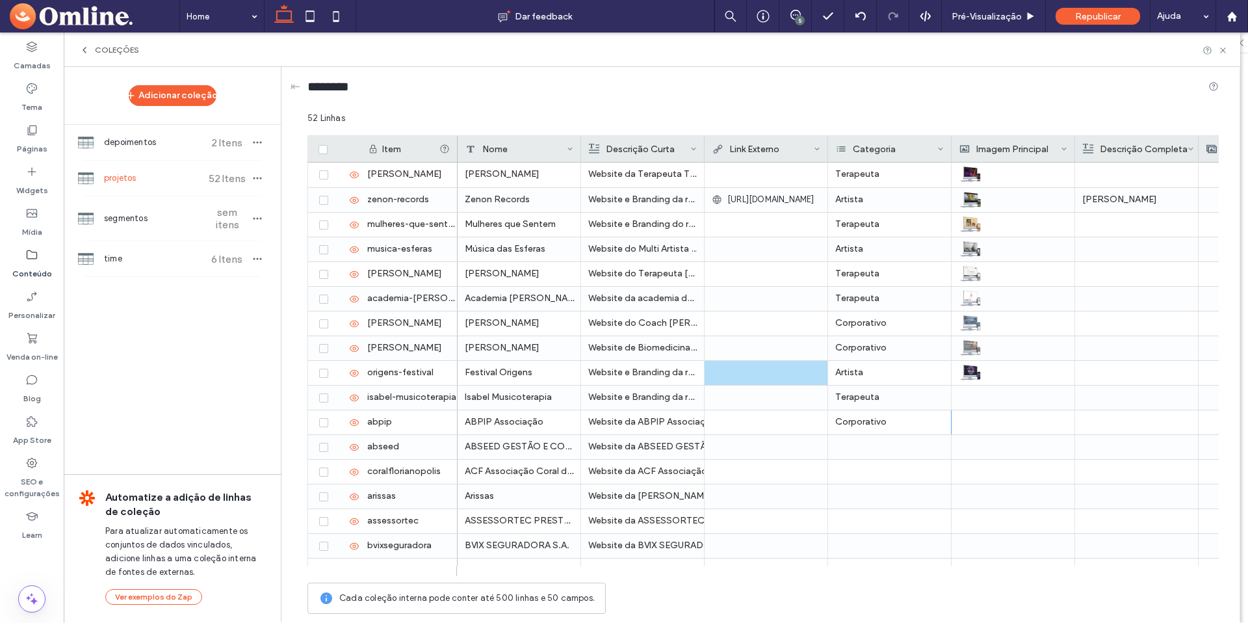
click at [746, 174] on div at bounding box center [766, 173] width 109 height 23
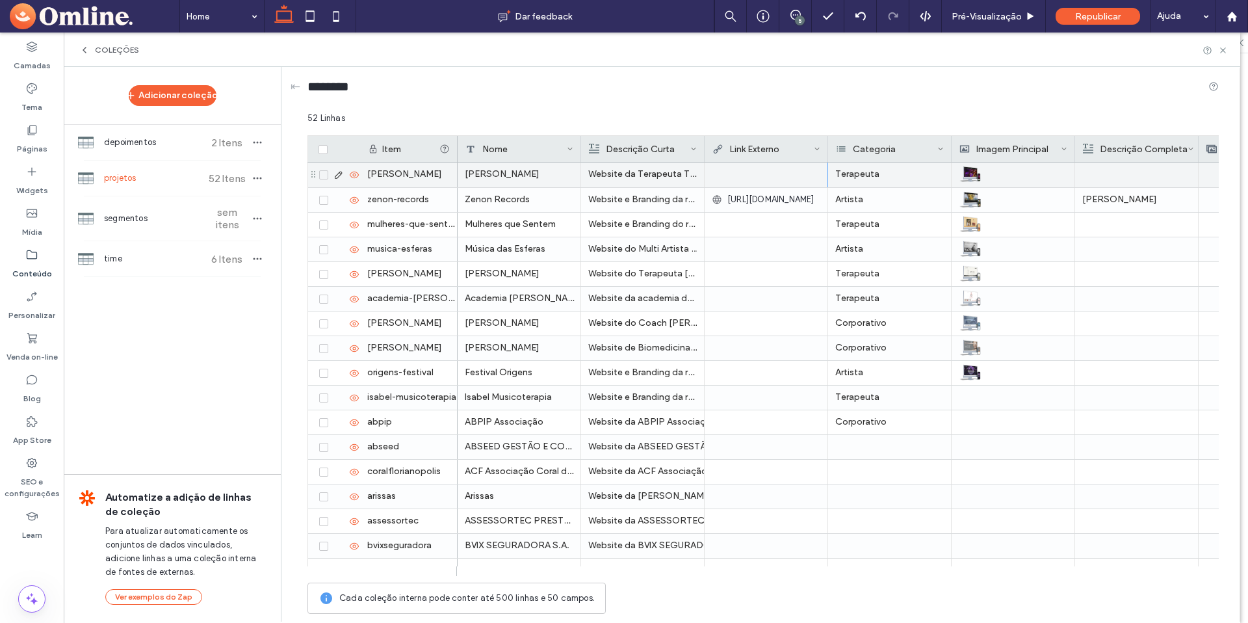
click at [762, 170] on div at bounding box center [766, 173] width 109 height 23
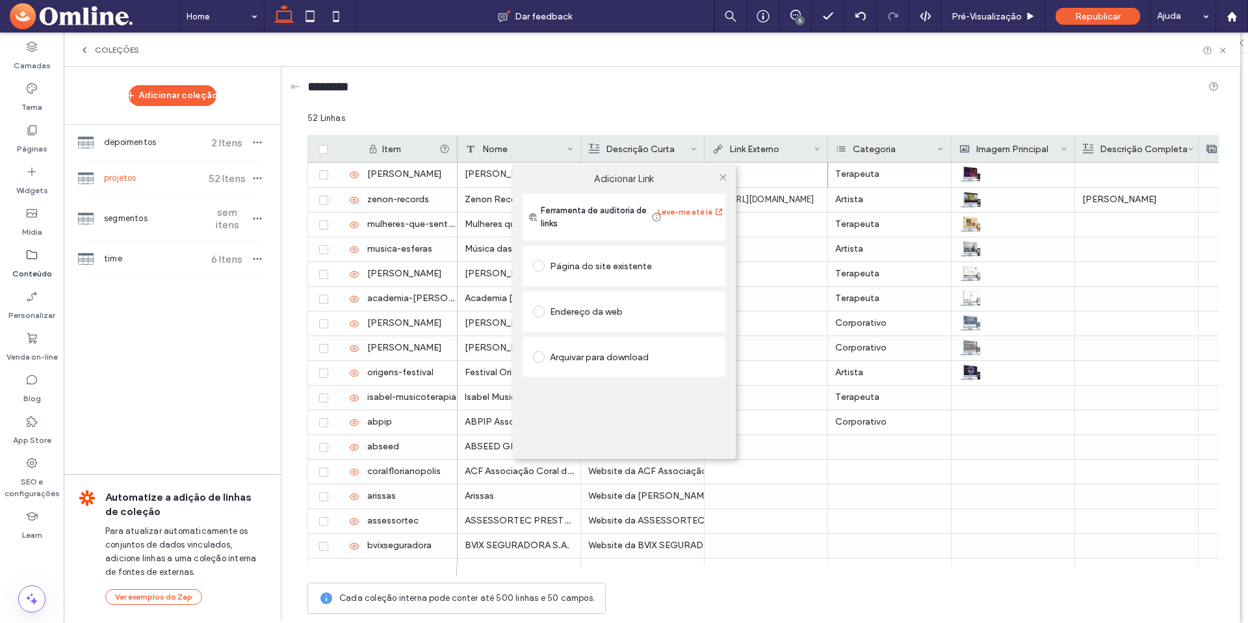
click at [578, 312] on div "Endereço da web" at bounding box center [624, 311] width 182 height 21
click at [589, 339] on input "url" at bounding box center [624, 336] width 182 height 17
paste input "**********"
type input "**********"
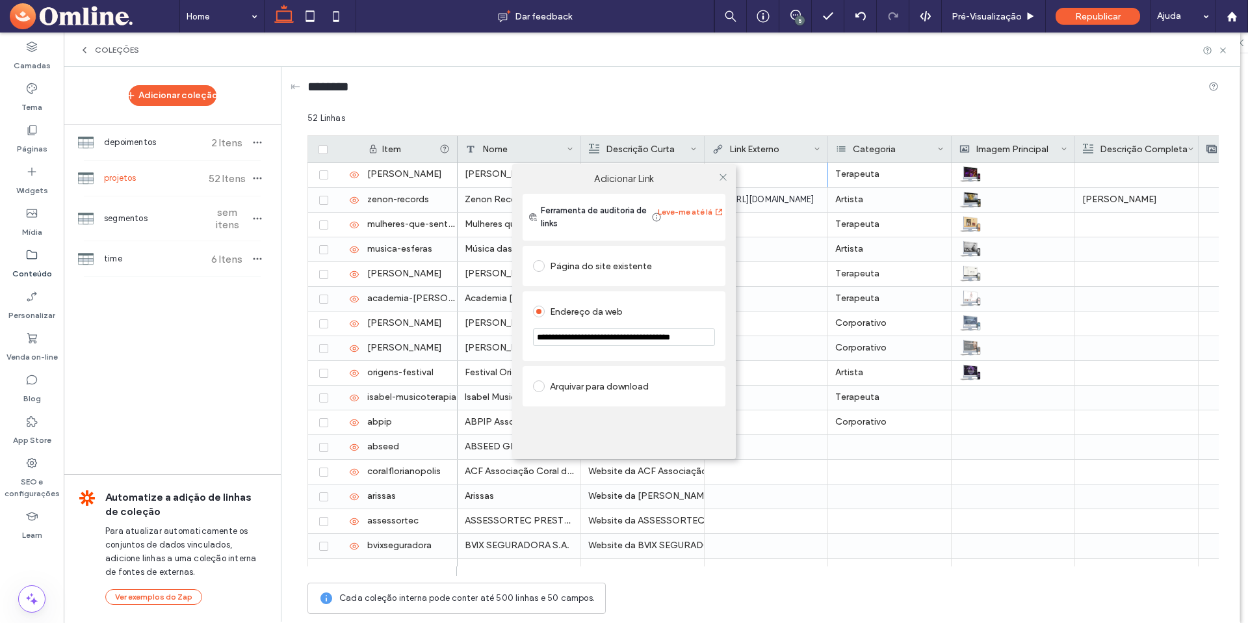
scroll to position [0, 0]
click at [721, 175] on icon at bounding box center [723, 177] width 10 height 10
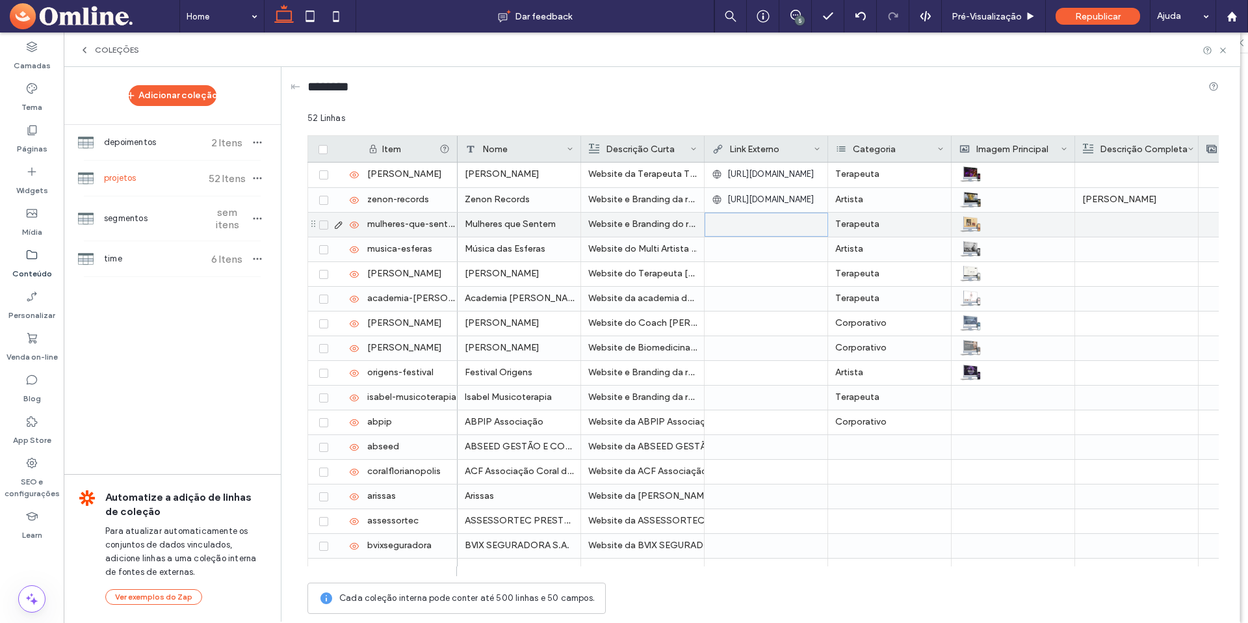
click at [747, 226] on div at bounding box center [766, 224] width 108 height 23
click at [747, 226] on div at bounding box center [766, 224] width 109 height 23
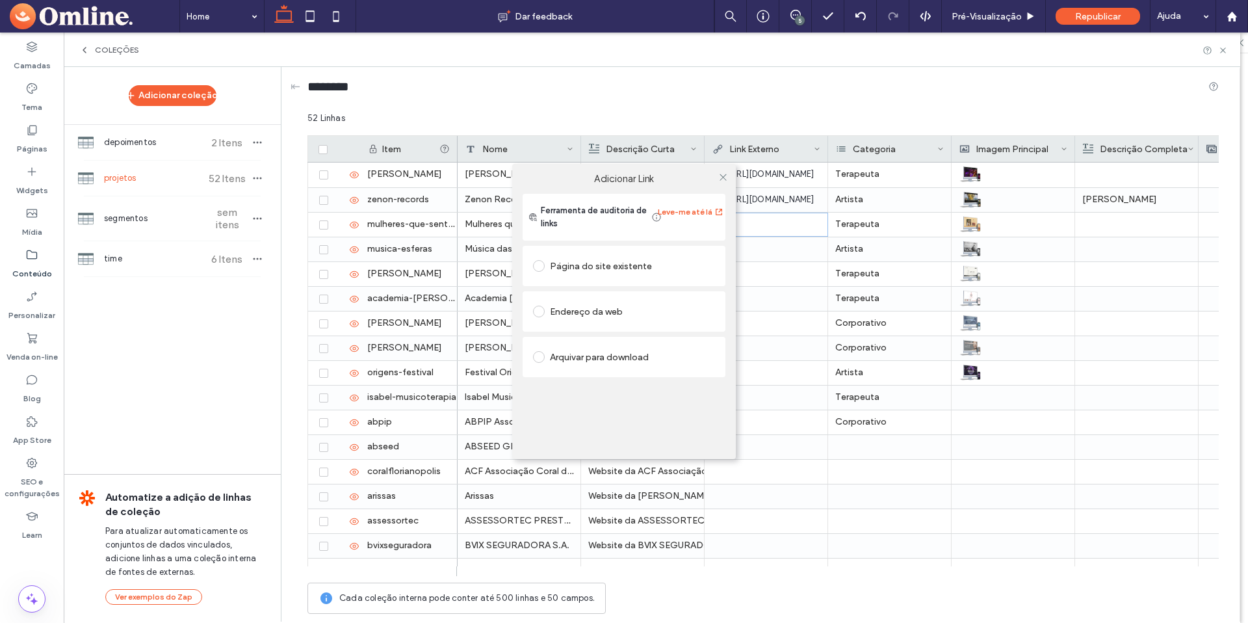
click at [606, 270] on div "Página do site existente" at bounding box center [624, 265] width 182 height 21
click at [595, 356] on div "Endereço da web" at bounding box center [624, 351] width 182 height 21
click at [600, 341] on input "url" at bounding box center [624, 336] width 182 height 17
paste input "**********"
click at [682, 339] on input "**********" at bounding box center [624, 337] width 182 height 18
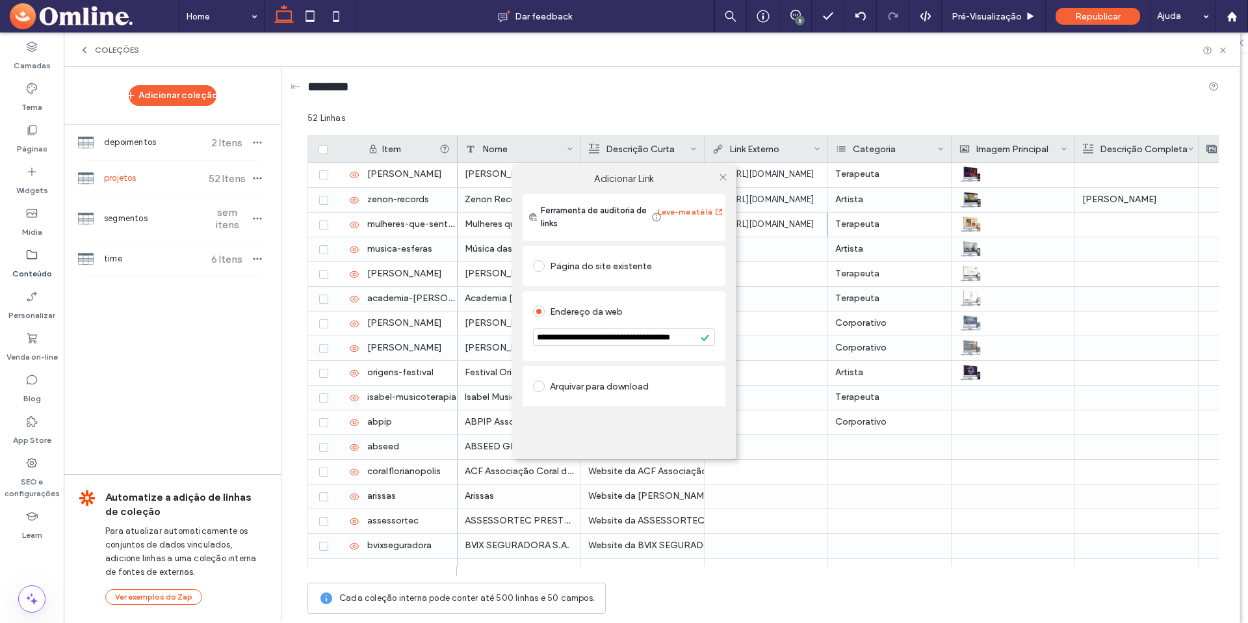
click at [682, 339] on input "**********" at bounding box center [624, 337] width 182 height 18
paste input "url"
type input "**********"
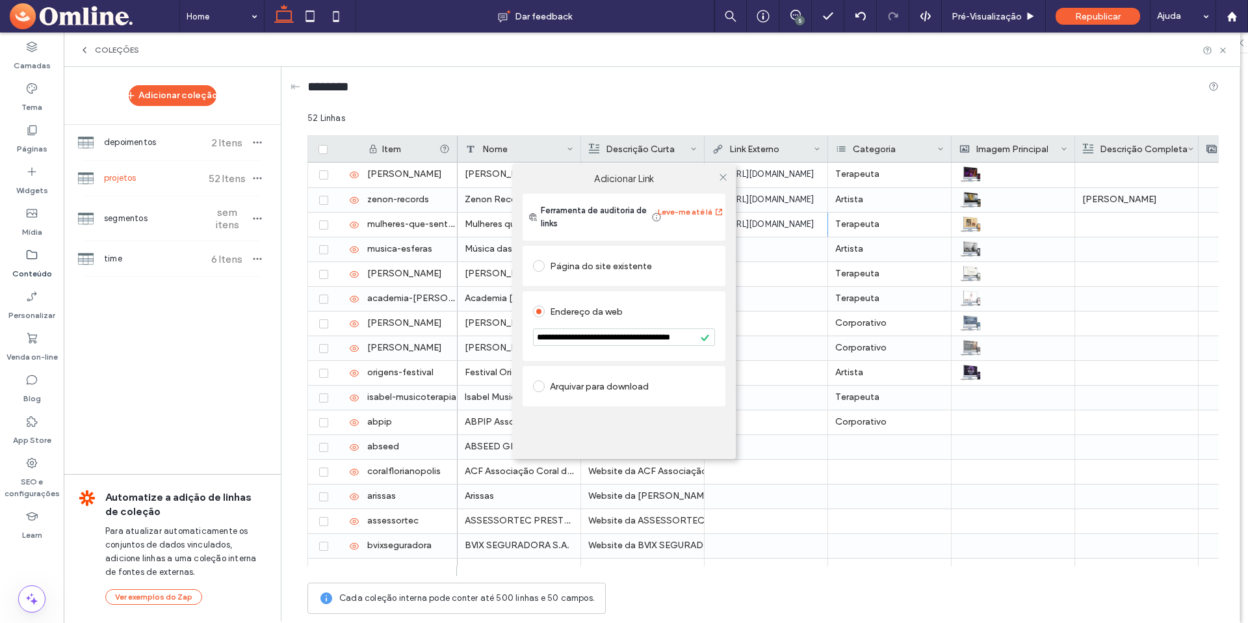
click at [780, 256] on div "**********" at bounding box center [624, 311] width 1248 height 623
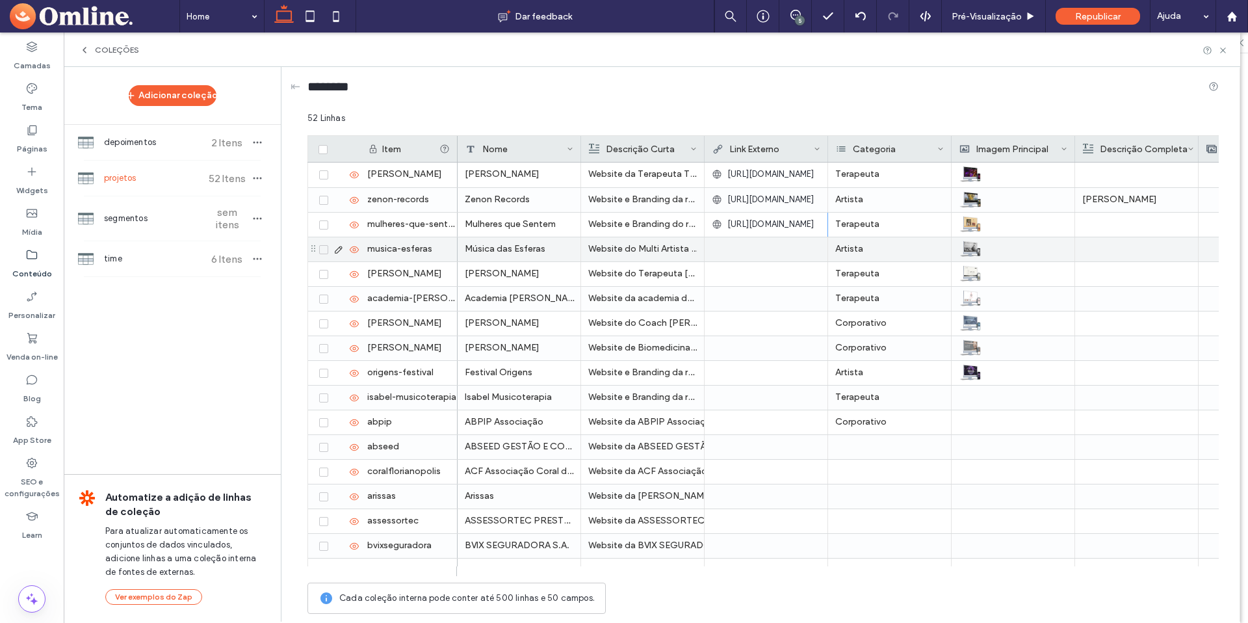
click at [776, 250] on div at bounding box center [766, 248] width 109 height 23
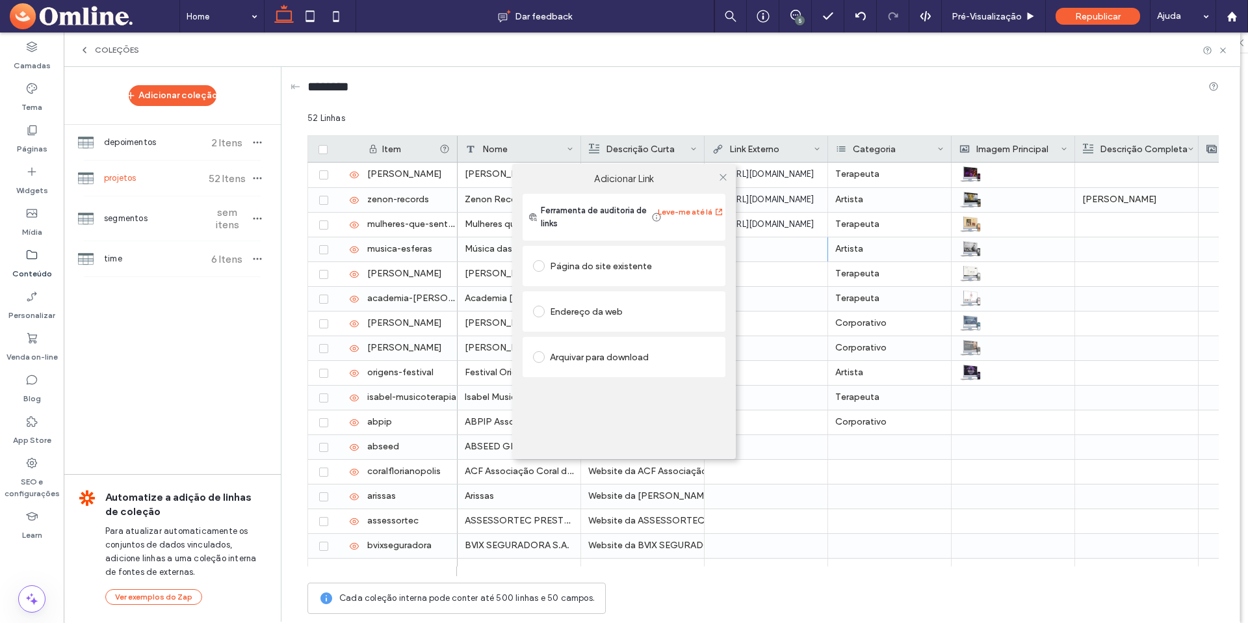
click at [605, 308] on div "Endereço da web" at bounding box center [624, 311] width 182 height 21
click at [617, 328] on input "url" at bounding box center [624, 336] width 182 height 17
paste input "**********"
type input "**********"
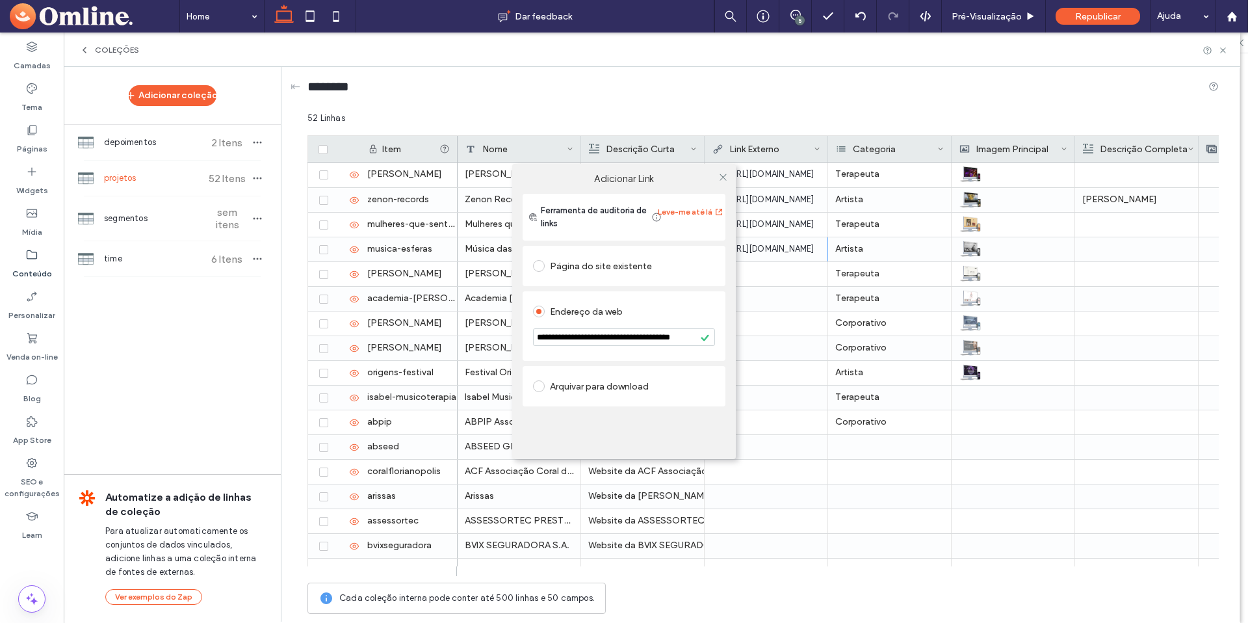
scroll to position [0, 0]
click at [718, 181] on span at bounding box center [723, 176] width 10 height 19
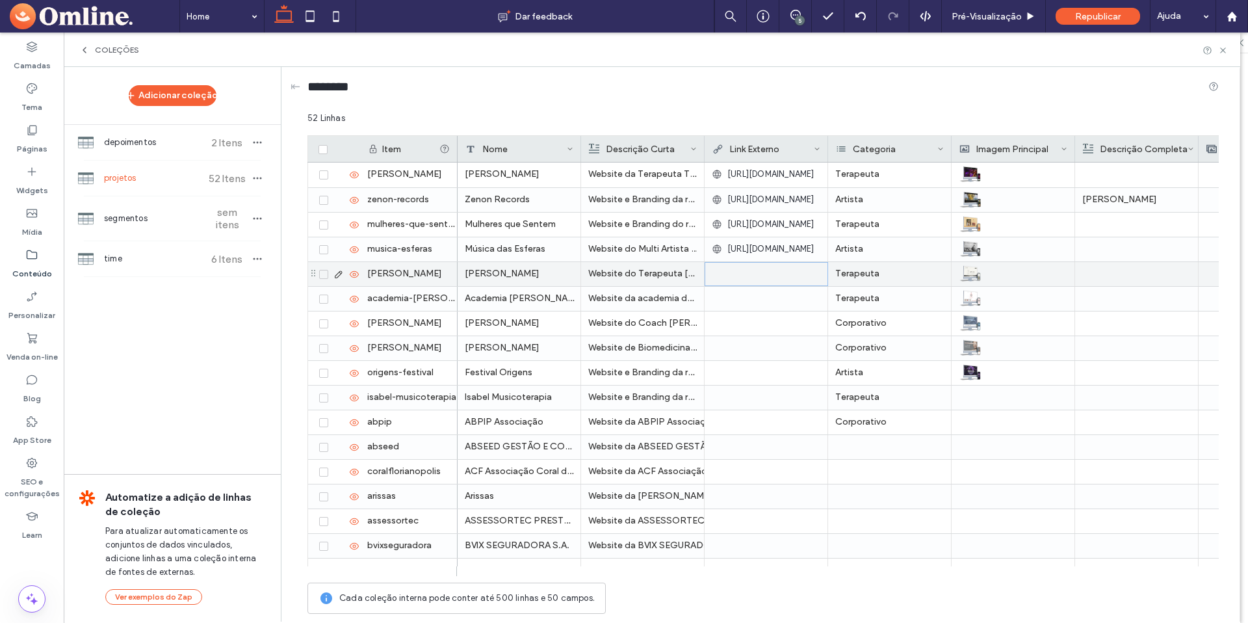
click at [759, 270] on div at bounding box center [766, 274] width 108 height 23
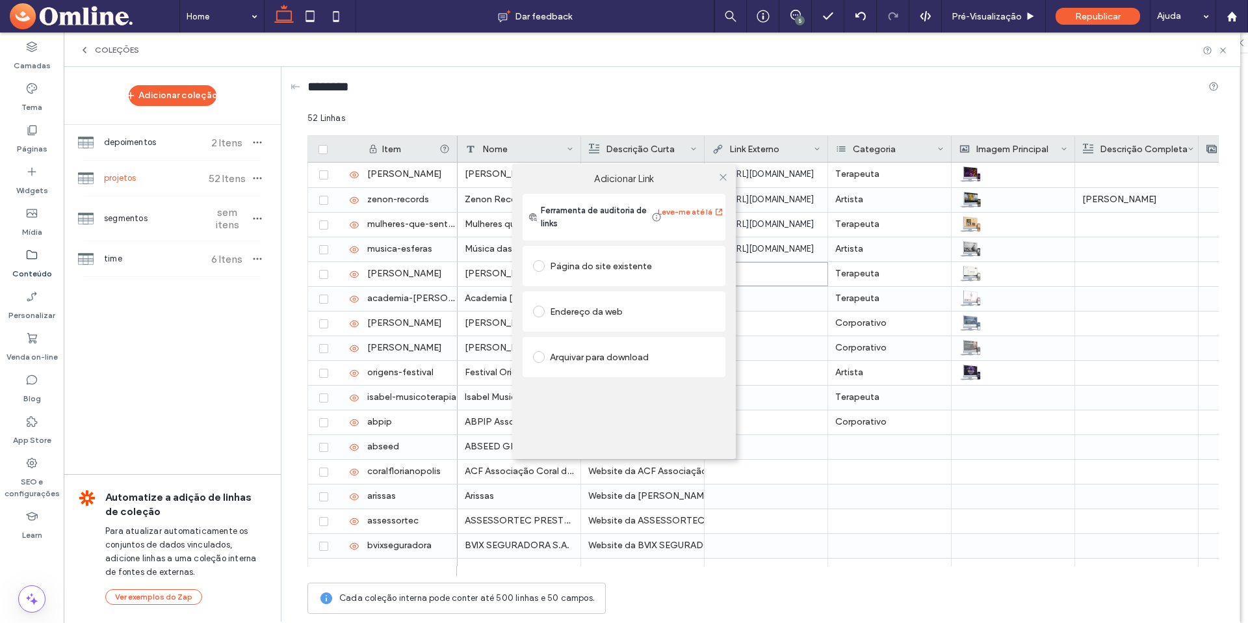
click at [592, 314] on div "Endereço da web" at bounding box center [624, 311] width 182 height 21
click at [599, 332] on input "url" at bounding box center [624, 336] width 182 height 17
paste input "**********"
type input "**********"
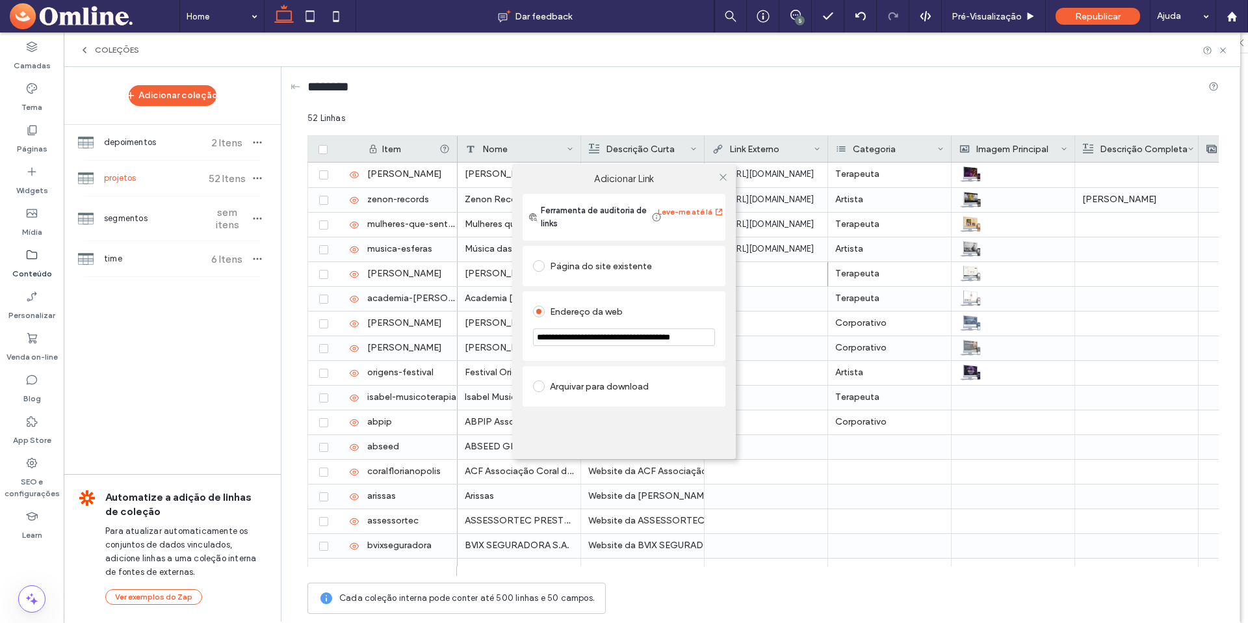
scroll to position [0, 0]
click at [722, 174] on icon at bounding box center [723, 177] width 10 height 10
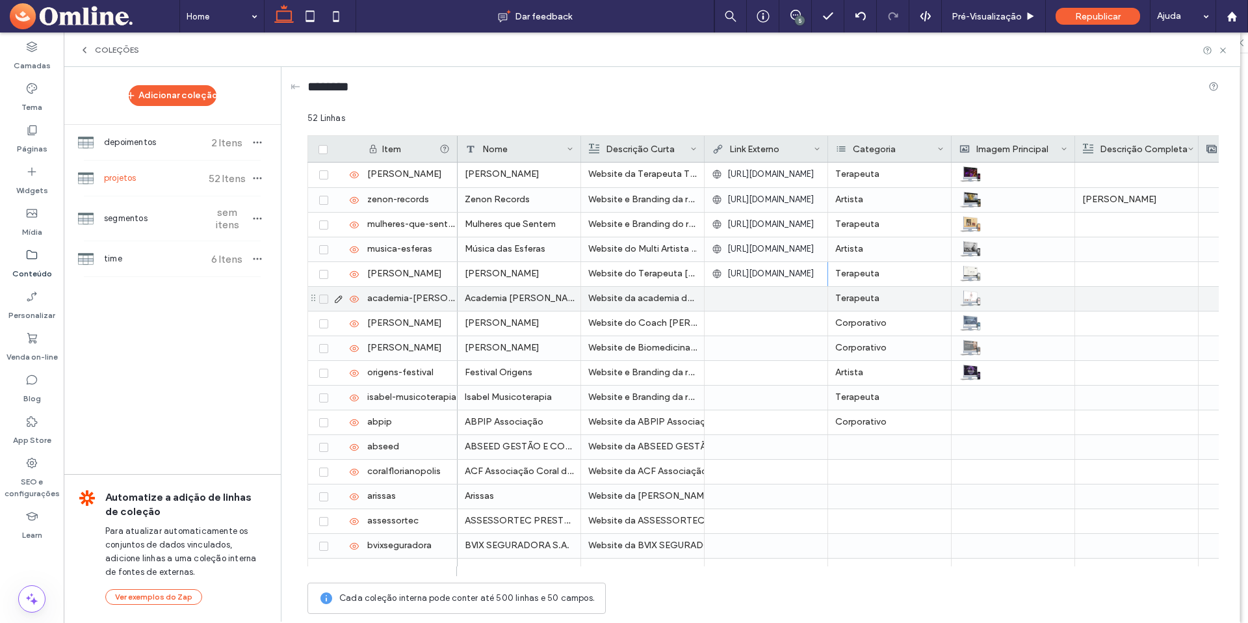
click at [723, 297] on div at bounding box center [766, 298] width 109 height 23
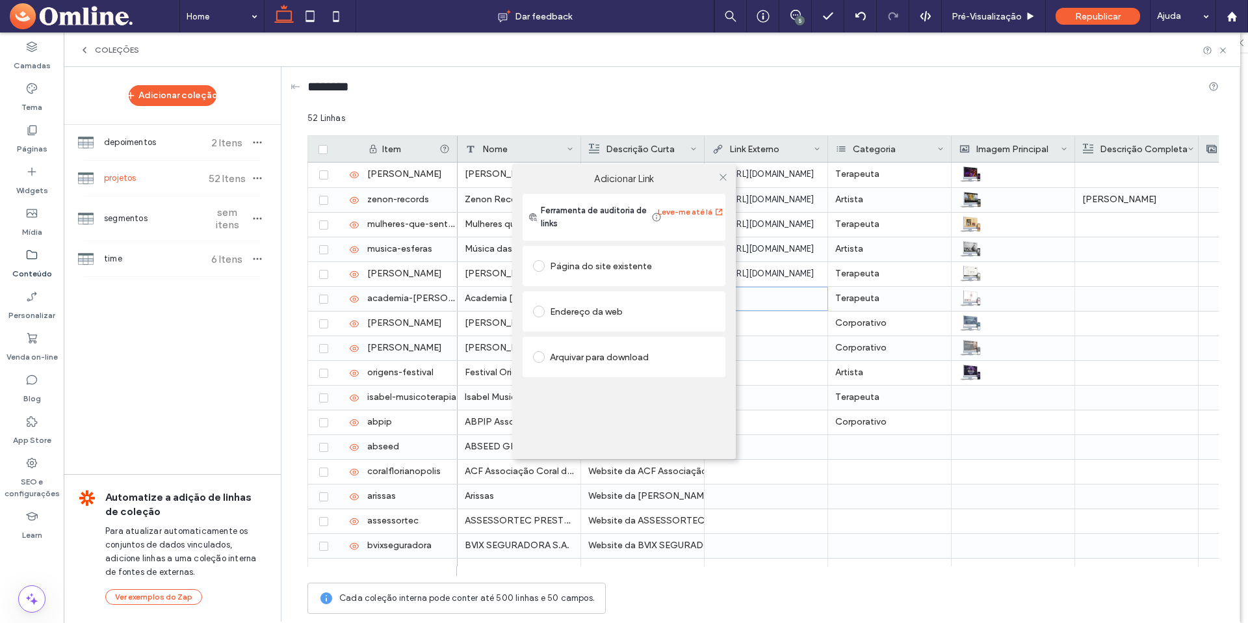
click at [723, 297] on div "Endereço da web" at bounding box center [624, 311] width 203 height 40
click at [601, 266] on div "Página do site existente" at bounding box center [624, 265] width 182 height 21
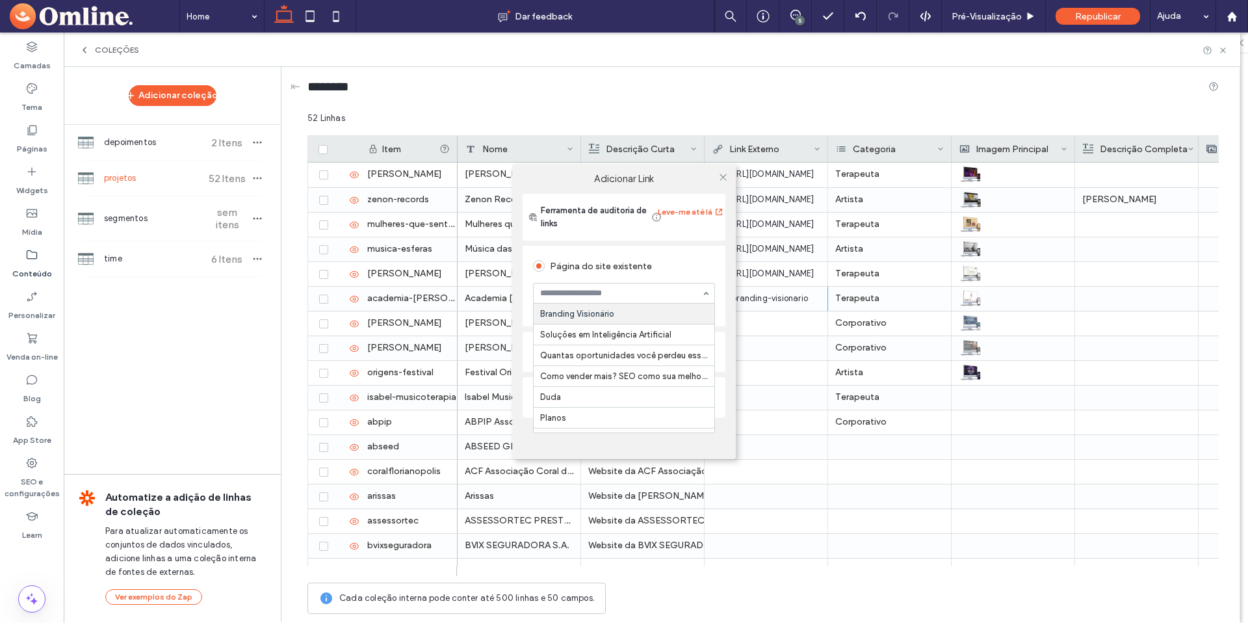
click at [642, 290] on input at bounding box center [620, 293] width 161 height 9
click at [645, 246] on div "Página do site existente Branding Visionário Soluções em Inteligência Artificia…" at bounding box center [624, 286] width 203 height 81
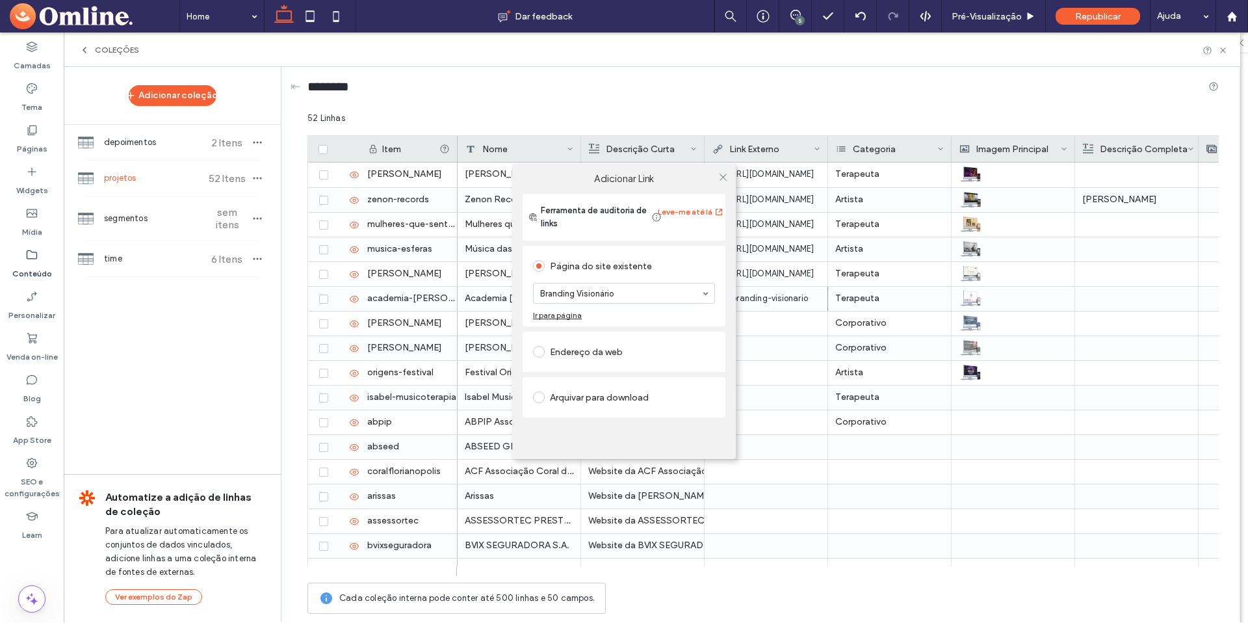
click at [578, 350] on div "Endereço da web" at bounding box center [624, 351] width 182 height 21
click at [572, 334] on input "url" at bounding box center [624, 336] width 182 height 17
paste input "**********"
type input "**********"
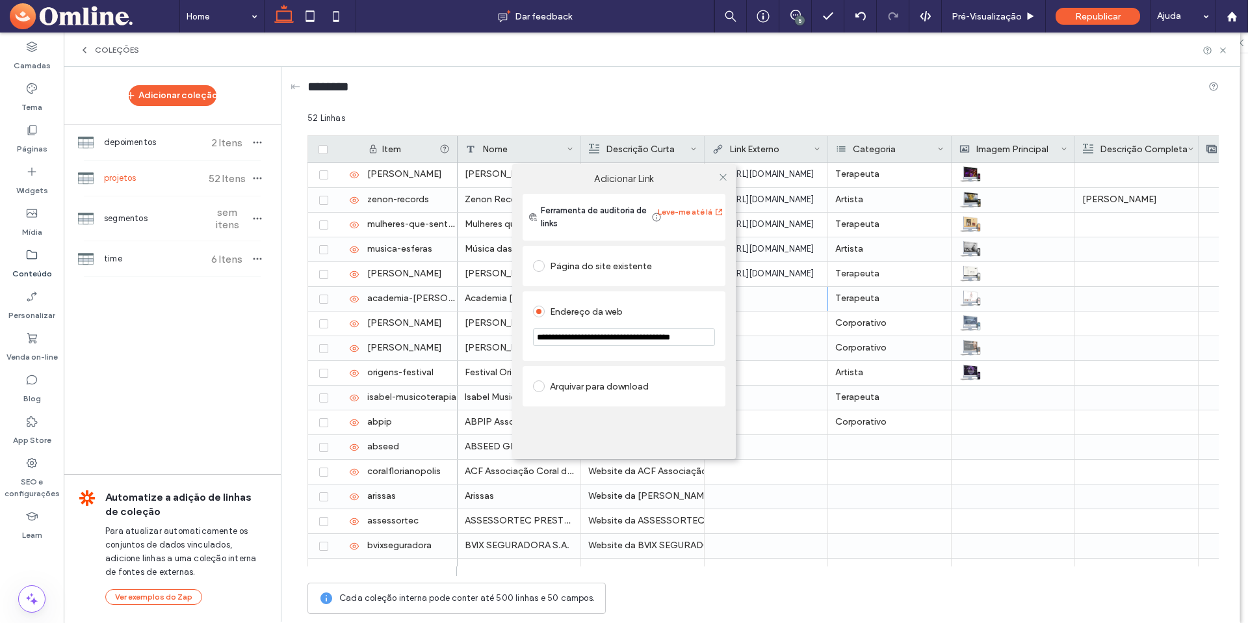
scroll to position [0, 0]
click at [721, 175] on icon at bounding box center [723, 177] width 10 height 10
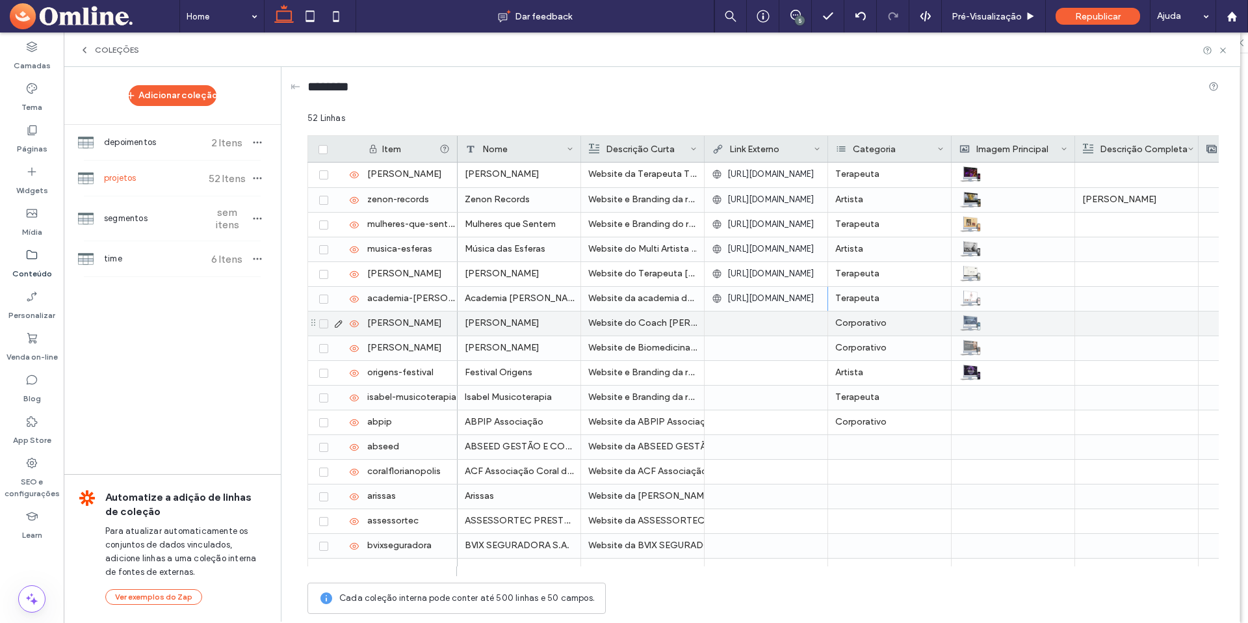
click at [743, 324] on div at bounding box center [766, 322] width 109 height 23
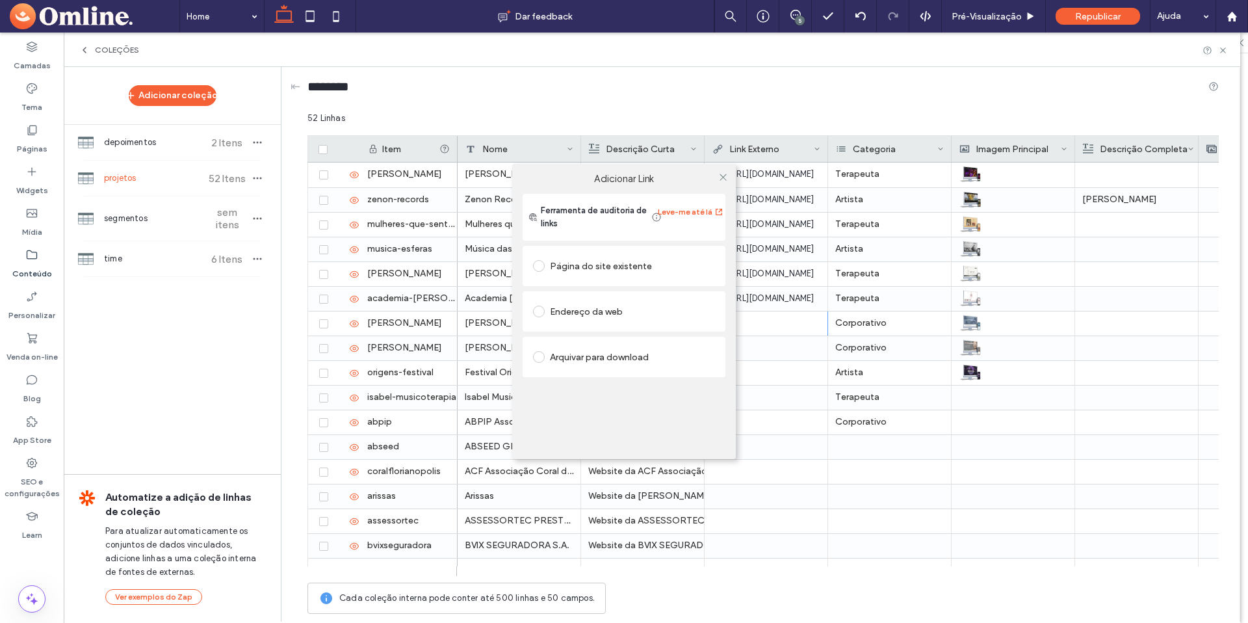
click at [604, 265] on div "Página do site existente" at bounding box center [624, 265] width 182 height 21
click at [573, 350] on div "Endereço da web" at bounding box center [624, 351] width 182 height 21
click at [581, 341] on input "url" at bounding box center [624, 336] width 182 height 17
paste input "**********"
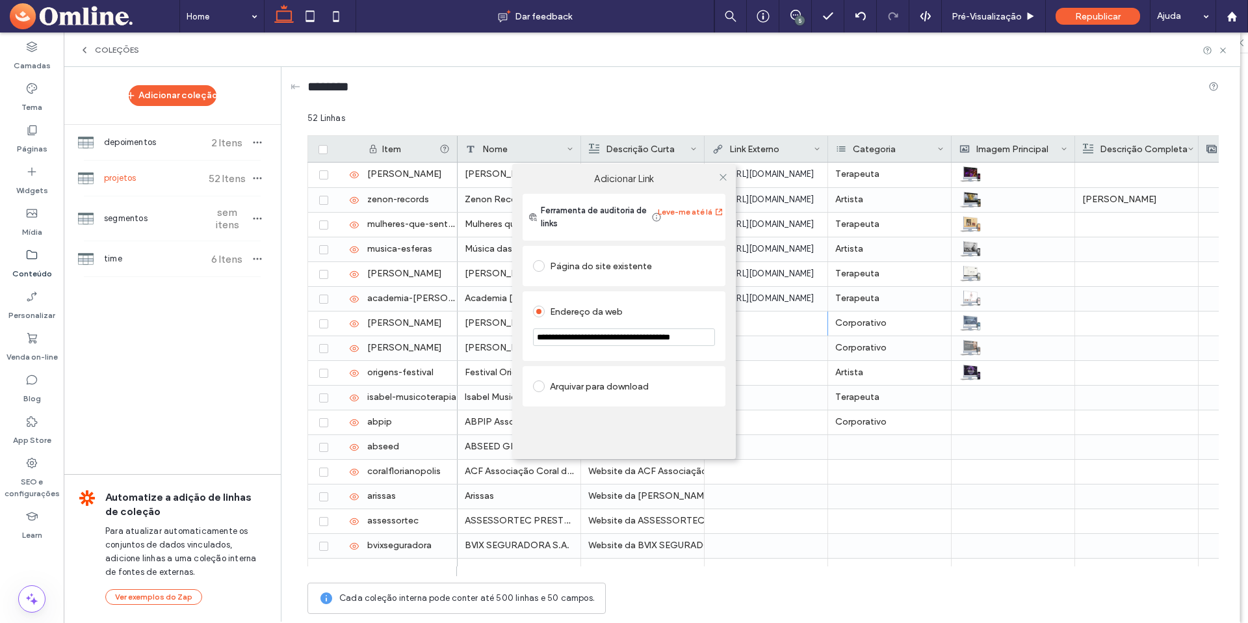
type input "**********"
click at [725, 177] on icon at bounding box center [723, 177] width 10 height 10
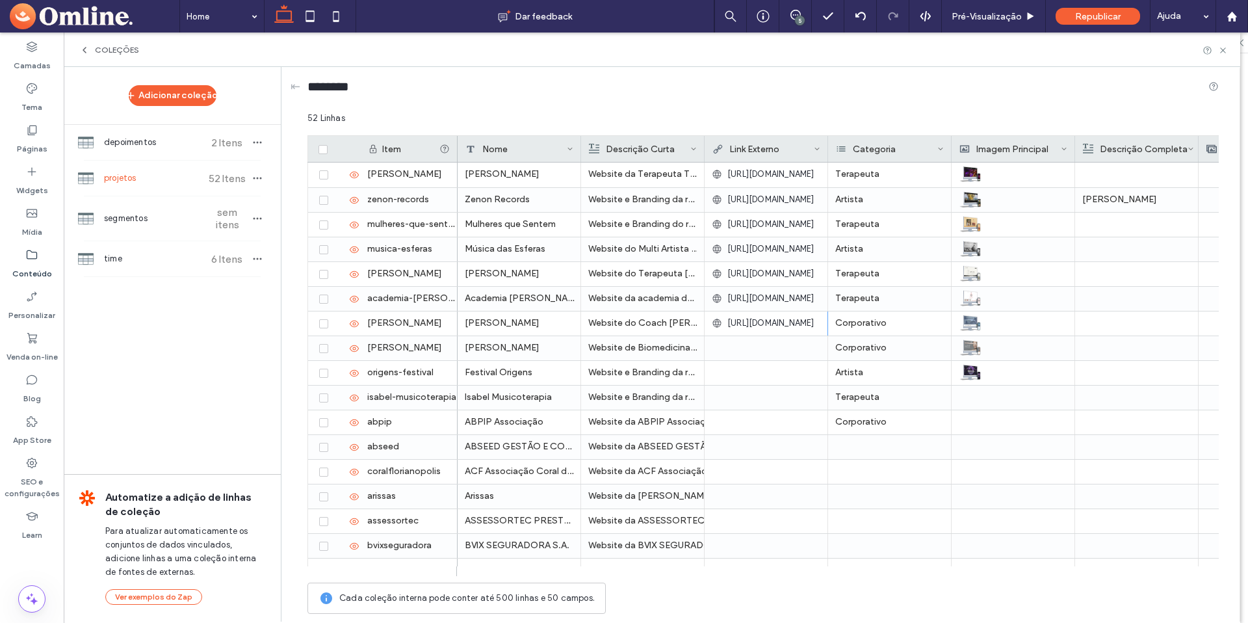
click at [757, 335] on div "Mariana Tozzo Website de Biomedicina Estética da Mariana Tozzo Corporativo" at bounding box center [1036, 347] width 1157 height 25
click at [758, 345] on div at bounding box center [766, 347] width 109 height 23
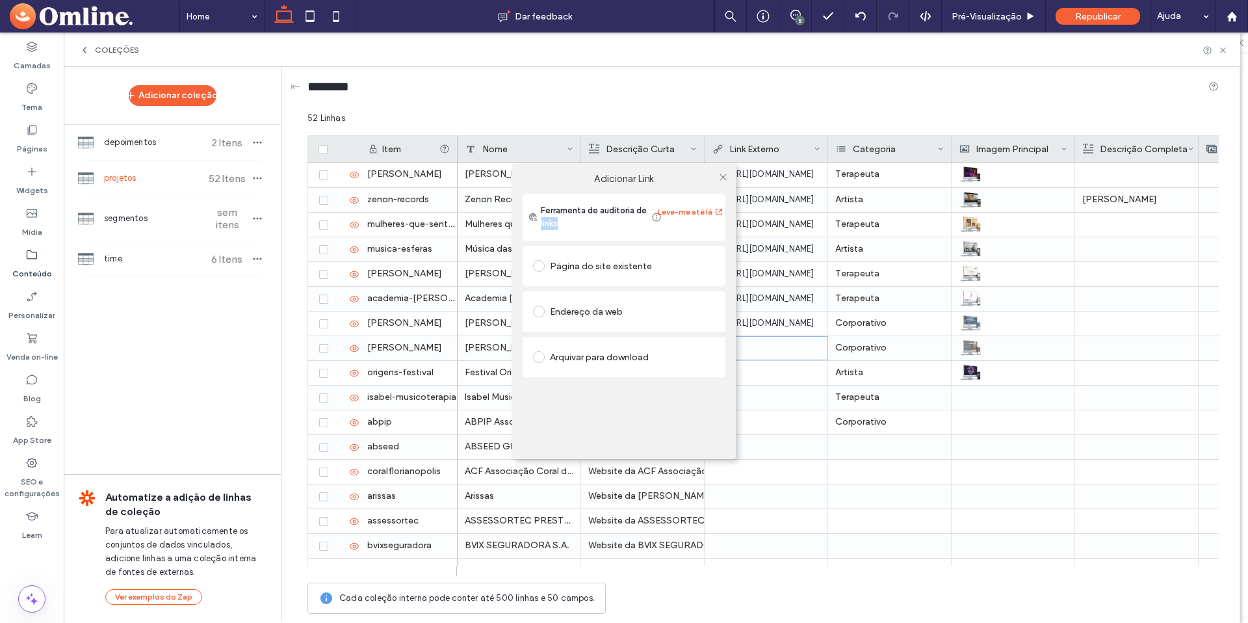
click at [757, 345] on div "Adicionar Link Ferramenta de auditoria de links Leve-me até lá Página do site e…" at bounding box center [624, 311] width 1248 height 623
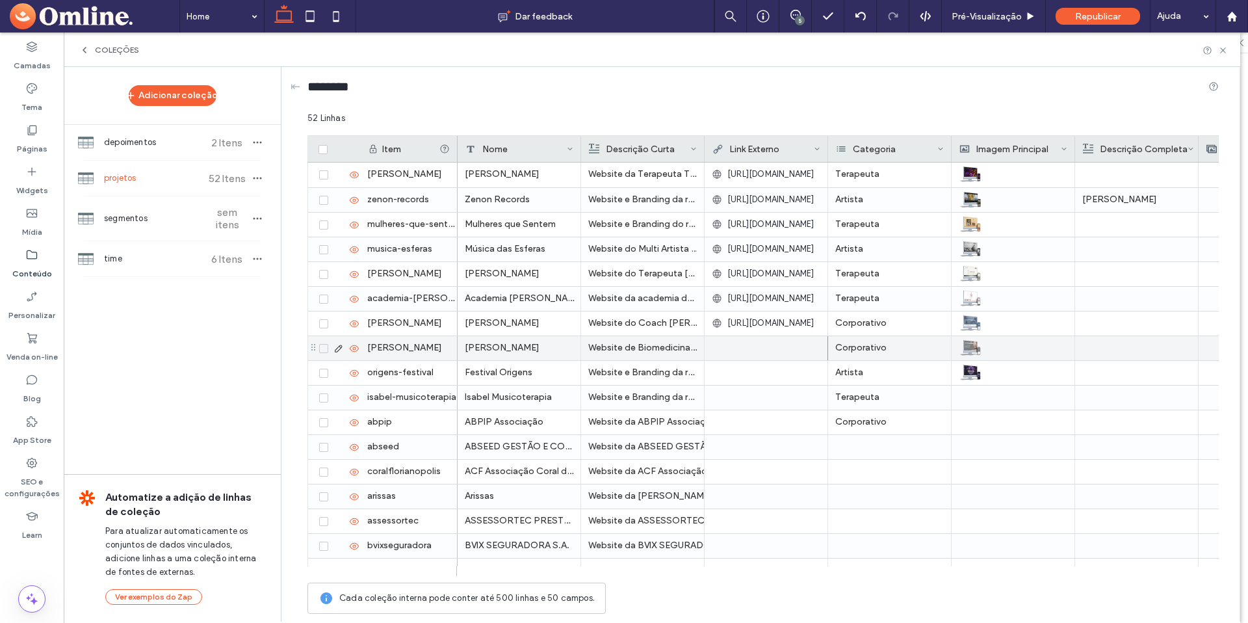
click at [723, 353] on div at bounding box center [766, 347] width 109 height 23
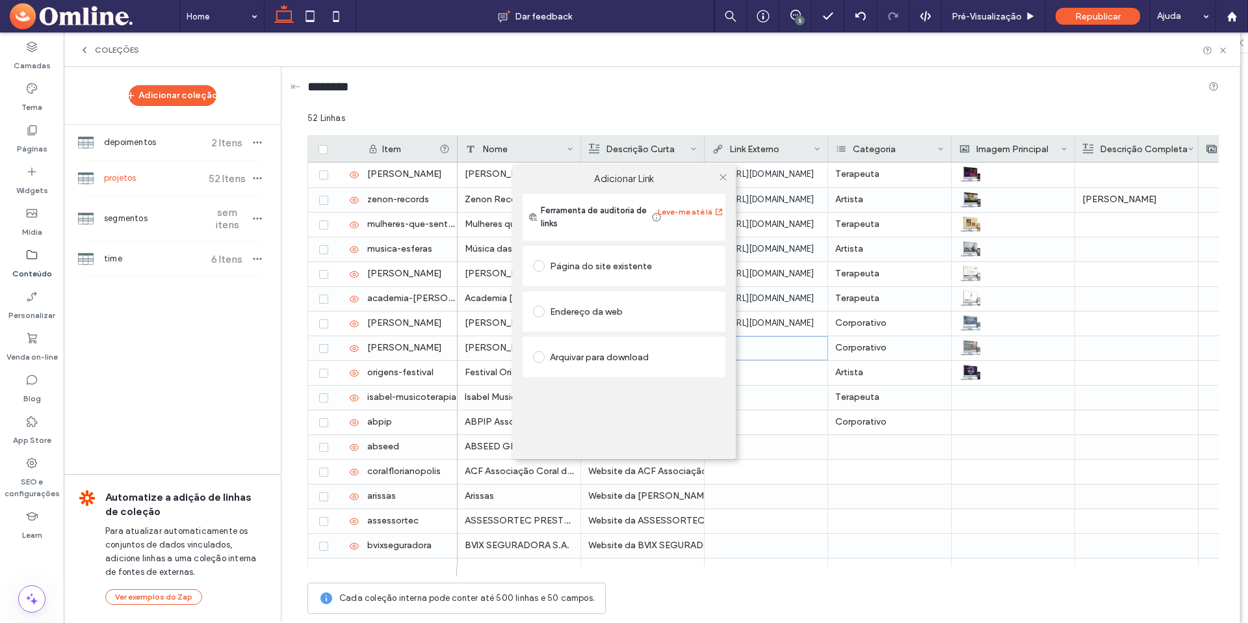
click at [607, 311] on div "Endereço da web" at bounding box center [624, 311] width 182 height 21
click at [616, 328] on input "url" at bounding box center [624, 336] width 182 height 17
paste input "**********"
type input "**********"
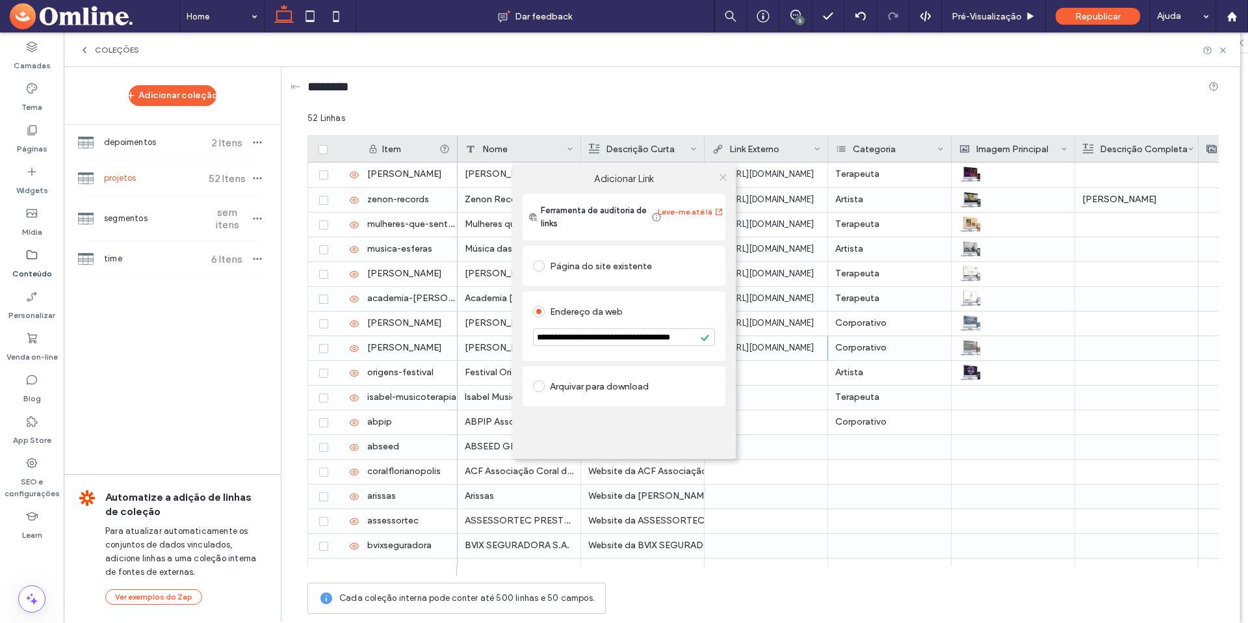
scroll to position [0, 0]
click at [720, 176] on icon at bounding box center [723, 177] width 10 height 10
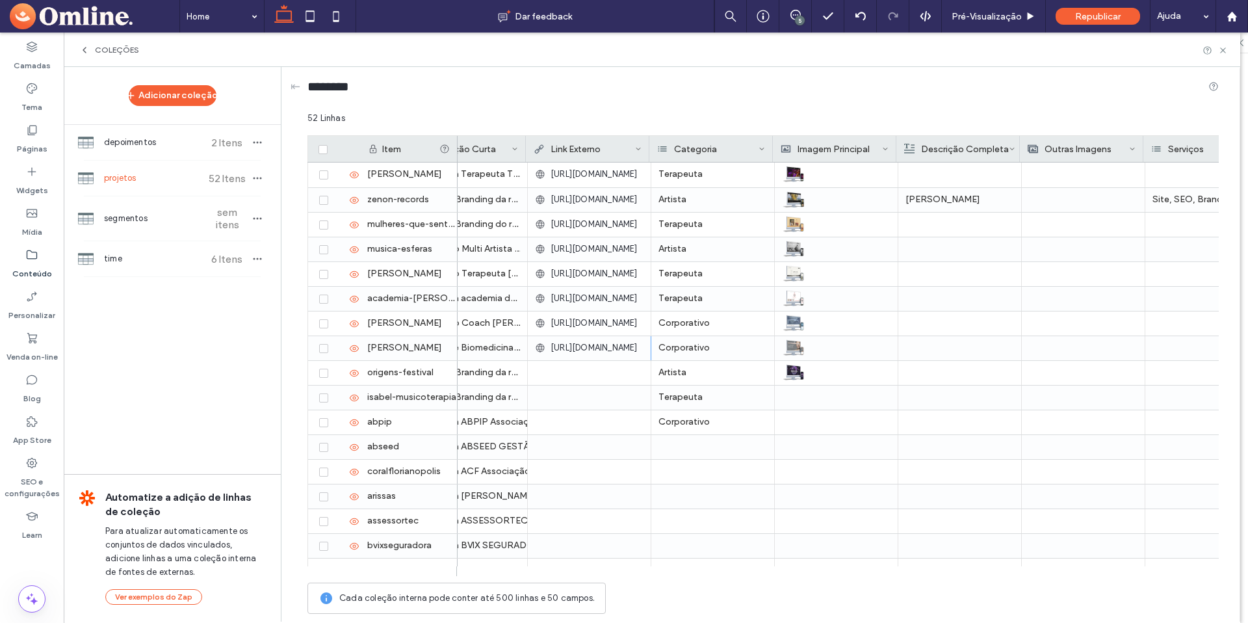
scroll to position [0, 179]
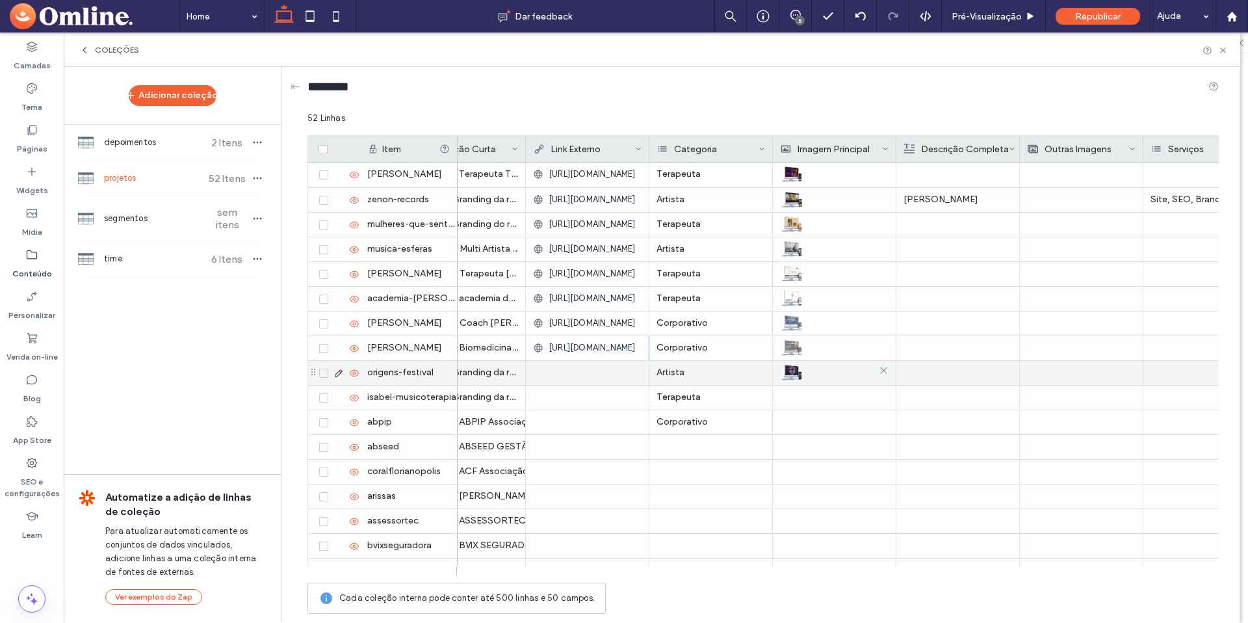
click at [800, 371] on img at bounding box center [791, 372] width 23 height 18
click at [798, 372] on img at bounding box center [792, 373] width 23 height 18
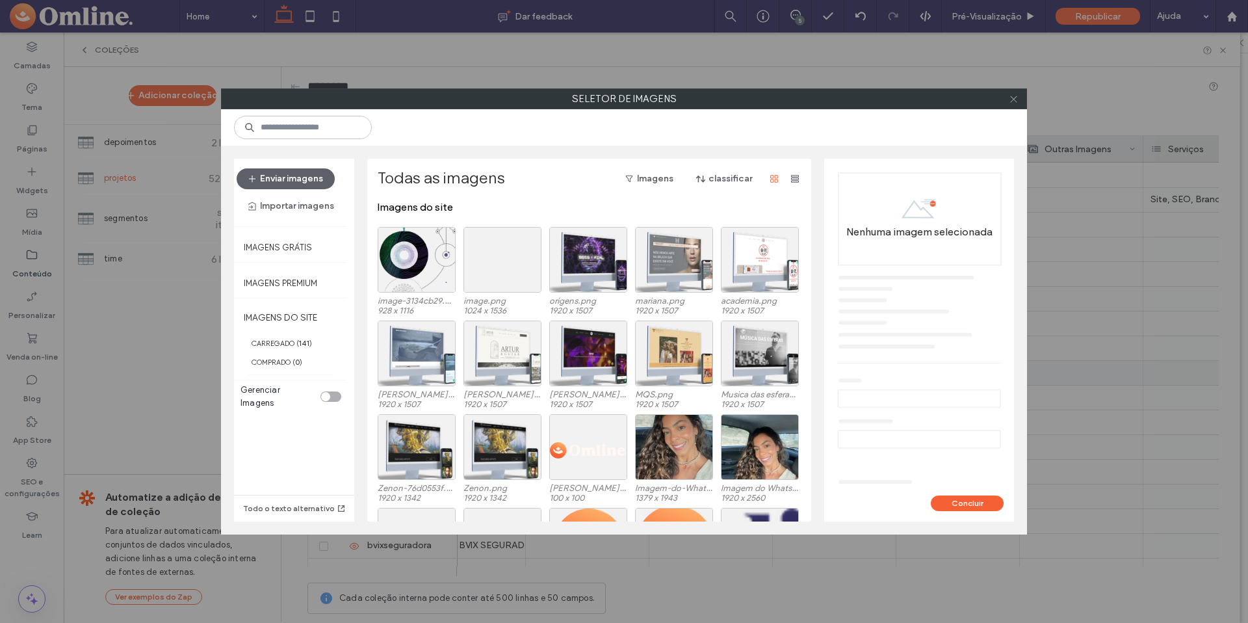
click at [1011, 96] on icon at bounding box center [1014, 99] width 10 height 10
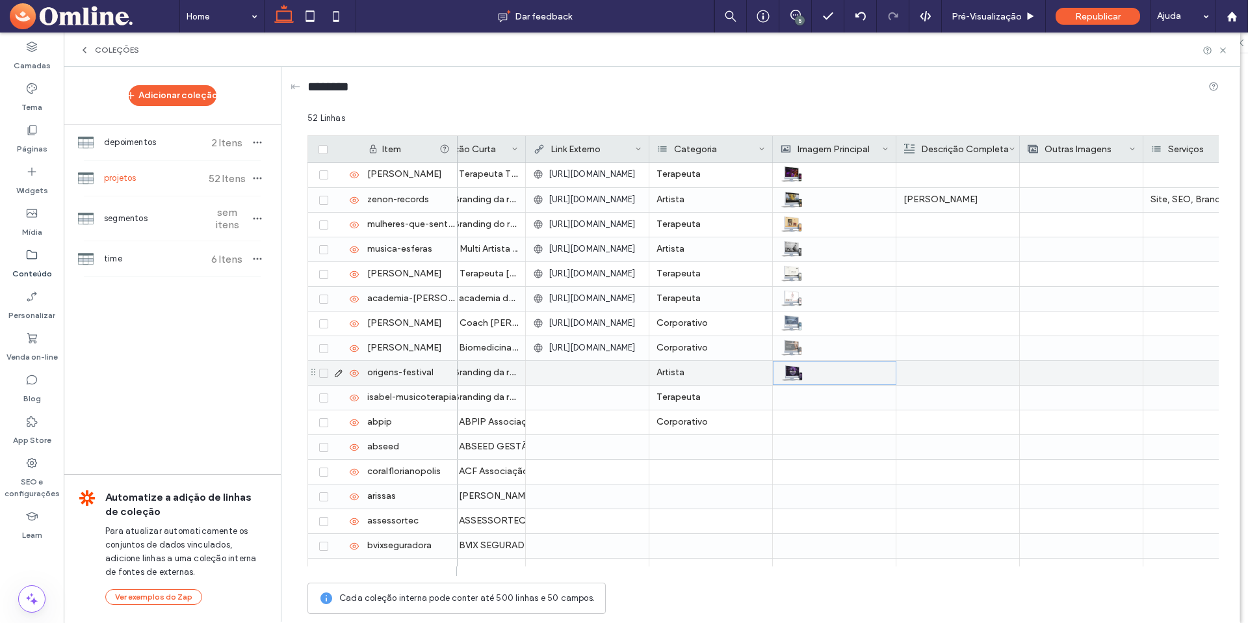
click at [599, 372] on div at bounding box center [587, 372] width 109 height 23
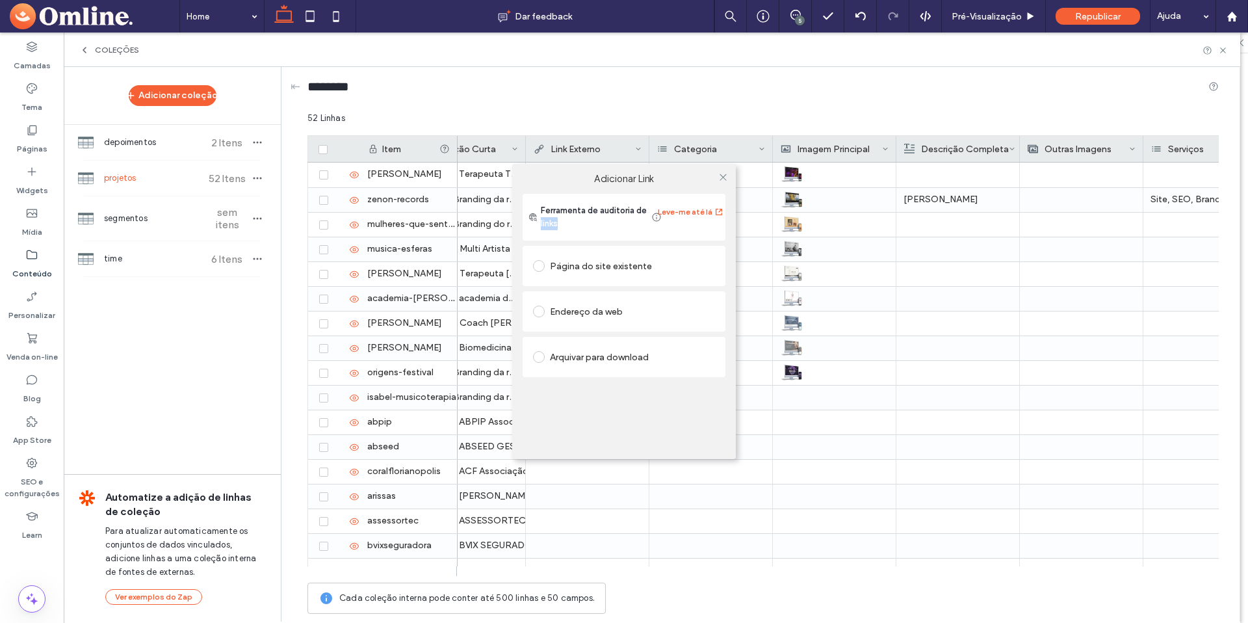
click at [599, 372] on div "Arquivar para download" at bounding box center [624, 357] width 203 height 40
click at [615, 316] on div "Endereço da web" at bounding box center [624, 311] width 182 height 21
click at [619, 338] on input "url" at bounding box center [624, 336] width 182 height 17
paste input "********"
click at [534, 338] on input "********" at bounding box center [624, 336] width 182 height 17
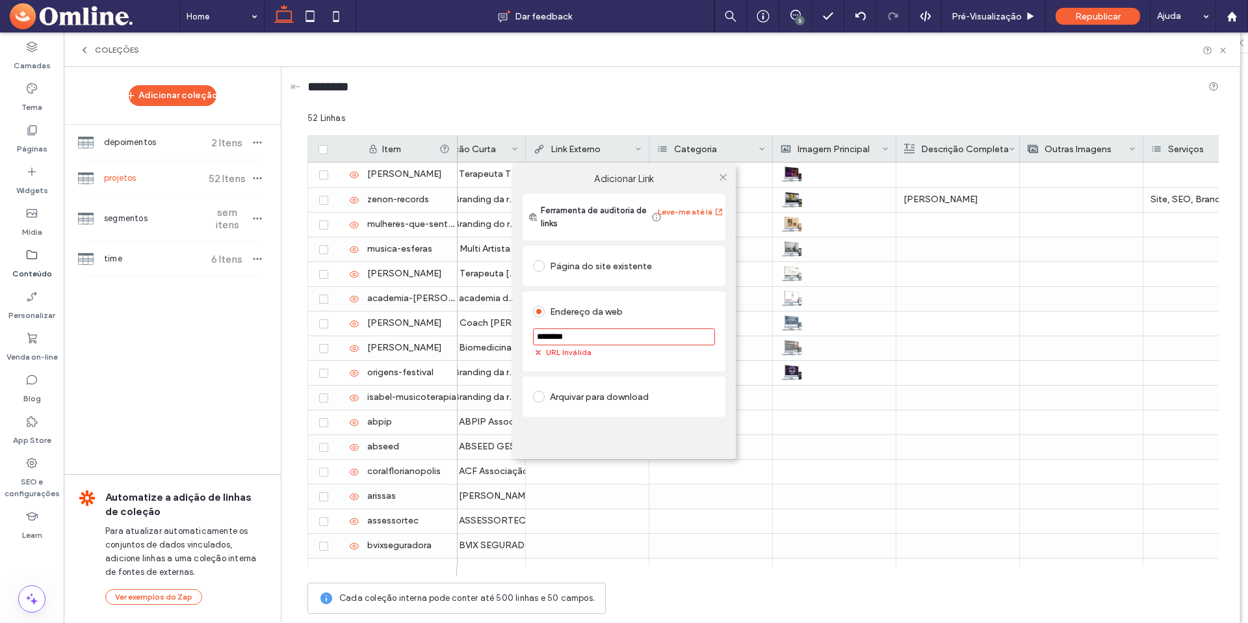
paste input "**********"
type input "**********"
click at [723, 179] on icon at bounding box center [723, 177] width 10 height 10
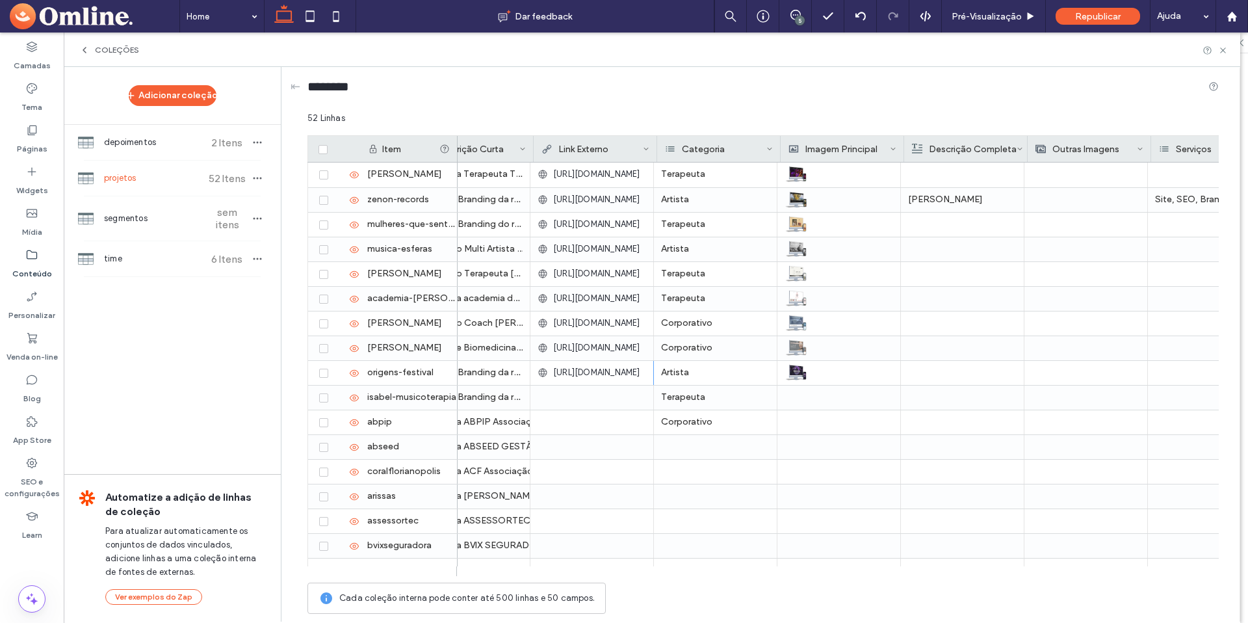
scroll to position [0, 170]
click at [1221, 47] on icon at bounding box center [1223, 50] width 10 height 10
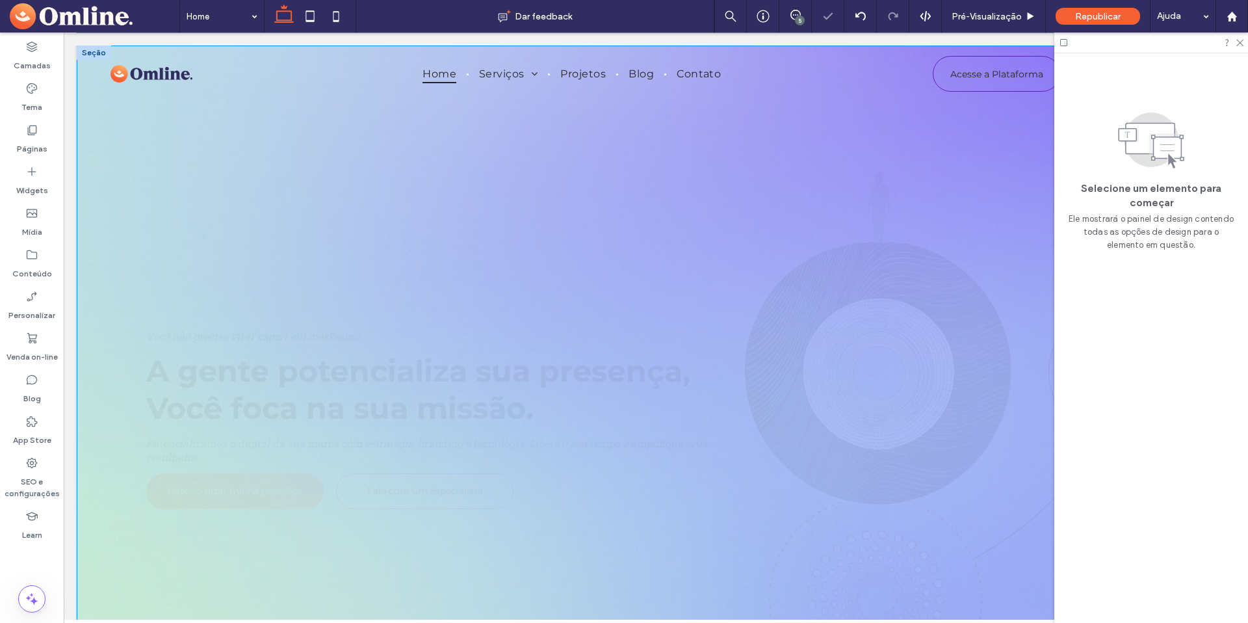
scroll to position [0, 0]
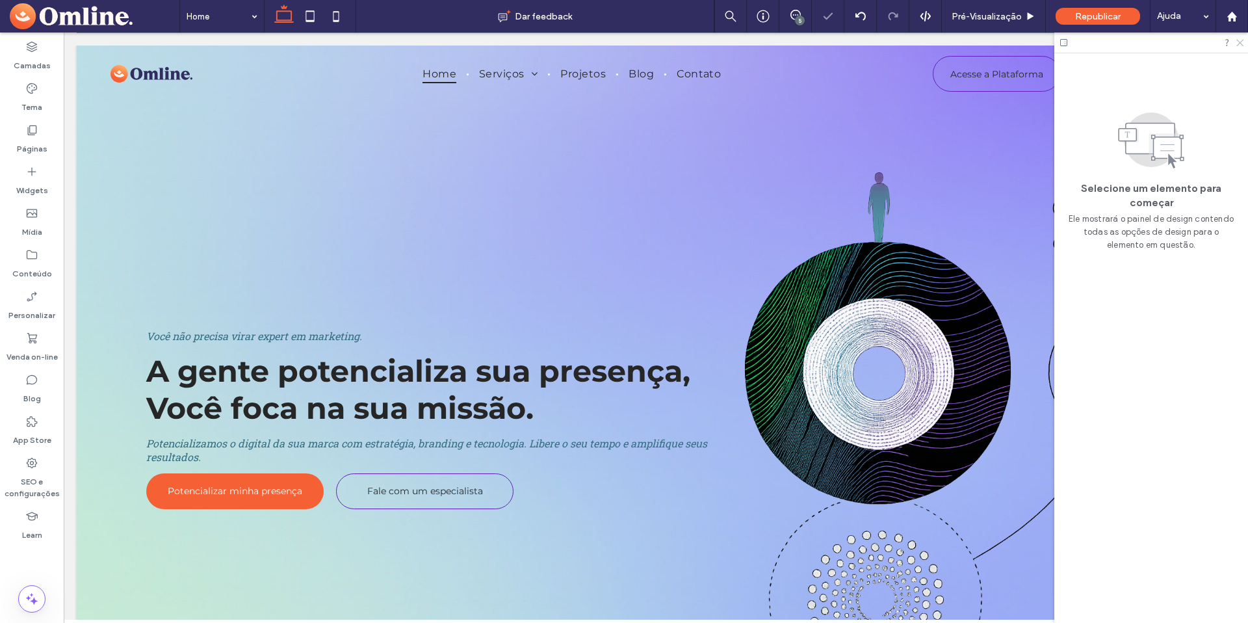
click at [1243, 41] on icon at bounding box center [1239, 42] width 8 height 8
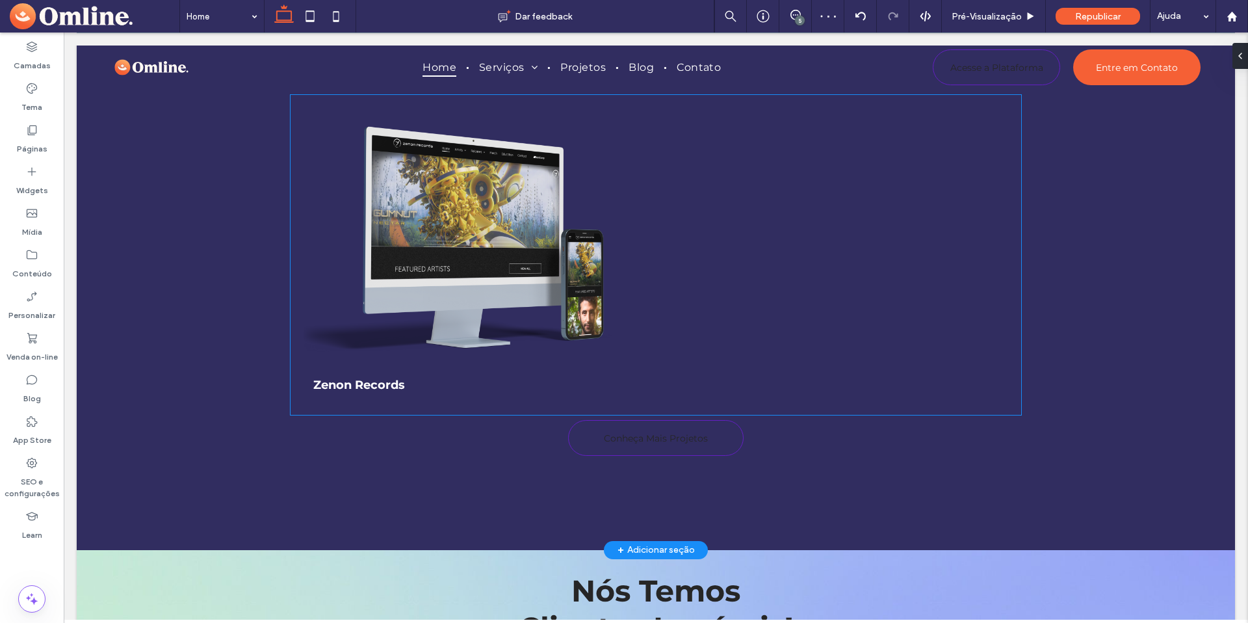
scroll to position [2045, 0]
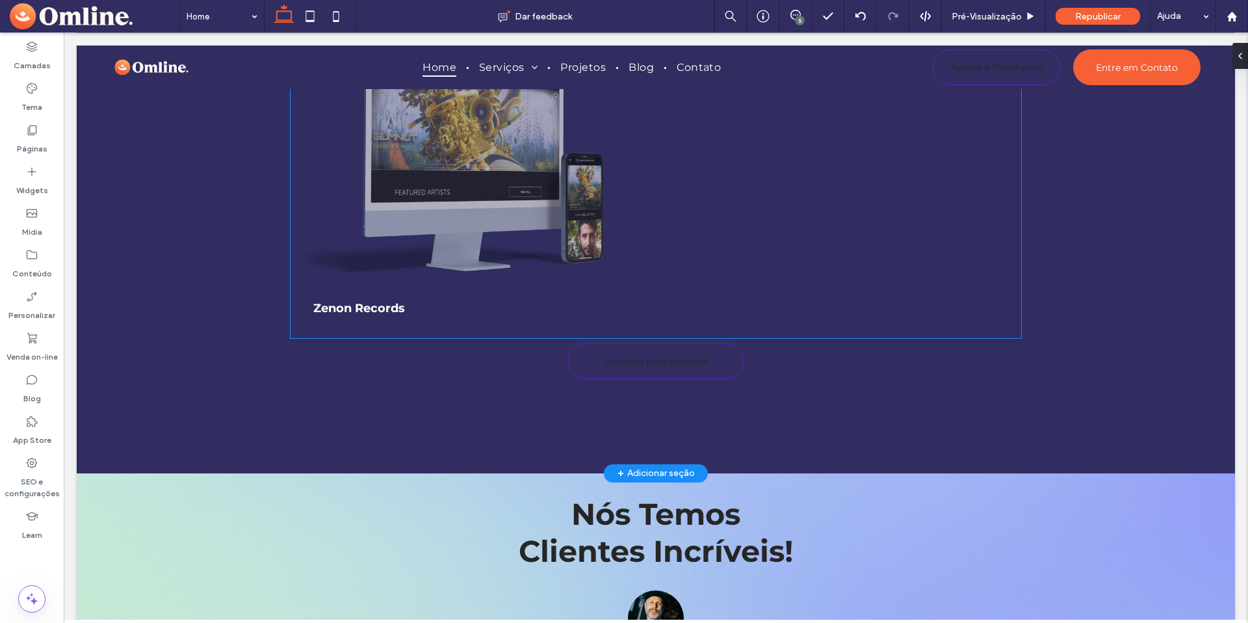
click at [493, 233] on link at bounding box center [477, 161] width 346 height 260
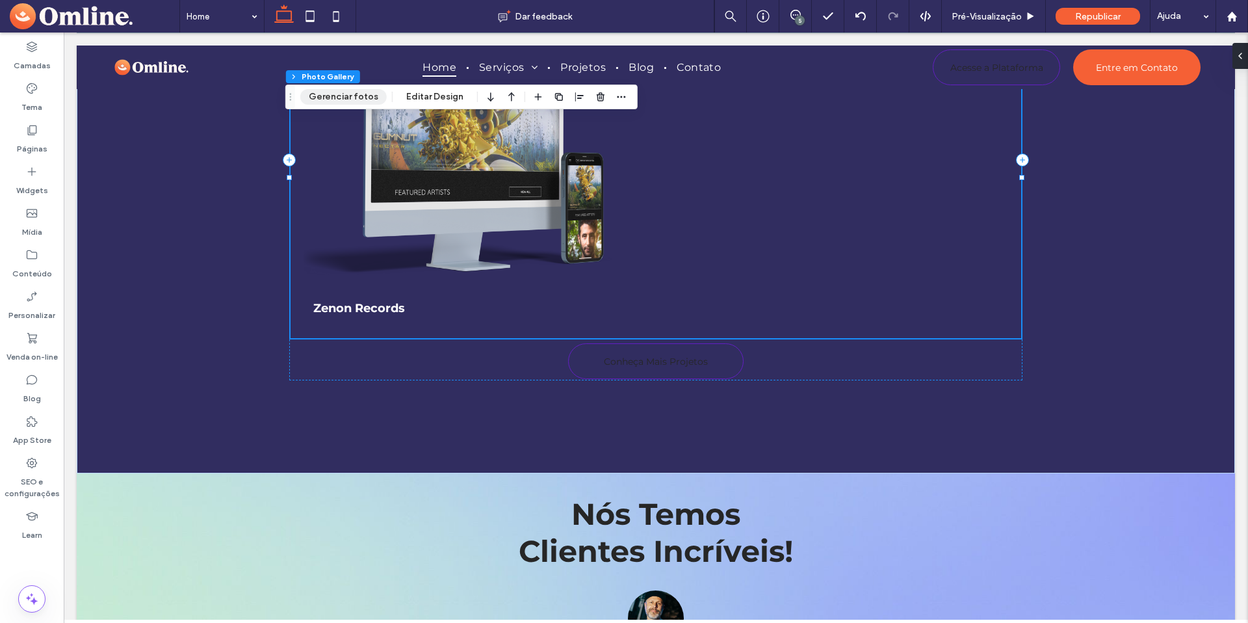
click at [352, 99] on button "Gerenciar fotos" at bounding box center [343, 97] width 86 height 16
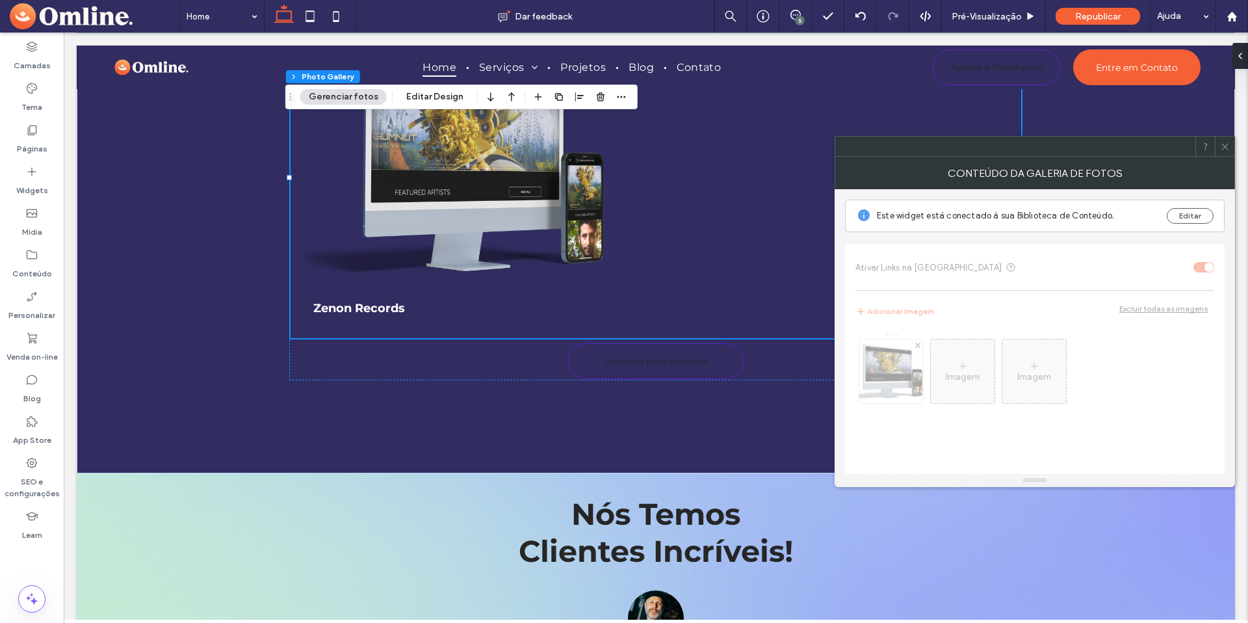
click at [1221, 146] on icon at bounding box center [1225, 147] width 10 height 10
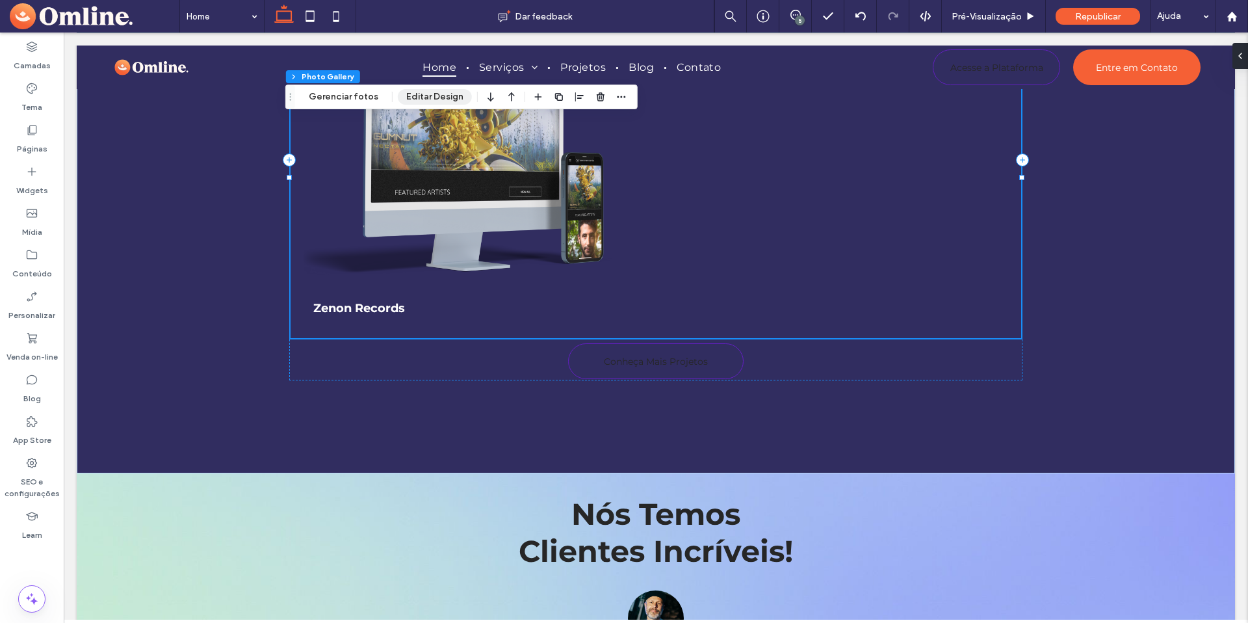
click at [433, 90] on button "Editar Design" at bounding box center [435, 97] width 74 height 16
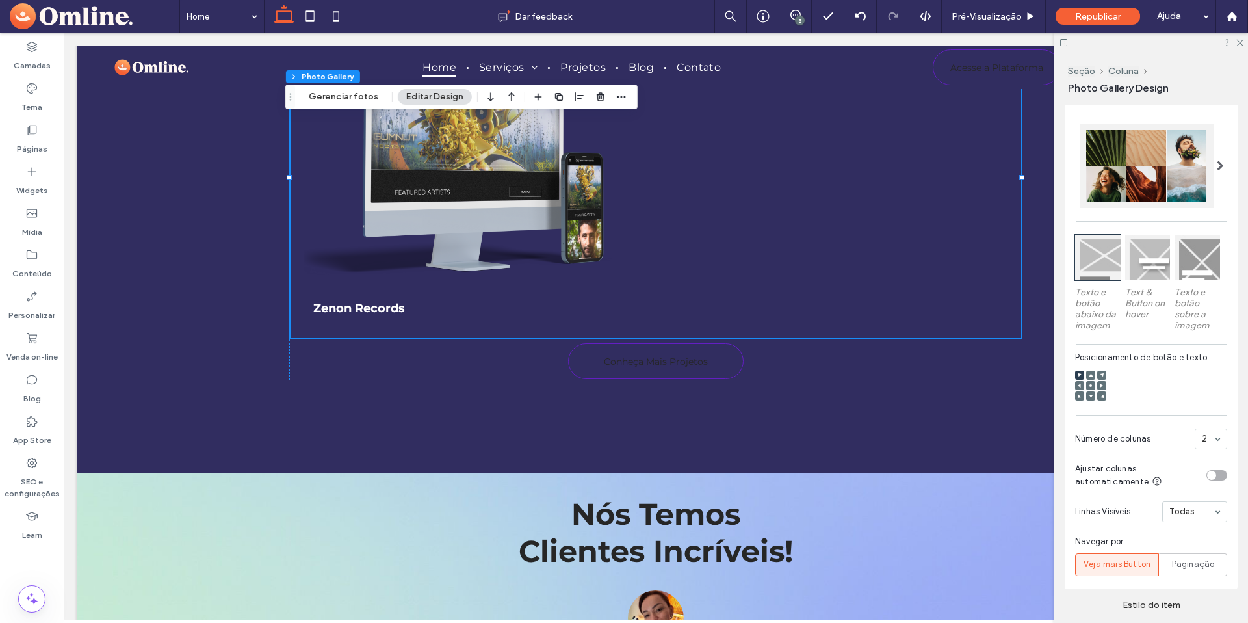
scroll to position [266, 0]
drag, startPoint x: 1238, startPoint y: 42, endPoint x: 601, endPoint y: 224, distance: 662.9
click at [1238, 42] on icon at bounding box center [1239, 42] width 8 height 8
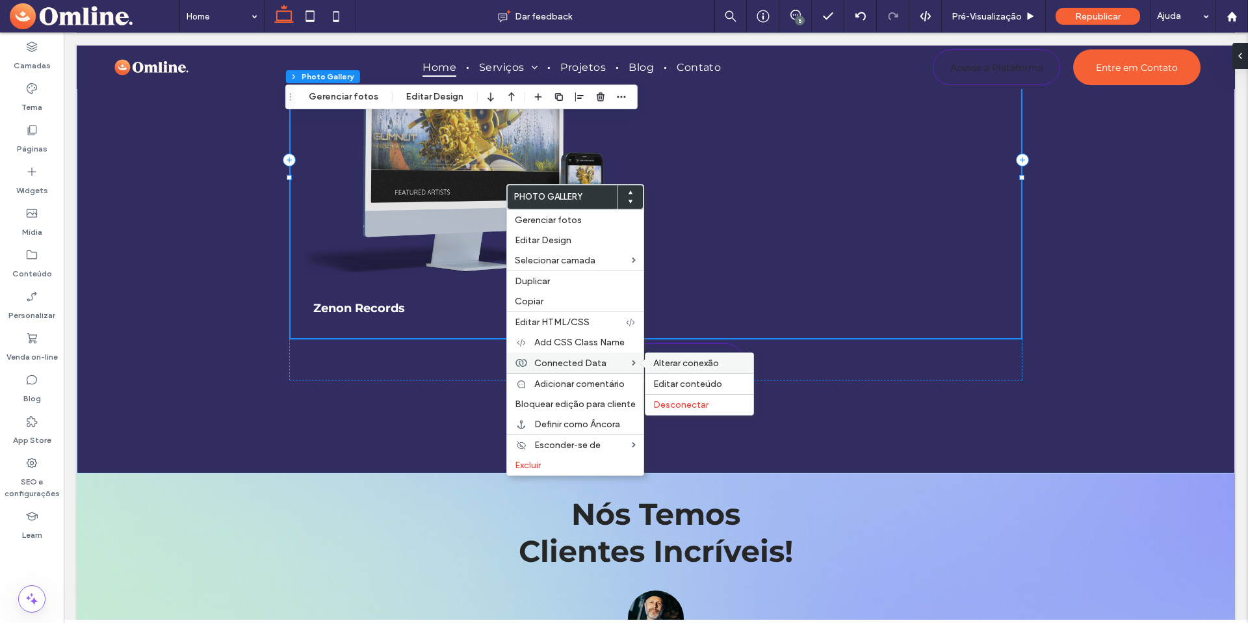
click at [688, 366] on span "Alterar conexão" at bounding box center [686, 362] width 66 height 11
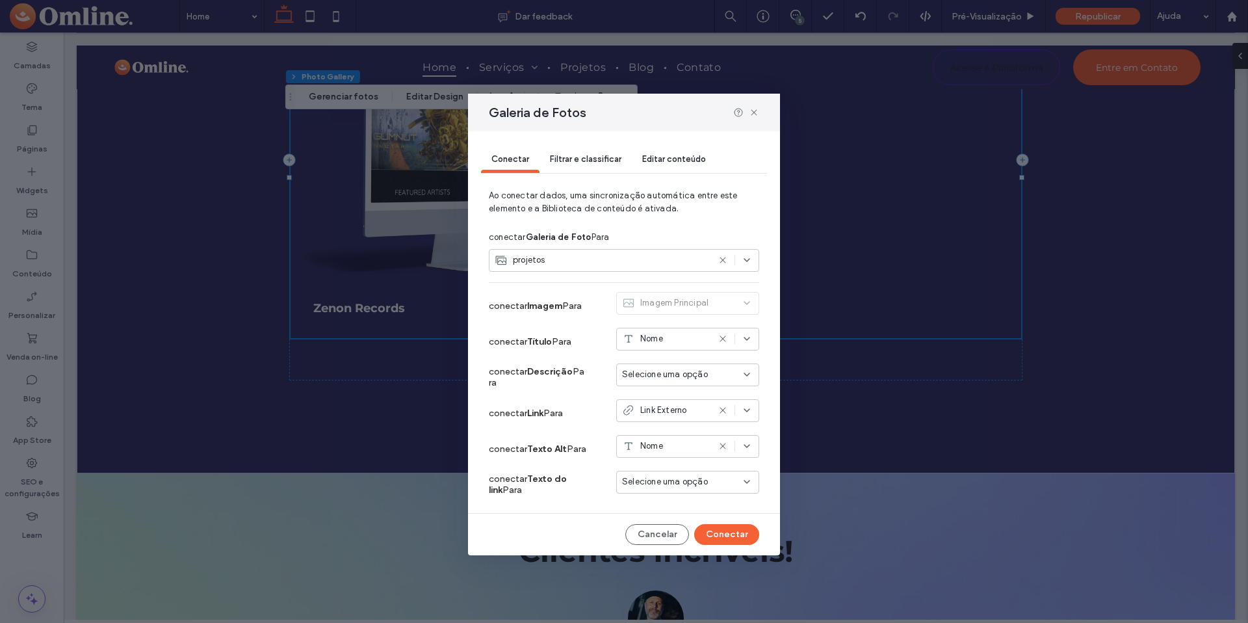
click at [634, 372] on span "Selecione uma opção" at bounding box center [665, 374] width 86 height 13
click at [656, 417] on span "Descrição Curta" at bounding box center [677, 420] width 65 height 13
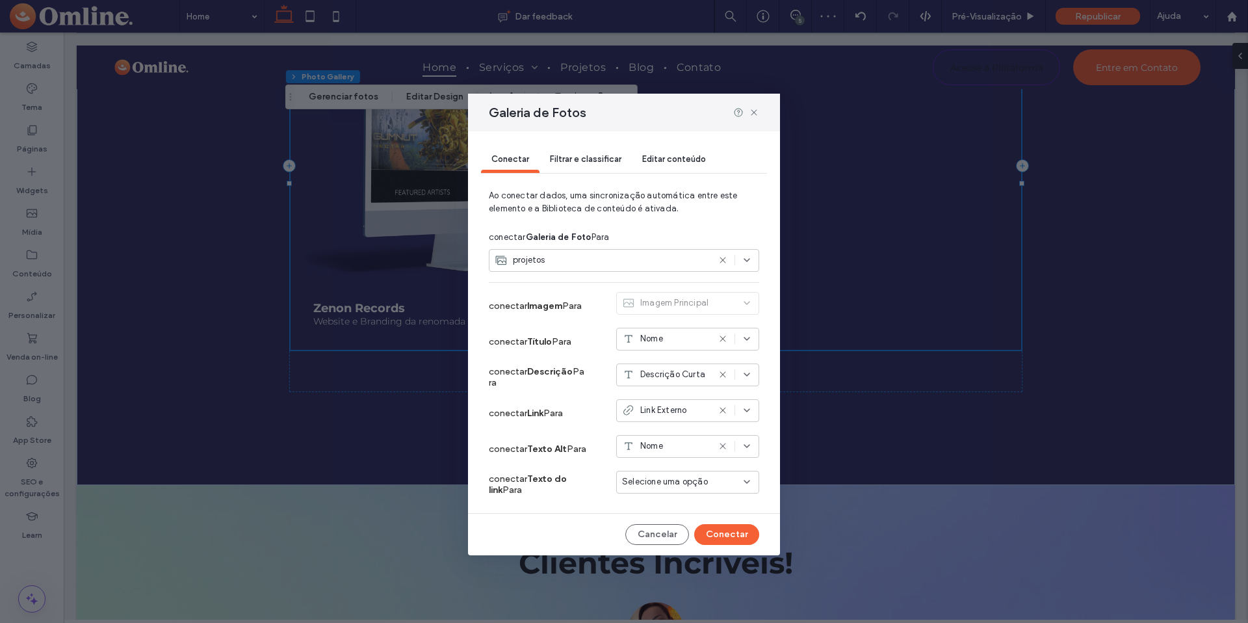
click at [600, 152] on div "Filtrar e classificar" at bounding box center [585, 160] width 92 height 26
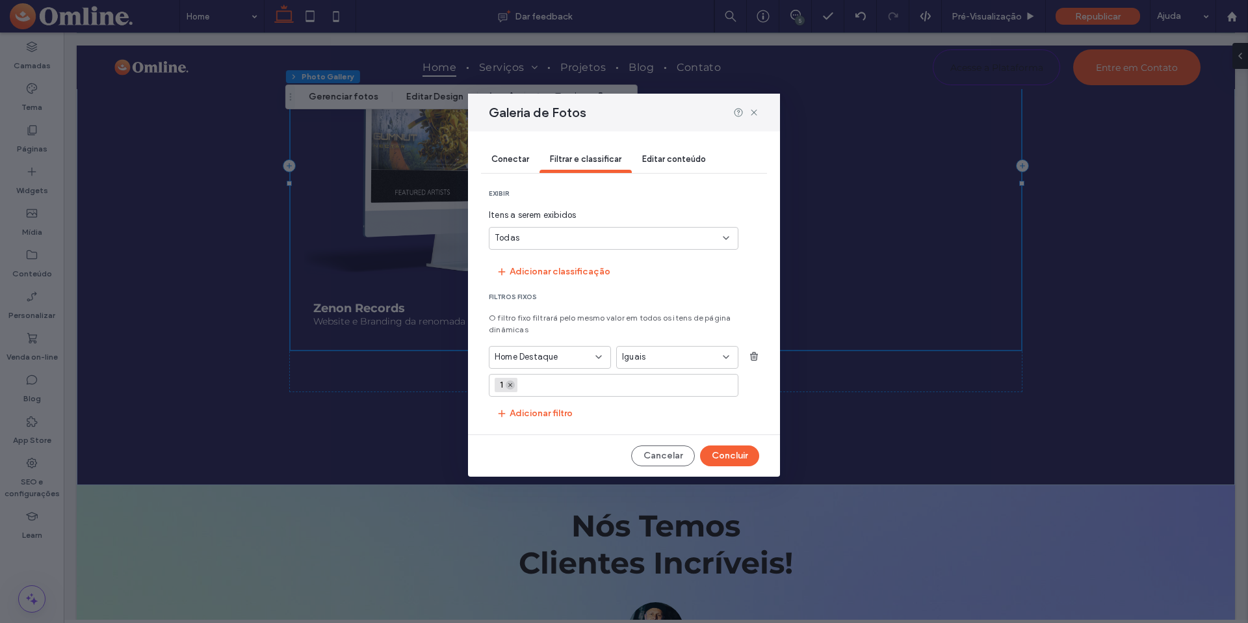
click at [508, 389] on span at bounding box center [510, 384] width 9 height 9
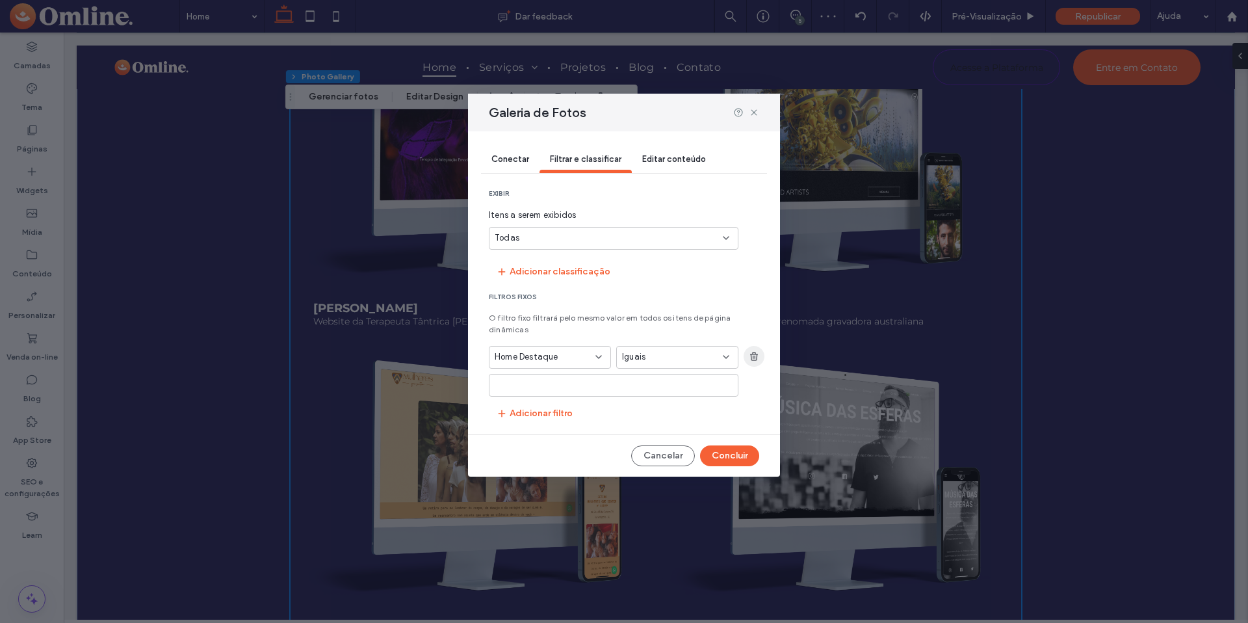
click at [758, 355] on icon "button" at bounding box center [754, 356] width 10 height 10
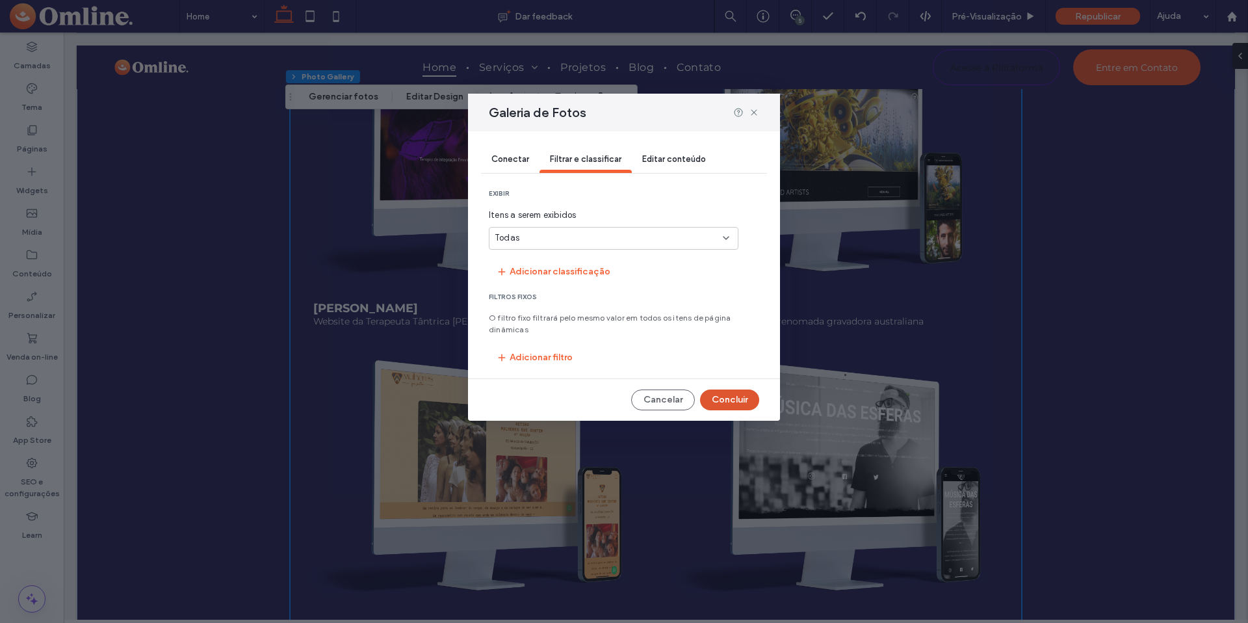
click at [738, 395] on button "Concluir" at bounding box center [729, 399] width 59 height 21
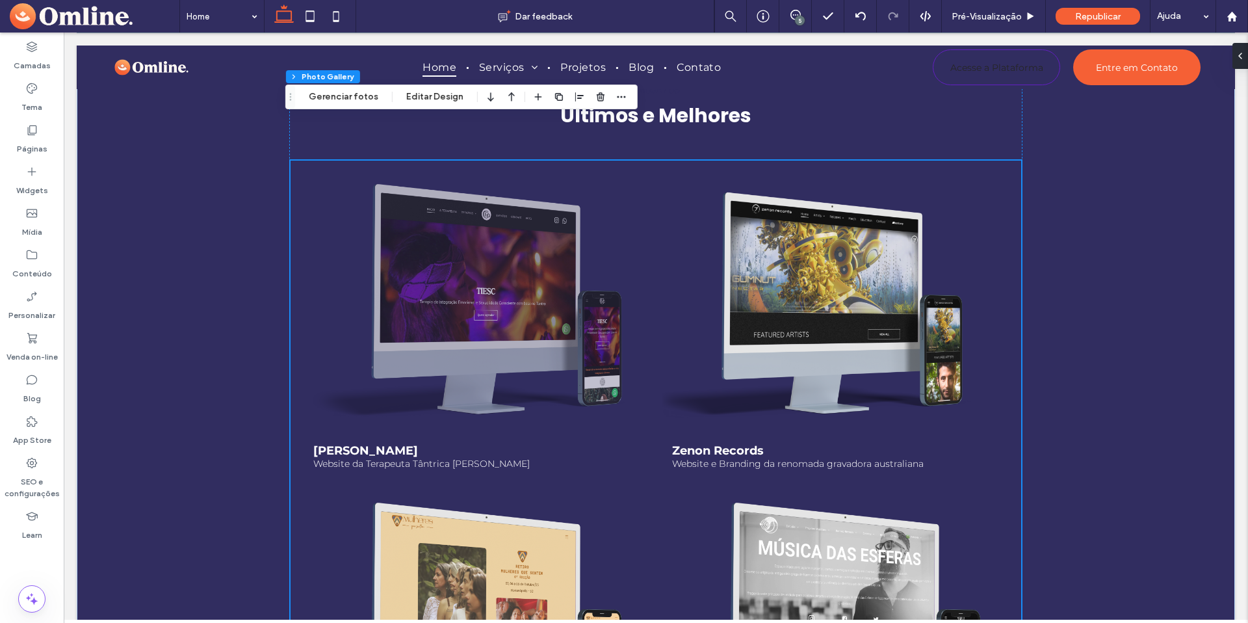
scroll to position [1902, 0]
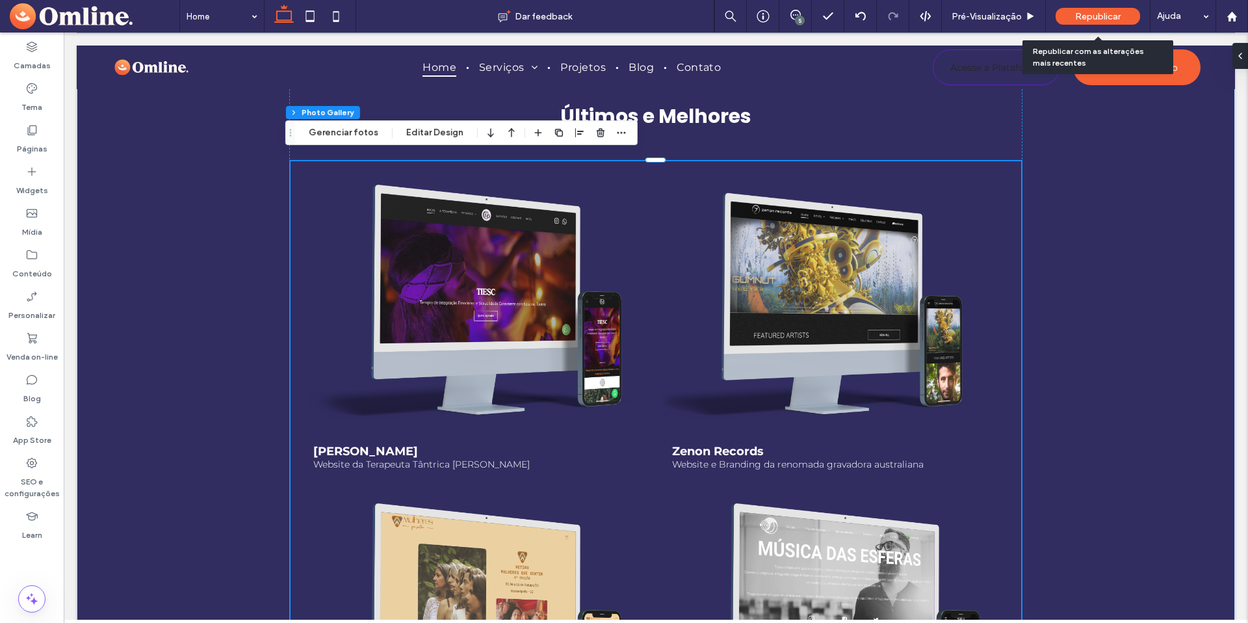
click at [1081, 19] on span "Republicar" at bounding box center [1097, 16] width 45 height 11
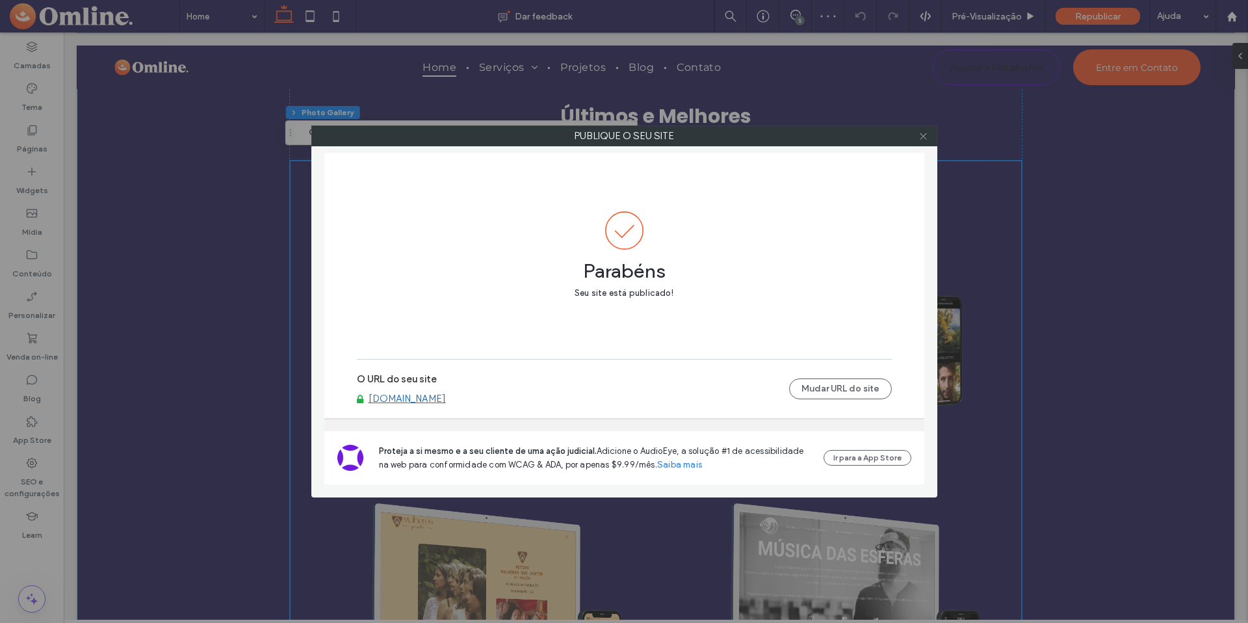
click at [925, 138] on use at bounding box center [923, 136] width 6 height 6
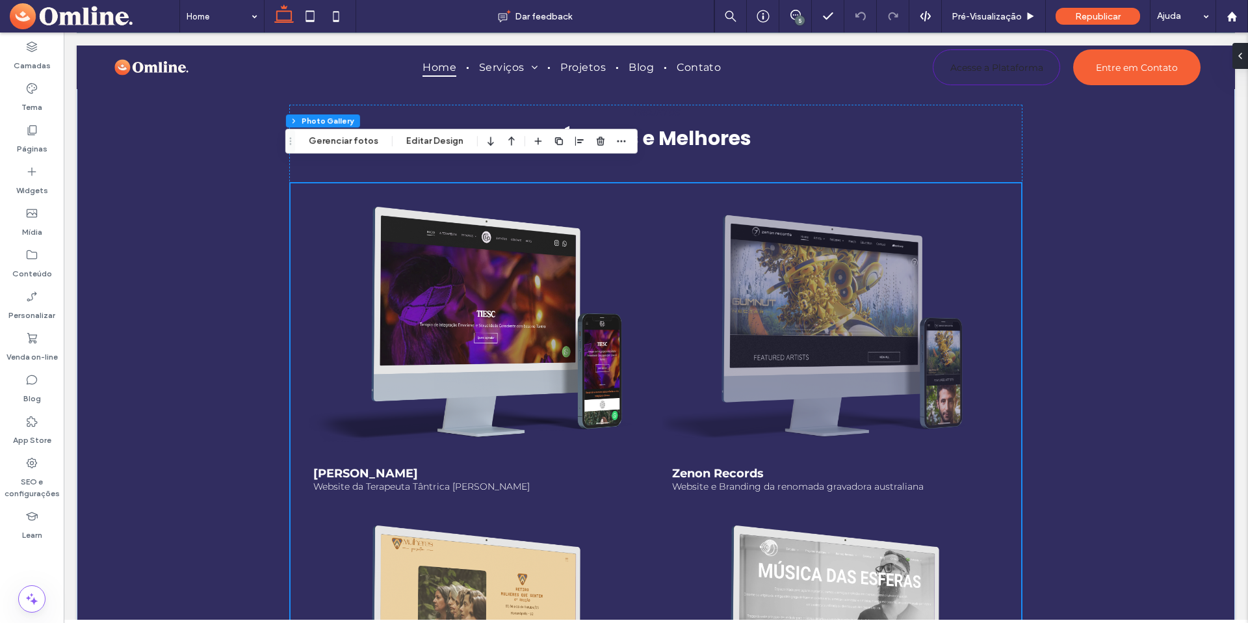
scroll to position [1879, 0]
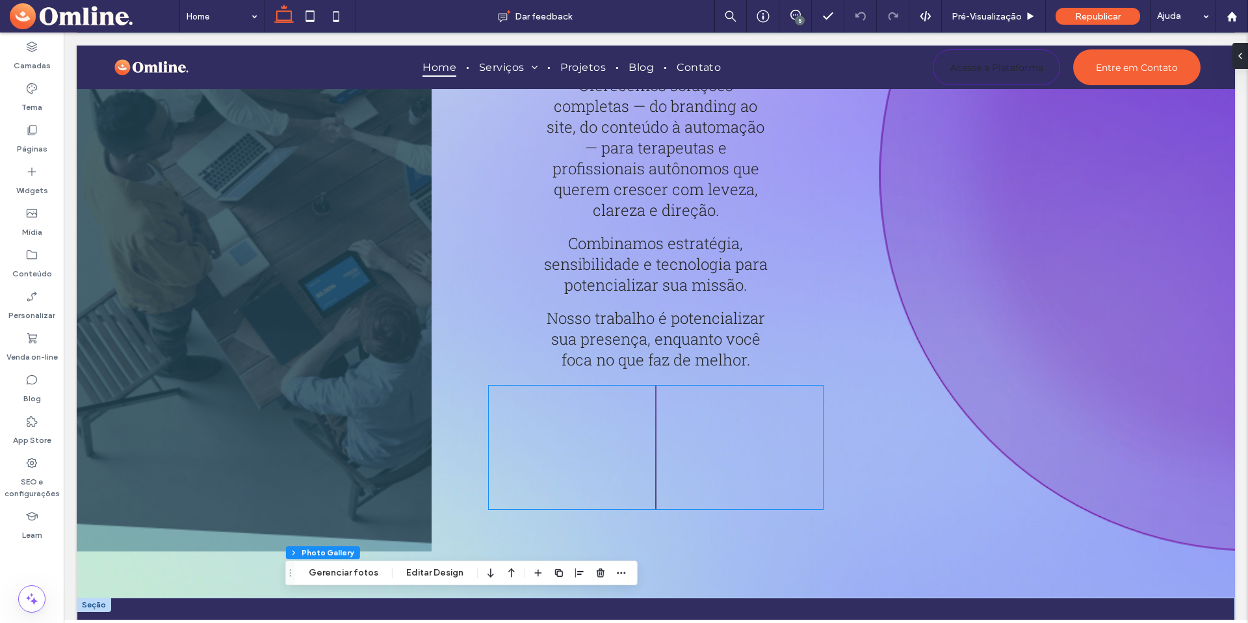
scroll to position [1094, 0]
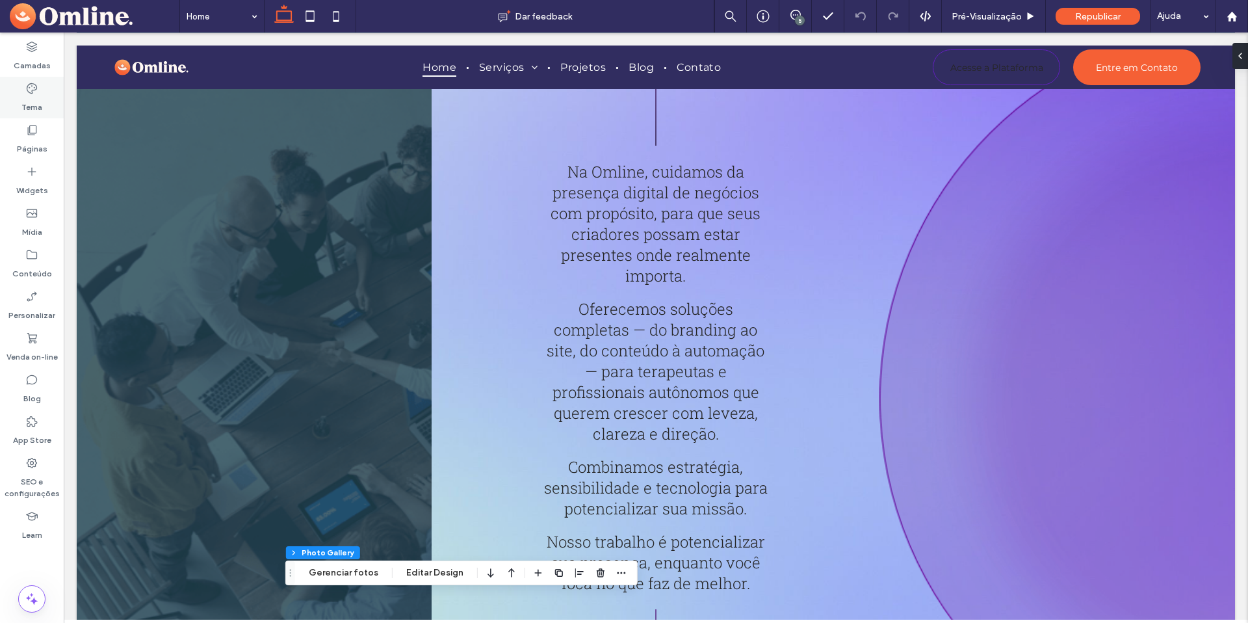
click at [27, 101] on label "Tema" at bounding box center [31, 104] width 21 height 18
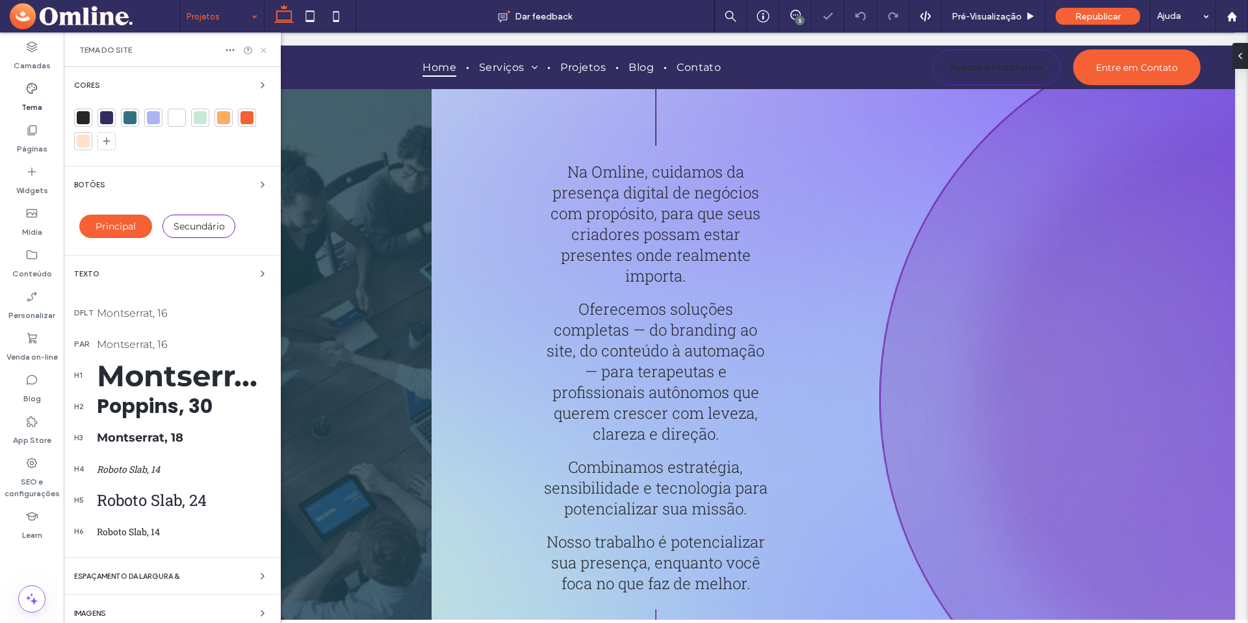
click at [265, 49] on icon at bounding box center [264, 50] width 10 height 10
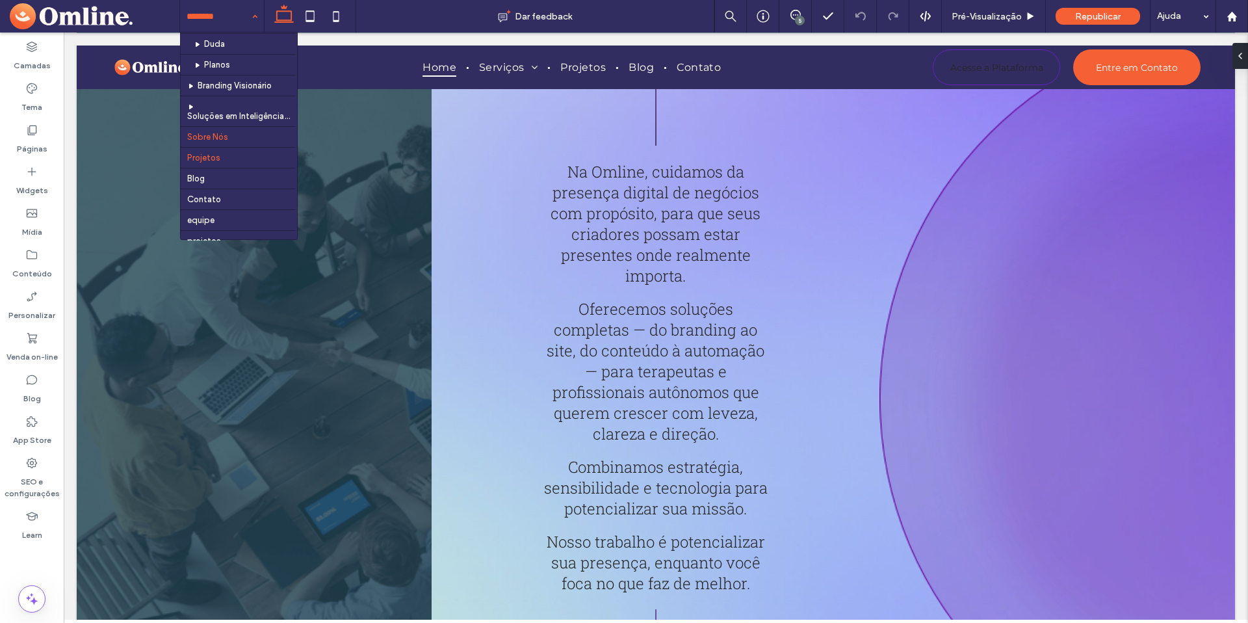
scroll to position [71, 0]
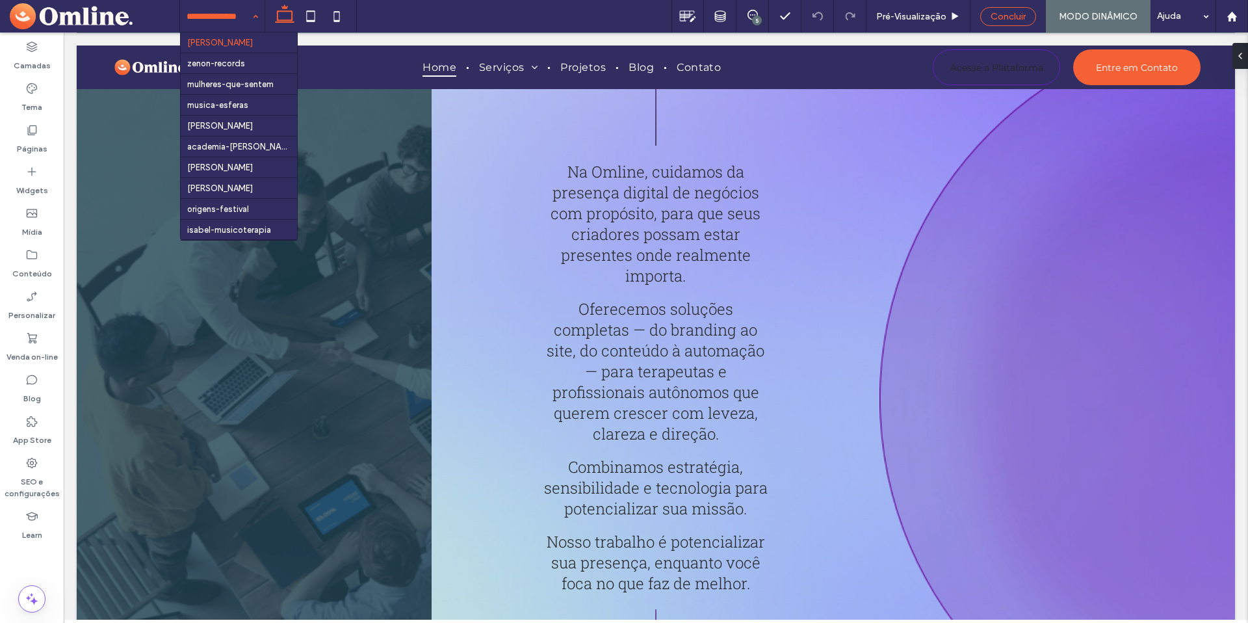
click at [1011, 15] on span "Concluir" at bounding box center [1008, 16] width 35 height 11
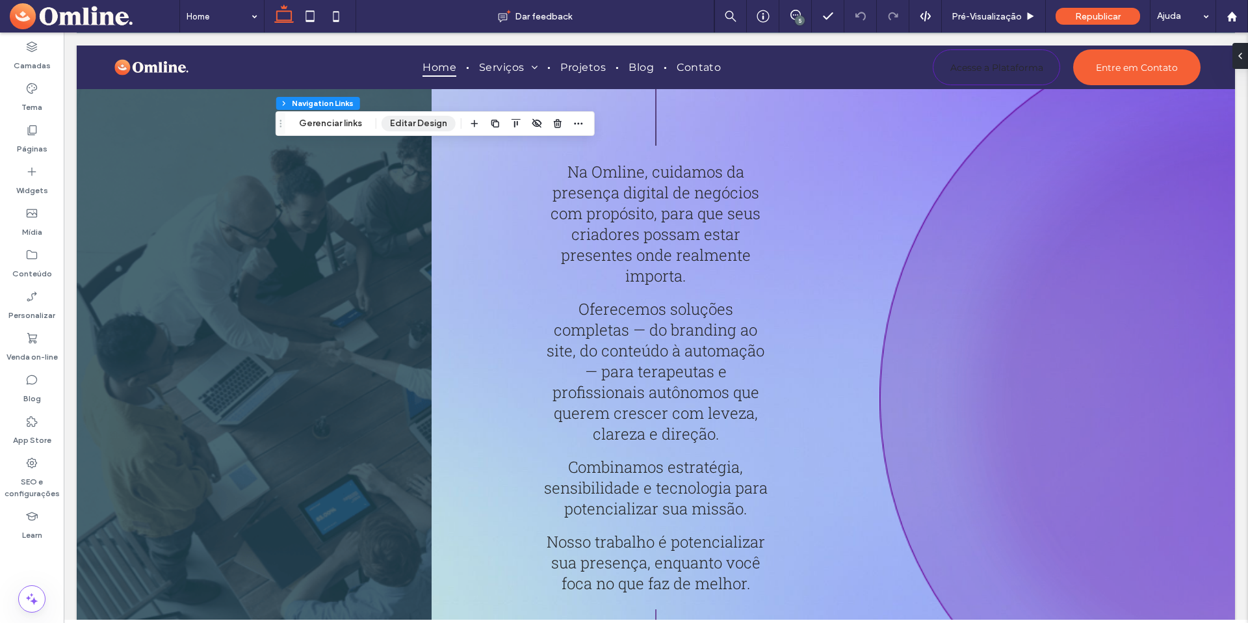
click at [439, 122] on button "Editar Design" at bounding box center [419, 124] width 74 height 16
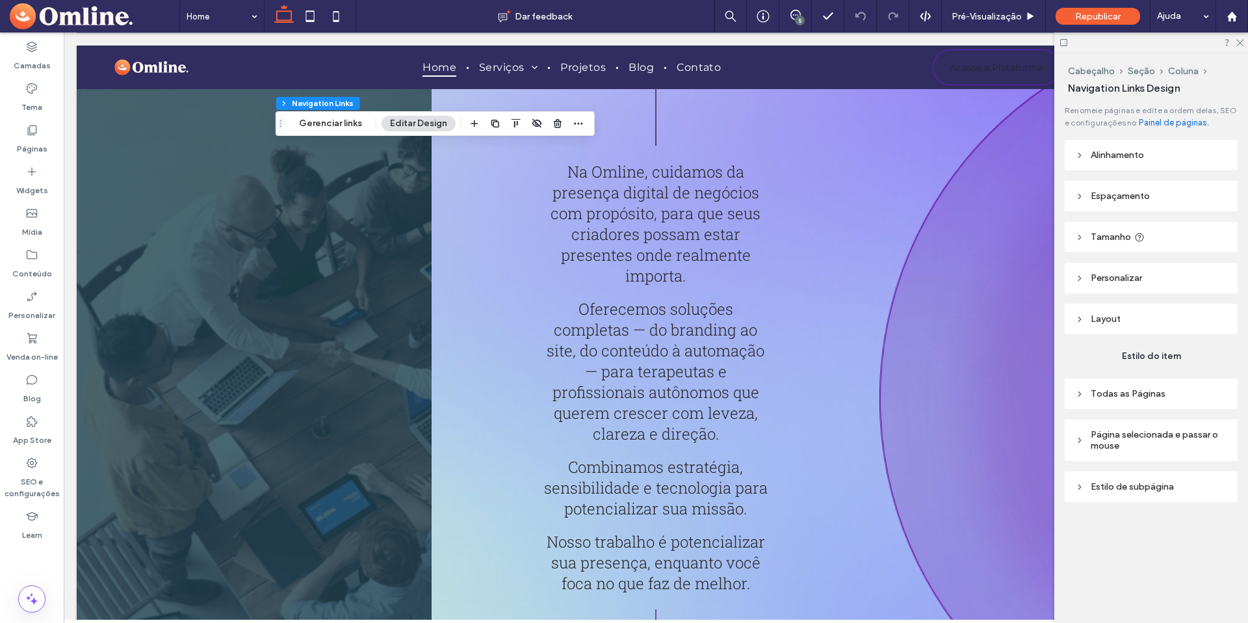
click at [1127, 396] on span "Todas as Páginas" at bounding box center [1128, 393] width 75 height 11
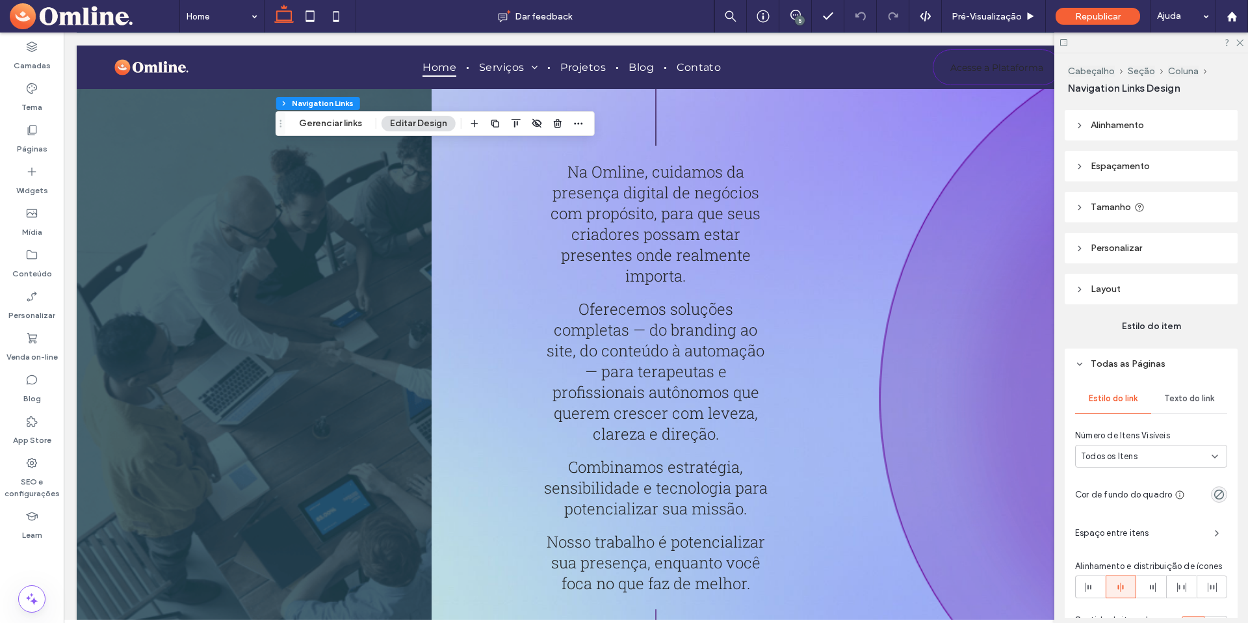
scroll to position [51, 0]
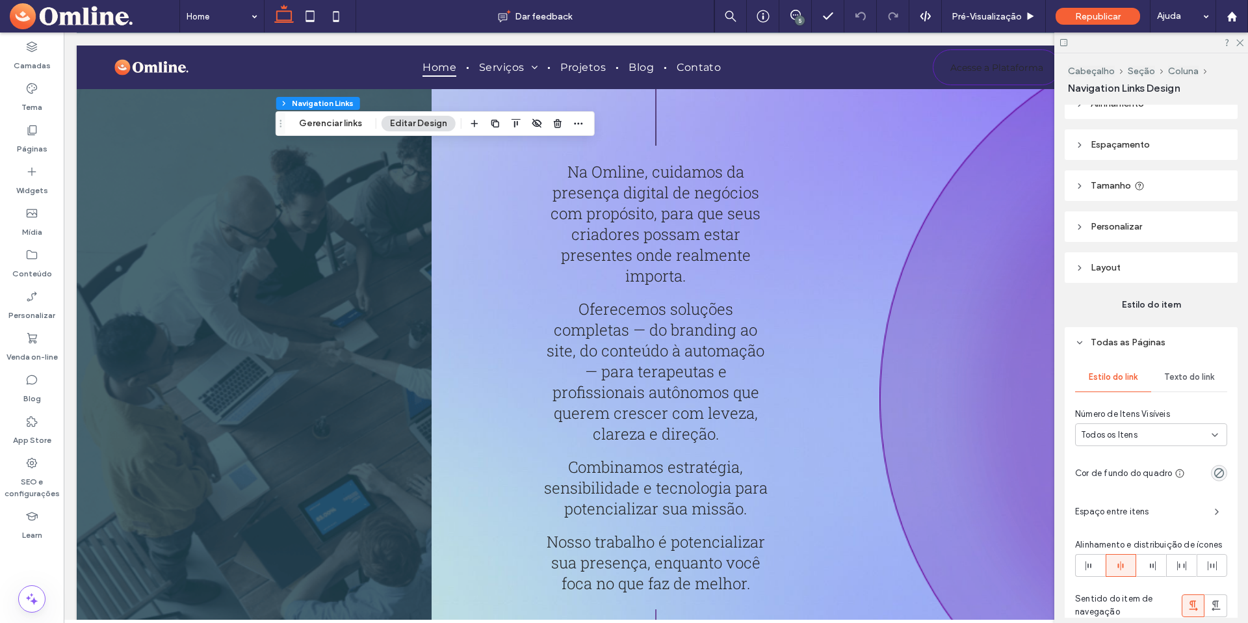
click at [1169, 385] on div "Texto do link" at bounding box center [1189, 377] width 76 height 29
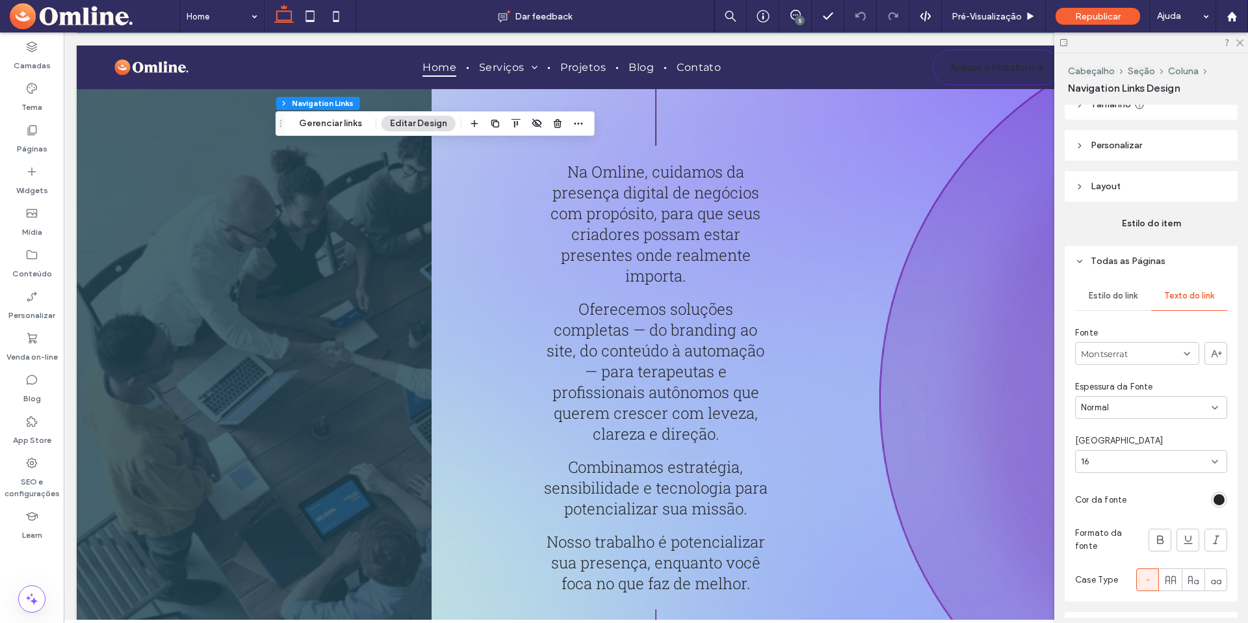
scroll to position [120, 0]
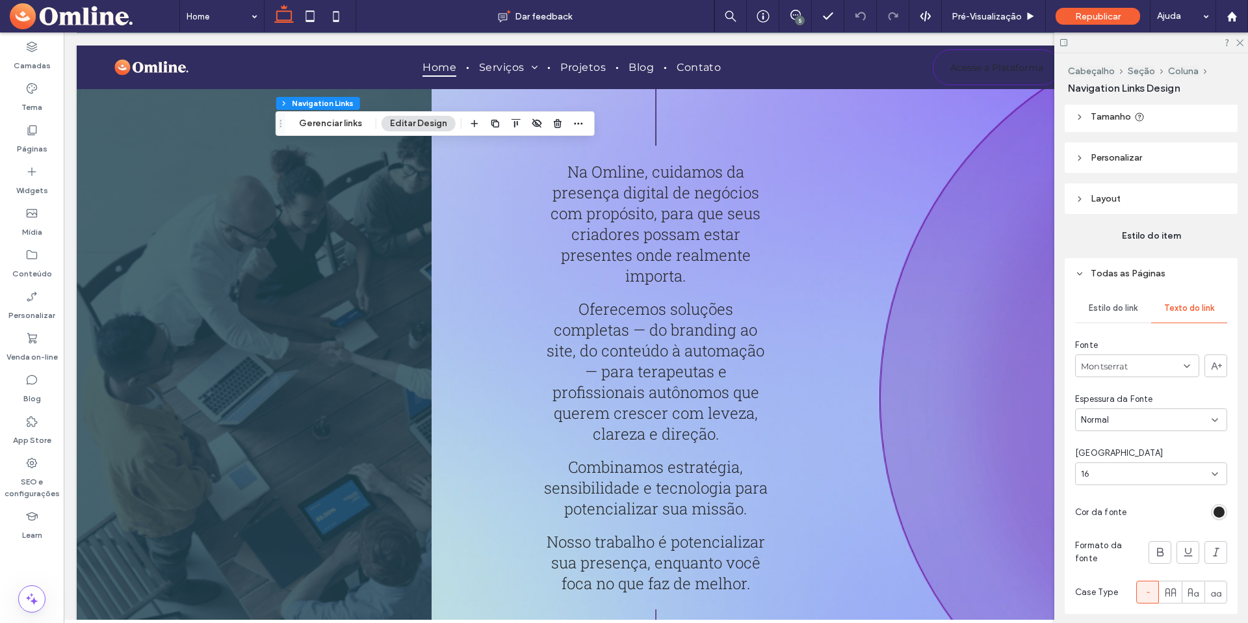
click at [1119, 315] on div "Estilo do link" at bounding box center [1113, 308] width 76 height 29
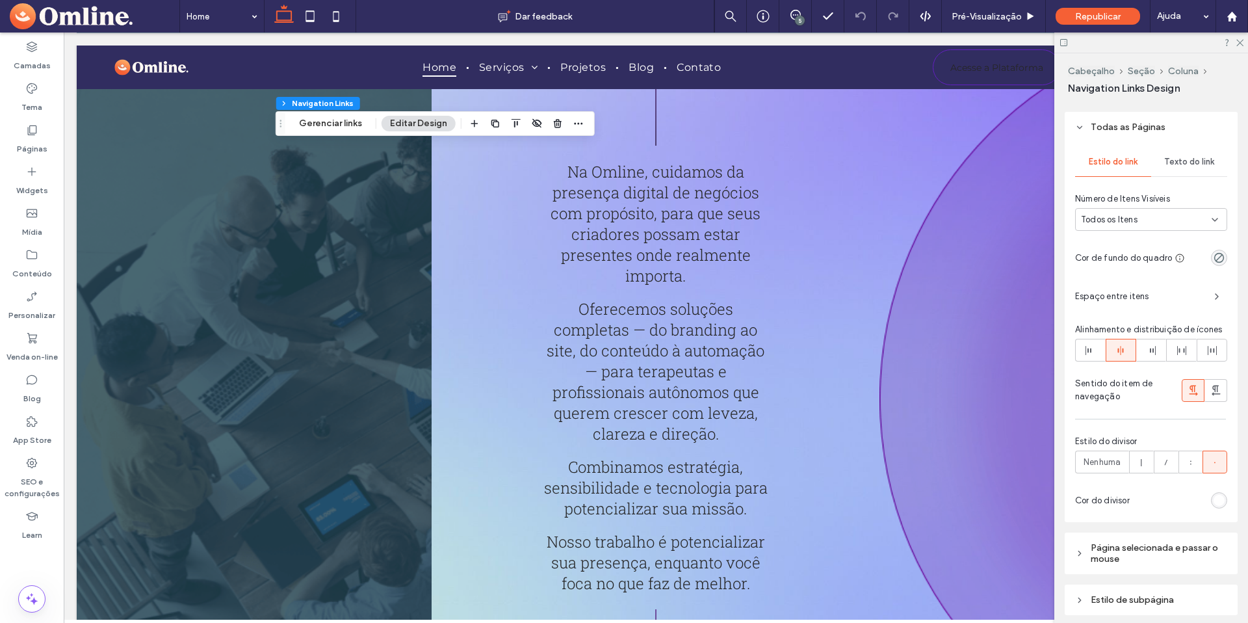
scroll to position [329, 0]
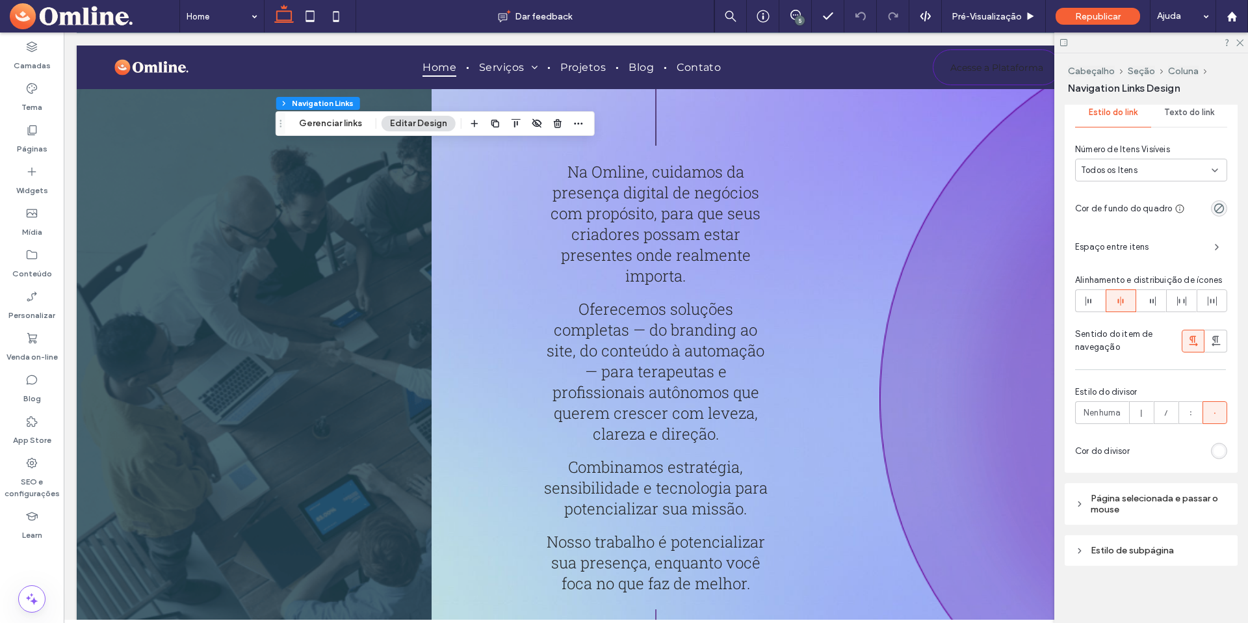
click at [1214, 451] on div "rgb(255, 255, 255)" at bounding box center [1219, 450] width 11 height 11
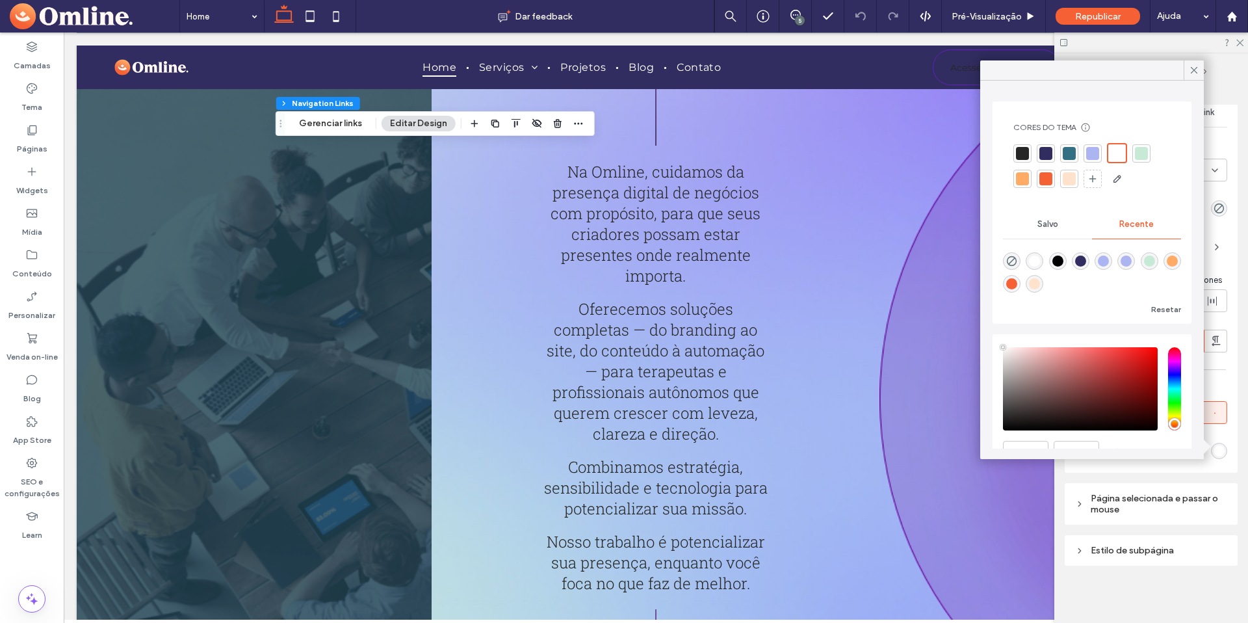
click at [1063, 263] on div "rgba(0, 0, 0, 1)" at bounding box center [1057, 260] width 11 height 11
type input "*******"
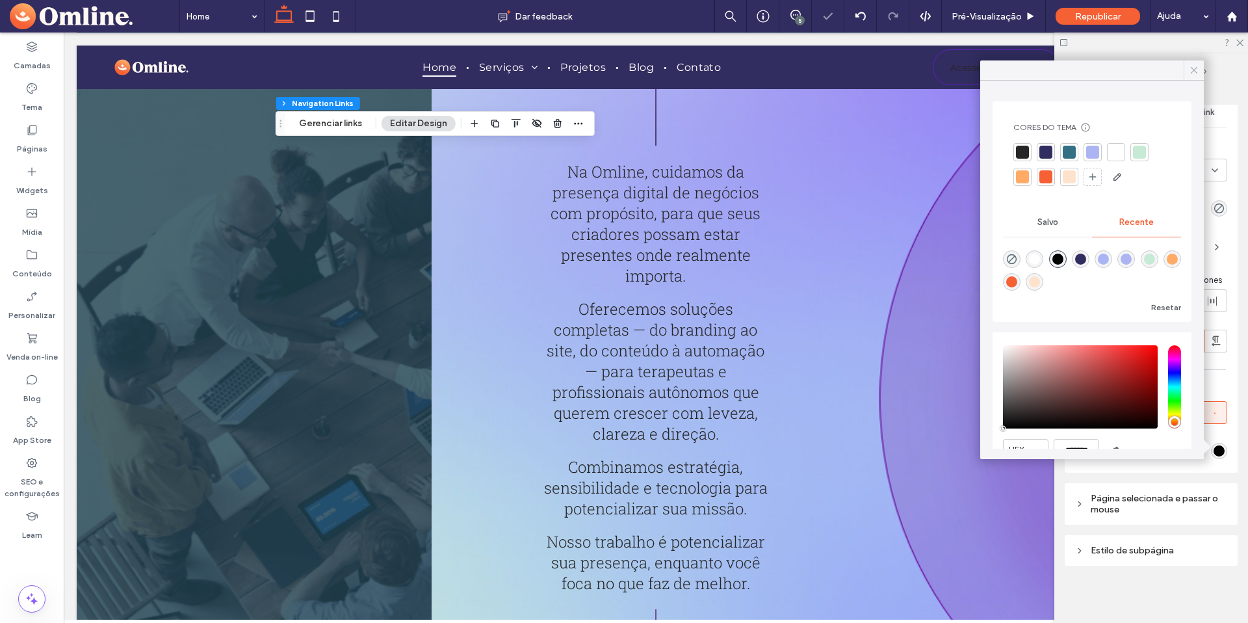
click at [1188, 73] on icon at bounding box center [1194, 70] width 12 height 12
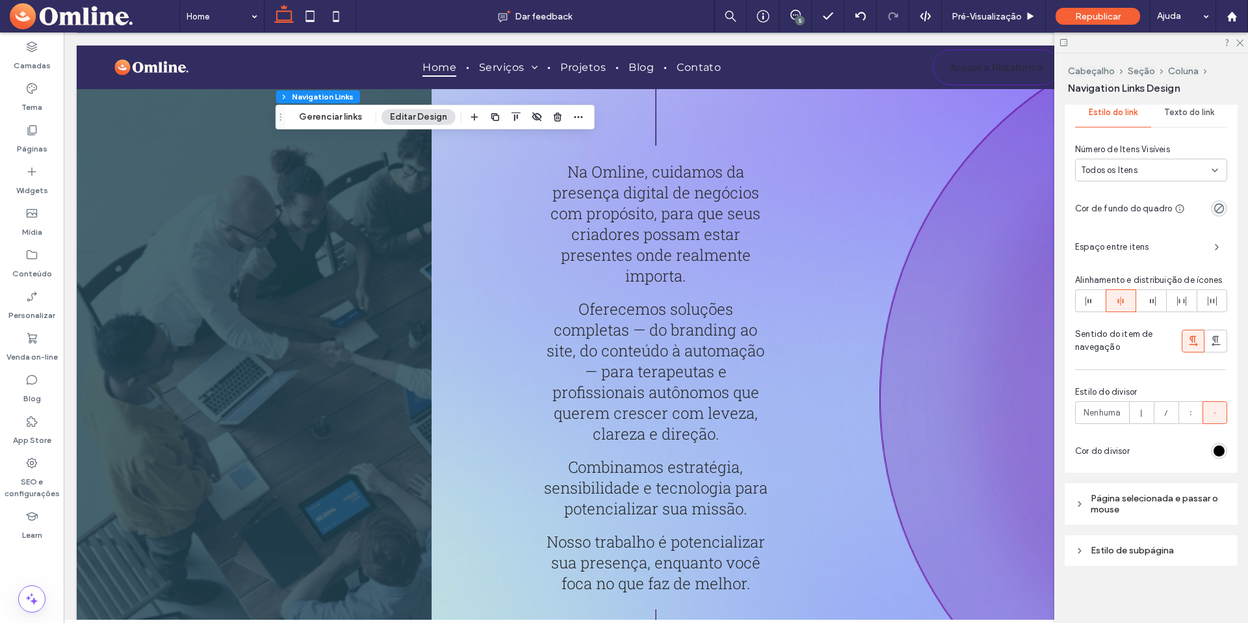
click at [1153, 504] on span "Página selecionada e passar o mouse" at bounding box center [1156, 504] width 130 height 22
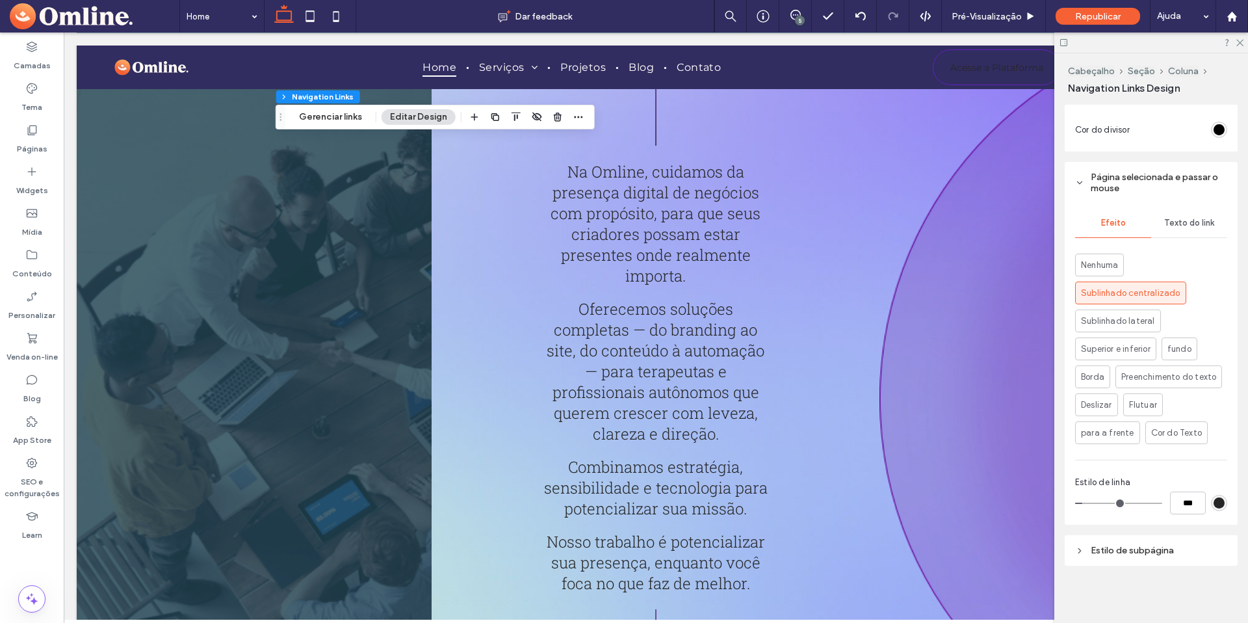
scroll to position [678, 0]
click at [1176, 218] on span "Texto do link" at bounding box center [1189, 223] width 50 height 10
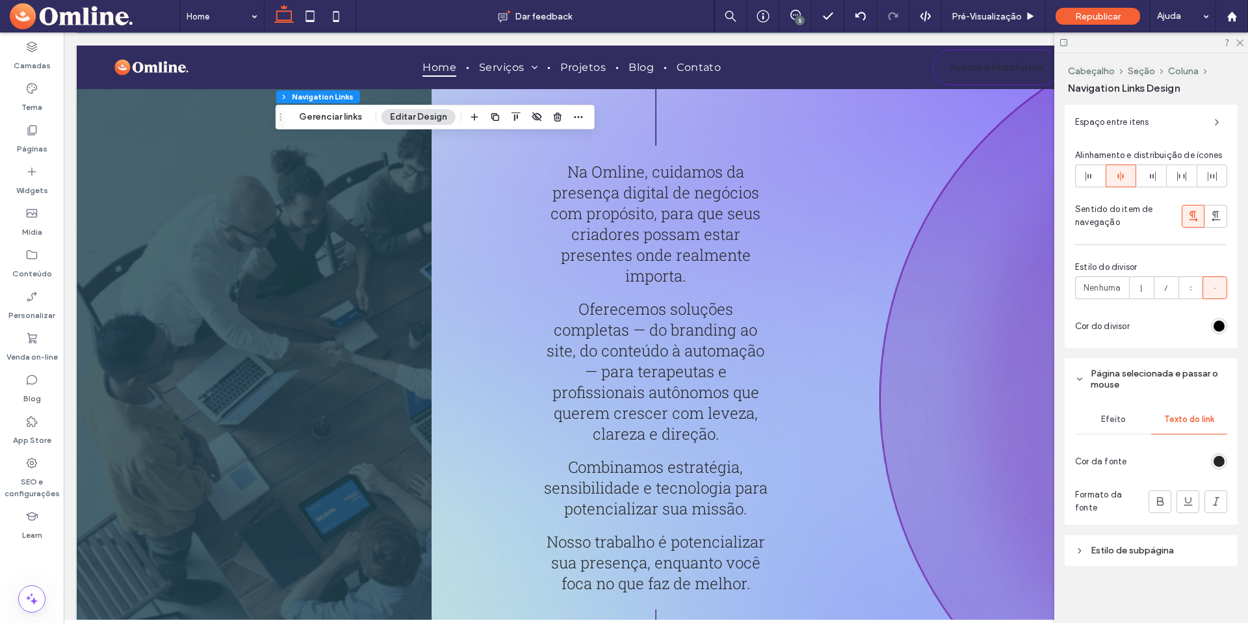
click at [1214, 324] on div "rgb(0, 0, 0)" at bounding box center [1219, 325] width 11 height 11
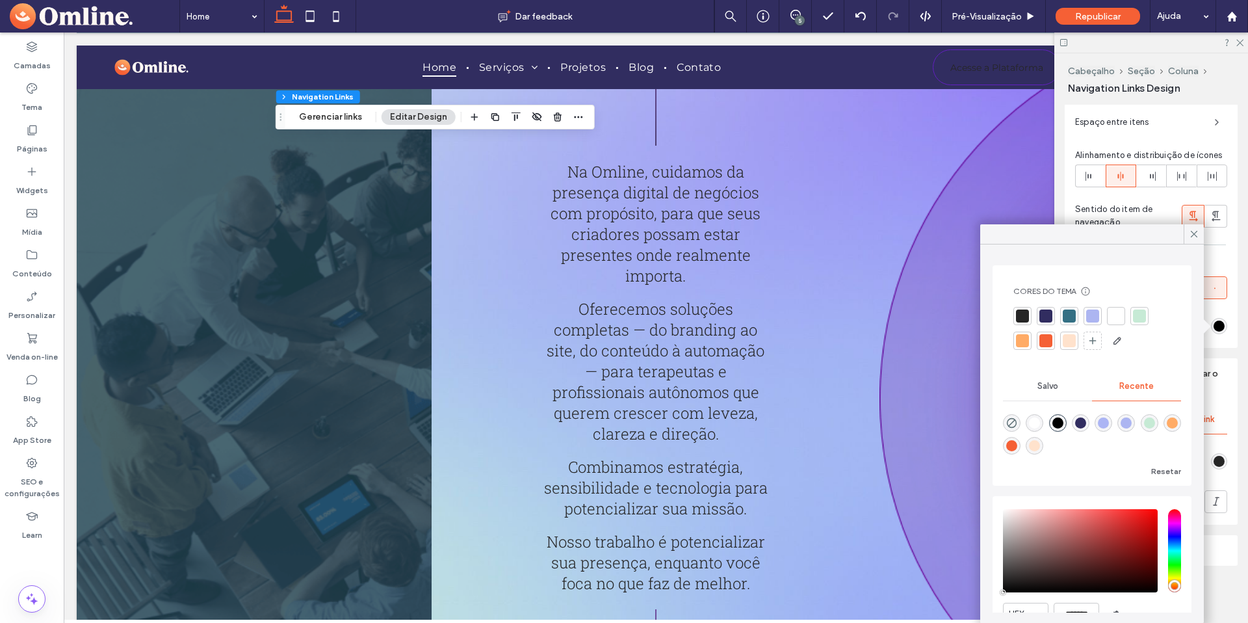
click at [1111, 318] on div at bounding box center [1116, 315] width 13 height 13
click at [1190, 240] on span at bounding box center [1194, 233] width 12 height 19
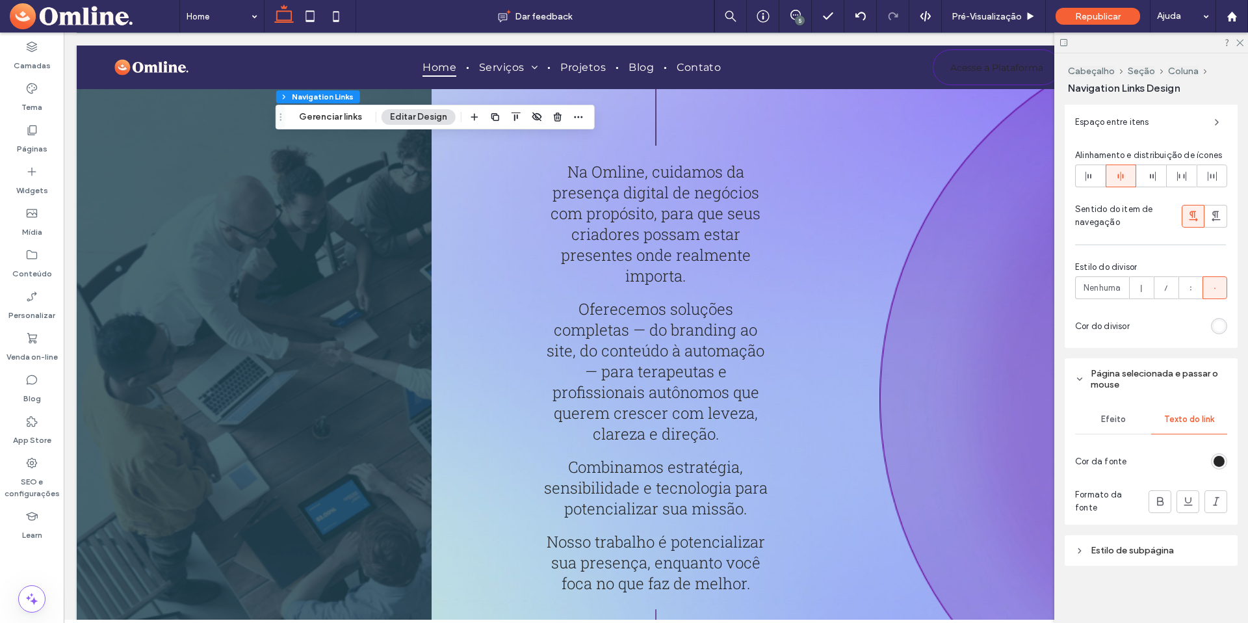
click at [1110, 420] on span "Efeito" at bounding box center [1113, 419] width 25 height 10
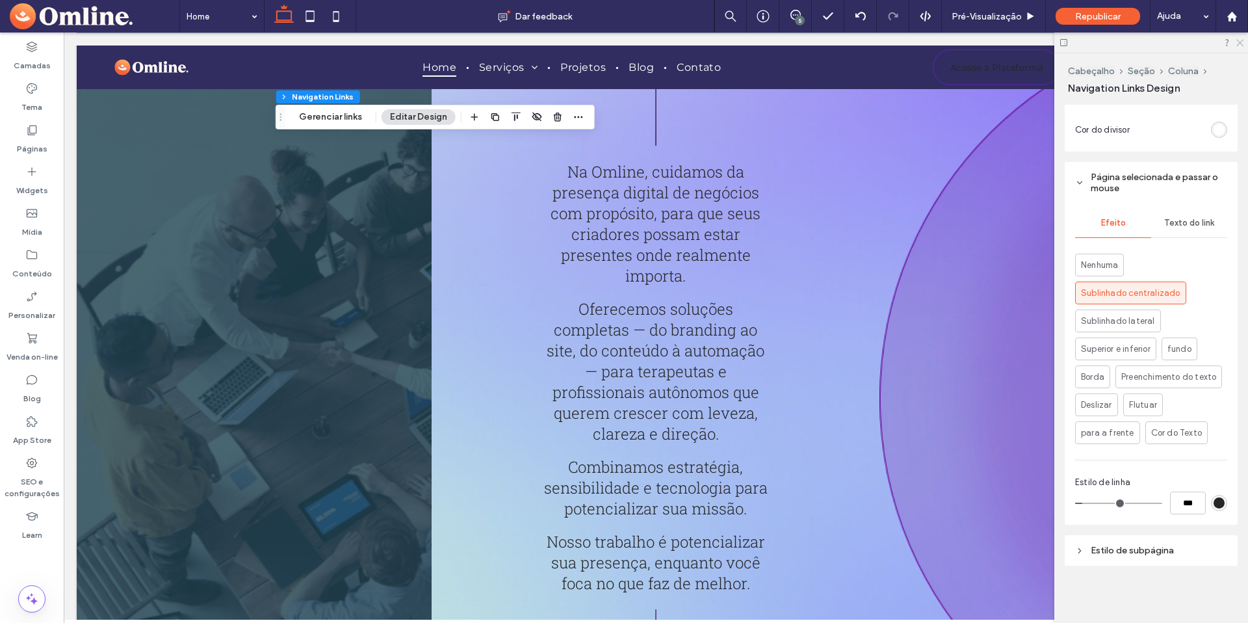
click at [1238, 42] on icon at bounding box center [1239, 42] width 8 height 8
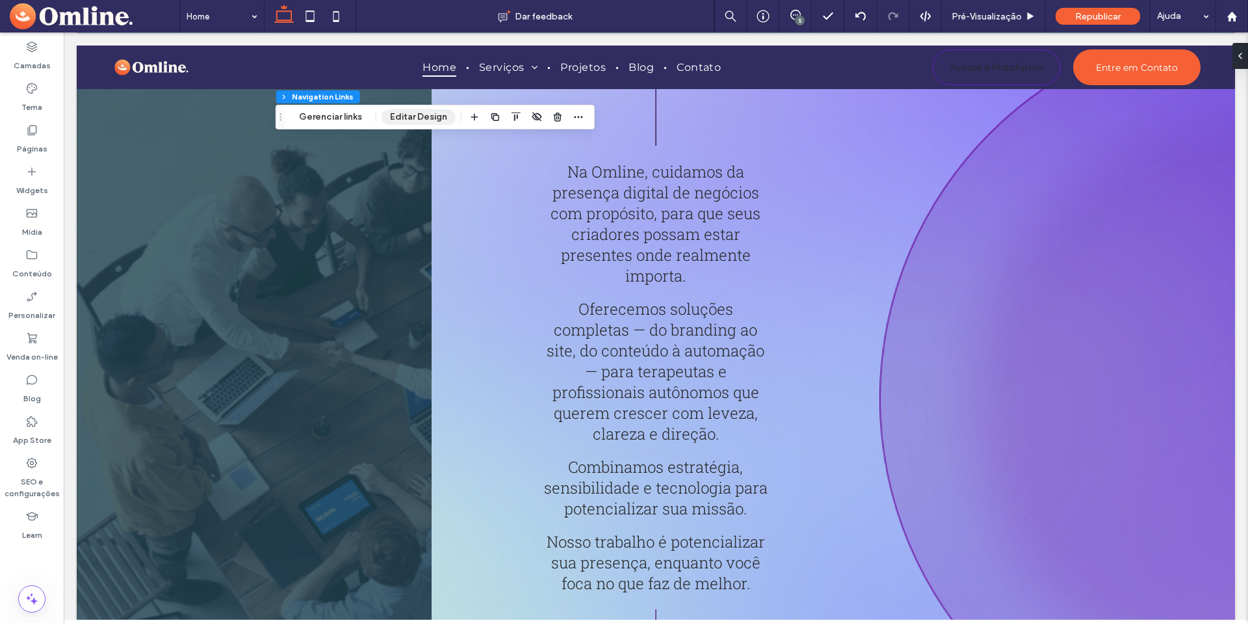
click at [427, 121] on button "Editar Design" at bounding box center [419, 117] width 74 height 16
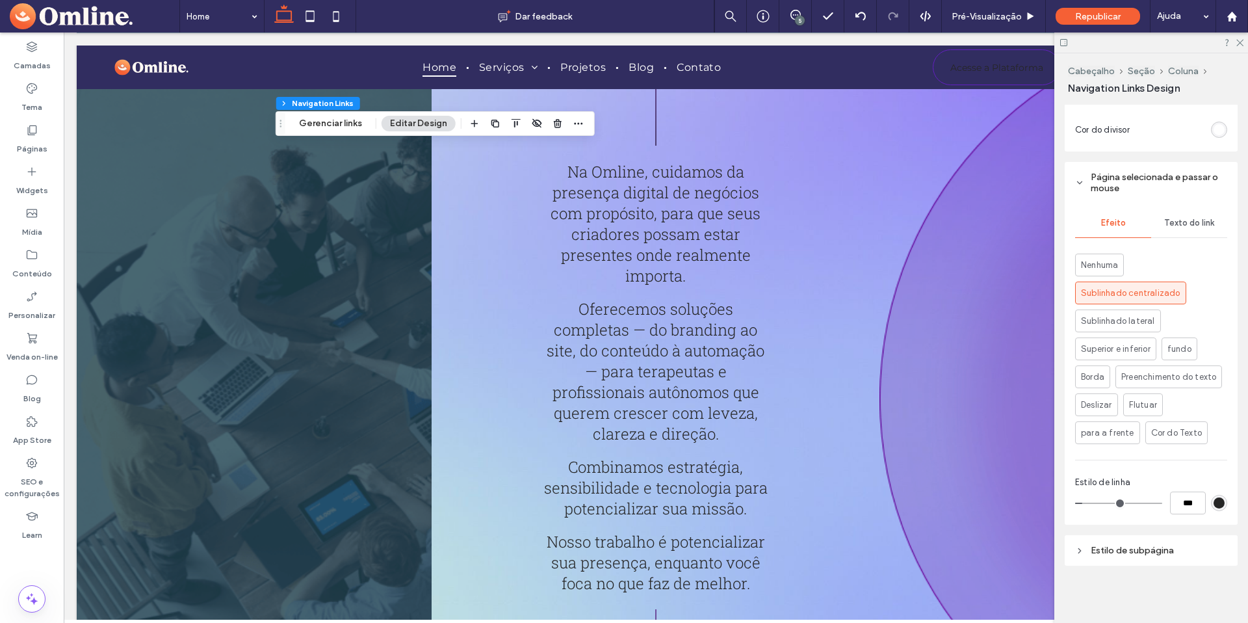
click at [1172, 552] on span "Estilo de subpágina" at bounding box center [1132, 550] width 83 height 11
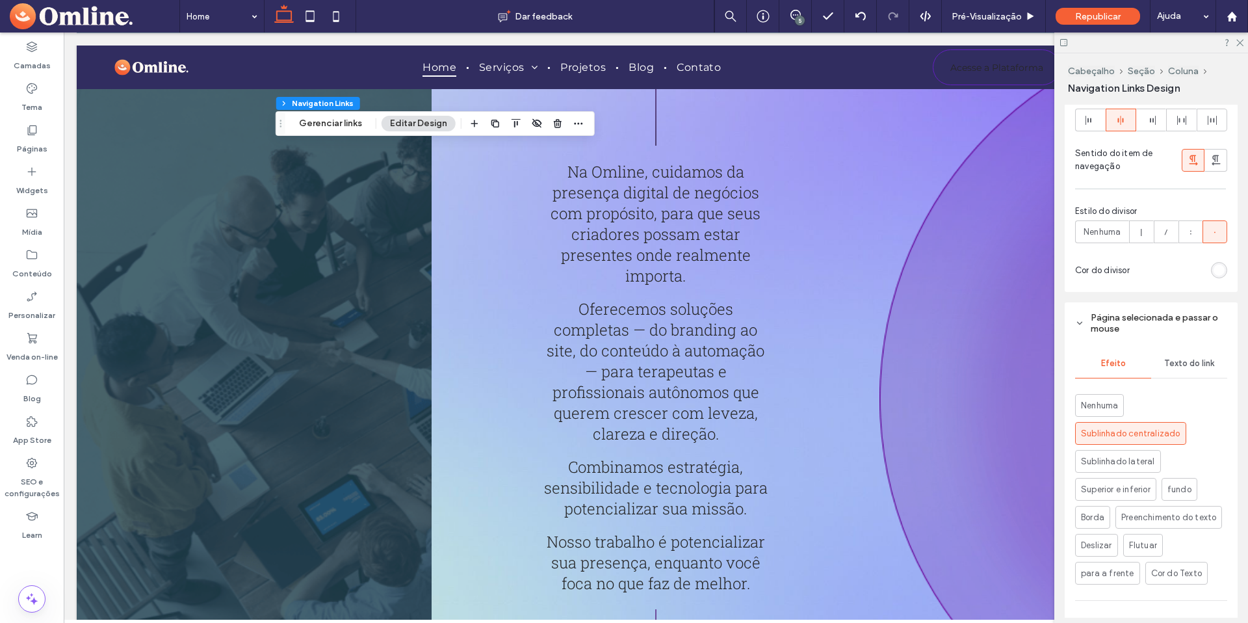
scroll to position [482, 0]
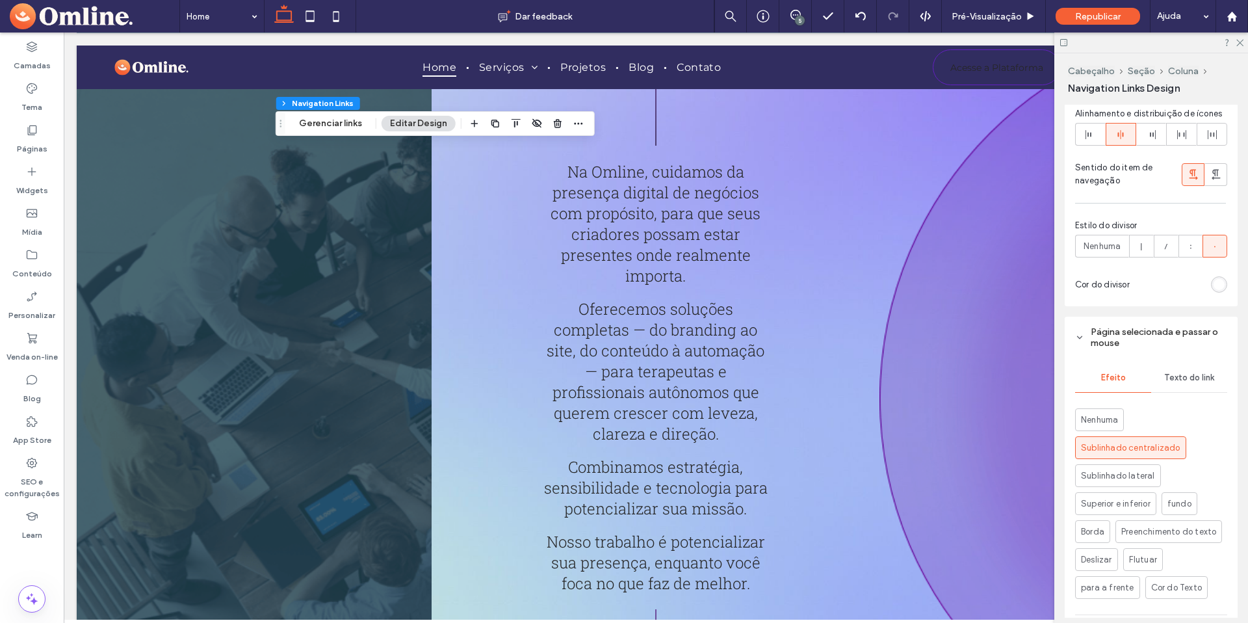
click at [1188, 392] on div "Texto do link" at bounding box center [1189, 377] width 76 height 29
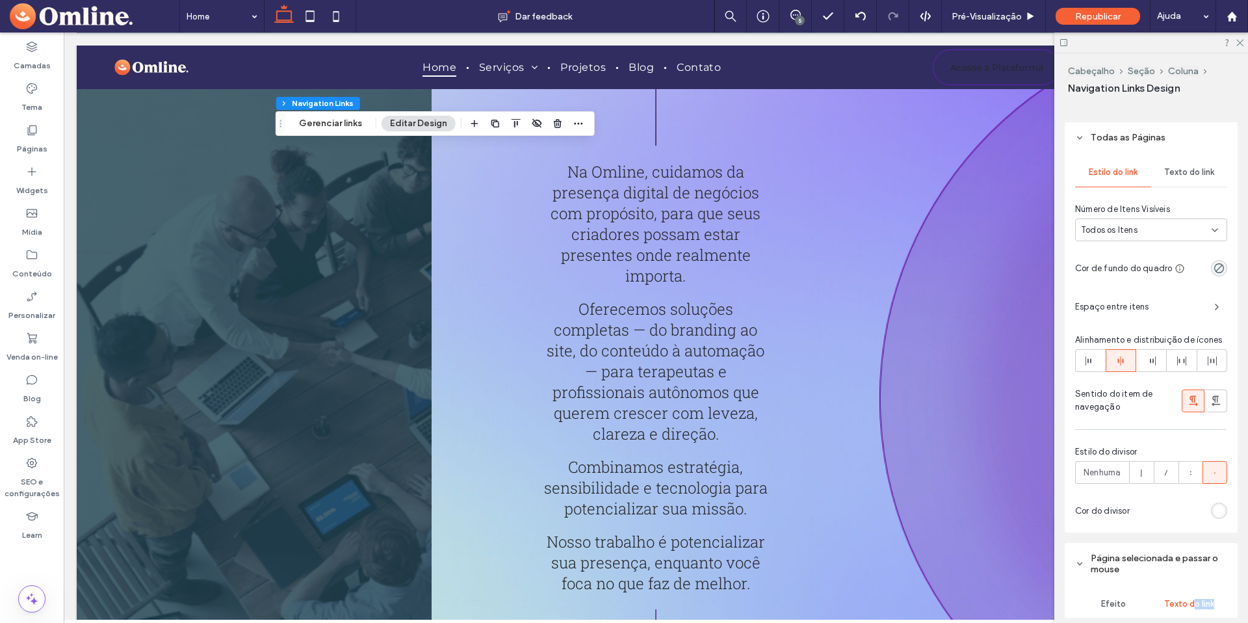
scroll to position [209, 0]
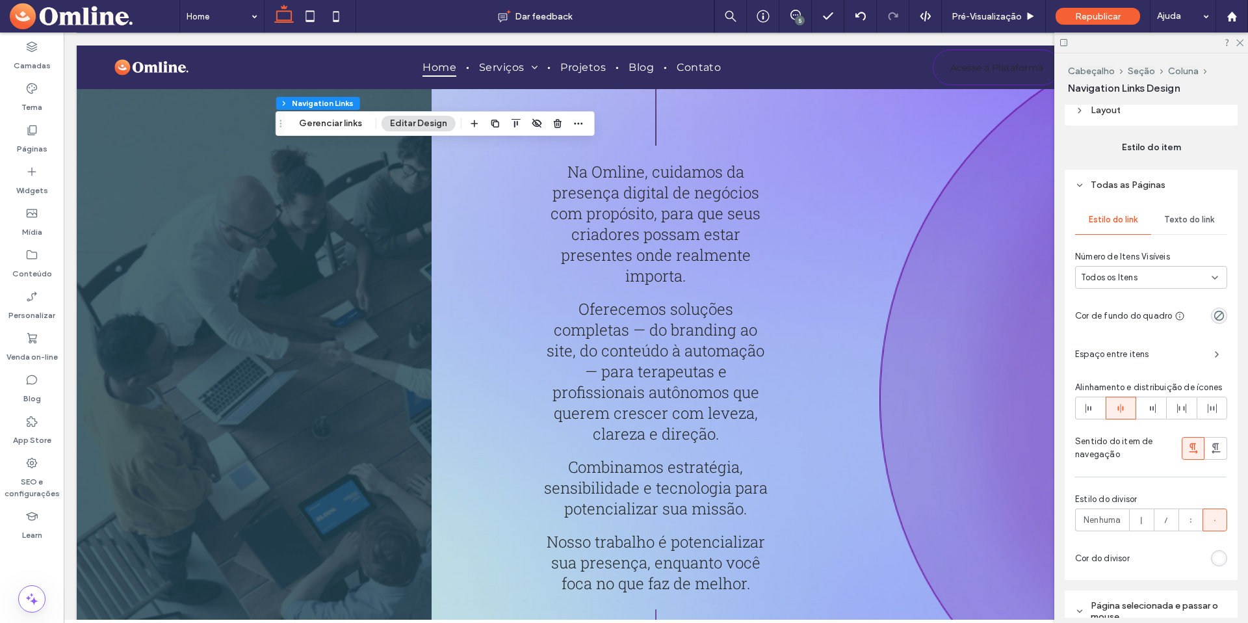
click at [1187, 221] on span "Texto do link" at bounding box center [1189, 219] width 50 height 10
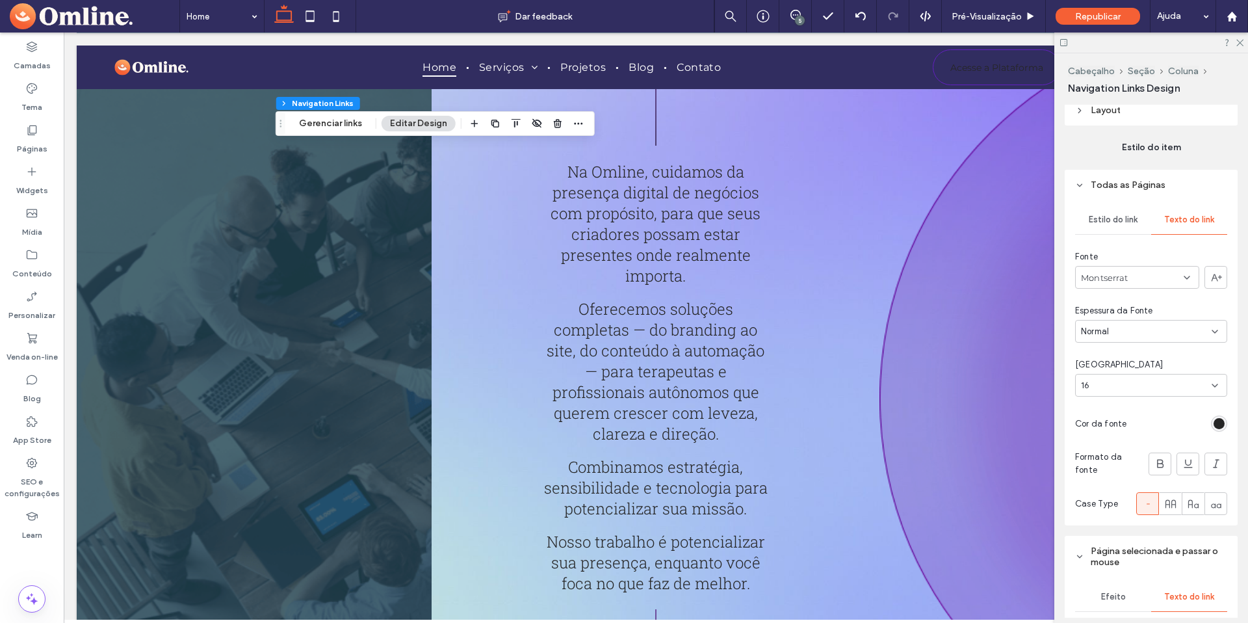
click at [1121, 224] on span "Estilo do link" at bounding box center [1113, 219] width 49 height 10
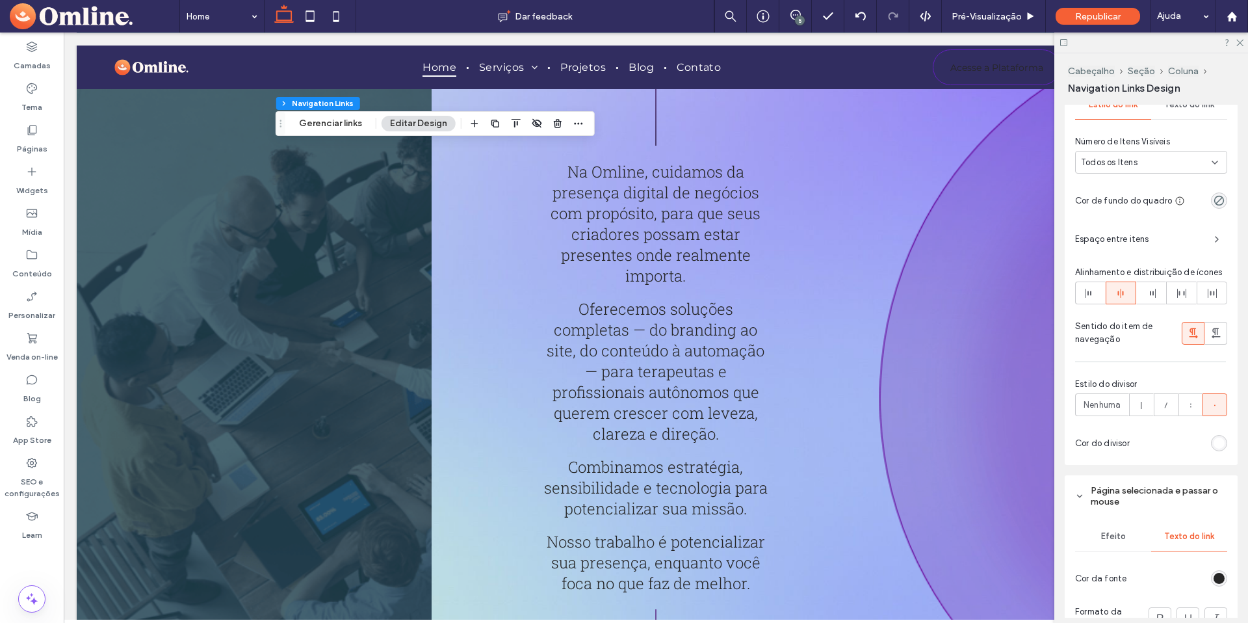
scroll to position [333, 0]
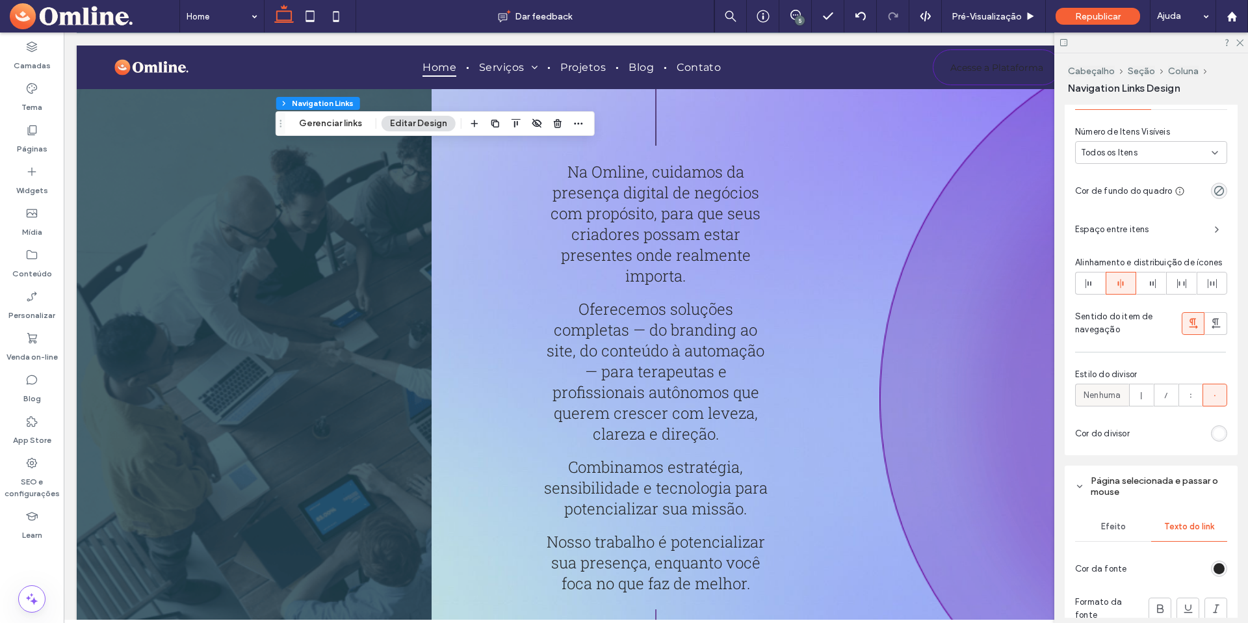
click at [1113, 402] on span "Nenhuma" at bounding box center [1102, 395] width 37 height 13
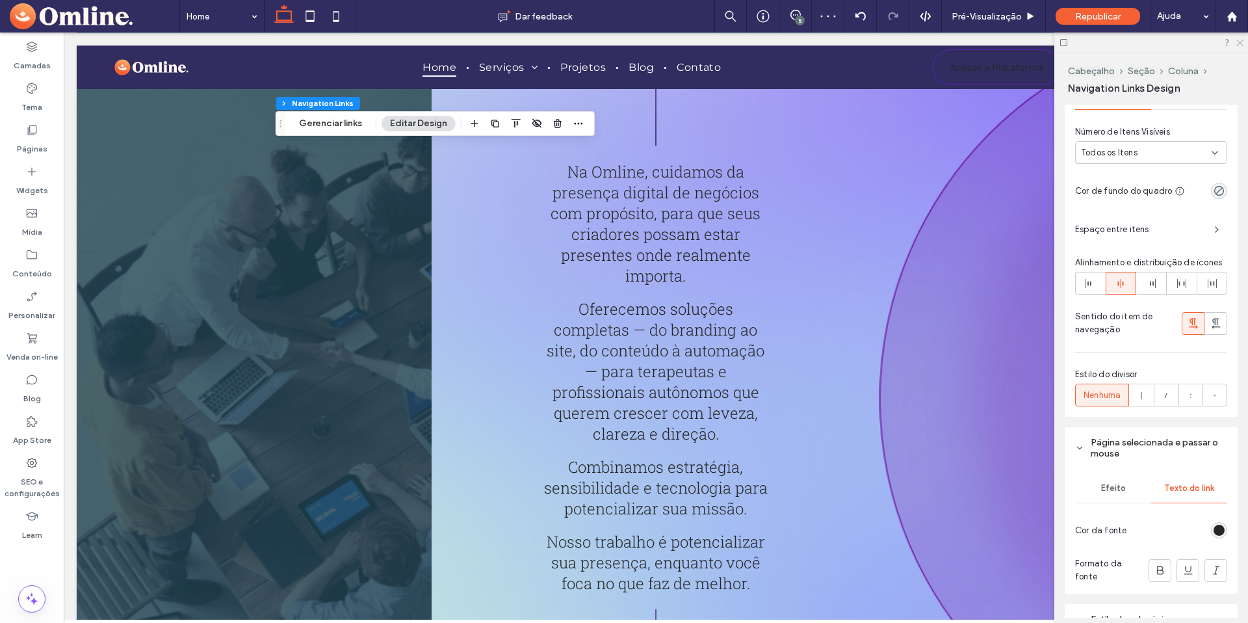
click at [1238, 39] on icon at bounding box center [1239, 42] width 8 height 8
